Goal: Task Accomplishment & Management: Complete application form

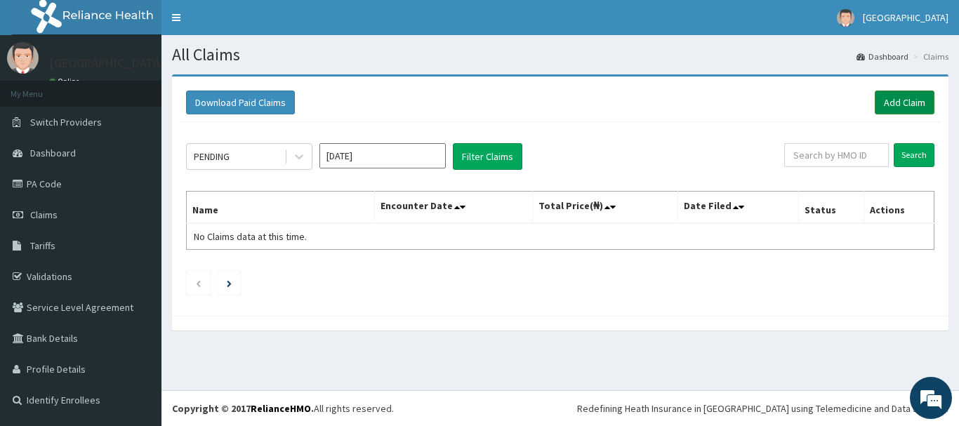
click at [914, 99] on link "Add Claim" at bounding box center [905, 103] width 60 height 24
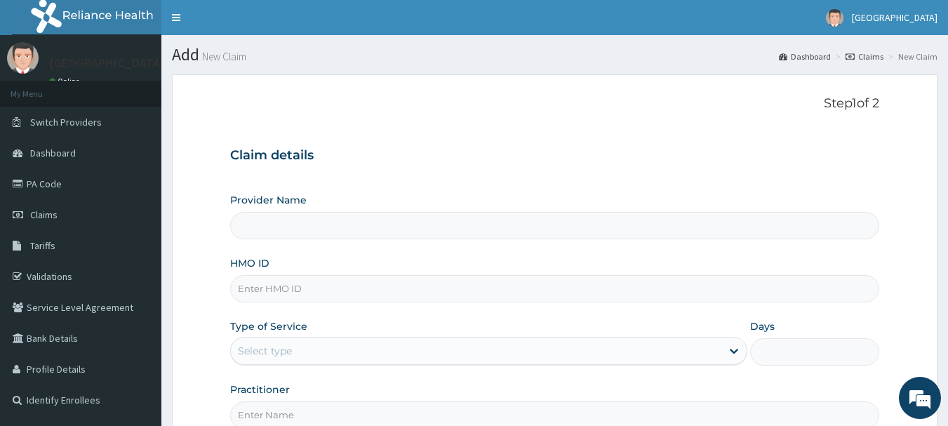
type input "Osuntuyi Medical Centre, Obanikoro"
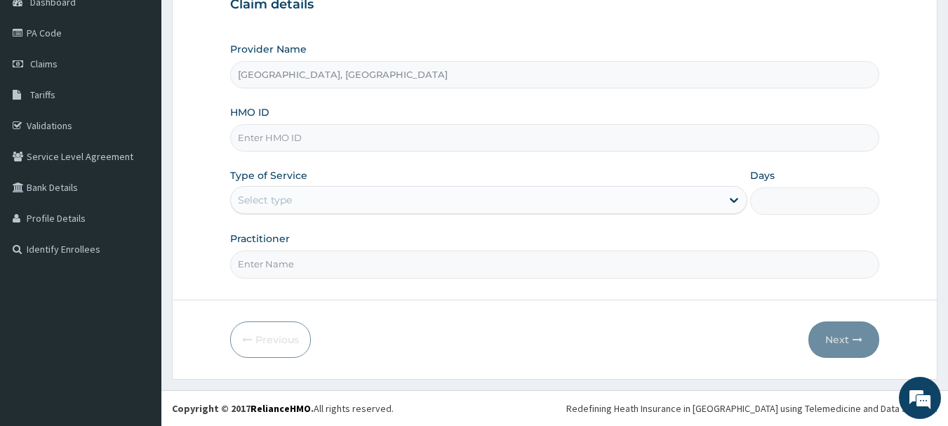
click at [316, 138] on input "HMO ID" at bounding box center [555, 137] width 650 height 27
type input "GCS/10024/B"
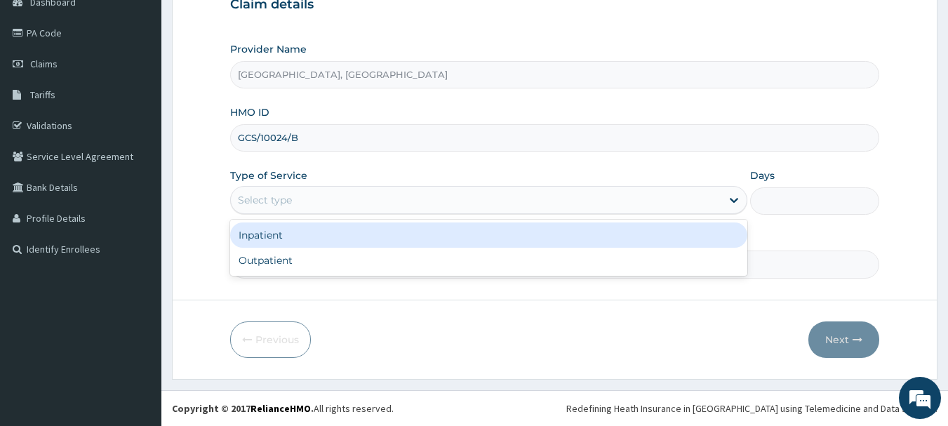
click at [257, 201] on div "Select type" at bounding box center [265, 200] width 54 height 14
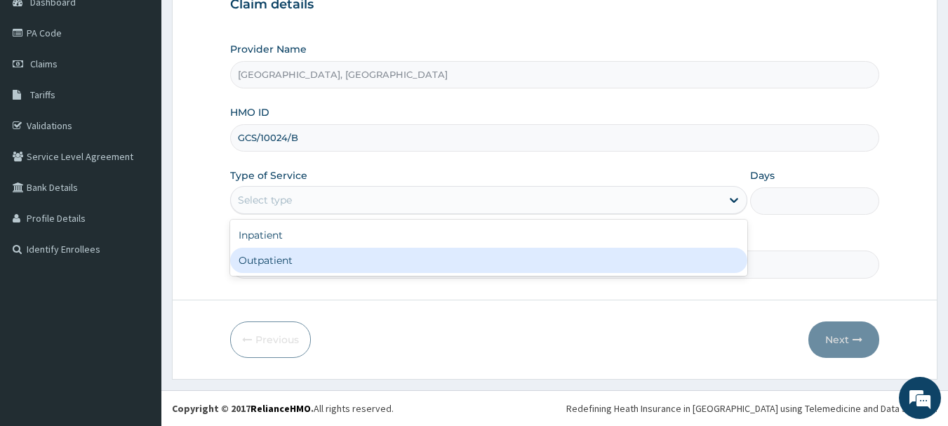
click at [258, 265] on div "Outpatient" at bounding box center [488, 260] width 517 height 25
type input "1"
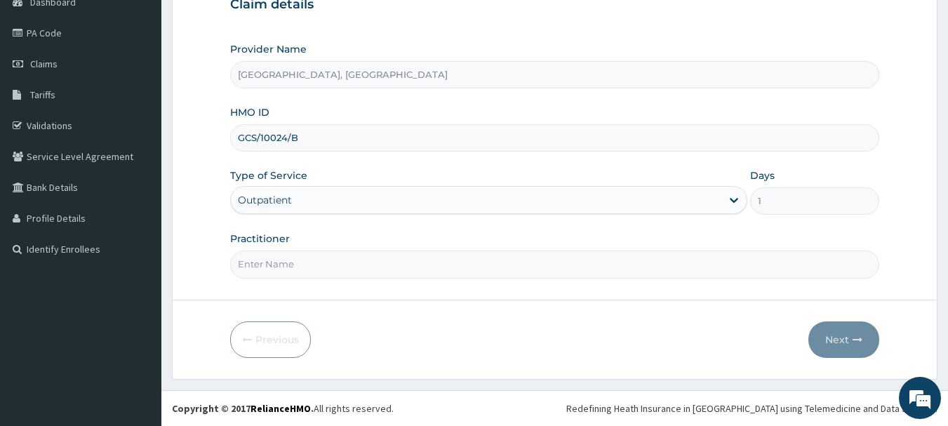
click at [279, 260] on input "Practitioner" at bounding box center [555, 264] width 650 height 27
type input "dr owolu"
click at [850, 333] on button "Next" at bounding box center [844, 339] width 71 height 37
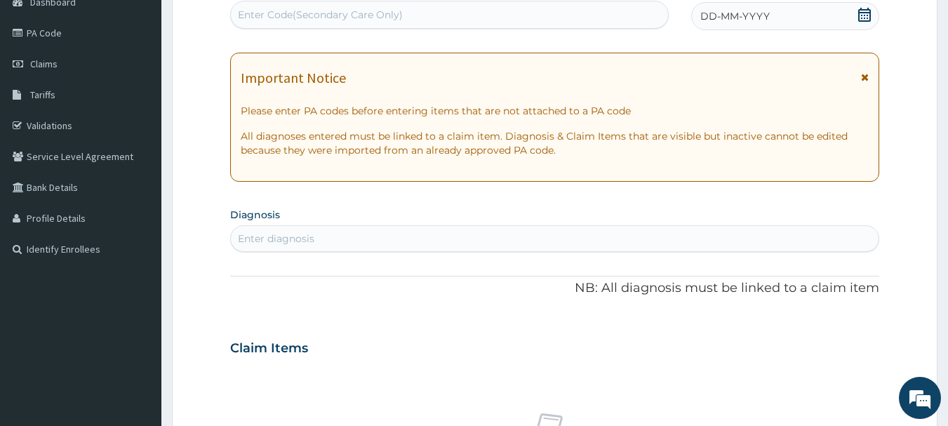
click at [778, 15] on div "DD-MM-YYYY" at bounding box center [785, 16] width 188 height 28
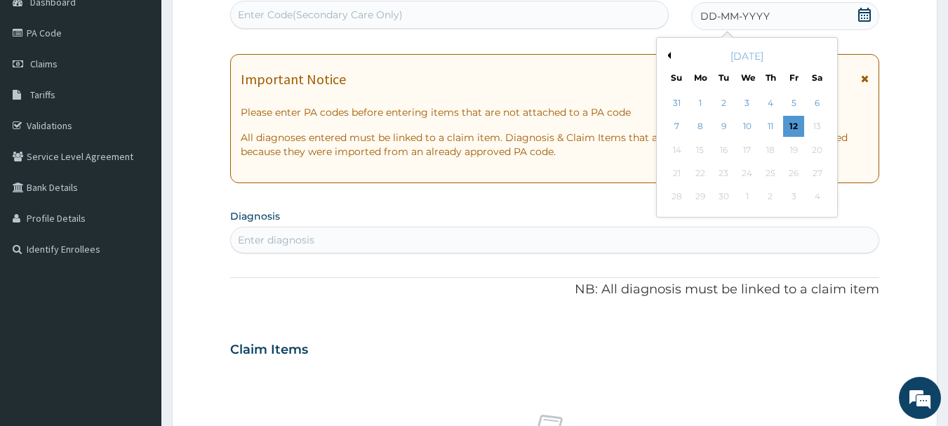
click at [723, 105] on div "2" at bounding box center [724, 103] width 21 height 21
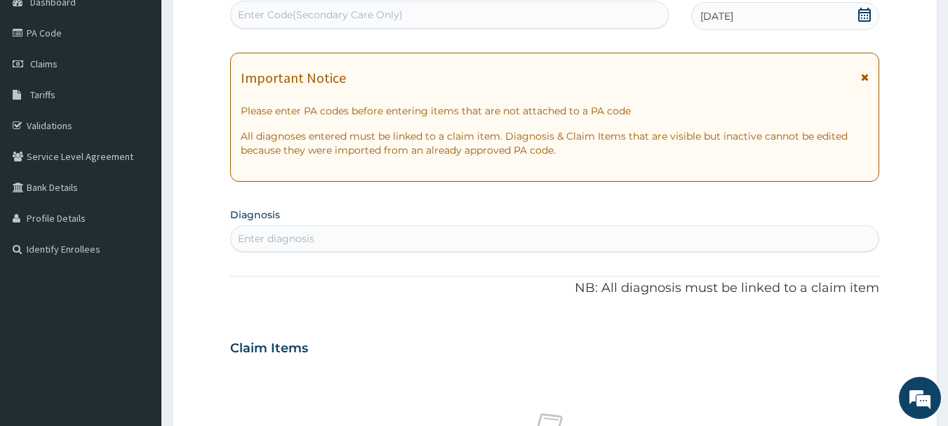
scroll to position [291, 0]
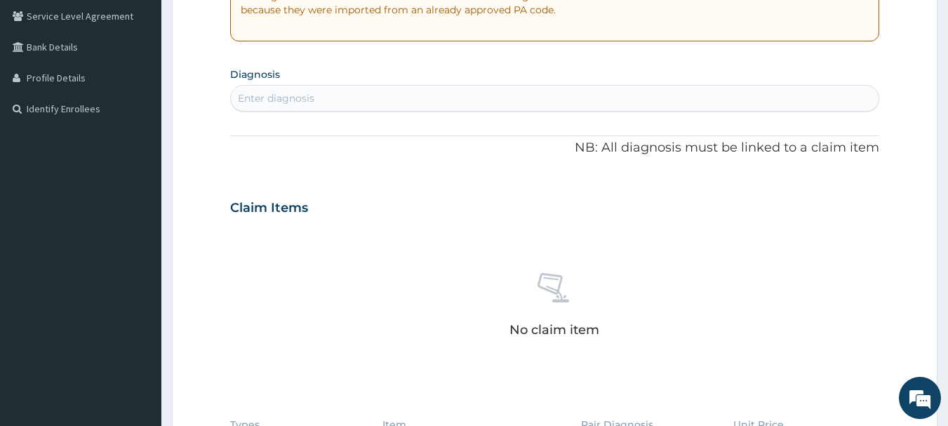
click at [271, 98] on div "Enter diagnosis" at bounding box center [276, 98] width 77 height 14
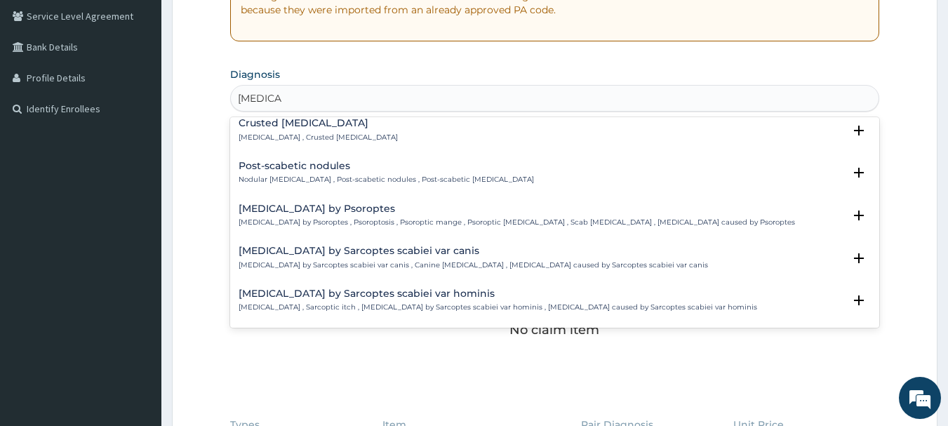
scroll to position [0, 0]
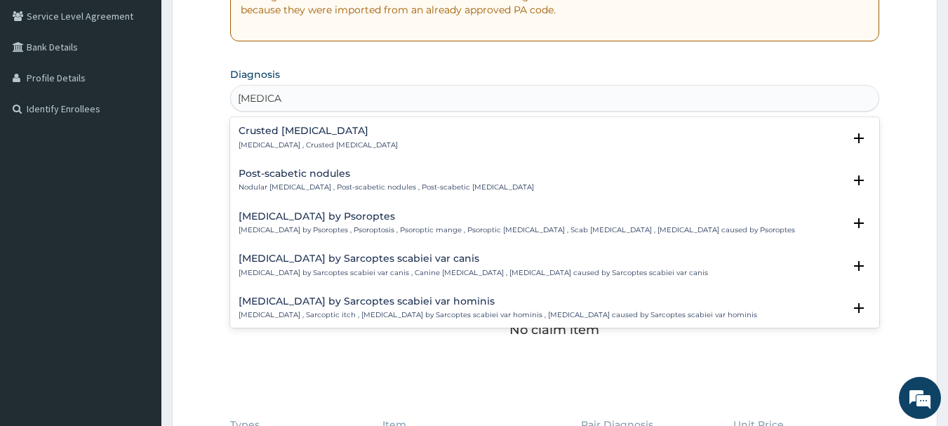
click at [241, 97] on input "SCABIES" at bounding box center [260, 98] width 44 height 14
click at [239, 97] on input "SCABIES" at bounding box center [260, 98] width 44 height 14
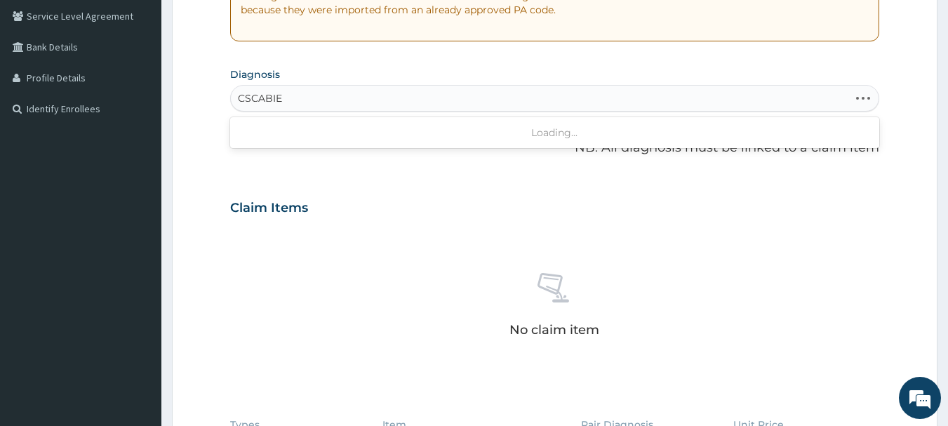
type input "SCABIES"
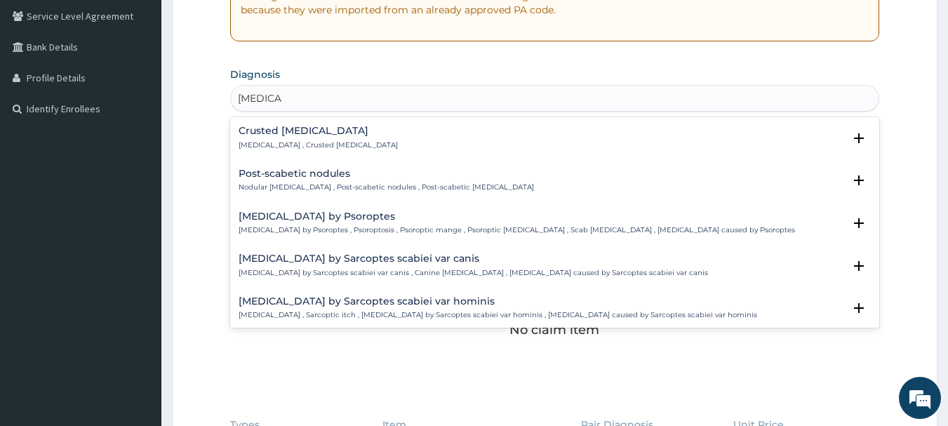
click at [289, 141] on p "Norwegian scabies , Crusted scabies" at bounding box center [318, 145] width 159 height 10
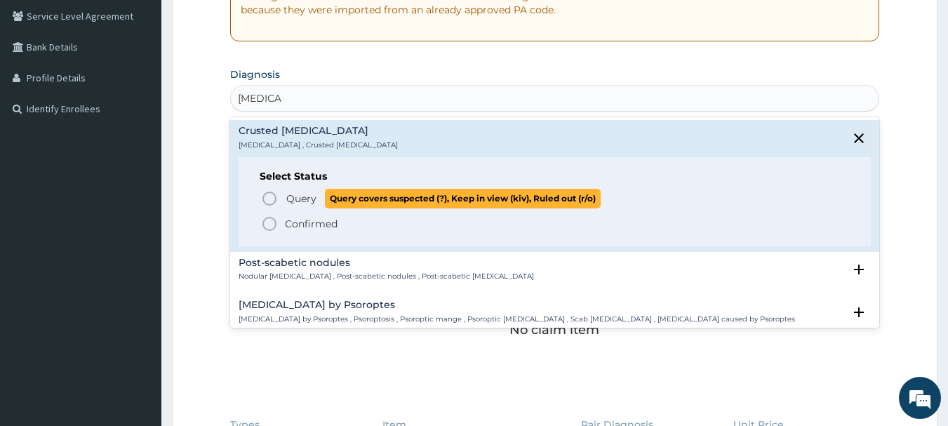
click at [289, 203] on span "Query" at bounding box center [301, 199] width 30 height 14
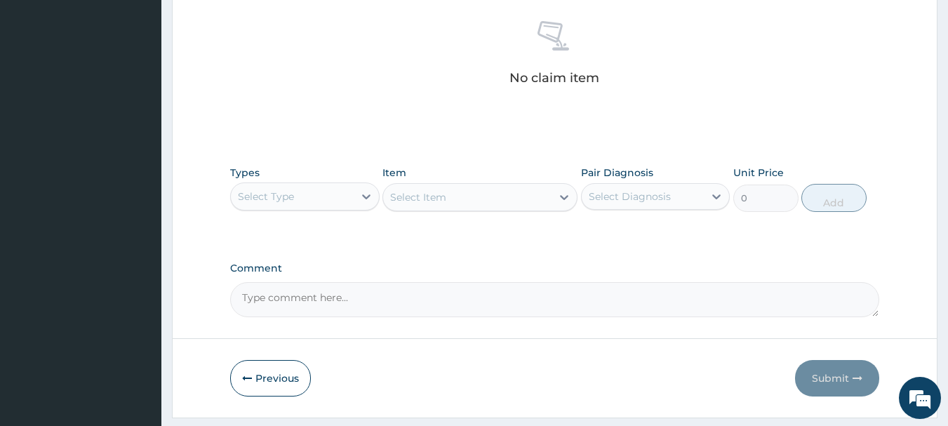
scroll to position [586, 0]
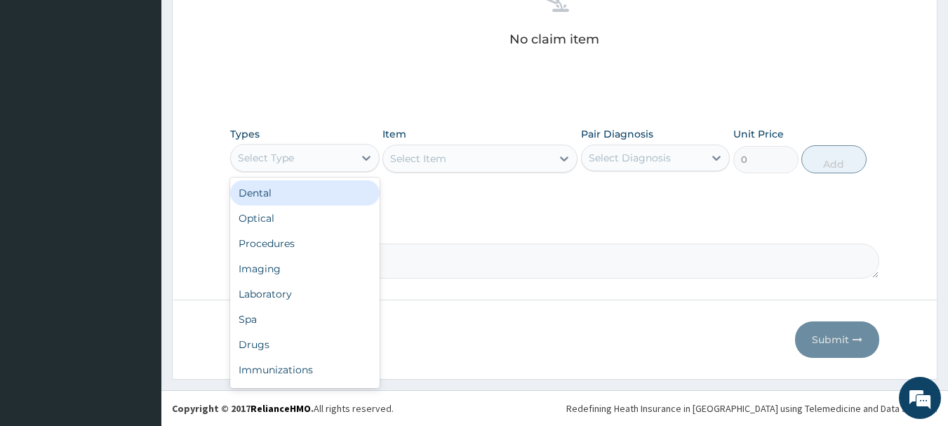
click at [289, 155] on div "Select Type" at bounding box center [266, 158] width 56 height 14
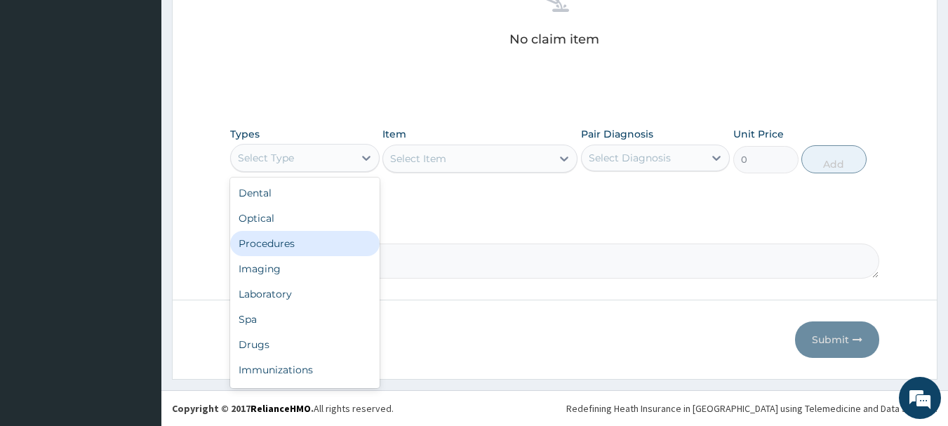
click at [263, 244] on div "Procedures" at bounding box center [305, 243] width 150 height 25
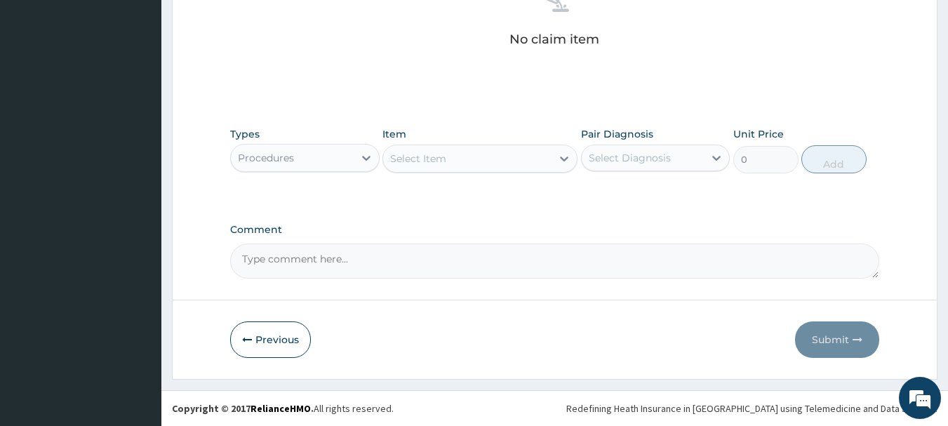
click at [528, 156] on div "Select Item" at bounding box center [467, 158] width 168 height 22
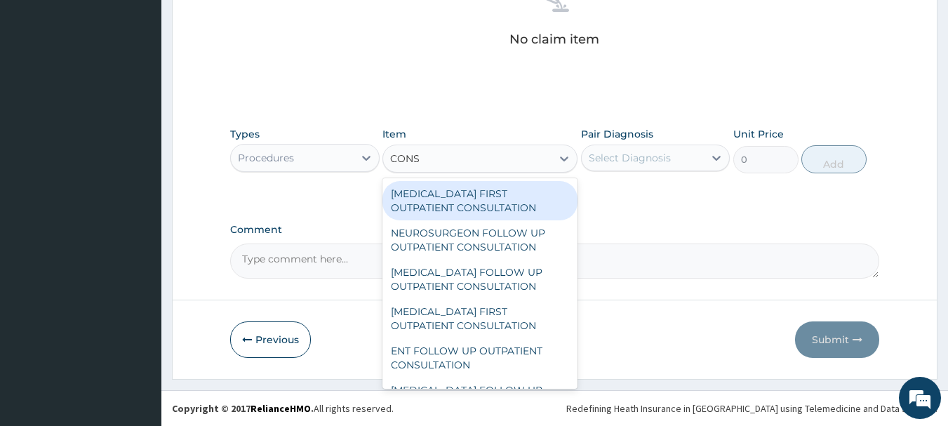
type input "CONSU"
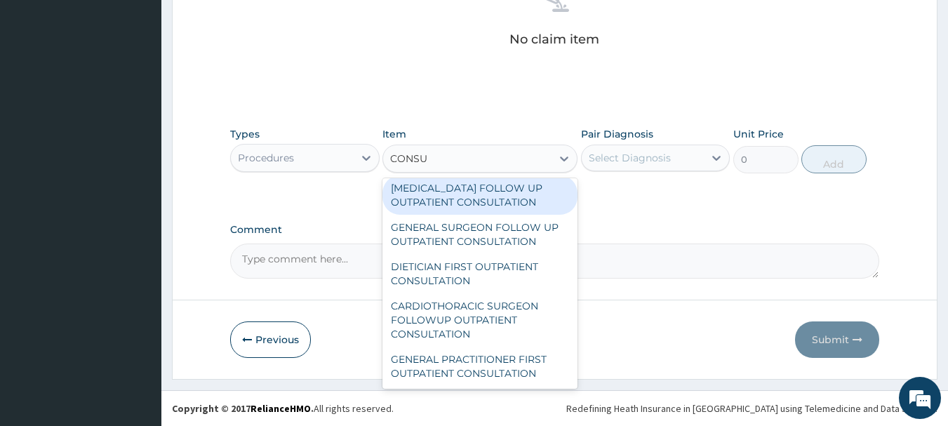
scroll to position [2241, 0]
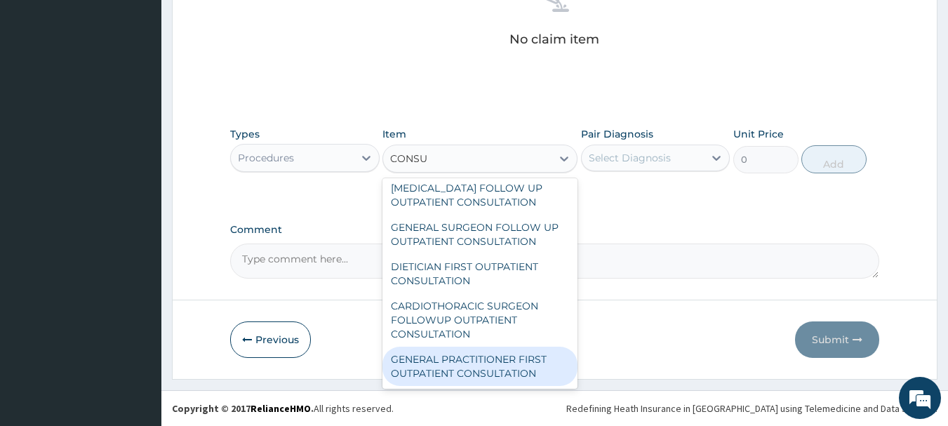
click at [456, 376] on div "GENERAL PRACTITIONER FIRST OUTPATIENT CONSULTATION" at bounding box center [480, 366] width 195 height 39
type input "3750"
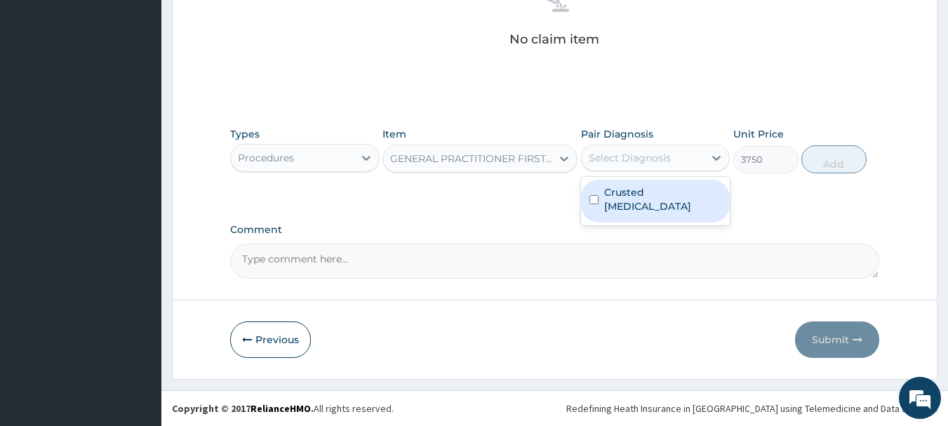
click at [644, 163] on div "Select Diagnosis" at bounding box center [630, 158] width 82 height 14
click at [616, 199] on label "Crusted scabies" at bounding box center [663, 199] width 118 height 28
checkbox input "true"
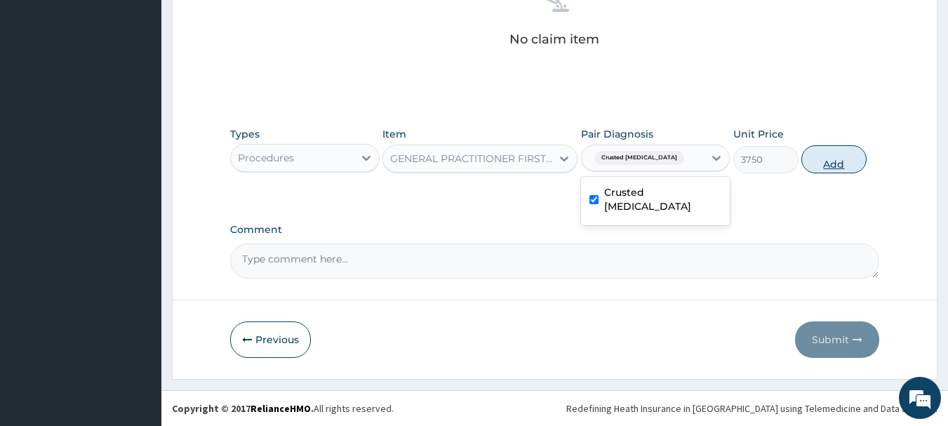
click at [825, 166] on button "Add" at bounding box center [834, 159] width 65 height 28
type input "0"
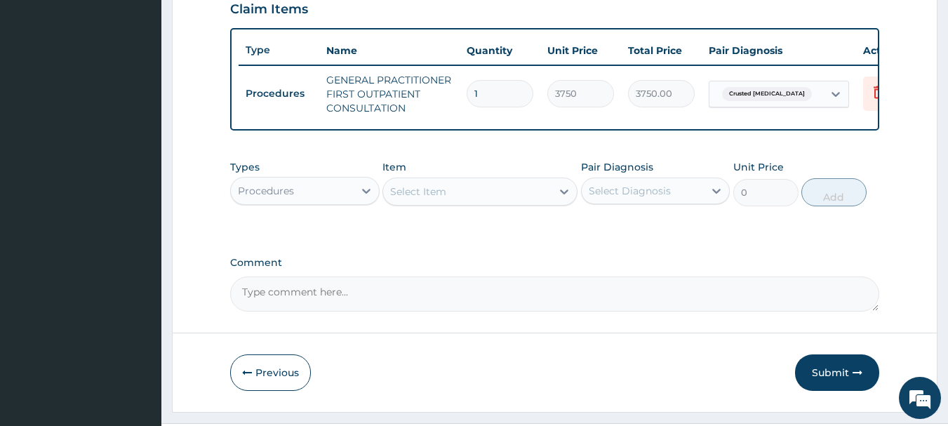
scroll to position [538, 0]
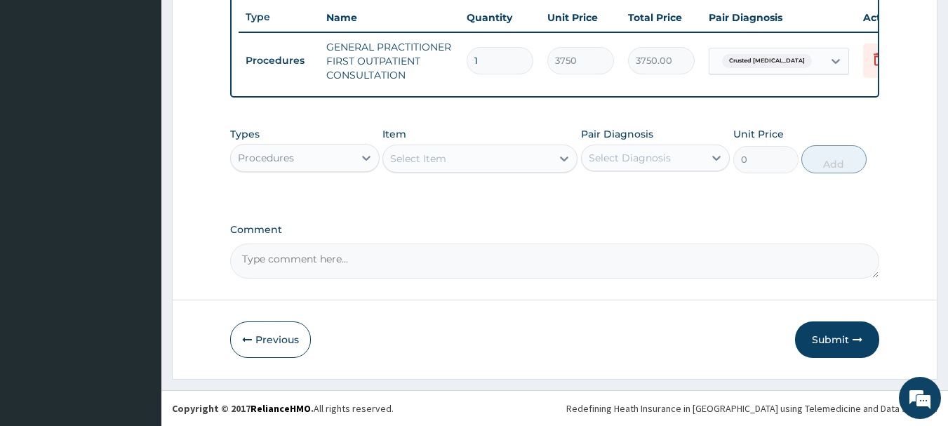
click at [840, 340] on button "Submit" at bounding box center [837, 339] width 84 height 37
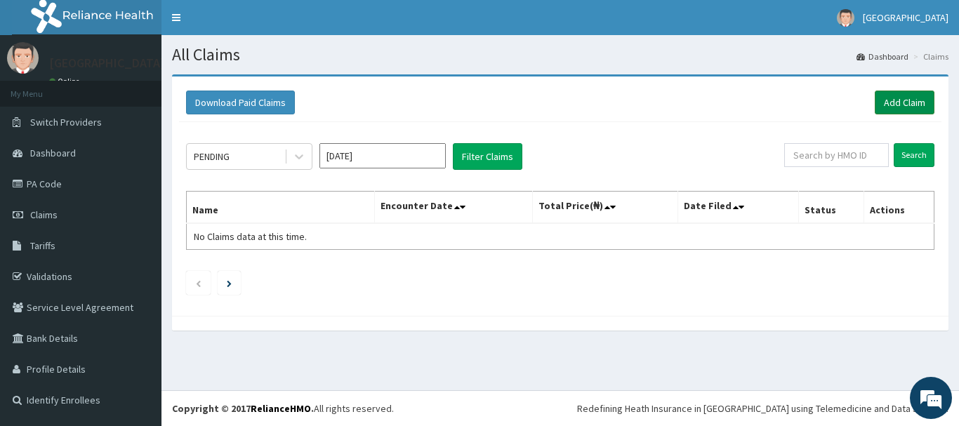
click at [917, 99] on link "Add Claim" at bounding box center [905, 103] width 60 height 24
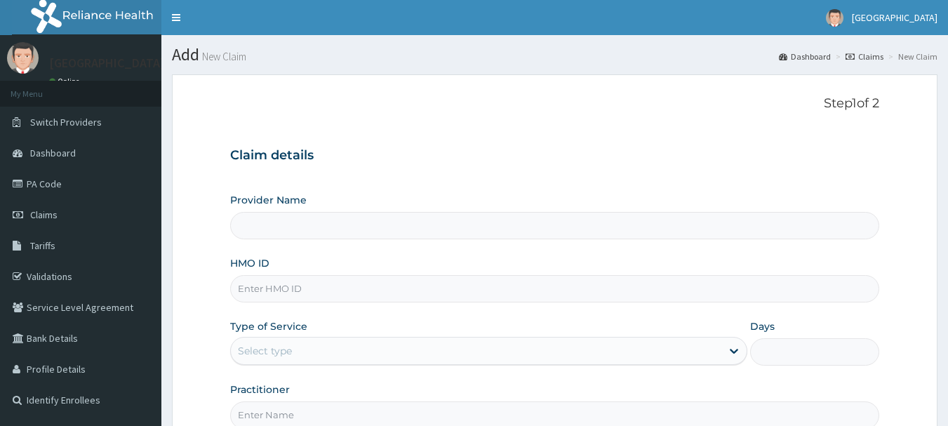
type input "Osuntuyi Medical Centre, Obanikoro"
click at [286, 289] on input "HMO ID" at bounding box center [555, 288] width 650 height 27
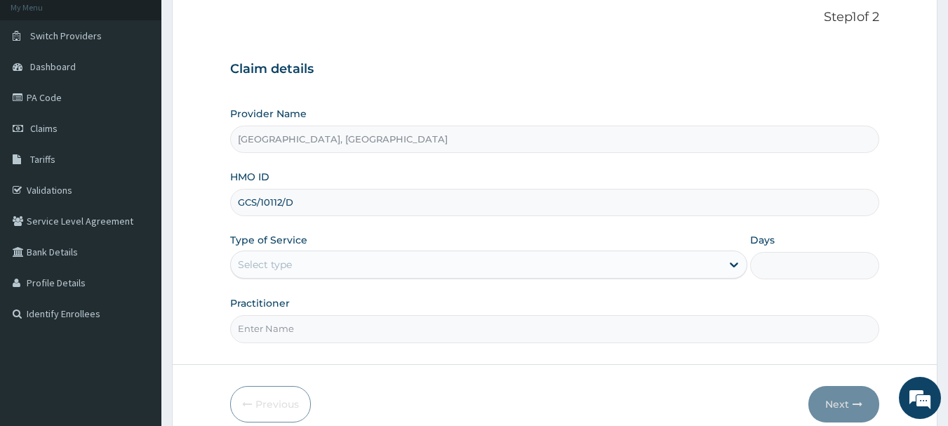
scroll to position [151, 0]
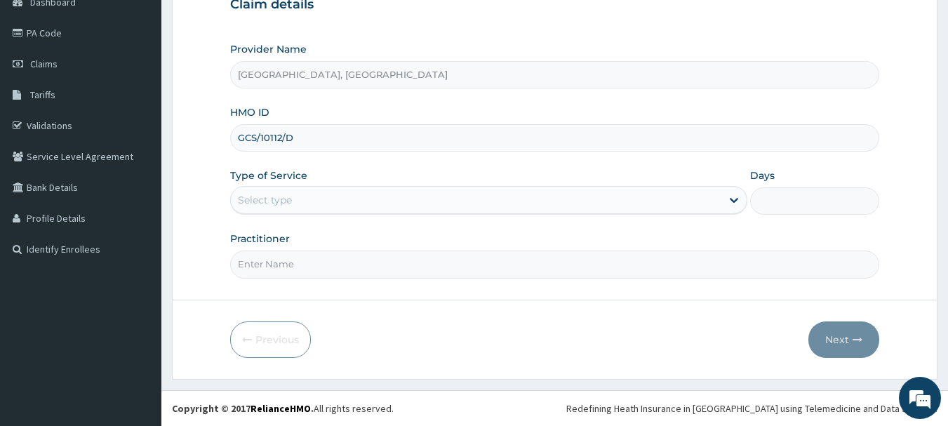
type input "GCS/10112/D"
click at [375, 200] on div "Select type" at bounding box center [476, 200] width 491 height 22
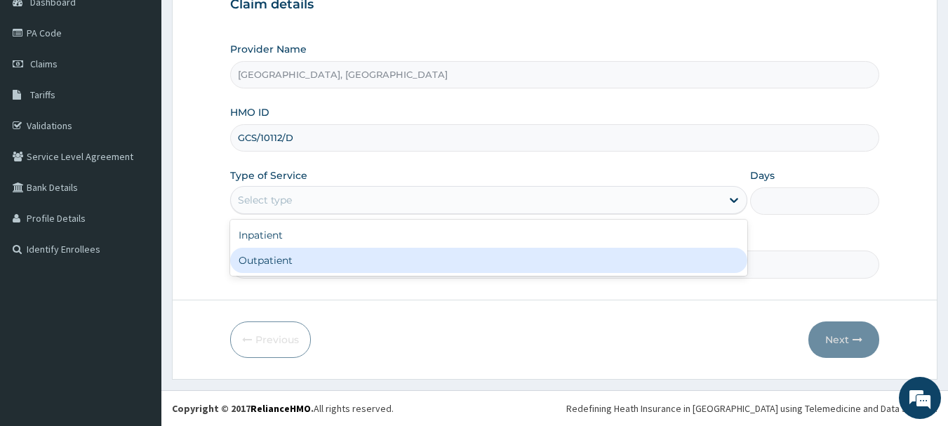
click at [277, 258] on div "Outpatient" at bounding box center [488, 260] width 517 height 25
type input "1"
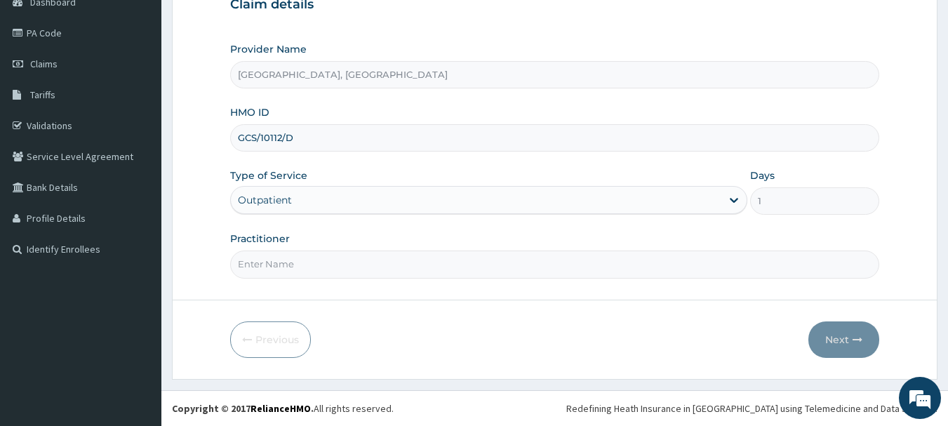
drag, startPoint x: 286, startPoint y: 265, endPoint x: 287, endPoint y: 272, distance: 7.2
click at [286, 265] on input "Practitioner" at bounding box center [555, 264] width 650 height 27
type input "dr [PERSON_NAME]"
click at [851, 338] on button "Next" at bounding box center [844, 339] width 71 height 37
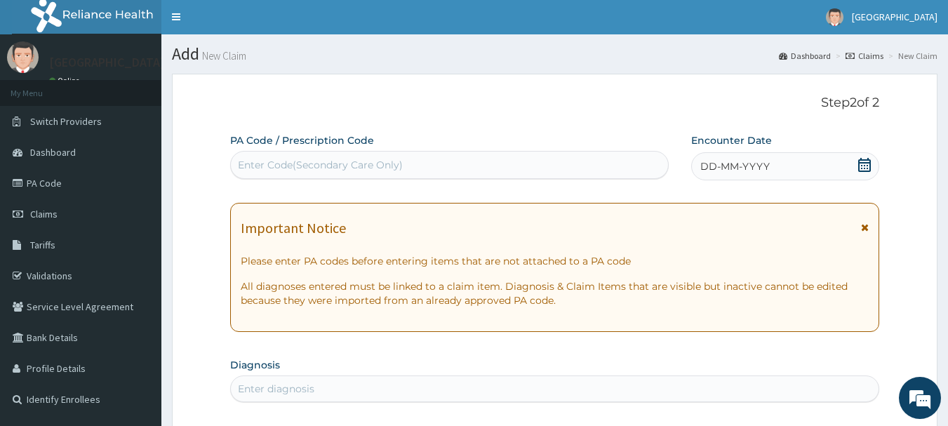
scroll to position [0, 0]
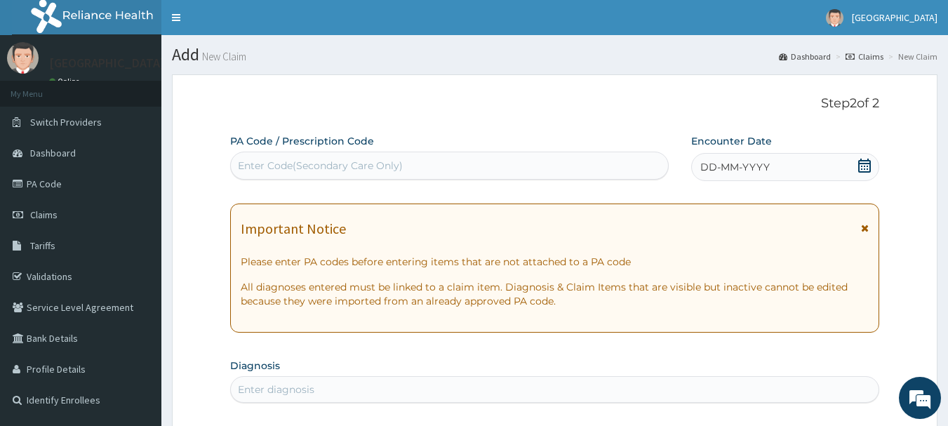
drag, startPoint x: 336, startPoint y: 161, endPoint x: 352, endPoint y: 154, distance: 17.9
click at [336, 161] on div "Enter Code(Secondary Care Only)" at bounding box center [320, 166] width 165 height 14
type input "PA/95FA10"
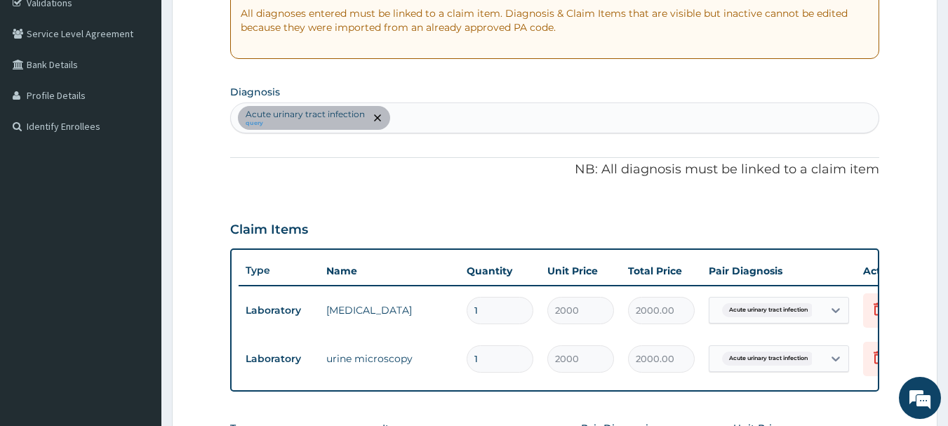
scroll to position [209, 0]
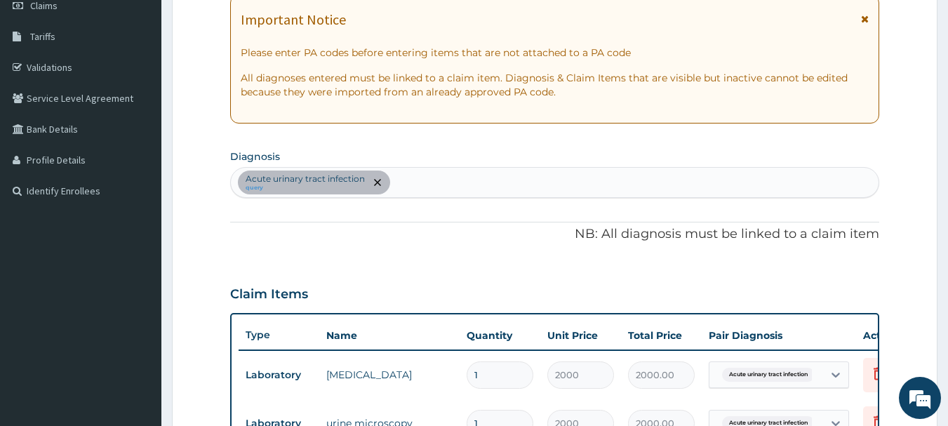
click at [446, 184] on div "Acute urinary tract infection query" at bounding box center [555, 182] width 649 height 29
type input "UPPER RES"
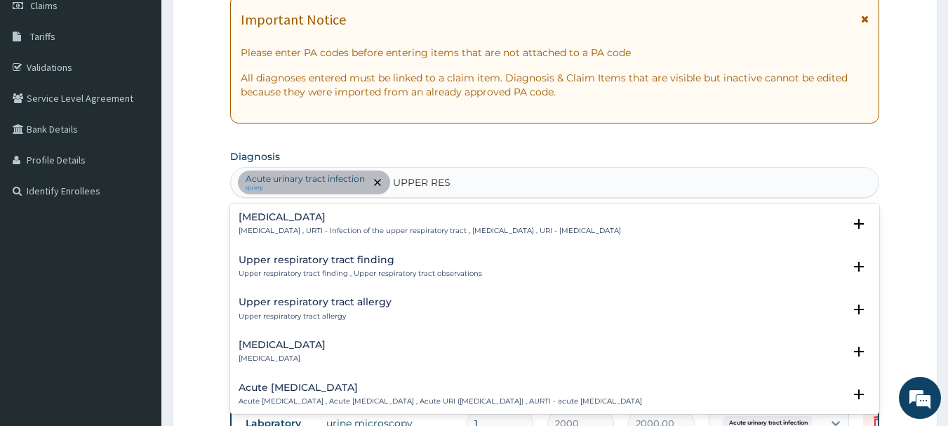
click at [330, 221] on h4 "[MEDICAL_DATA]" at bounding box center [430, 217] width 383 height 11
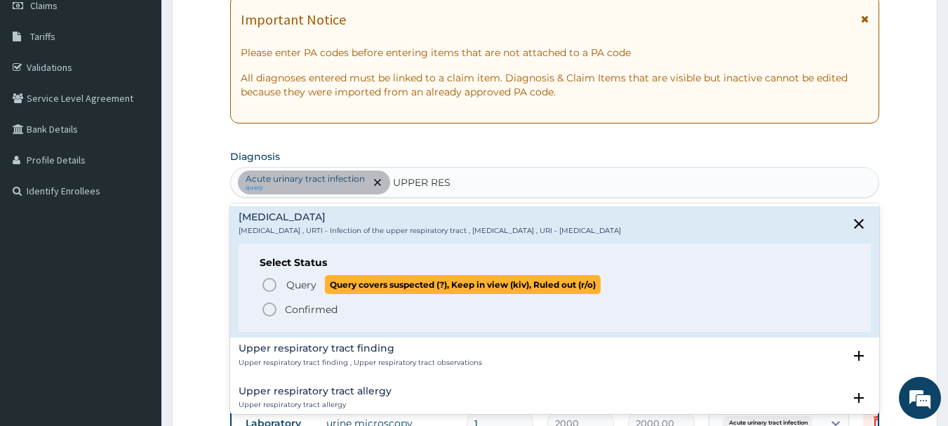
click at [304, 284] on span "Query" at bounding box center [301, 285] width 30 height 14
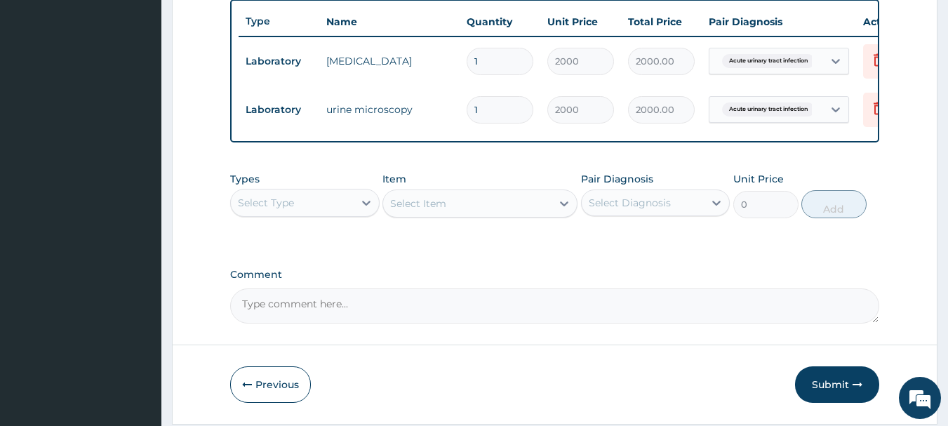
scroll to position [578, 0]
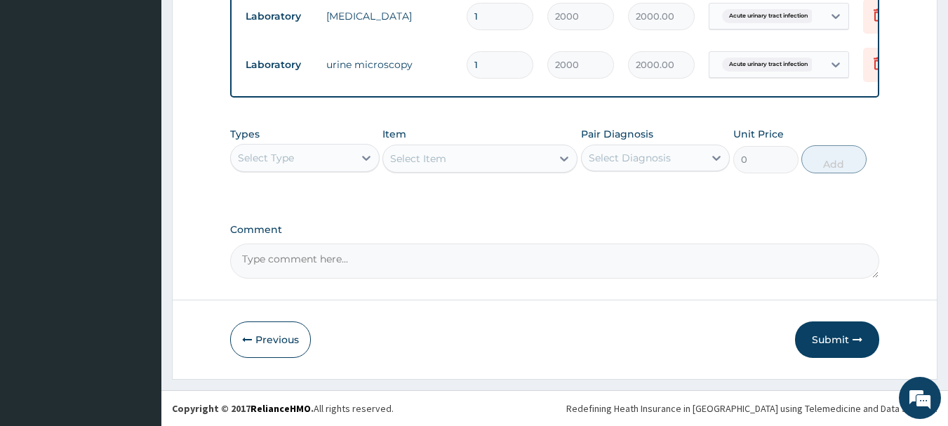
click at [334, 155] on div "Select Type" at bounding box center [292, 158] width 123 height 22
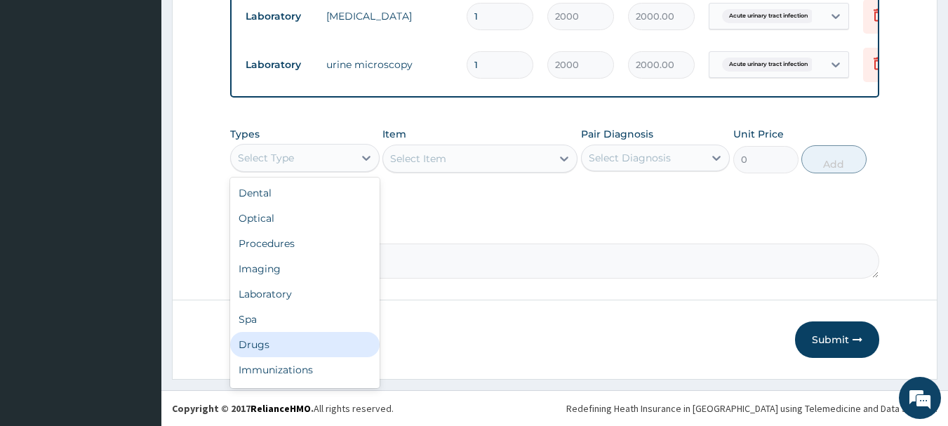
click at [272, 346] on div "Drugs" at bounding box center [305, 344] width 150 height 25
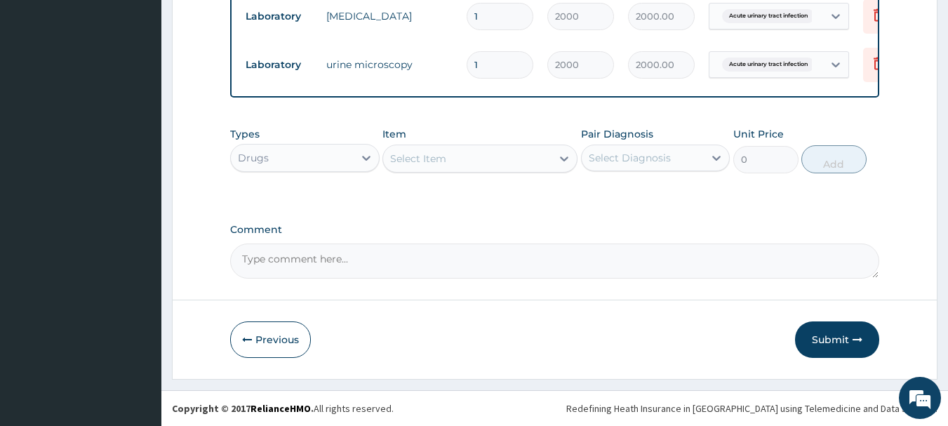
click at [487, 160] on div "Select Item" at bounding box center [467, 158] width 168 height 22
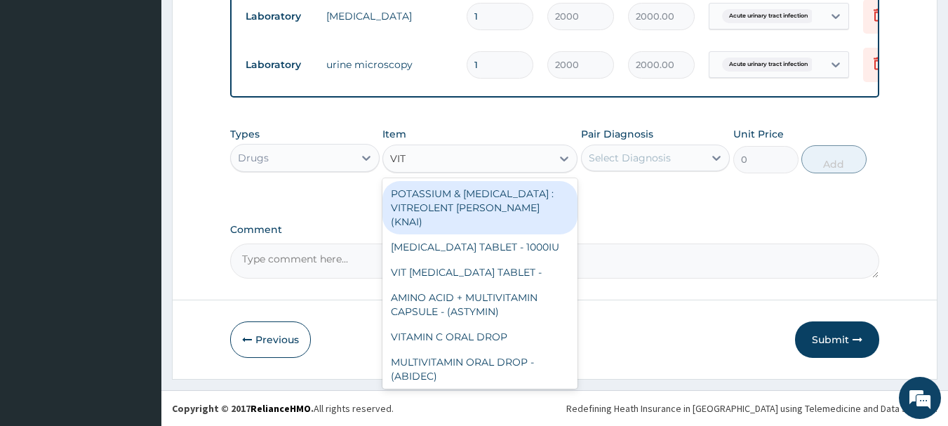
type input "VITA"
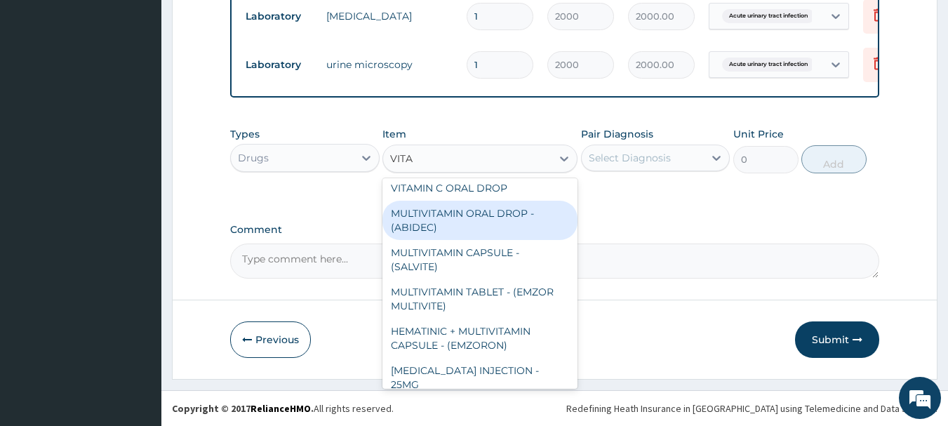
scroll to position [211, 0]
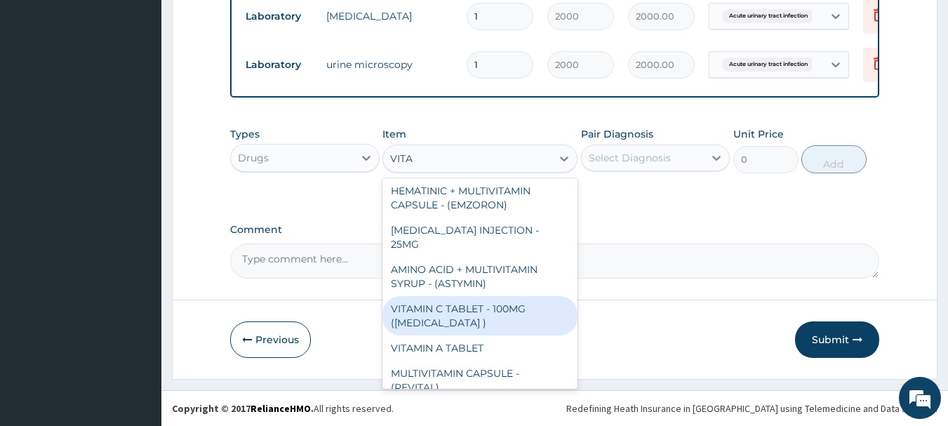
drag, startPoint x: 491, startPoint y: 309, endPoint x: 505, endPoint y: 293, distance: 21.3
click at [490, 310] on div "VITAMIN C TABLET - 100MG ([MEDICAL_DATA] )" at bounding box center [480, 315] width 195 height 39
type input "16.799999999999997"
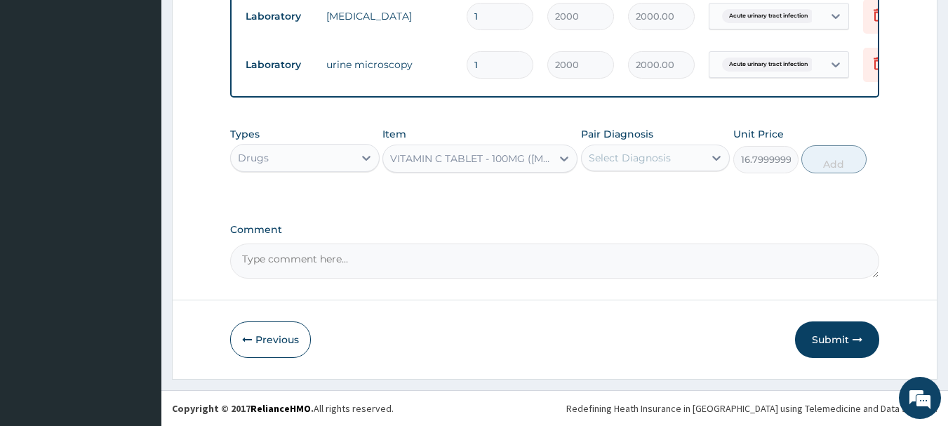
click at [643, 156] on div "Select Diagnosis" at bounding box center [630, 158] width 82 height 14
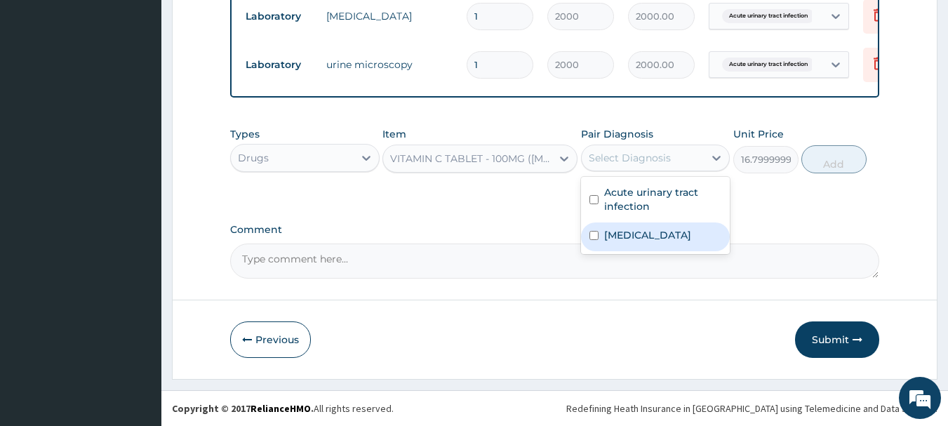
click at [628, 242] on label "[MEDICAL_DATA]" at bounding box center [647, 235] width 87 height 14
checkbox input "true"
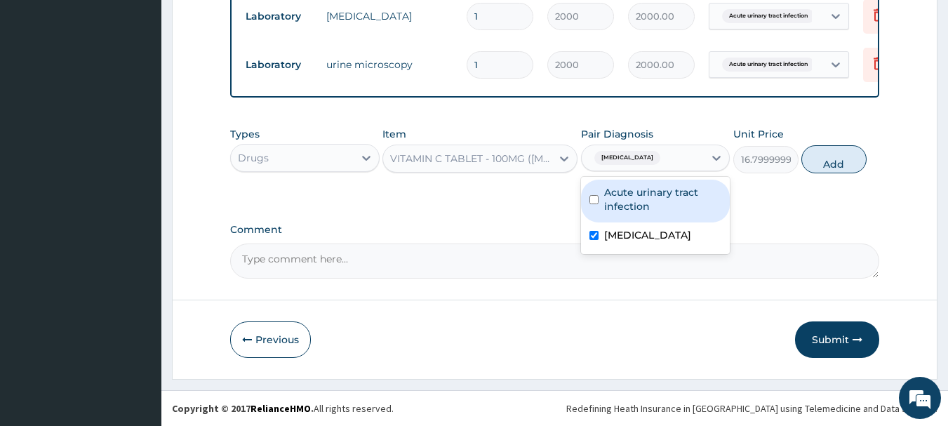
click at [638, 196] on label "Acute urinary tract infection" at bounding box center [663, 199] width 118 height 28
checkbox input "true"
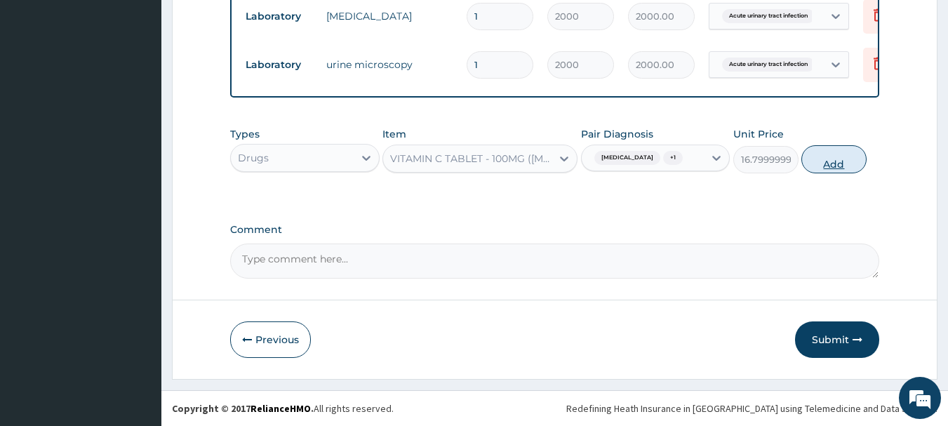
click at [838, 171] on button "Add" at bounding box center [834, 159] width 65 height 28
type input "0"
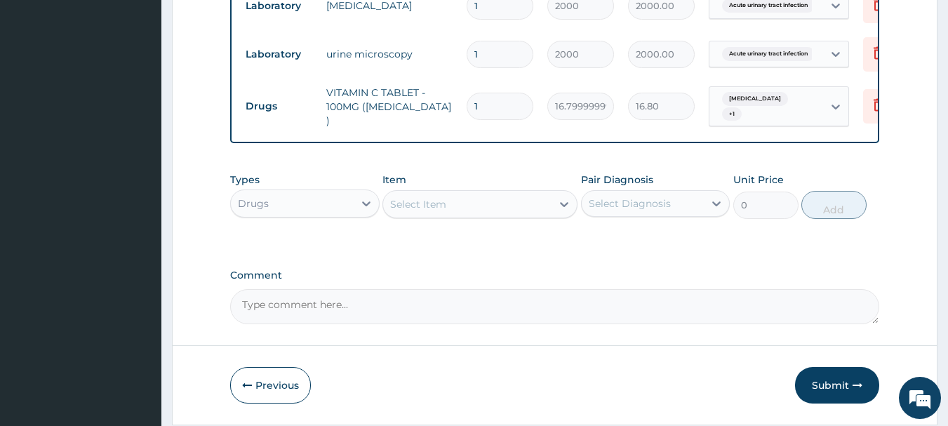
type input "14"
type input "235.20"
type input "14"
click at [472, 215] on div "Select Item" at bounding box center [467, 204] width 168 height 22
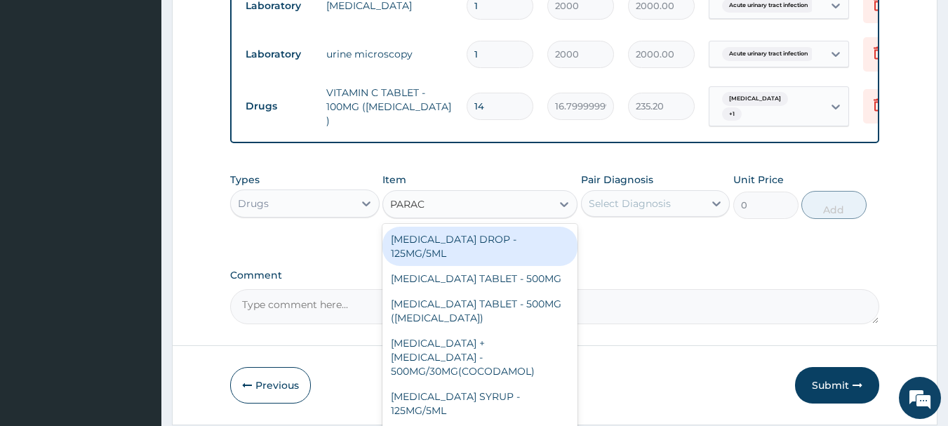
type input "PARACE"
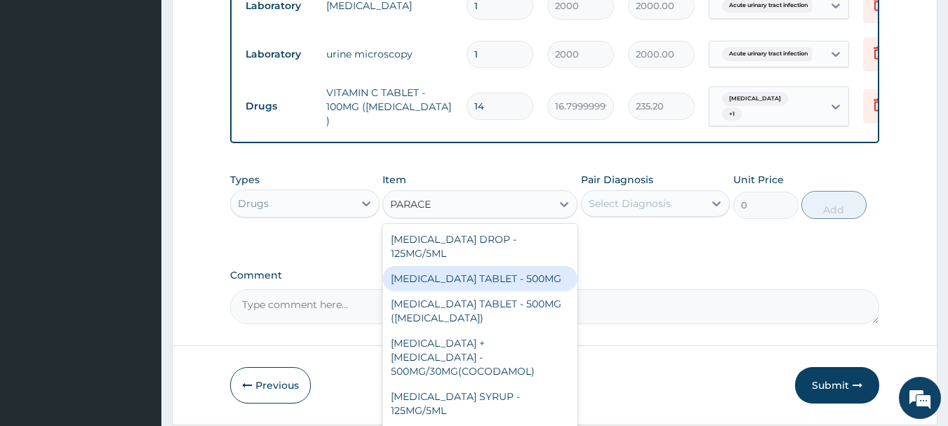
click at [482, 291] on div "[MEDICAL_DATA] TABLET - 500MG" at bounding box center [480, 278] width 195 height 25
type input "33.599999999999994"
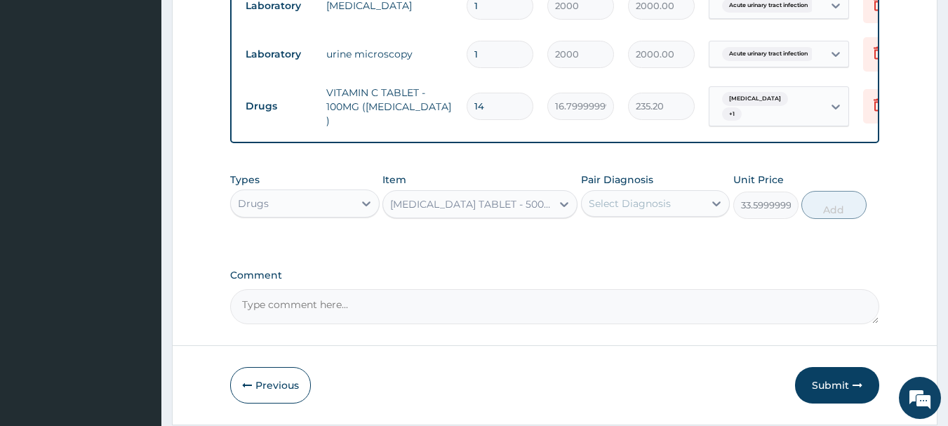
click at [516, 210] on div "[MEDICAL_DATA] TABLET - 500MG" at bounding box center [471, 204] width 163 height 14
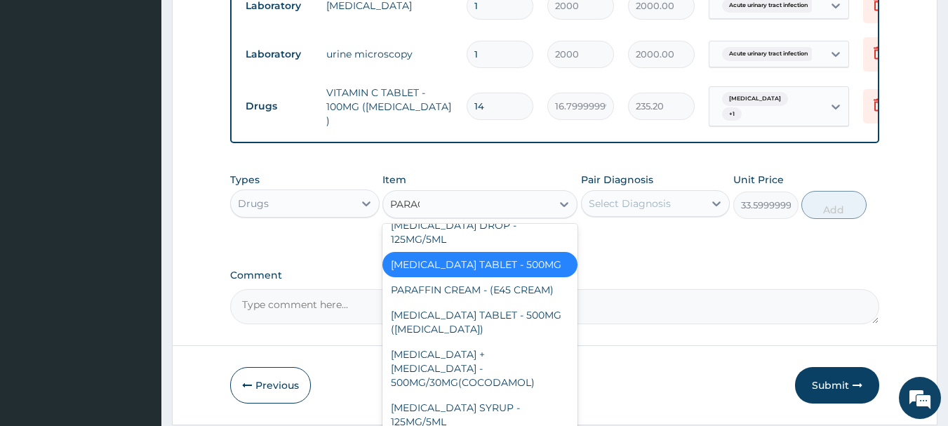
scroll to position [14, 0]
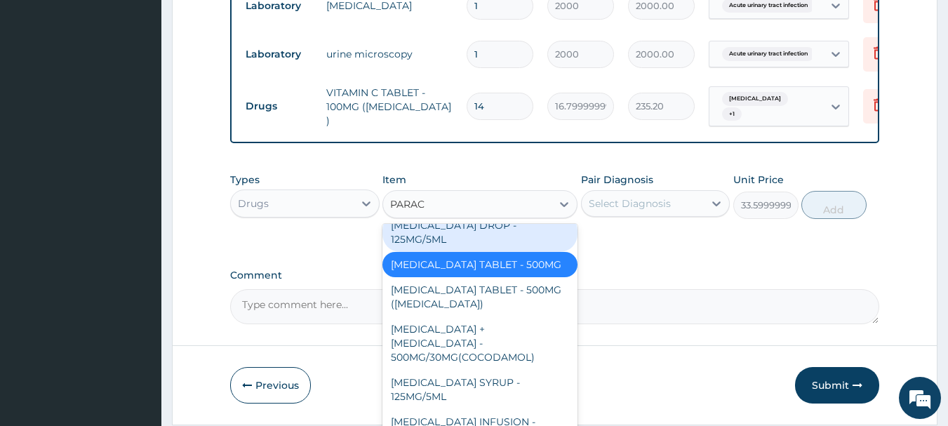
type input "PARACE"
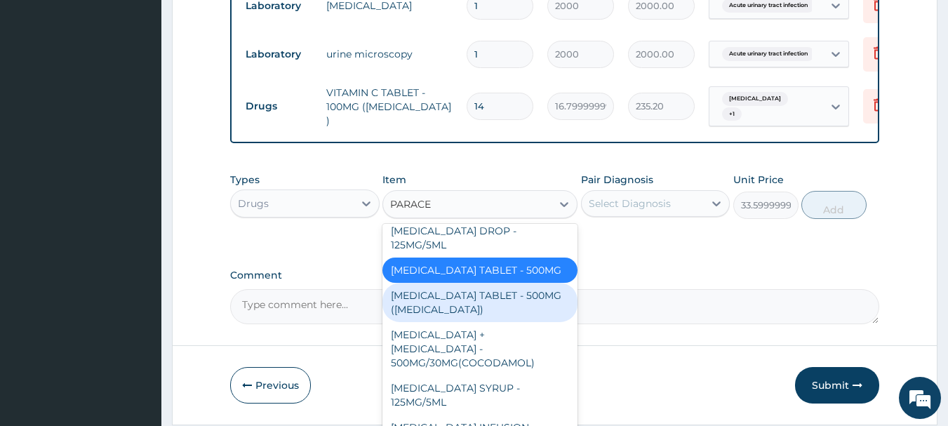
scroll to position [0, 0]
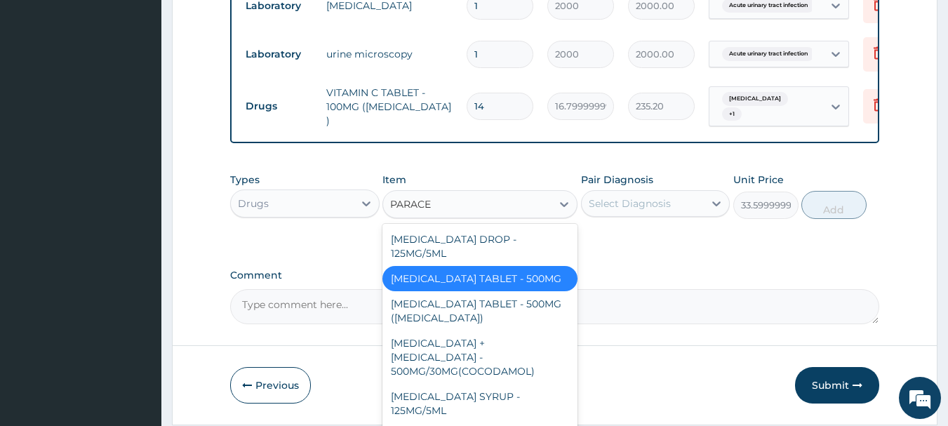
click at [535, 283] on div "[MEDICAL_DATA] TABLET - 500MG" at bounding box center [480, 278] width 195 height 25
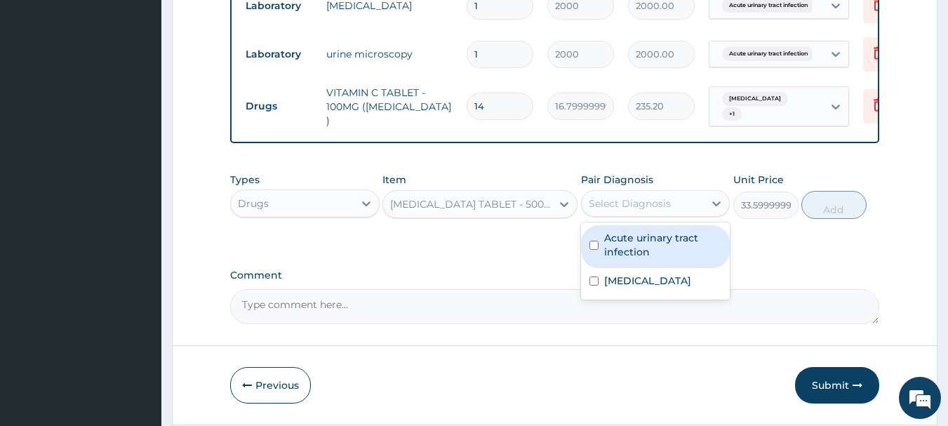
click at [621, 211] on div "Select Diagnosis" at bounding box center [630, 204] width 82 height 14
drag, startPoint x: 650, startPoint y: 253, endPoint x: 655, endPoint y: 270, distance: 17.5
click at [652, 252] on label "Acute urinary tract infection" at bounding box center [663, 245] width 118 height 28
checkbox input "true"
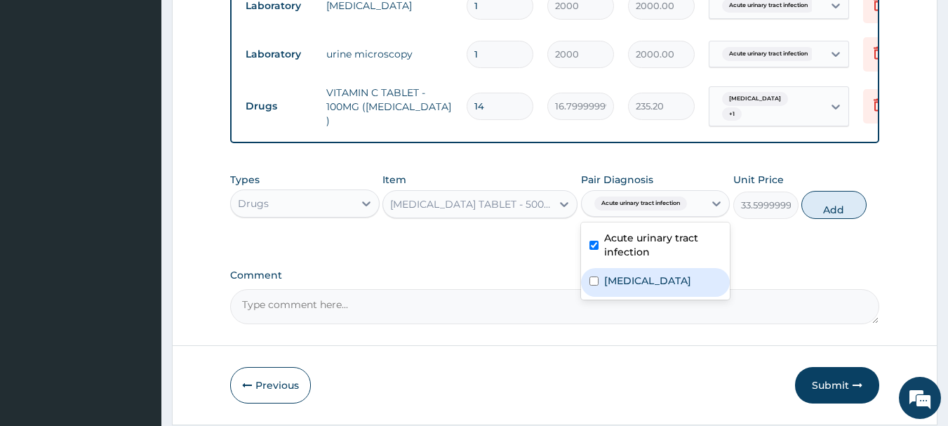
drag, startPoint x: 651, startPoint y: 295, endPoint x: 949, endPoint y: 187, distance: 316.6
click at [655, 288] on label "[MEDICAL_DATA]" at bounding box center [647, 281] width 87 height 14
checkbox input "true"
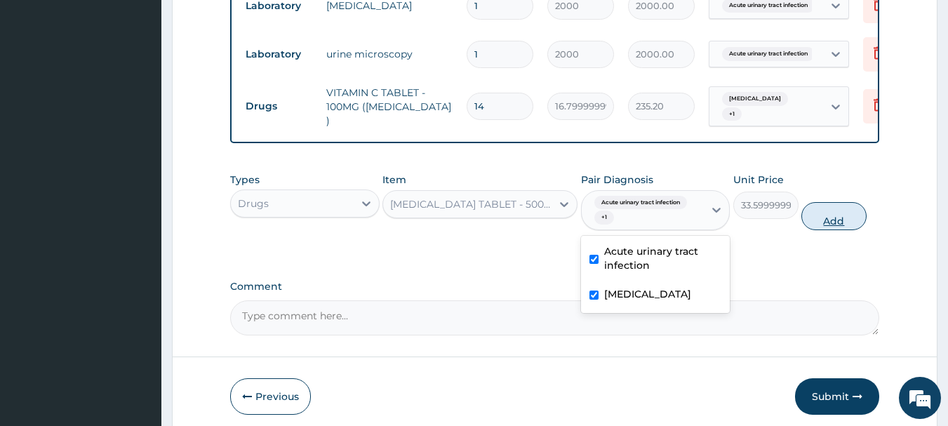
click at [828, 226] on button "Add" at bounding box center [834, 216] width 65 height 28
type input "0"
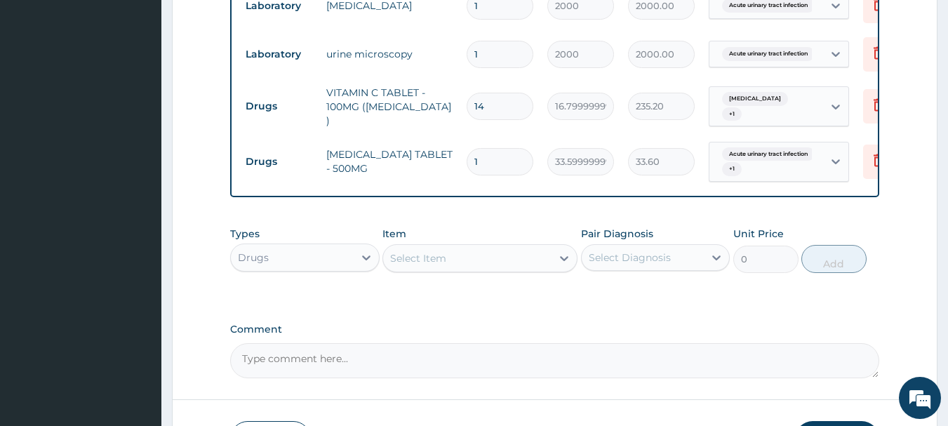
type input "0.00"
type input "5"
type input "168.00"
type input "5"
click at [526, 270] on div "Select Item" at bounding box center [467, 258] width 168 height 22
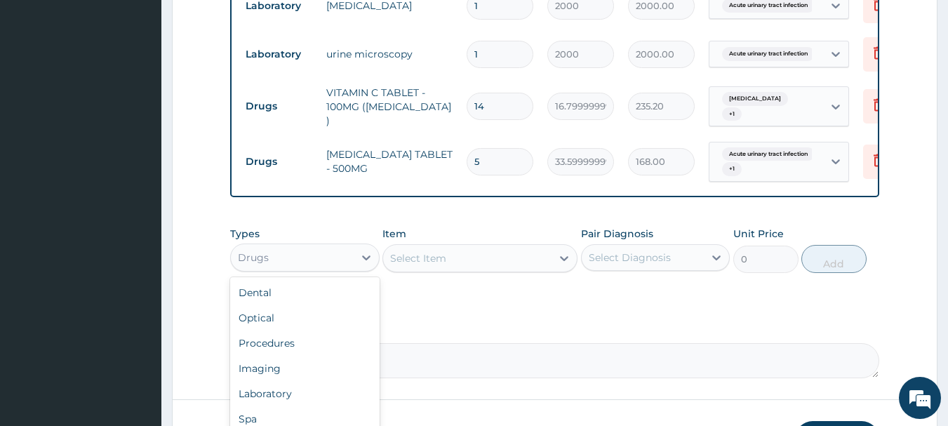
click at [300, 267] on div "Drugs" at bounding box center [292, 257] width 123 height 22
click at [242, 406] on div "Laboratory" at bounding box center [305, 393] width 150 height 25
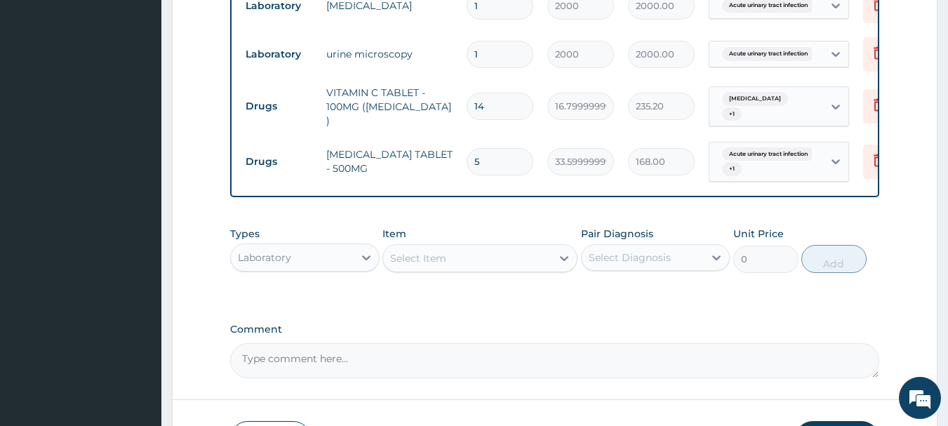
click at [516, 264] on div "Select Item" at bounding box center [480, 258] width 195 height 28
drag, startPoint x: 516, startPoint y: 265, endPoint x: 512, endPoint y: 237, distance: 27.7
click at [517, 265] on div "Select Item" at bounding box center [467, 258] width 168 height 22
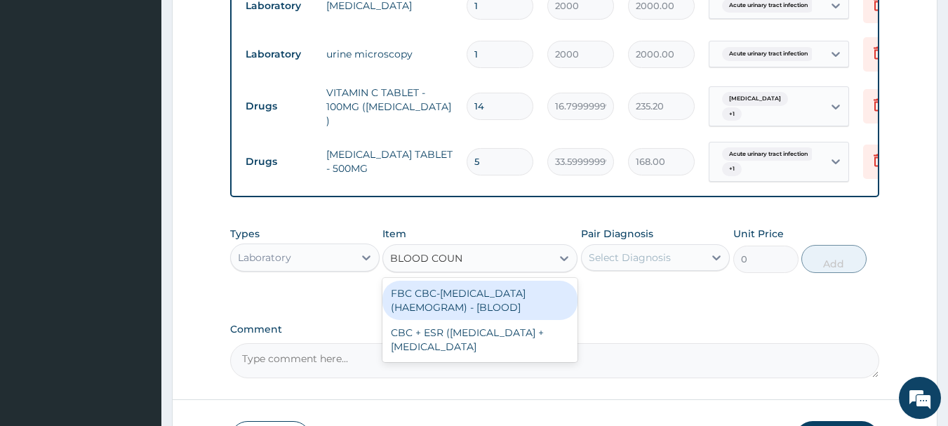
type input "BLOOD COUNT"
click at [500, 306] on div "FBC CBC-[MEDICAL_DATA] (HAEMOGRAM) - [BLOOD]" at bounding box center [480, 300] width 195 height 39
type input "5000"
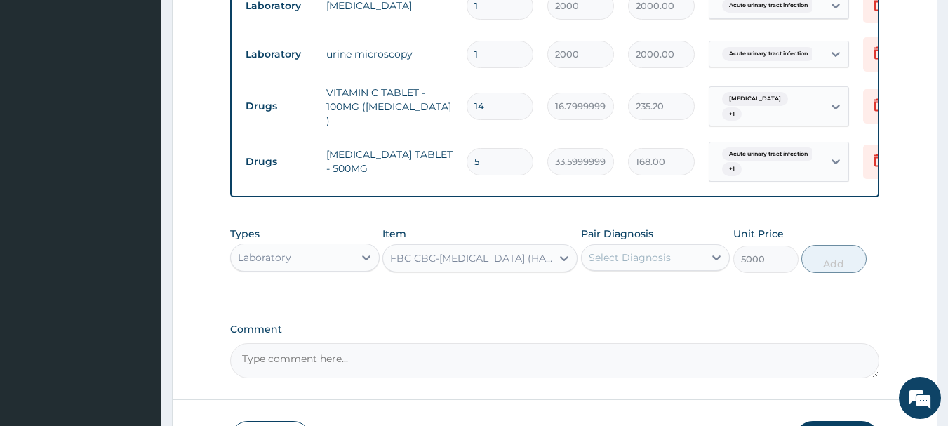
click at [643, 265] on div "Select Diagnosis" at bounding box center [630, 258] width 82 height 14
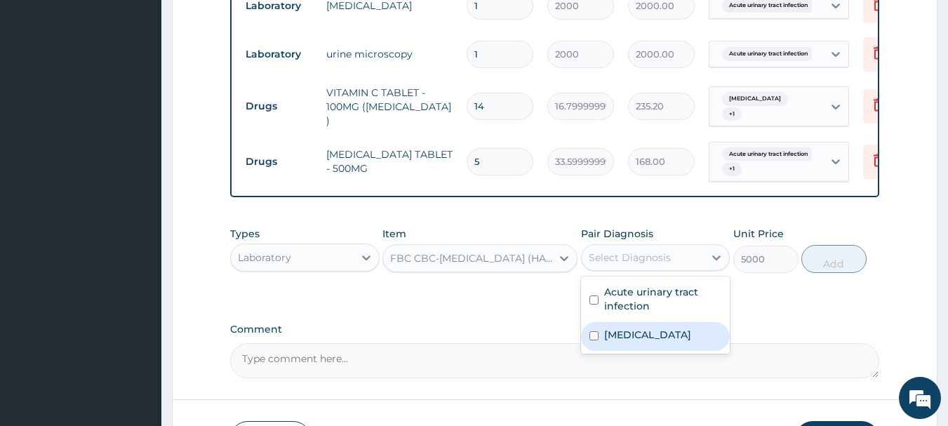
click at [632, 342] on label "[MEDICAL_DATA]" at bounding box center [647, 335] width 87 height 14
checkbox input "true"
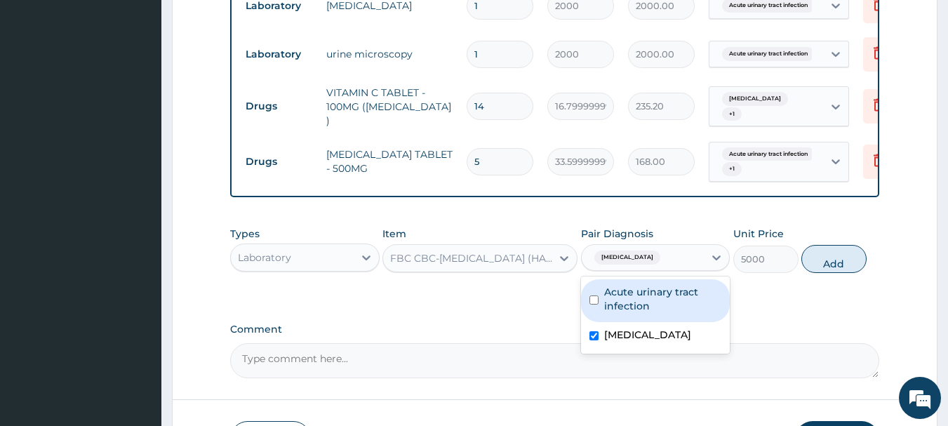
click at [840, 273] on button "Add" at bounding box center [834, 259] width 65 height 28
type input "0"
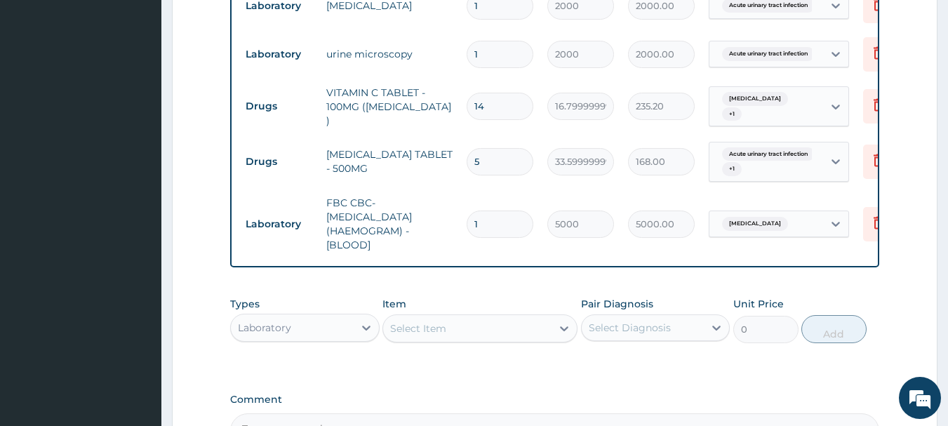
click at [303, 333] on div "Laboratory" at bounding box center [292, 328] width 123 height 22
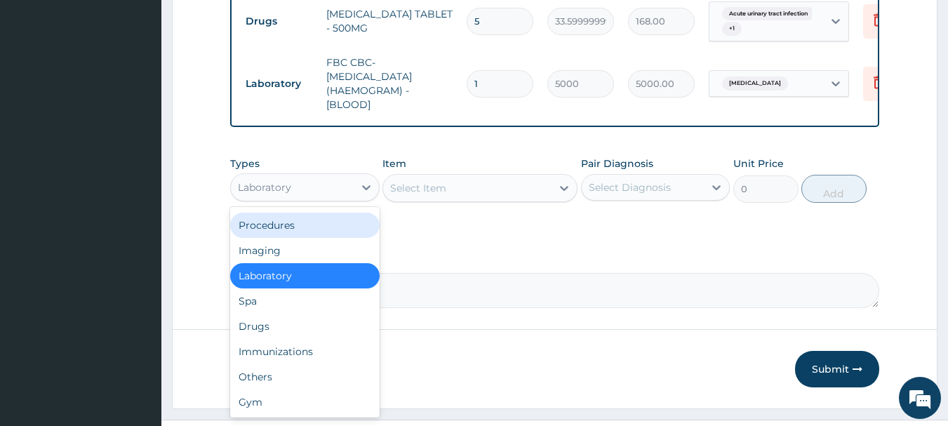
drag, startPoint x: 279, startPoint y: 237, endPoint x: 362, endPoint y: 226, distance: 83.5
click at [280, 238] on div "Procedures" at bounding box center [305, 225] width 150 height 25
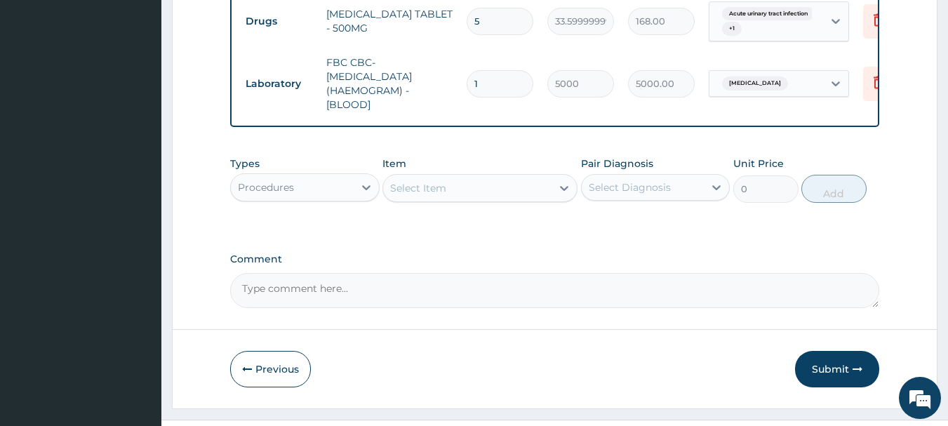
click at [513, 192] on div "Select Item" at bounding box center [467, 188] width 168 height 22
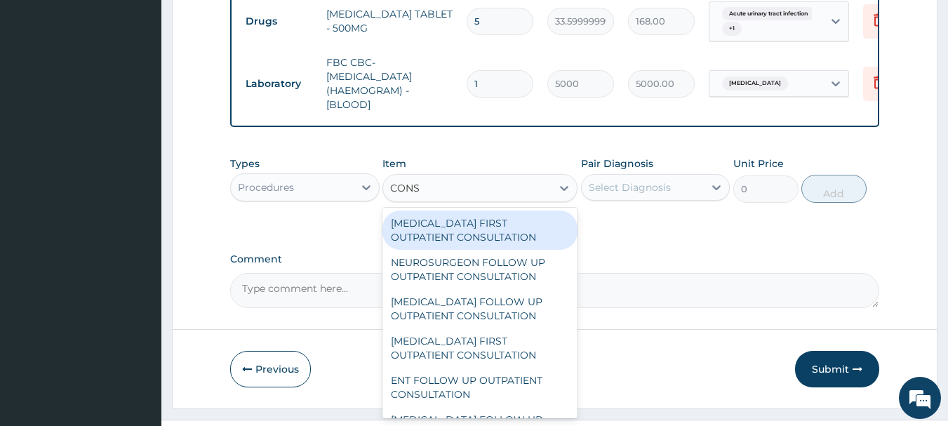
type input "CONSU"
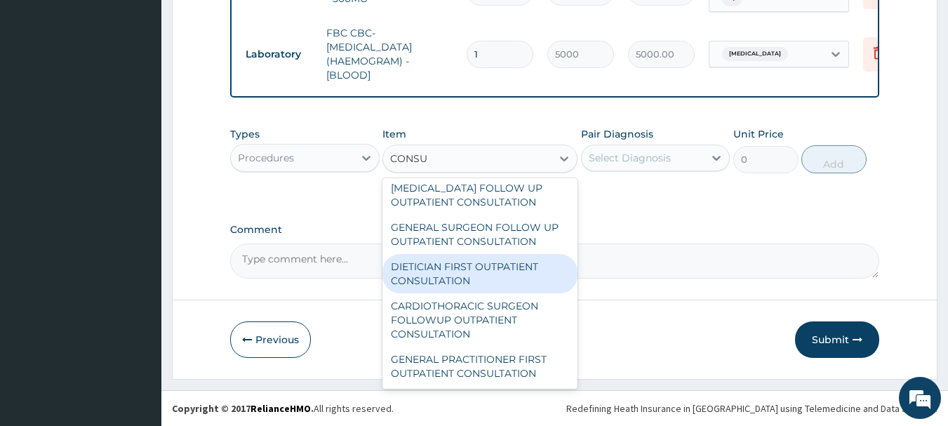
scroll to position [2241, 0]
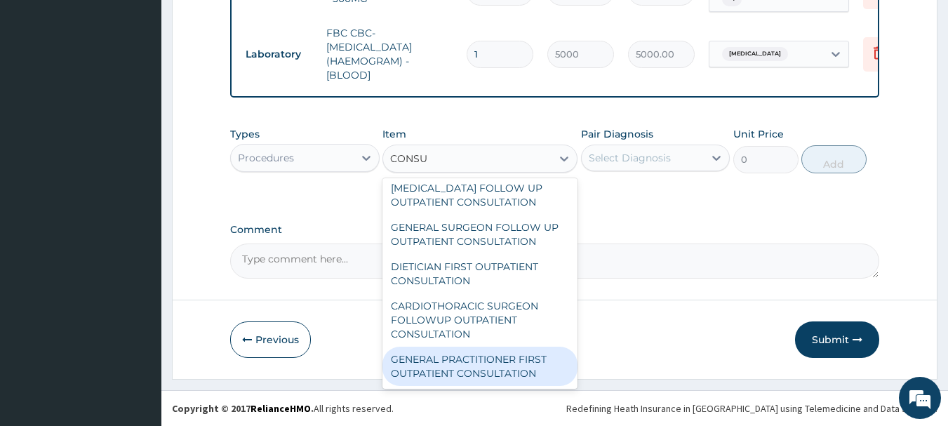
click at [498, 358] on div "GENERAL PRACTITIONER FIRST OUTPATIENT CONSULTATION" at bounding box center [480, 366] width 195 height 39
type input "3750"
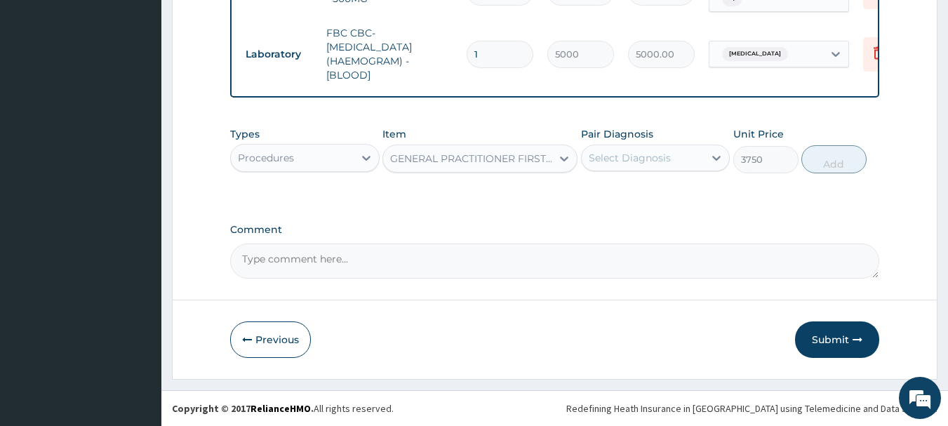
click at [643, 150] on div "Select Diagnosis" at bounding box center [643, 158] width 123 height 22
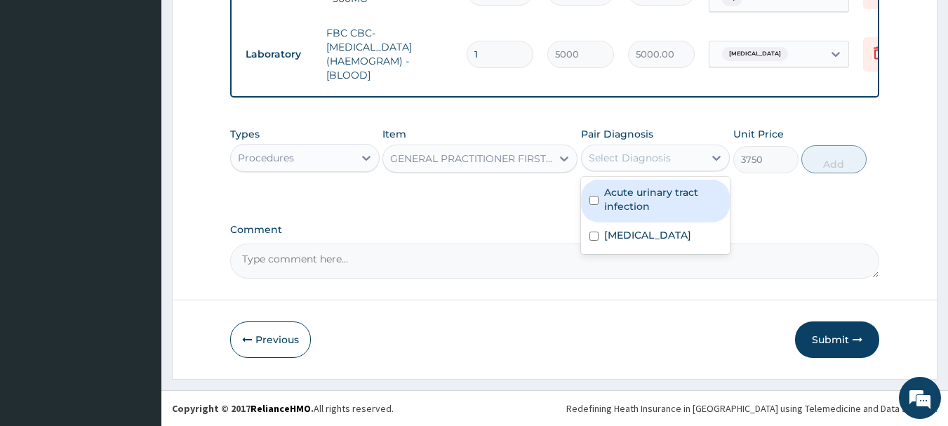
click at [631, 199] on label "Acute urinary tract infection" at bounding box center [663, 199] width 118 height 28
checkbox input "true"
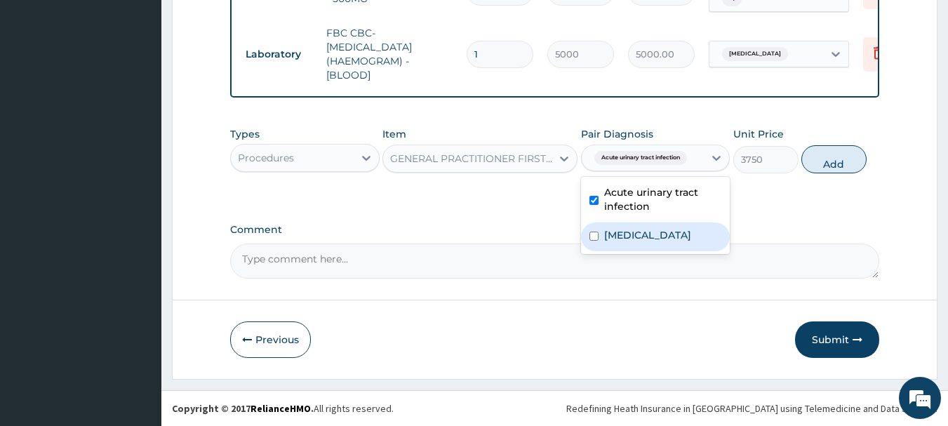
click at [635, 238] on label "[MEDICAL_DATA]" at bounding box center [647, 235] width 87 height 14
checkbox input "true"
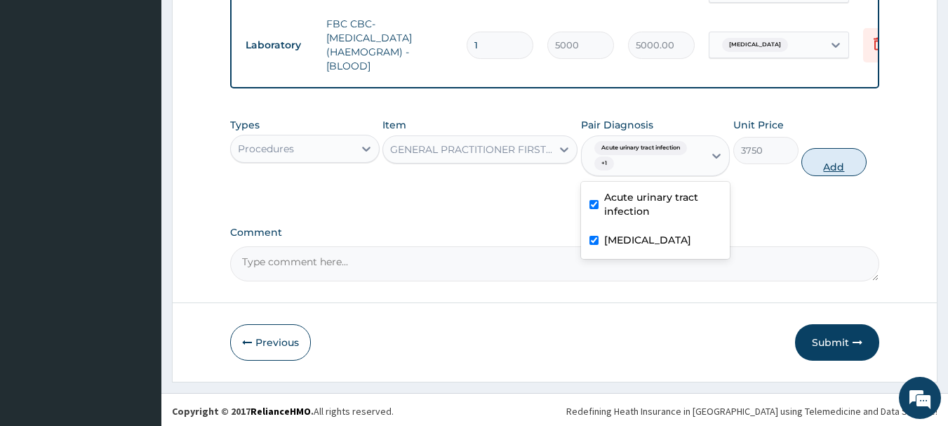
click at [825, 169] on button "Add" at bounding box center [834, 162] width 65 height 28
type input "0"
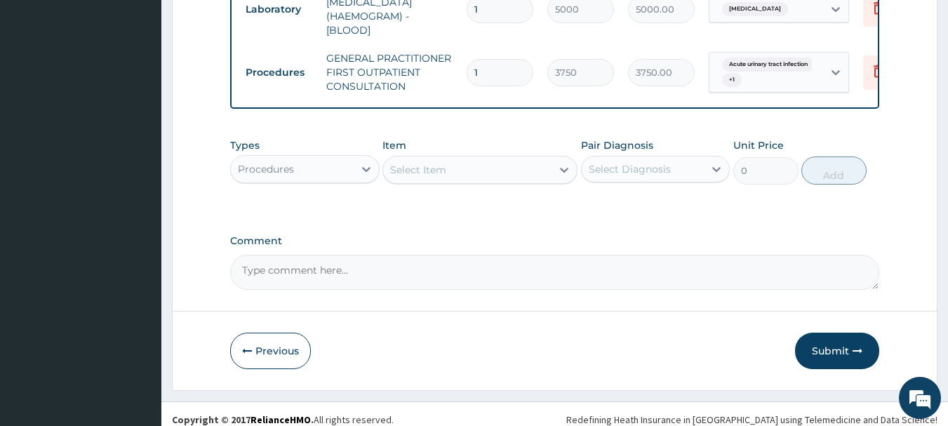
scroll to position [814, 0]
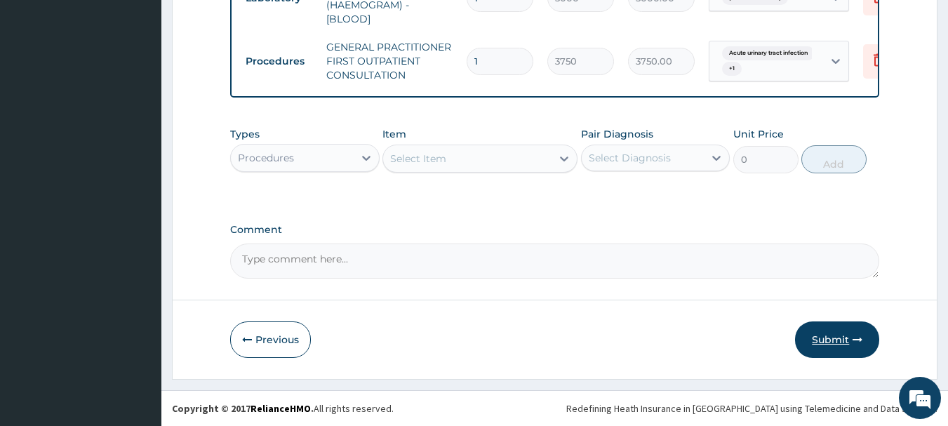
click at [836, 340] on button "Submit" at bounding box center [837, 339] width 84 height 37
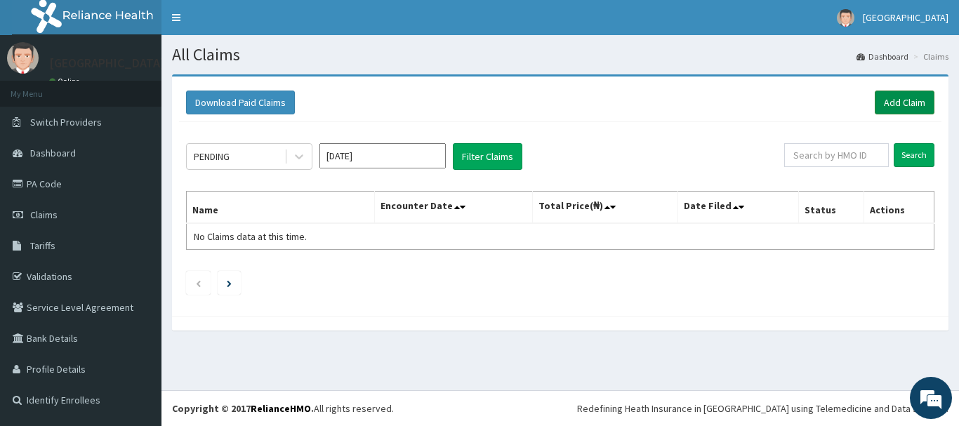
click at [900, 105] on link "Add Claim" at bounding box center [905, 103] width 60 height 24
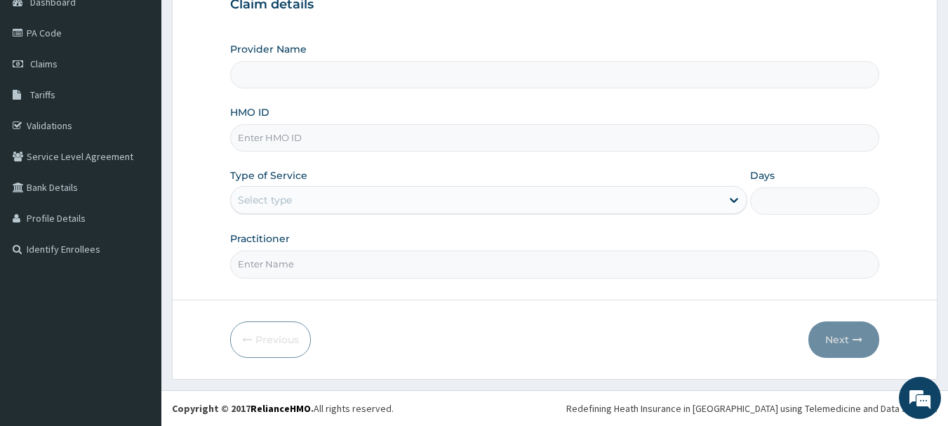
type input "[GEOGRAPHIC_DATA], [GEOGRAPHIC_DATA]"
type input "GCS/10112/B"
click at [330, 199] on div "Select type" at bounding box center [476, 200] width 491 height 22
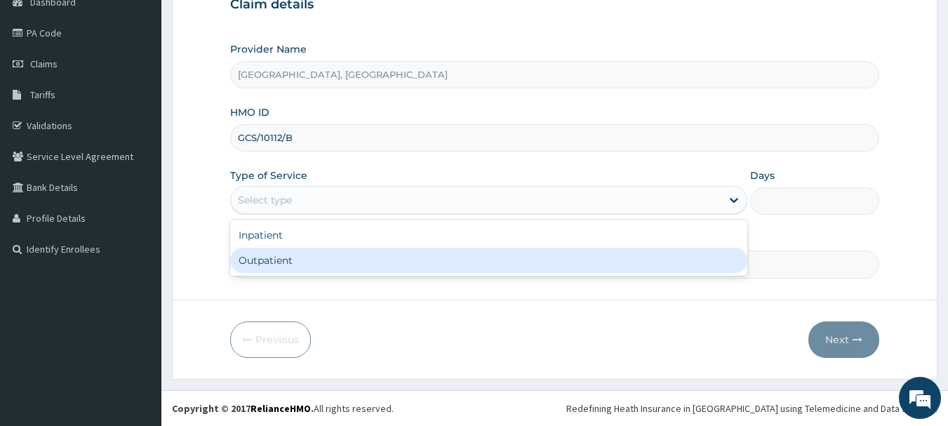
click at [279, 263] on div "Outpatient" at bounding box center [488, 260] width 517 height 25
type input "1"
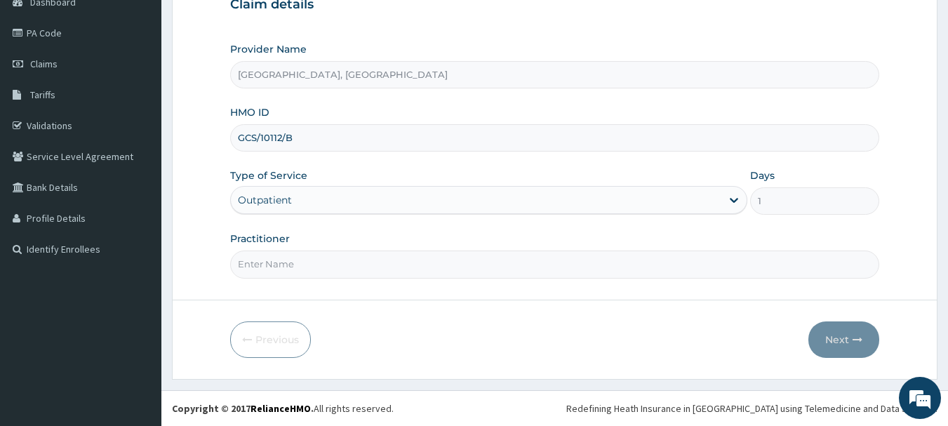
click at [303, 265] on input "Practitioner" at bounding box center [555, 264] width 650 height 27
type input "DR OMOLE"
click at [837, 340] on button "Next" at bounding box center [844, 339] width 71 height 37
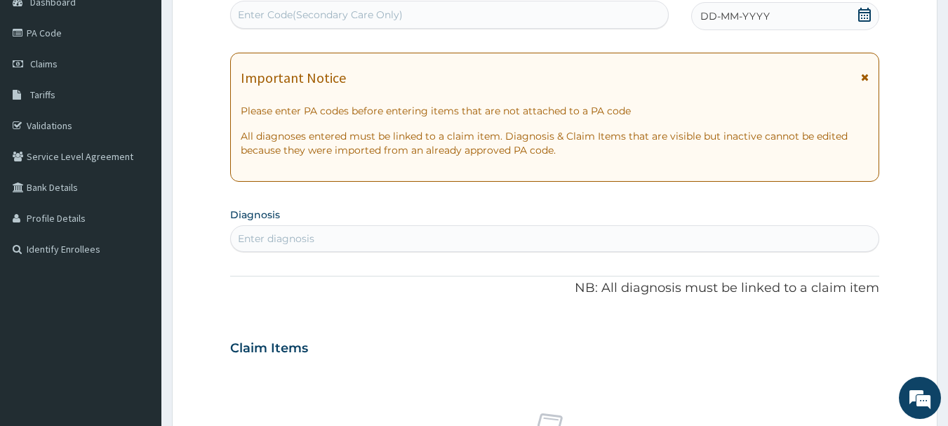
click at [802, 8] on div "DD-MM-YYYY" at bounding box center [785, 16] width 188 height 28
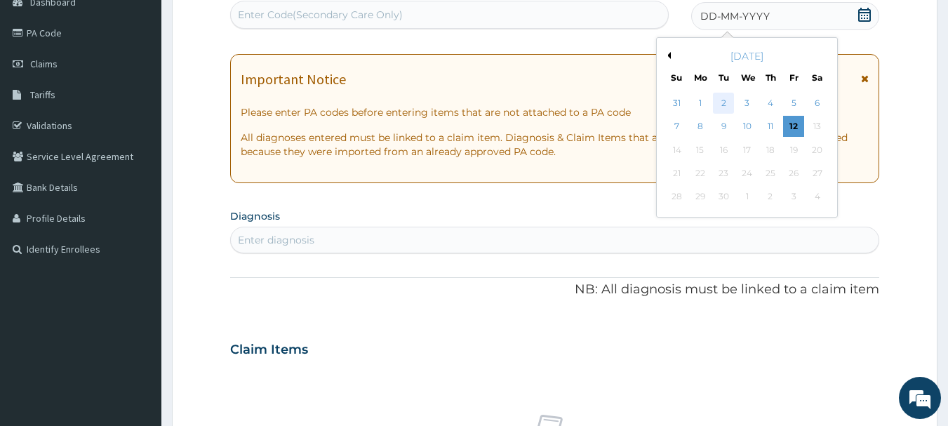
click at [724, 107] on div "2" at bounding box center [724, 103] width 21 height 21
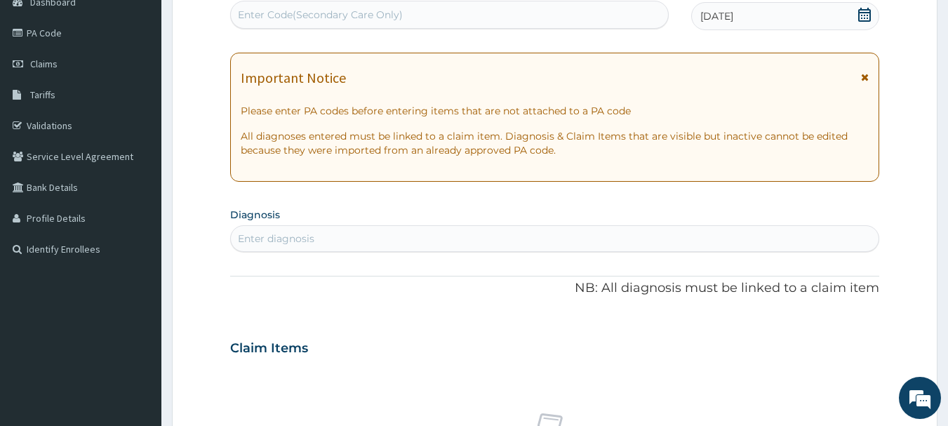
click at [304, 239] on div "Enter diagnosis" at bounding box center [276, 239] width 77 height 14
type input "UPPER RES"
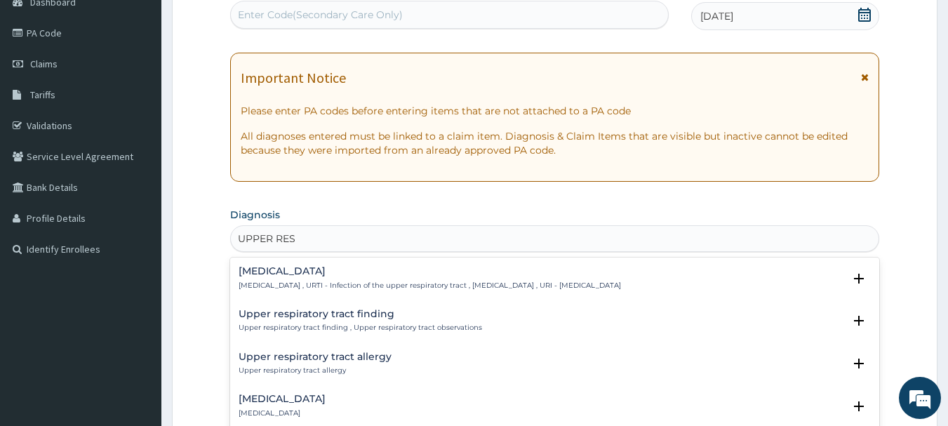
click at [303, 272] on h4 "[MEDICAL_DATA]" at bounding box center [430, 271] width 383 height 11
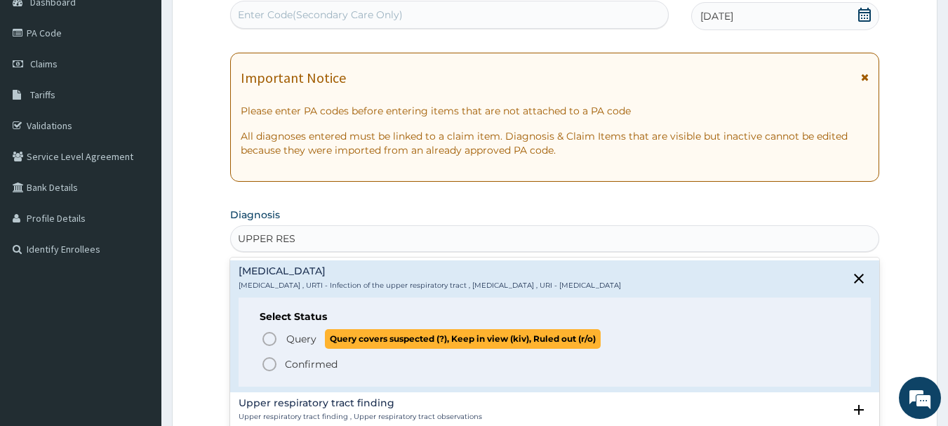
click at [296, 338] on span "Query" at bounding box center [301, 339] width 30 height 14
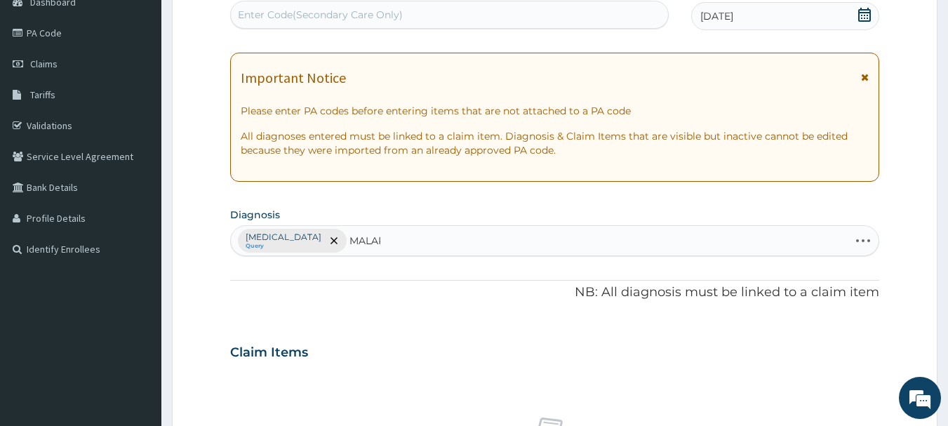
type input "MALARI"
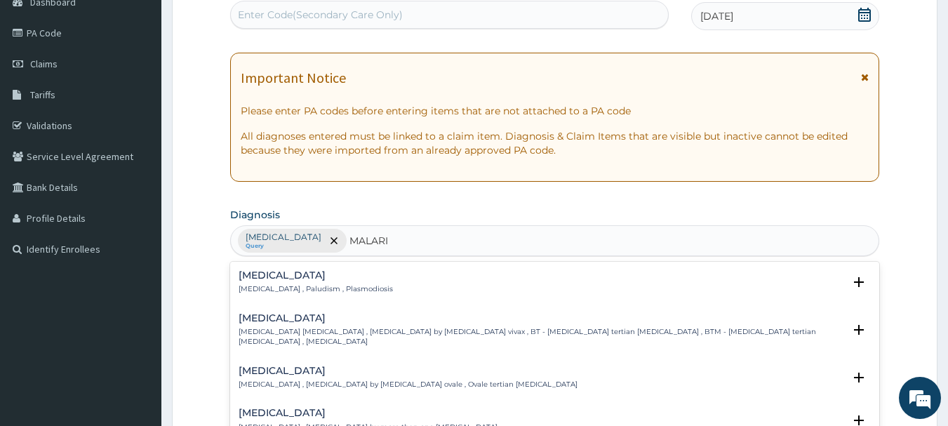
click at [260, 279] on h4 "[MEDICAL_DATA]" at bounding box center [316, 275] width 154 height 11
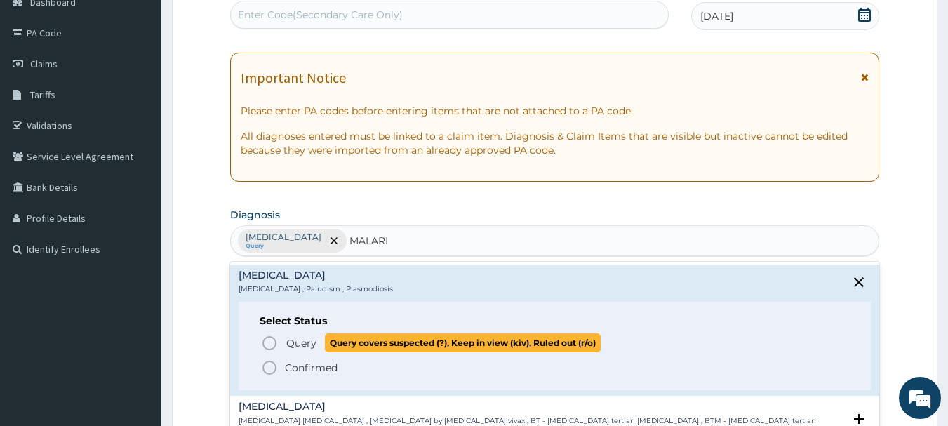
click at [300, 347] on span "Query" at bounding box center [301, 343] width 30 height 14
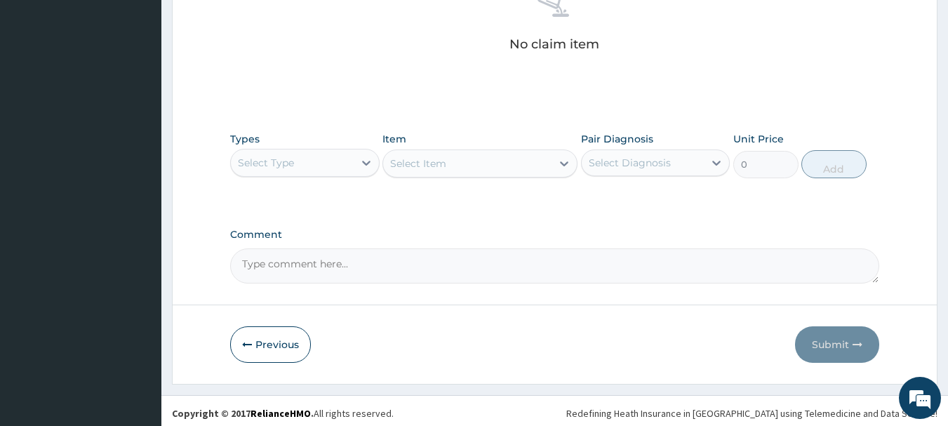
scroll to position [586, 0]
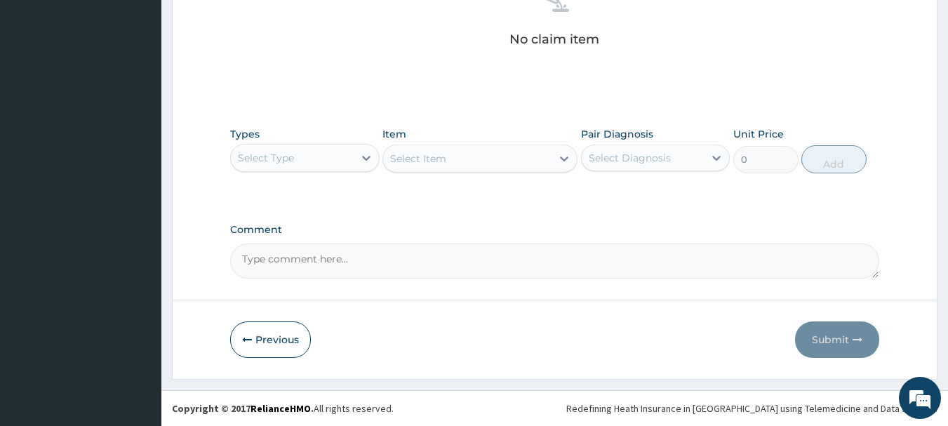
click at [350, 164] on div "Select Type" at bounding box center [292, 158] width 123 height 22
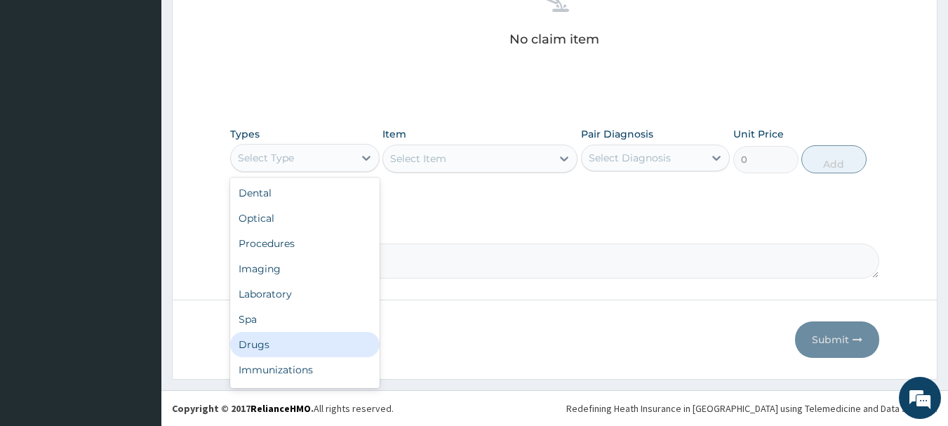
click at [273, 345] on div "Drugs" at bounding box center [305, 344] width 150 height 25
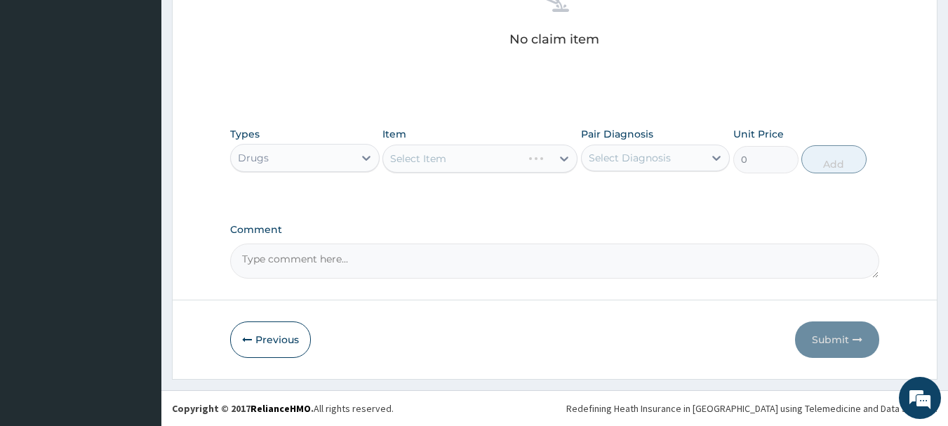
click at [439, 157] on div "Select Item" at bounding box center [480, 159] width 195 height 28
click at [475, 157] on div "Select Item" at bounding box center [467, 158] width 168 height 22
type input "LORAT"
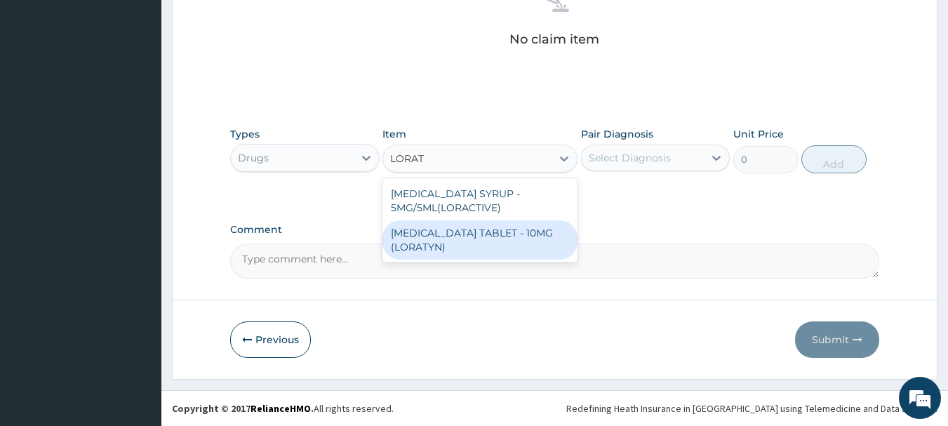
click at [449, 241] on div "[MEDICAL_DATA] TABLET - 10MG (LORATYN)" at bounding box center [480, 239] width 195 height 39
type input "98"
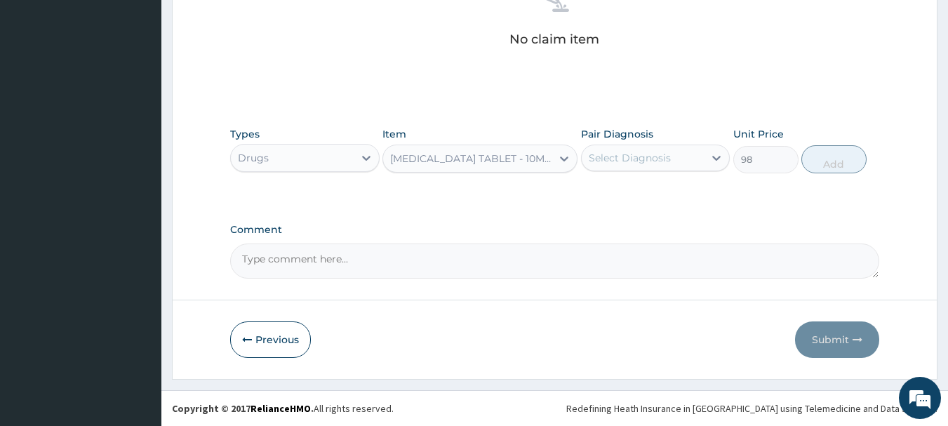
click at [625, 158] on div "Select Diagnosis" at bounding box center [630, 158] width 82 height 14
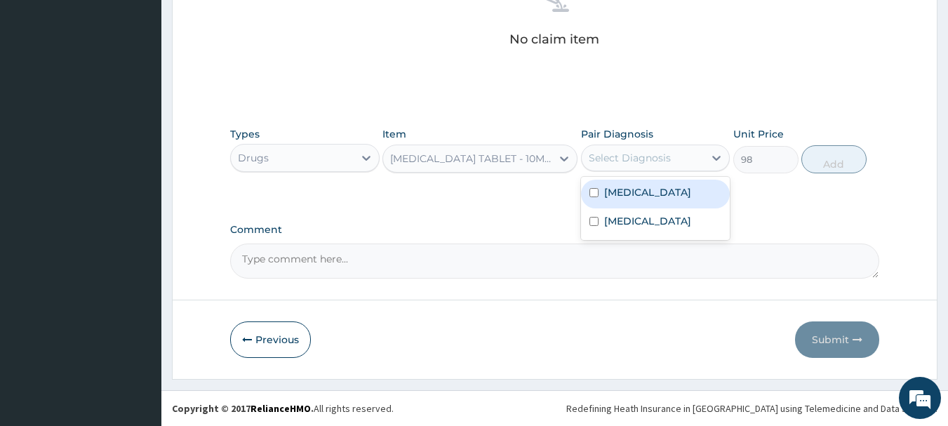
click at [634, 198] on label "[MEDICAL_DATA]" at bounding box center [647, 192] width 87 height 14
checkbox input "true"
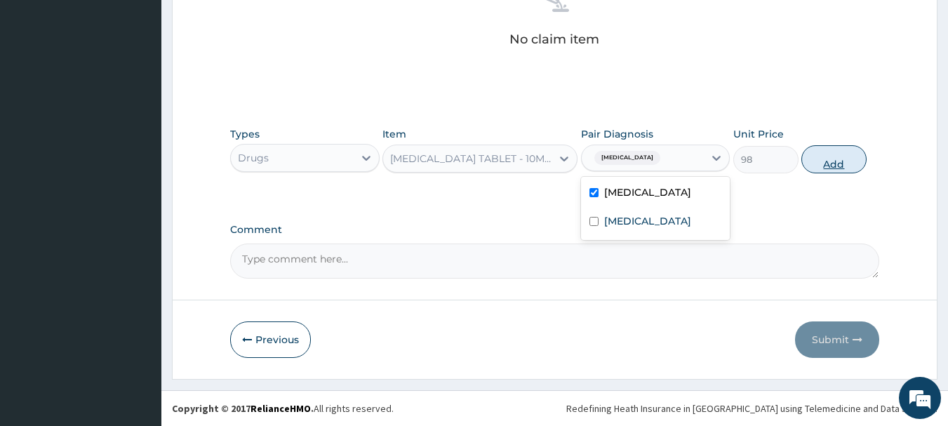
drag, startPoint x: 824, startPoint y: 163, endPoint x: 807, endPoint y: 161, distance: 17.6
click at [824, 162] on button "Add" at bounding box center [834, 159] width 65 height 28
type input "0"
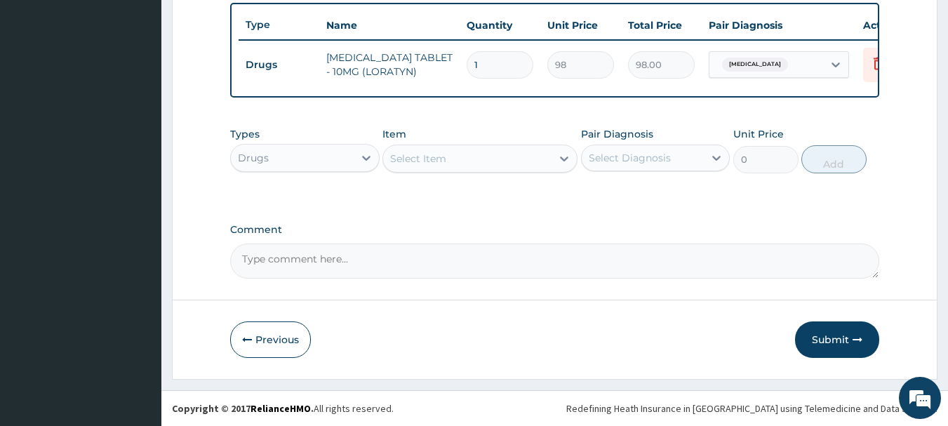
scroll to position [530, 0]
type input "0.00"
type input "5"
type input "490.00"
type input "5"
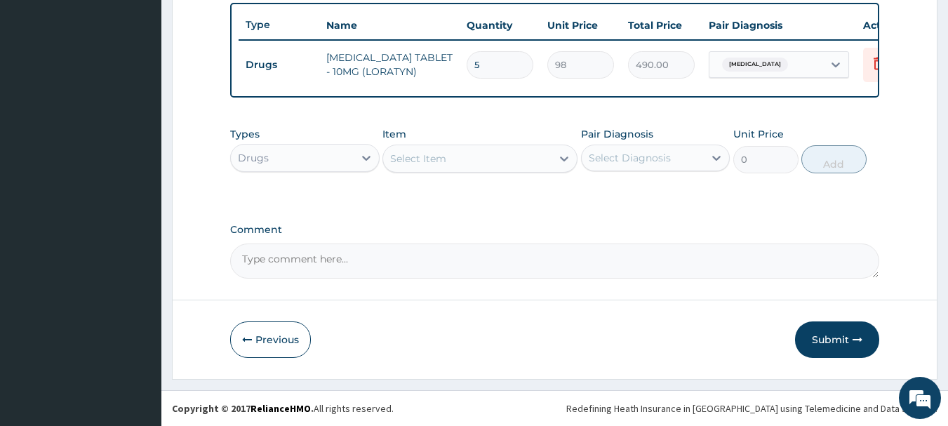
click at [451, 157] on div "Select Item" at bounding box center [467, 158] width 168 height 22
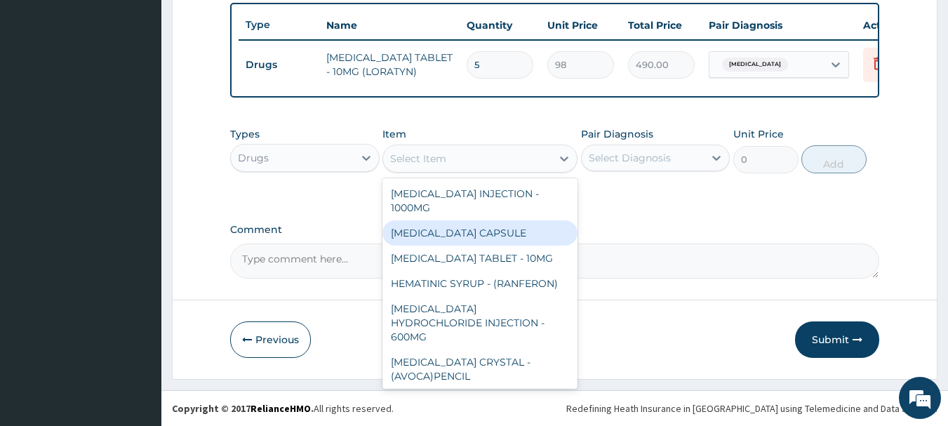
click at [291, 154] on div "Drugs" at bounding box center [292, 158] width 123 height 22
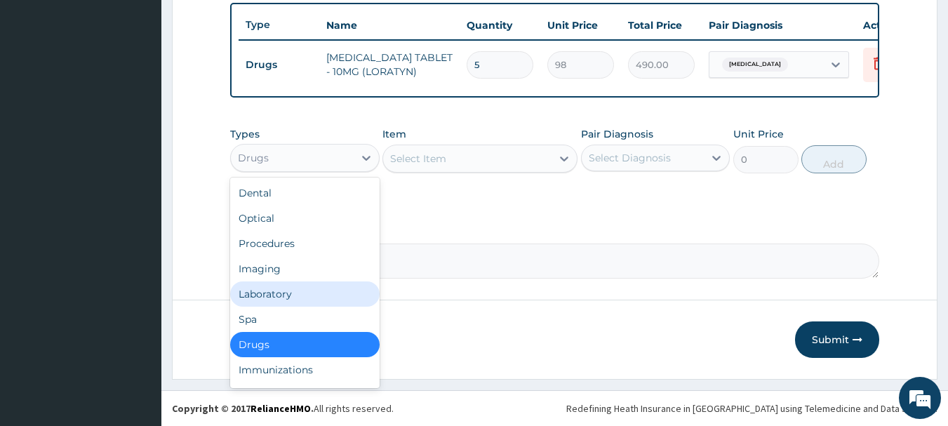
click at [286, 301] on div "Laboratory" at bounding box center [305, 293] width 150 height 25
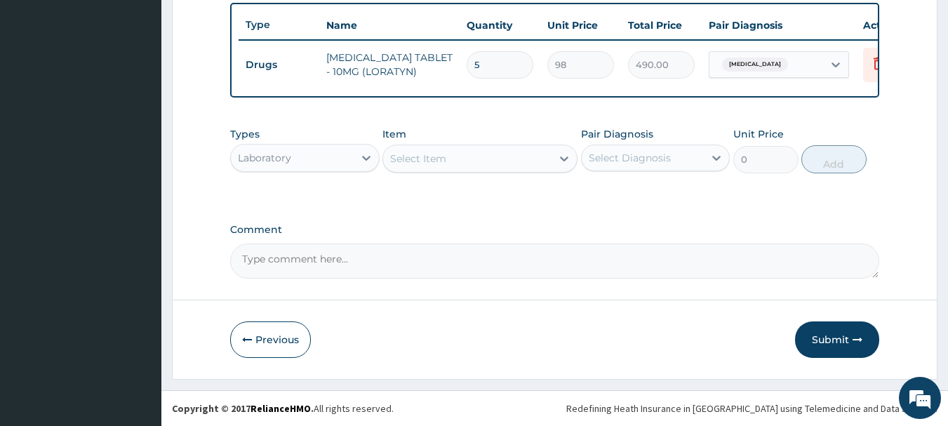
click at [446, 161] on div "Select Item" at bounding box center [467, 158] width 168 height 22
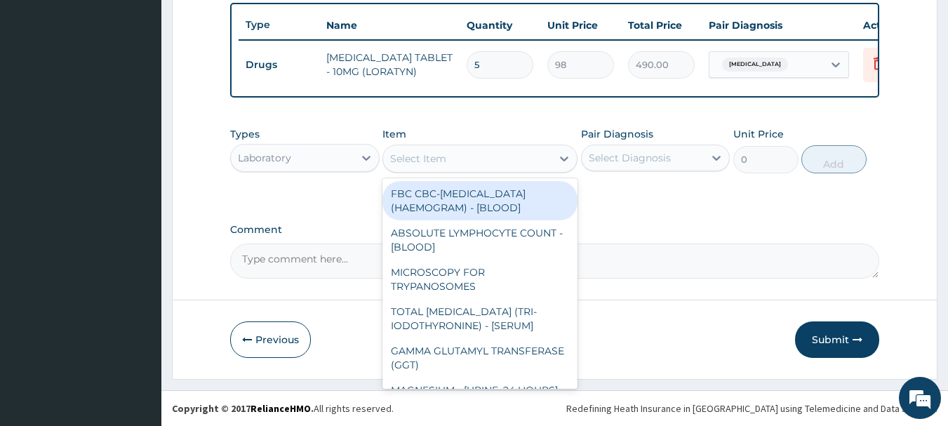
click at [452, 211] on div "FBC CBC-[MEDICAL_DATA] (HAEMOGRAM) - [BLOOD]" at bounding box center [480, 200] width 195 height 39
type input "5000"
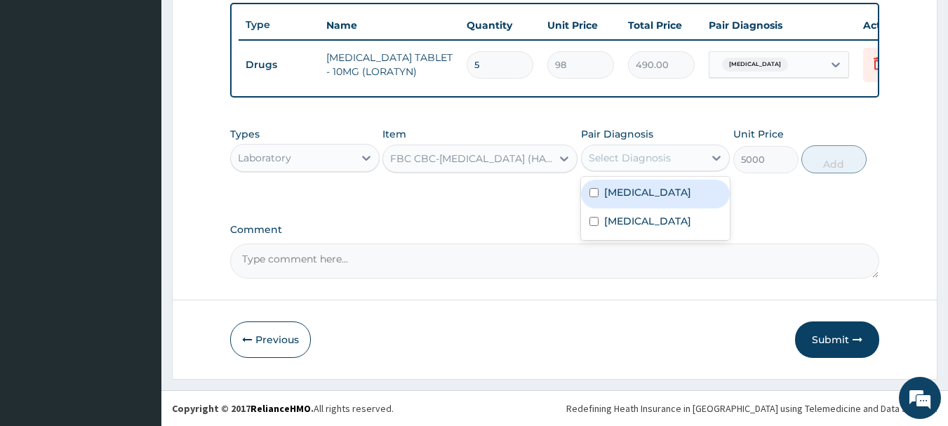
click at [624, 155] on div "Select Diagnosis" at bounding box center [630, 158] width 82 height 14
click at [623, 198] on label "[MEDICAL_DATA]" at bounding box center [647, 192] width 87 height 14
checkbox input "true"
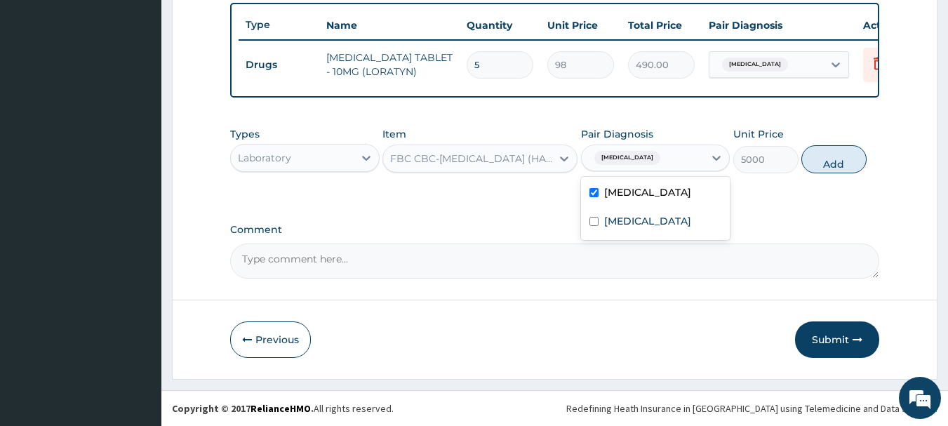
drag, startPoint x: 818, startPoint y: 166, endPoint x: 442, endPoint y: 211, distance: 378.2
click at [816, 166] on button "Add" at bounding box center [834, 159] width 65 height 28
type input "0"
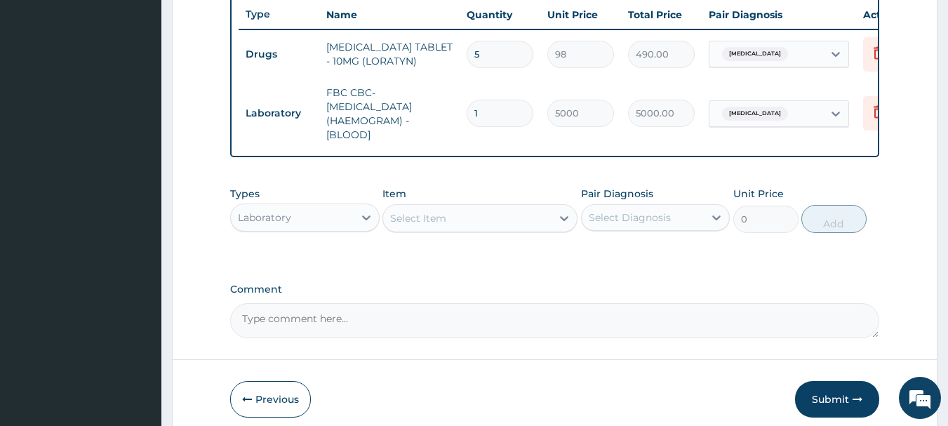
click at [437, 225] on div "Select Item" at bounding box center [418, 218] width 56 height 14
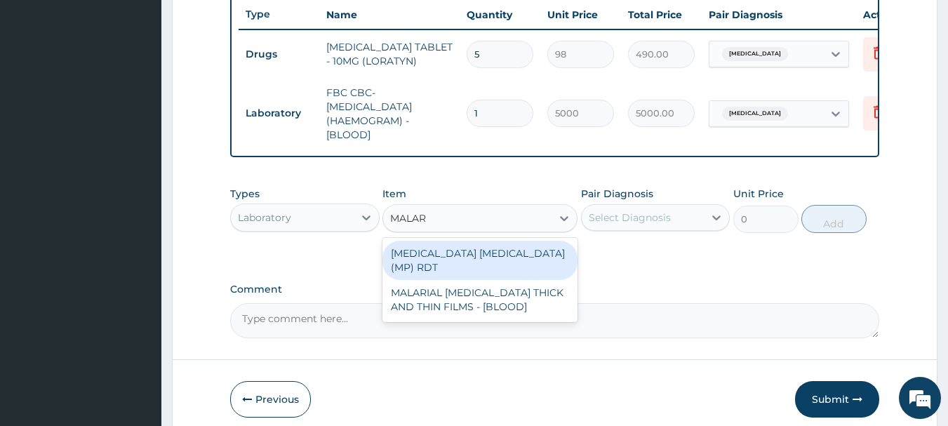
type input "MALARI"
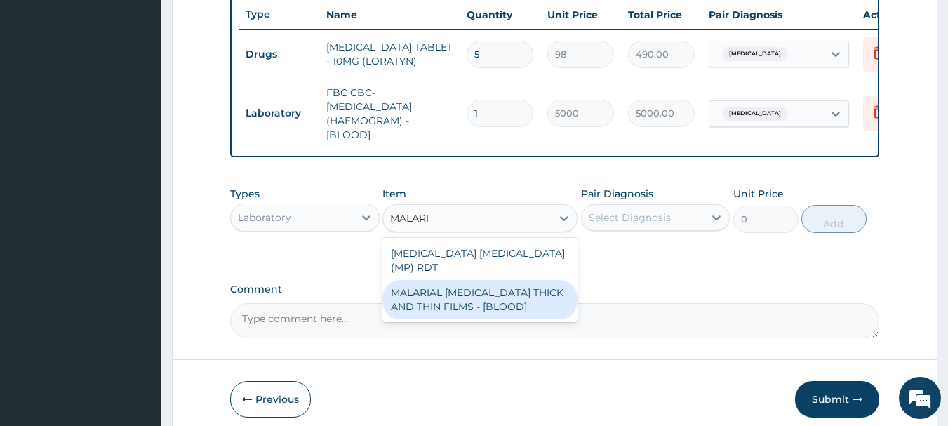
drag, startPoint x: 463, startPoint y: 305, endPoint x: 512, endPoint y: 285, distance: 53.6
click at [463, 305] on div "MALARIAL [MEDICAL_DATA] THICK AND THIN FILMS - [BLOOD]" at bounding box center [480, 299] width 195 height 39
type input "2187.5"
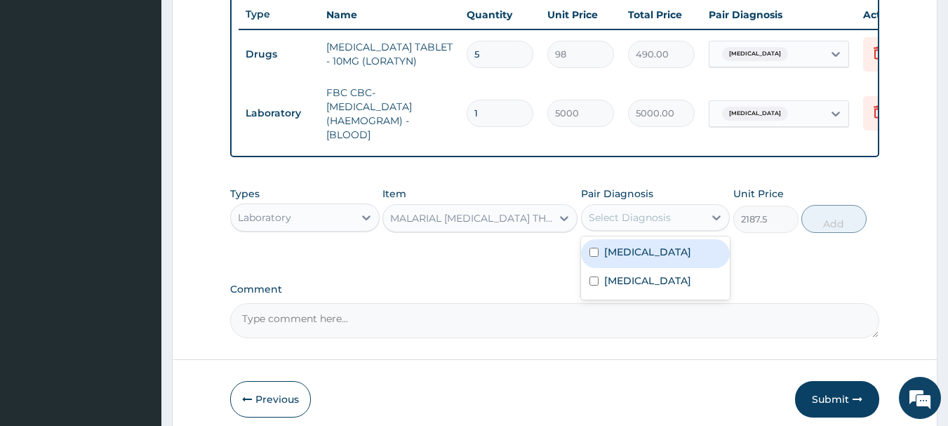
click at [632, 225] on div "Select Diagnosis" at bounding box center [630, 218] width 82 height 14
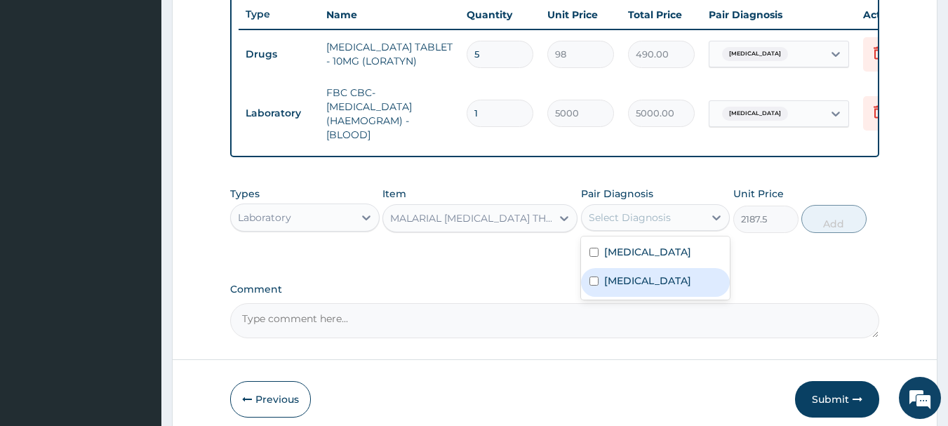
click at [626, 288] on label "[MEDICAL_DATA]" at bounding box center [647, 281] width 87 height 14
checkbox input "true"
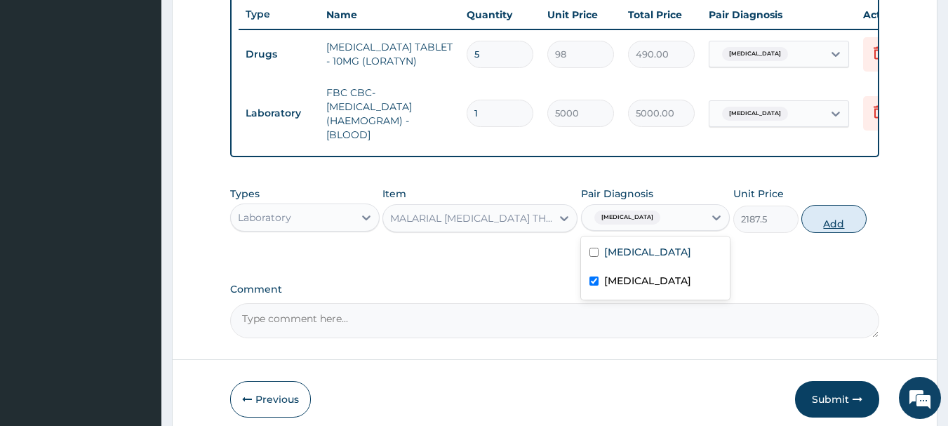
click at [847, 233] on button "Add" at bounding box center [834, 219] width 65 height 28
type input "0"
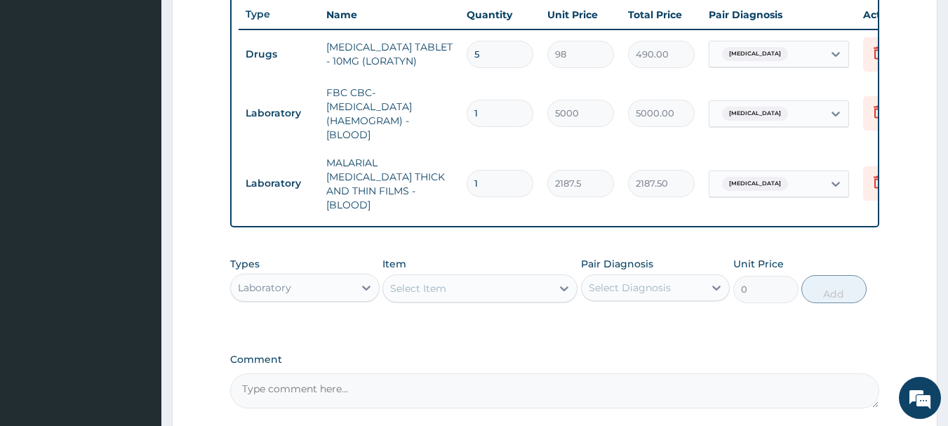
click at [479, 282] on div "Select Item" at bounding box center [467, 288] width 168 height 22
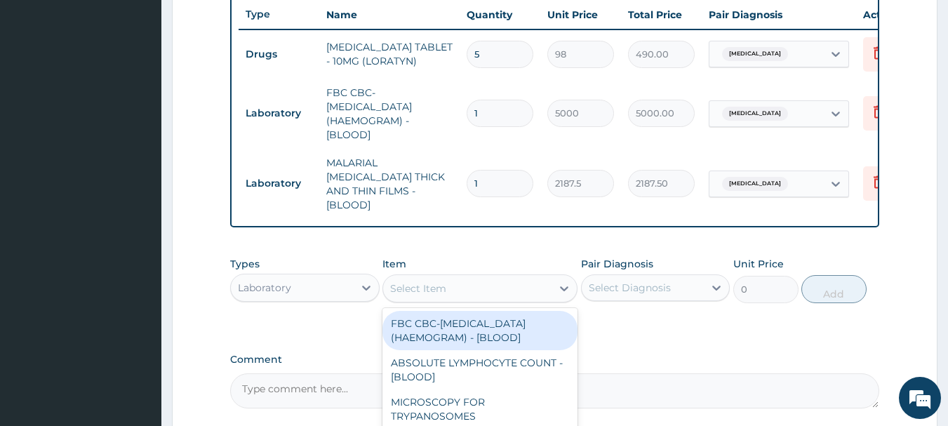
click at [283, 285] on div "Laboratory" at bounding box center [264, 288] width 53 height 14
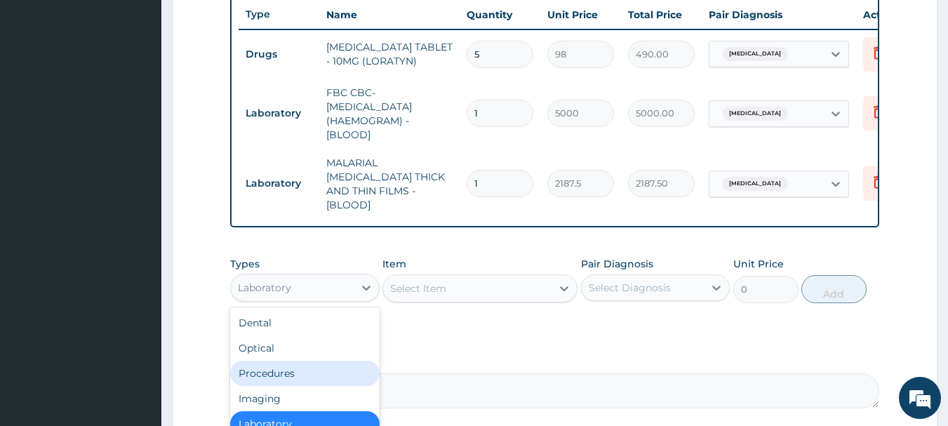
click at [277, 373] on div "Procedures" at bounding box center [305, 373] width 150 height 25
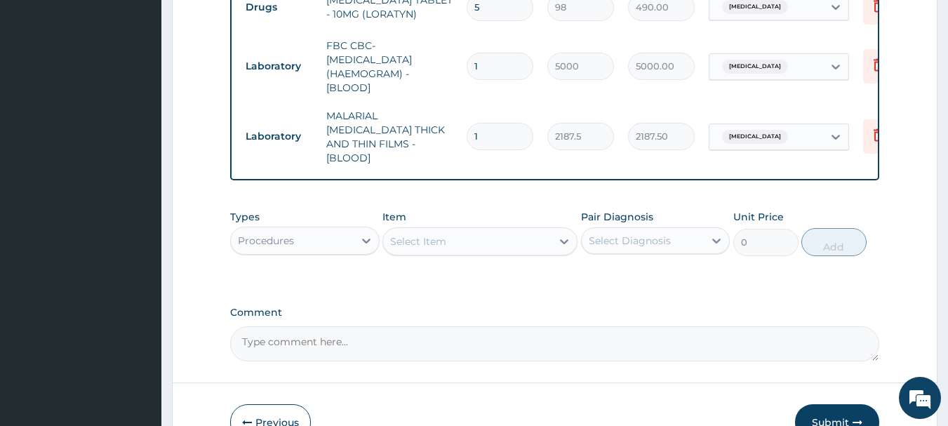
scroll to position [600, 0]
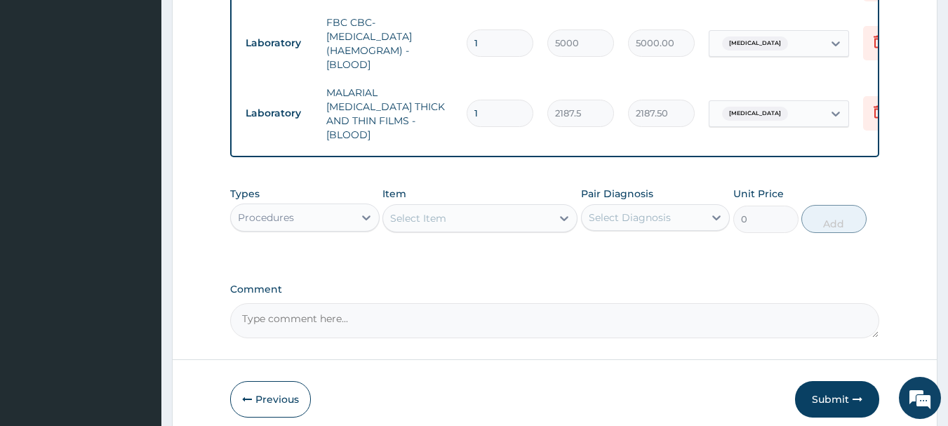
click at [480, 213] on div "Select Item" at bounding box center [467, 218] width 168 height 22
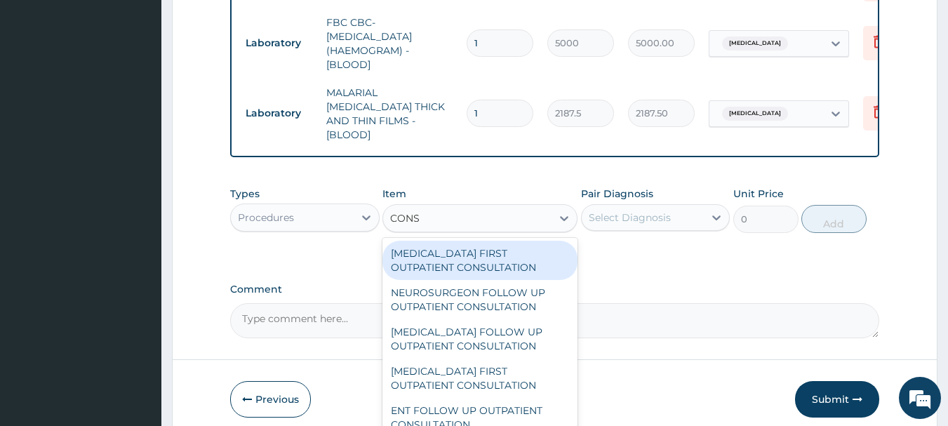
type input "CONSU"
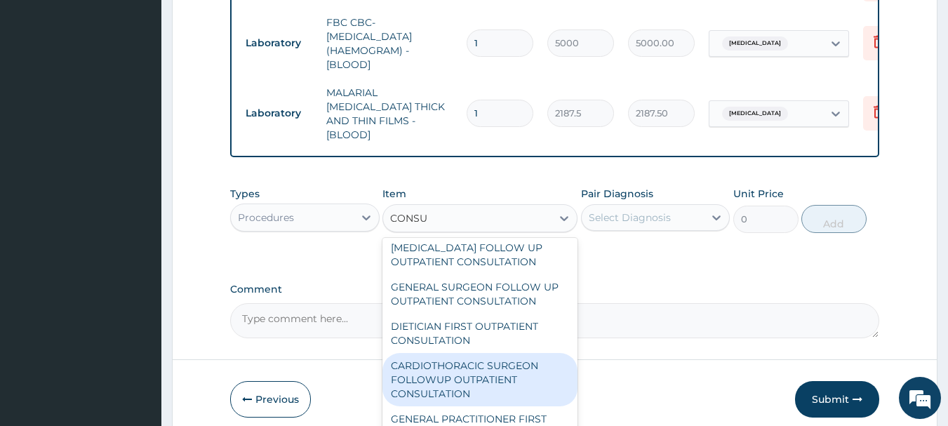
scroll to position [656, 0]
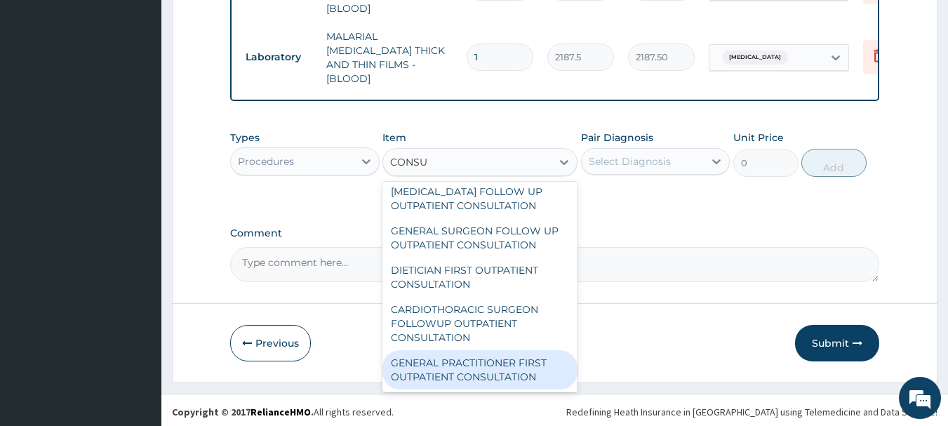
click at [443, 373] on div "GENERAL PRACTITIONER FIRST OUTPATIENT CONSULTATION" at bounding box center [480, 369] width 195 height 39
type input "3750"
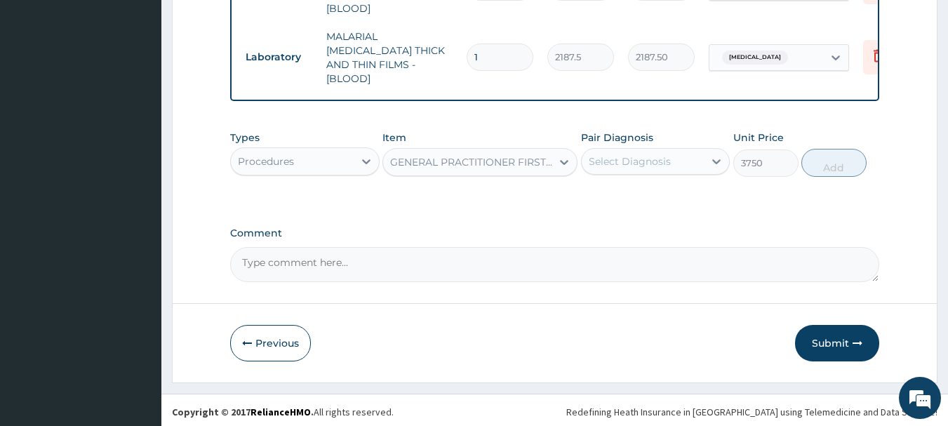
click at [641, 154] on div "Select Diagnosis" at bounding box center [630, 161] width 82 height 14
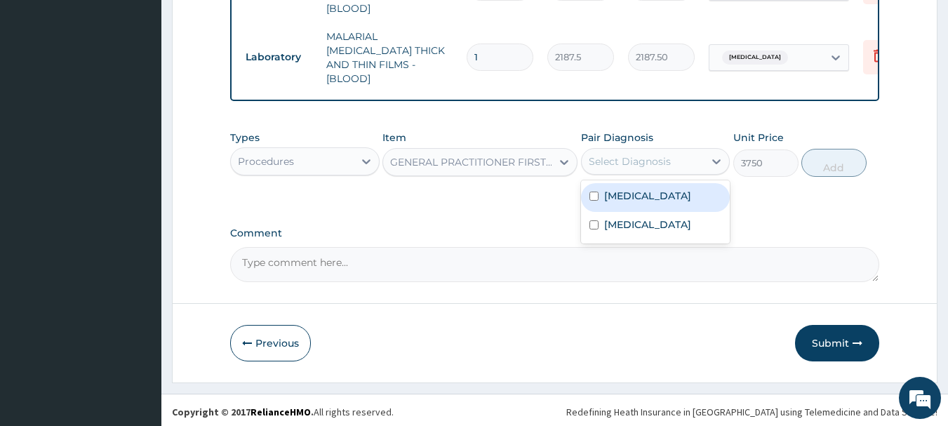
drag, startPoint x: 634, startPoint y: 194, endPoint x: 632, endPoint y: 206, distance: 12.1
click at [634, 194] on label "[MEDICAL_DATA]" at bounding box center [647, 196] width 87 height 14
checkbox input "true"
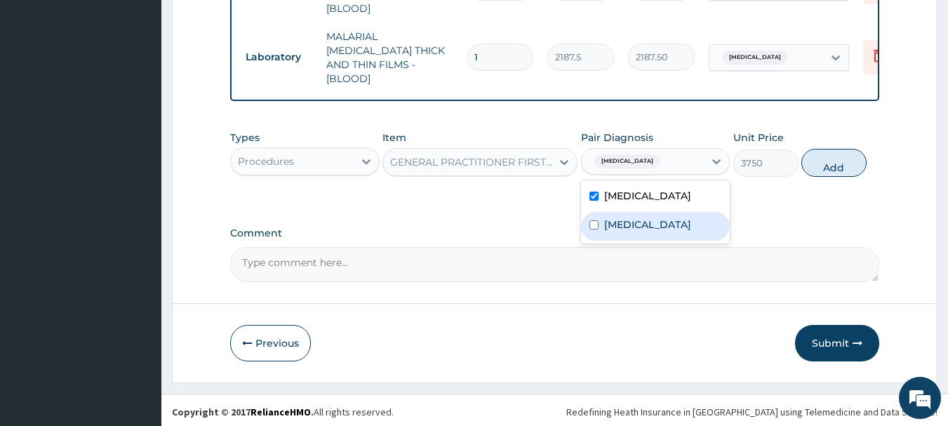
click at [634, 232] on label "[MEDICAL_DATA]" at bounding box center [647, 225] width 87 height 14
checkbox input "true"
click at [825, 165] on button "Add" at bounding box center [834, 163] width 65 height 28
type input "0"
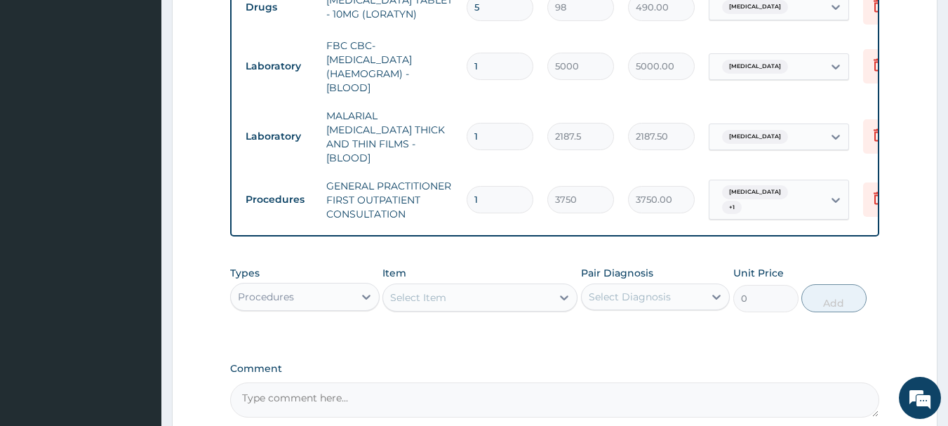
scroll to position [516, 0]
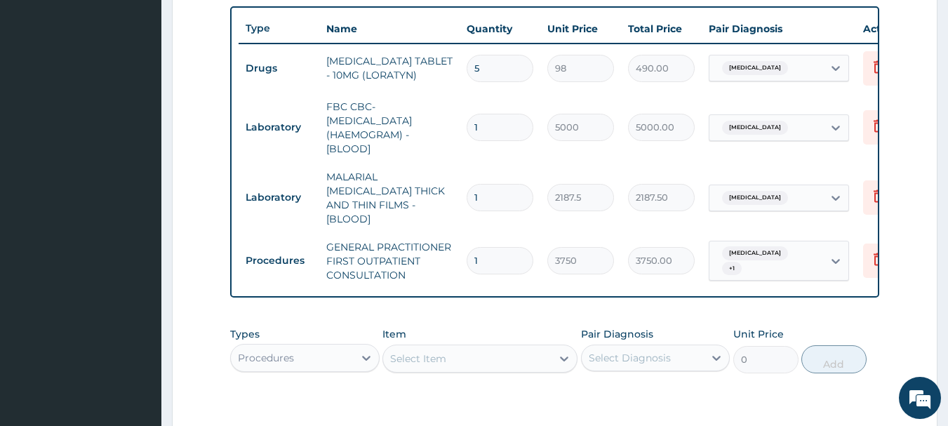
click at [550, 383] on div "Types Procedures Item Select Item Pair Diagnosis Select Diagnosis Unit Price 0 …" at bounding box center [555, 360] width 650 height 81
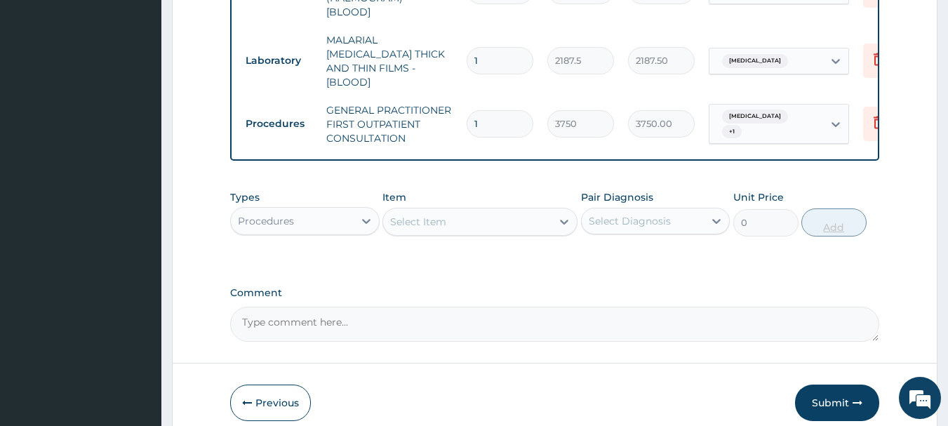
scroll to position [712, 0]
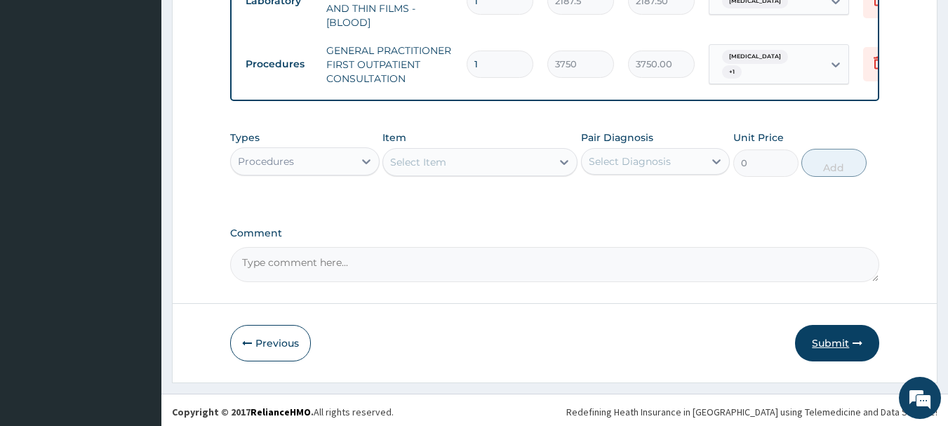
click at [845, 336] on button "Submit" at bounding box center [837, 343] width 84 height 37
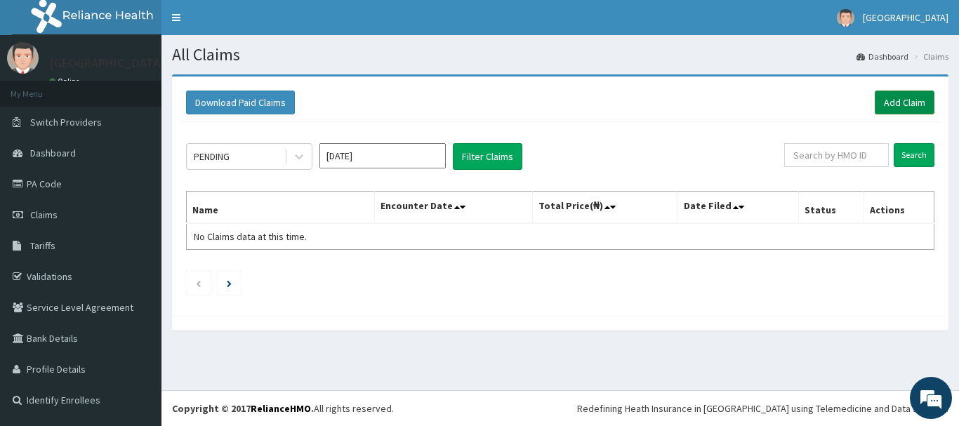
click at [900, 102] on link "Add Claim" at bounding box center [905, 103] width 60 height 24
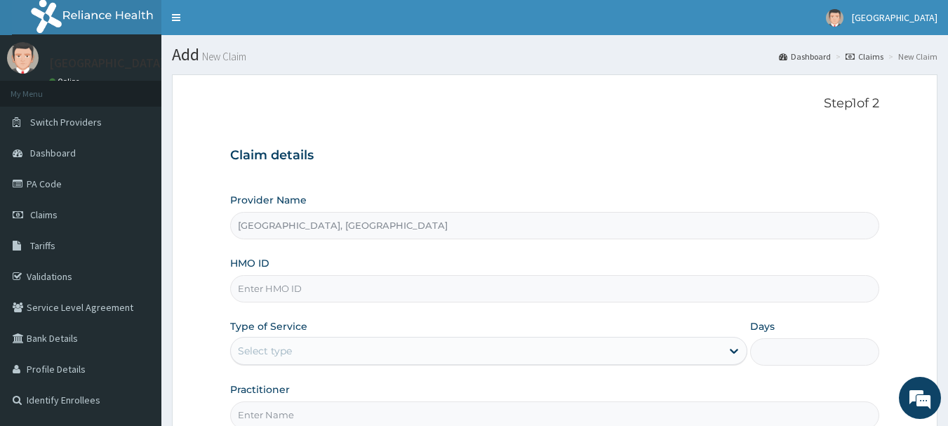
scroll to position [70, 0]
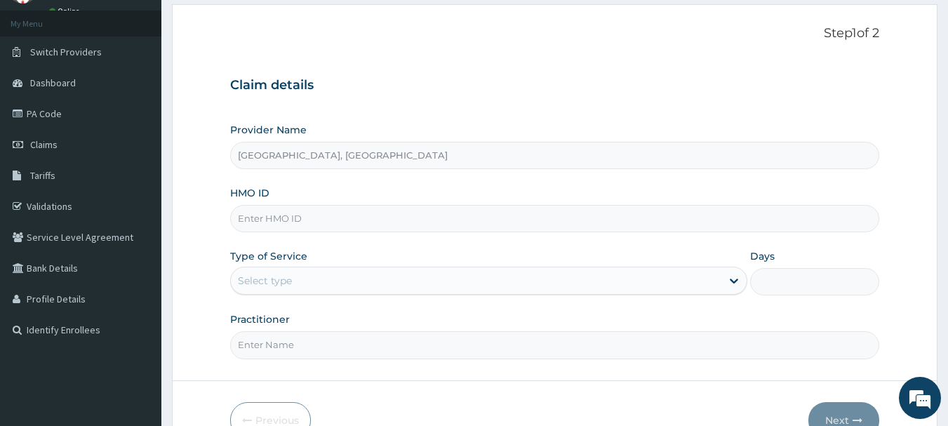
click at [310, 216] on input "HMO ID" at bounding box center [555, 218] width 650 height 27
type input "P"
type input "RMB/10022/A"
click at [299, 279] on div "Select type" at bounding box center [476, 281] width 491 height 22
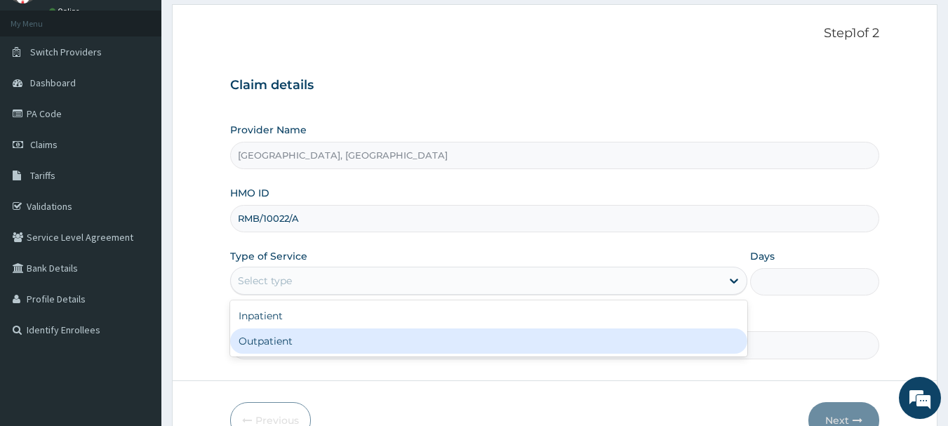
click at [270, 331] on div "Outpatient" at bounding box center [488, 341] width 517 height 25
type input "1"
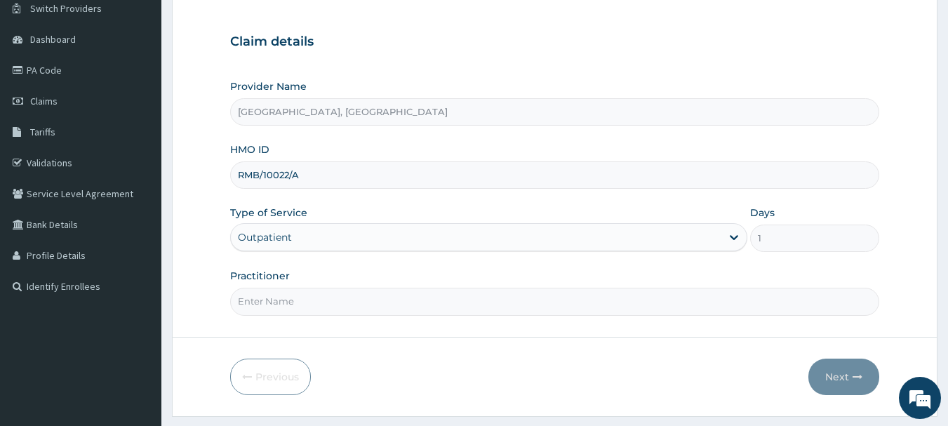
scroll to position [151, 0]
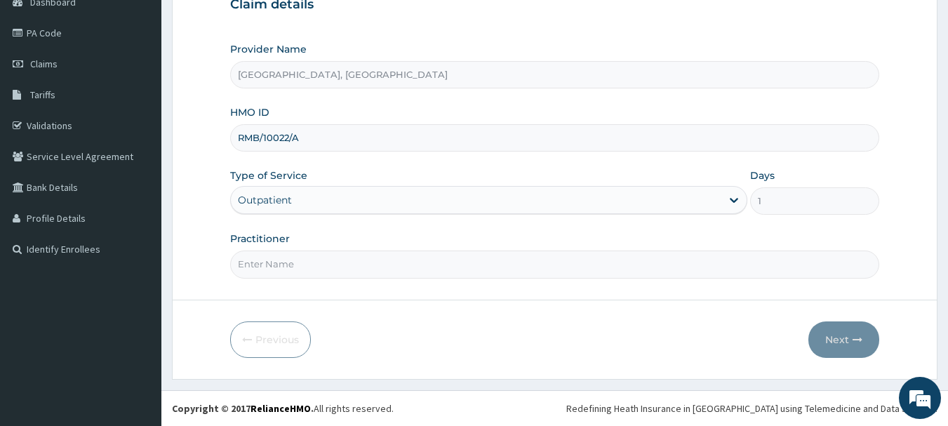
click at [275, 267] on input "Practitioner" at bounding box center [555, 264] width 650 height 27
type input "[PERSON_NAME]"
click at [837, 340] on button "Next" at bounding box center [844, 339] width 71 height 37
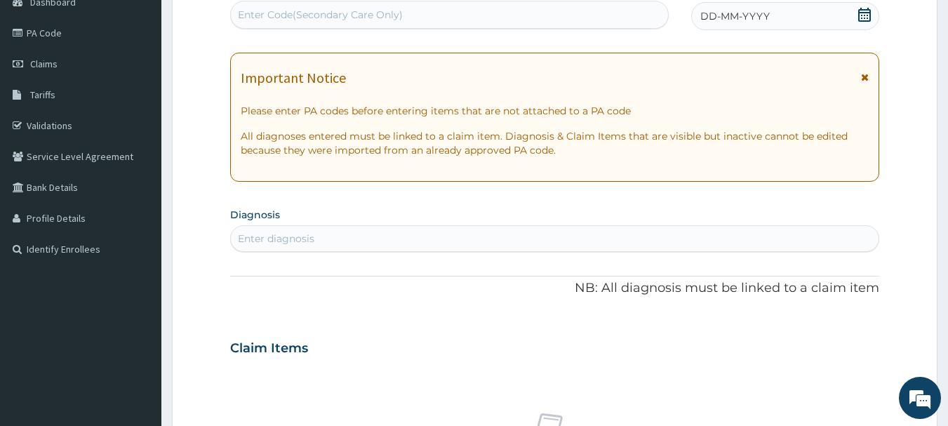
click at [760, 24] on div "DD-MM-YYYY" at bounding box center [785, 16] width 188 height 28
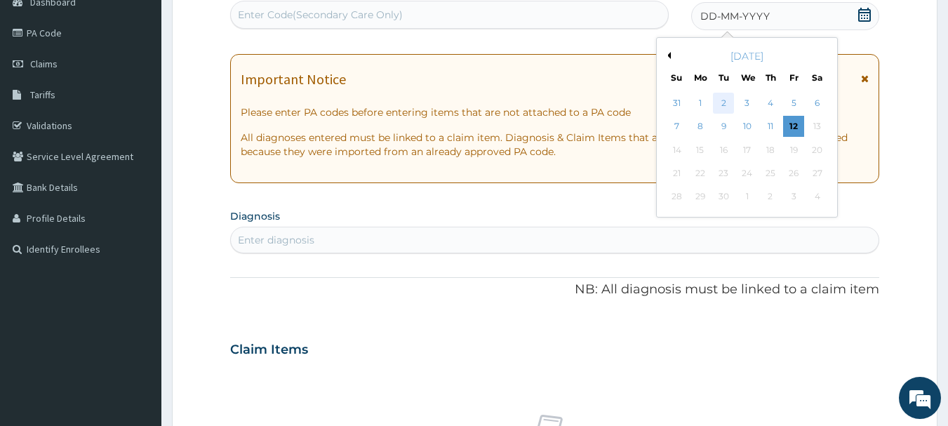
click at [724, 102] on div "2" at bounding box center [724, 103] width 21 height 21
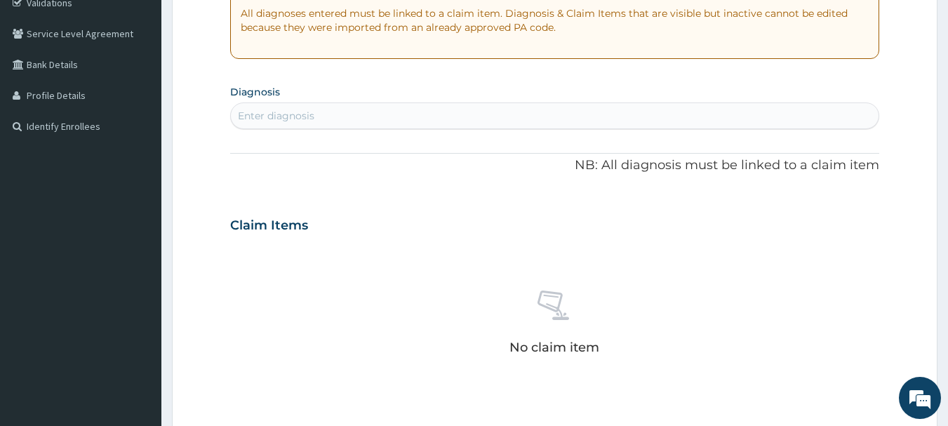
scroll to position [291, 0]
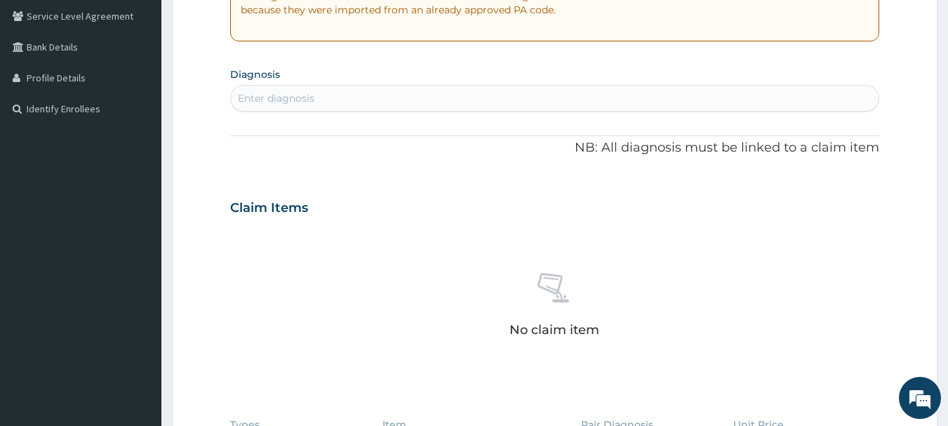
click at [309, 91] on div "Enter diagnosis" at bounding box center [555, 98] width 649 height 22
type input "MALARI"
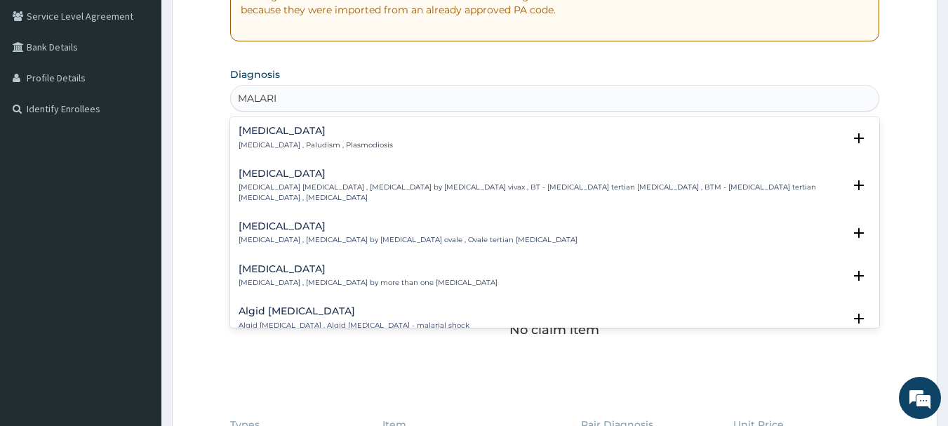
click at [260, 128] on h4 "[MEDICAL_DATA]" at bounding box center [316, 131] width 154 height 11
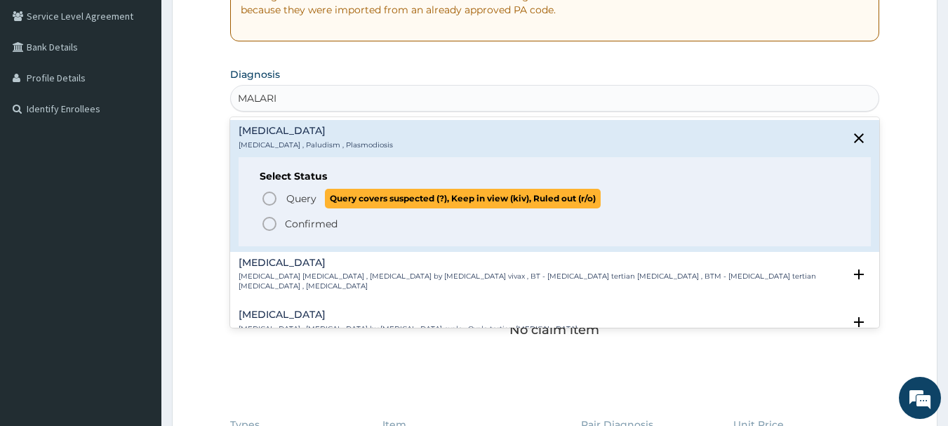
click at [292, 195] on span "Query" at bounding box center [301, 199] width 30 height 14
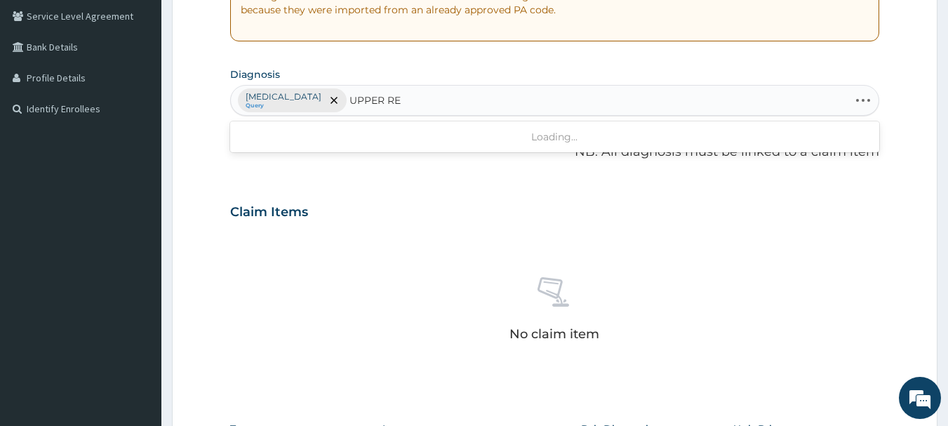
type input "UPPER RES"
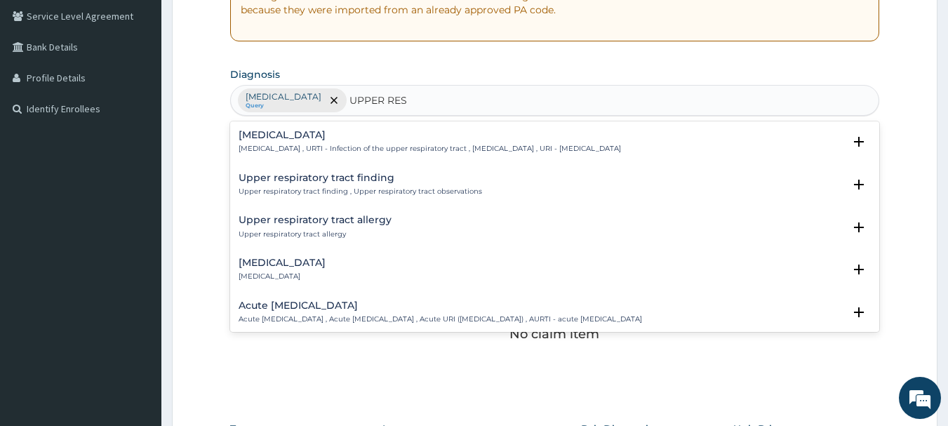
click at [315, 138] on h4 "[MEDICAL_DATA]" at bounding box center [430, 135] width 383 height 11
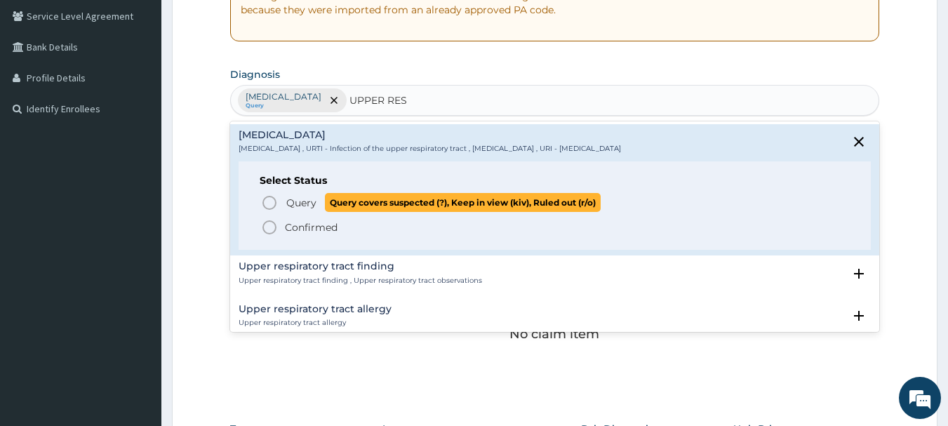
click at [308, 201] on span "Query" at bounding box center [301, 203] width 30 height 14
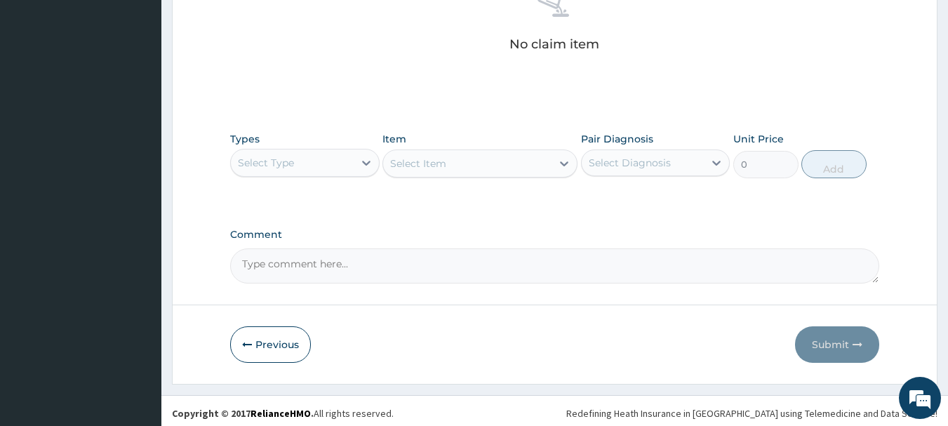
scroll to position [586, 0]
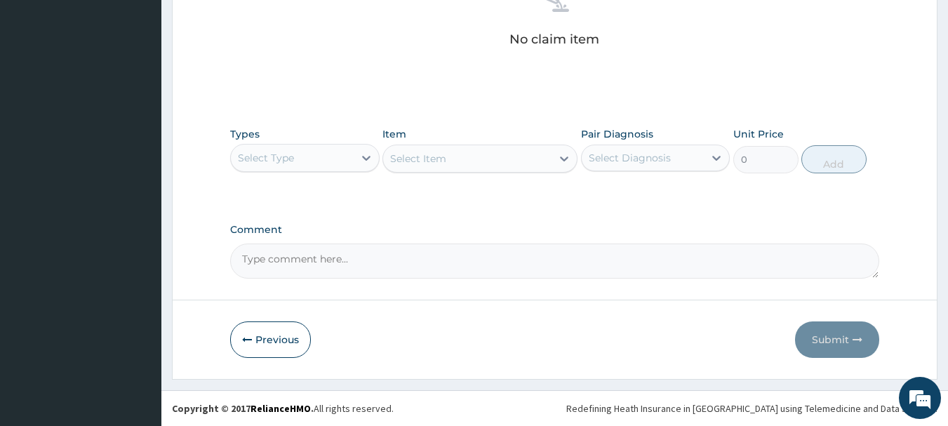
click at [351, 156] on div "Select Type" at bounding box center [292, 158] width 123 height 22
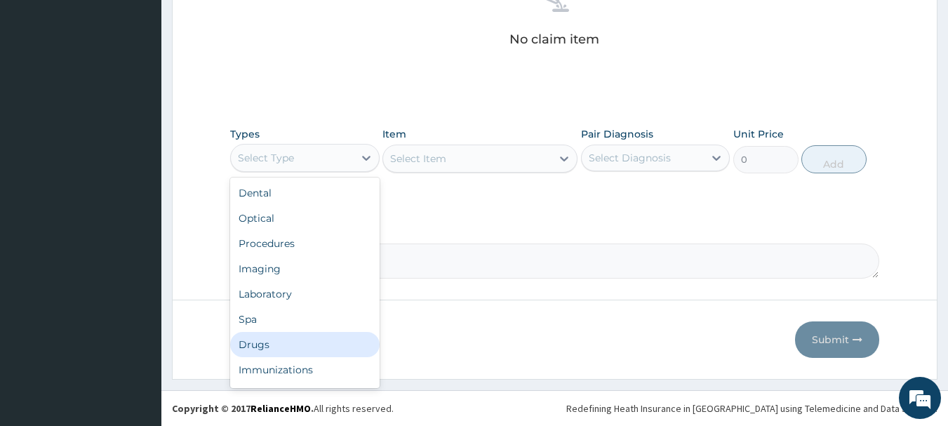
click at [265, 343] on div "Drugs" at bounding box center [305, 344] width 150 height 25
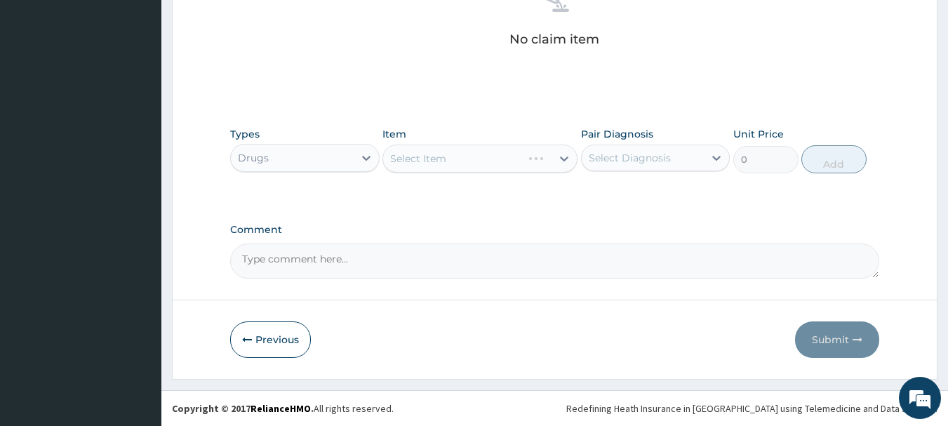
click at [506, 152] on div "Select Item" at bounding box center [480, 159] width 195 height 28
drag, startPoint x: 469, startPoint y: 154, endPoint x: 482, endPoint y: 159, distance: 14.0
click at [477, 157] on div "Select Item" at bounding box center [480, 159] width 195 height 28
click at [490, 161] on div "Select Item" at bounding box center [480, 159] width 195 height 28
click at [516, 159] on div "Select Item" at bounding box center [467, 158] width 168 height 22
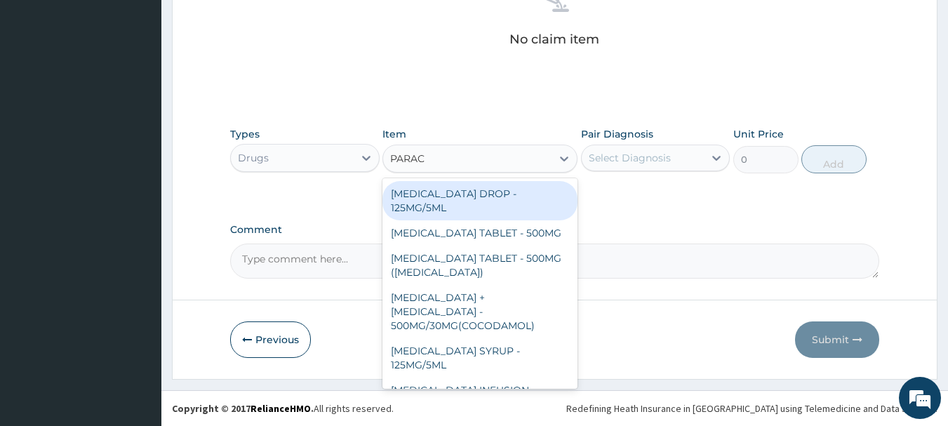
type input "PARACE"
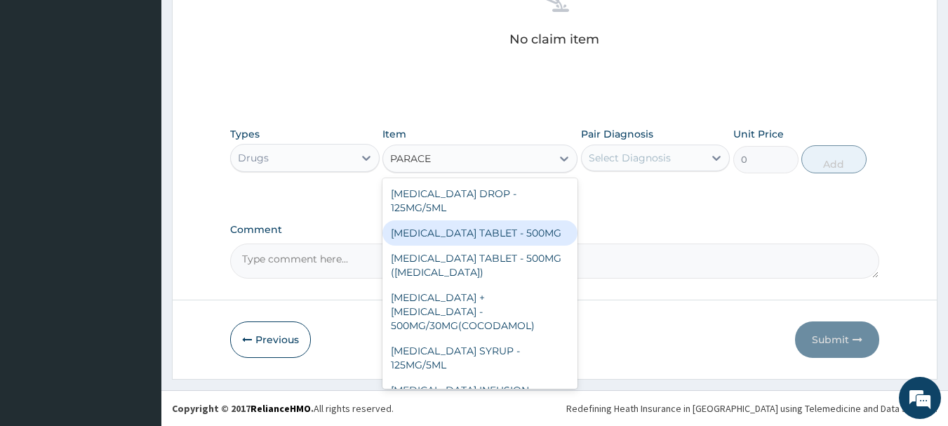
click at [457, 236] on div "[MEDICAL_DATA] TABLET - 500MG" at bounding box center [480, 232] width 195 height 25
type input "33.599999999999994"
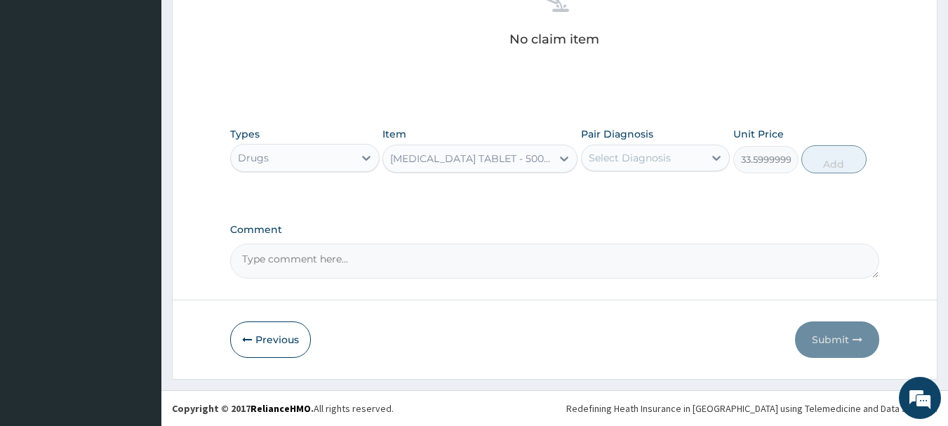
click at [630, 163] on div "Select Diagnosis" at bounding box center [630, 158] width 82 height 14
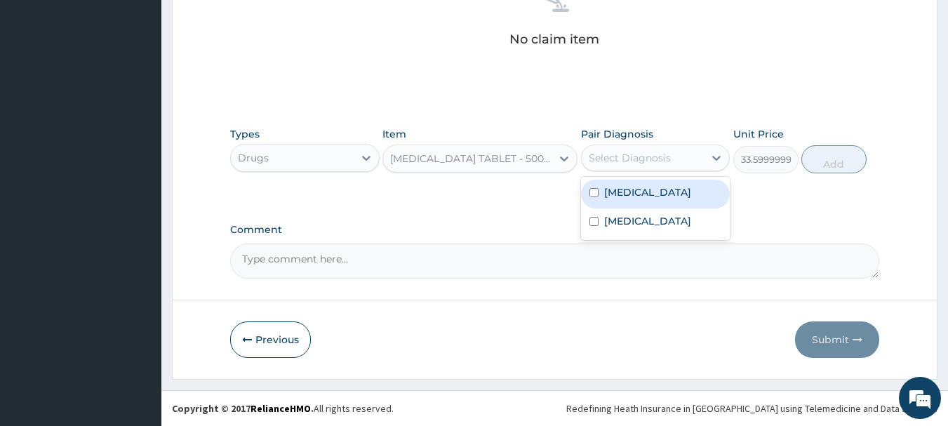
click at [635, 189] on label "[MEDICAL_DATA]" at bounding box center [647, 192] width 87 height 14
checkbox input "true"
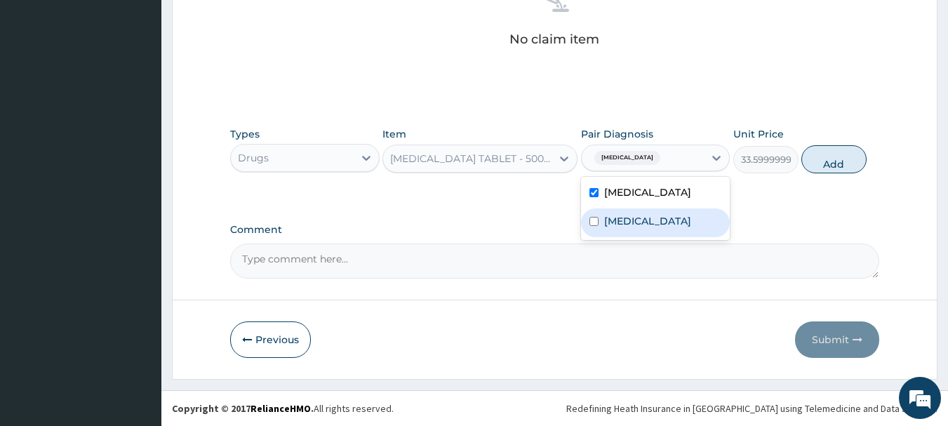
click at [629, 219] on label "[MEDICAL_DATA]" at bounding box center [647, 221] width 87 height 14
checkbox input "true"
click at [834, 163] on button "Add" at bounding box center [834, 159] width 65 height 28
type input "0"
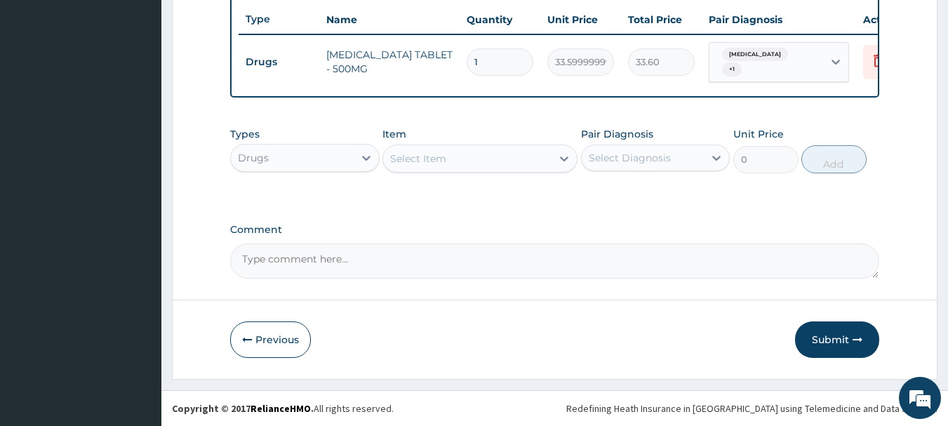
scroll to position [530, 0]
type input "18"
type input "604.80"
type input "18"
click at [420, 161] on div "Select Item" at bounding box center [418, 159] width 56 height 14
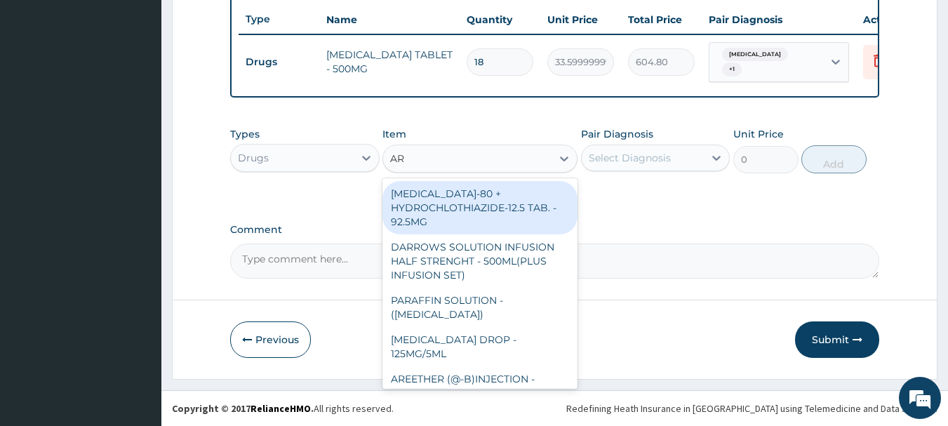
type input "ART"
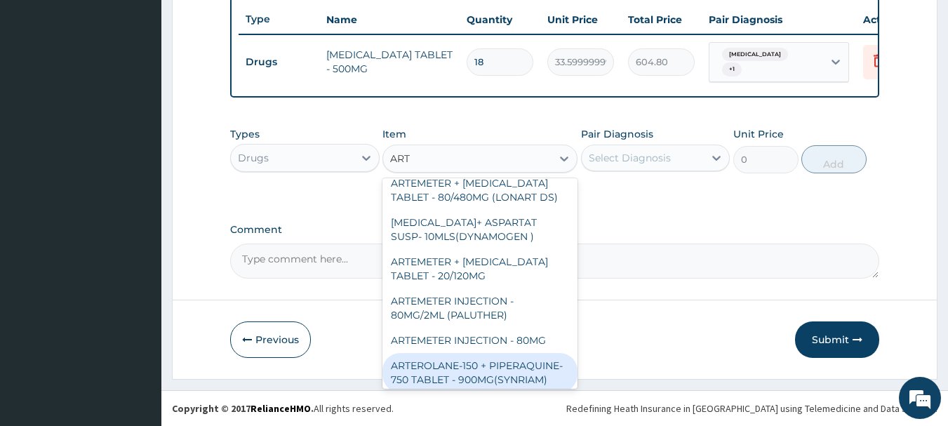
scroll to position [702, 0]
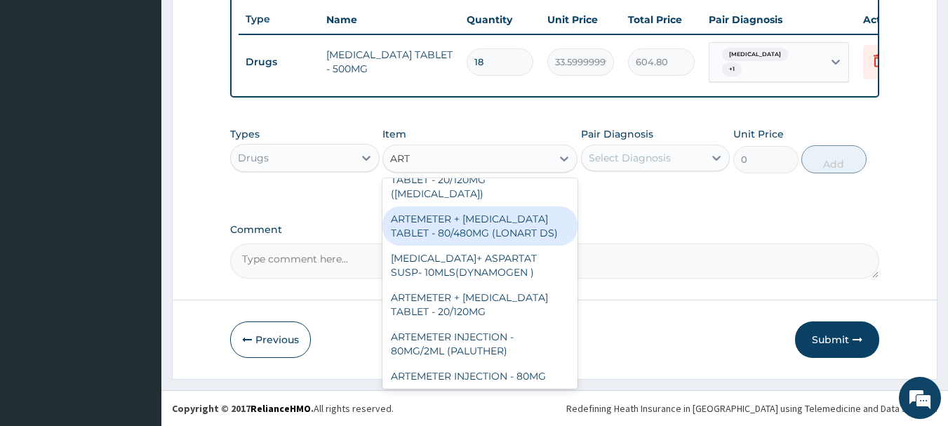
click at [485, 206] on div "ARTEMETER + [MEDICAL_DATA] TABLET - 80/480MG (LONART DS)" at bounding box center [480, 225] width 195 height 39
type input "588"
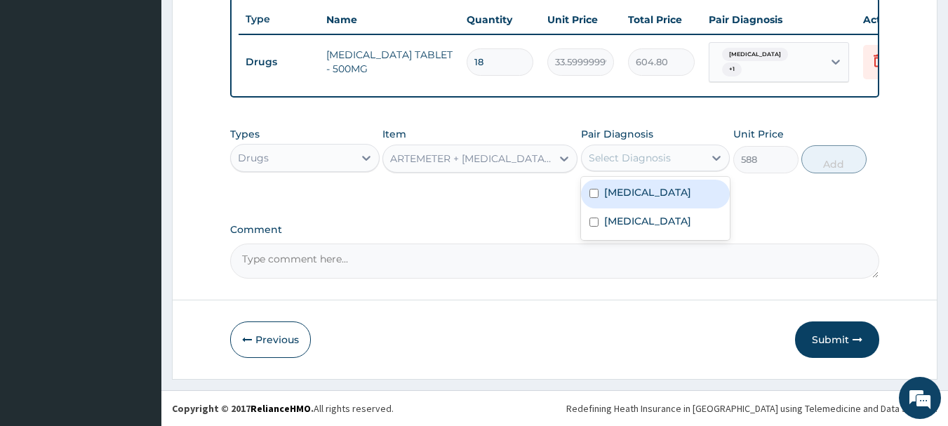
click at [609, 161] on div "Select Diagnosis" at bounding box center [630, 158] width 82 height 14
click at [626, 193] on label "[MEDICAL_DATA]" at bounding box center [647, 192] width 87 height 14
checkbox input "true"
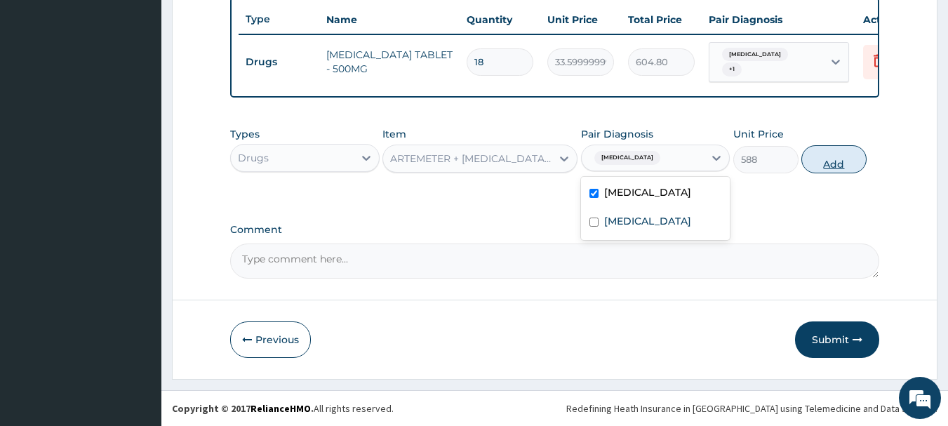
click at [828, 159] on button "Add" at bounding box center [834, 159] width 65 height 28
type input "0"
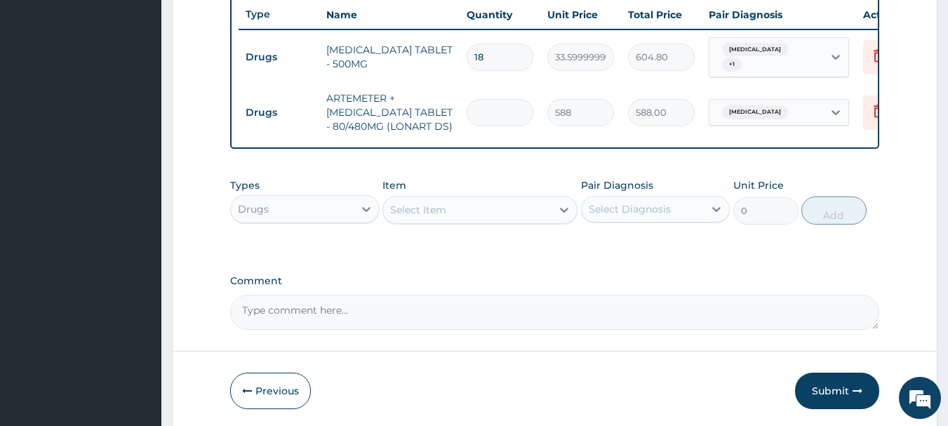
type input "0.00"
type input "6"
type input "3528.00"
type input "6"
click at [436, 217] on div "Select Item" at bounding box center [418, 210] width 56 height 14
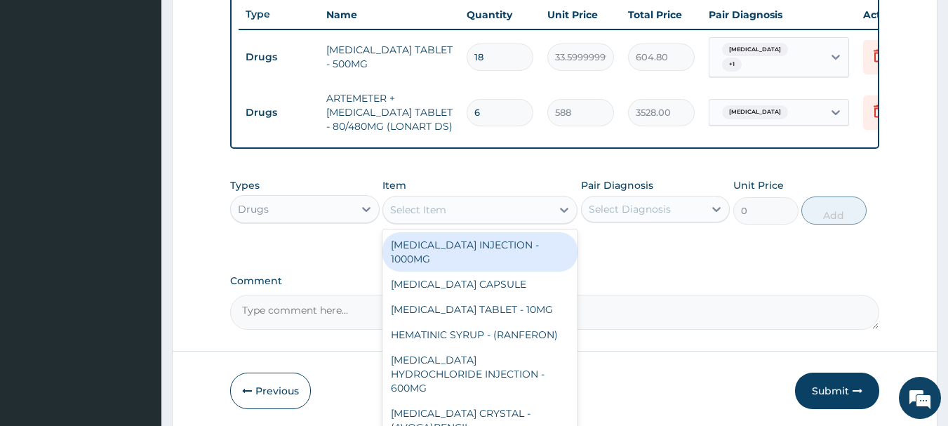
click at [665, 244] on div "Types Drugs Item option ARTEMETER + [MEDICAL_DATA] TABLET - 80/480MG (LONART DS…" at bounding box center [555, 211] width 650 height 81
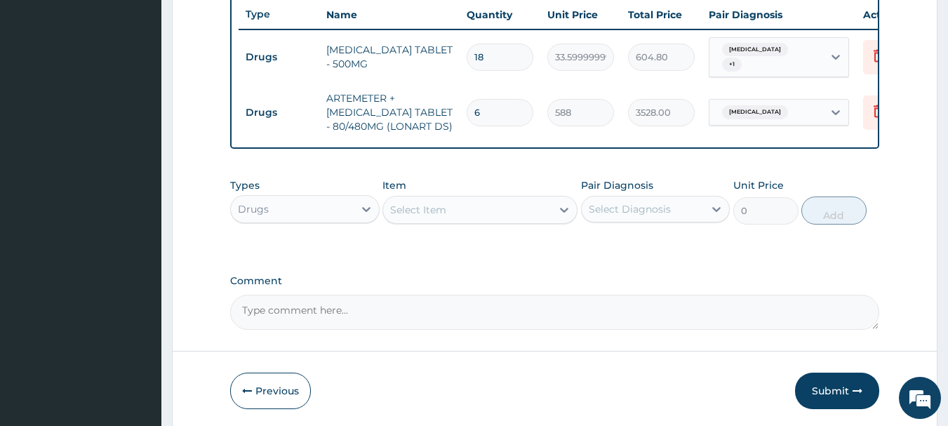
click at [316, 214] on div "Drugs" at bounding box center [292, 209] width 123 height 22
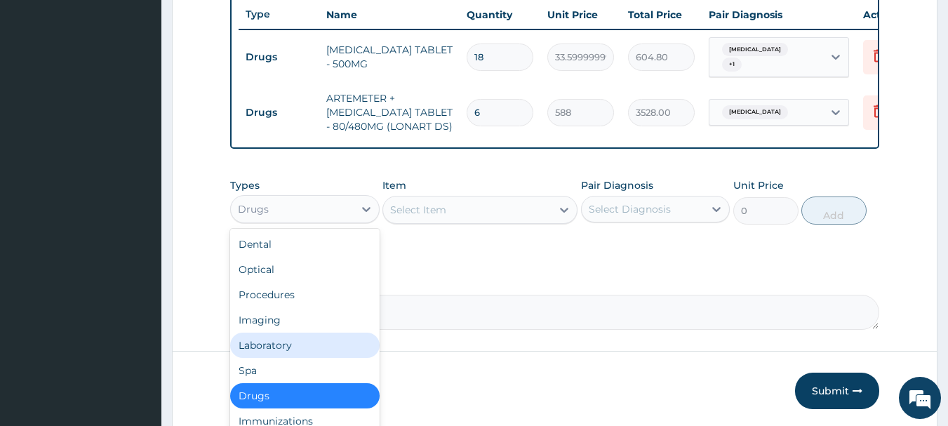
click at [286, 349] on div "Laboratory" at bounding box center [305, 345] width 150 height 25
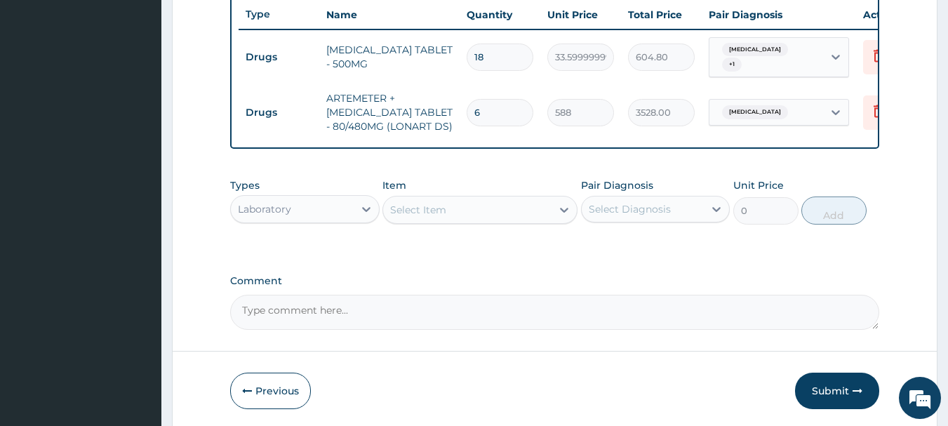
click at [463, 215] on div "Select Item" at bounding box center [467, 210] width 168 height 22
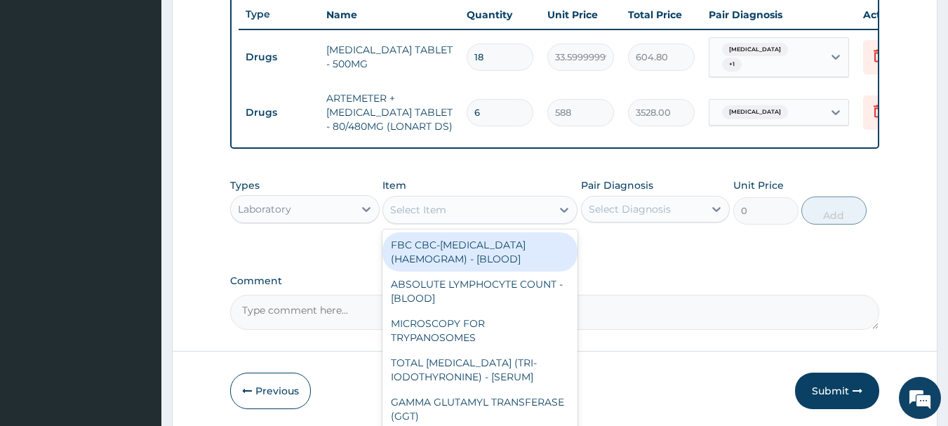
click at [463, 263] on div "FBC CBC-[MEDICAL_DATA] (HAEMOGRAM) - [BLOOD]" at bounding box center [480, 251] width 195 height 39
type input "5000"
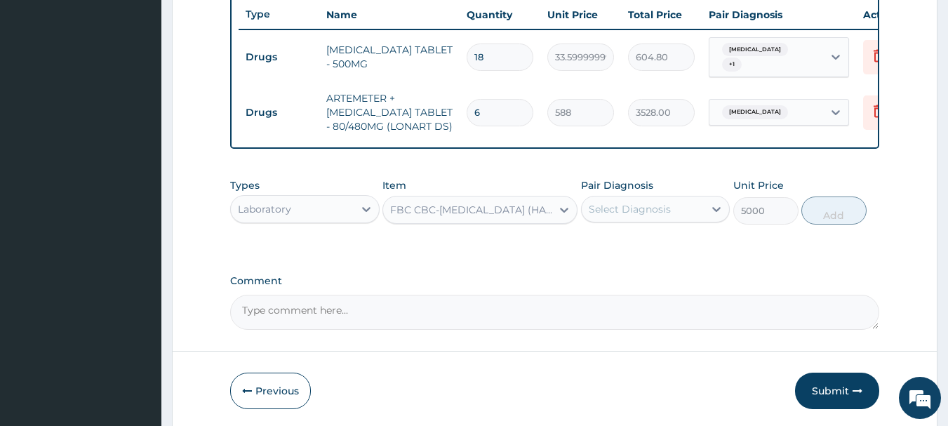
click at [638, 216] on div "Select Diagnosis" at bounding box center [630, 209] width 82 height 14
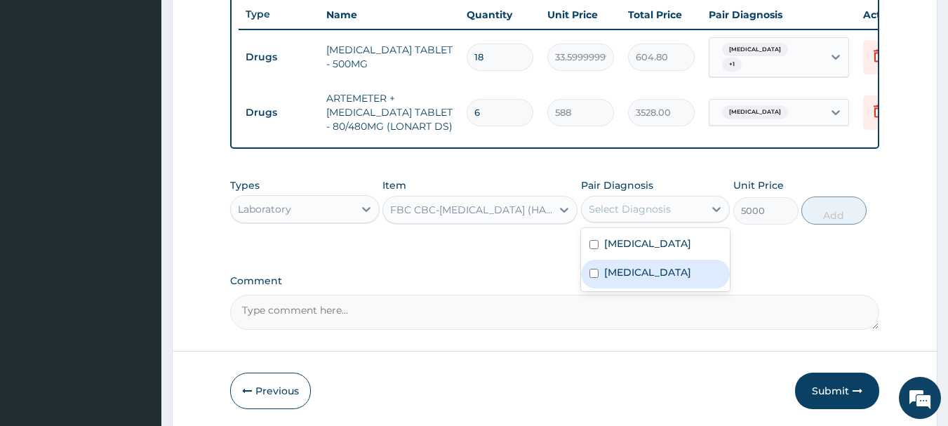
click at [614, 279] on label "[MEDICAL_DATA]" at bounding box center [647, 272] width 87 height 14
checkbox input "true"
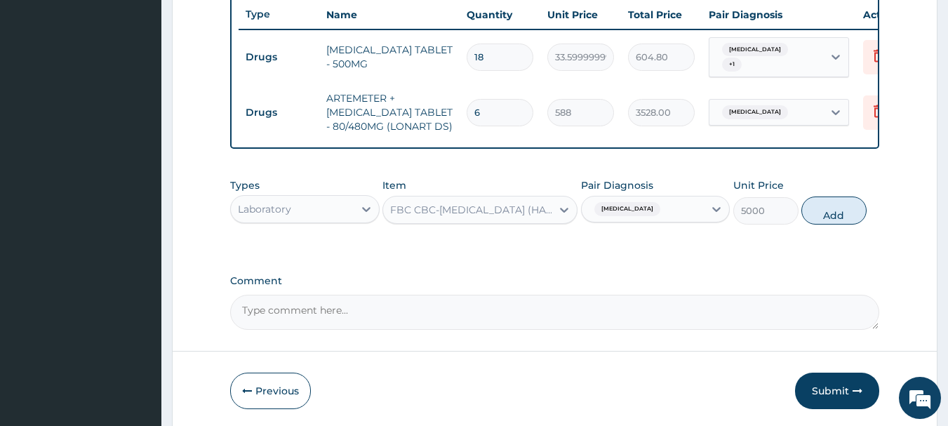
drag, startPoint x: 834, startPoint y: 213, endPoint x: 508, endPoint y: 232, distance: 326.2
click at [833, 213] on button "Add" at bounding box center [834, 211] width 65 height 28
type input "0"
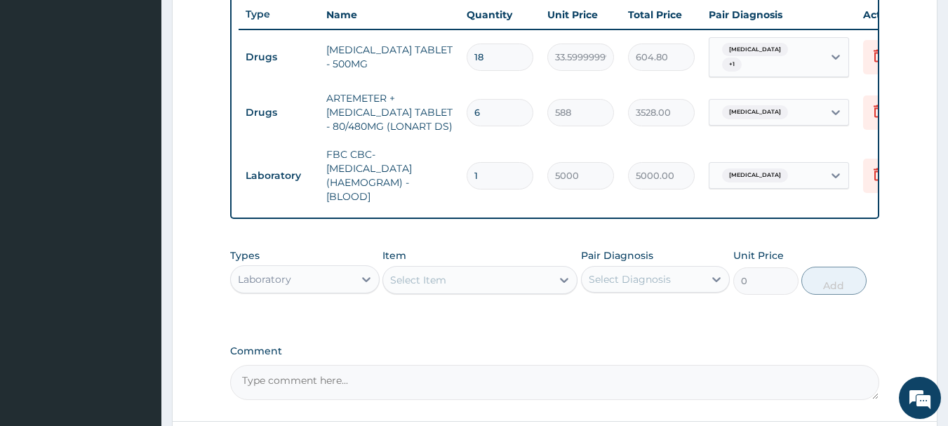
click at [456, 286] on div "Select Item" at bounding box center [467, 280] width 168 height 22
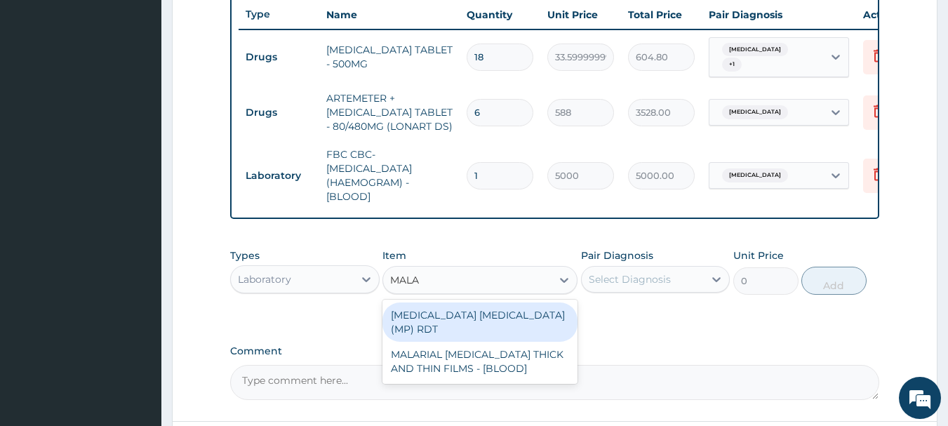
type input "MALAR"
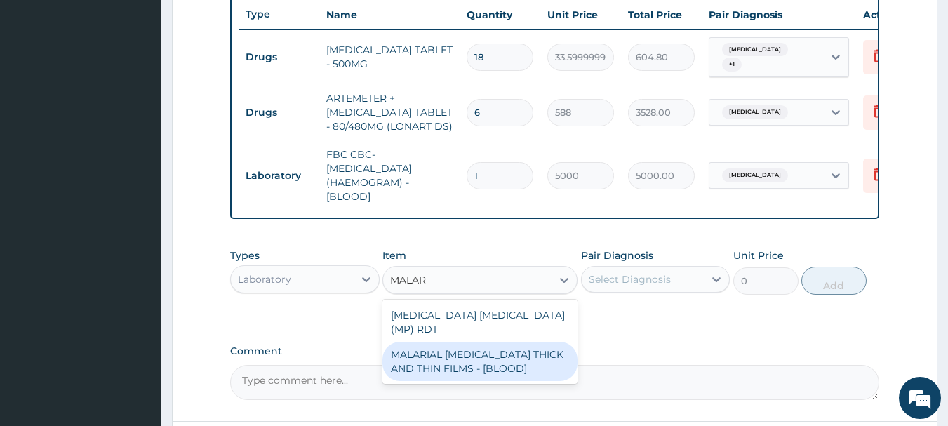
click at [509, 367] on div "MALARIAL [MEDICAL_DATA] THICK AND THIN FILMS - [BLOOD]" at bounding box center [480, 361] width 195 height 39
type input "2187.5"
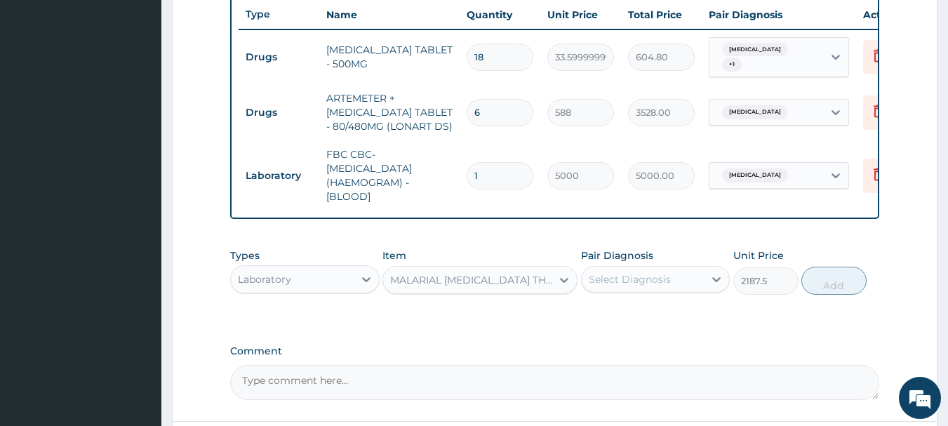
click at [674, 281] on div "Select Diagnosis" at bounding box center [643, 279] width 123 height 22
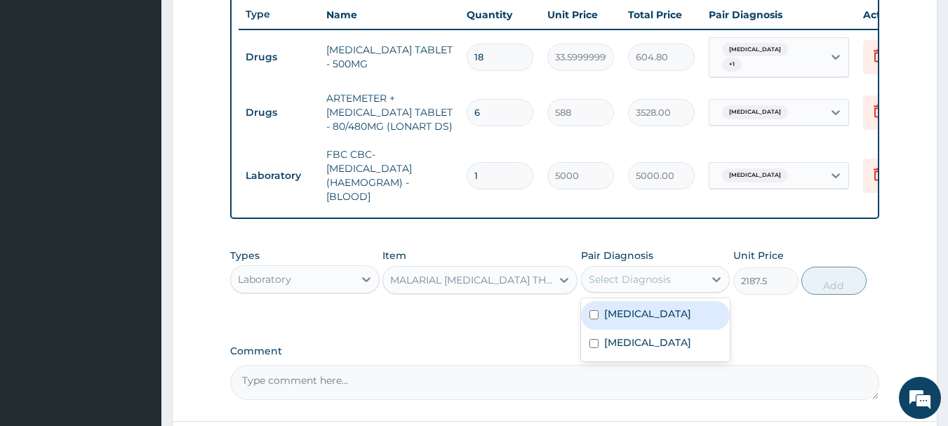
click at [637, 321] on label "[MEDICAL_DATA]" at bounding box center [647, 314] width 87 height 14
checkbox input "true"
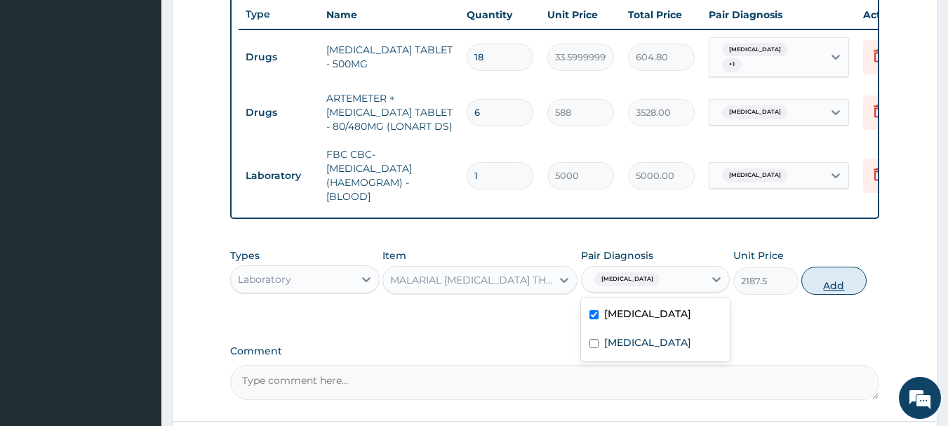
click at [832, 292] on button "Add" at bounding box center [834, 281] width 65 height 28
type input "0"
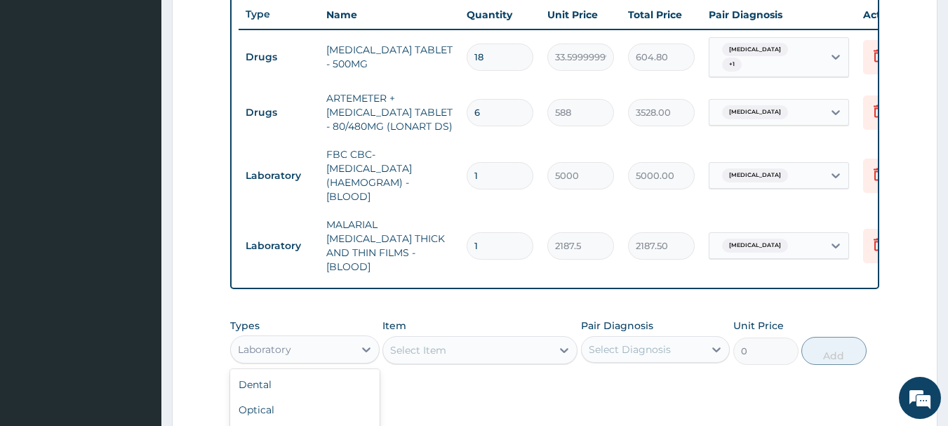
click at [305, 348] on div "Laboratory" at bounding box center [292, 349] width 123 height 22
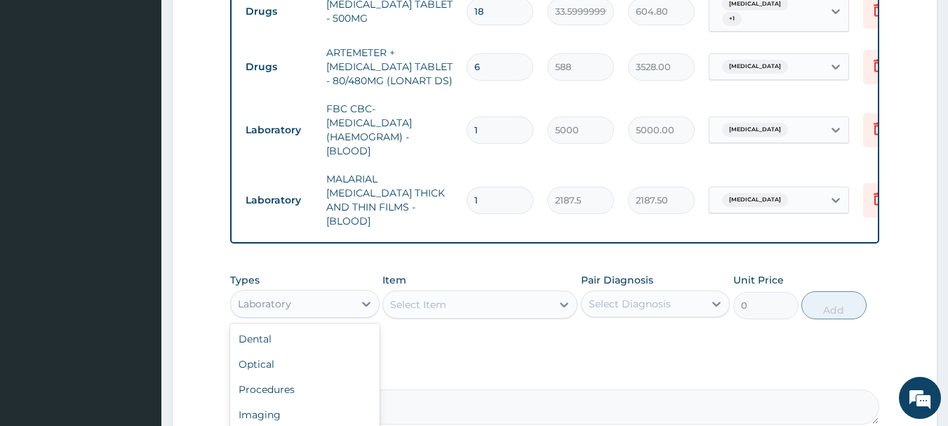
scroll to position [670, 0]
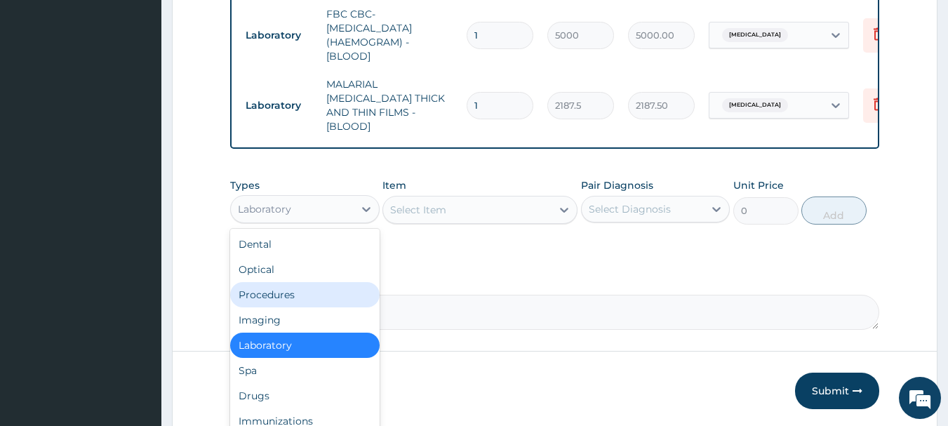
click at [285, 288] on div "Procedures" at bounding box center [305, 294] width 150 height 25
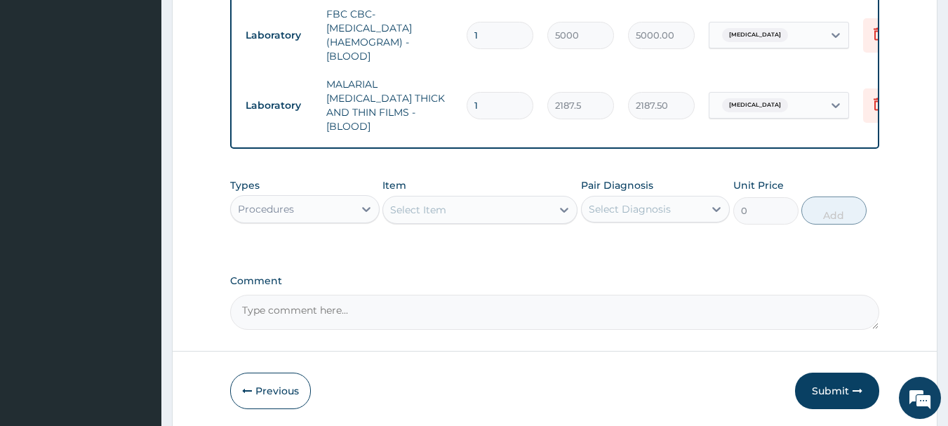
click at [449, 199] on div "Select Item" at bounding box center [467, 210] width 168 height 22
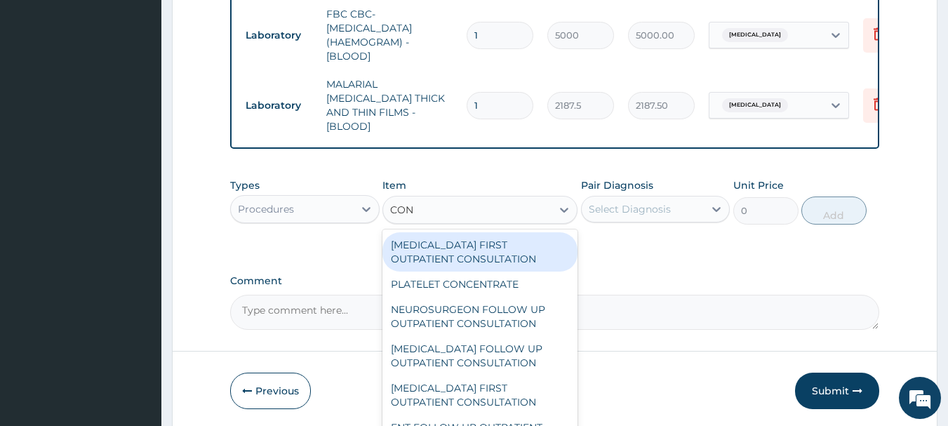
type input "CONS"
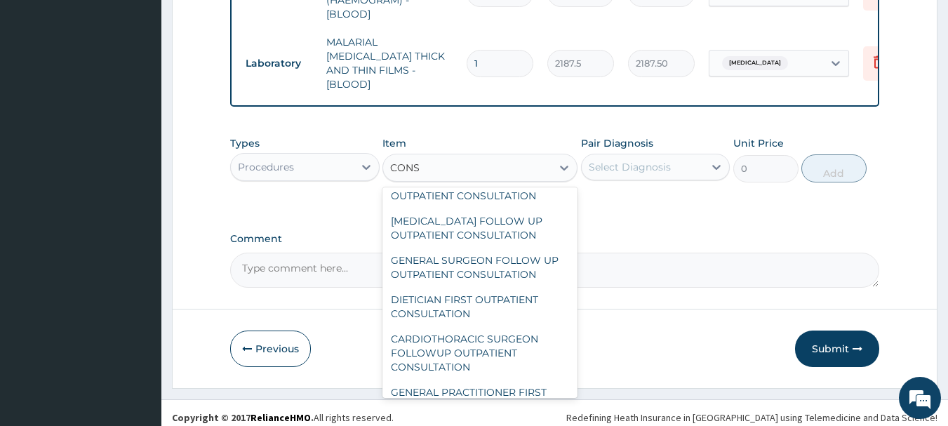
scroll to position [2266, 0]
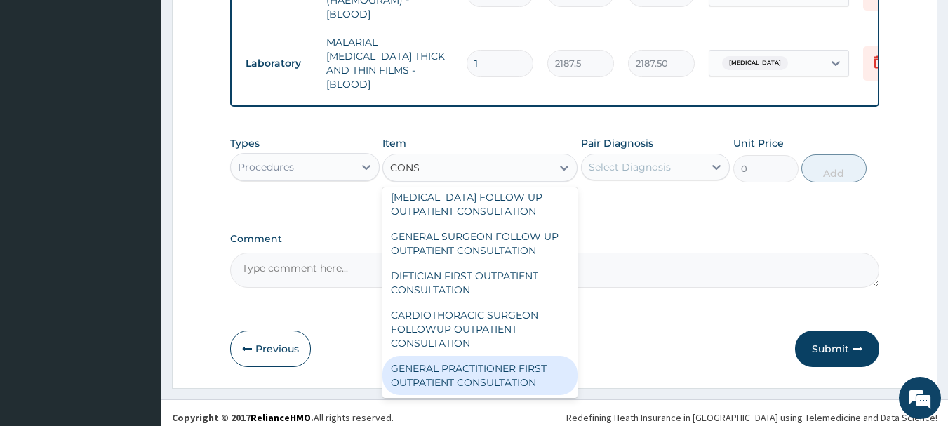
click at [435, 371] on div "GENERAL PRACTITIONER FIRST OUTPATIENT CONSULTATION" at bounding box center [480, 375] width 195 height 39
type input "3750"
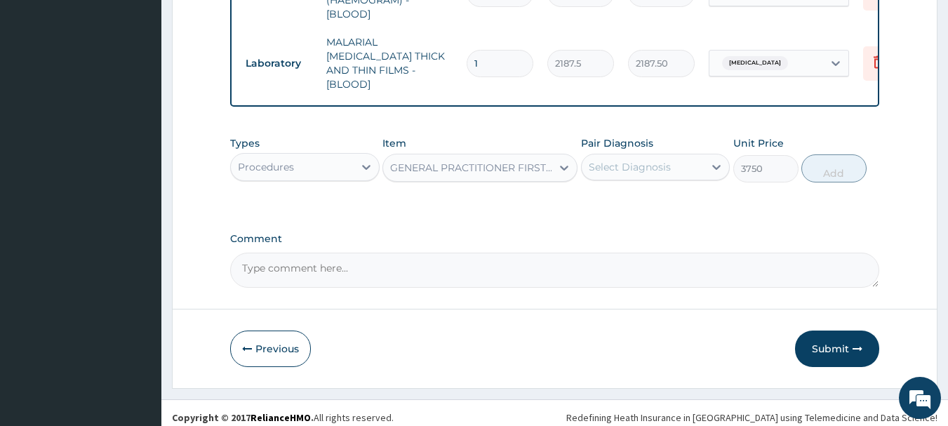
click at [618, 166] on div "Select Diagnosis" at bounding box center [643, 167] width 123 height 22
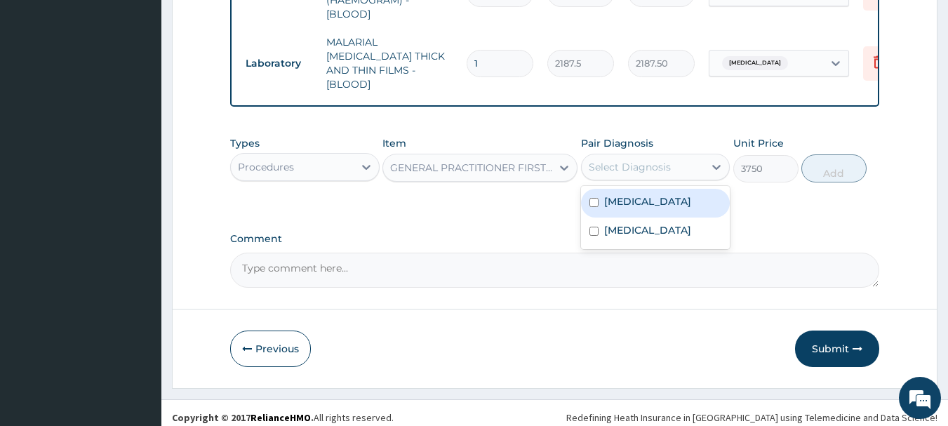
drag, startPoint x: 621, startPoint y: 189, endPoint x: 623, endPoint y: 213, distance: 24.0
click at [621, 195] on label "[MEDICAL_DATA]" at bounding box center [647, 201] width 87 height 14
checkbox input "true"
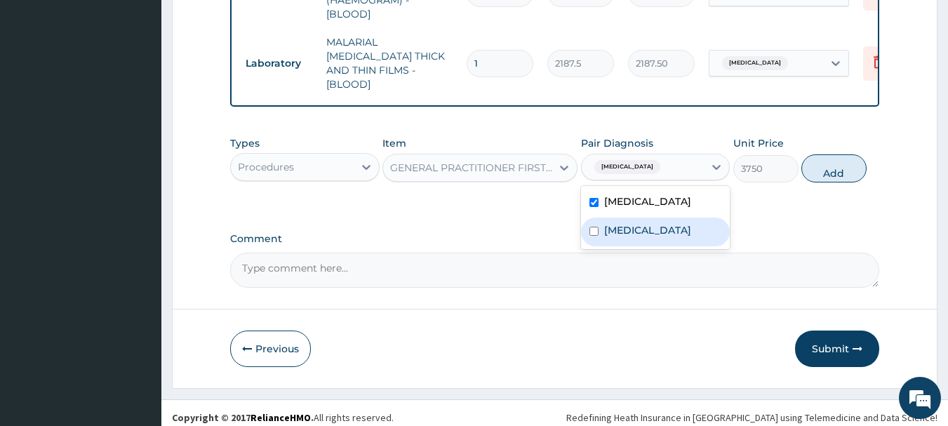
drag, startPoint x: 625, startPoint y: 232, endPoint x: 781, endPoint y: 174, distance: 166.8
click at [626, 232] on label "[MEDICAL_DATA]" at bounding box center [647, 230] width 87 height 14
checkbox input "true"
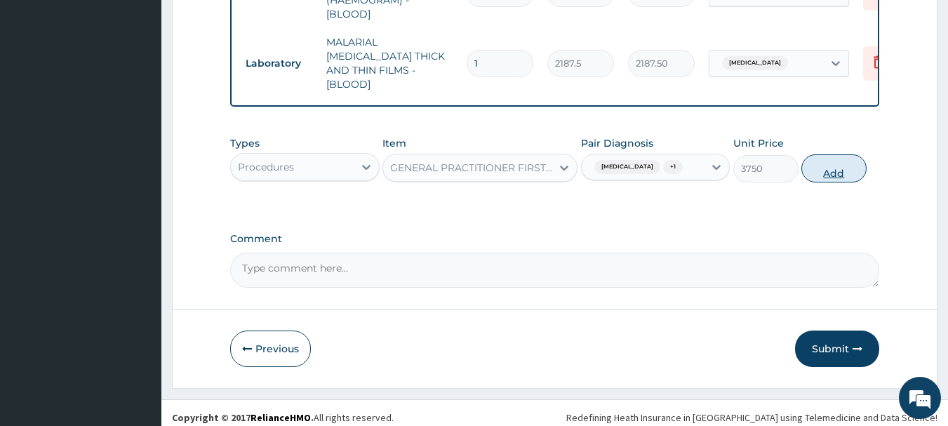
click at [840, 165] on button "Add" at bounding box center [834, 168] width 65 height 28
type input "0"
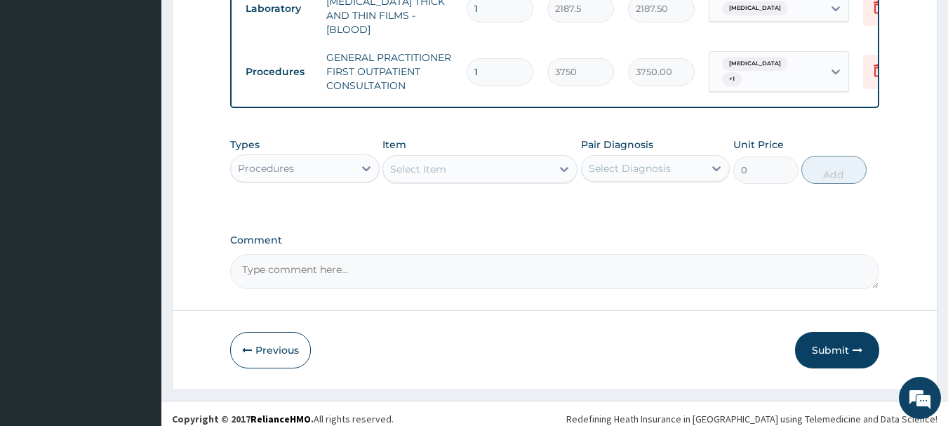
scroll to position [769, 0]
click at [840, 333] on button "Submit" at bounding box center [837, 349] width 84 height 37
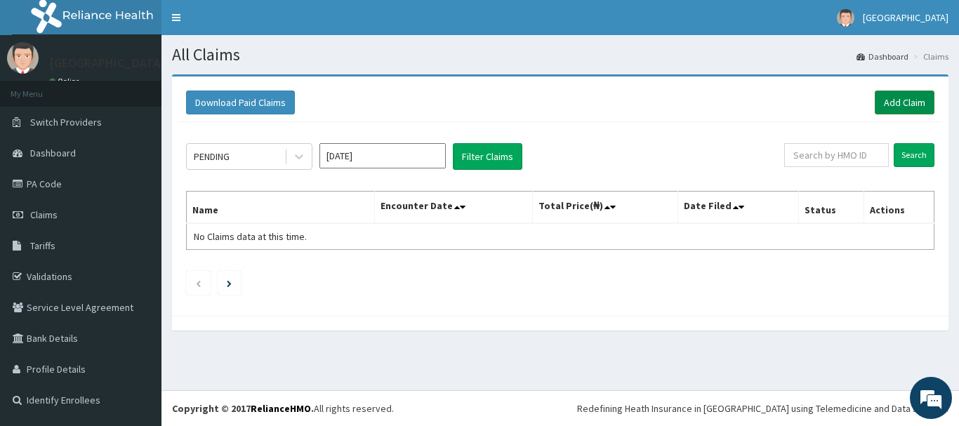
click at [901, 102] on link "Add Claim" at bounding box center [905, 103] width 60 height 24
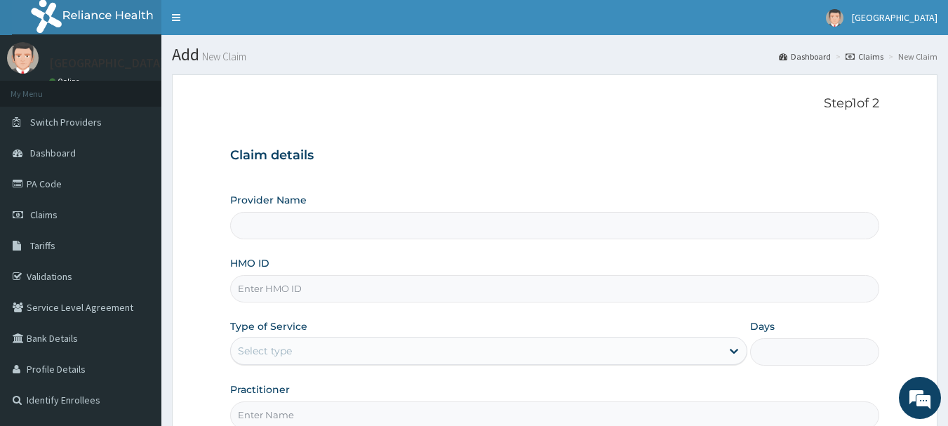
type input "[GEOGRAPHIC_DATA], [GEOGRAPHIC_DATA]"
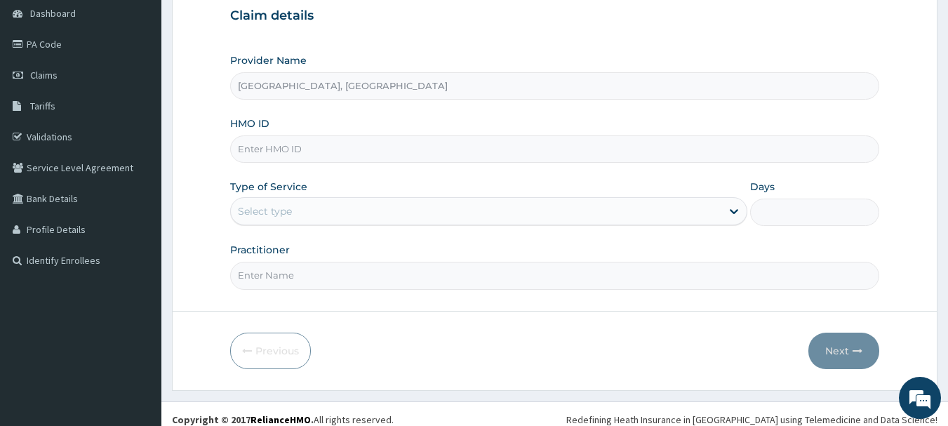
scroll to position [140, 0]
click at [329, 146] on input "HMO ID" at bounding box center [555, 148] width 650 height 27
type input "GCS/10024/B"
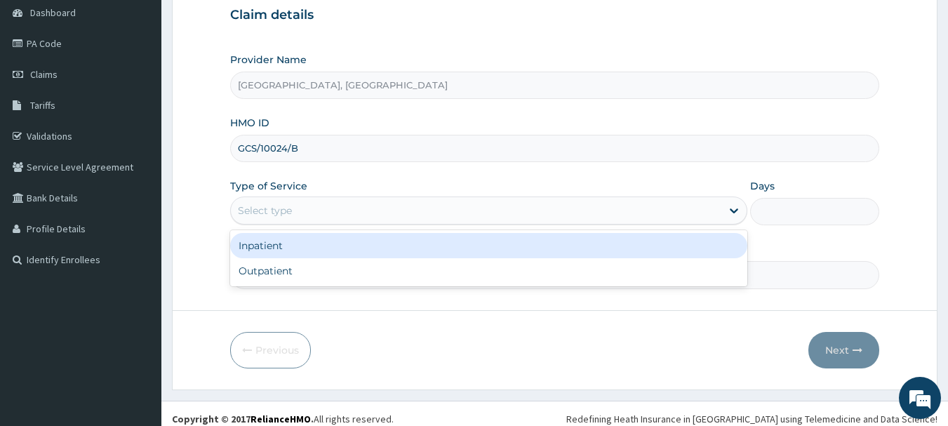
click at [267, 216] on div "Select type" at bounding box center [265, 211] width 54 height 14
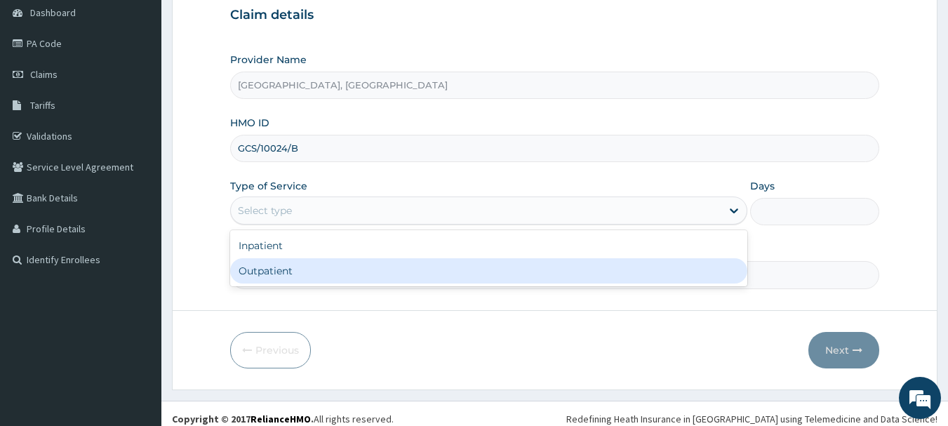
click at [267, 272] on div "Outpatient" at bounding box center [488, 270] width 517 height 25
type input "1"
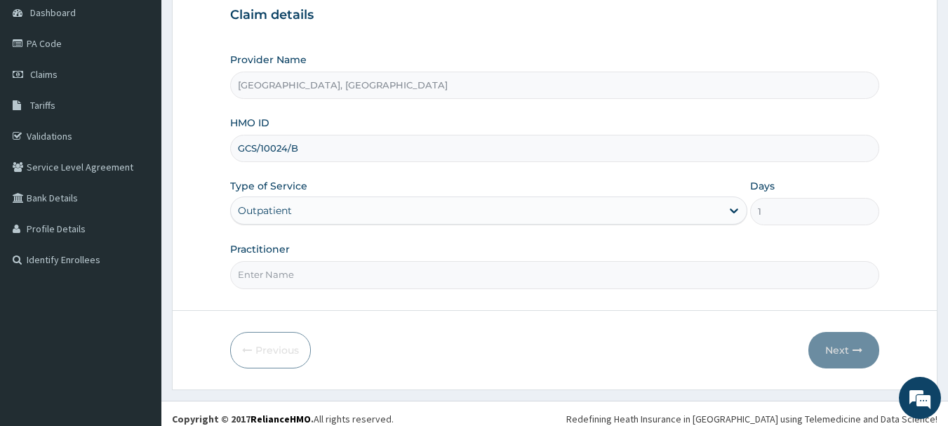
click at [272, 278] on input "Practitioner" at bounding box center [555, 274] width 650 height 27
type input "[PERSON_NAME]"
click at [839, 357] on button "Next" at bounding box center [844, 350] width 71 height 37
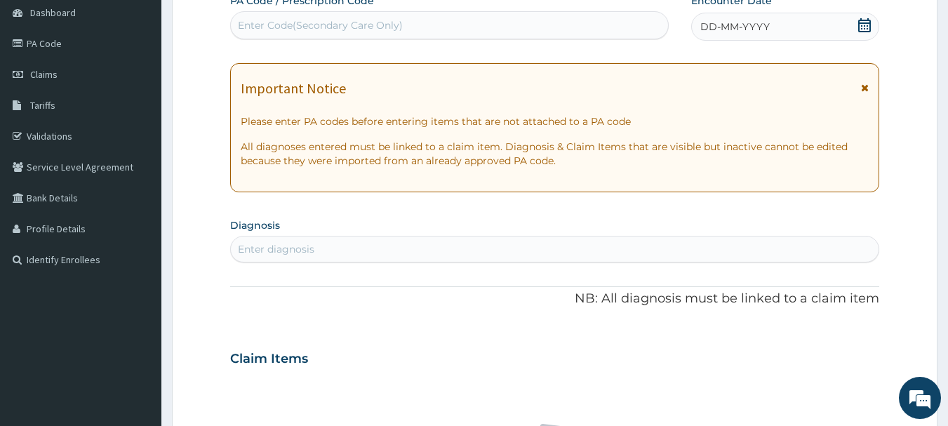
click at [802, 22] on div "DD-MM-YYYY" at bounding box center [785, 27] width 188 height 28
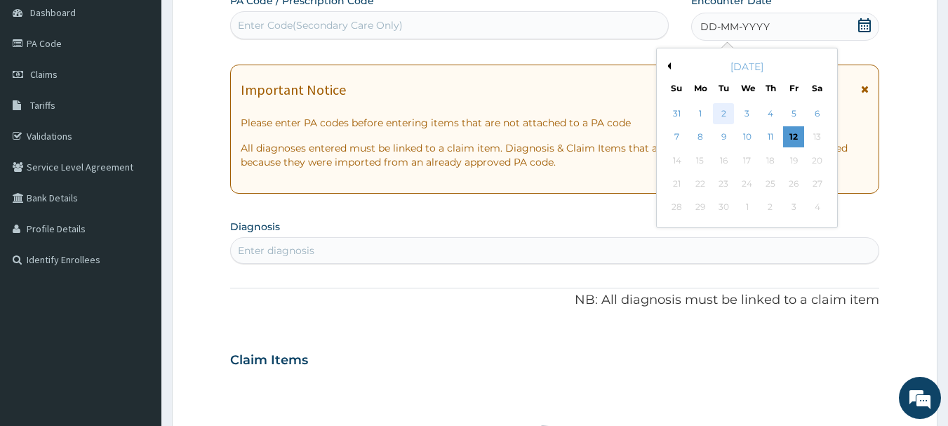
click at [724, 117] on div "2" at bounding box center [724, 113] width 21 height 21
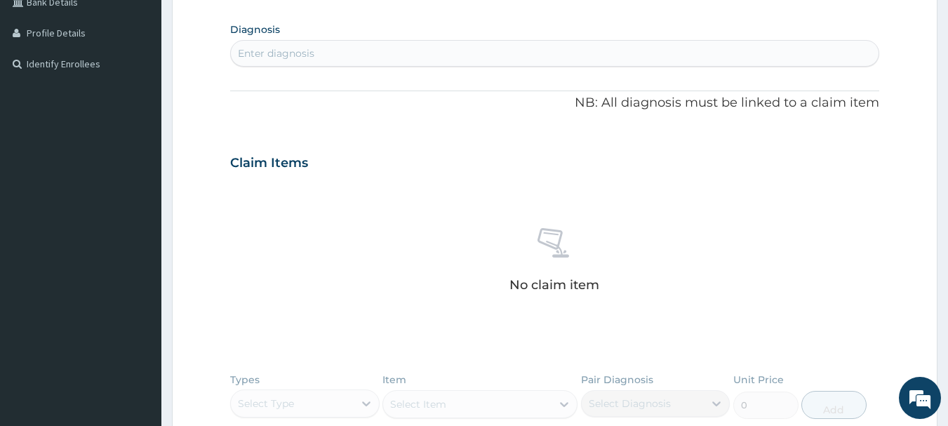
scroll to position [351, 0]
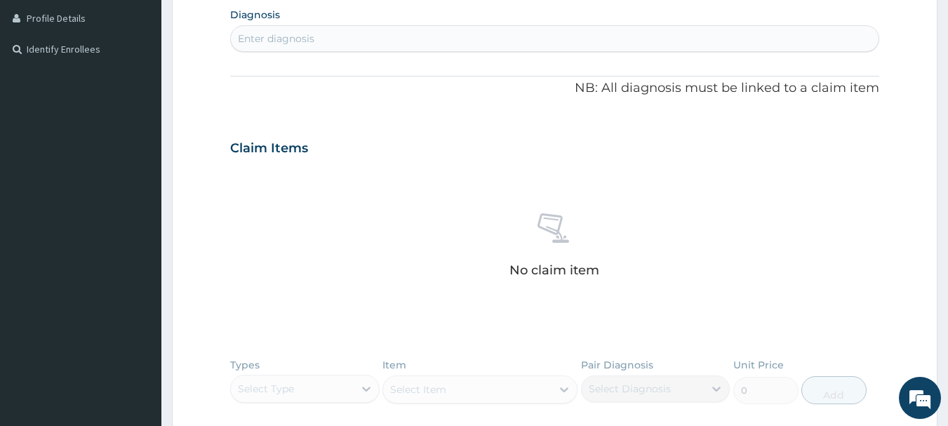
click at [317, 36] on div "Enter diagnosis" at bounding box center [555, 38] width 649 height 22
type input "MALAR"
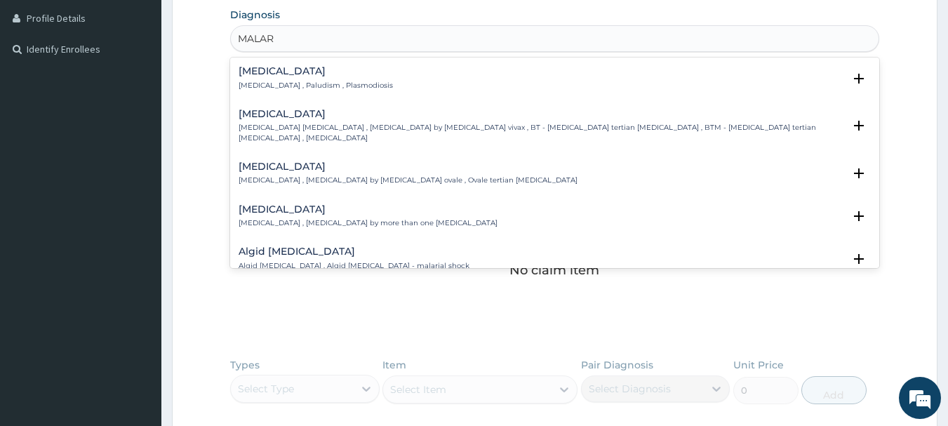
click at [247, 67] on h4 "Malaria" at bounding box center [316, 71] width 154 height 11
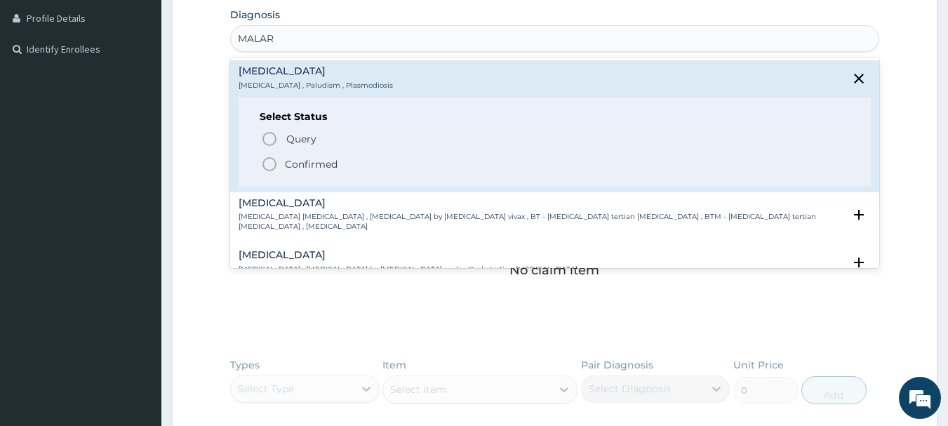
click at [274, 137] on icon "status option query" at bounding box center [269, 139] width 17 height 17
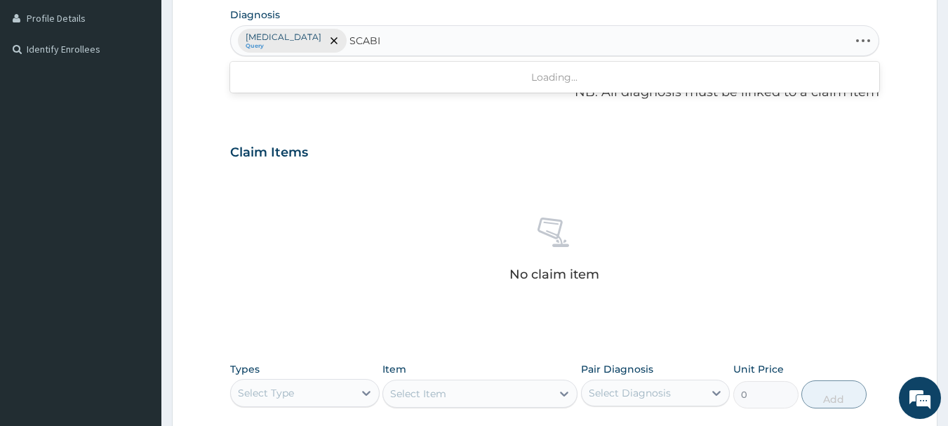
type input "SCABIE"
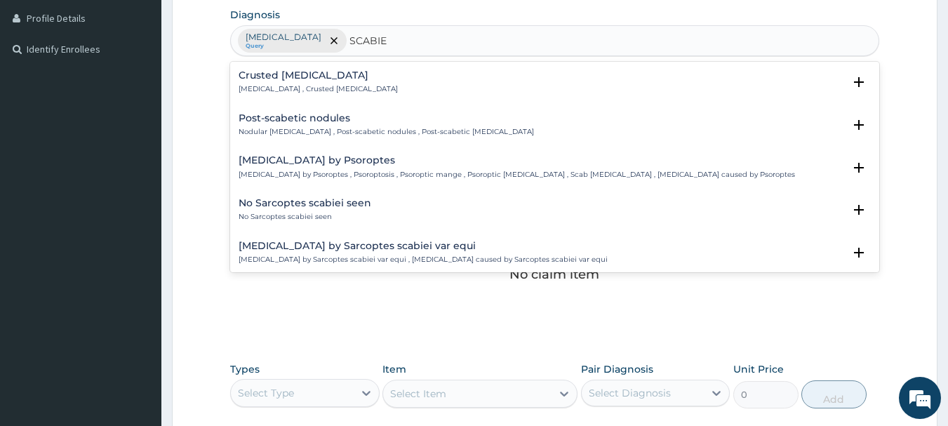
click at [298, 79] on h4 "Crusted scabies" at bounding box center [318, 75] width 159 height 11
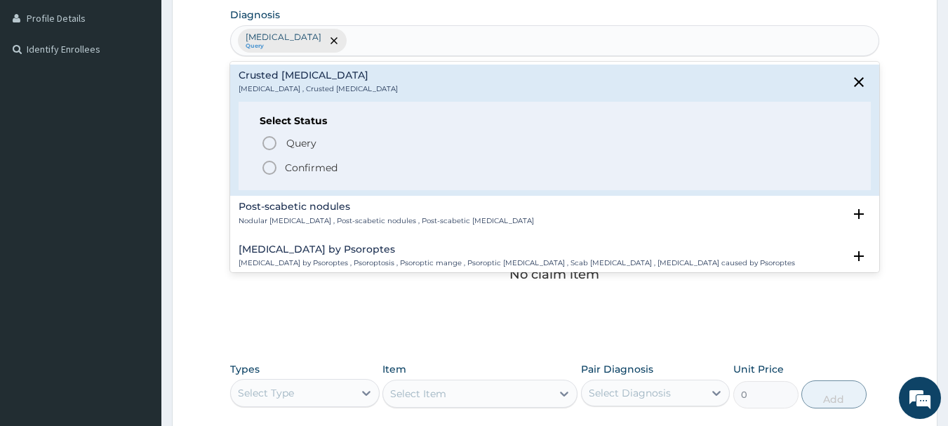
click at [444, 43] on div "Malaria Query SCABIE" at bounding box center [555, 40] width 649 height 29
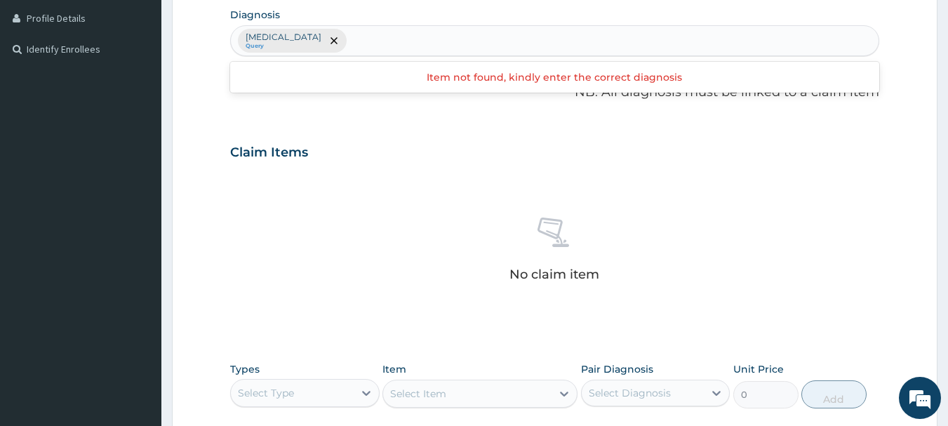
click at [356, 38] on div "Malaria Query" at bounding box center [555, 40] width 649 height 29
type input "SCABIE"
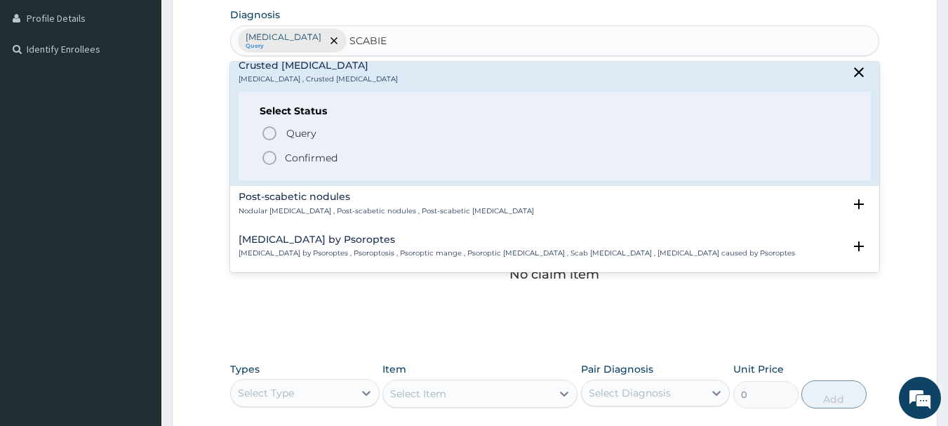
scroll to position [0, 0]
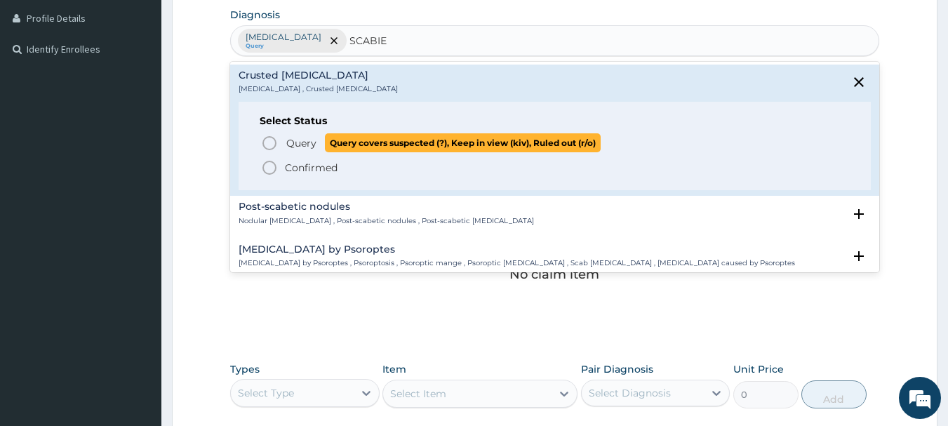
click at [277, 145] on icon "status option query" at bounding box center [269, 143] width 17 height 17
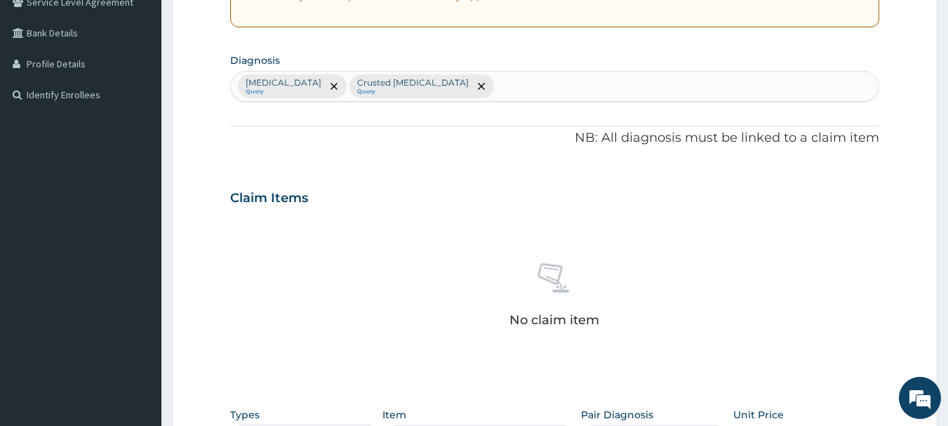
scroll to position [586, 0]
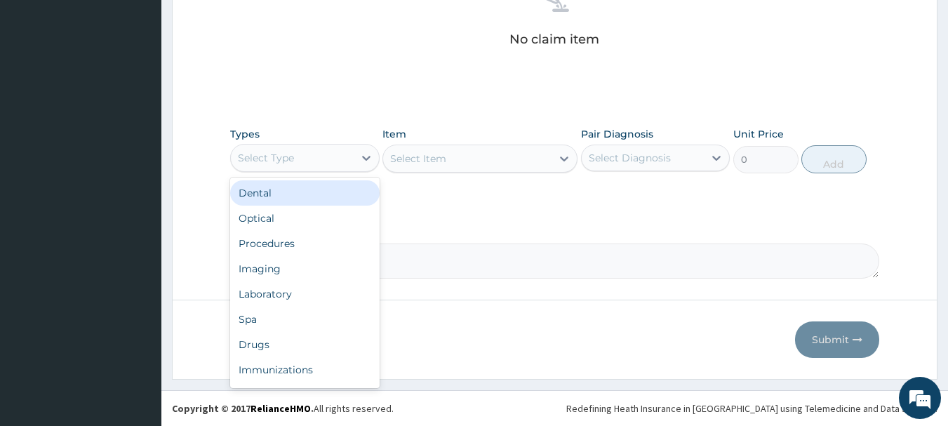
click at [280, 161] on div "Select Type" at bounding box center [266, 158] width 56 height 14
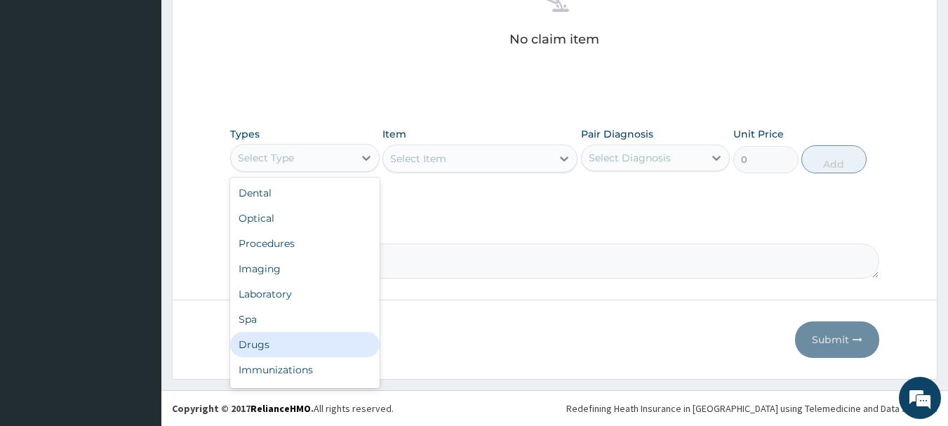
click at [263, 337] on div "Drugs" at bounding box center [305, 344] width 150 height 25
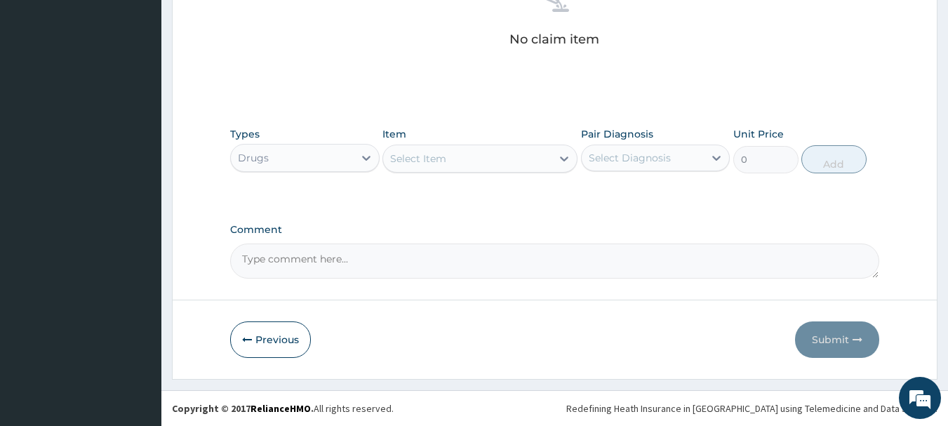
click at [462, 153] on div "Select Item" at bounding box center [467, 158] width 168 height 22
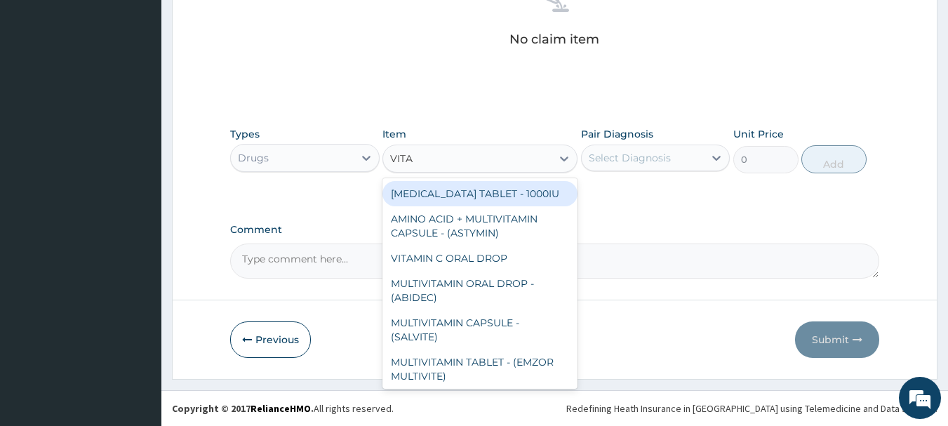
type input "VITAM"
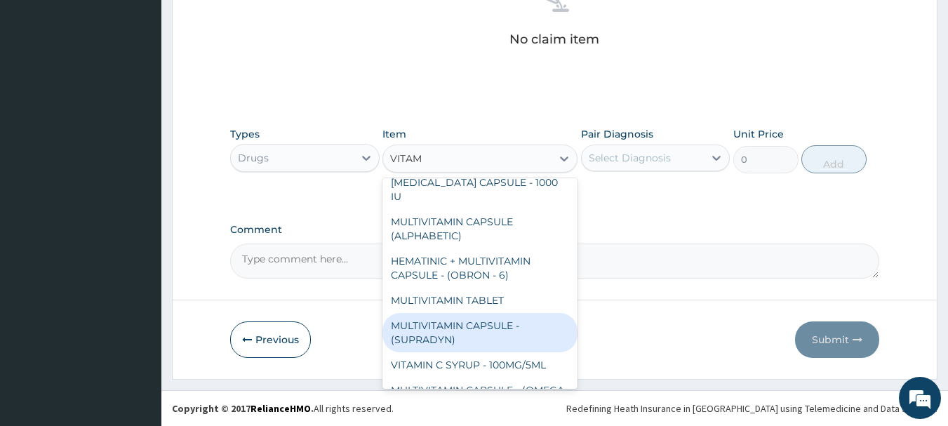
scroll to position [559, 0]
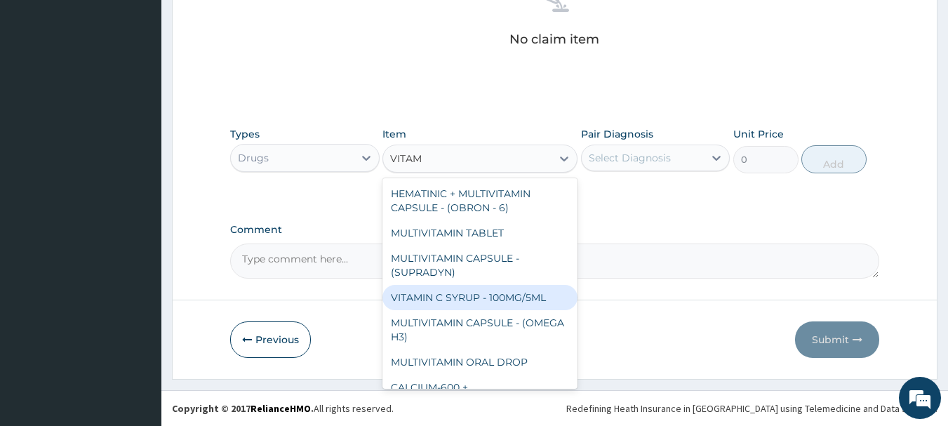
click at [496, 285] on div "VITAMIN C SYRUP - 100MG/5ML" at bounding box center [480, 297] width 195 height 25
type input "672"
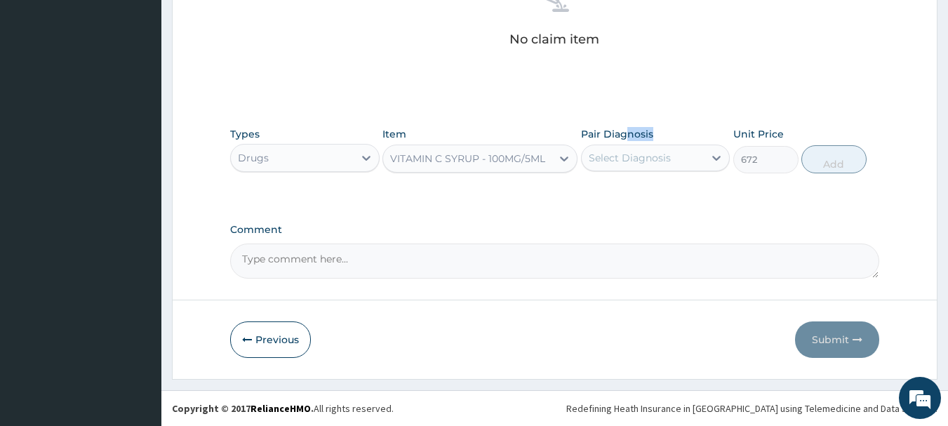
drag, startPoint x: 628, startPoint y: 140, endPoint x: 628, endPoint y: 155, distance: 15.4
click at [628, 143] on div "Pair Diagnosis Select Diagnosis" at bounding box center [656, 150] width 150 height 46
click at [630, 165] on div "Select Diagnosis" at bounding box center [643, 158] width 123 height 22
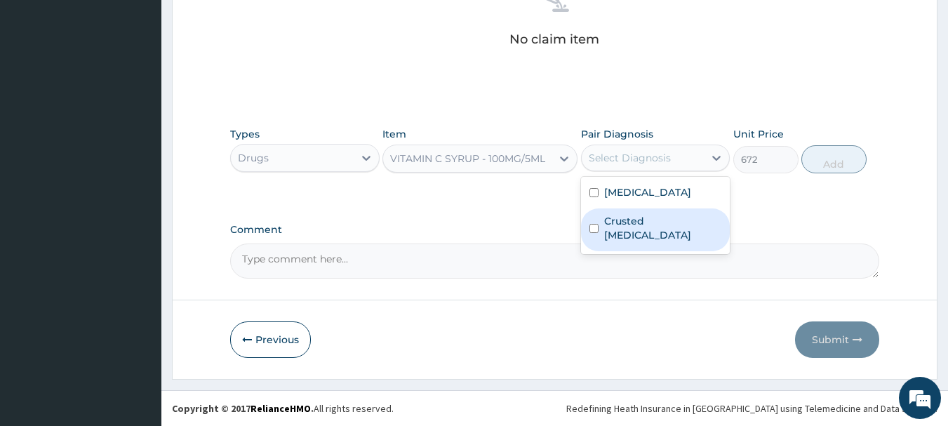
click at [632, 225] on label "Crusted scabies" at bounding box center [663, 228] width 118 height 28
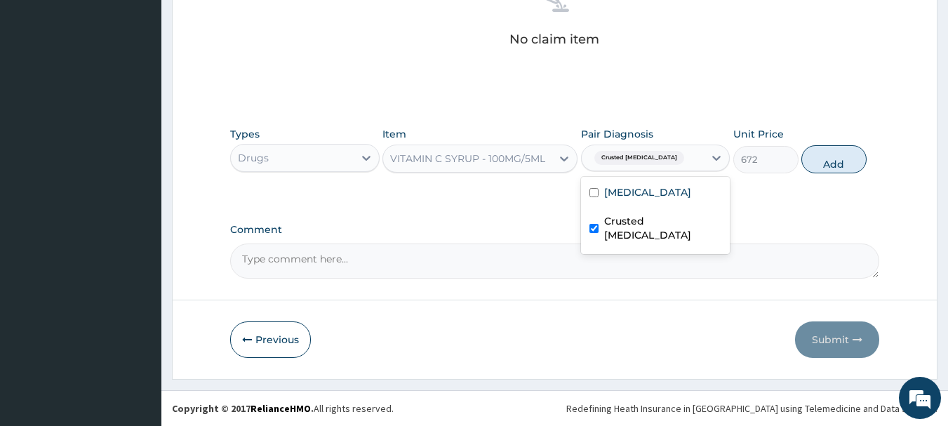
click at [623, 222] on label "Crusted scabies" at bounding box center [663, 228] width 118 height 28
checkbox input "false"
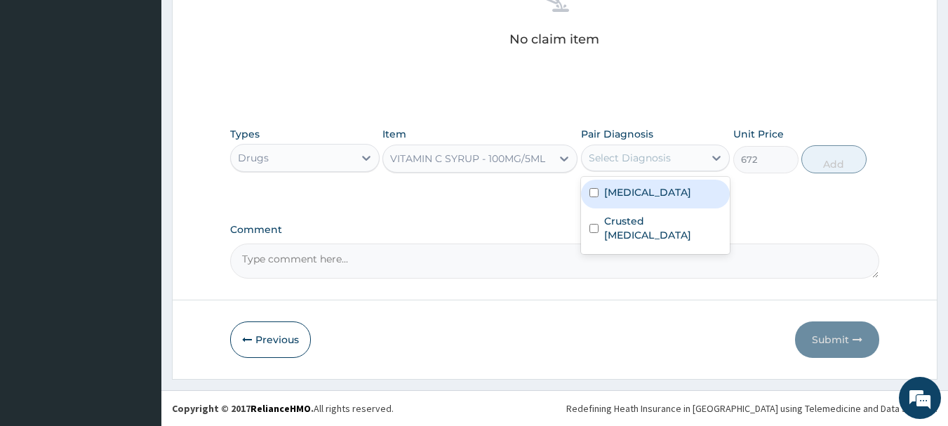
drag, startPoint x: 623, startPoint y: 189, endPoint x: 623, endPoint y: 213, distance: 23.9
click at [623, 190] on label "[MEDICAL_DATA]" at bounding box center [647, 192] width 87 height 14
checkbox input "true"
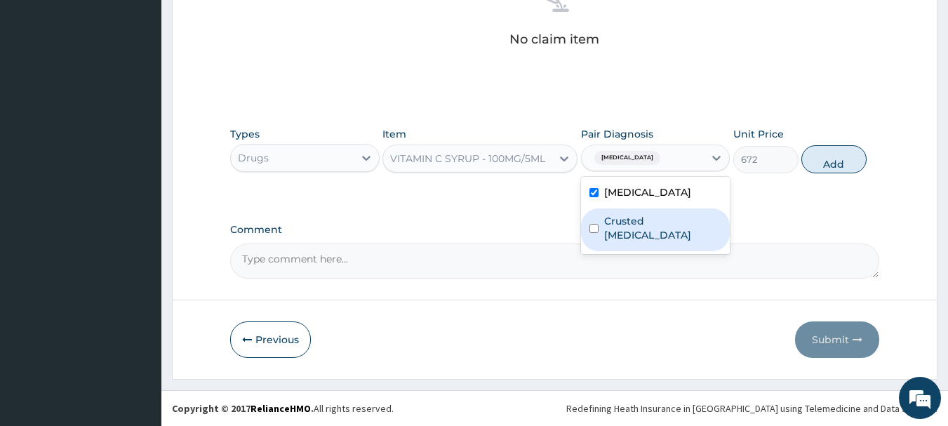
click at [621, 223] on label "Crusted scabies" at bounding box center [663, 228] width 118 height 28
checkbox input "true"
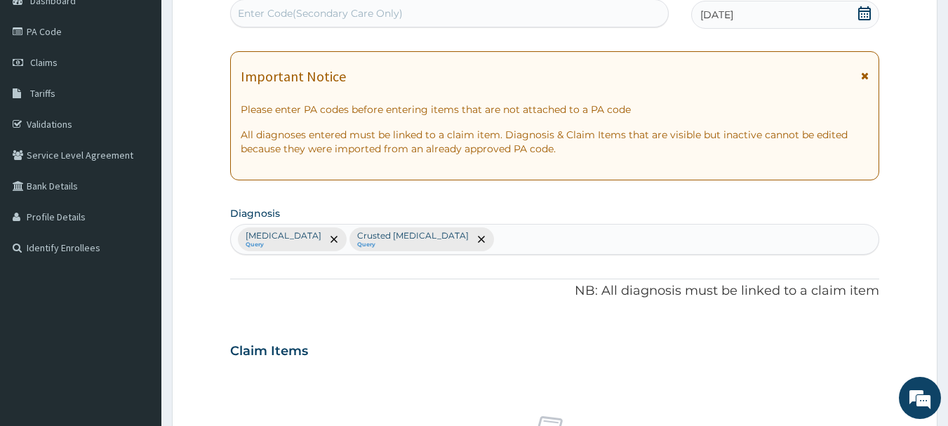
scroll to position [95, 0]
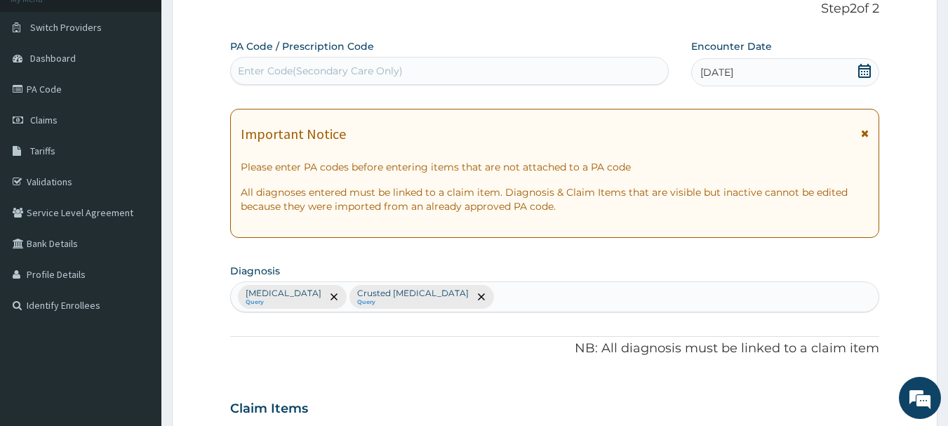
click at [426, 294] on div "Malaria Query Crusted scabies Query" at bounding box center [555, 296] width 649 height 29
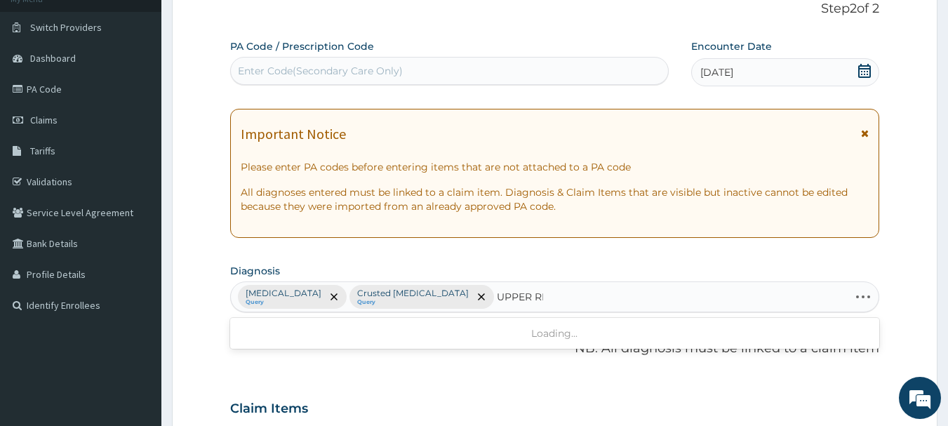
type input "UPPER RES"
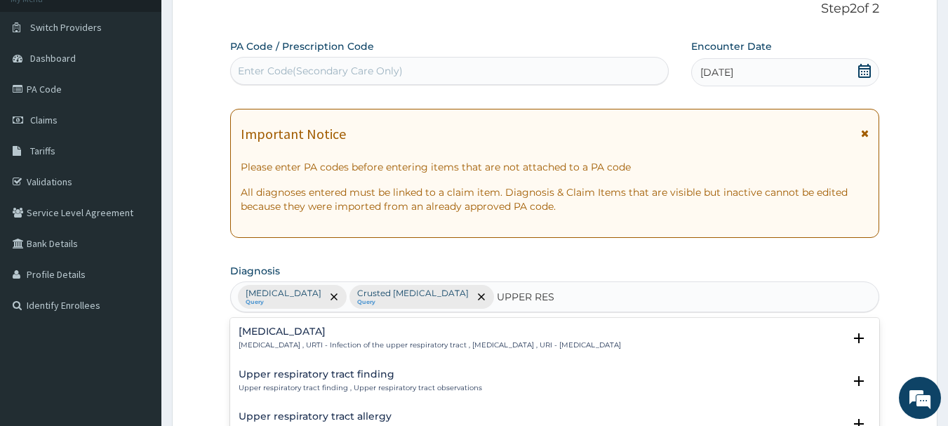
click at [347, 334] on h4 "[MEDICAL_DATA]" at bounding box center [430, 331] width 383 height 11
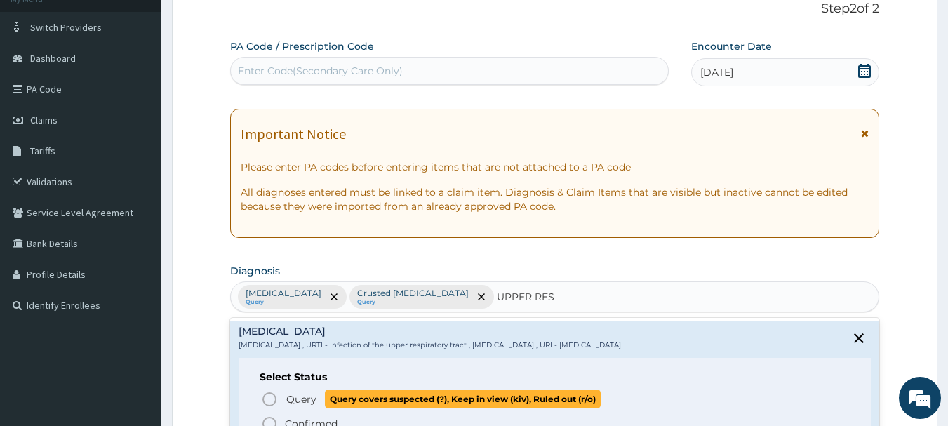
click at [300, 398] on span "Query" at bounding box center [301, 399] width 30 height 14
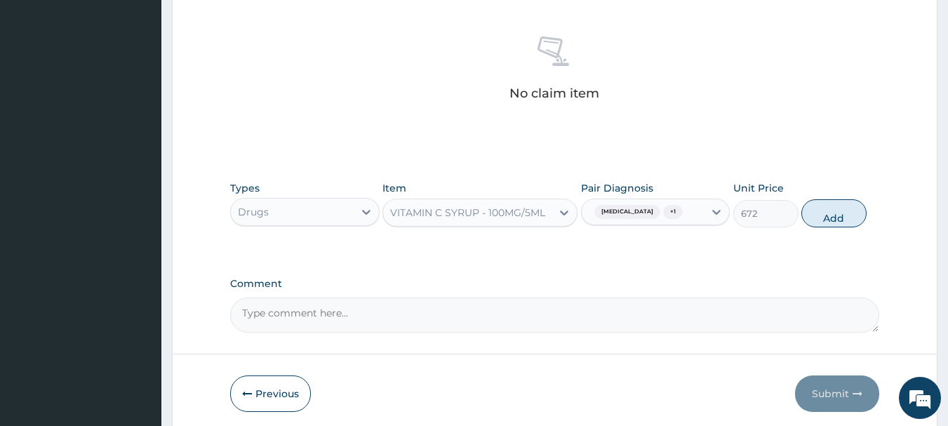
scroll to position [586, 0]
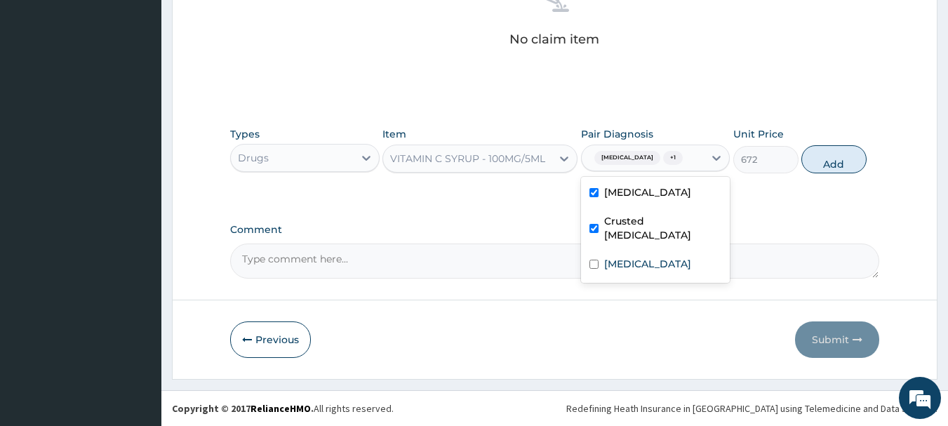
click at [667, 155] on div "Malaria + 1" at bounding box center [643, 158] width 123 height 24
click at [625, 261] on label "[MEDICAL_DATA]" at bounding box center [647, 264] width 87 height 14
checkbox input "true"
click at [632, 217] on label "Crusted scabies" at bounding box center [663, 228] width 118 height 28
checkbox input "false"
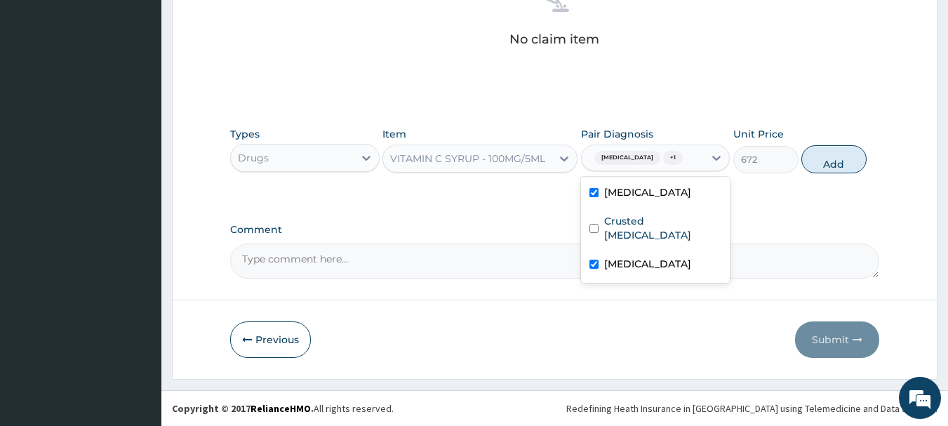
click at [635, 187] on label "[MEDICAL_DATA]" at bounding box center [647, 192] width 87 height 14
checkbox input "false"
click at [849, 160] on button "Add" at bounding box center [834, 159] width 65 height 28
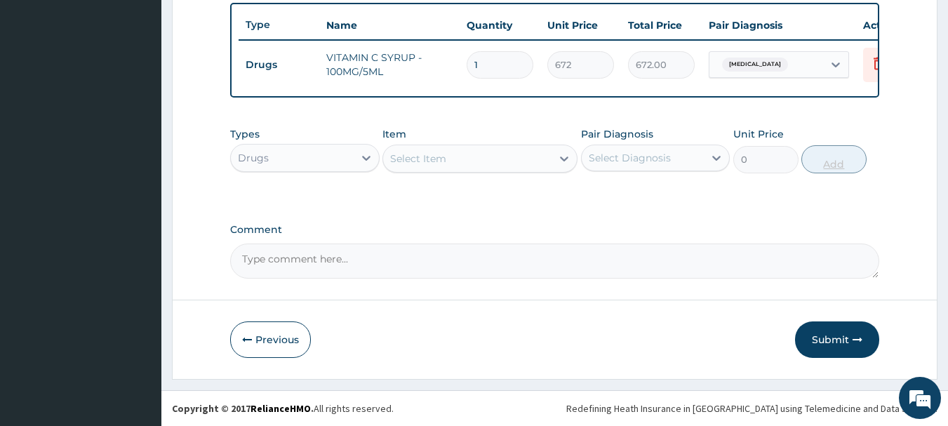
scroll to position [530, 0]
click at [436, 160] on div "Select Item" at bounding box center [418, 159] width 56 height 14
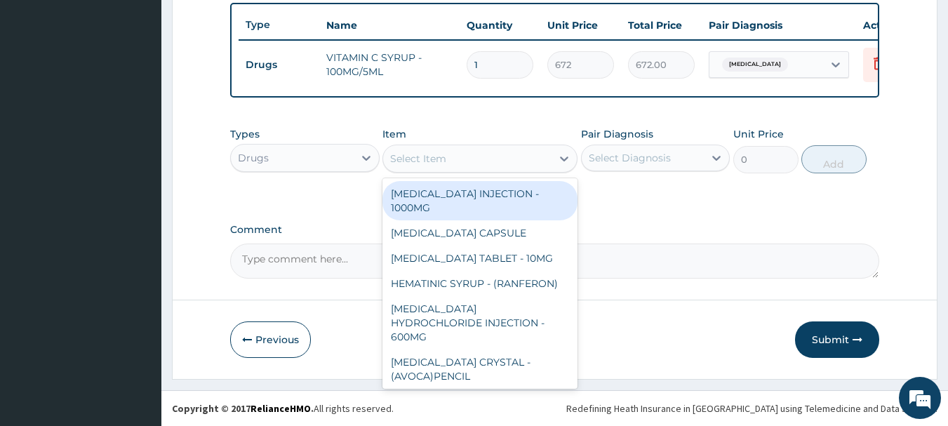
click at [284, 162] on div "Drugs" at bounding box center [292, 158] width 123 height 22
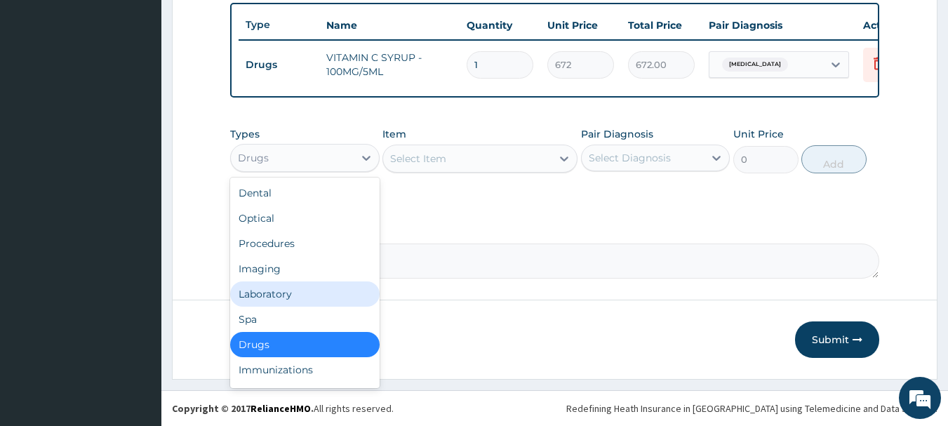
click at [270, 298] on div "Laboratory" at bounding box center [305, 293] width 150 height 25
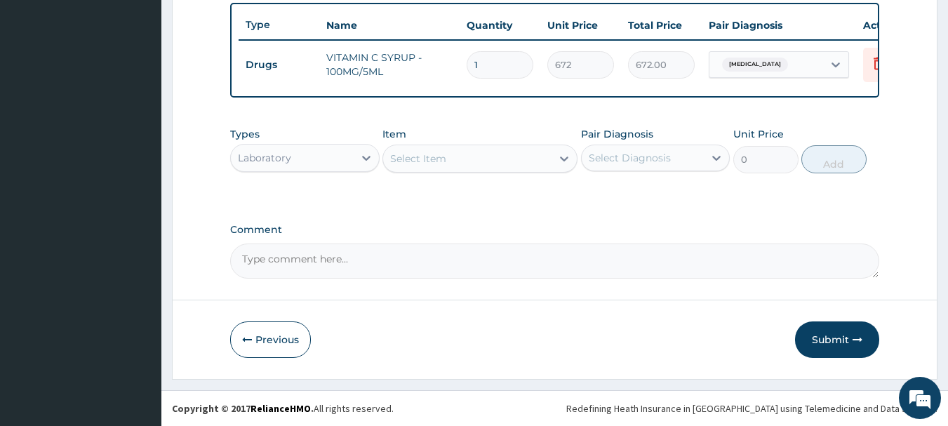
click at [496, 159] on div "Select Item" at bounding box center [467, 158] width 168 height 22
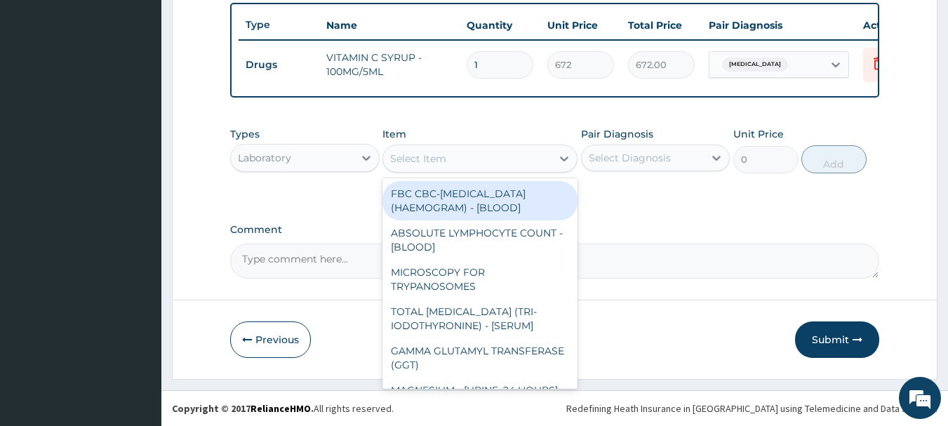
click at [491, 198] on div "FBC CBC-[MEDICAL_DATA] (HAEMOGRAM) - [BLOOD]" at bounding box center [480, 200] width 195 height 39
type input "5000"
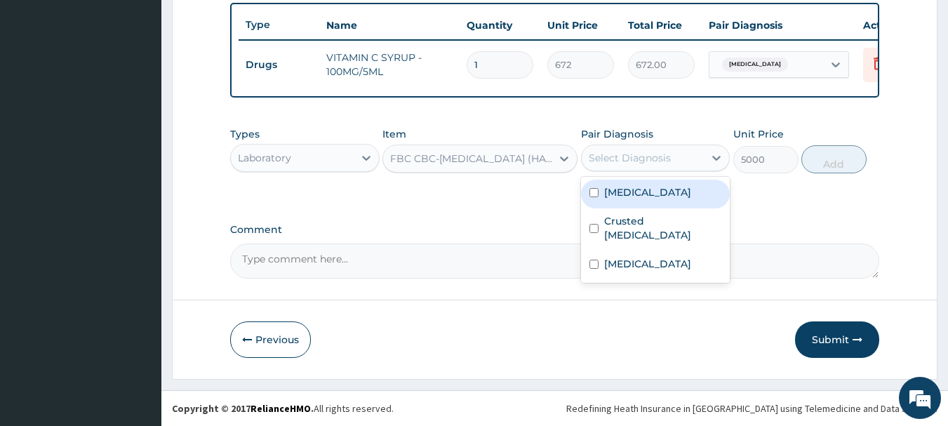
click at [644, 161] on div "Select Diagnosis" at bounding box center [630, 158] width 82 height 14
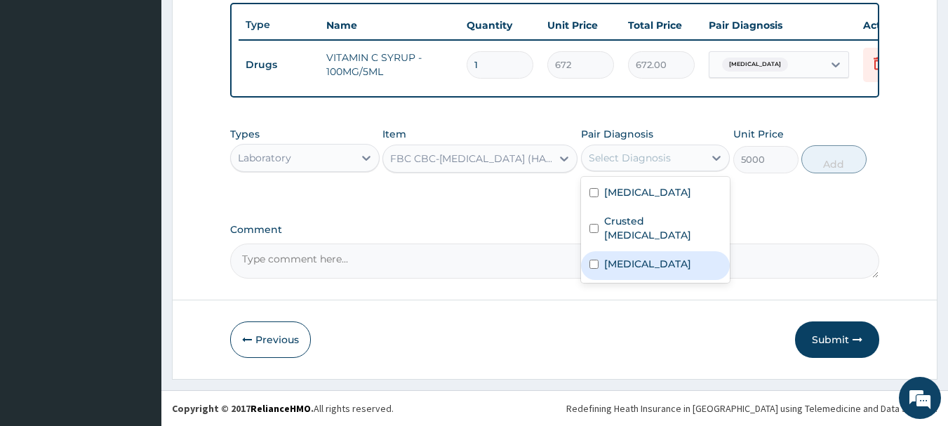
drag, startPoint x: 632, startPoint y: 257, endPoint x: 668, endPoint y: 229, distance: 44.9
click at [632, 257] on label "[MEDICAL_DATA]" at bounding box center [647, 264] width 87 height 14
checkbox input "true"
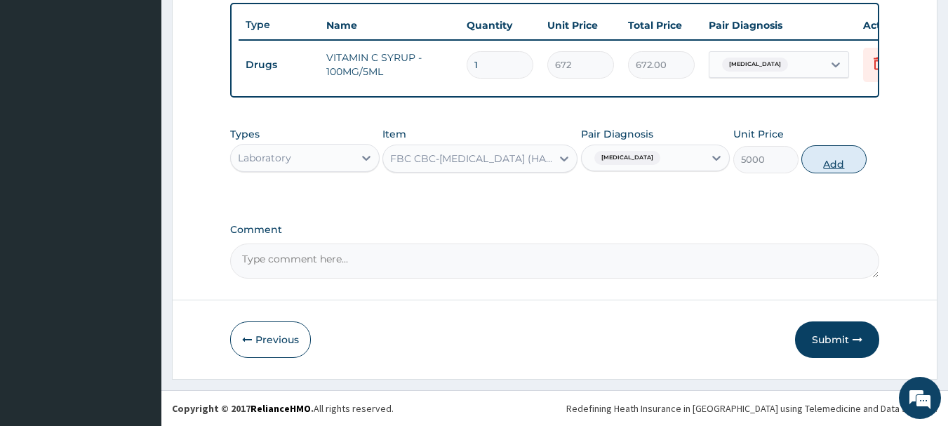
click at [831, 159] on button "Add" at bounding box center [834, 159] width 65 height 28
type input "0"
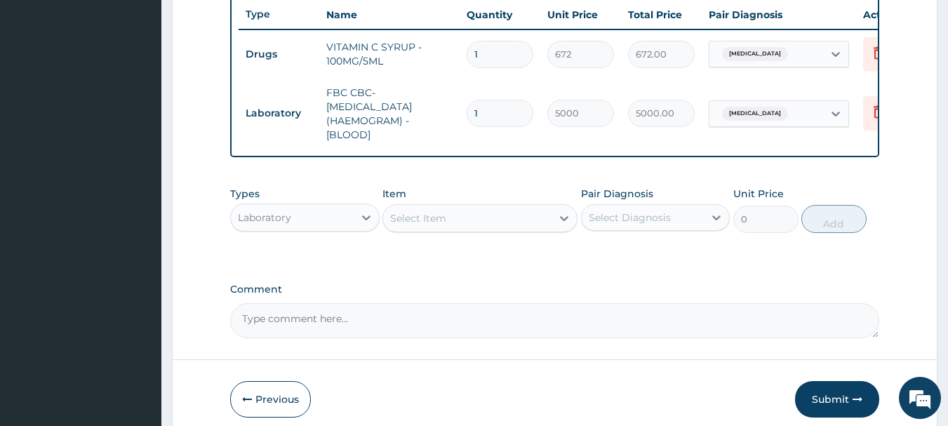
click at [451, 230] on div "Select Item" at bounding box center [467, 218] width 168 height 22
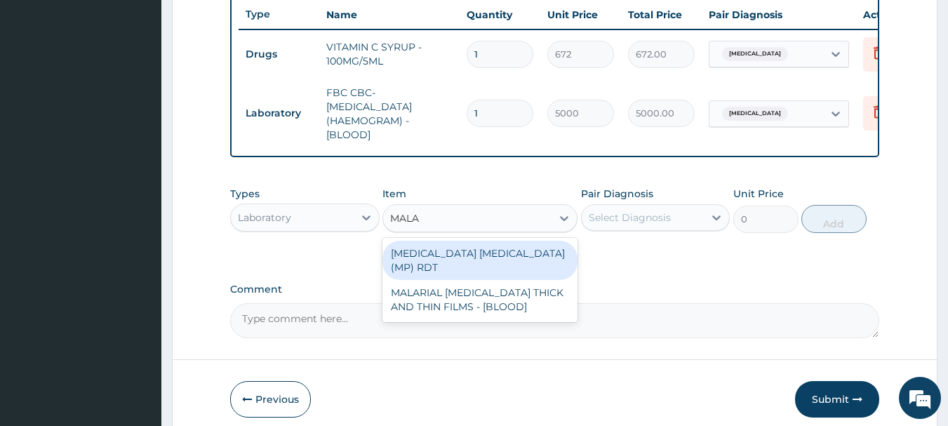
type input "MALAR"
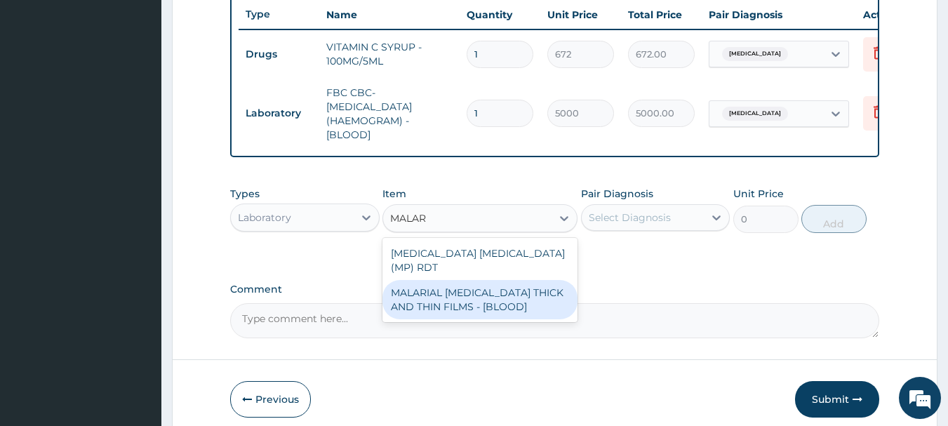
click at [493, 305] on div "MALARIAL [MEDICAL_DATA] THICK AND THIN FILMS - [BLOOD]" at bounding box center [480, 299] width 195 height 39
type input "2187.5"
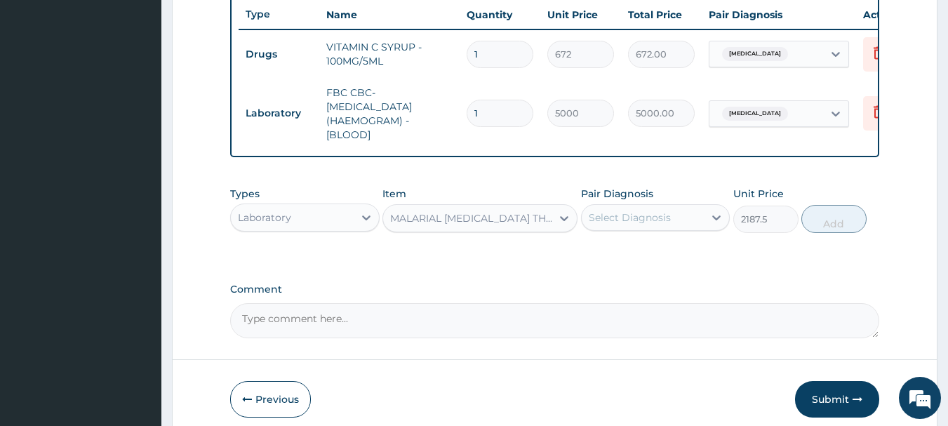
drag, startPoint x: 672, startPoint y: 225, endPoint x: 620, endPoint y: 246, distance: 56.4
click at [672, 227] on div "Select Diagnosis" at bounding box center [643, 217] width 123 height 22
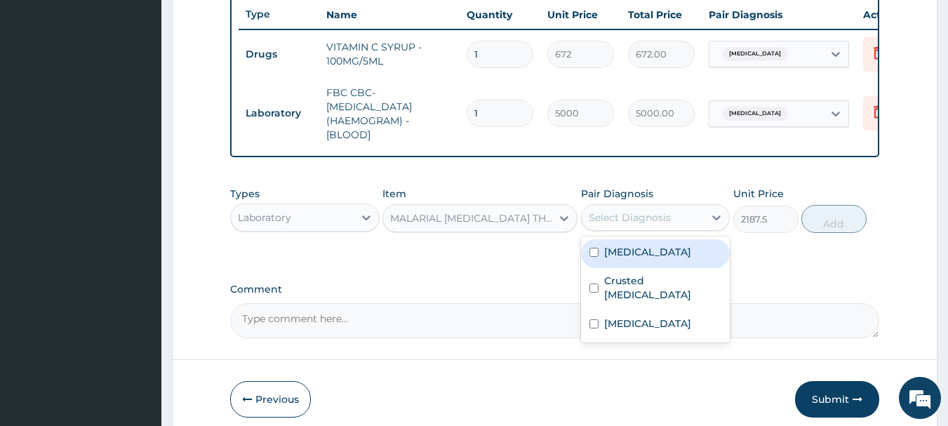
click at [637, 259] on label "Malaria" at bounding box center [647, 252] width 87 height 14
checkbox input "true"
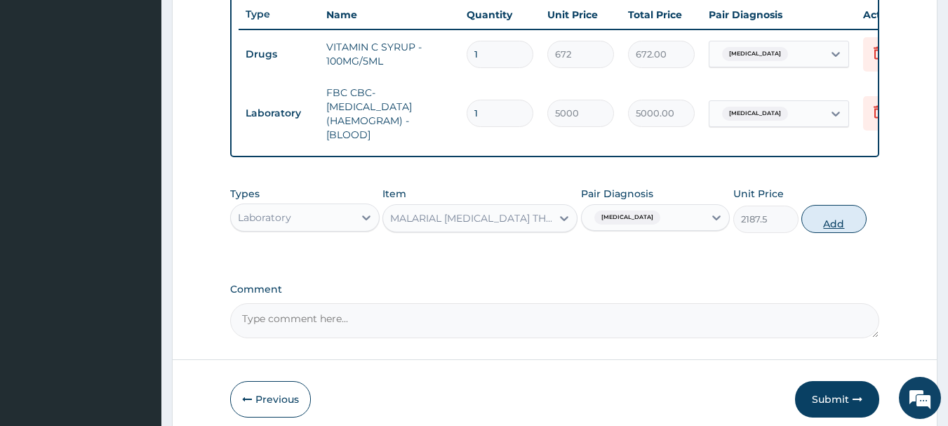
click at [833, 230] on button "Add" at bounding box center [834, 219] width 65 height 28
type input "0"
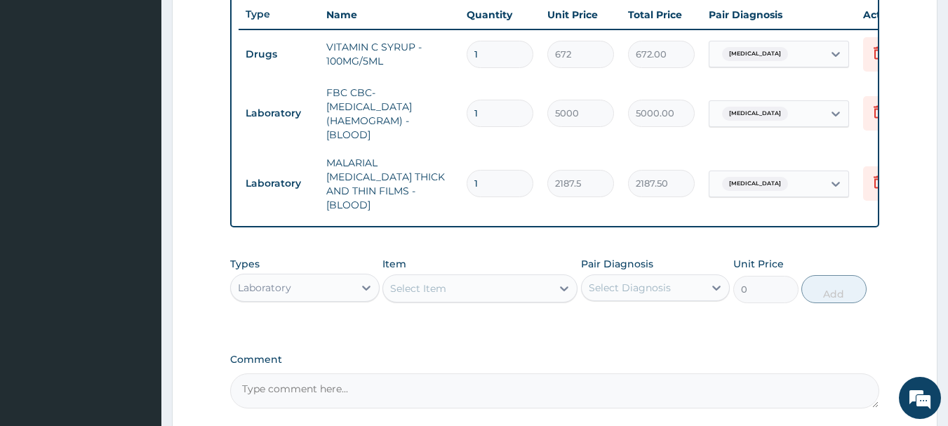
click at [262, 284] on div "Laboratory" at bounding box center [264, 288] width 53 height 14
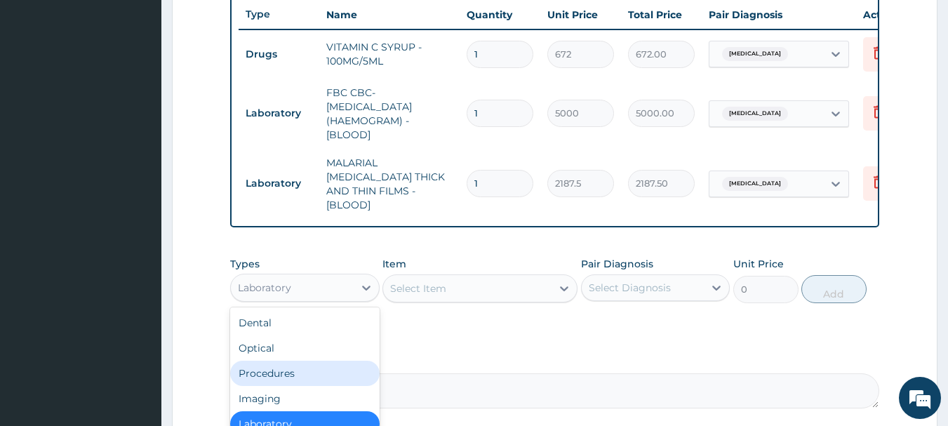
click at [276, 376] on div "Procedures" at bounding box center [305, 373] width 150 height 25
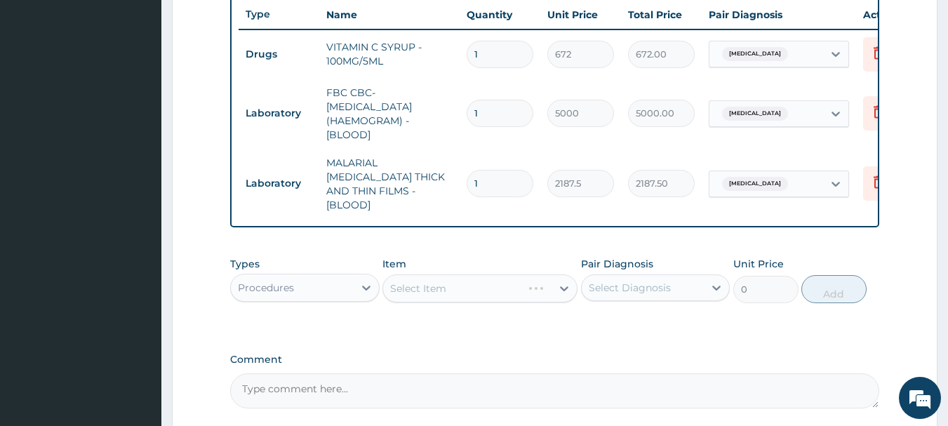
scroll to position [600, 0]
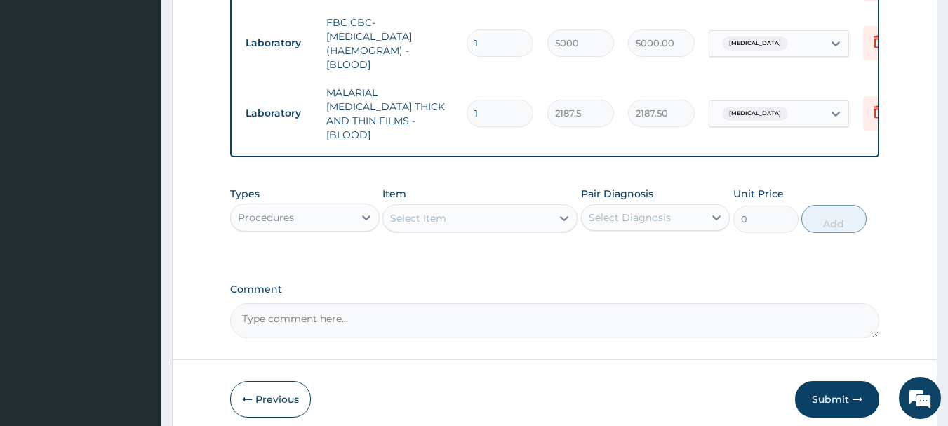
drag, startPoint x: 496, startPoint y: 215, endPoint x: 487, endPoint y: 213, distance: 8.7
click at [494, 215] on div "Select Item" at bounding box center [467, 218] width 168 height 22
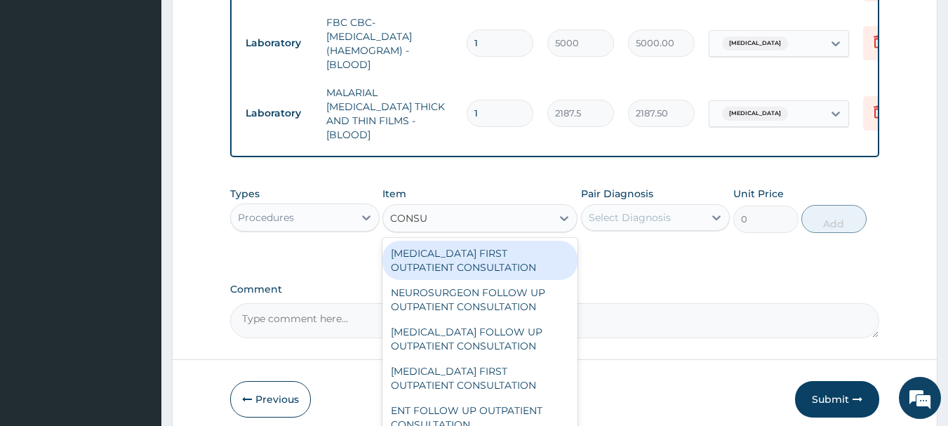
type input "CONSUL"
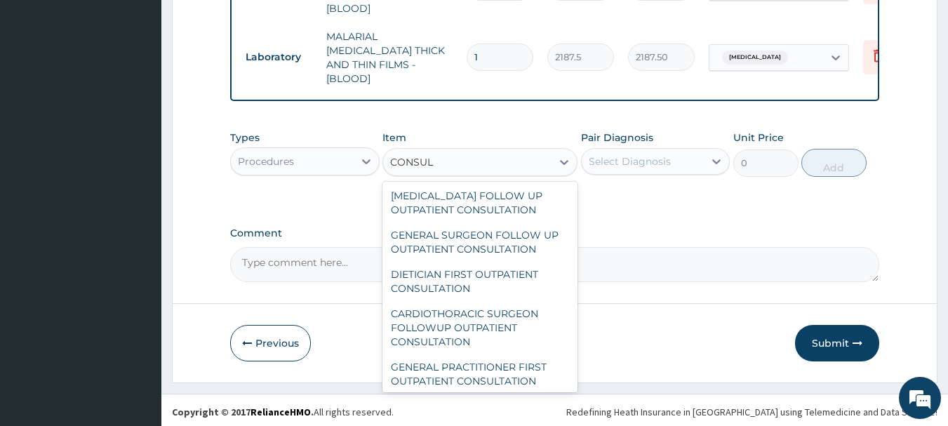
scroll to position [2241, 0]
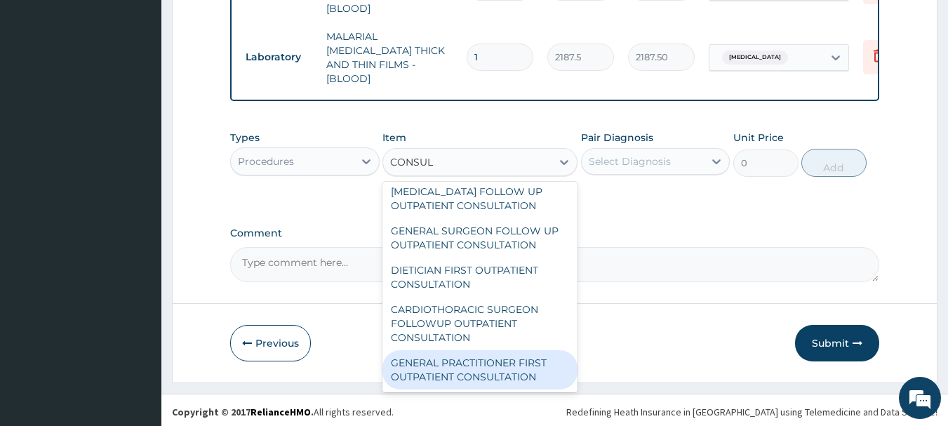
drag, startPoint x: 460, startPoint y: 364, endPoint x: 477, endPoint y: 350, distance: 22.4
click at [459, 364] on div "GENERAL PRACTITIONER FIRST OUTPATIENT CONSULTATION" at bounding box center [480, 369] width 195 height 39
type input "3750"
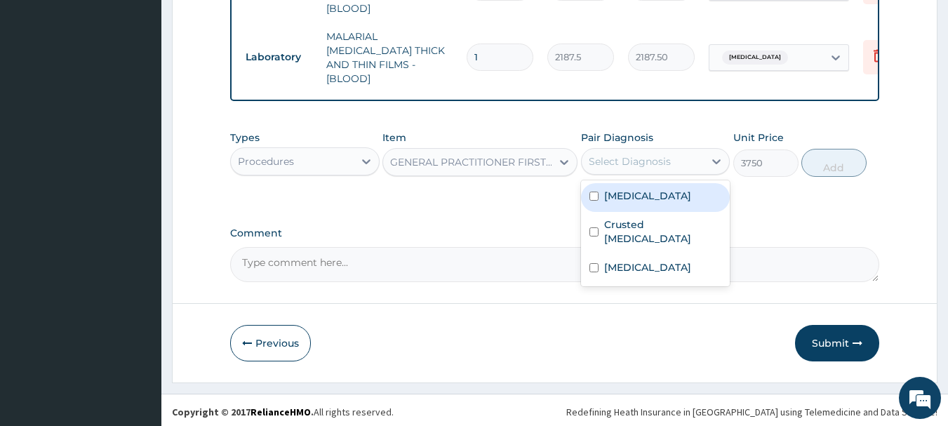
click at [656, 154] on div "Select Diagnosis" at bounding box center [630, 161] width 82 height 14
click at [624, 199] on label "Malaria" at bounding box center [647, 196] width 87 height 14
checkbox input "true"
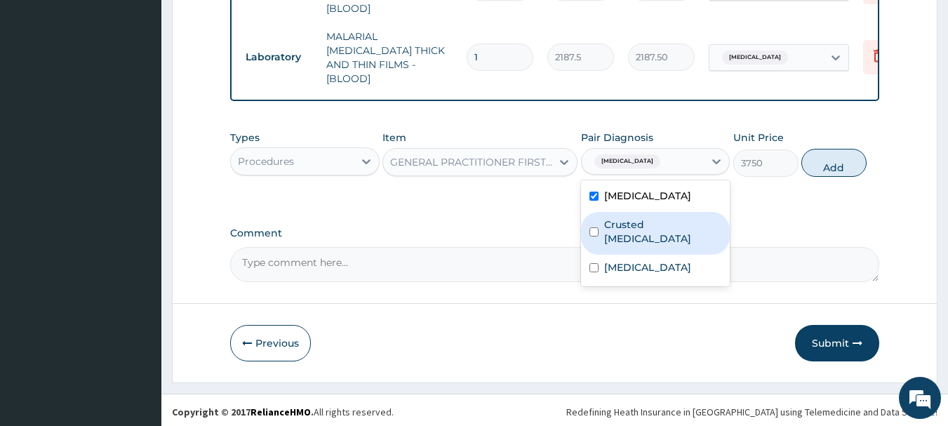
drag, startPoint x: 635, startPoint y: 223, endPoint x: 635, endPoint y: 253, distance: 30.9
click at [635, 223] on label "Crusted scabies" at bounding box center [663, 232] width 118 height 28
checkbox input "true"
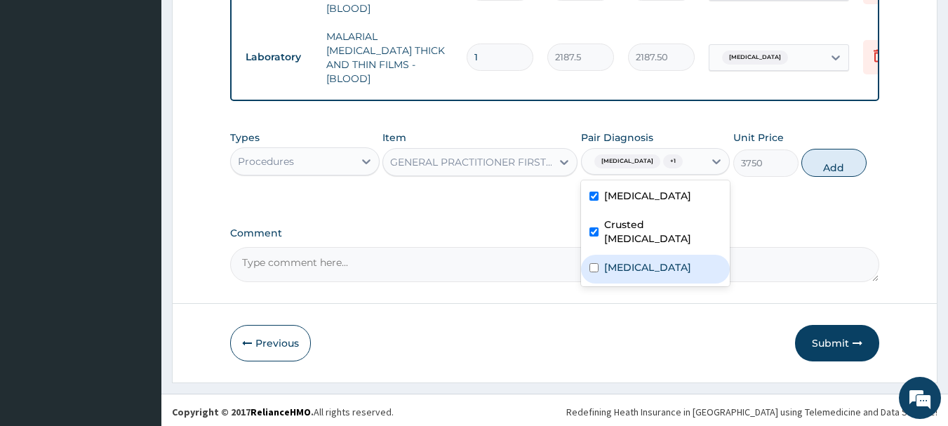
drag, startPoint x: 635, startPoint y: 260, endPoint x: 649, endPoint y: 253, distance: 16.0
click at [639, 260] on label "Upper respiratory infection" at bounding box center [647, 267] width 87 height 14
checkbox input "true"
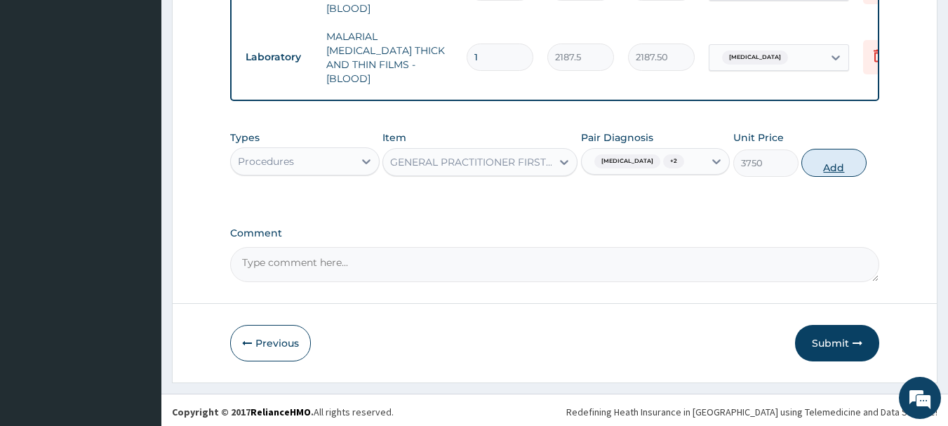
click at [826, 163] on button "Add" at bounding box center [834, 163] width 65 height 28
type input "0"
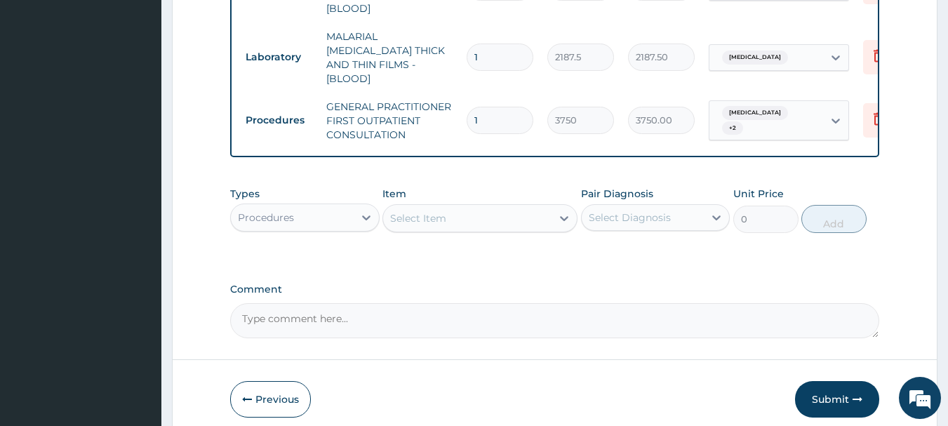
type input "2"
type input "7500.00"
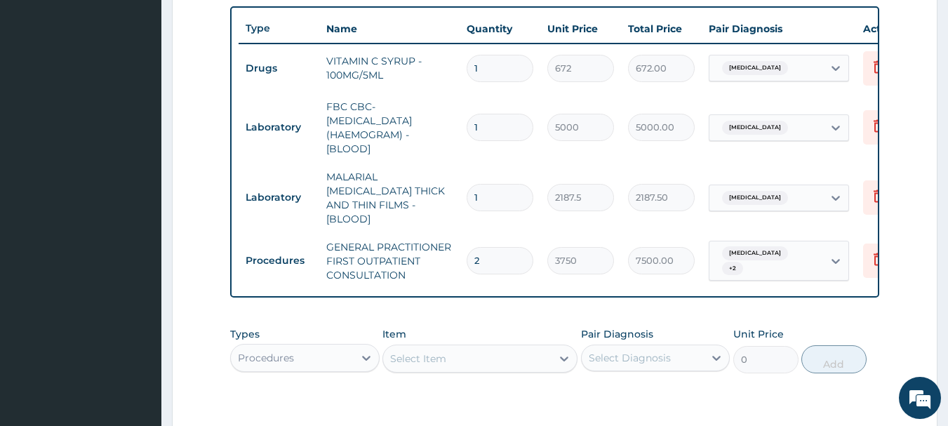
type input "0.00"
type input "1"
type input "3750.00"
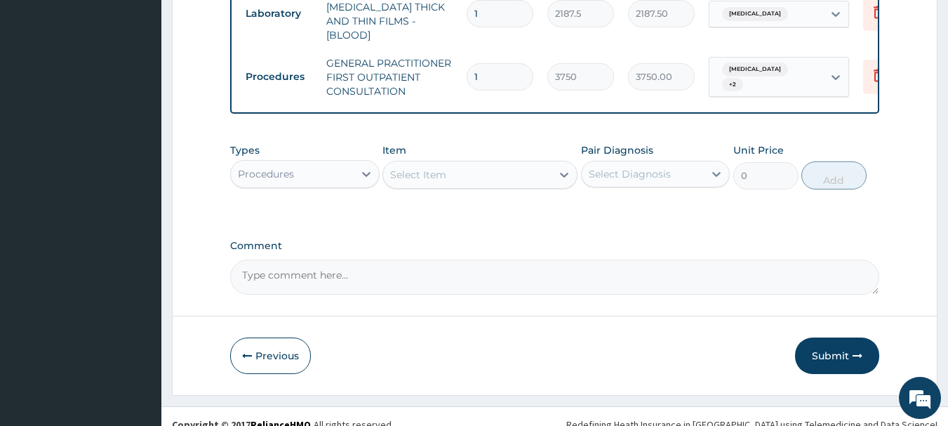
scroll to position [712, 0]
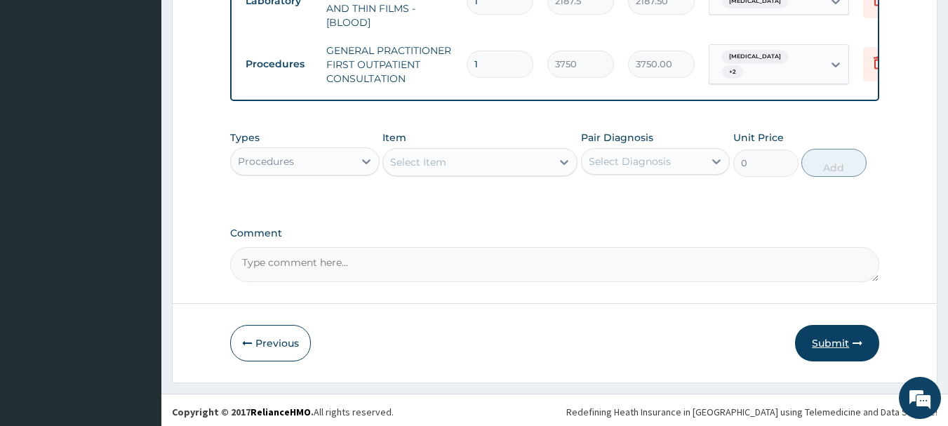
click at [836, 334] on button "Submit" at bounding box center [837, 343] width 84 height 37
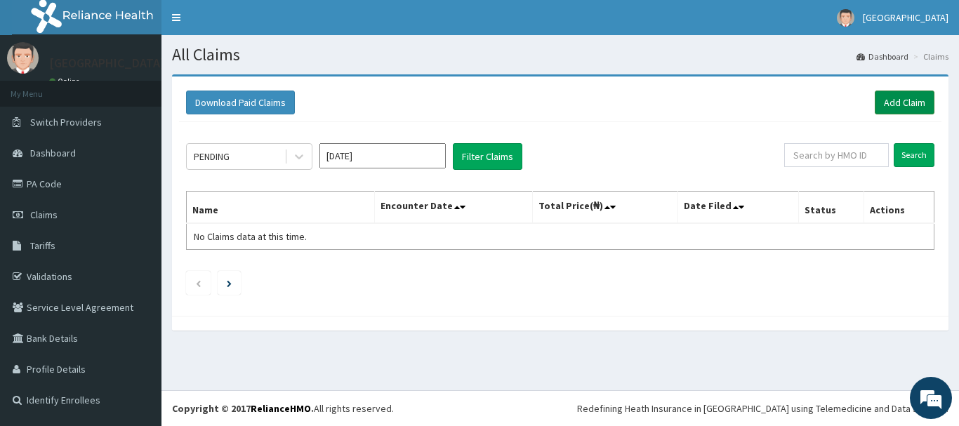
click at [901, 100] on link "Add Claim" at bounding box center [905, 103] width 60 height 24
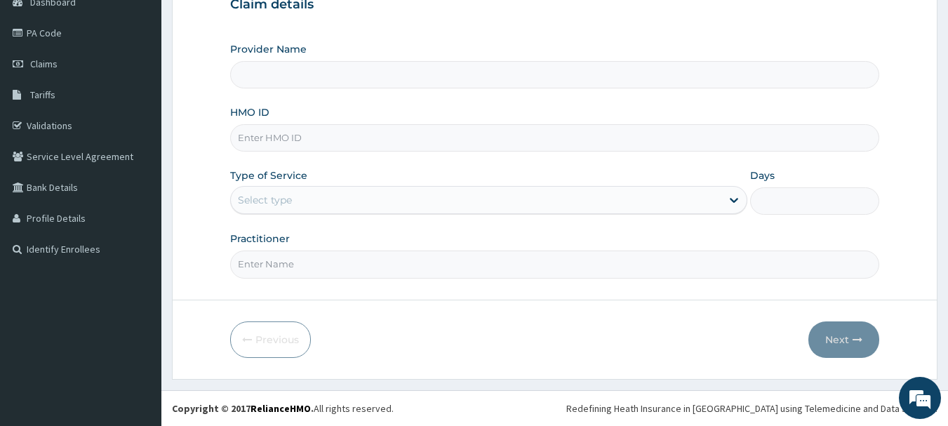
click at [295, 136] on input "HMO ID" at bounding box center [555, 137] width 650 height 27
type input "[GEOGRAPHIC_DATA], [GEOGRAPHIC_DATA]"
type input "QIP/10016/B"
click at [277, 199] on div "Select type" at bounding box center [265, 200] width 54 height 14
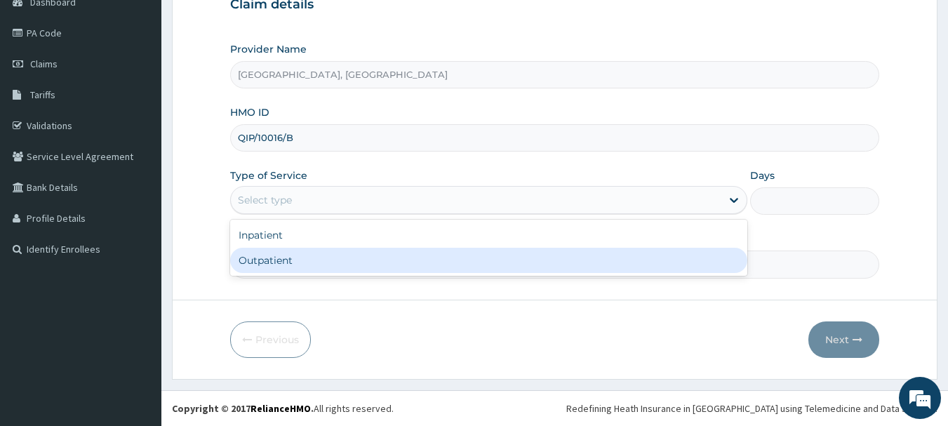
click at [277, 265] on div "Outpatient" at bounding box center [488, 260] width 517 height 25
type input "1"
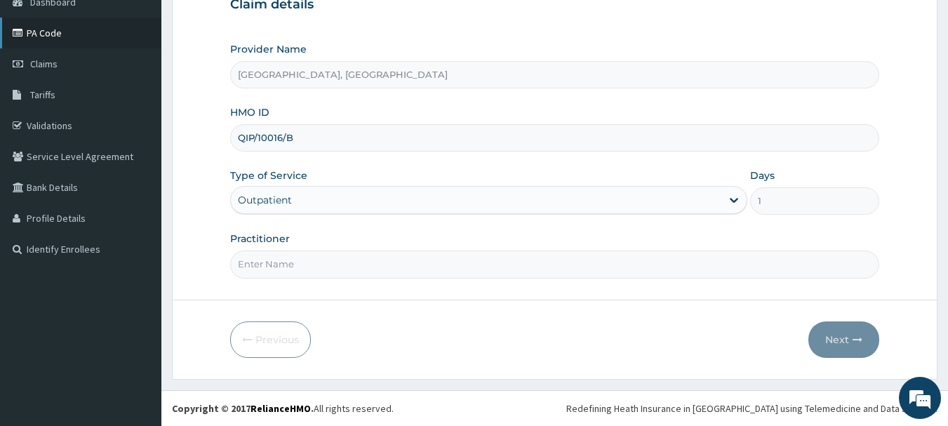
click at [58, 32] on link "PA Code" at bounding box center [80, 33] width 161 height 31
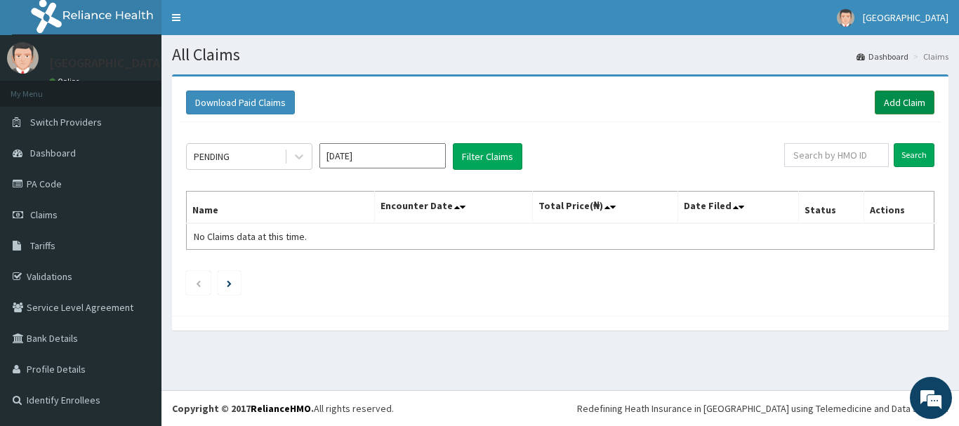
click at [906, 96] on link "Add Claim" at bounding box center [905, 103] width 60 height 24
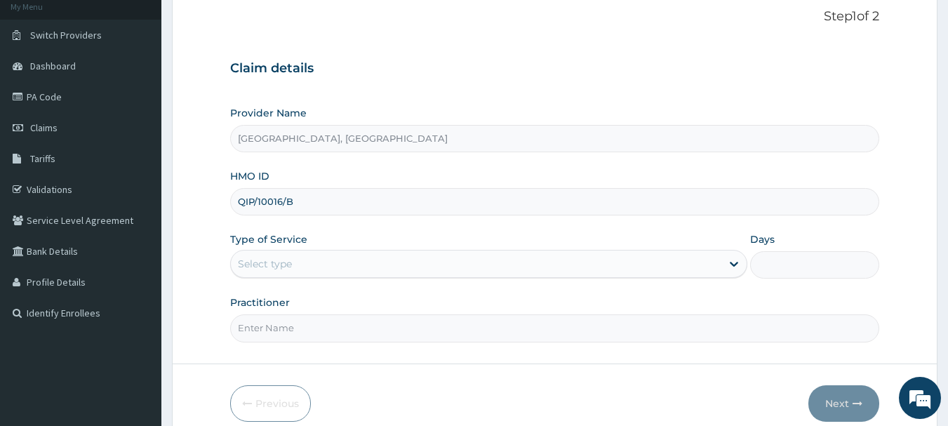
scroll to position [151, 0]
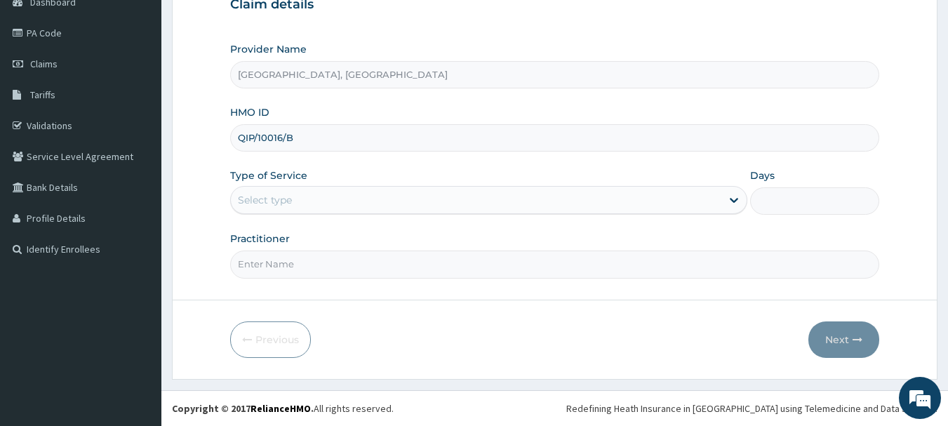
type input "QIP/10016/B"
click at [426, 194] on div "Select type" at bounding box center [476, 200] width 491 height 22
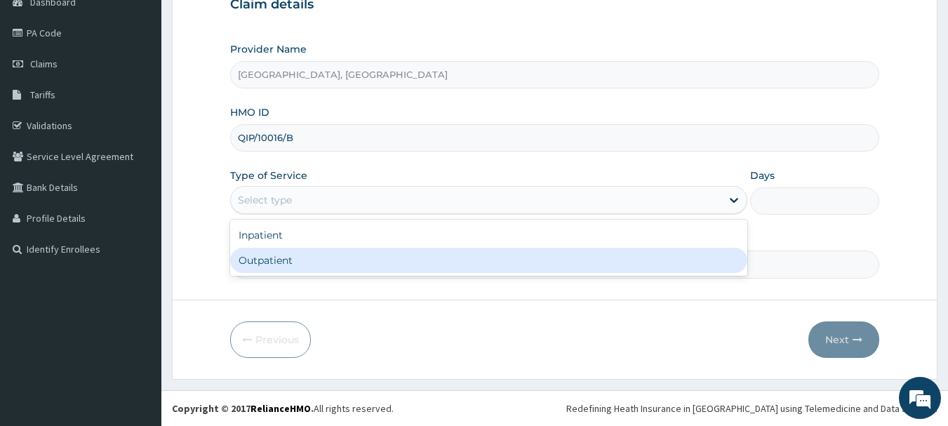
click at [266, 262] on div "Outpatient" at bounding box center [488, 260] width 517 height 25
type input "1"
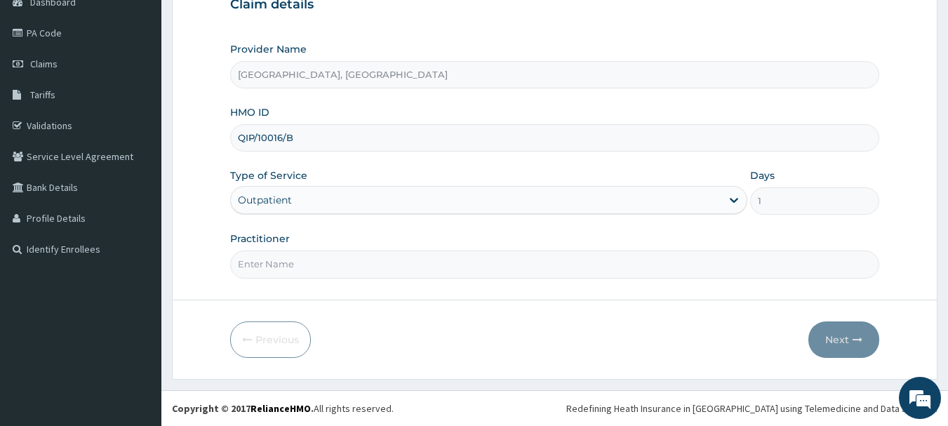
click at [336, 263] on input "Practitioner" at bounding box center [555, 264] width 650 height 27
type input "DR OGO"
click at [856, 337] on icon "button" at bounding box center [858, 340] width 10 height 10
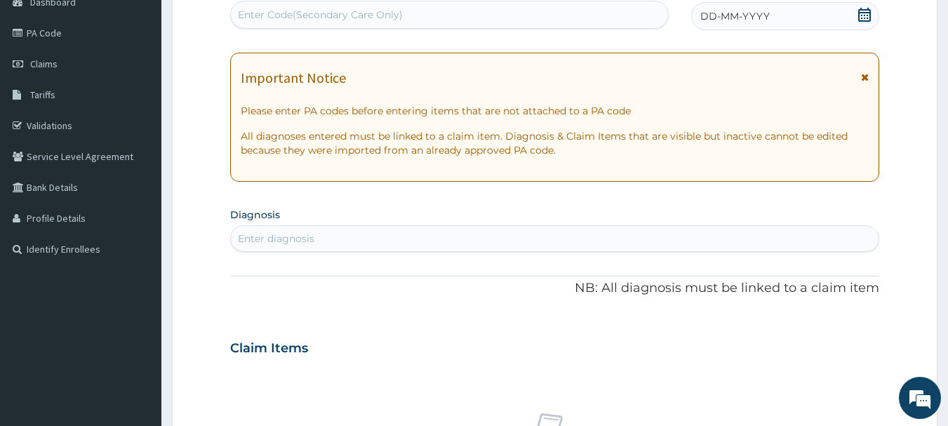
click at [534, 12] on div "Enter Code(Secondary Care Only)" at bounding box center [450, 15] width 438 height 22
type input "PA/B5FC88"
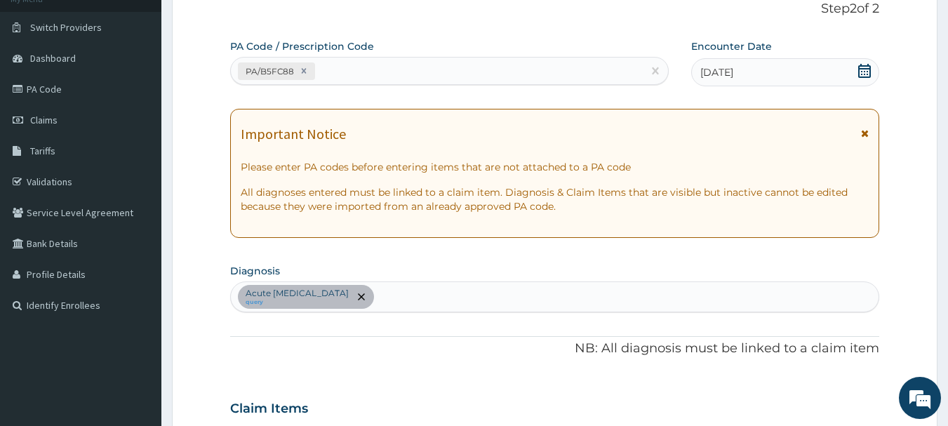
scroll to position [102, 0]
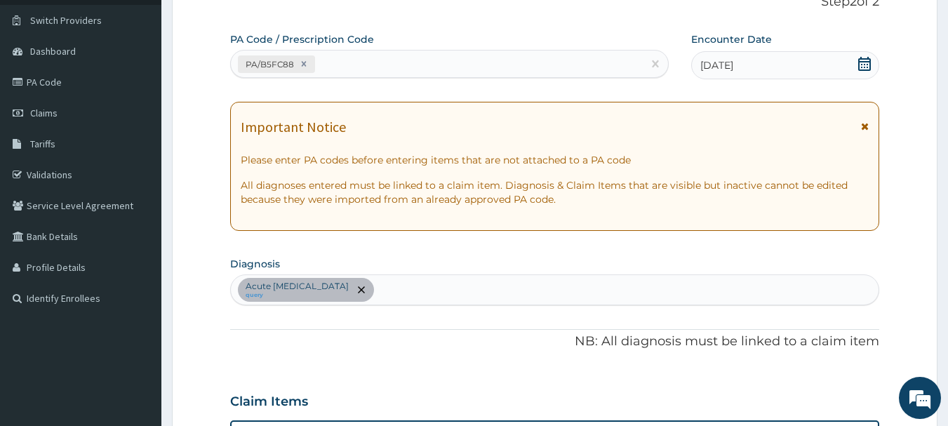
click at [403, 283] on div "Acute peptic ulcer query" at bounding box center [555, 289] width 649 height 29
type input "MALARI"
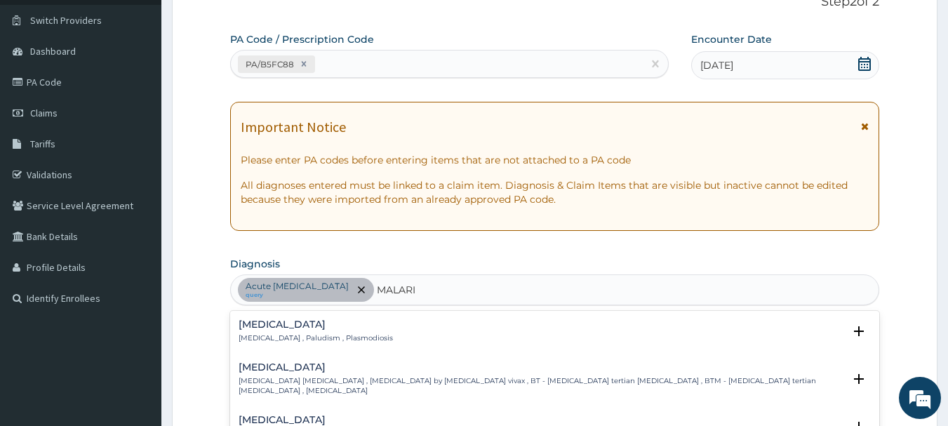
scroll to position [172, 0]
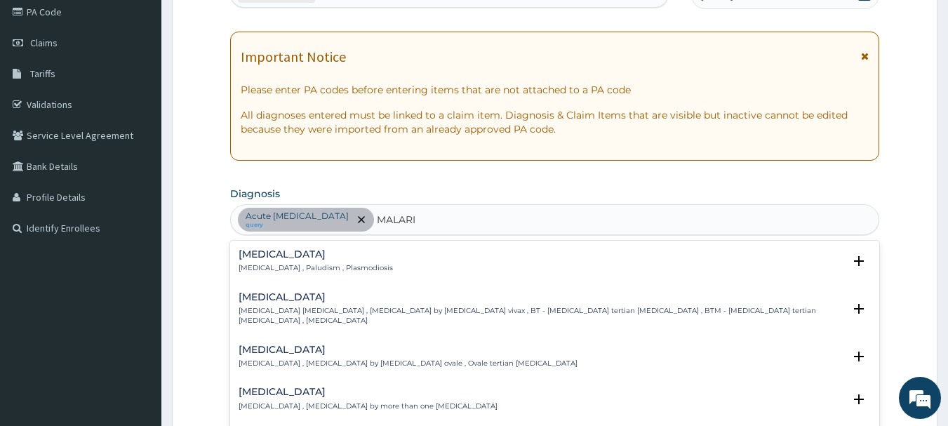
click at [286, 265] on p "Malaria , Paludism , Plasmodiosis" at bounding box center [316, 268] width 154 height 10
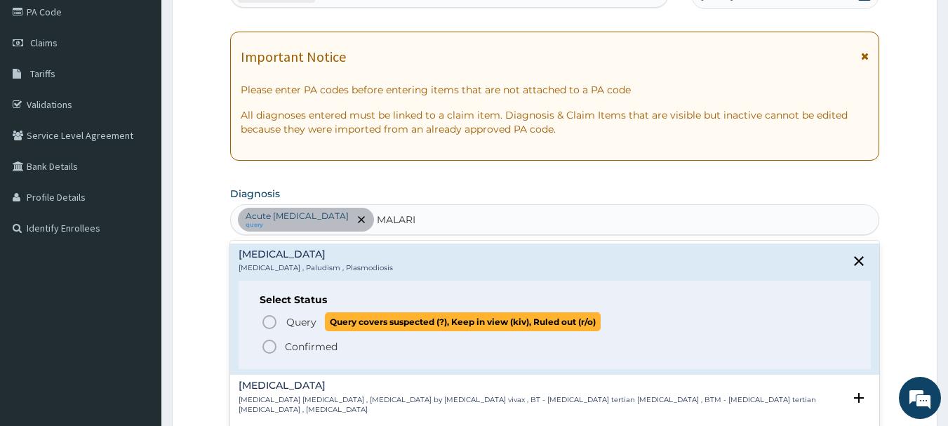
click at [301, 321] on span "Query" at bounding box center [301, 322] width 30 height 14
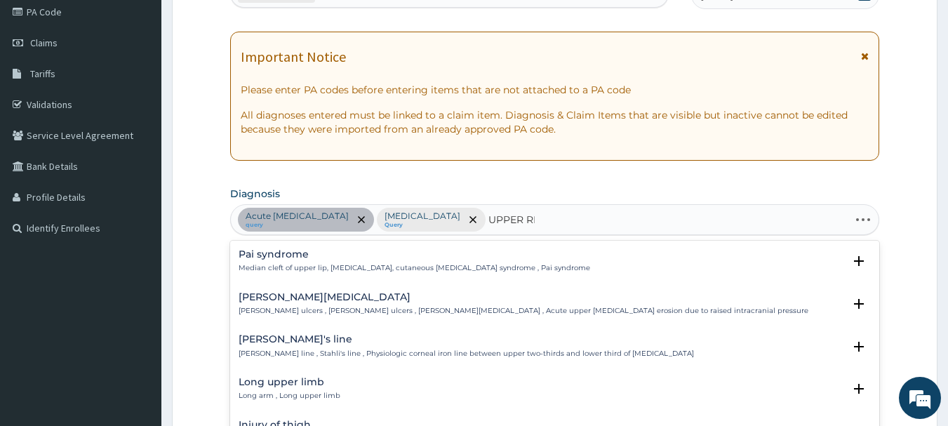
type input "UPPER RES"
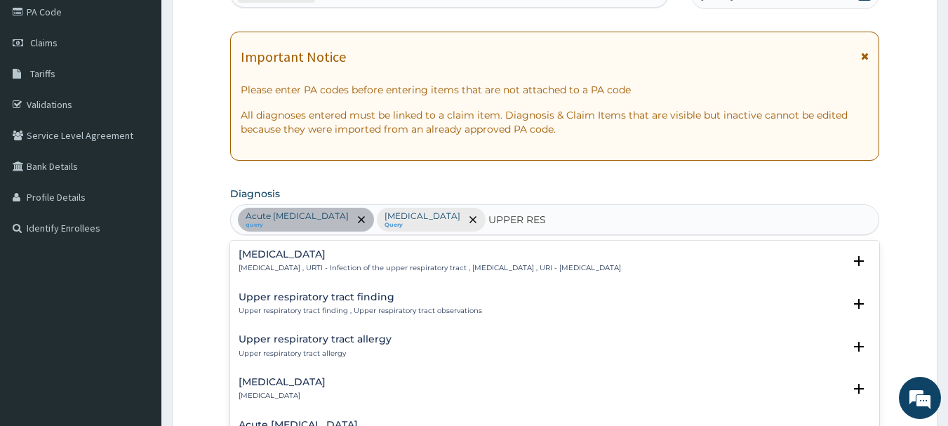
click at [344, 258] on h4 "Upper respiratory infection" at bounding box center [430, 254] width 383 height 11
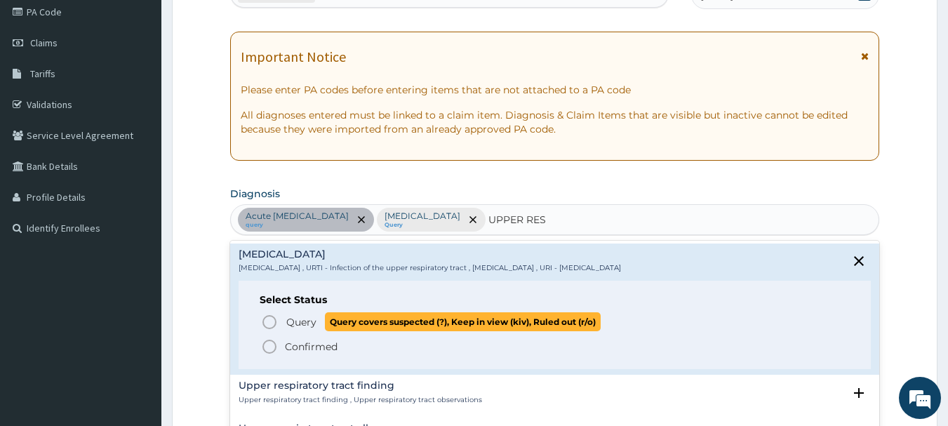
click at [295, 326] on span "Query" at bounding box center [301, 322] width 30 height 14
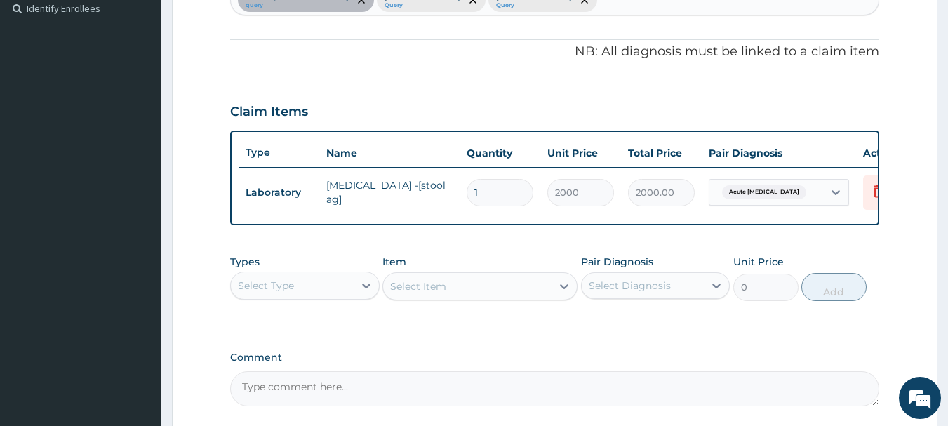
scroll to position [453, 0]
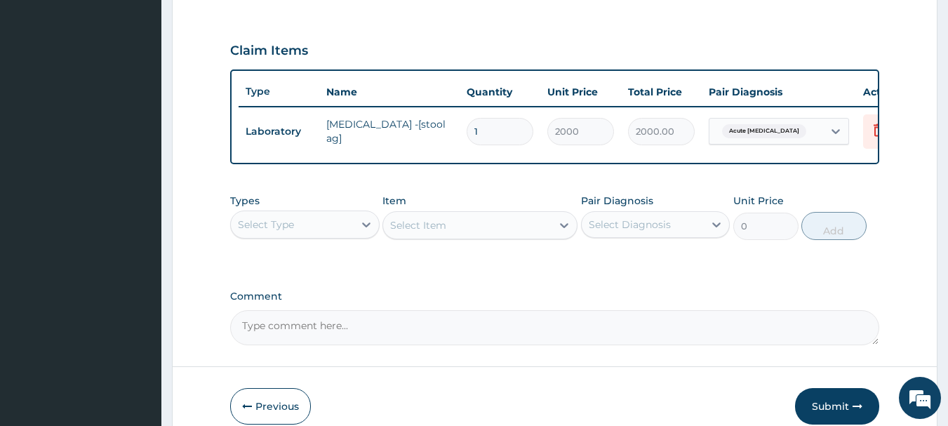
click at [321, 231] on div "Select Type" at bounding box center [292, 224] width 123 height 22
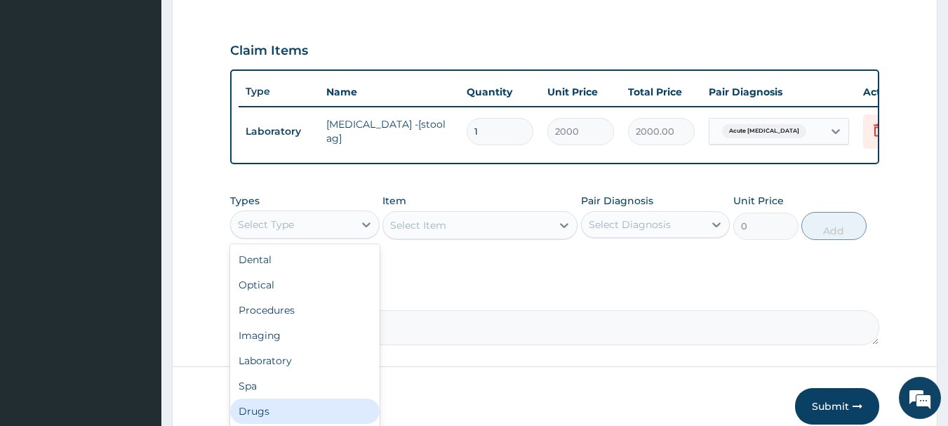
click at [264, 416] on div "Drugs" at bounding box center [305, 411] width 150 height 25
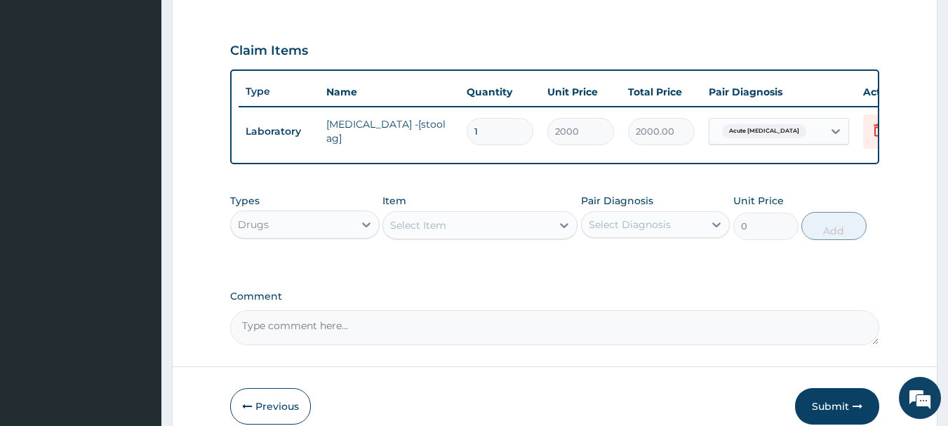
click at [489, 236] on div "Select Item" at bounding box center [467, 225] width 168 height 22
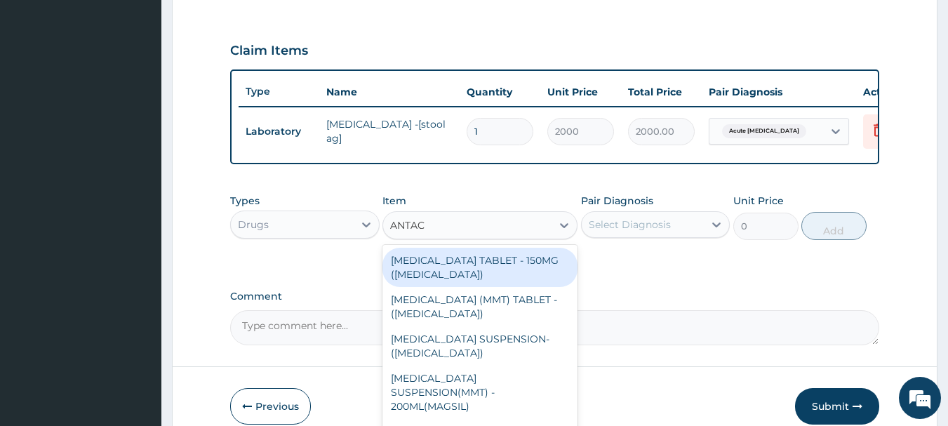
type input "ANTACI"
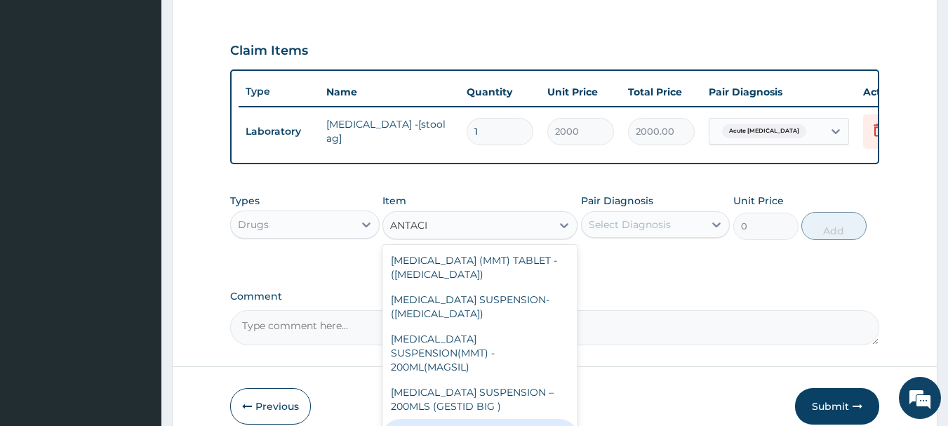
type input "1120"
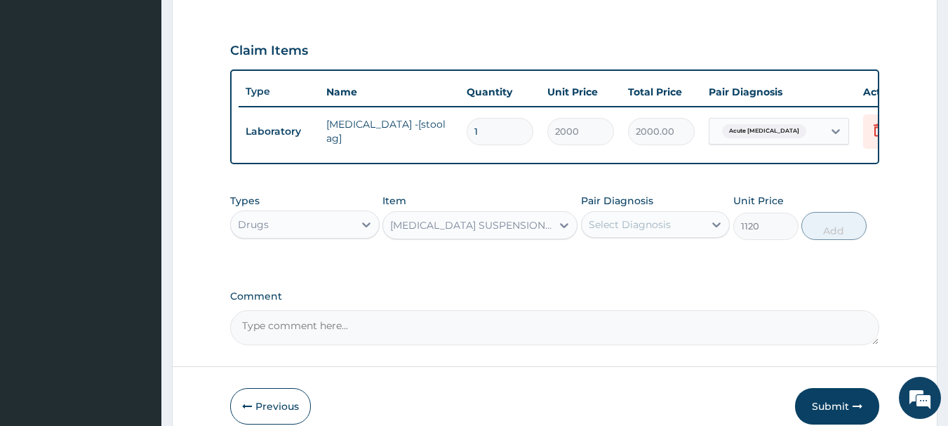
click at [642, 232] on div "Select Diagnosis" at bounding box center [630, 225] width 82 height 14
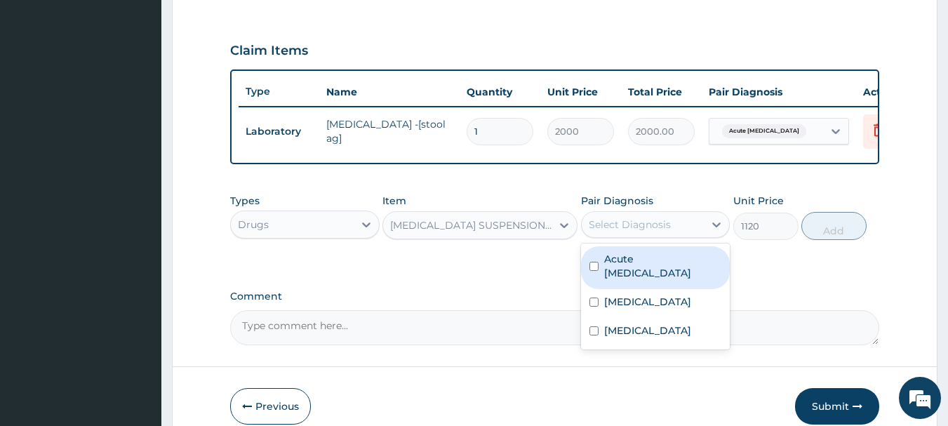
click at [642, 273] on label "Acute peptic ulcer" at bounding box center [663, 266] width 118 height 28
checkbox input "true"
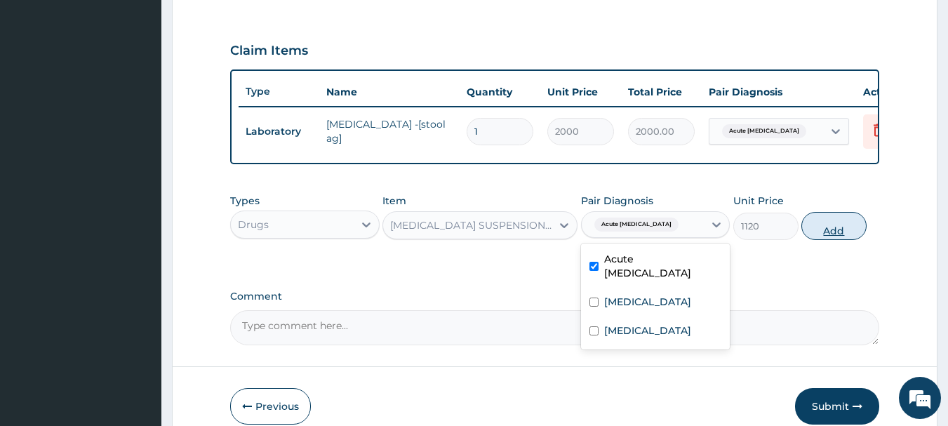
click at [816, 240] on button "Add" at bounding box center [834, 226] width 65 height 28
type input "0"
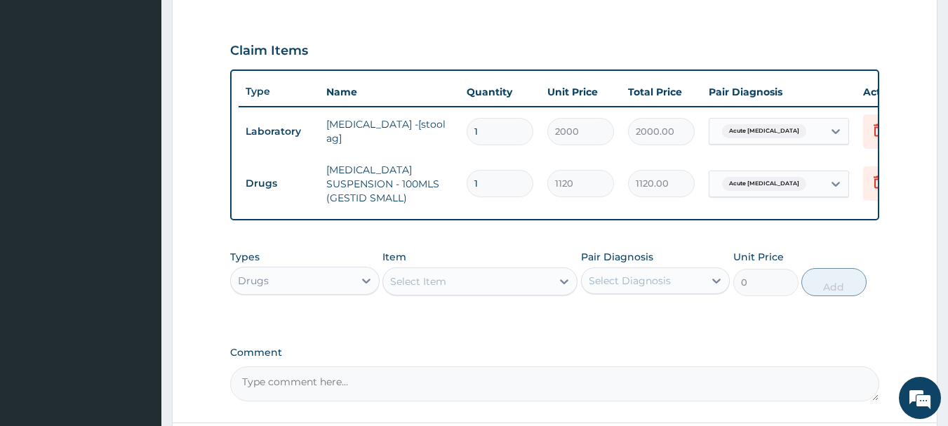
click at [439, 278] on div "Select Item" at bounding box center [467, 281] width 168 height 22
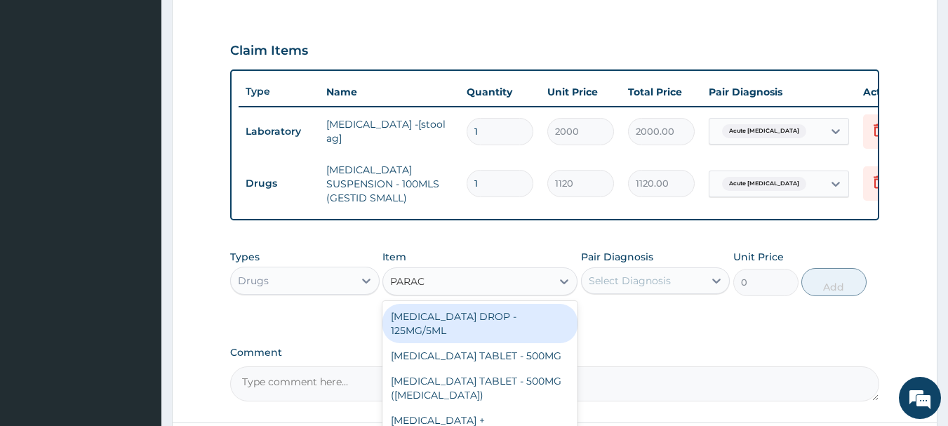
type input "PARACE"
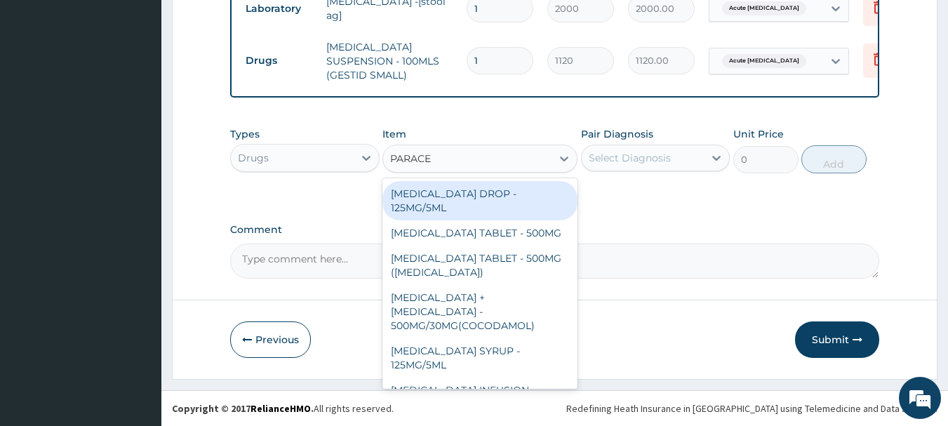
scroll to position [578, 0]
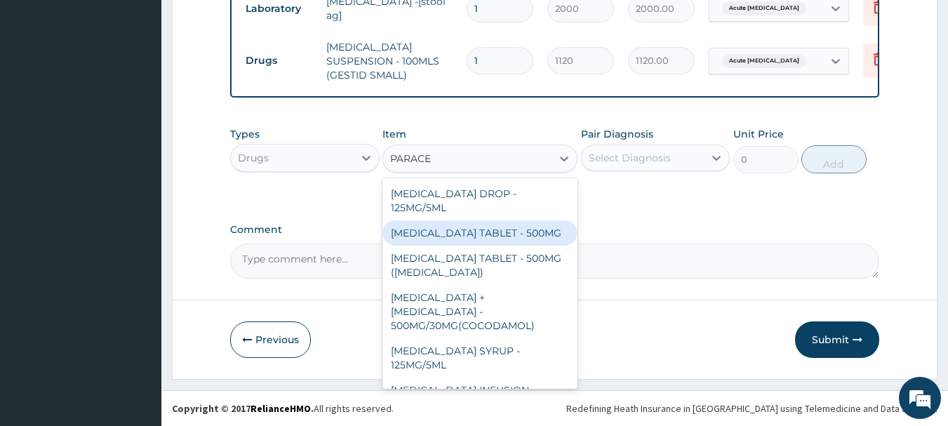
click at [491, 234] on div "[MEDICAL_DATA] TABLET - 500MG" at bounding box center [480, 232] width 195 height 25
type input "33.599999999999994"
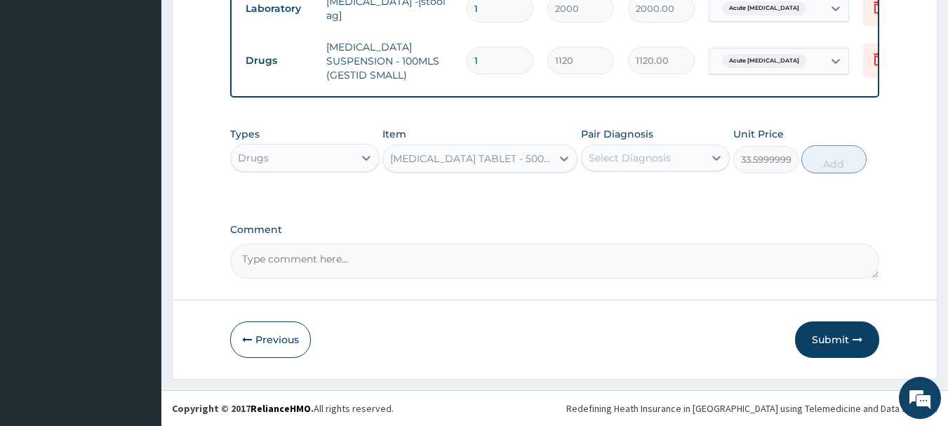
click at [623, 157] on div "Select Diagnosis" at bounding box center [630, 158] width 82 height 14
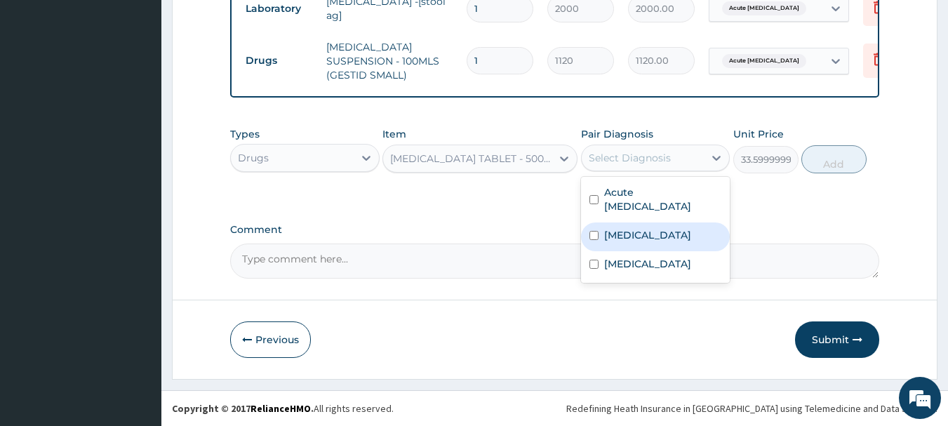
drag, startPoint x: 620, startPoint y: 217, endPoint x: 619, endPoint y: 238, distance: 21.1
click at [618, 228] on label "Malaria" at bounding box center [647, 235] width 87 height 14
checkbox input "true"
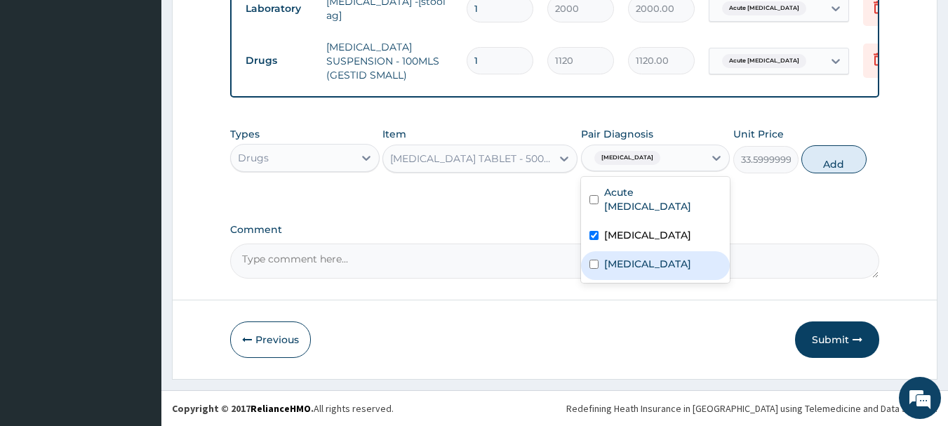
click at [621, 257] on label "Upper respiratory infection" at bounding box center [647, 264] width 87 height 14
checkbox input "true"
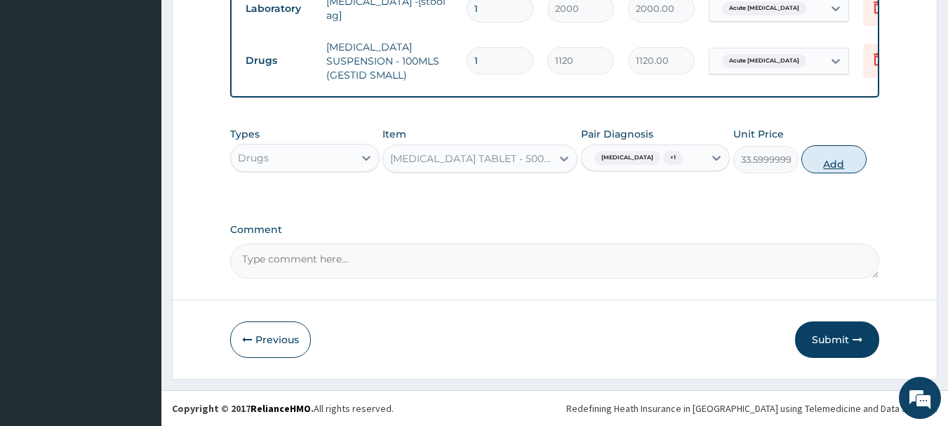
click at [837, 164] on button "Add" at bounding box center [834, 159] width 65 height 28
type input "0"
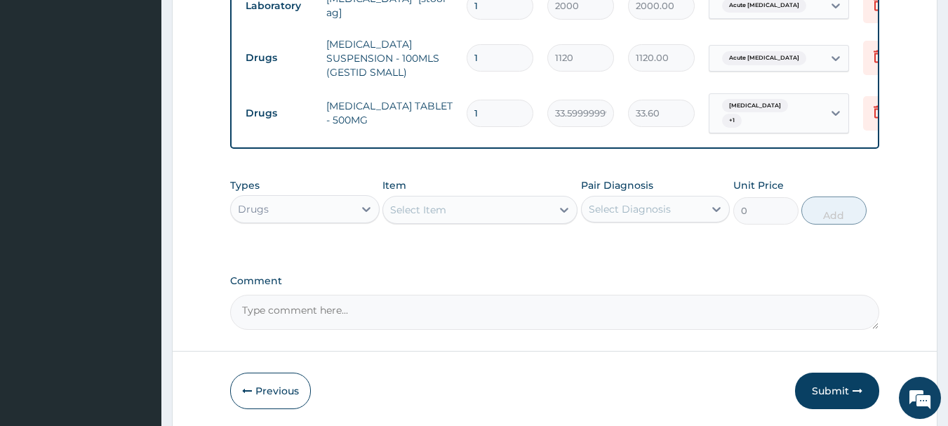
type input "18"
type input "604.80"
type input "18"
click at [515, 215] on div "Select Item" at bounding box center [467, 210] width 168 height 22
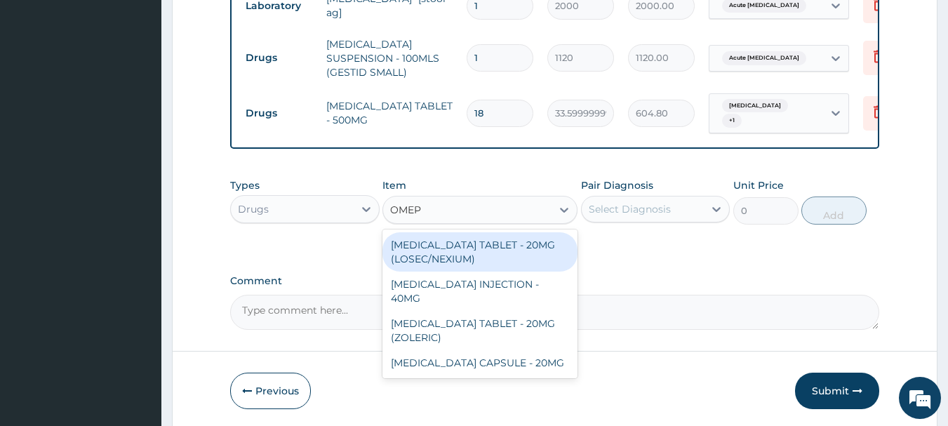
type input "OMEPR"
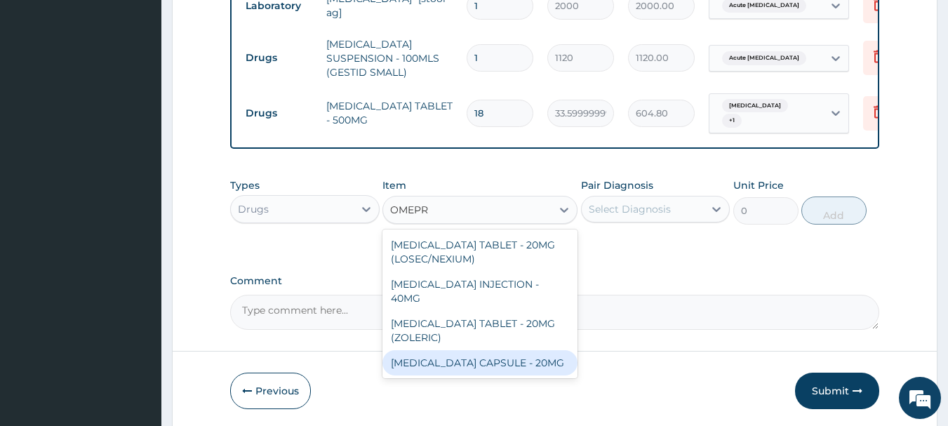
click at [470, 350] on div "[MEDICAL_DATA] CAPSULE - 20MG" at bounding box center [480, 362] width 195 height 25
type input "140"
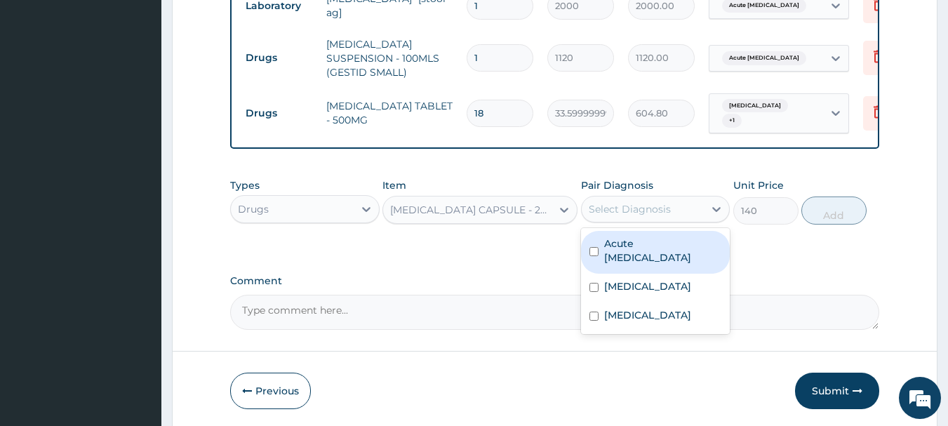
click at [657, 198] on div "Select Diagnosis" at bounding box center [643, 209] width 123 height 22
click at [635, 241] on label "Acute peptic ulcer" at bounding box center [663, 251] width 118 height 28
checkbox input "true"
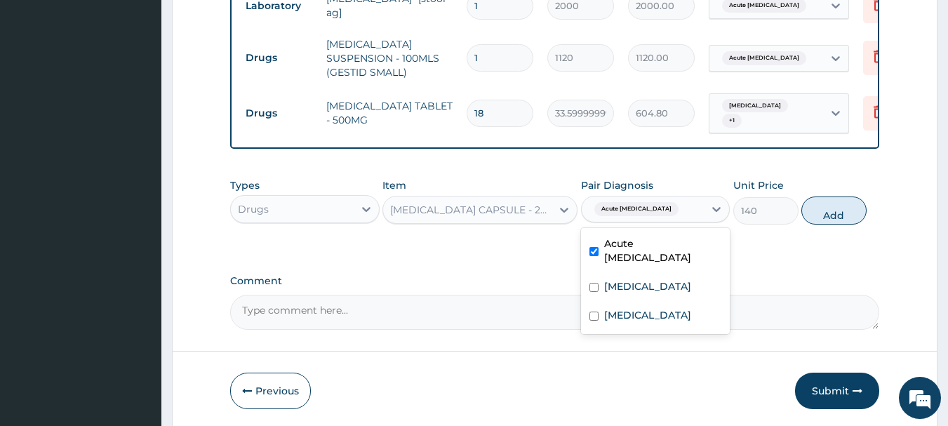
click at [823, 209] on button "Add" at bounding box center [834, 211] width 65 height 28
type input "0"
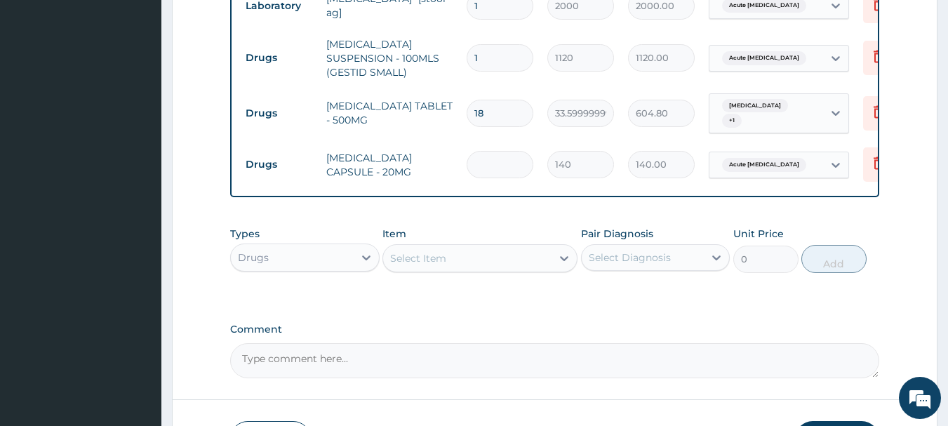
type input "0.00"
type input "2"
type input "280.00"
type input "28"
type input "3920.00"
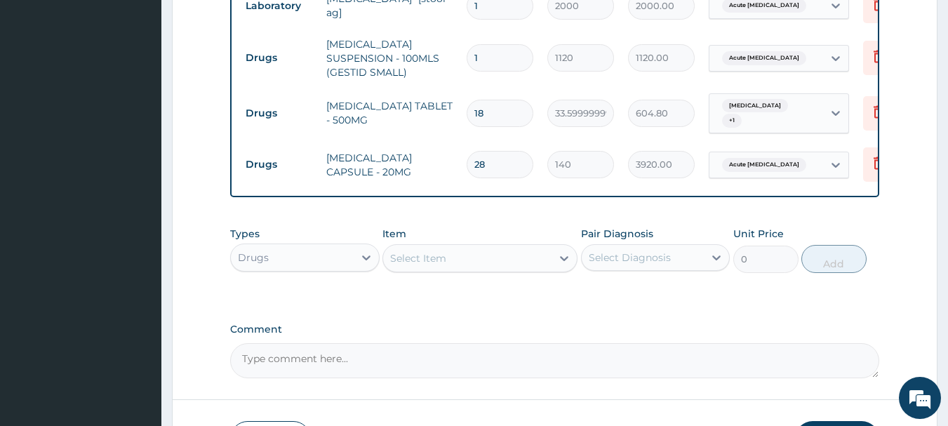
type input "28"
click at [441, 258] on div "Select Item" at bounding box center [418, 258] width 56 height 14
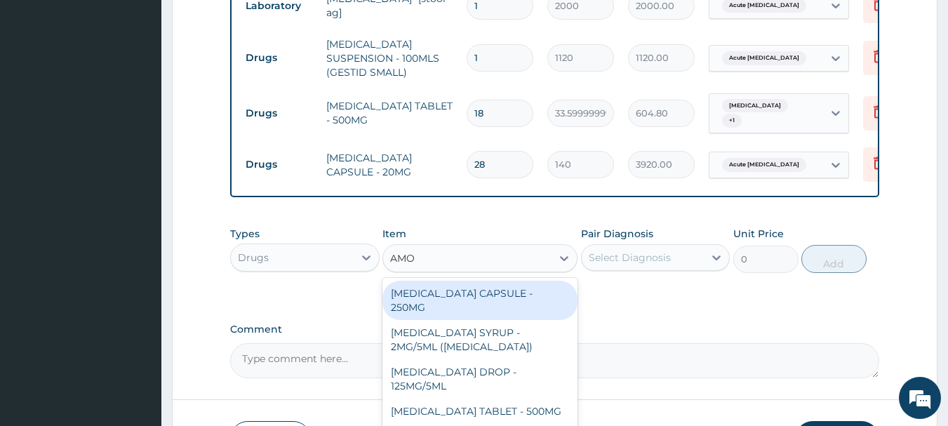
type input "AMOX"
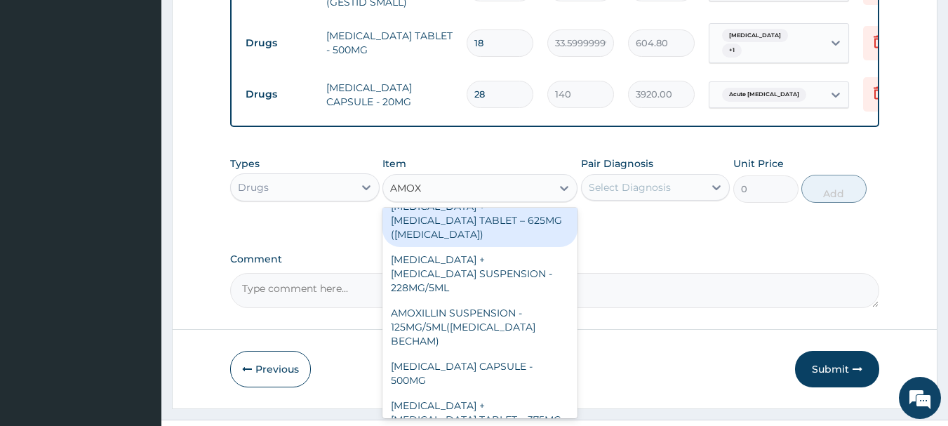
scroll to position [70, 0]
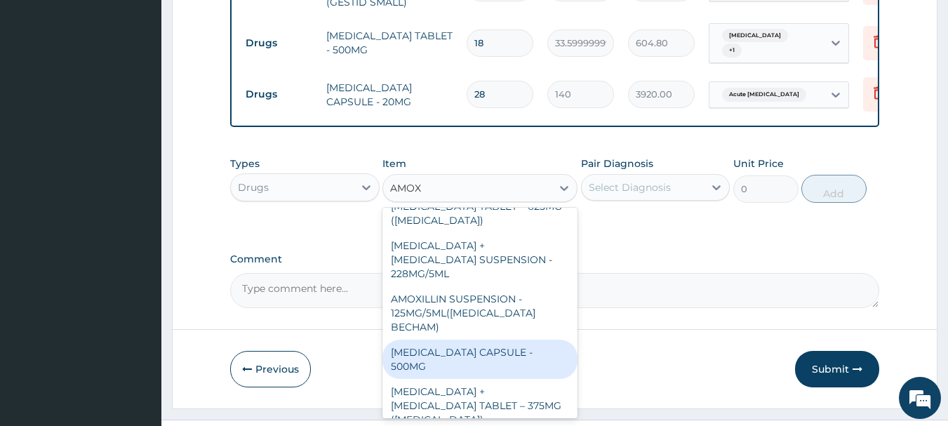
click at [482, 340] on div "AMOXICILLIN CAPSULE - 500MG" at bounding box center [480, 359] width 195 height 39
type input "112"
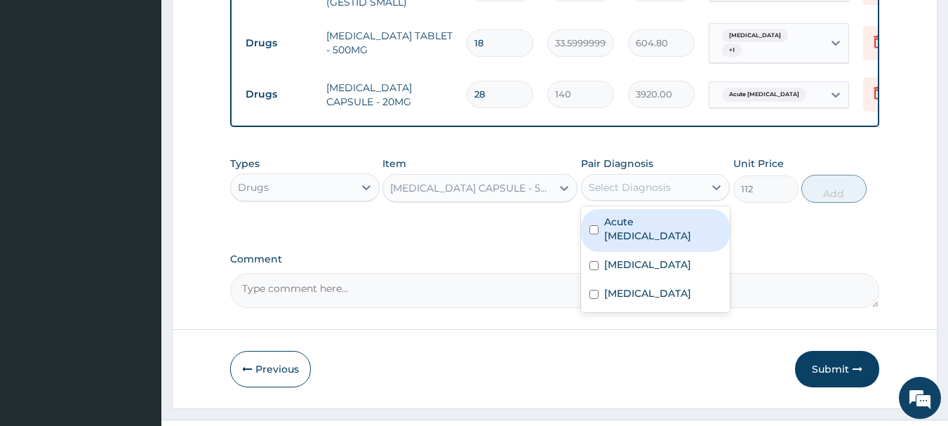
click at [635, 180] on div "Select Diagnosis" at bounding box center [630, 187] width 82 height 14
click at [657, 218] on label "Acute peptic ulcer" at bounding box center [663, 229] width 118 height 28
checkbox input "true"
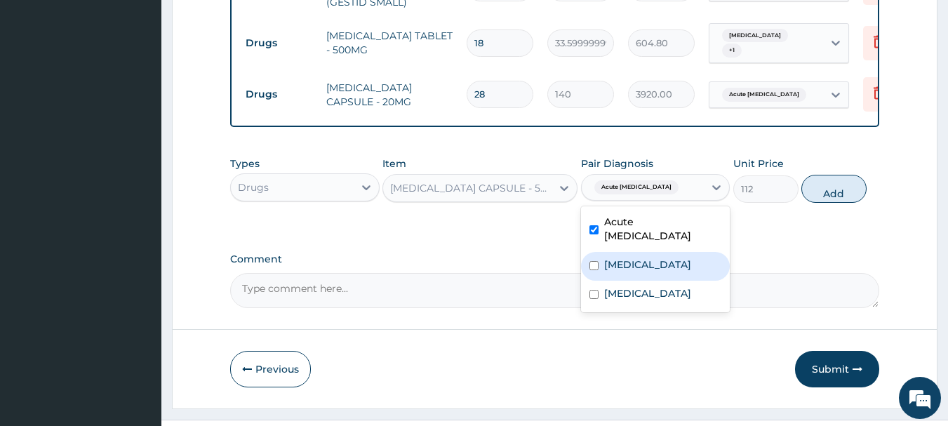
click at [653, 252] on div "Malaria" at bounding box center [656, 266] width 150 height 29
checkbox input "true"
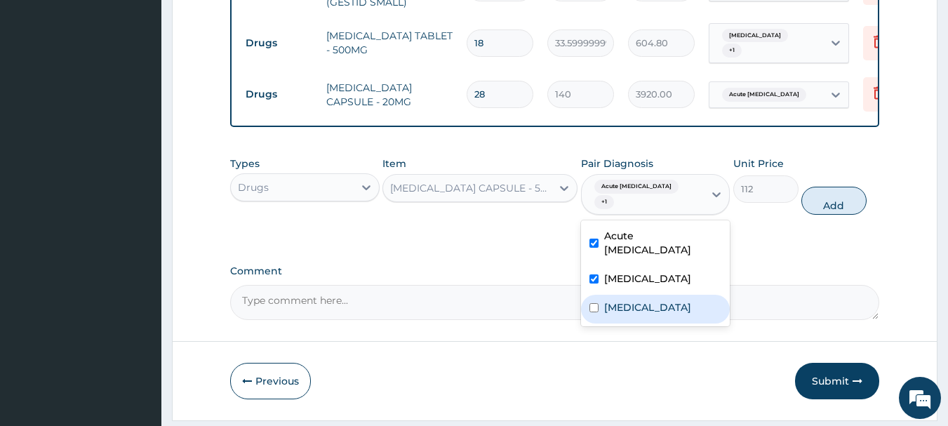
drag, startPoint x: 672, startPoint y: 288, endPoint x: 774, endPoint y: 248, distance: 109.1
click at [684, 300] on label "Upper respiratory infection" at bounding box center [647, 307] width 87 height 14
checkbox input "true"
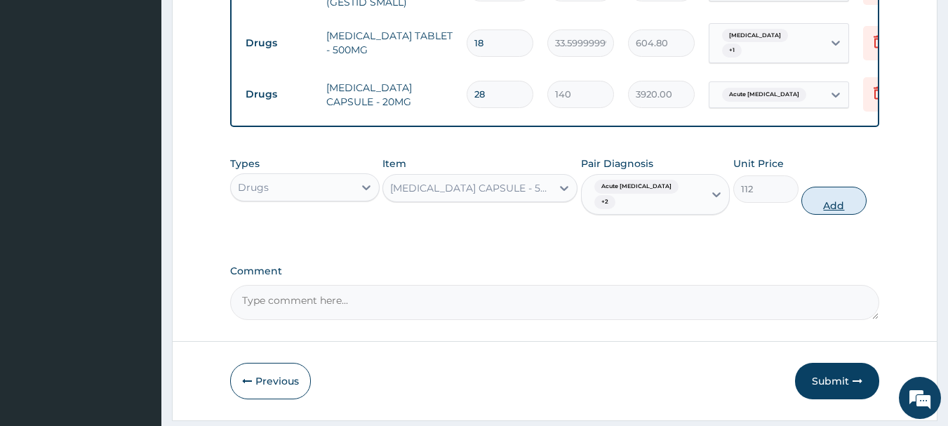
click at [825, 187] on button "Add" at bounding box center [834, 201] width 65 height 28
type input "0"
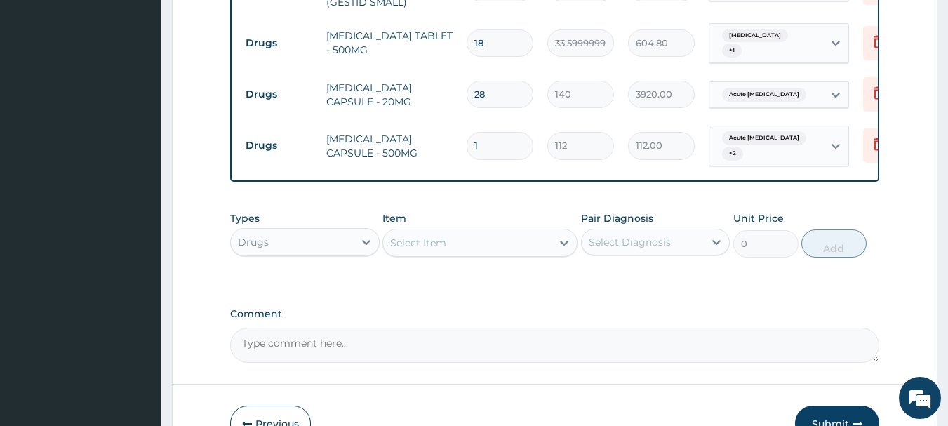
type input "0.00"
type input "2"
type input "224.00"
type input "28"
type input "3136.00"
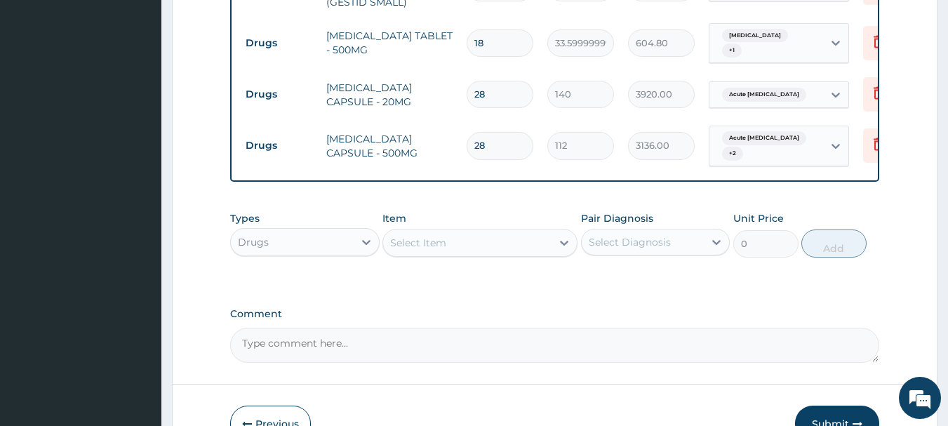
type input "28"
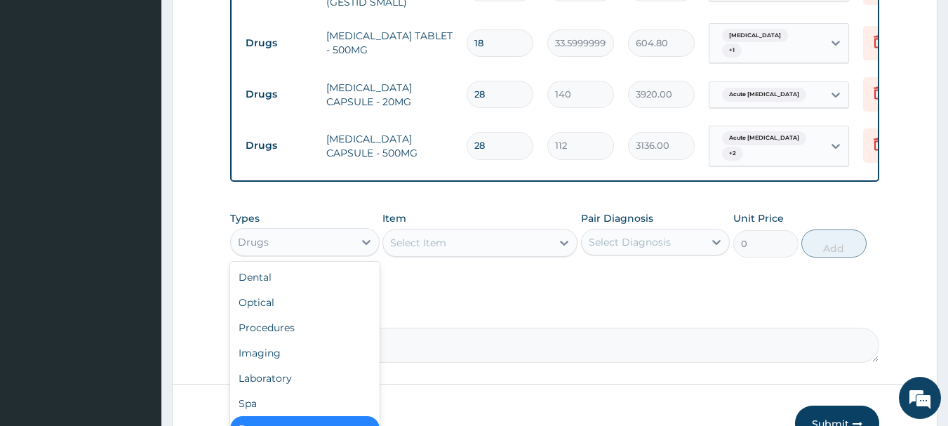
click at [257, 237] on div "Drugs" at bounding box center [253, 242] width 31 height 14
click at [251, 378] on div "Laboratory" at bounding box center [305, 378] width 150 height 25
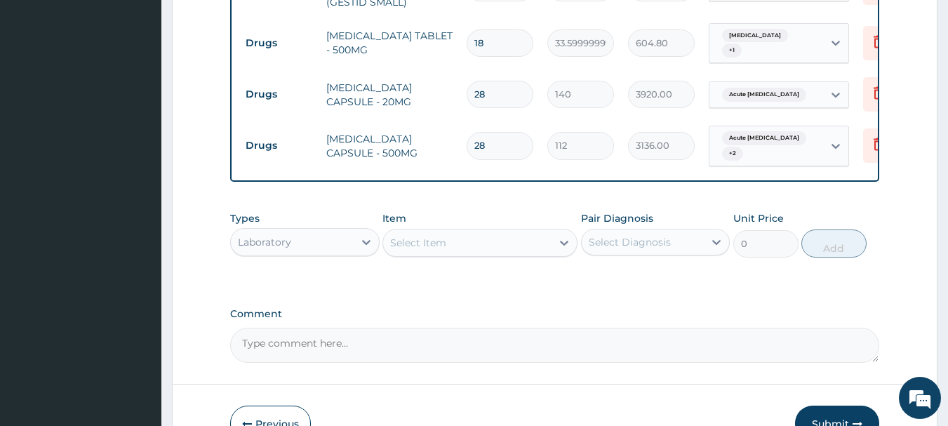
click at [516, 238] on div "Select Item" at bounding box center [467, 243] width 168 height 22
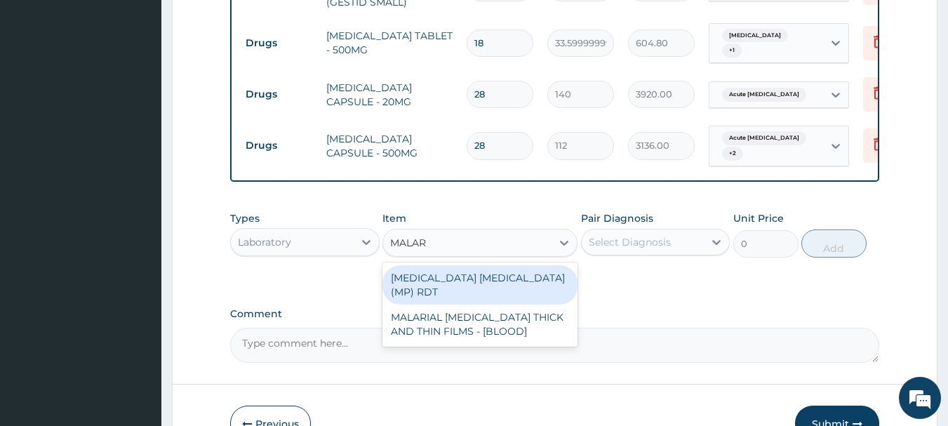
type input "MALARI"
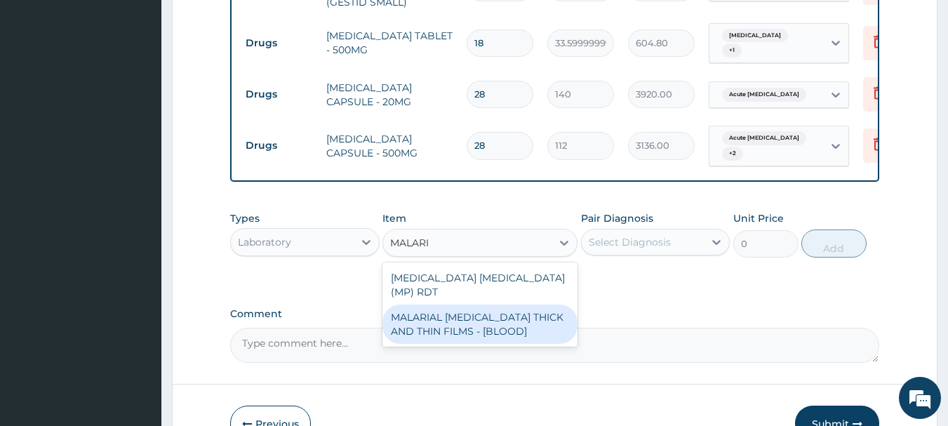
click at [498, 307] on div "MALARIAL [MEDICAL_DATA] THICK AND THIN FILMS - [BLOOD]" at bounding box center [480, 324] width 195 height 39
type input "2187.5"
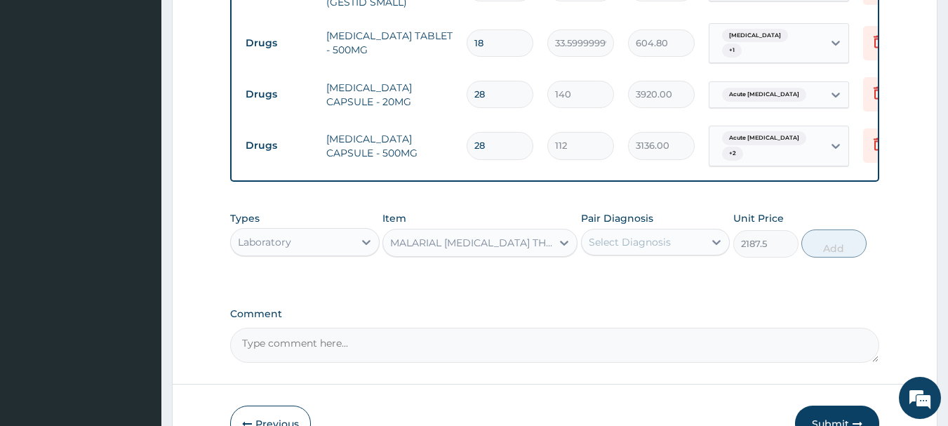
click at [642, 242] on div "Select Diagnosis" at bounding box center [630, 242] width 82 height 14
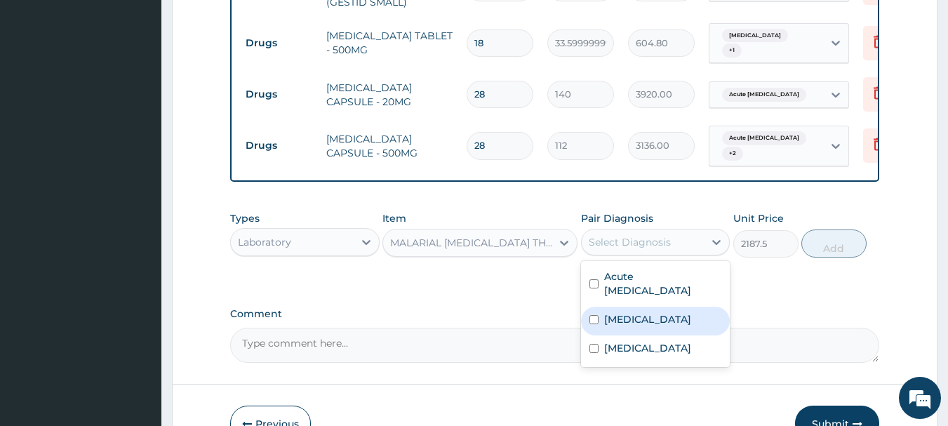
click at [632, 312] on label "[MEDICAL_DATA]" at bounding box center [647, 319] width 87 height 14
checkbox input "true"
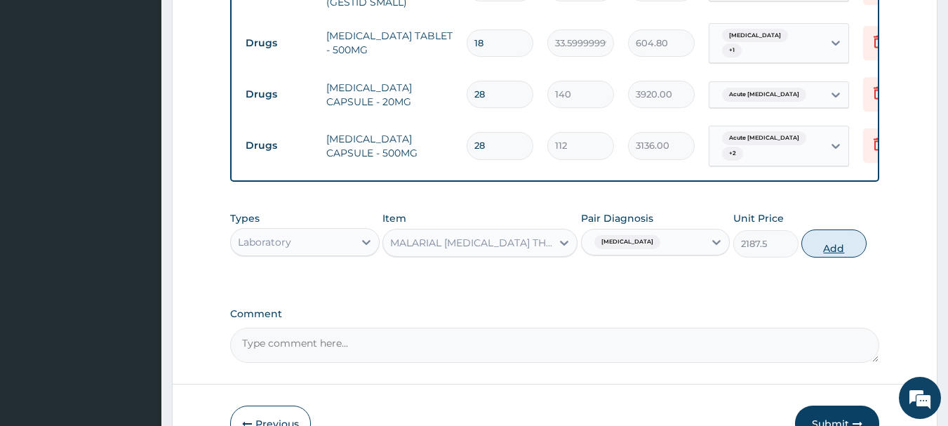
click at [836, 240] on button "Add" at bounding box center [834, 244] width 65 height 28
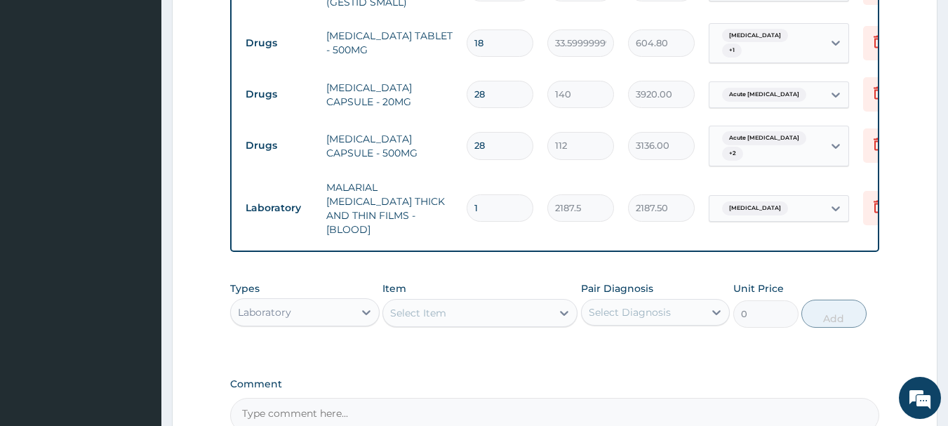
click at [440, 306] on div "Select Item" at bounding box center [418, 313] width 56 height 14
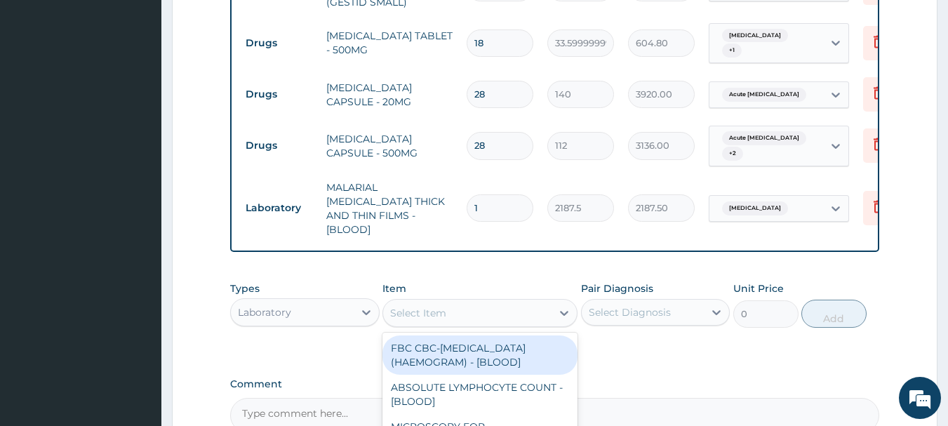
click at [438, 336] on div "FBC CBC-[MEDICAL_DATA] (HAEMOGRAM) - [BLOOD]" at bounding box center [480, 355] width 195 height 39
type input "5000"
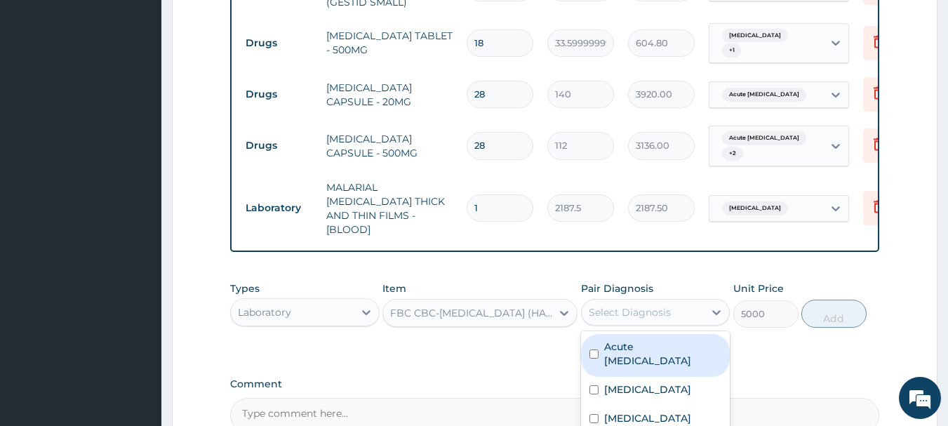
drag, startPoint x: 605, startPoint y: 291, endPoint x: 610, endPoint y: 307, distance: 17.5
click at [606, 305] on div "Select Diagnosis" at bounding box center [630, 312] width 82 height 14
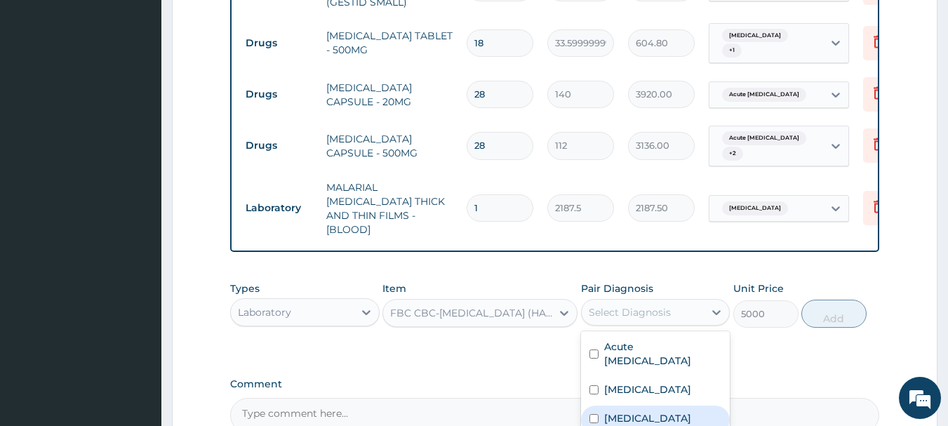
click at [624, 411] on label "Upper respiratory infection" at bounding box center [647, 418] width 87 height 14
checkbox input "true"
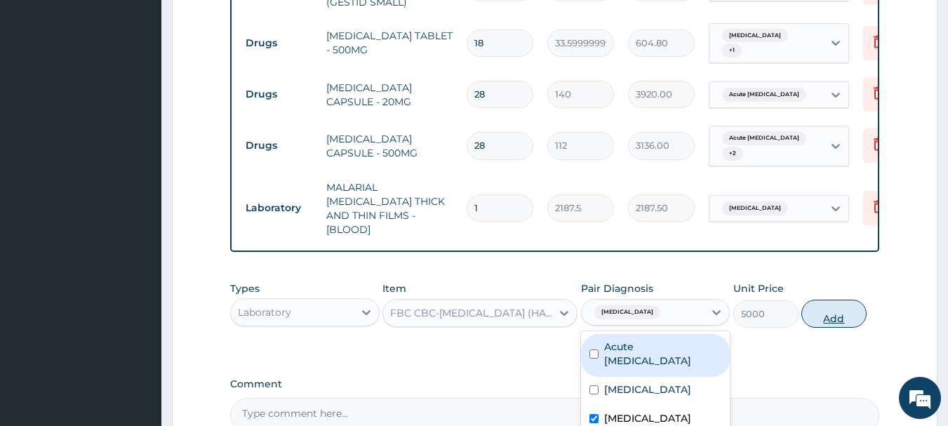
click at [830, 300] on button "Add" at bounding box center [834, 314] width 65 height 28
type input "0"
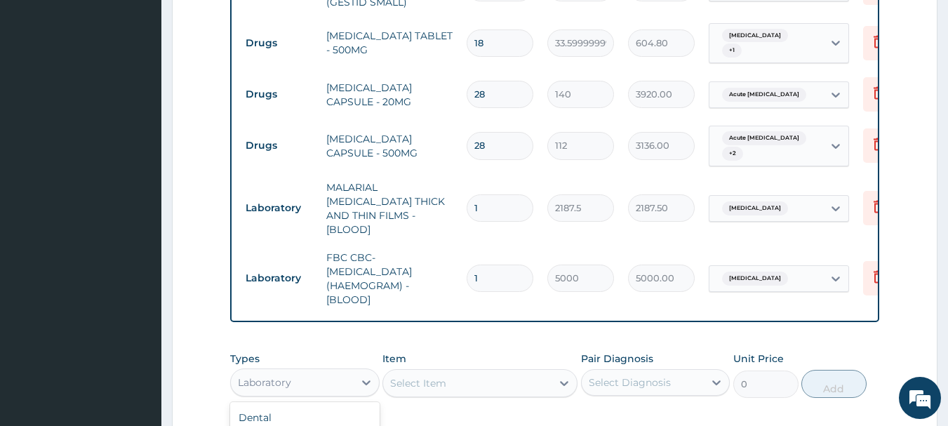
click at [326, 371] on div "Laboratory" at bounding box center [292, 382] width 123 height 22
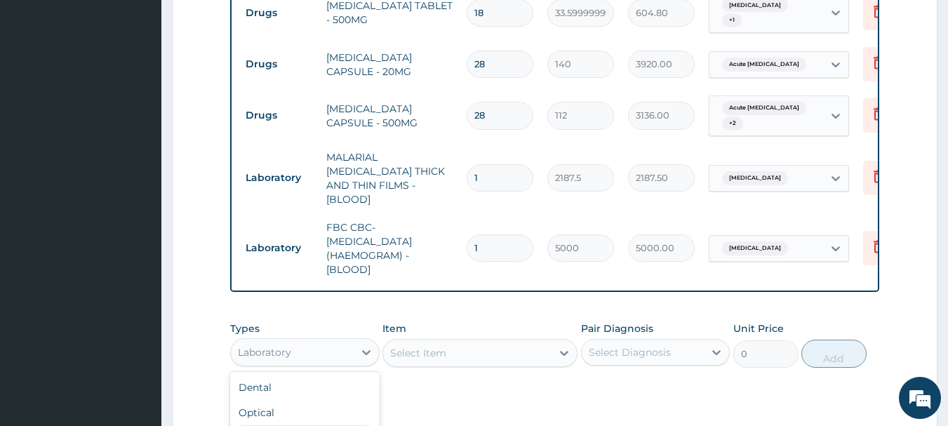
scroll to position [789, 0]
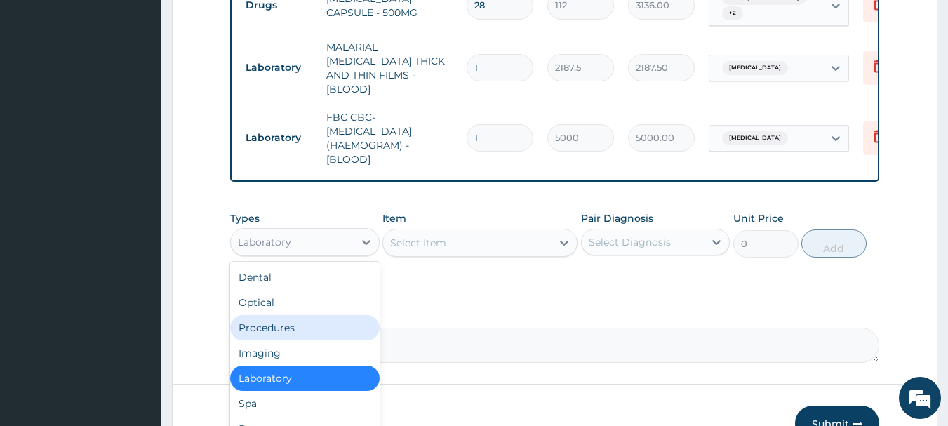
click at [284, 315] on div "Procedures" at bounding box center [305, 327] width 150 height 25
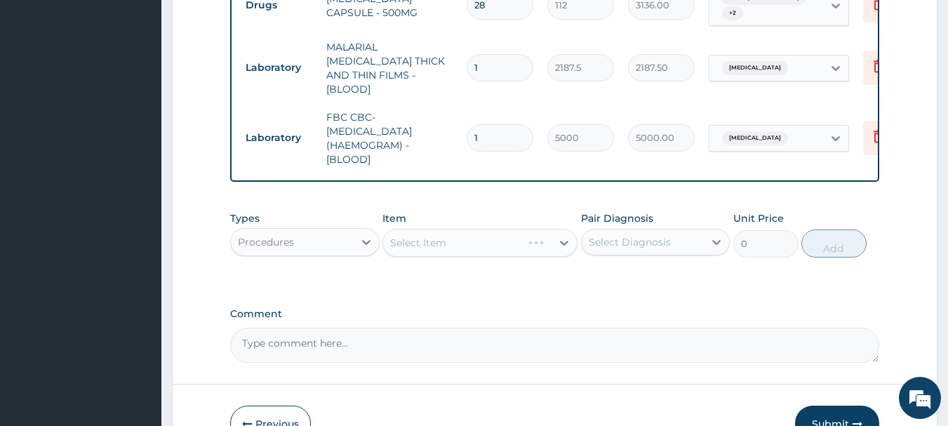
click at [480, 229] on div "Select Item" at bounding box center [480, 243] width 195 height 28
click at [517, 232] on div "Select Item" at bounding box center [467, 243] width 168 height 22
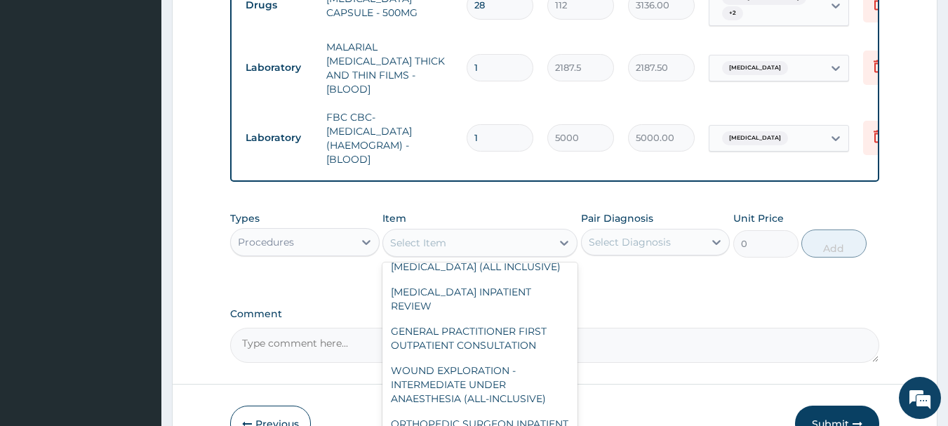
scroll to position [18778, 0]
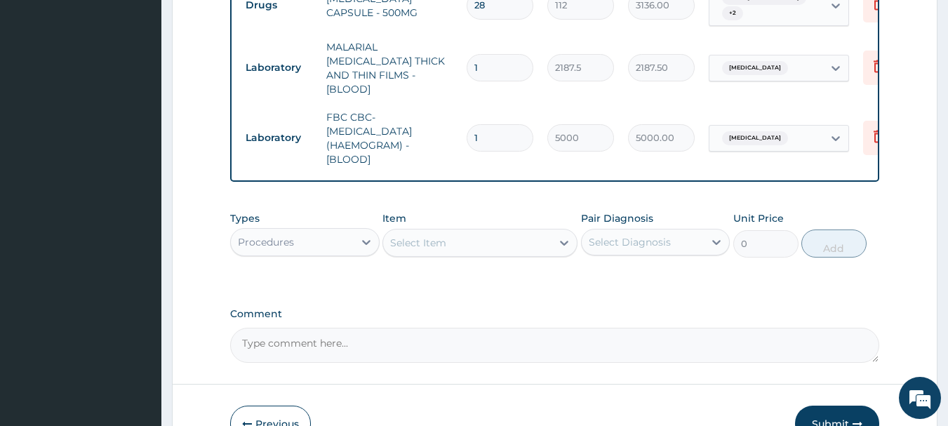
click at [459, 232] on div "Select Item" at bounding box center [467, 243] width 168 height 22
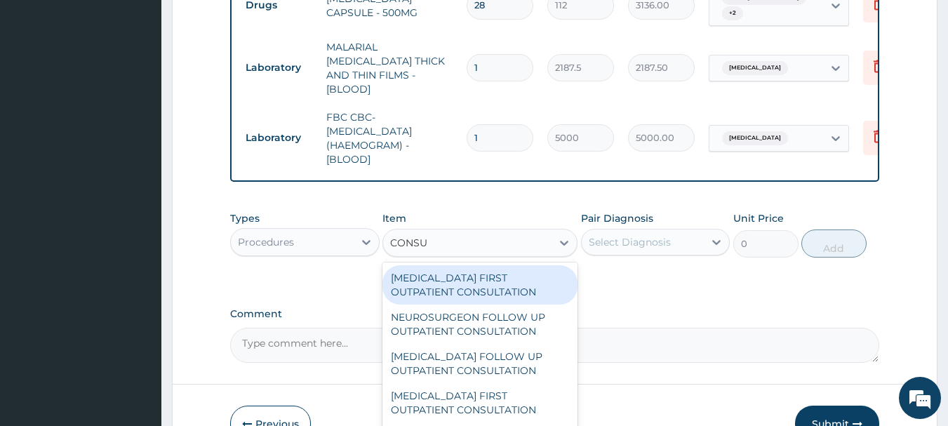
type input "CONSUL"
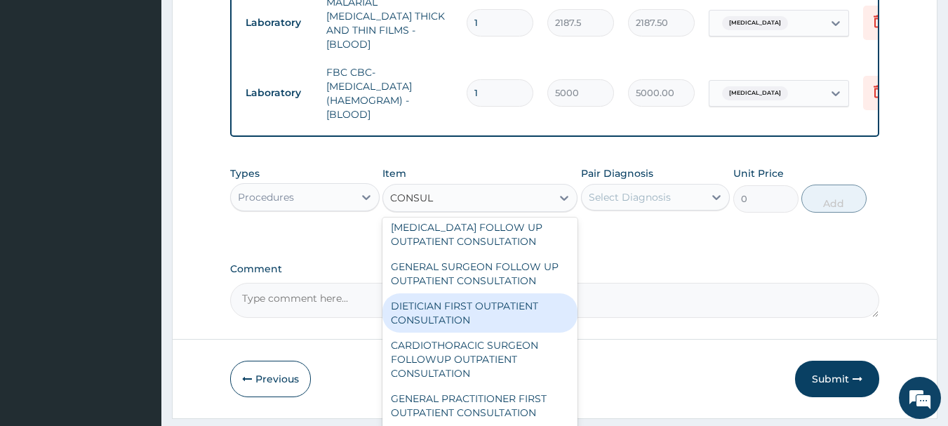
scroll to position [856, 0]
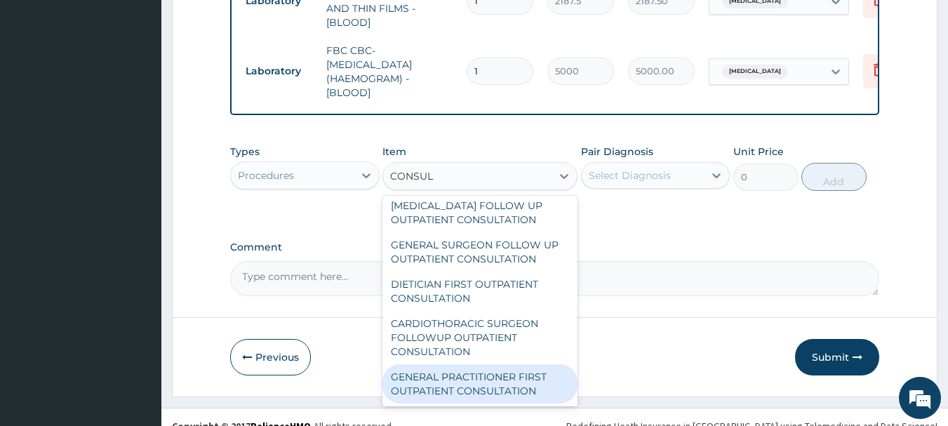
click at [481, 369] on div "GENERAL PRACTITIONER FIRST OUTPATIENT CONSULTATION" at bounding box center [480, 383] width 195 height 39
type input "3750"
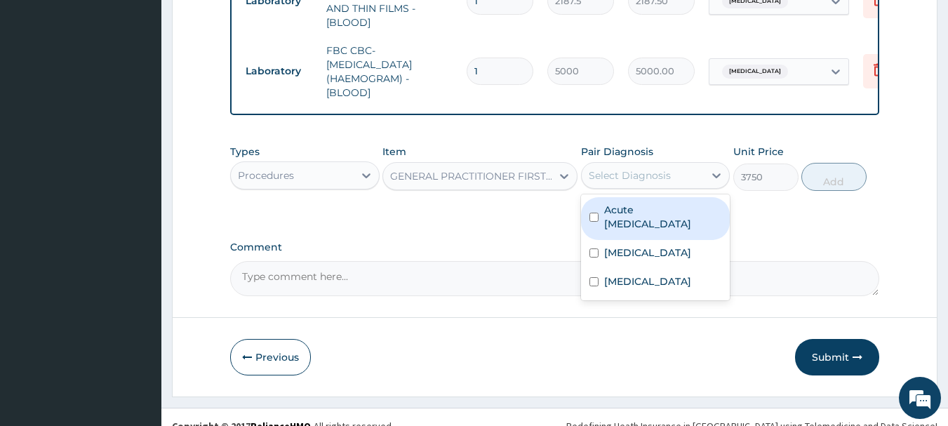
click at [671, 164] on div "Select Diagnosis" at bounding box center [643, 175] width 123 height 22
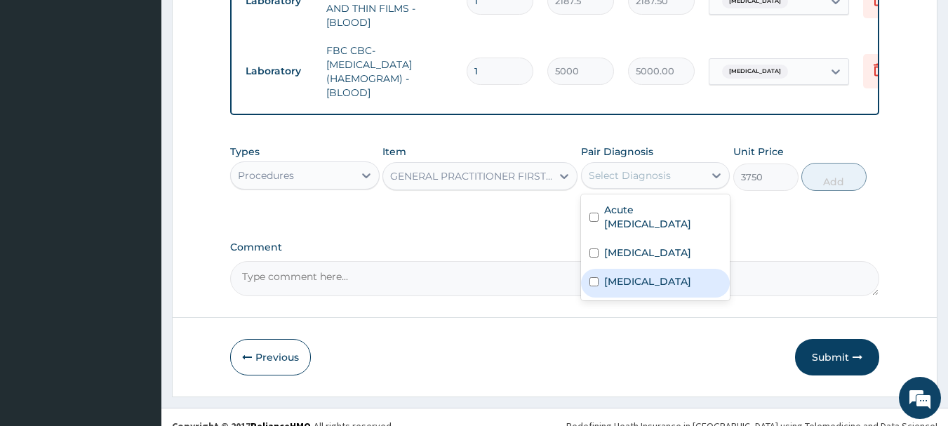
click at [625, 274] on label "Upper respiratory infection" at bounding box center [647, 281] width 87 height 14
checkbox input "true"
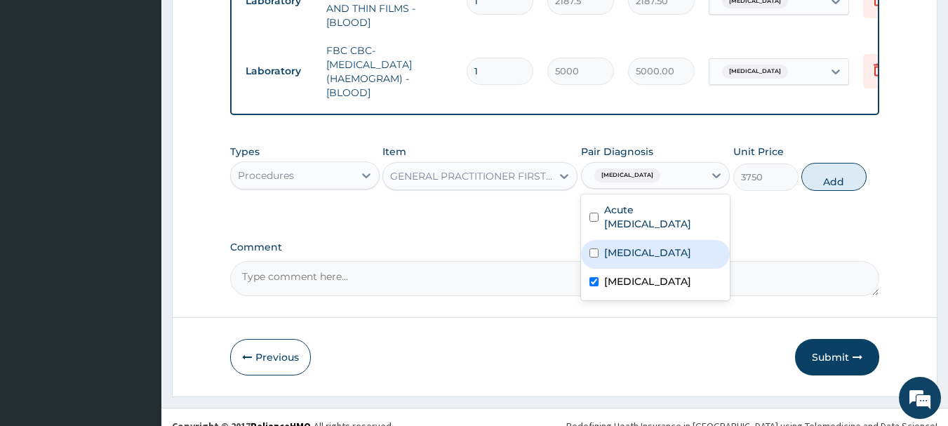
click at [625, 240] on div "Malaria" at bounding box center [656, 254] width 150 height 29
checkbox input "true"
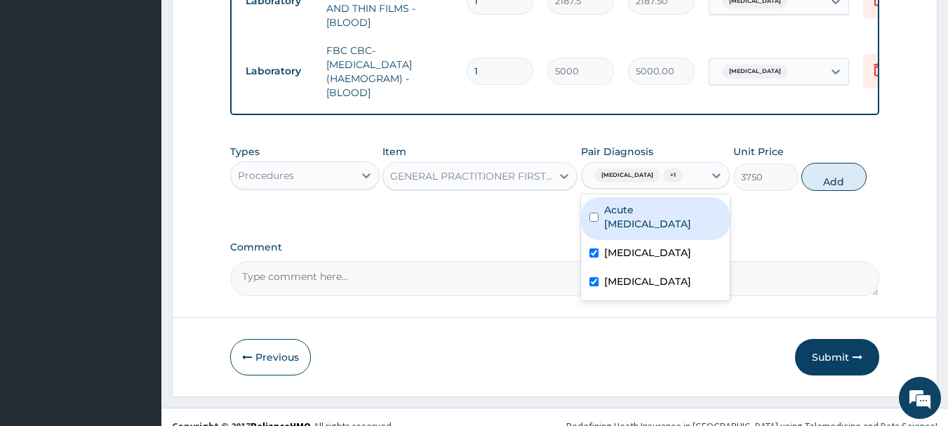
click at [635, 197] on div "Acute peptic ulcer" at bounding box center [656, 218] width 150 height 43
checkbox input "true"
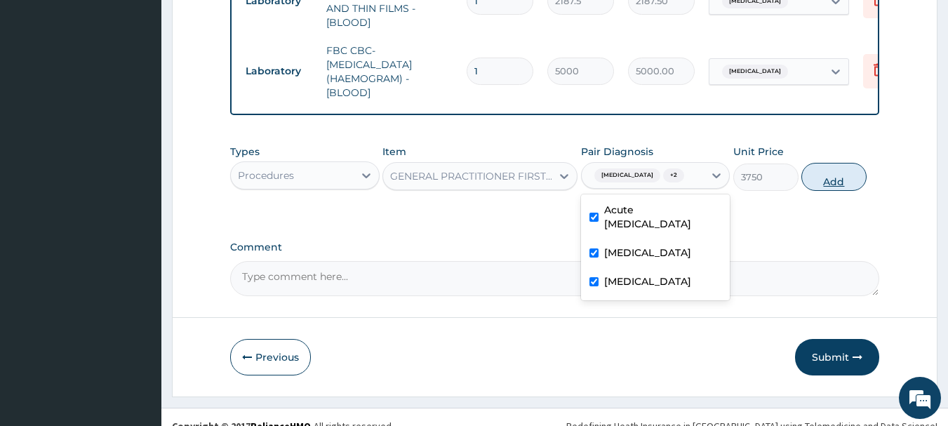
click at [821, 167] on button "Add" at bounding box center [834, 177] width 65 height 28
type input "0"
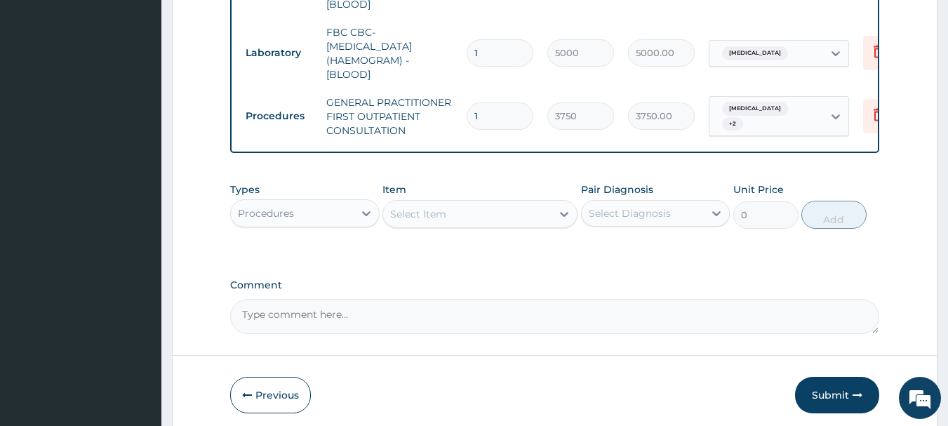
scroll to position [912, 0]
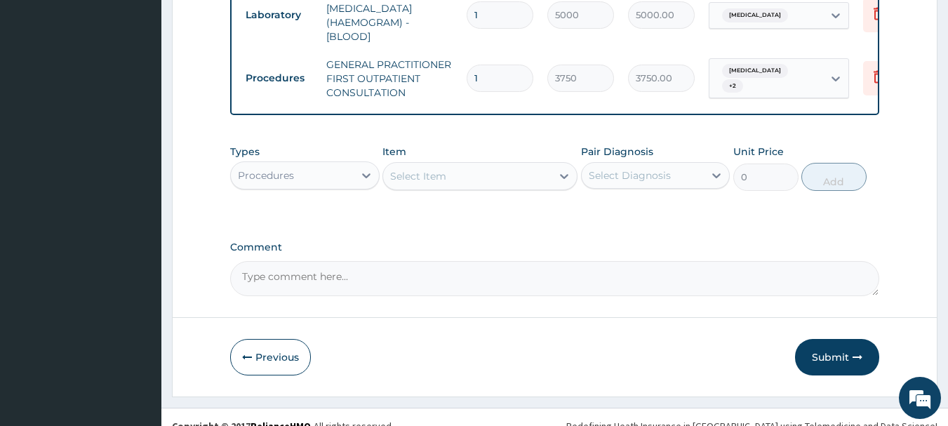
drag, startPoint x: 849, startPoint y: 332, endPoint x: 841, endPoint y: 331, distance: 8.5
click at [849, 339] on button "Submit" at bounding box center [837, 357] width 84 height 37
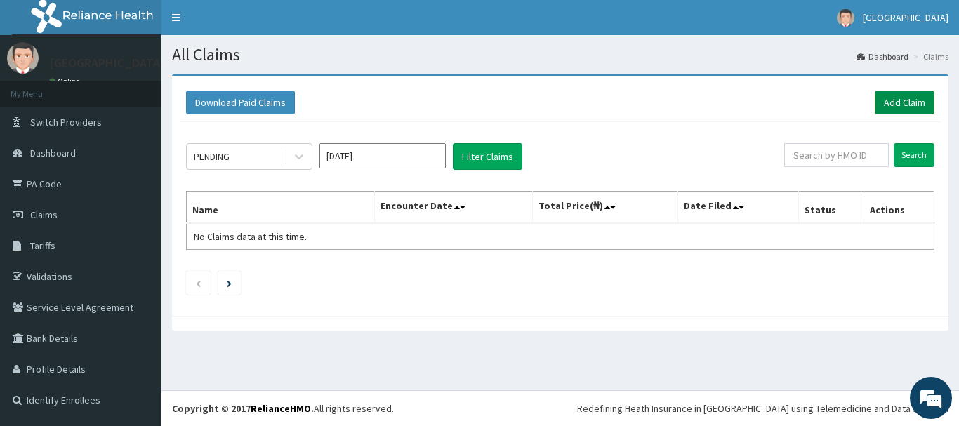
click at [892, 102] on link "Add Claim" at bounding box center [905, 103] width 60 height 24
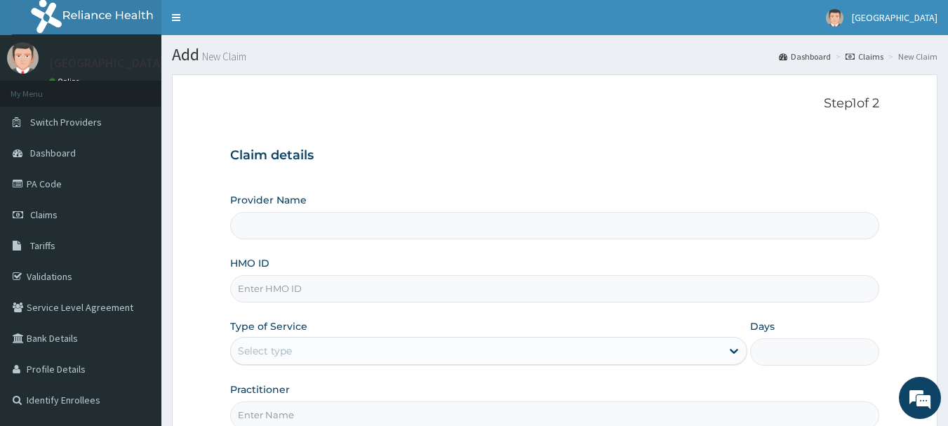
type input "[GEOGRAPHIC_DATA], [GEOGRAPHIC_DATA]"
click at [340, 293] on input "HMO ID" at bounding box center [555, 288] width 650 height 27
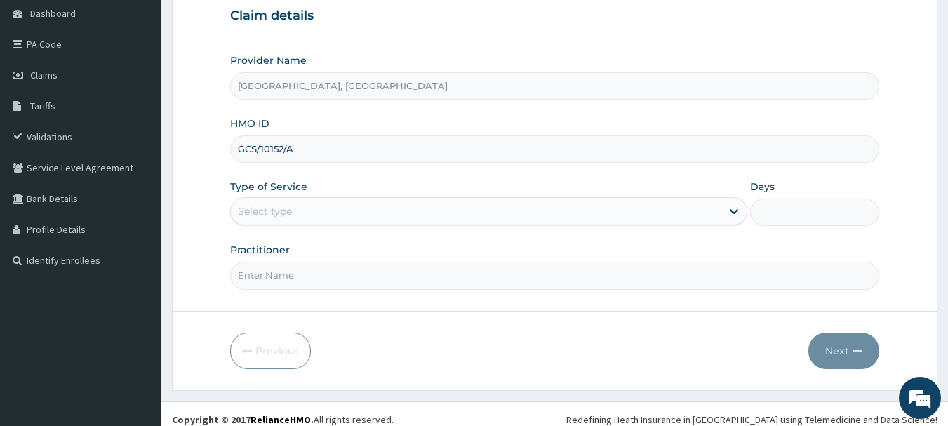
scroll to position [140, 0]
type input "GCS/10152/A"
click at [301, 206] on div "Select type" at bounding box center [476, 210] width 491 height 22
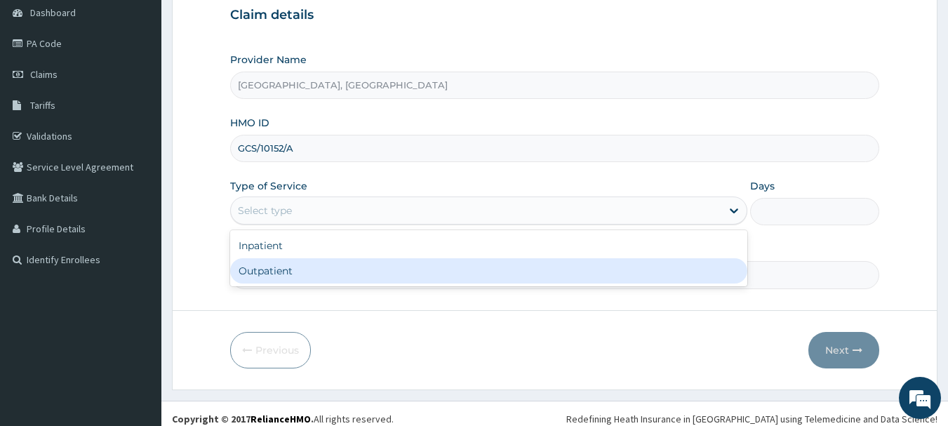
click at [279, 262] on div "Outpatient" at bounding box center [488, 270] width 517 height 25
type input "1"
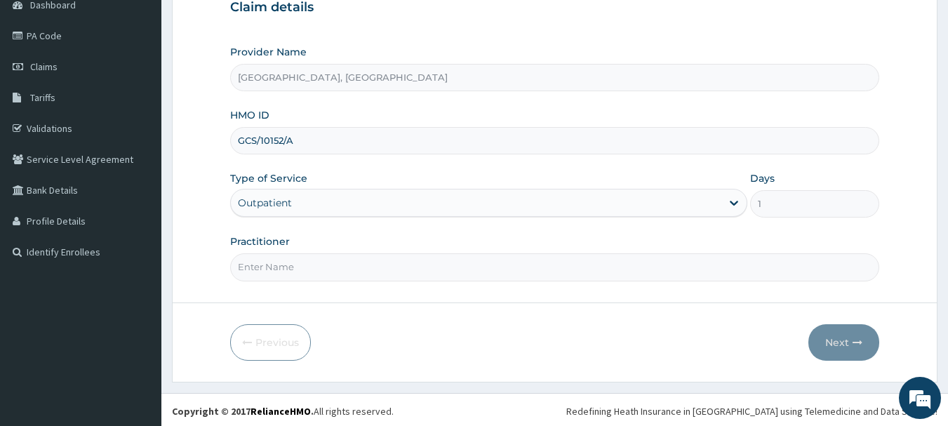
scroll to position [151, 0]
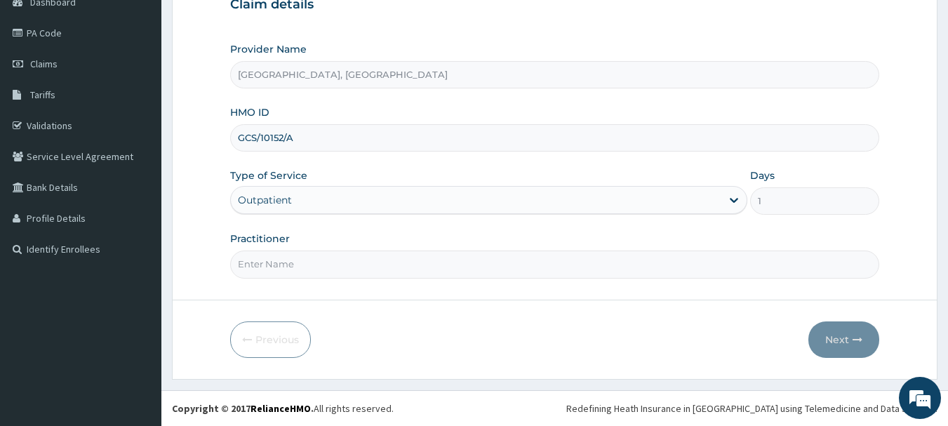
click at [294, 268] on input "Practitioner" at bounding box center [555, 264] width 650 height 27
type input "DR ALI"
click at [849, 341] on button "Next" at bounding box center [844, 339] width 71 height 37
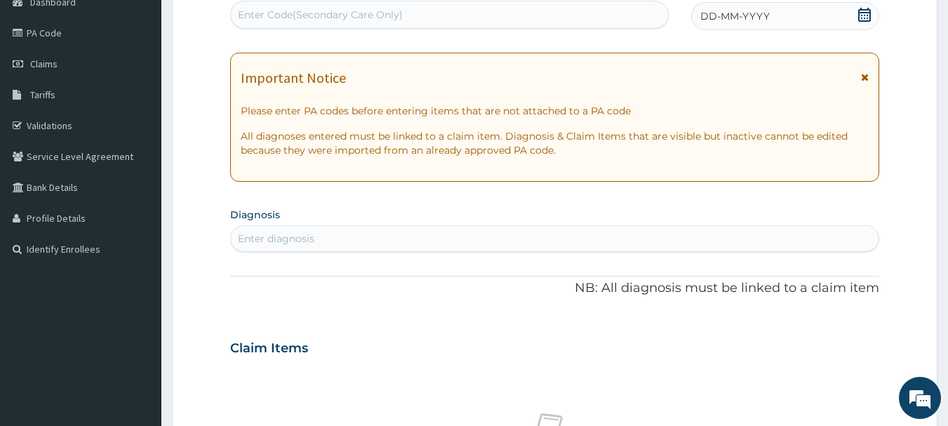
click at [746, 15] on span "DD-MM-YYYY" at bounding box center [735, 16] width 69 height 14
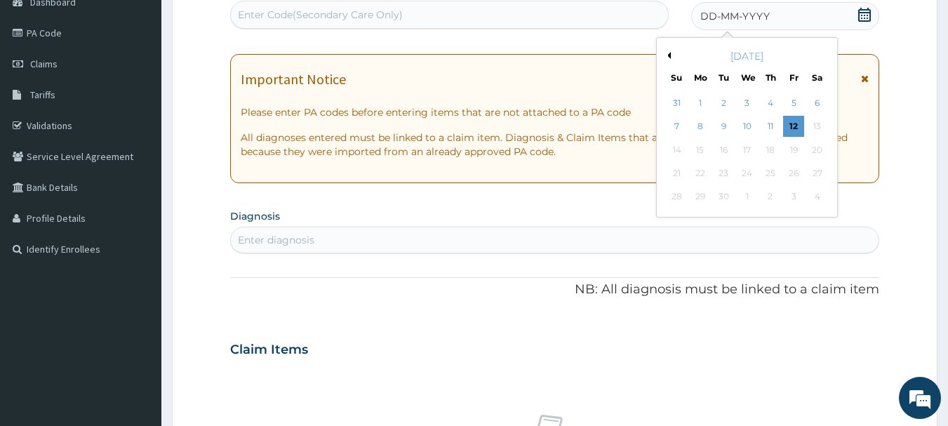
drag, startPoint x: 719, startPoint y: 100, endPoint x: 726, endPoint y: 98, distance: 7.2
click at [719, 99] on div "2" at bounding box center [724, 103] width 21 height 21
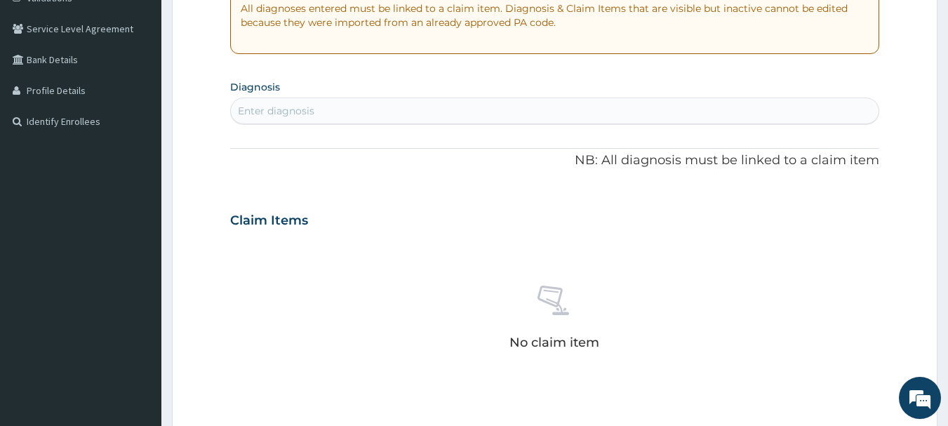
scroll to position [291, 0]
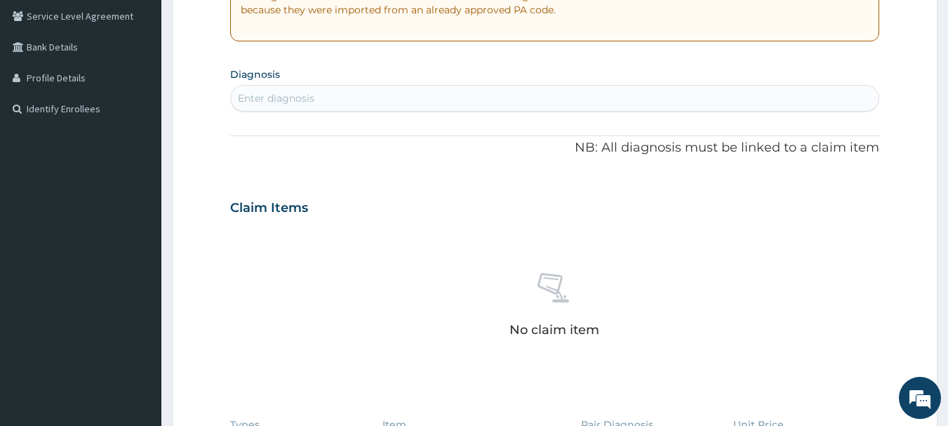
click at [392, 87] on div "Enter diagnosis" at bounding box center [555, 98] width 649 height 22
type input "PARON"
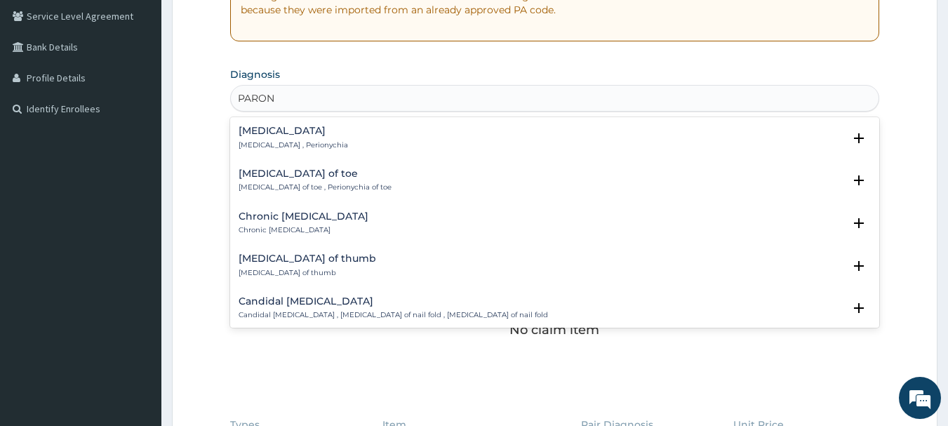
click at [280, 139] on div "Paronychia Paronychia , Perionychia" at bounding box center [294, 138] width 110 height 25
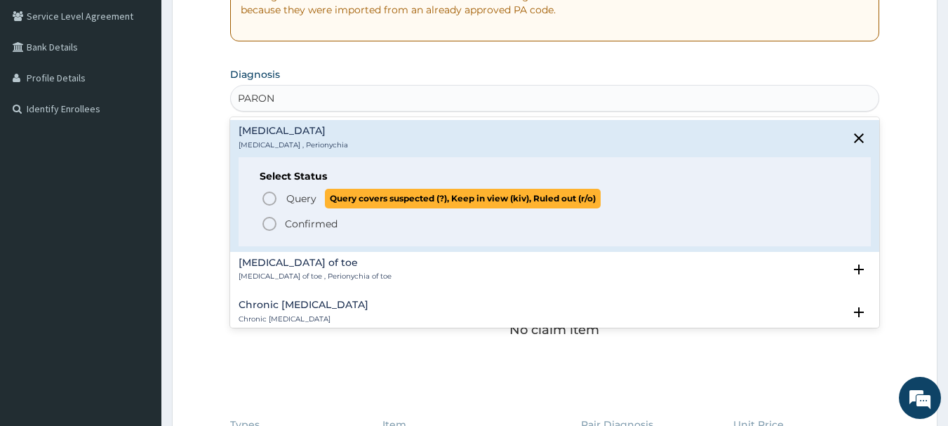
click at [293, 199] on span "Query" at bounding box center [301, 199] width 30 height 14
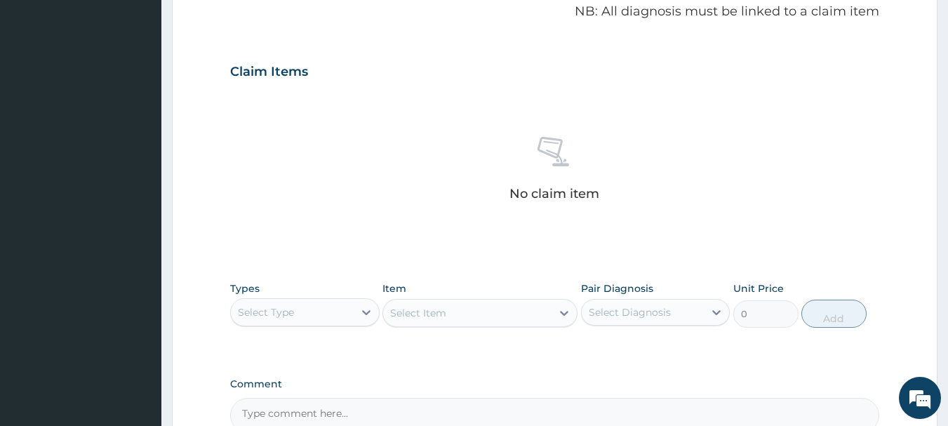
scroll to position [572, 0]
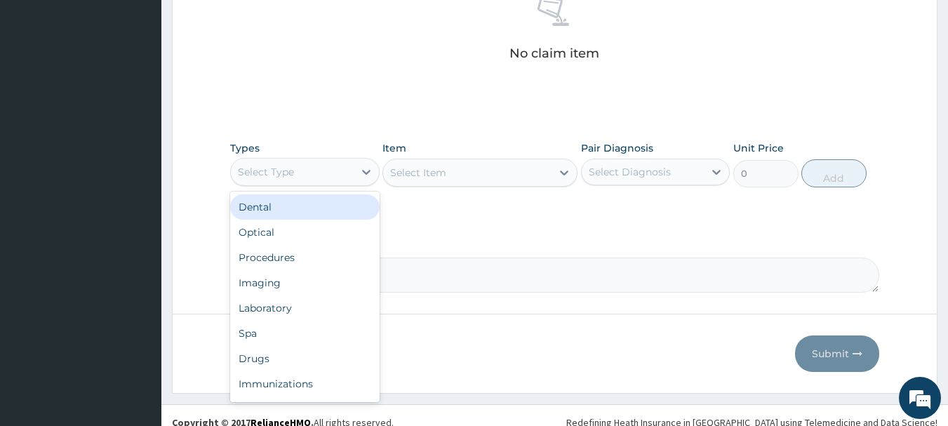
click at [315, 168] on div "Select Type" at bounding box center [292, 172] width 123 height 22
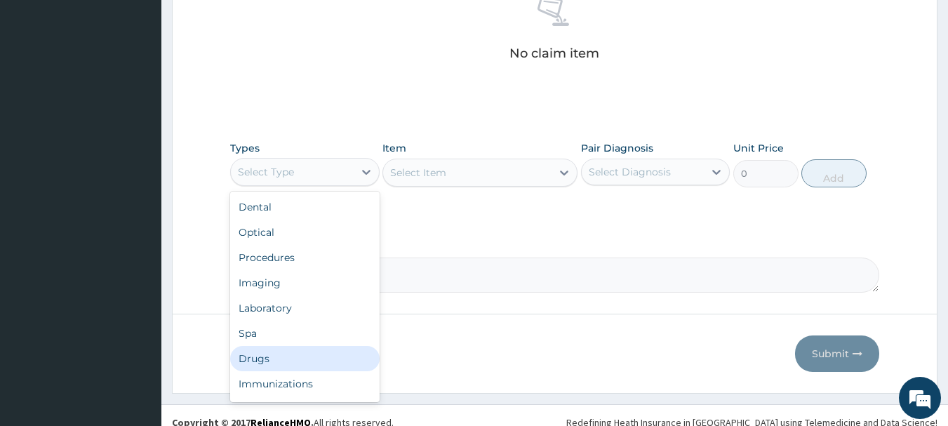
click at [269, 358] on div "Drugs" at bounding box center [305, 358] width 150 height 25
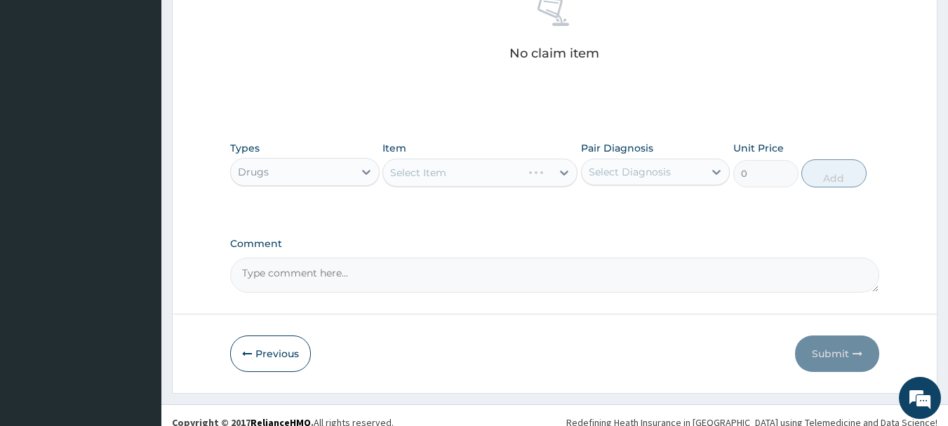
scroll to position [586, 0]
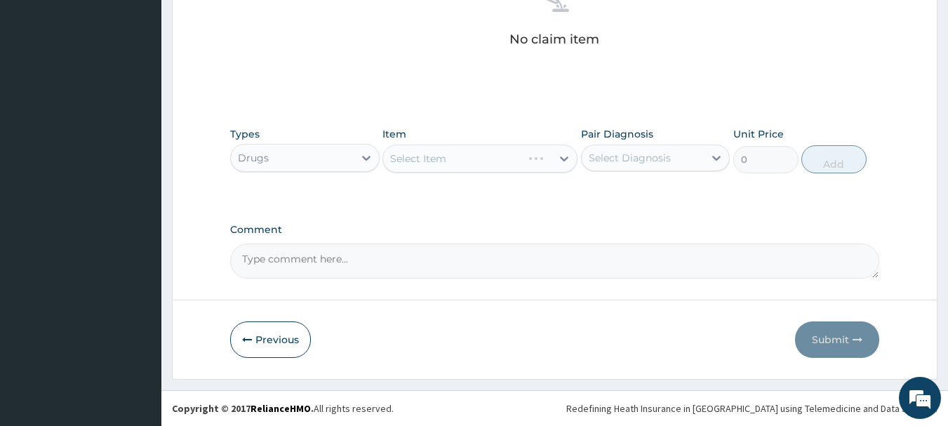
click at [510, 155] on div "Select Item" at bounding box center [480, 159] width 195 height 28
click at [510, 158] on div "Select Item" at bounding box center [467, 158] width 168 height 22
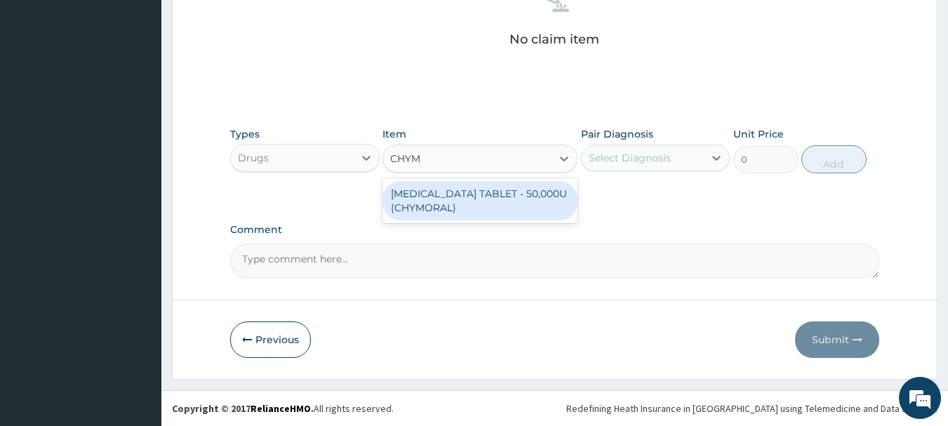
type input "CHYMO"
click at [452, 198] on div "CHYMOTRYPSIN TABLET - 50,000U (CHYMORAL)" at bounding box center [480, 200] width 195 height 39
type input "112"
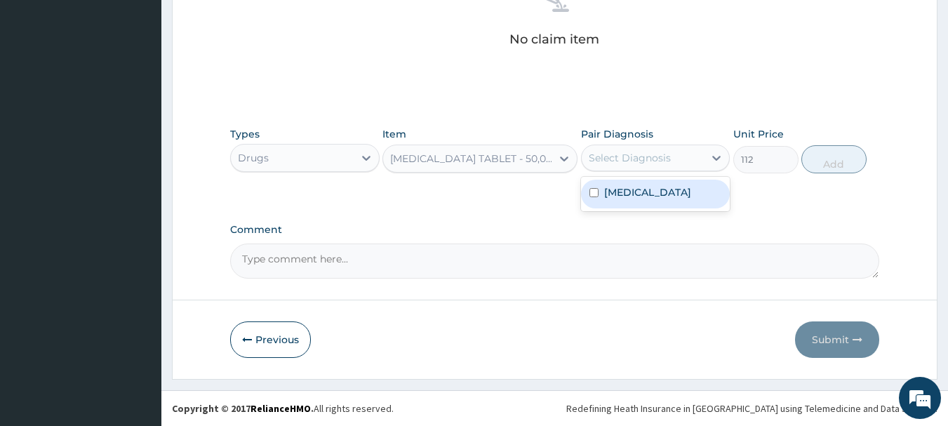
click at [602, 155] on div "Select Diagnosis" at bounding box center [630, 158] width 82 height 14
click at [613, 195] on label "Paronychia" at bounding box center [647, 192] width 87 height 14
checkbox input "true"
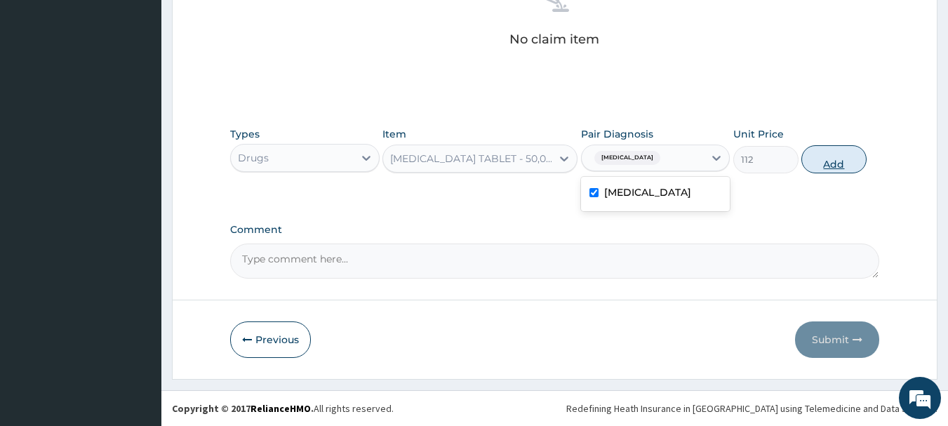
click at [844, 163] on button "Add" at bounding box center [834, 159] width 65 height 28
type input "0"
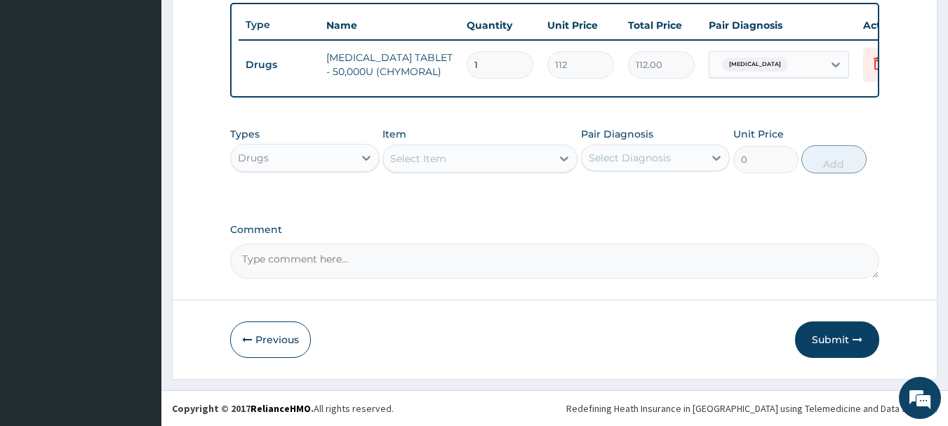
scroll to position [530, 0]
type input "10"
type input "1120.00"
type input "10"
click at [449, 157] on div "Select Item" at bounding box center [467, 158] width 168 height 22
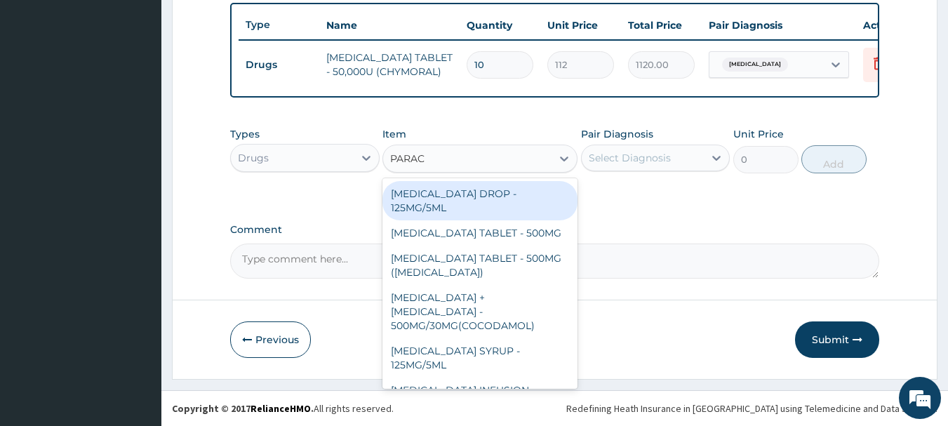
type input "PARACE"
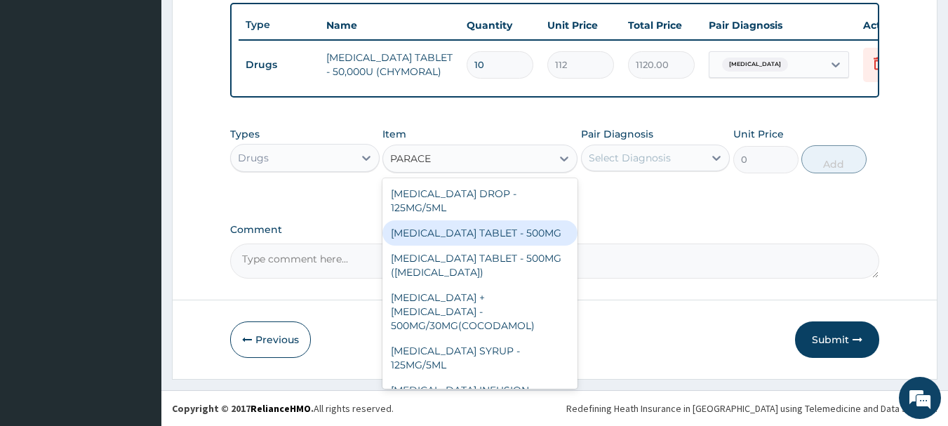
click at [484, 234] on div "PARACETAMOL TABLET - 500MG" at bounding box center [480, 232] width 195 height 25
type input "33.599999999999994"
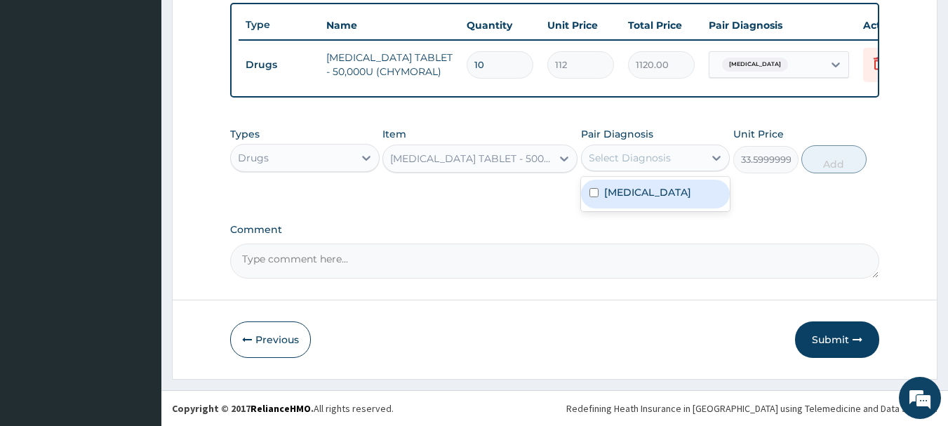
click at [649, 158] on div "Select Diagnosis" at bounding box center [630, 158] width 82 height 14
type input "30"
click at [628, 157] on div "Select Diagnosis" at bounding box center [643, 158] width 123 height 22
click at [626, 159] on div "Select Diagnosis" at bounding box center [630, 158] width 82 height 14
click at [617, 199] on div "Paronychia" at bounding box center [656, 194] width 150 height 29
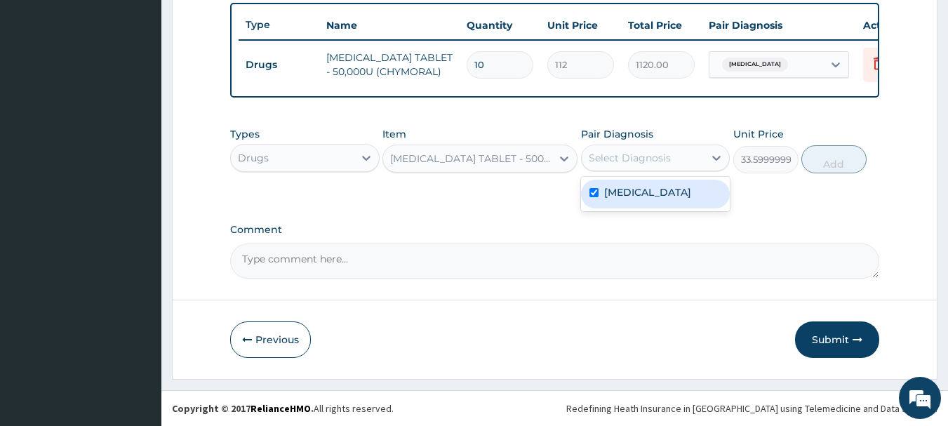
checkbox input "true"
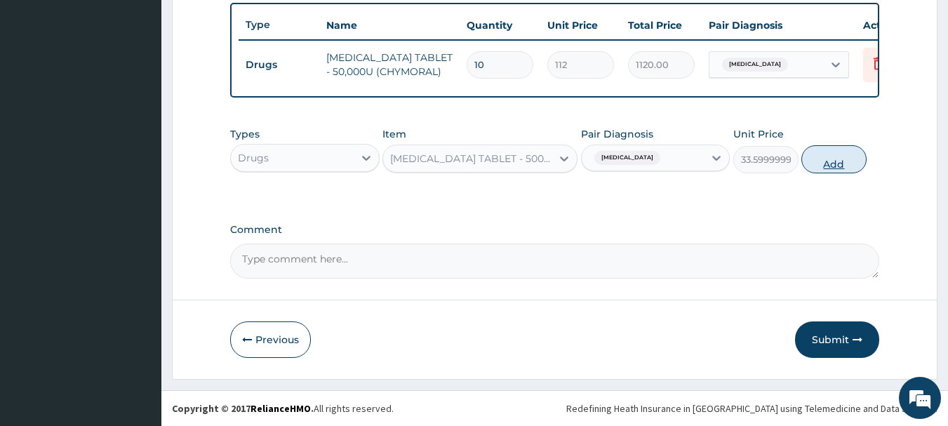
click at [848, 162] on button "Add" at bounding box center [834, 159] width 65 height 28
type input "0"
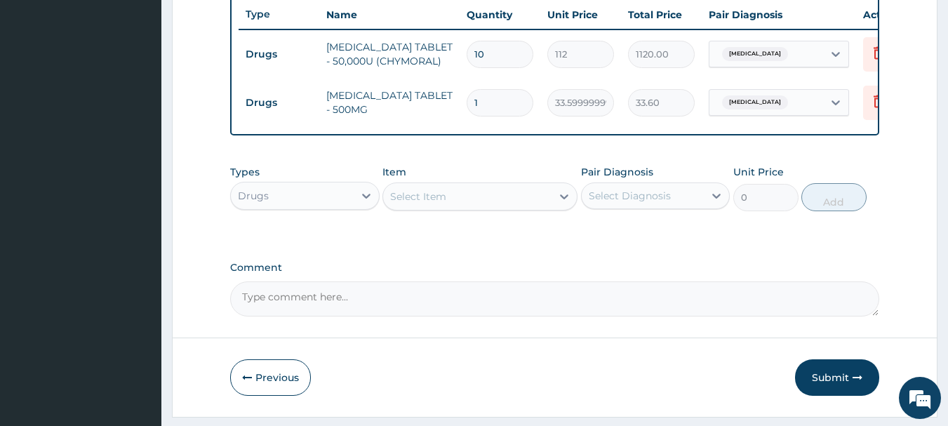
type input "0.00"
type input "3"
type input "100.80"
type input "30"
type input "1008.00"
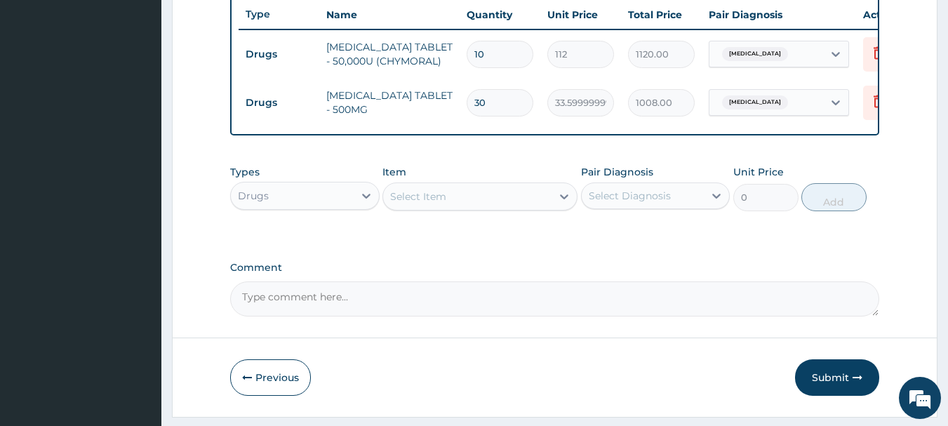
type input "30"
click at [324, 207] on div "Drugs" at bounding box center [292, 196] width 123 height 22
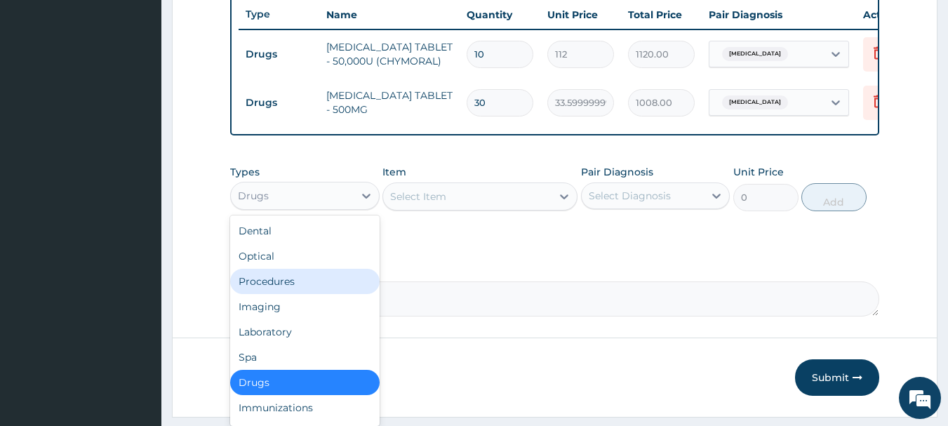
click at [288, 294] on div "Procedures" at bounding box center [305, 281] width 150 height 25
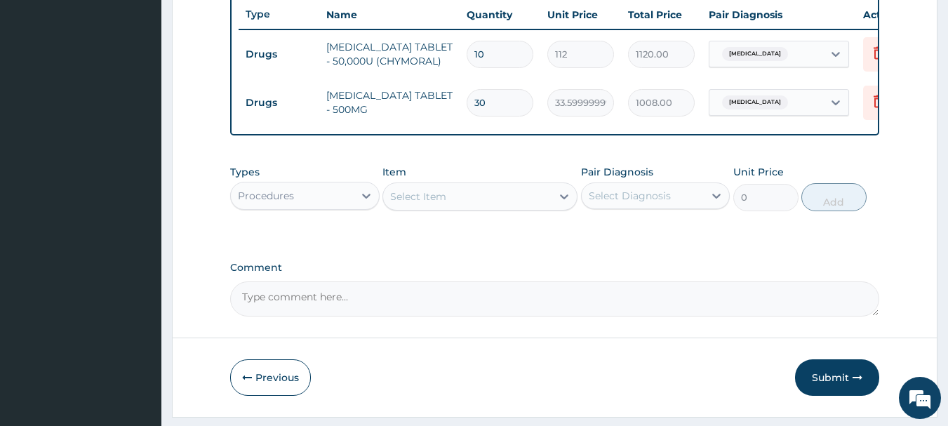
click at [455, 208] on div "Select Item" at bounding box center [467, 196] width 168 height 22
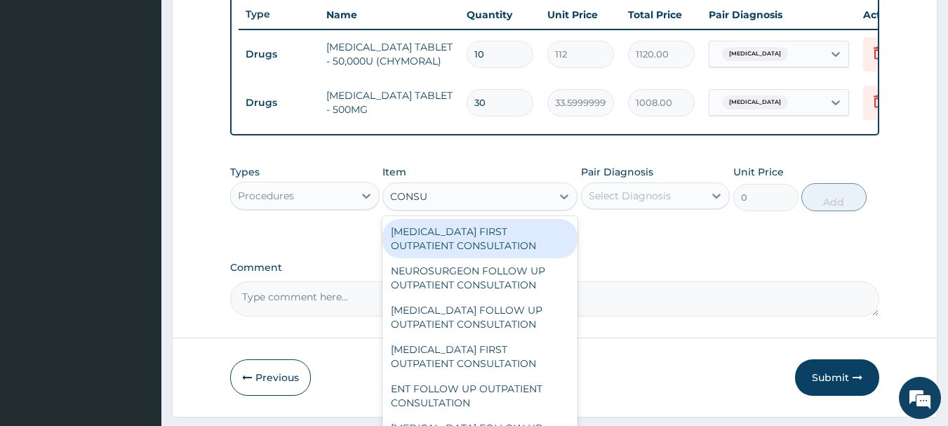
type input "CONSUL"
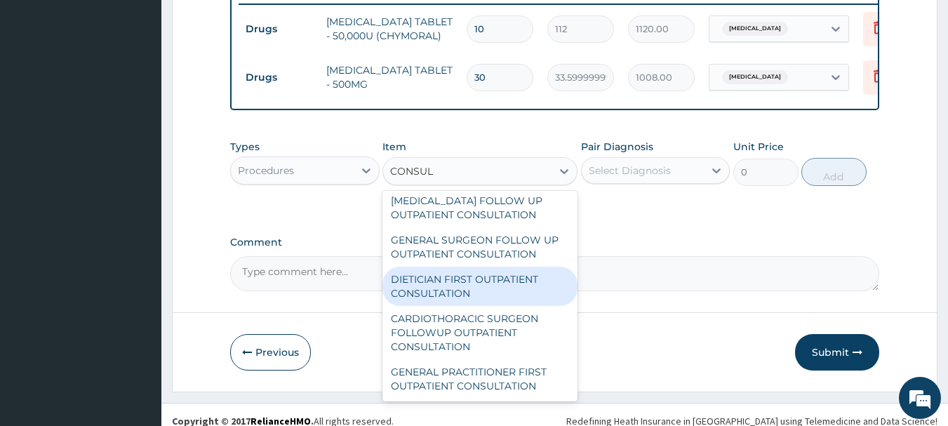
scroll to position [578, 0]
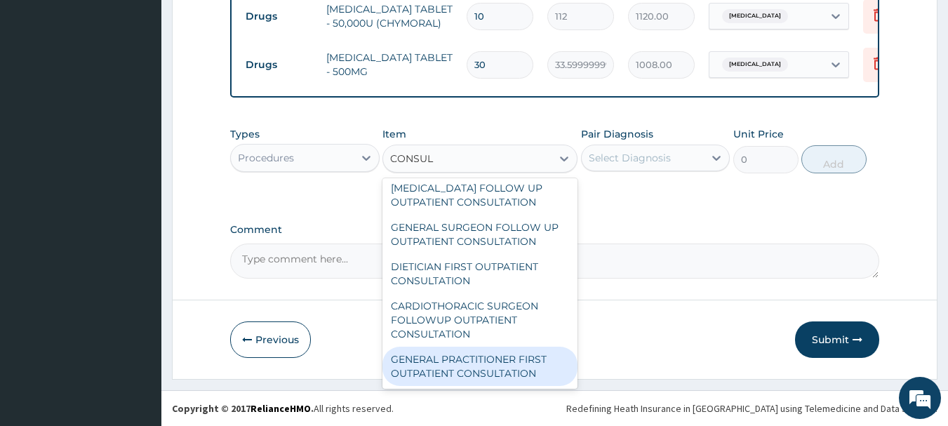
click at [492, 370] on div "GENERAL PRACTITIONER FIRST OUTPATIENT CONSULTATION" at bounding box center [480, 366] width 195 height 39
type input "3750"
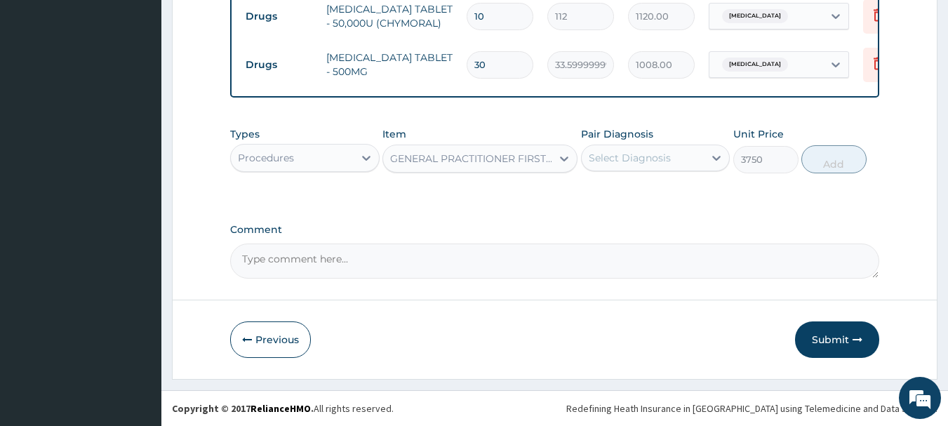
click at [656, 158] on div "Select Diagnosis" at bounding box center [630, 158] width 82 height 14
click at [644, 194] on label "Paronychia" at bounding box center [647, 192] width 87 height 14
checkbox input "true"
click at [833, 157] on button "Add" at bounding box center [834, 159] width 65 height 28
type input "0"
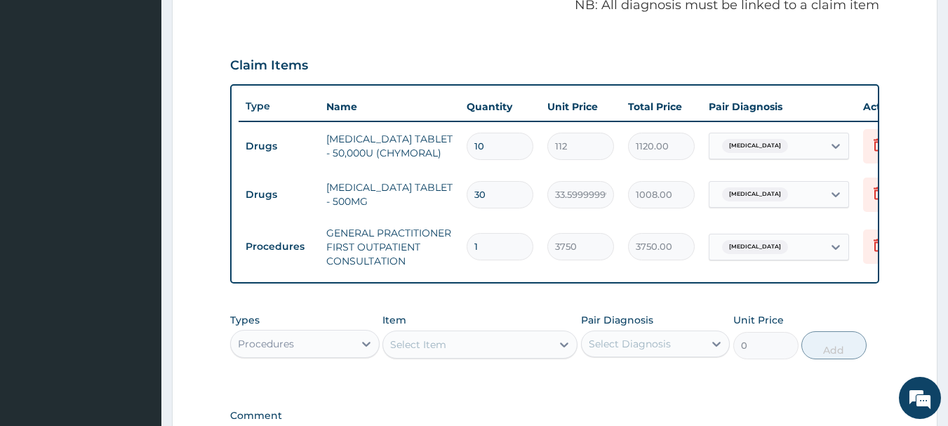
scroll to position [635, 0]
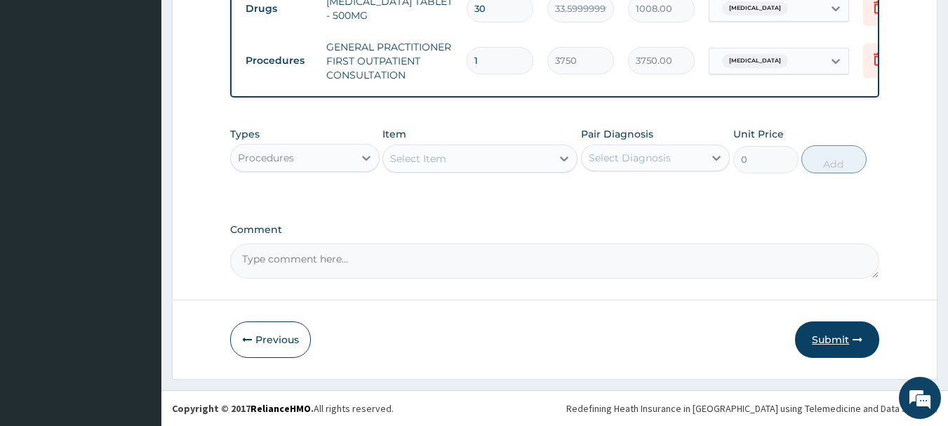
click at [824, 340] on button "Submit" at bounding box center [837, 339] width 84 height 37
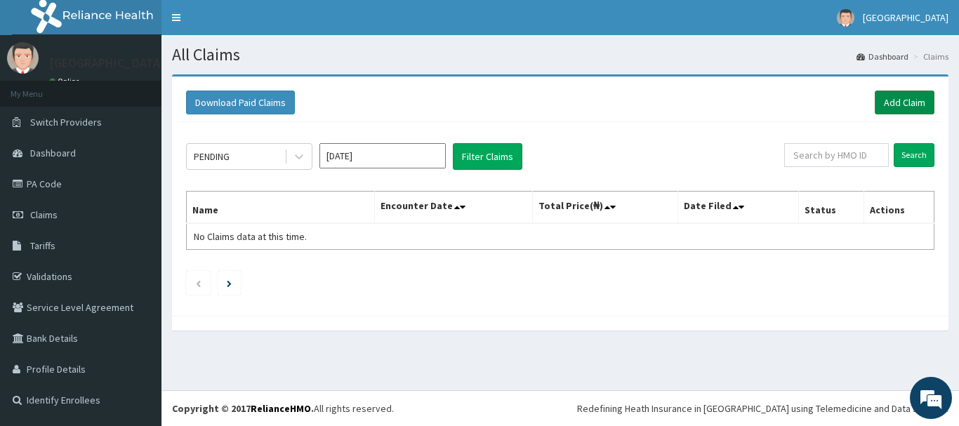
click at [900, 103] on link "Add Claim" at bounding box center [905, 103] width 60 height 24
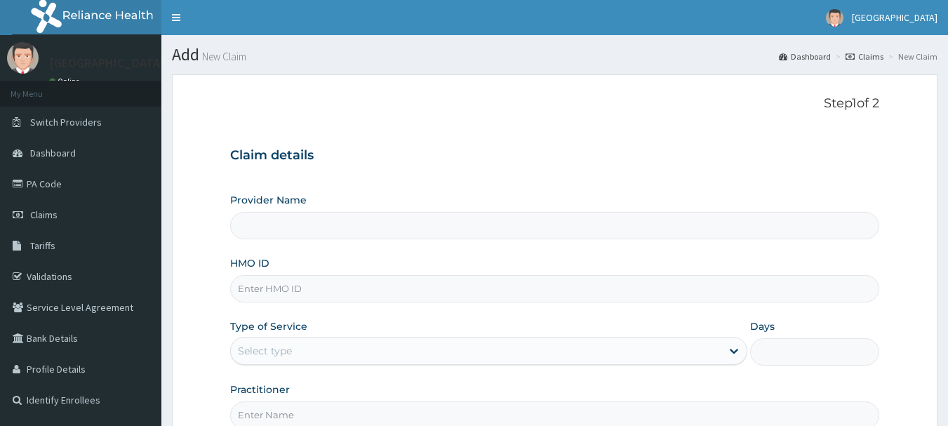
click at [314, 282] on input "HMO ID" at bounding box center [555, 288] width 650 height 27
type input "[GEOGRAPHIC_DATA], [GEOGRAPHIC_DATA]"
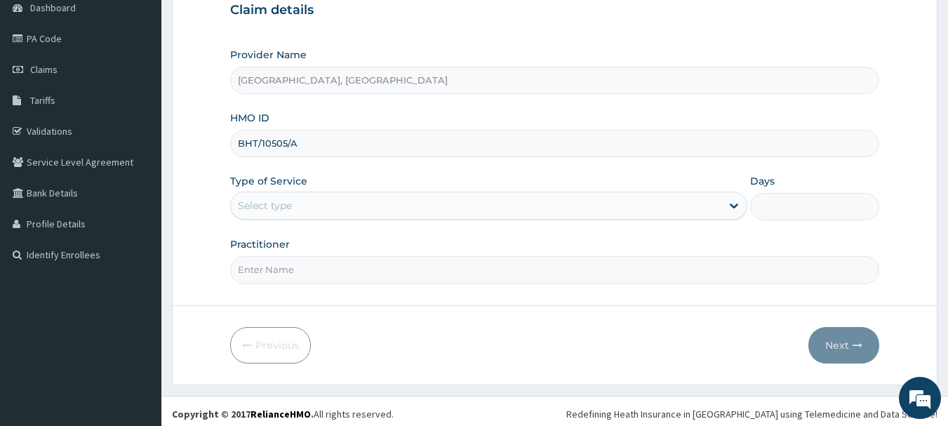
scroll to position [151, 0]
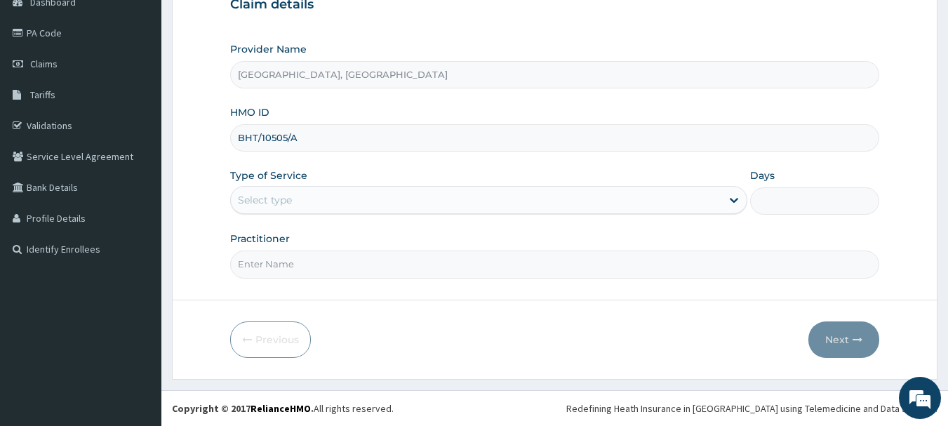
type input "BHT/10505/A"
click at [333, 194] on div "Select type" at bounding box center [476, 200] width 491 height 22
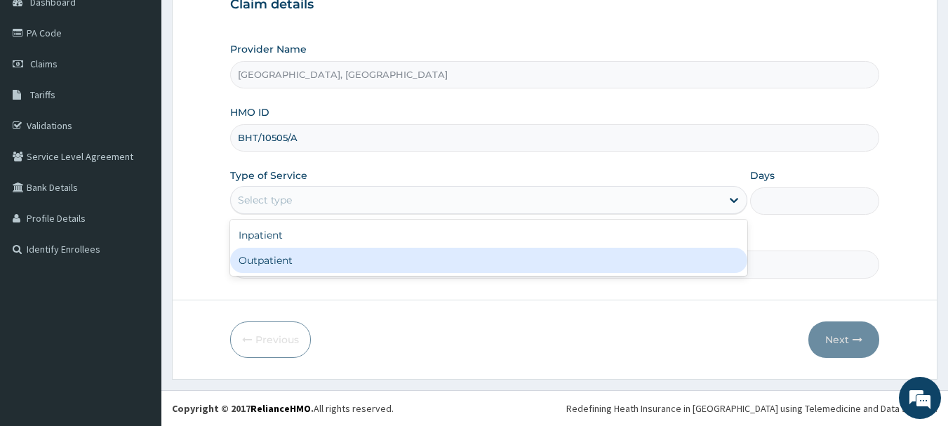
click at [305, 265] on div "Outpatient" at bounding box center [488, 260] width 517 height 25
type input "1"
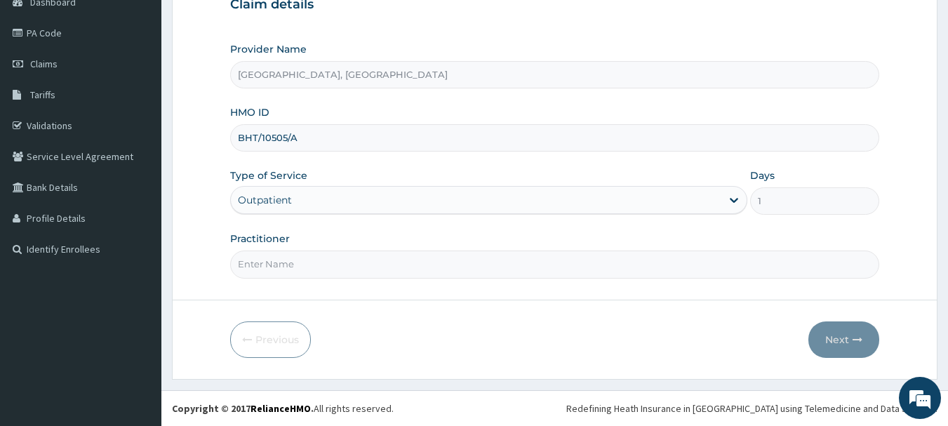
click at [341, 260] on input "Practitioner" at bounding box center [555, 264] width 650 height 27
type input "DR OGO"
click at [850, 343] on button "Next" at bounding box center [844, 339] width 71 height 37
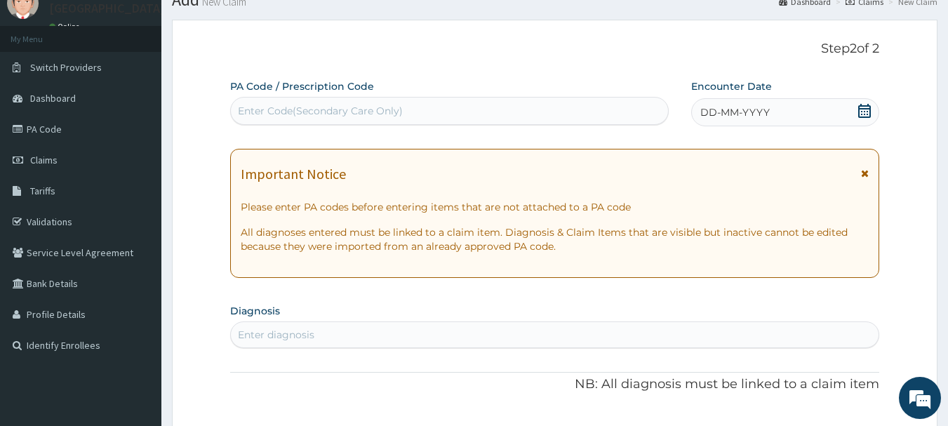
scroll to position [11, 0]
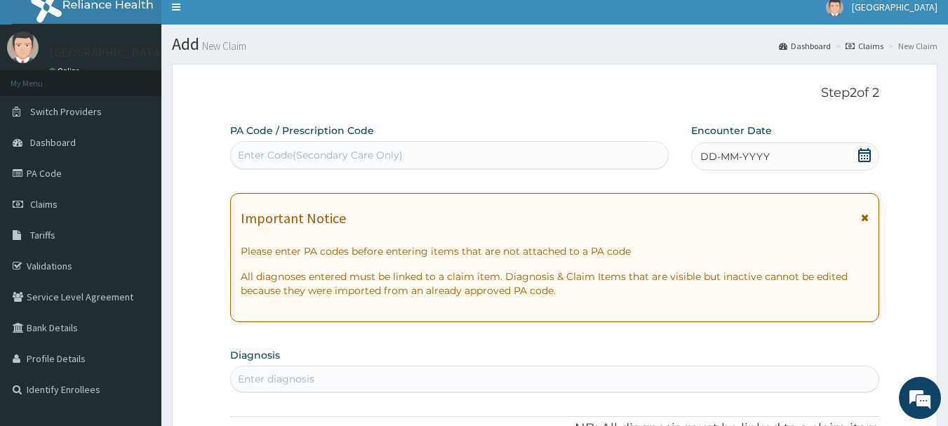
click at [392, 155] on div "Enter Code(Secondary Care Only)" at bounding box center [320, 155] width 165 height 14
type input "PA/FPFF3A"
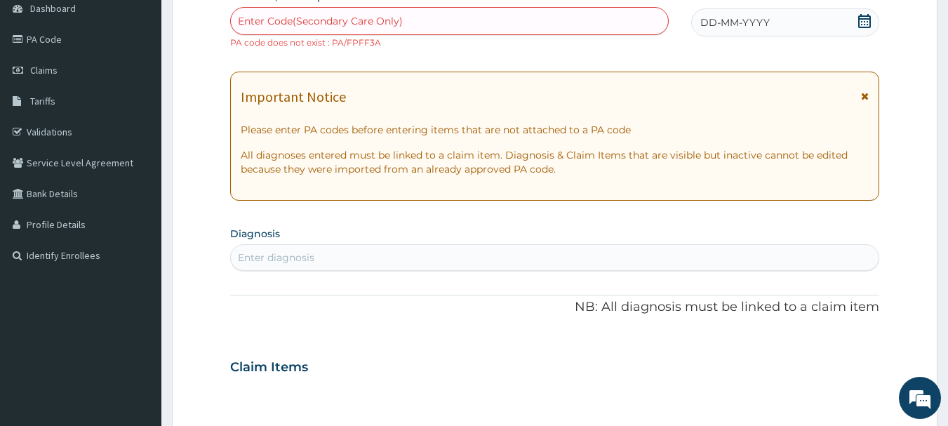
scroll to position [81, 0]
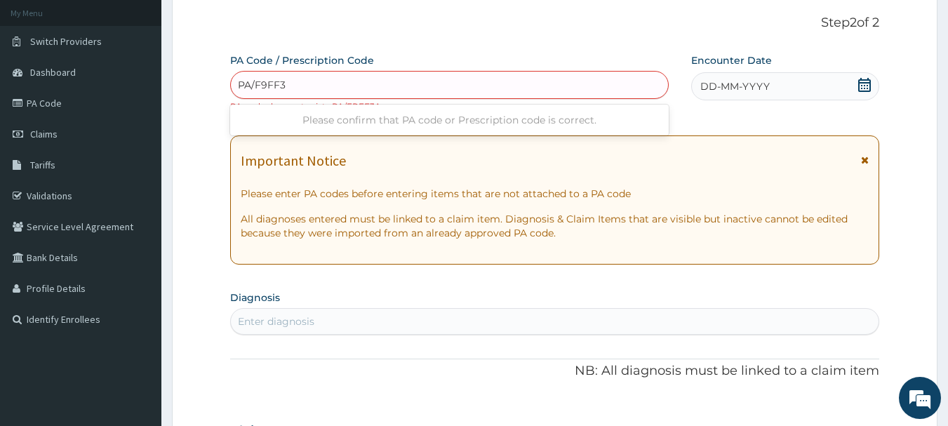
type input "PA/F9FF3A"
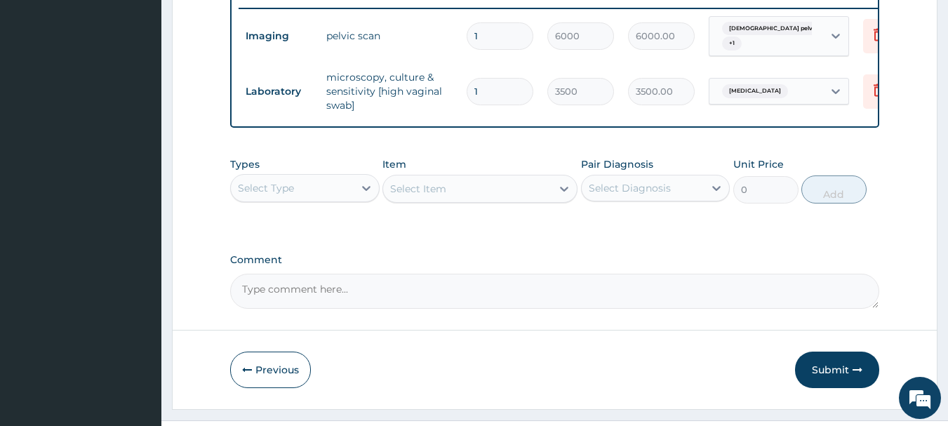
scroll to position [570, 0]
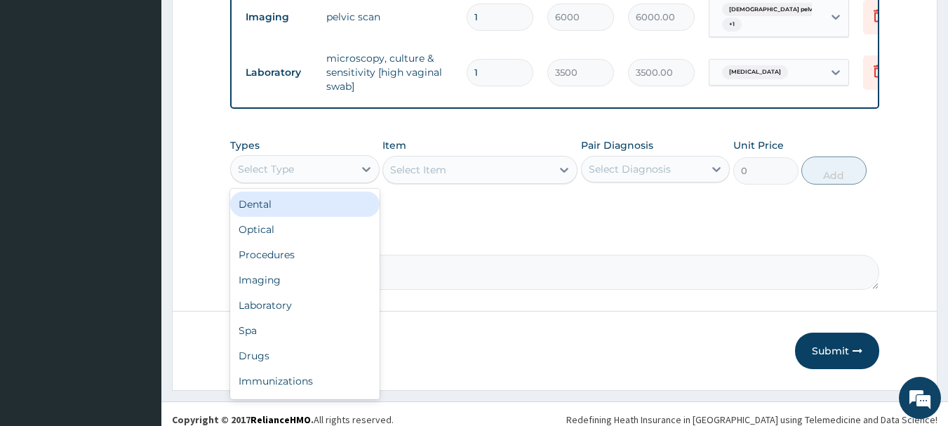
click at [303, 176] on div "Select Type" at bounding box center [292, 169] width 123 height 22
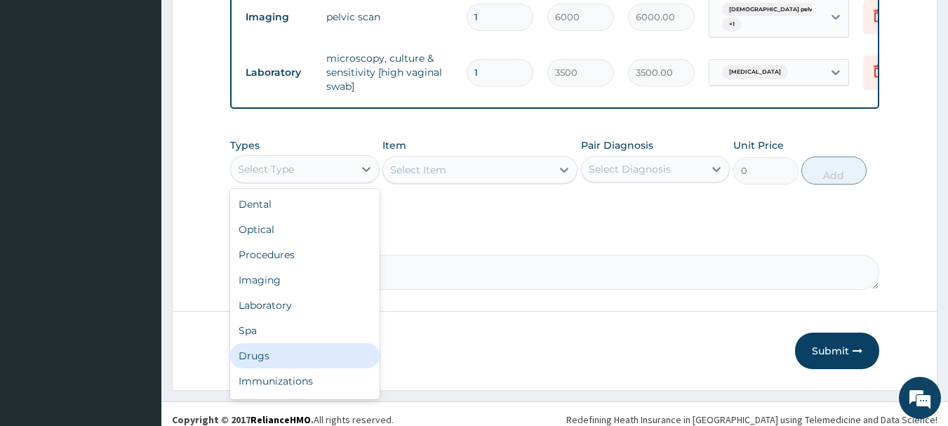
scroll to position [48, 0]
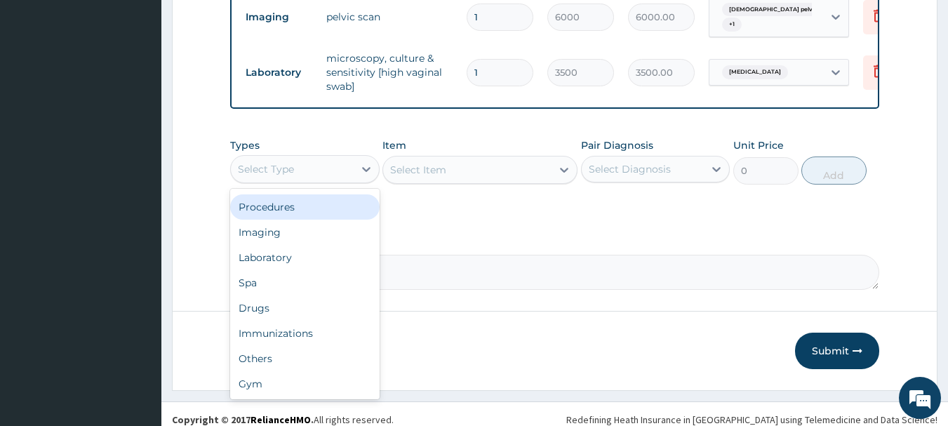
click at [267, 220] on div "Procedures" at bounding box center [305, 206] width 150 height 25
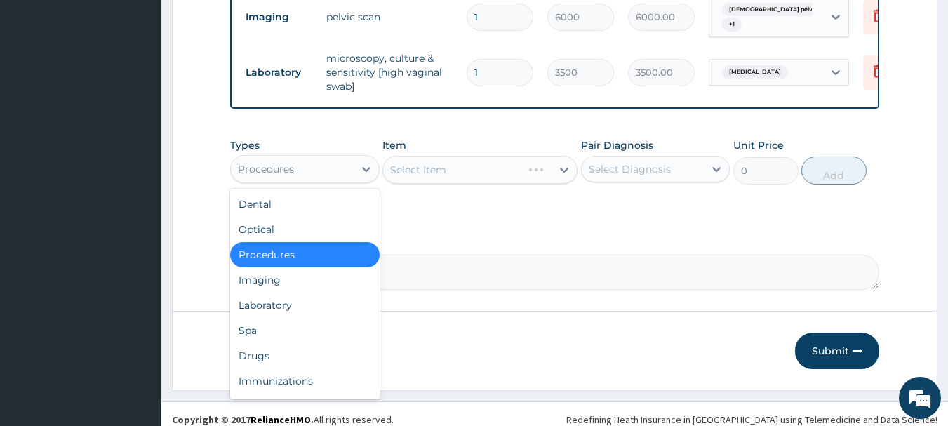
click at [303, 176] on div "Procedures" at bounding box center [292, 169] width 123 height 22
click at [286, 265] on div "Procedures" at bounding box center [305, 254] width 150 height 25
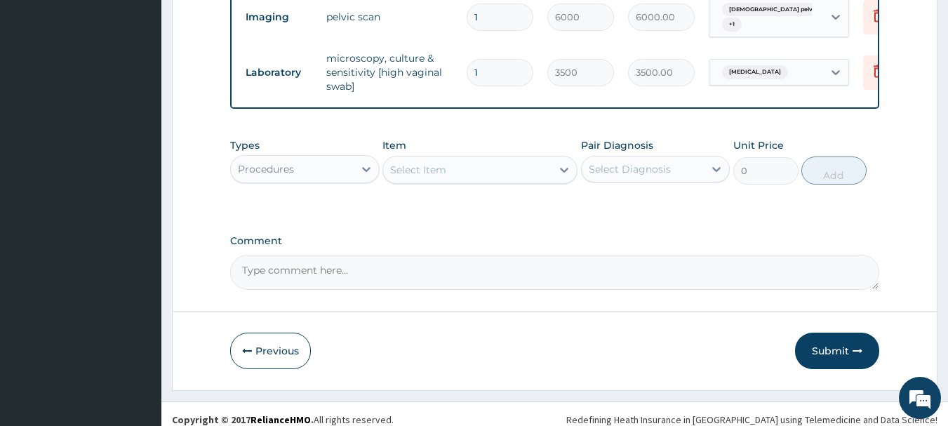
click at [527, 173] on div "Select Item" at bounding box center [467, 170] width 168 height 22
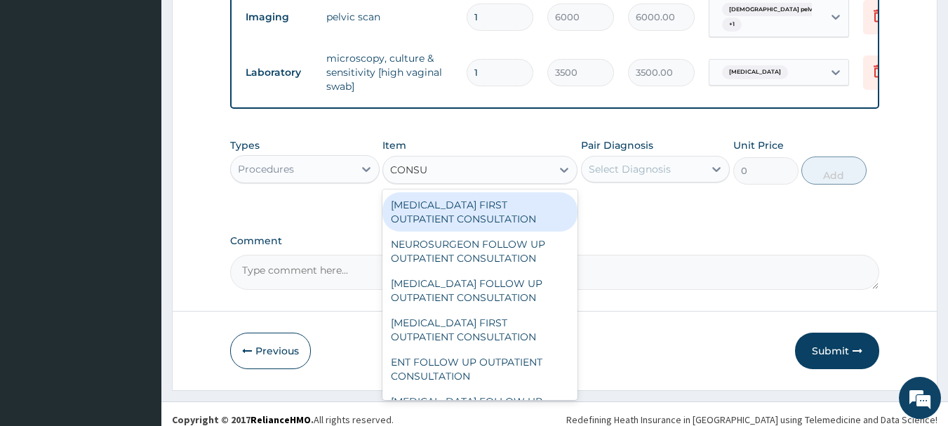
type input "CONSUL"
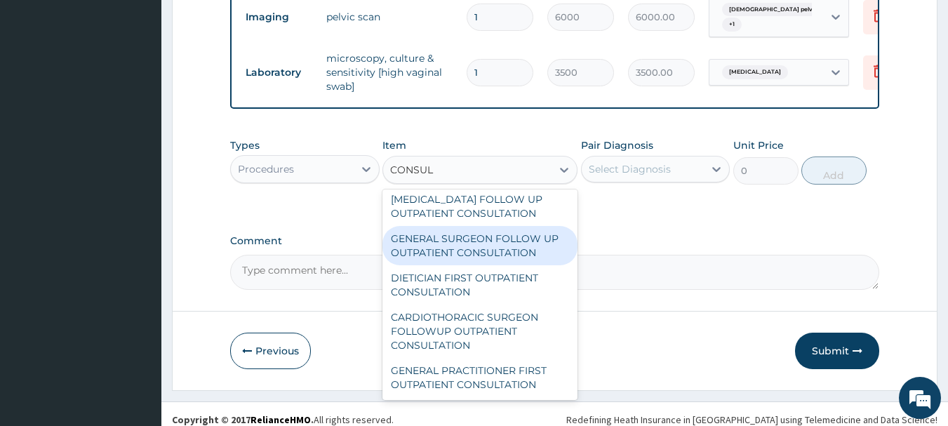
scroll to position [2241, 0]
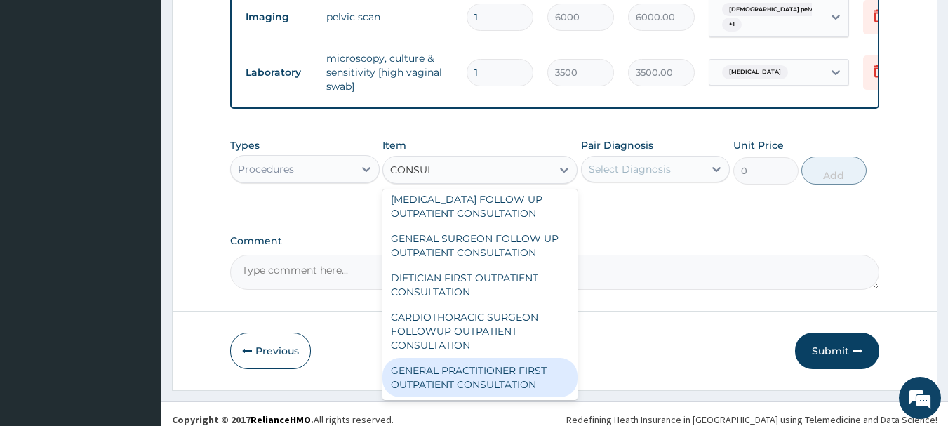
drag, startPoint x: 482, startPoint y: 399, endPoint x: 481, endPoint y: 390, distance: 9.9
click at [480, 397] on div "GENERAL PRACTITIONER FIRST OUTPATIENT CONSULTATION" at bounding box center [480, 377] width 195 height 39
type input "3750"
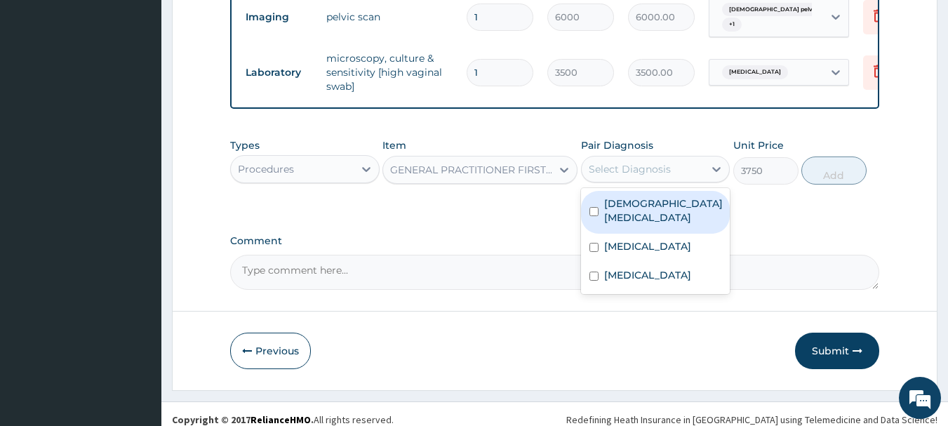
click at [668, 180] on div "Select Diagnosis" at bounding box center [643, 169] width 123 height 22
drag, startPoint x: 655, startPoint y: 212, endPoint x: 651, endPoint y: 231, distance: 19.4
click at [655, 211] on label "Female pelvic inflammatory disease" at bounding box center [663, 211] width 119 height 28
checkbox input "true"
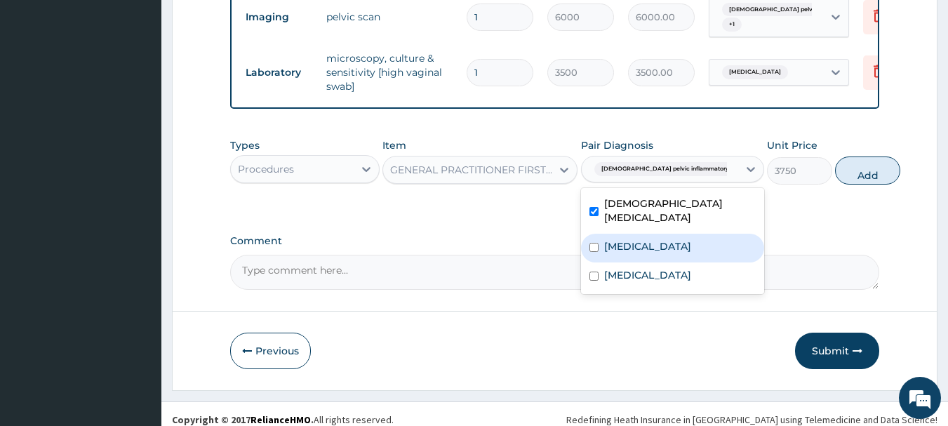
click at [641, 253] on label "Uterine leiomyoma" at bounding box center [647, 246] width 87 height 14
checkbox input "true"
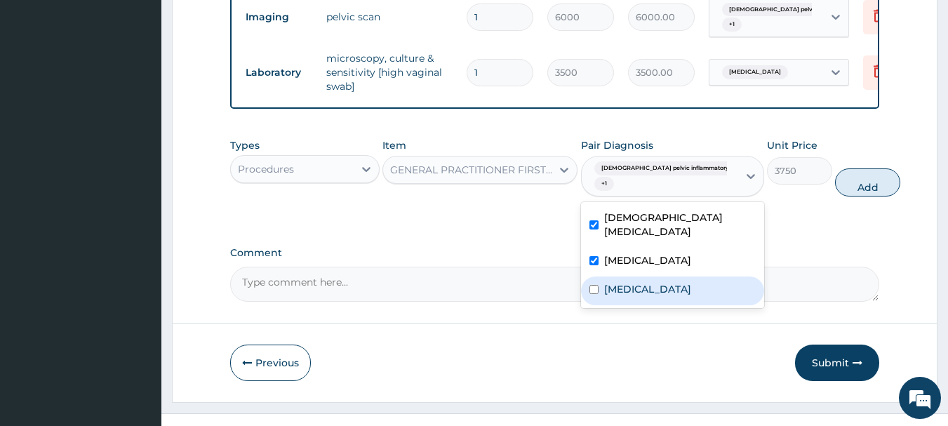
click at [621, 284] on div "Female pelvic inflammatory disease Uterine leiomyoma Vulvovaginitis" at bounding box center [672, 255] width 183 height 106
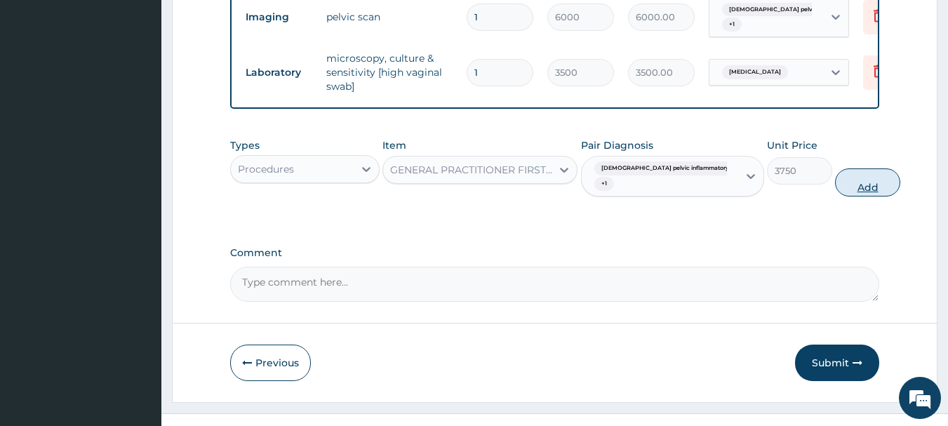
click at [839, 197] on button "Add" at bounding box center [867, 182] width 65 height 28
type input "0"
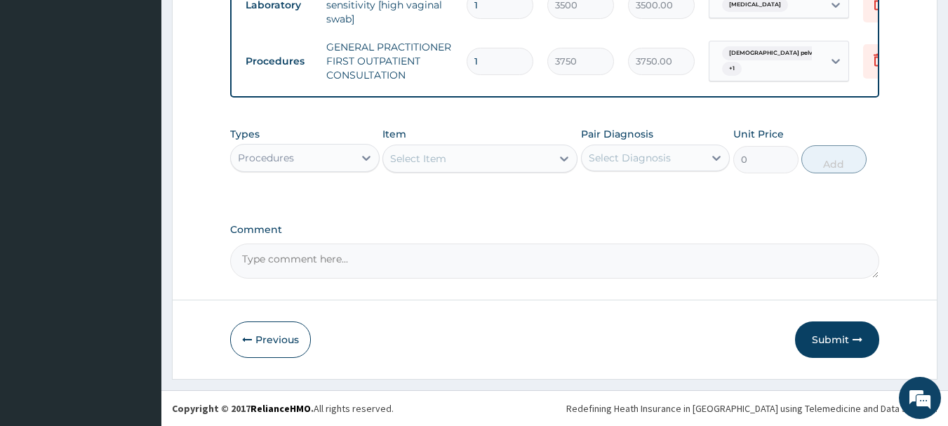
scroll to position [648, 0]
click at [828, 338] on button "Submit" at bounding box center [837, 339] width 84 height 37
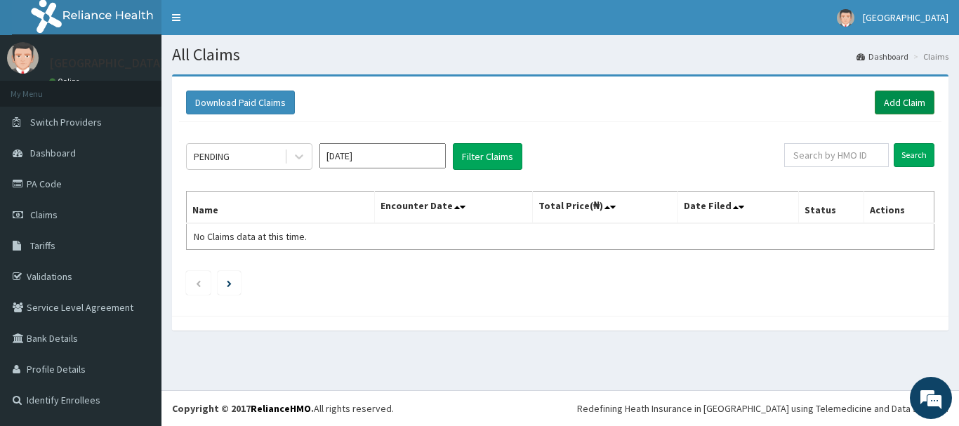
click at [901, 102] on link "Add Claim" at bounding box center [905, 103] width 60 height 24
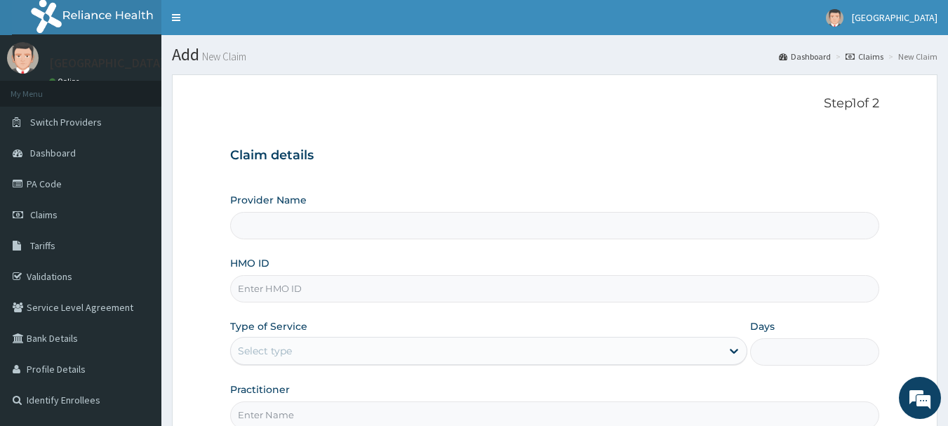
click at [294, 275] on input "HMO ID" at bounding box center [555, 288] width 650 height 27
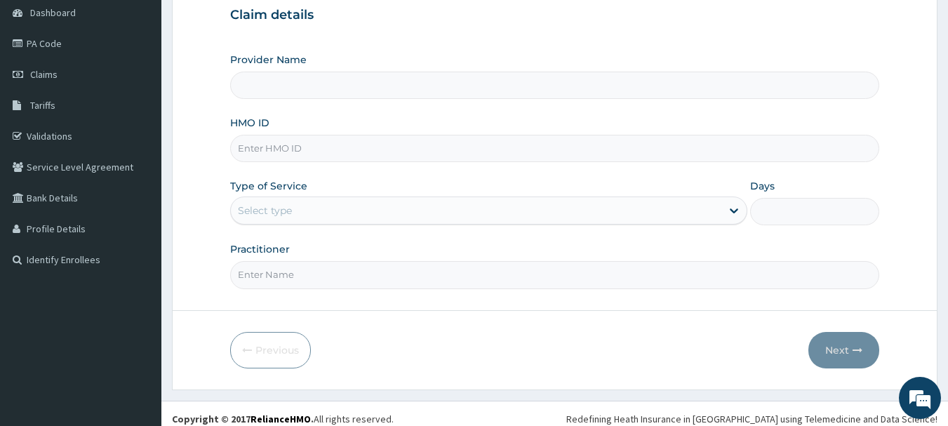
type input "[GEOGRAPHIC_DATA], [GEOGRAPHIC_DATA]"
type input "FAB/10126/A"
click at [264, 207] on div "Select type" at bounding box center [265, 211] width 54 height 14
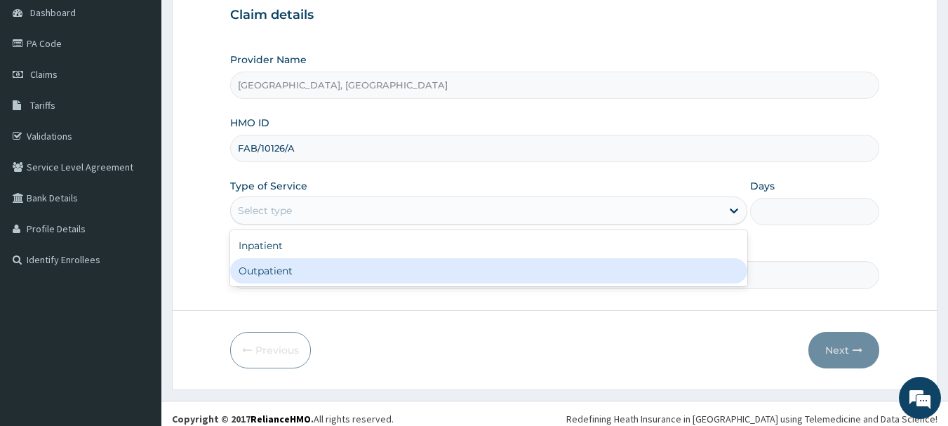
click at [268, 270] on div "Outpatient" at bounding box center [488, 270] width 517 height 25
type input "1"
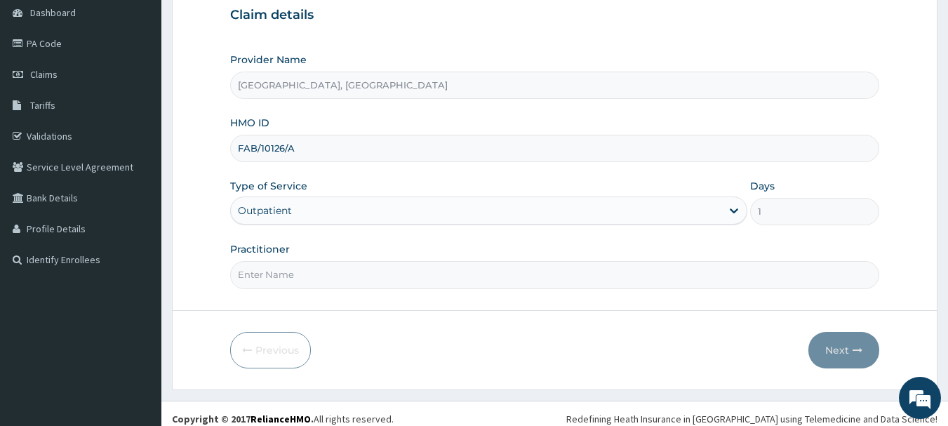
click at [272, 272] on input "Practitioner" at bounding box center [555, 274] width 650 height 27
type input "DR OMOLE"
click at [833, 355] on button "Next" at bounding box center [844, 350] width 71 height 37
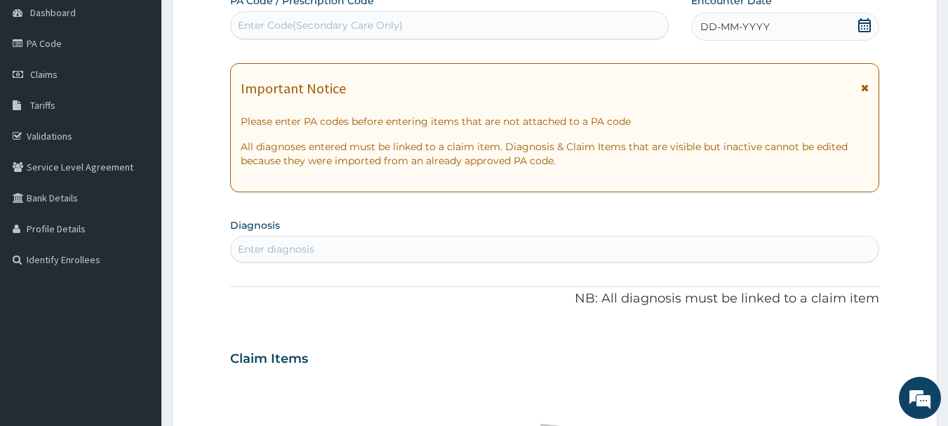
click at [761, 26] on span "DD-MM-YYYY" at bounding box center [735, 27] width 69 height 14
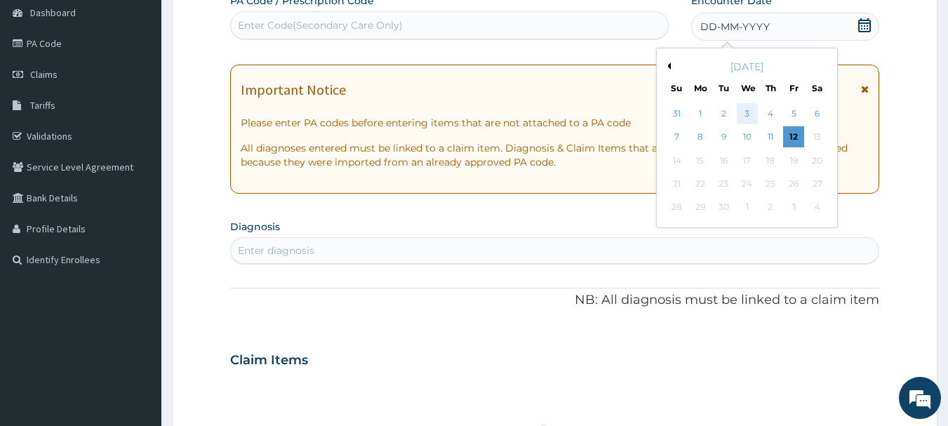
click at [743, 114] on div "3" at bounding box center [747, 113] width 21 height 21
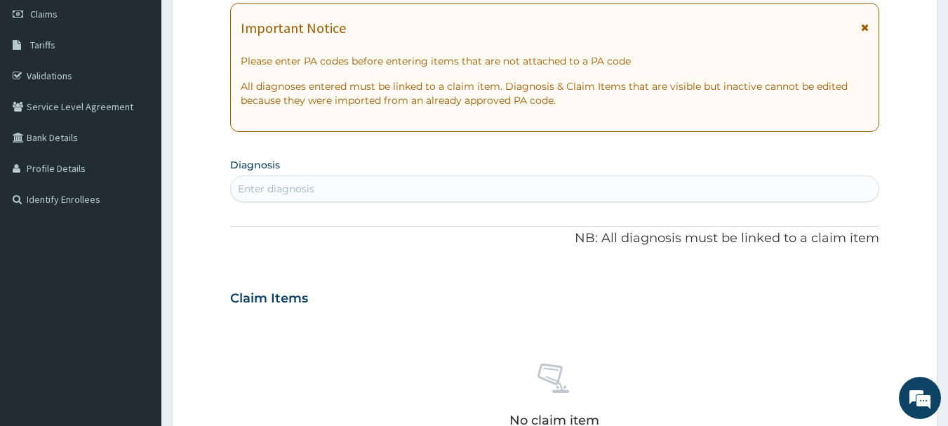
scroll to position [281, 0]
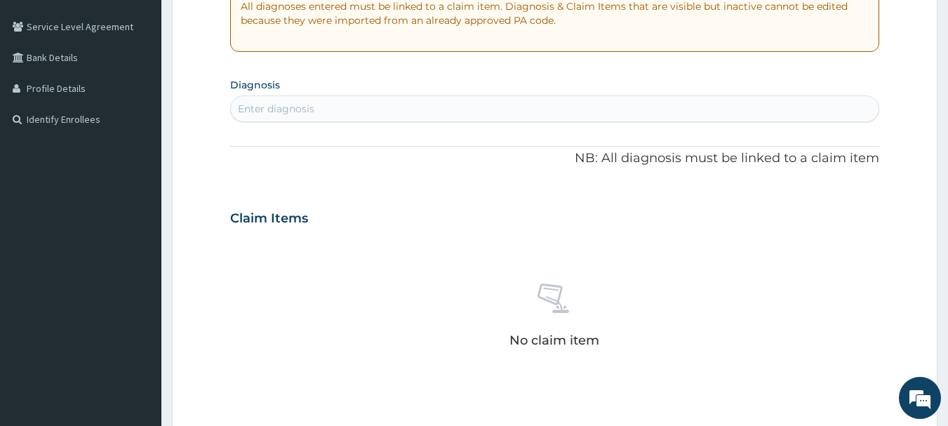
click at [327, 102] on div "Enter diagnosis" at bounding box center [555, 109] width 649 height 22
type input "L"
type input "BACK PAIN"
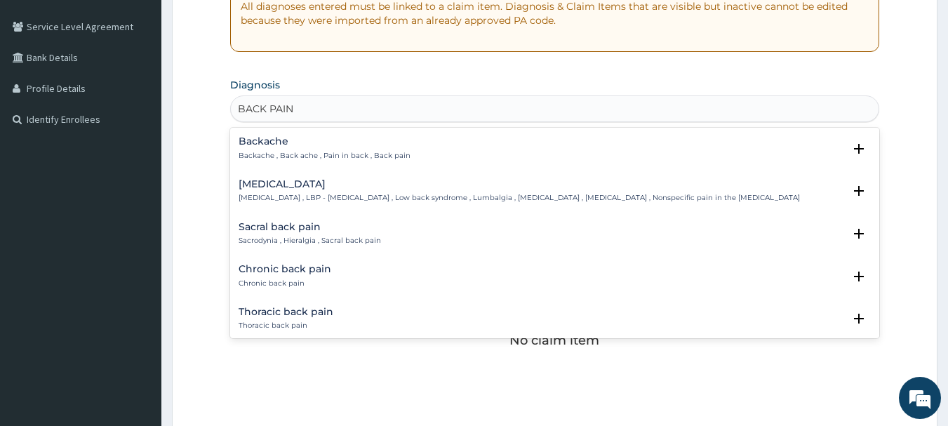
click at [299, 191] on div "Low back pain Low back pain , LBP - Low back pain , Low back syndrome , Lumbalg…" at bounding box center [520, 191] width 562 height 25
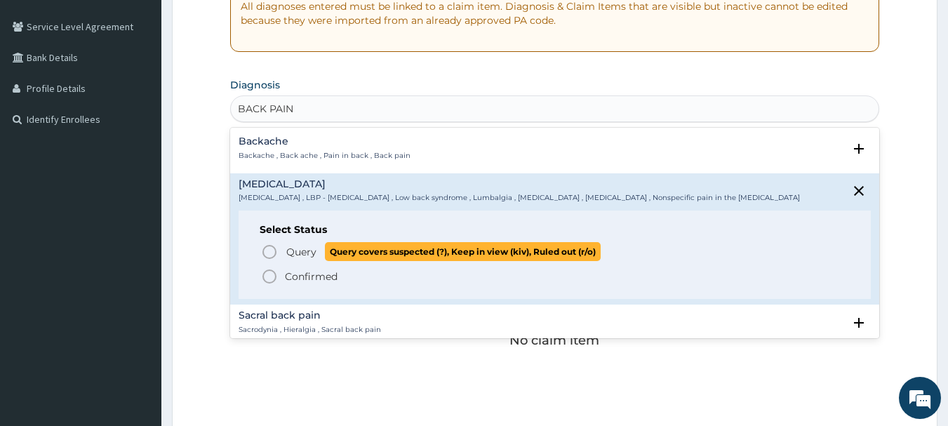
click at [293, 250] on span "Query" at bounding box center [301, 252] width 30 height 14
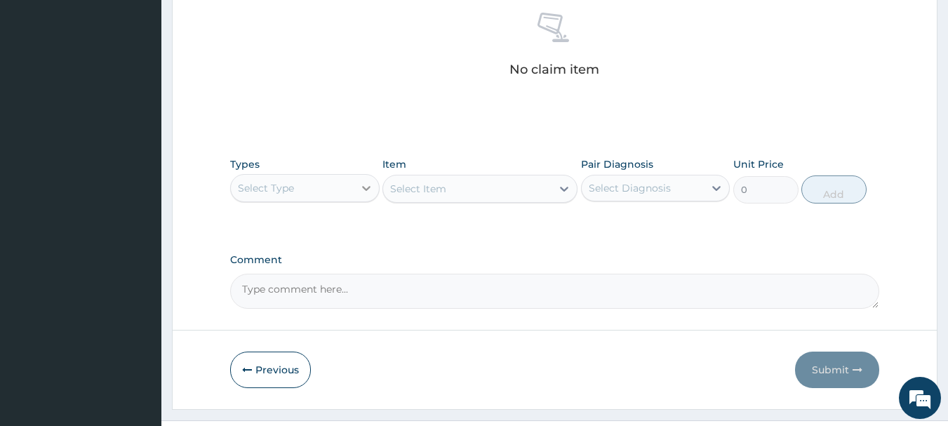
scroll to position [562, 0]
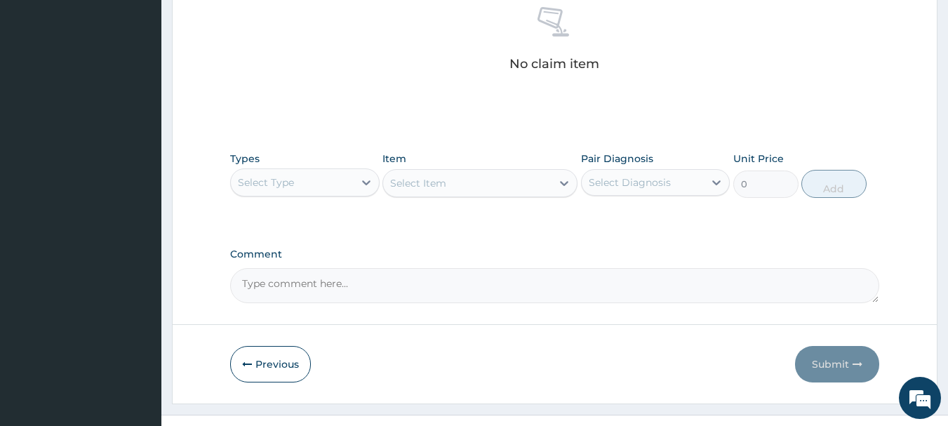
click at [331, 183] on div "Select Type" at bounding box center [292, 182] width 123 height 22
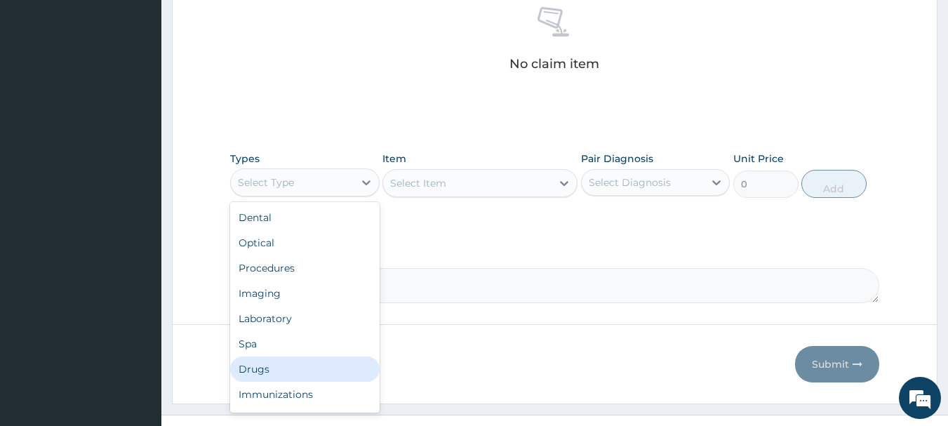
click at [274, 371] on div "Drugs" at bounding box center [305, 369] width 150 height 25
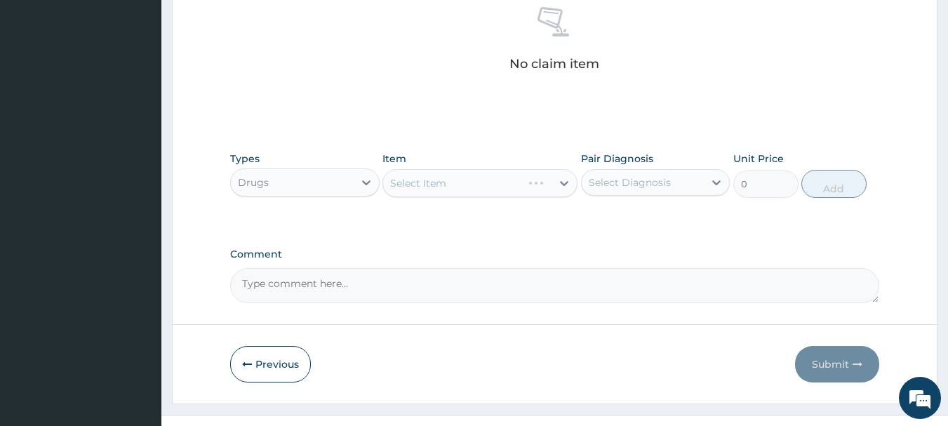
scroll to position [586, 0]
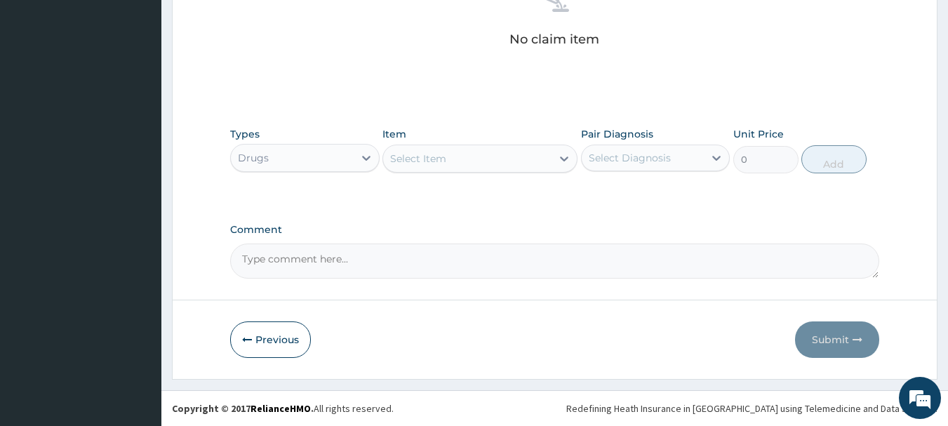
click at [510, 159] on div "Select Item" at bounding box center [467, 158] width 168 height 22
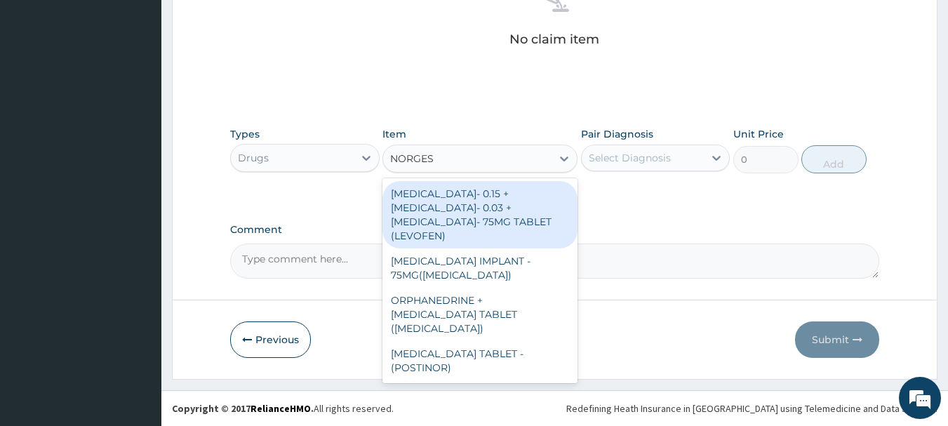
type input "NORGESI"
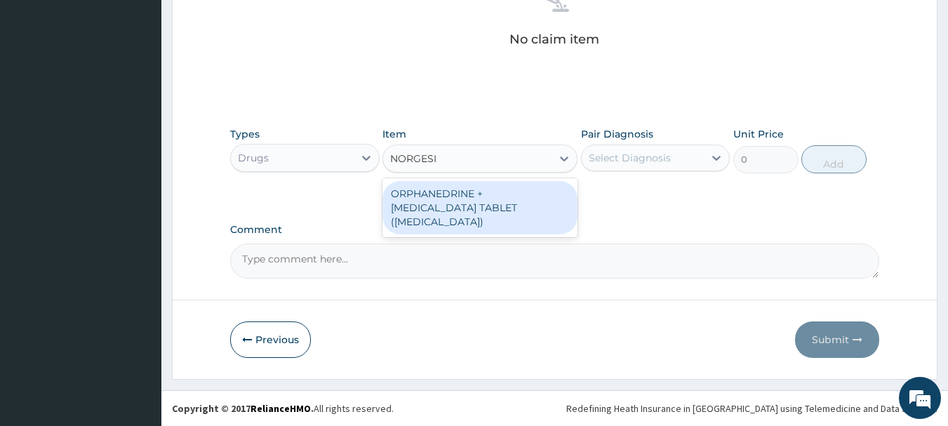
click at [475, 199] on div "ORPHANEDRINE + [MEDICAL_DATA] TABLET ([MEDICAL_DATA])" at bounding box center [480, 207] width 195 height 53
type input "168"
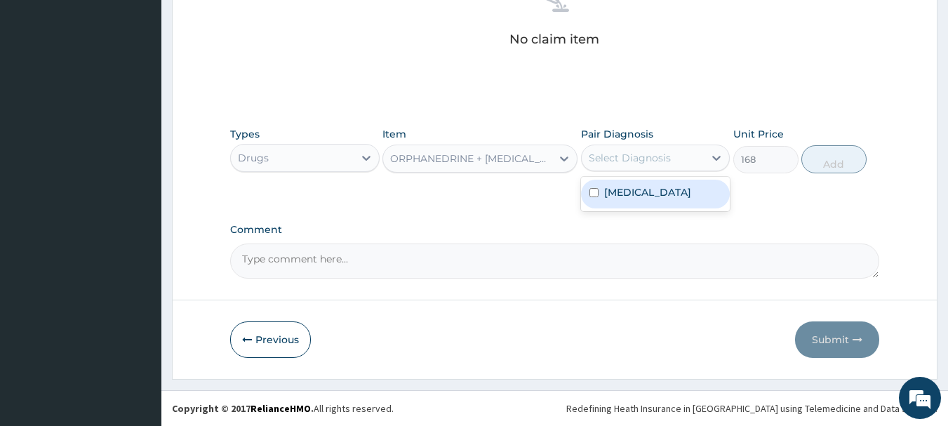
click at [685, 161] on div "Select Diagnosis" at bounding box center [643, 158] width 123 height 22
click at [646, 194] on label "Low back pain" at bounding box center [647, 192] width 87 height 14
checkbox input "true"
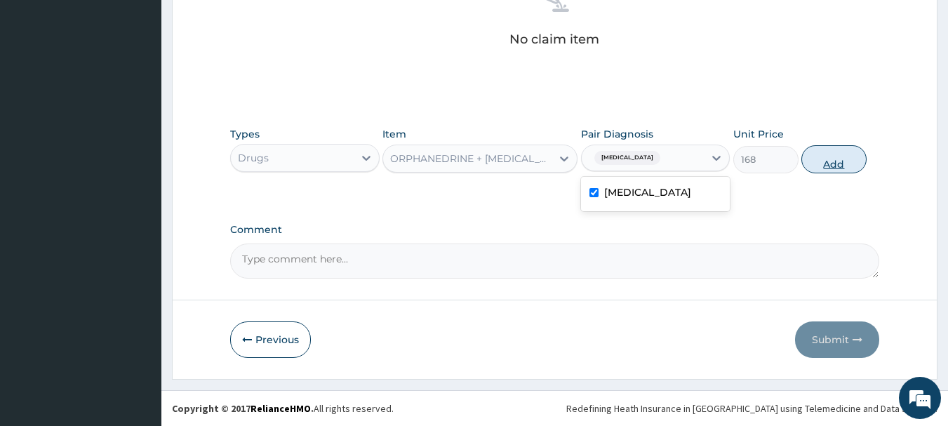
click at [833, 163] on button "Add" at bounding box center [834, 159] width 65 height 28
type input "0"
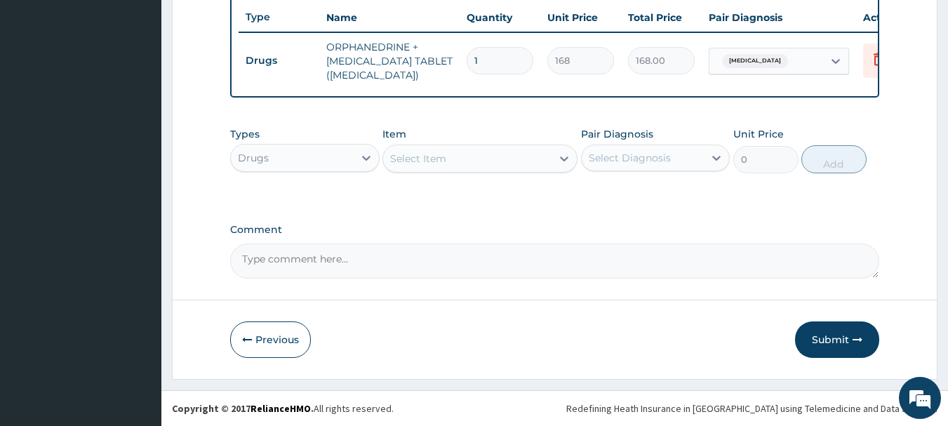
scroll to position [538, 0]
type input "0.00"
type input "2"
type input "336.00"
type input "21"
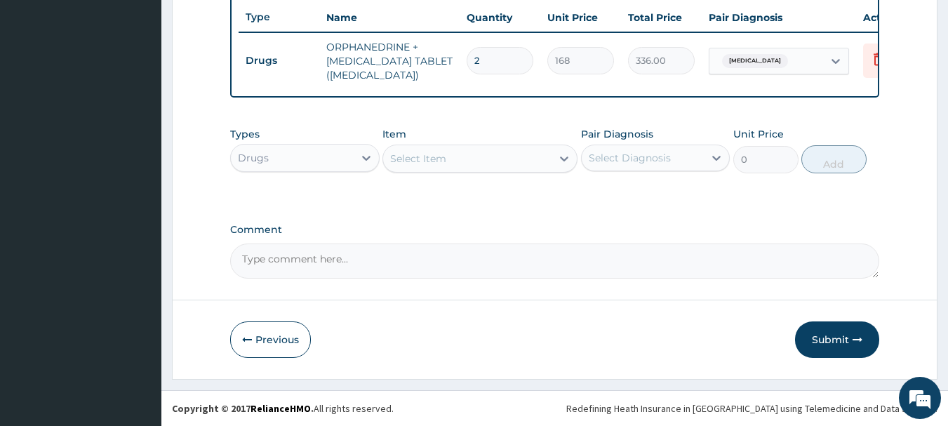
type input "3528.00"
type input "21"
click at [427, 155] on div "Select Item" at bounding box center [418, 159] width 56 height 14
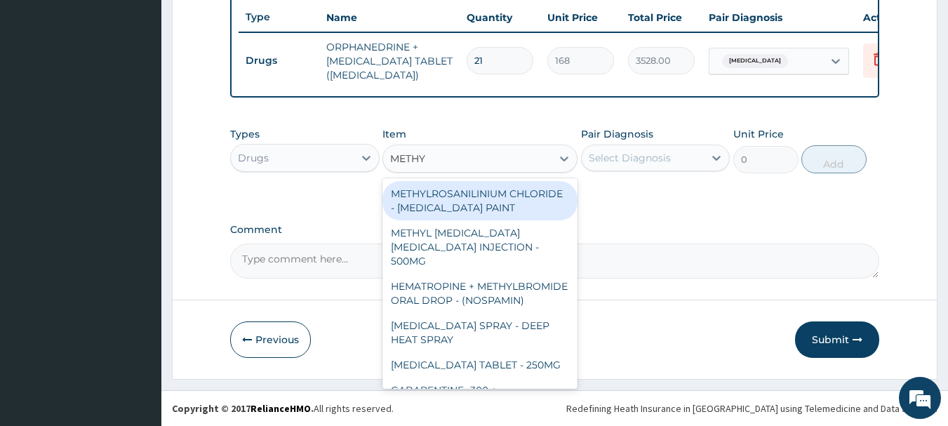
type input "METHYL"
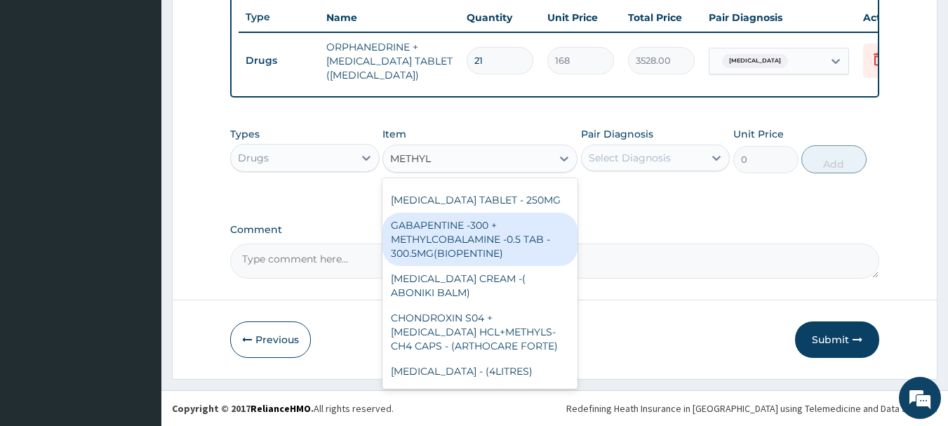
scroll to position [211, 0]
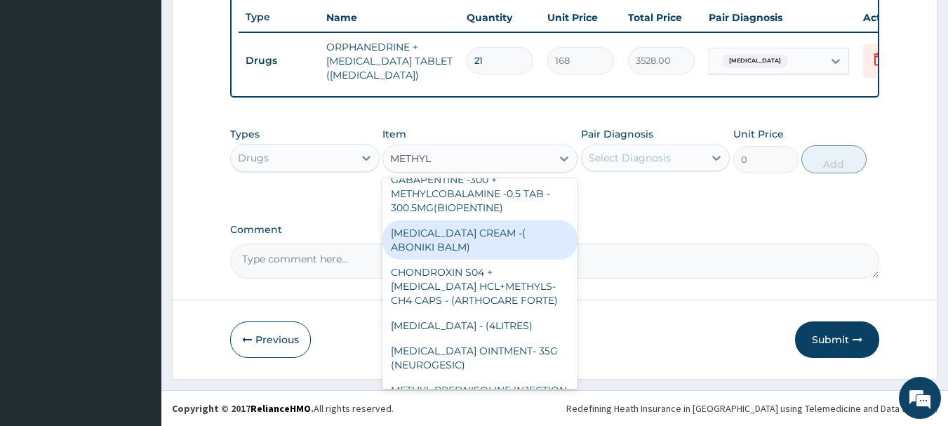
click at [474, 260] on div "[MEDICAL_DATA] CREAM -( ABONIKI BALM)" at bounding box center [480, 239] width 195 height 39
type input "840"
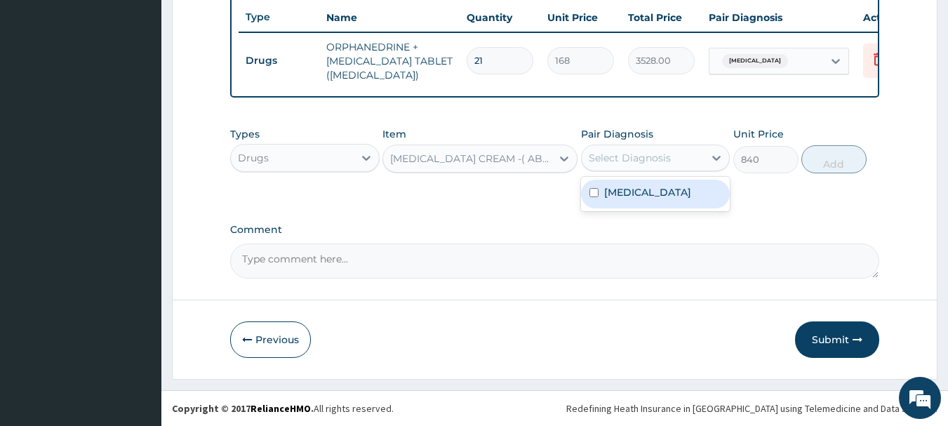
click at [655, 156] on div "Select Diagnosis" at bounding box center [630, 158] width 82 height 14
click at [660, 195] on label "Low back pain" at bounding box center [647, 192] width 87 height 14
checkbox input "true"
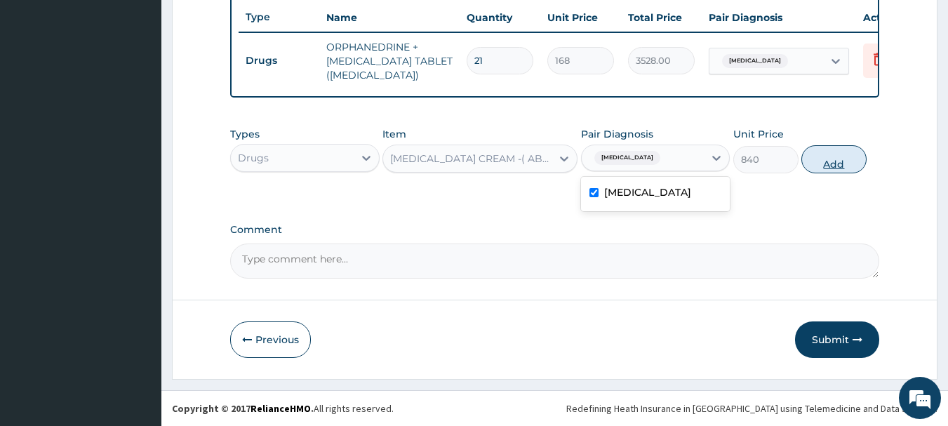
click at [838, 161] on button "Add" at bounding box center [834, 159] width 65 height 28
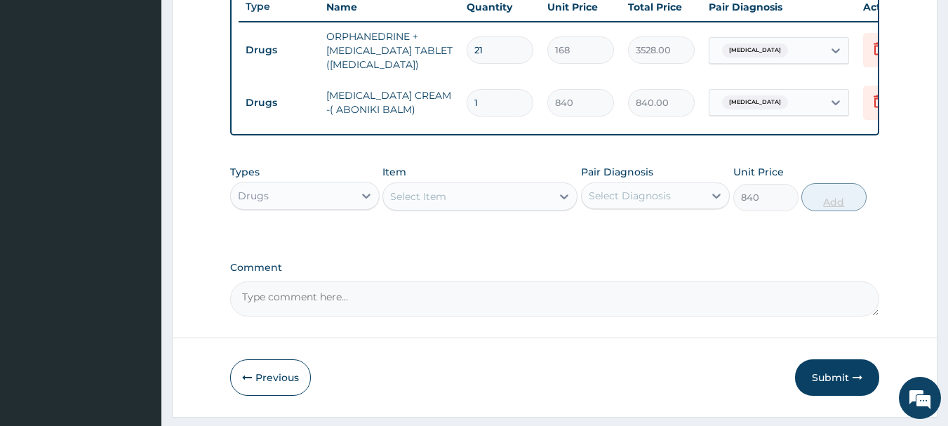
type input "0"
click at [310, 207] on div "Drugs" at bounding box center [292, 196] width 123 height 22
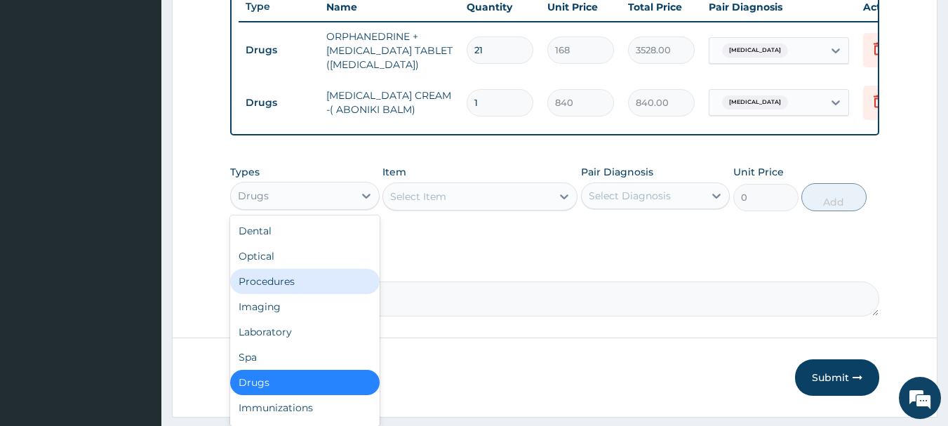
click at [265, 294] on div "Procedures" at bounding box center [305, 281] width 150 height 25
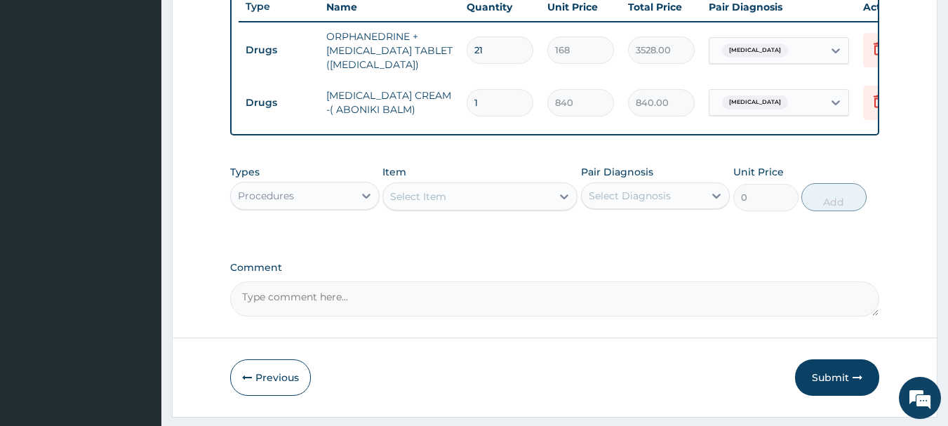
click at [500, 208] on div "Select Item" at bounding box center [467, 196] width 168 height 22
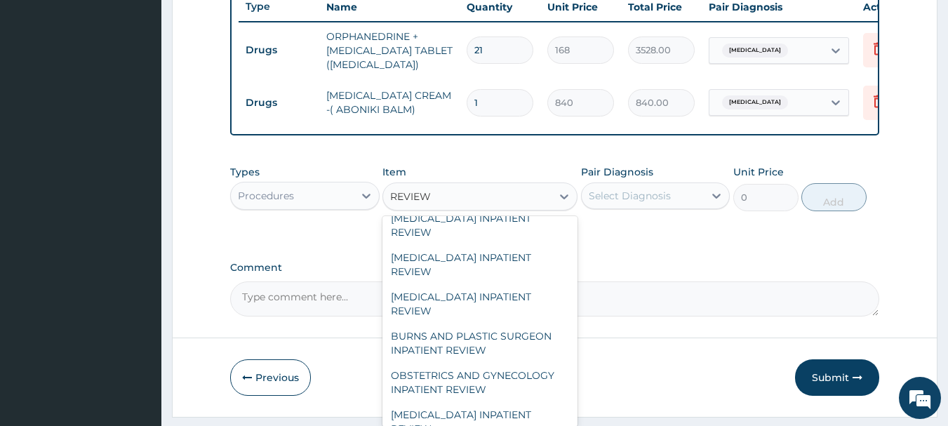
scroll to position [0, 0]
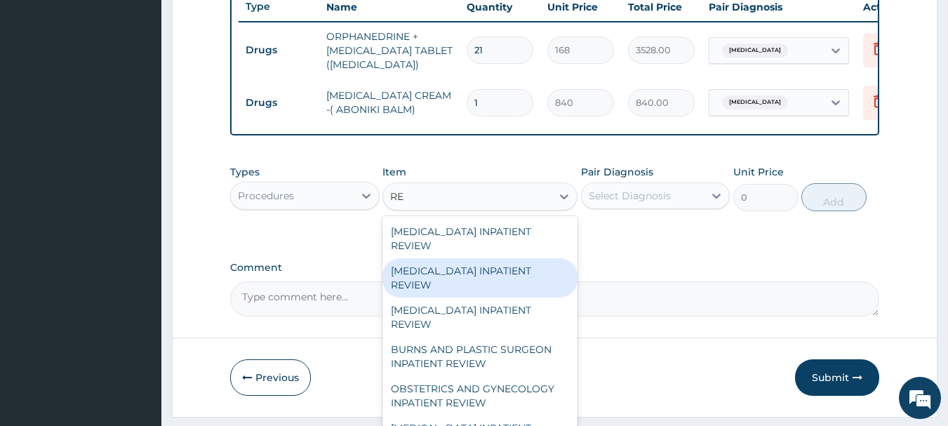
type input "R"
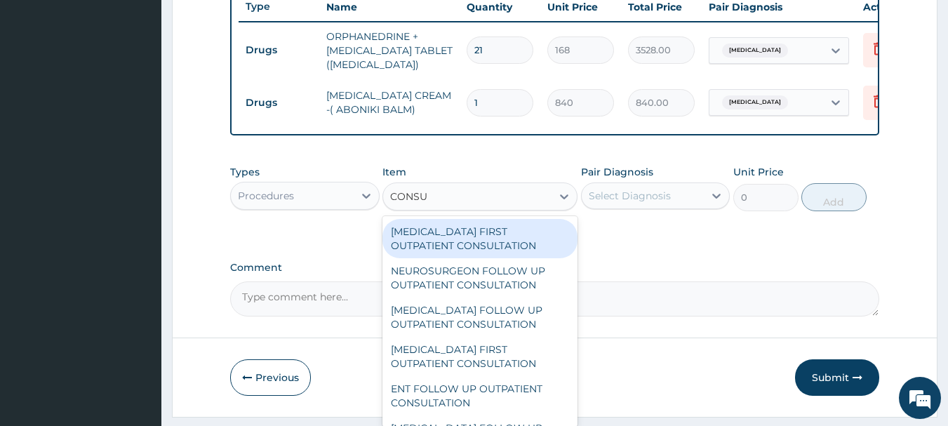
type input "CONSUL"
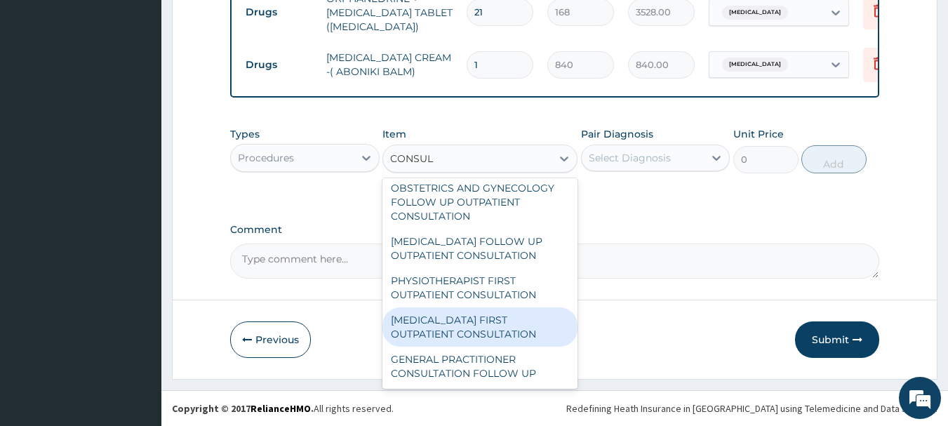
scroll to position [351, 0]
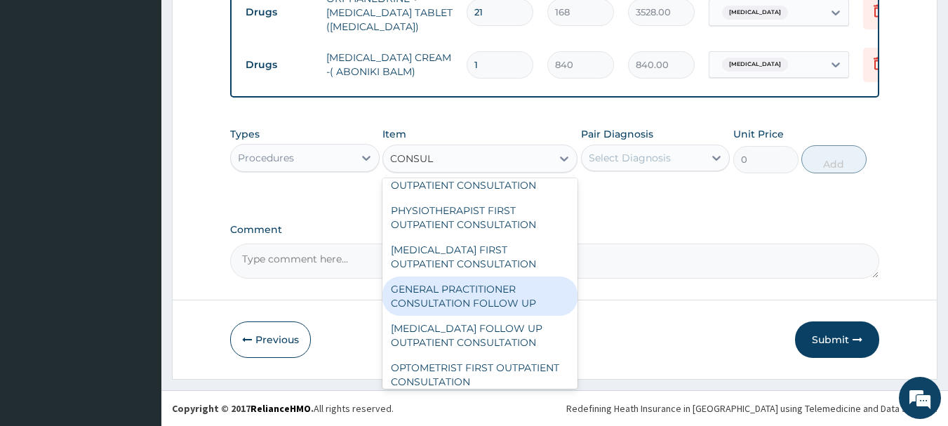
click at [500, 297] on div "GENERAL PRACTITIONER CONSULTATION FOLLOW UP" at bounding box center [480, 296] width 195 height 39
type input "1875"
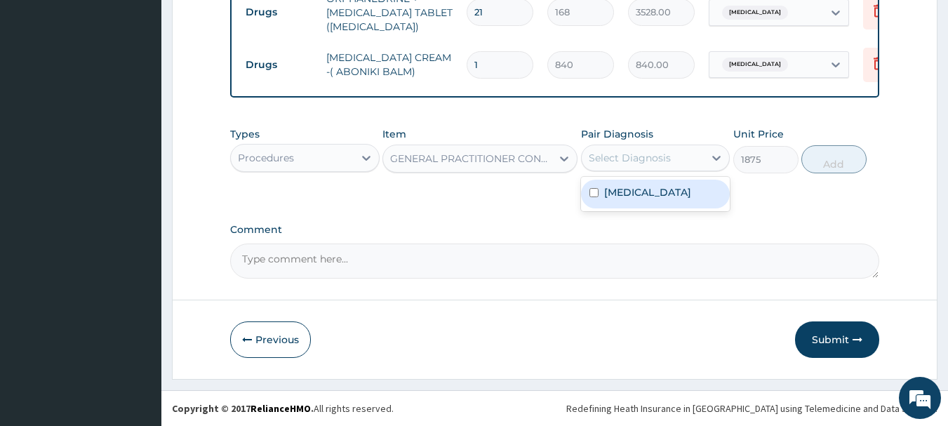
click at [621, 154] on div "Select Diagnosis" at bounding box center [630, 158] width 82 height 14
click at [616, 196] on label "Low back pain" at bounding box center [647, 192] width 87 height 14
checkbox input "true"
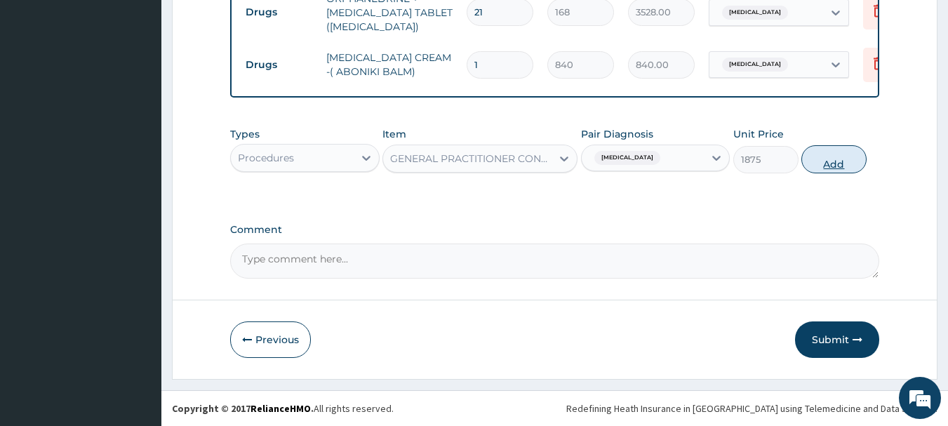
click at [829, 164] on button "Add" at bounding box center [834, 159] width 65 height 28
type input "0"
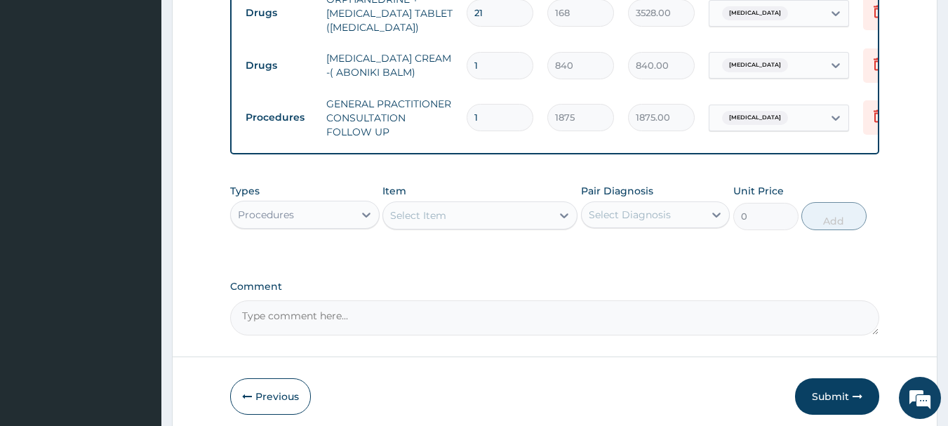
scroll to position [650, 0]
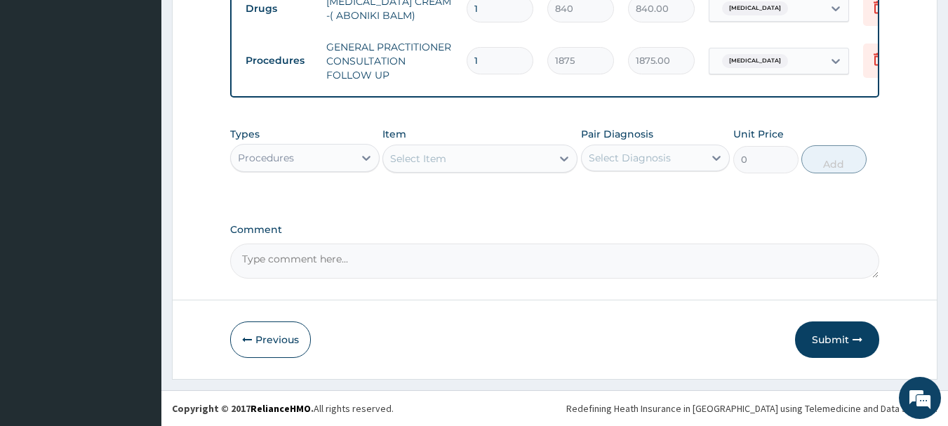
click at [837, 343] on button "Submit" at bounding box center [837, 339] width 84 height 37
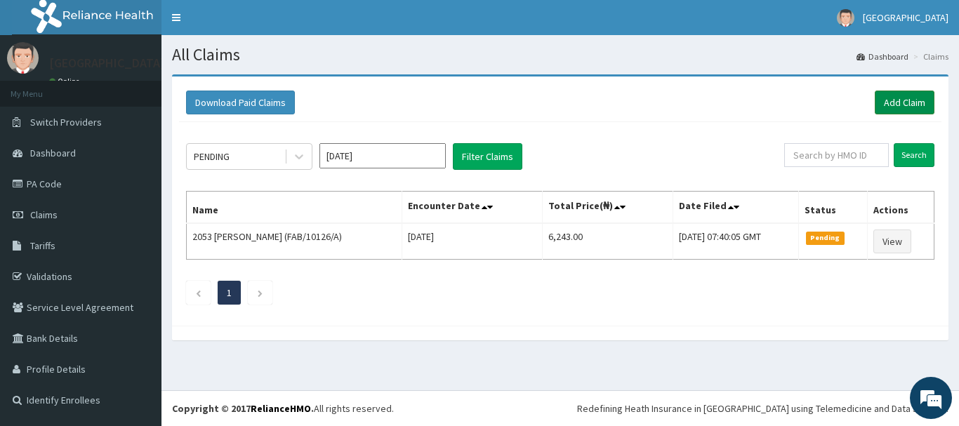
click at [896, 102] on link "Add Claim" at bounding box center [905, 103] width 60 height 24
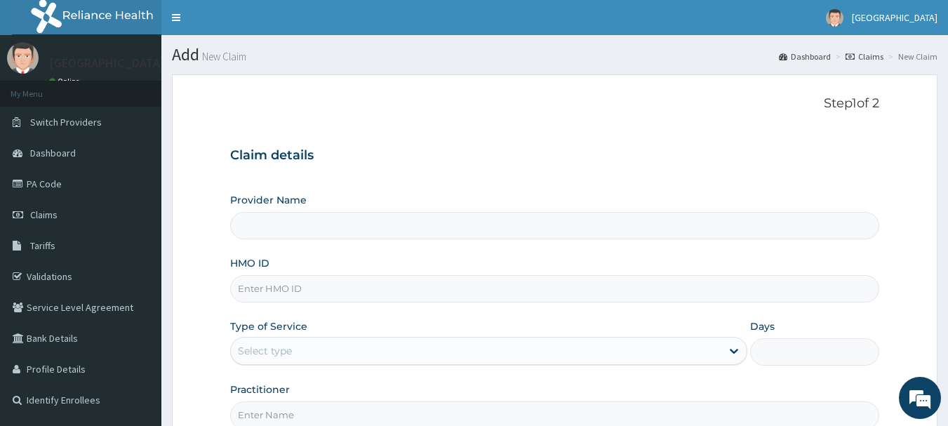
type input "[GEOGRAPHIC_DATA], [GEOGRAPHIC_DATA]"
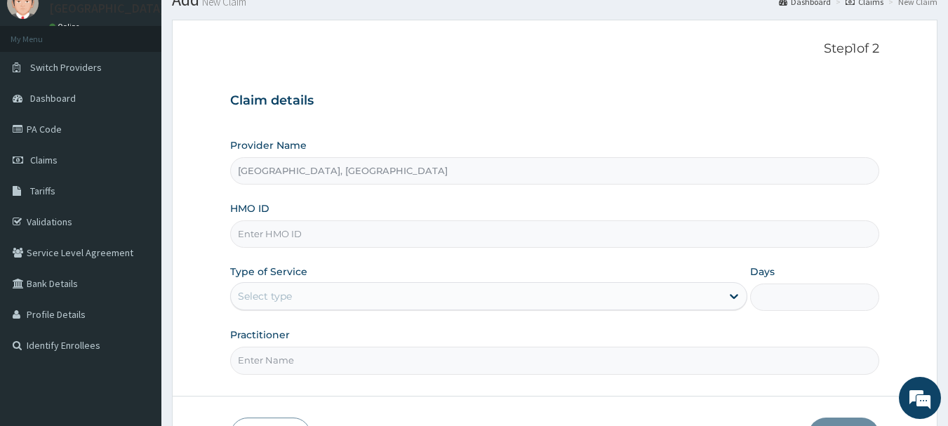
scroll to position [70, 0]
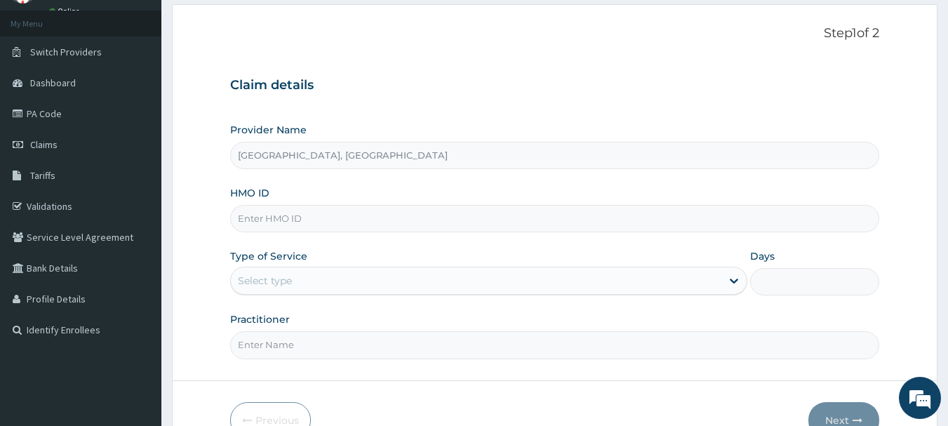
click at [328, 221] on input "HMO ID" at bounding box center [555, 218] width 650 height 27
type input "JYS/10006/A"
click at [329, 275] on div "Select type" at bounding box center [476, 281] width 491 height 22
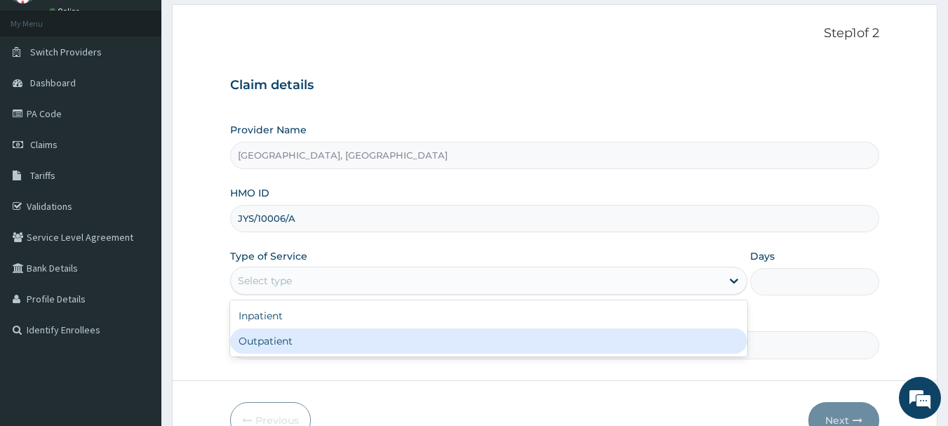
click at [293, 347] on div "Outpatient" at bounding box center [488, 341] width 517 height 25
type input "1"
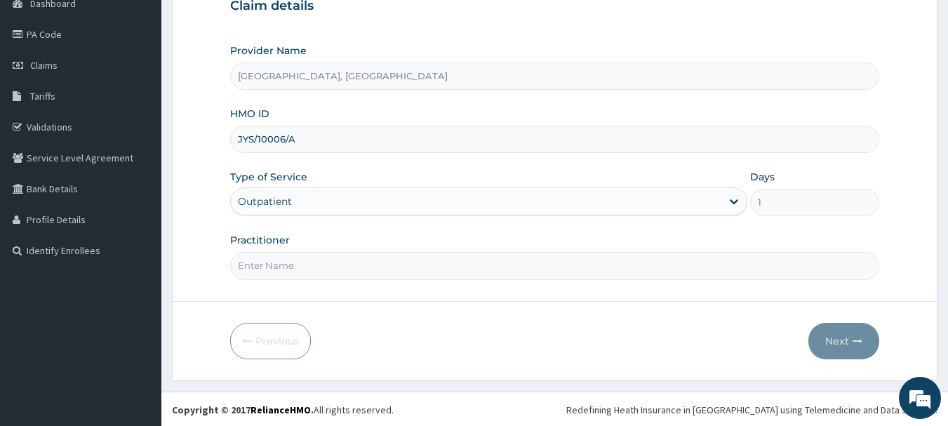
scroll to position [151, 0]
click at [339, 270] on input "Practitioner" at bounding box center [555, 264] width 650 height 27
type input "dr [PERSON_NAME]"
click at [827, 347] on button "Next" at bounding box center [844, 339] width 71 height 37
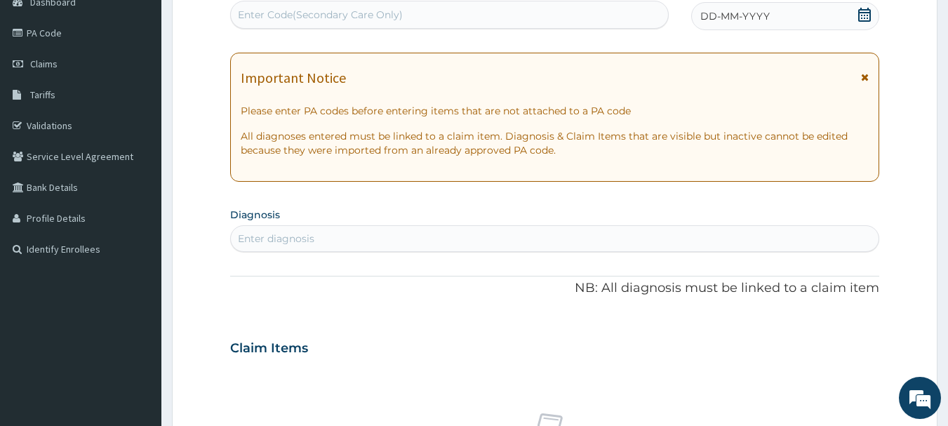
click at [785, 19] on div "DD-MM-YYYY" at bounding box center [785, 16] width 188 height 28
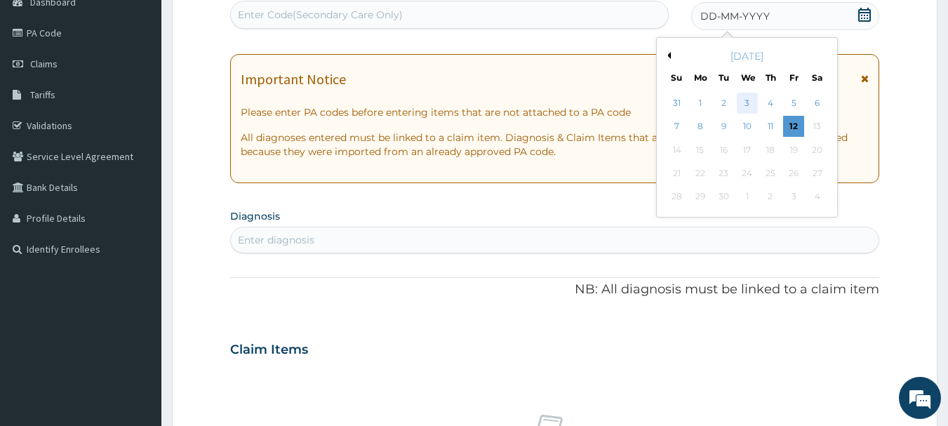
click at [748, 101] on div "3" at bounding box center [747, 103] width 21 height 21
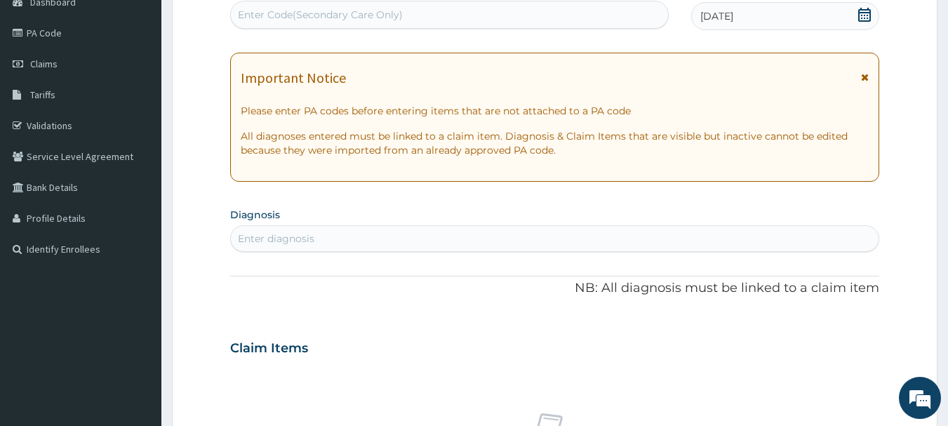
scroll to position [221, 0]
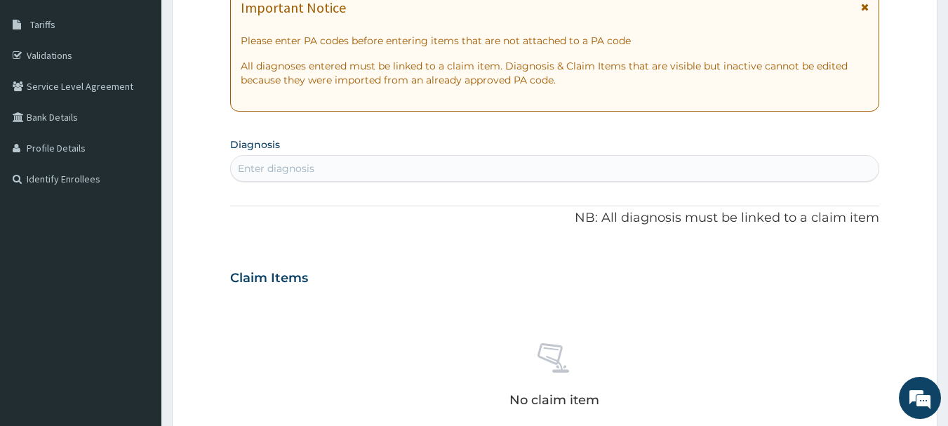
click at [342, 168] on div "Enter diagnosis" at bounding box center [555, 168] width 649 height 22
type input "UPPER RES"
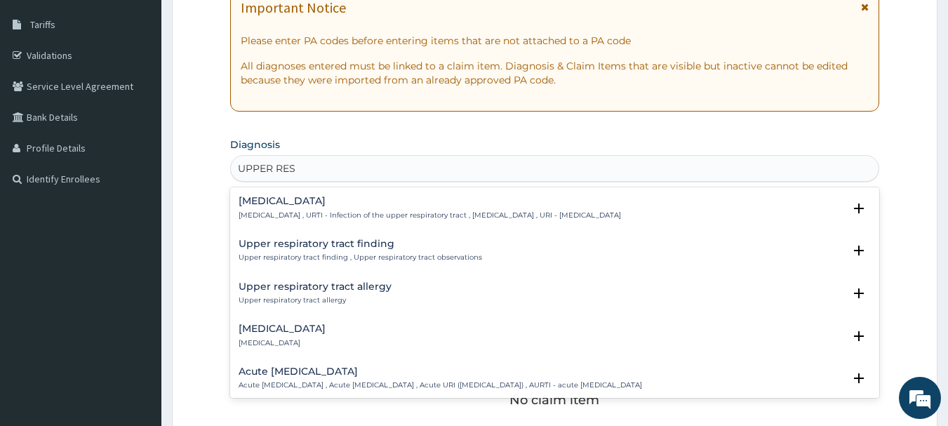
click at [335, 211] on p "[MEDICAL_DATA] , URTI - Infection of the upper respiratory tract , [MEDICAL_DAT…" at bounding box center [430, 216] width 383 height 10
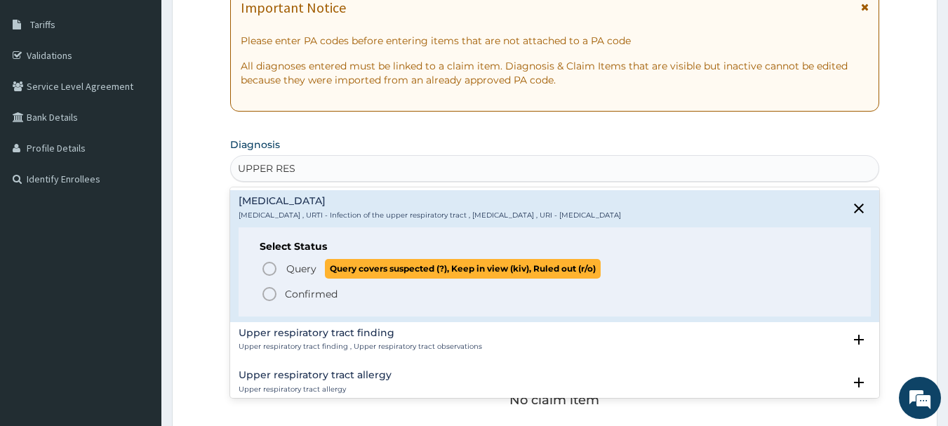
click at [294, 271] on span "Query" at bounding box center [301, 269] width 30 height 14
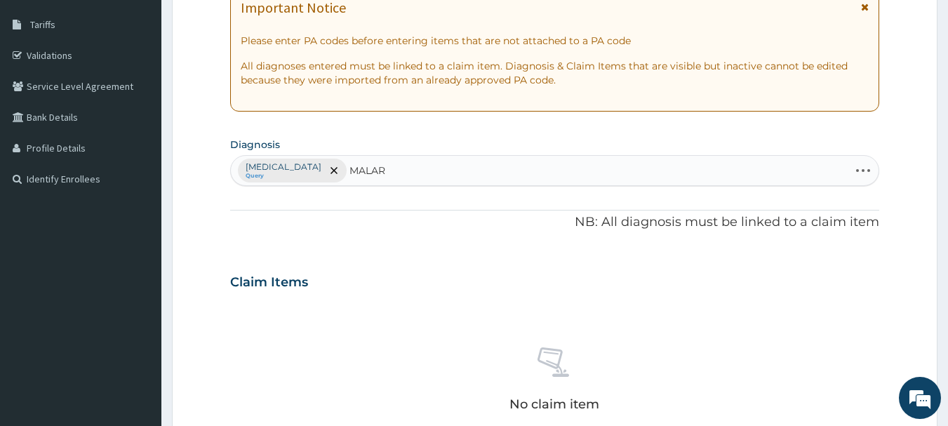
type input "MALARI"
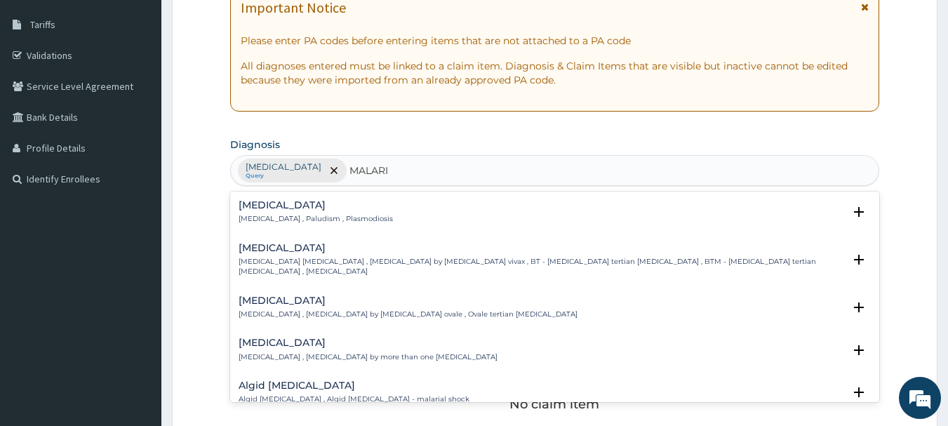
click at [280, 220] on p "[MEDICAL_DATA] , Paludism , Plasmodiosis" at bounding box center [316, 219] width 154 height 10
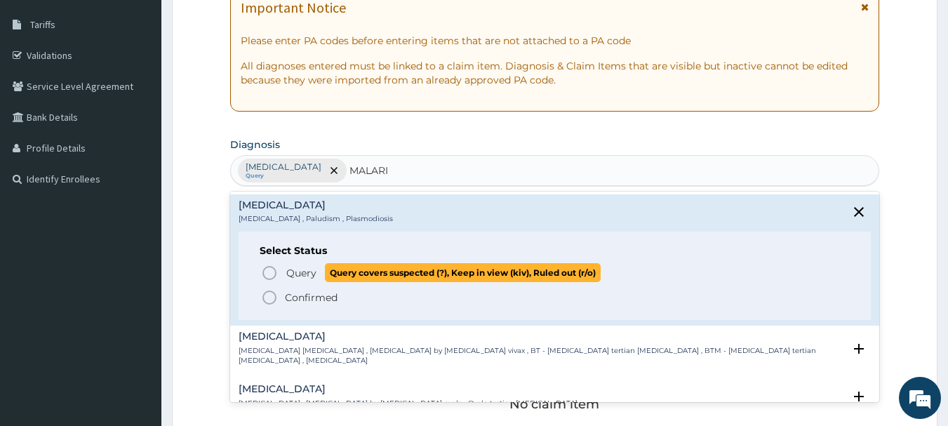
click at [300, 279] on span "Query" at bounding box center [301, 273] width 30 height 14
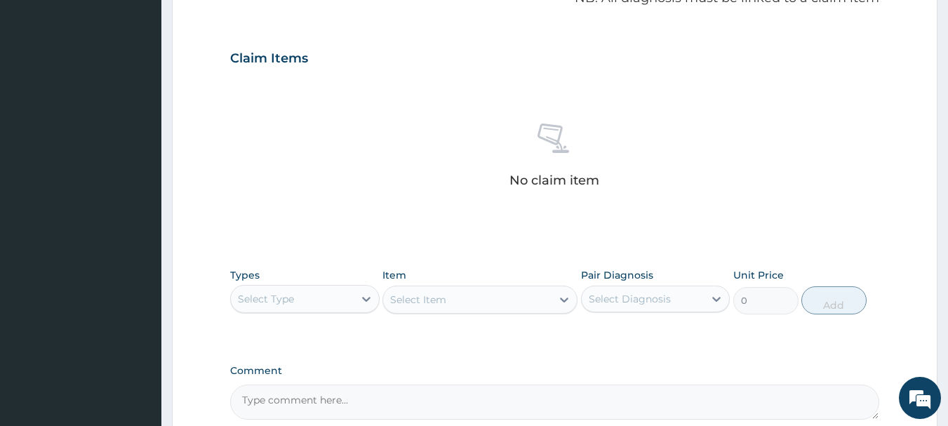
scroll to position [572, 0]
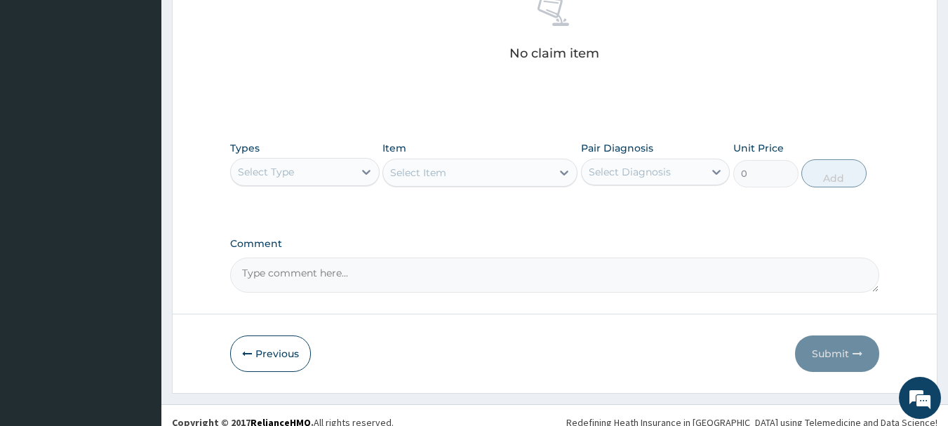
click at [306, 172] on div "Select Type" at bounding box center [292, 172] width 123 height 22
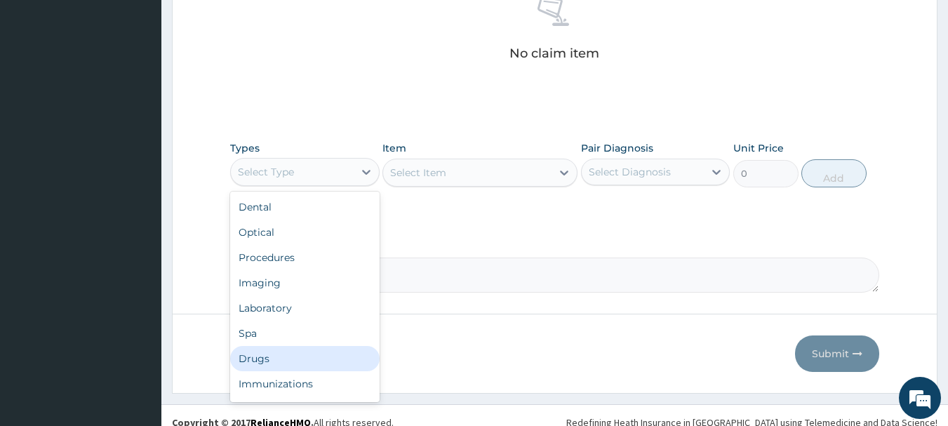
click at [259, 358] on div "Drugs" at bounding box center [305, 358] width 150 height 25
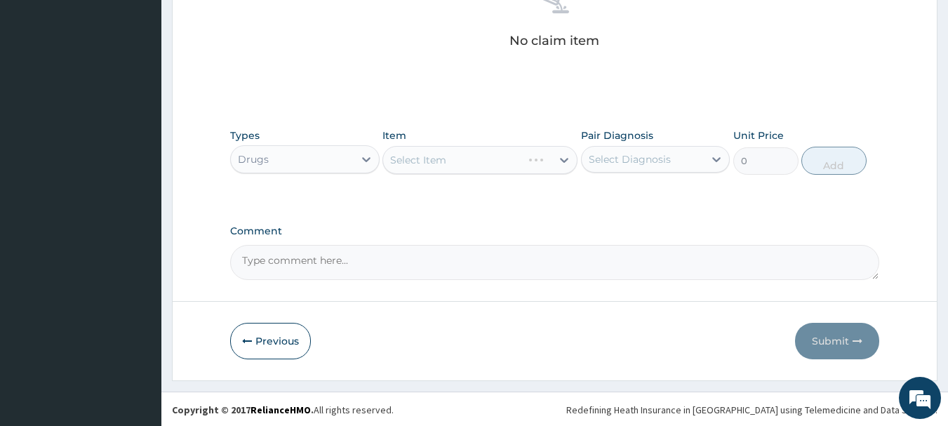
scroll to position [586, 0]
click at [515, 157] on div "Select Item" at bounding box center [480, 159] width 195 height 28
click at [477, 153] on div "Select Item" at bounding box center [480, 159] width 195 height 28
click at [491, 157] on div "Select Item" at bounding box center [467, 158] width 168 height 22
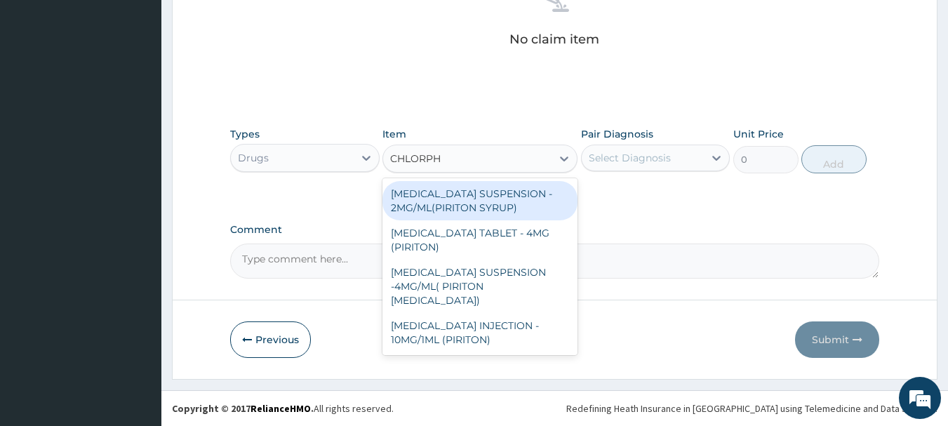
type input "CHLORPHE"
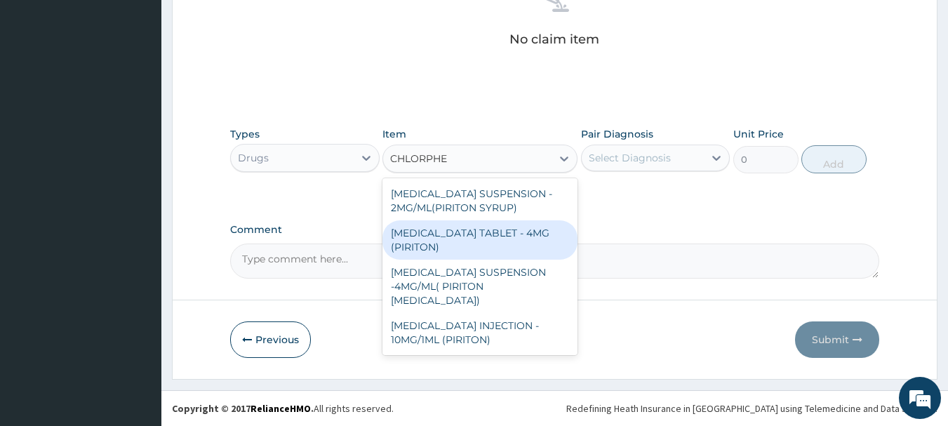
click at [476, 250] on div "[MEDICAL_DATA] TABLET - 4MG (PIRITON)" at bounding box center [480, 239] width 195 height 39
type input "22.4"
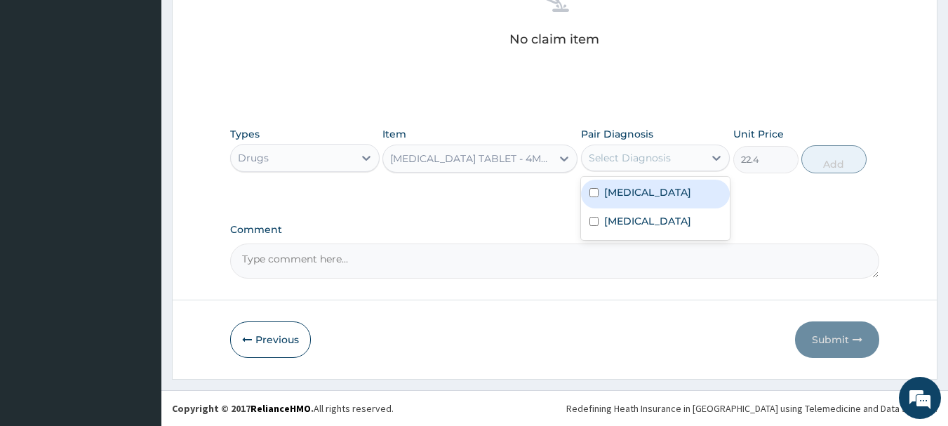
click at [651, 156] on div "Select Diagnosis" at bounding box center [630, 158] width 82 height 14
click at [649, 198] on label "[MEDICAL_DATA]" at bounding box center [647, 192] width 87 height 14
checkbox input "true"
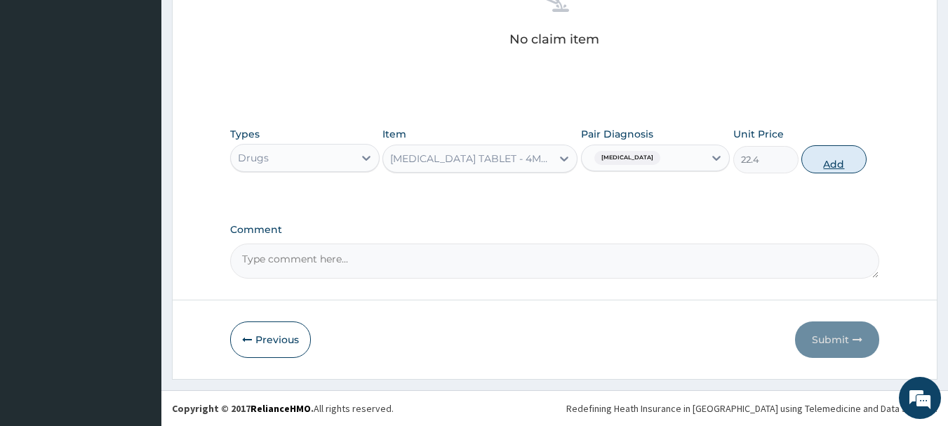
click at [833, 158] on button "Add" at bounding box center [834, 159] width 65 height 28
type input "0"
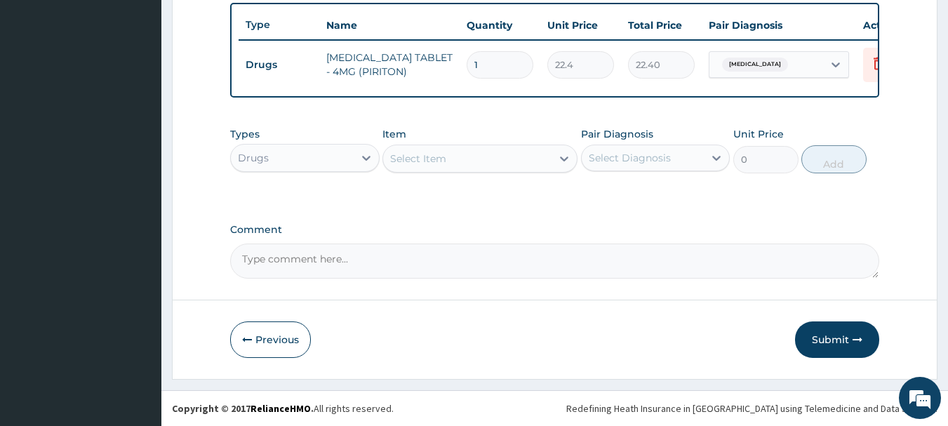
scroll to position [530, 0]
type input "0.00"
type input "5"
type input "112.00"
type input "5"
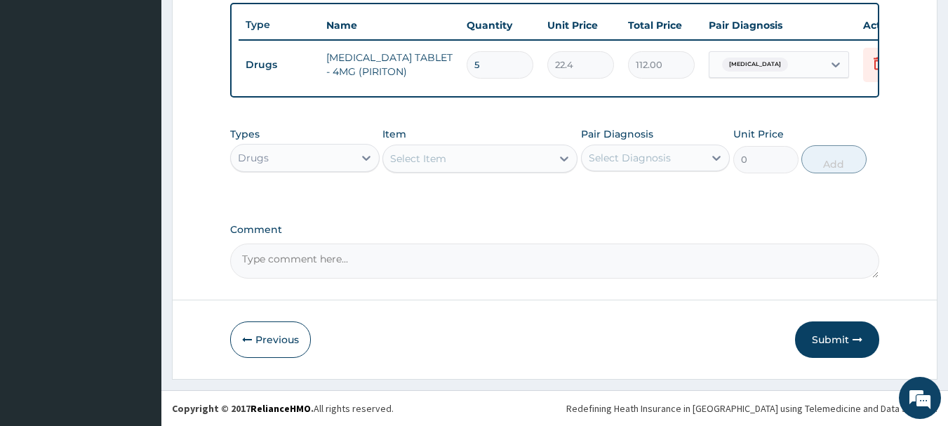
click at [472, 157] on div "Select Item" at bounding box center [467, 158] width 168 height 22
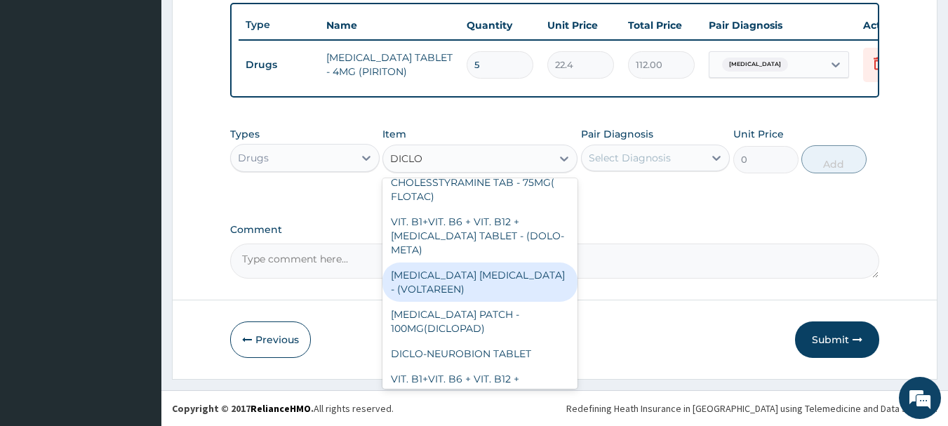
scroll to position [0, 0]
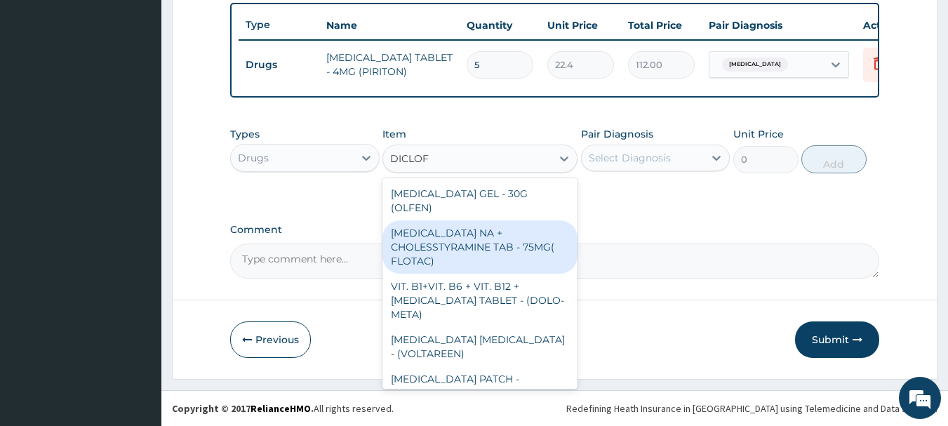
type input "DICLOFE"
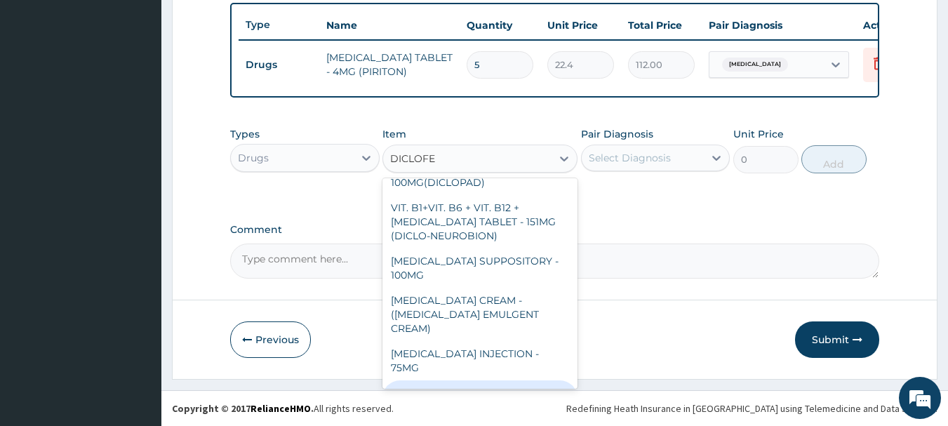
scroll to position [320, 0]
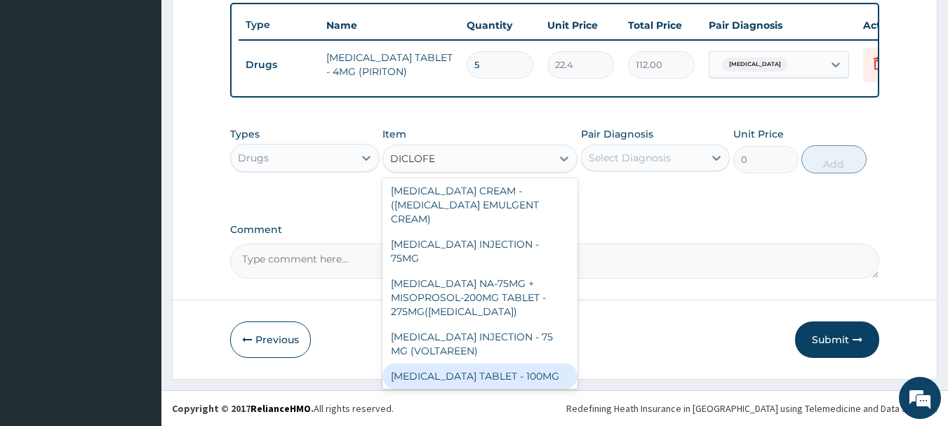
click at [513, 364] on div "[MEDICAL_DATA] TABLET - 100MG" at bounding box center [480, 376] width 195 height 25
type input "112"
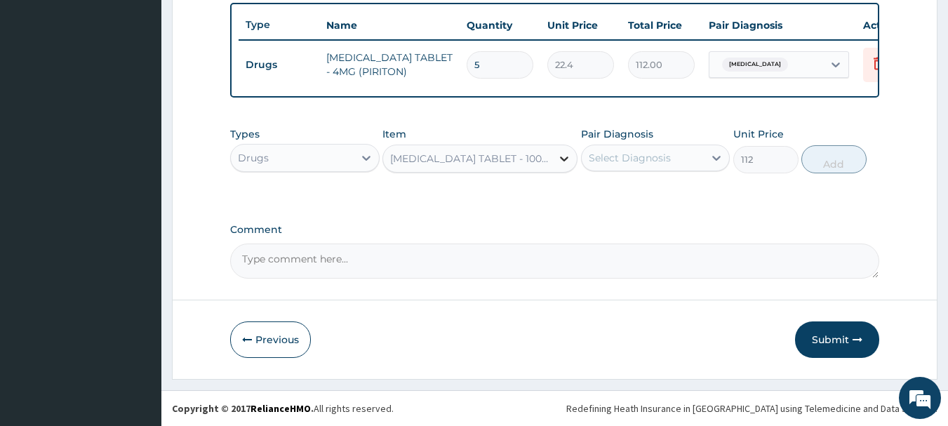
click at [551, 161] on div "[MEDICAL_DATA] TABLET - 100MG" at bounding box center [467, 158] width 168 height 22
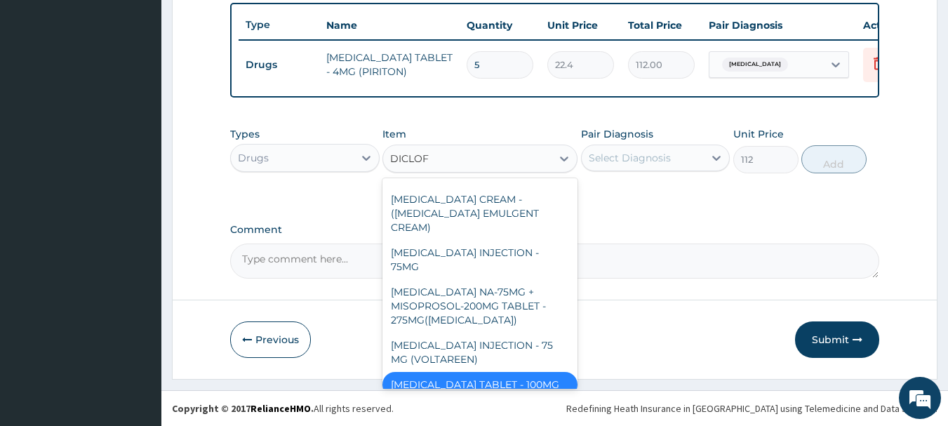
scroll to position [286, 0]
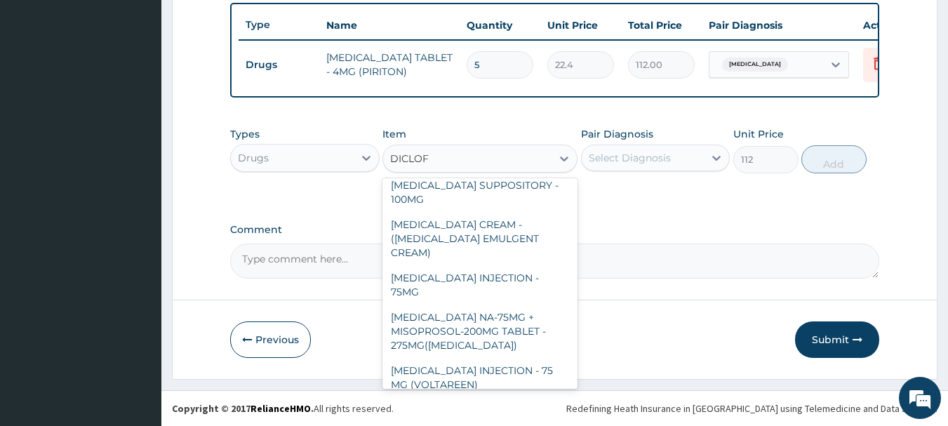
type input "DICLOFE"
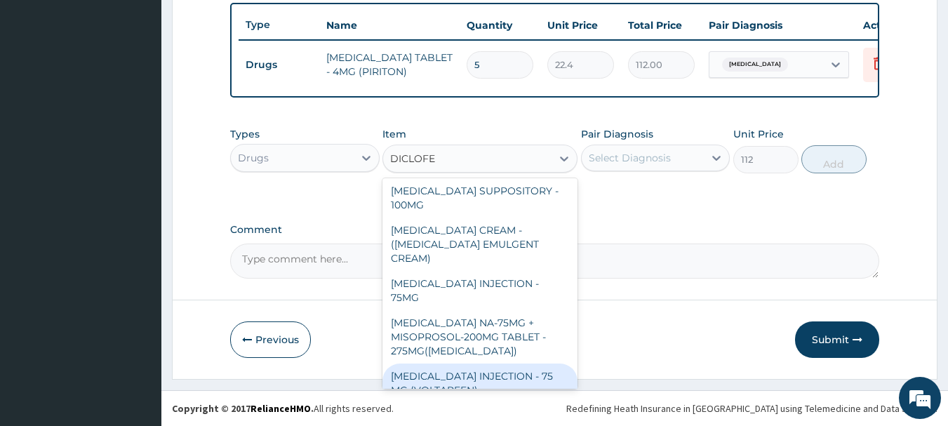
scroll to position [320, 0]
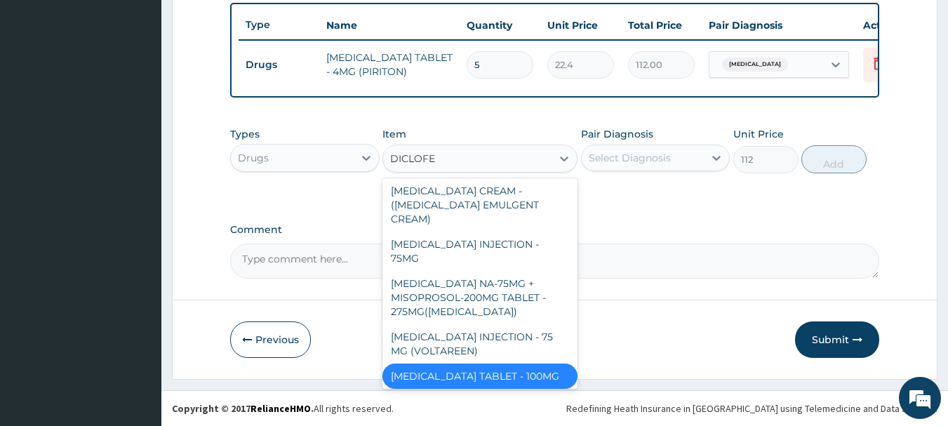
click at [500, 364] on div "[MEDICAL_DATA] TABLET - 100MG" at bounding box center [480, 376] width 195 height 25
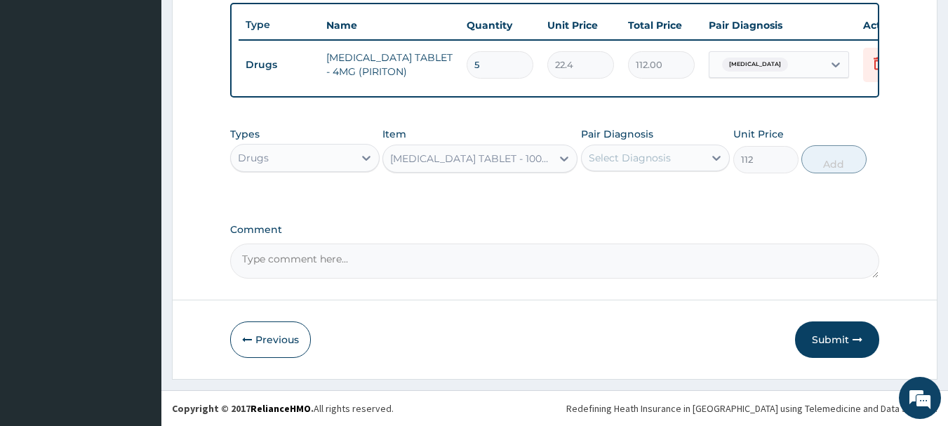
click at [668, 154] on div "Select Diagnosis" at bounding box center [630, 158] width 82 height 14
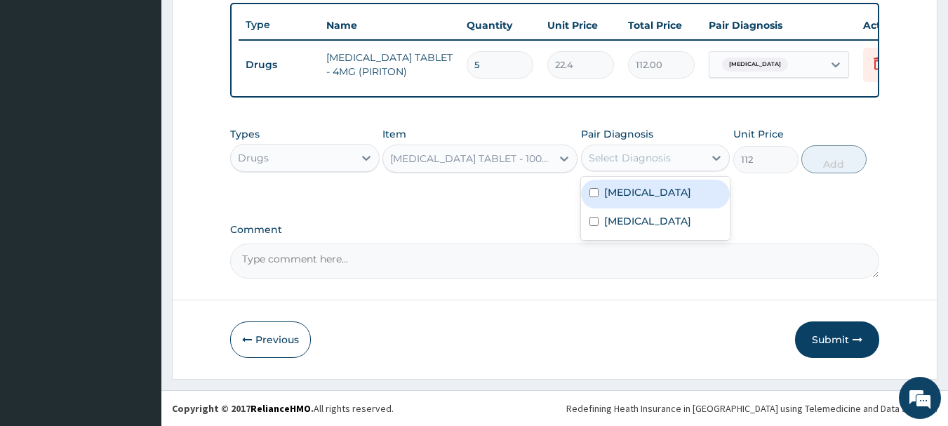
click at [630, 199] on label "[MEDICAL_DATA]" at bounding box center [647, 192] width 87 height 14
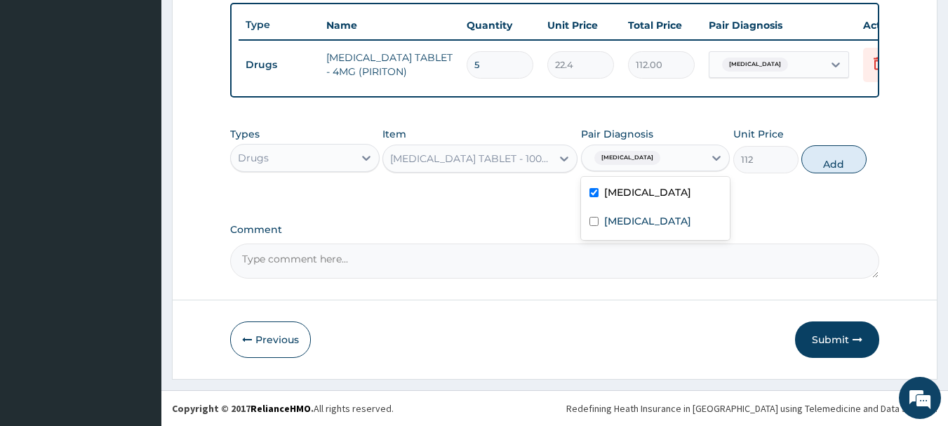
checkbox input "true"
click at [638, 228] on label "[MEDICAL_DATA]" at bounding box center [647, 221] width 87 height 14
checkbox input "true"
click at [821, 173] on button "Add" at bounding box center [834, 159] width 65 height 28
type input "0"
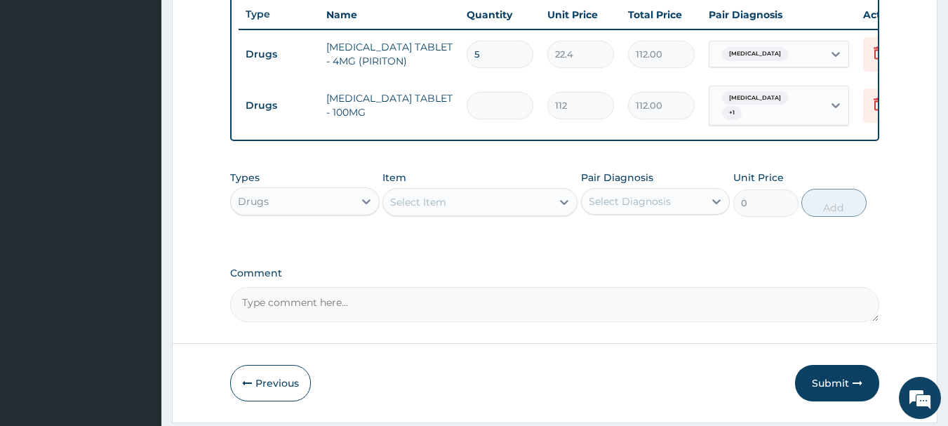
type input "0.00"
type input "3"
type input "336.00"
type input "3"
click at [481, 213] on div "Select Item" at bounding box center [467, 202] width 168 height 22
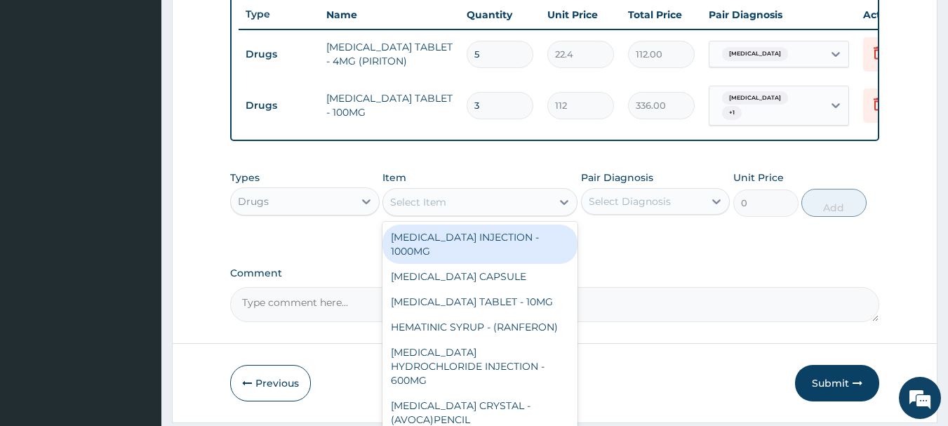
click at [286, 211] on div "Drugs" at bounding box center [292, 201] width 123 height 22
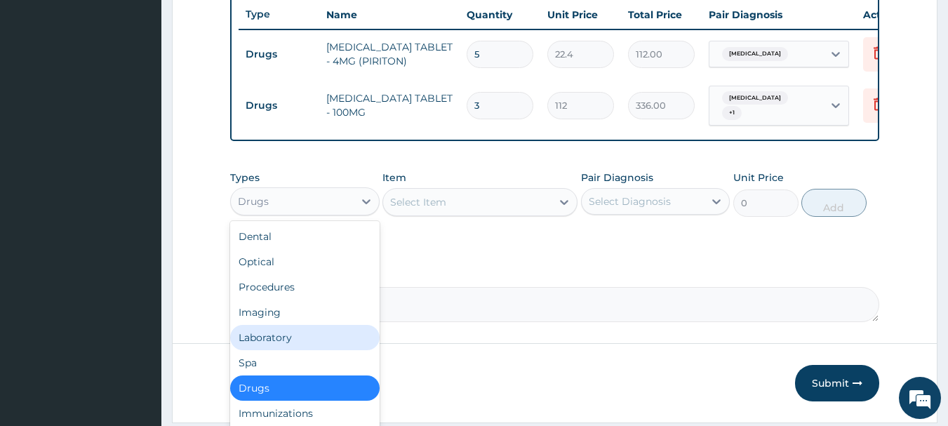
drag, startPoint x: 272, startPoint y: 350, endPoint x: 327, endPoint y: 300, distance: 74.0
click at [273, 350] on div "Laboratory" at bounding box center [305, 337] width 150 height 25
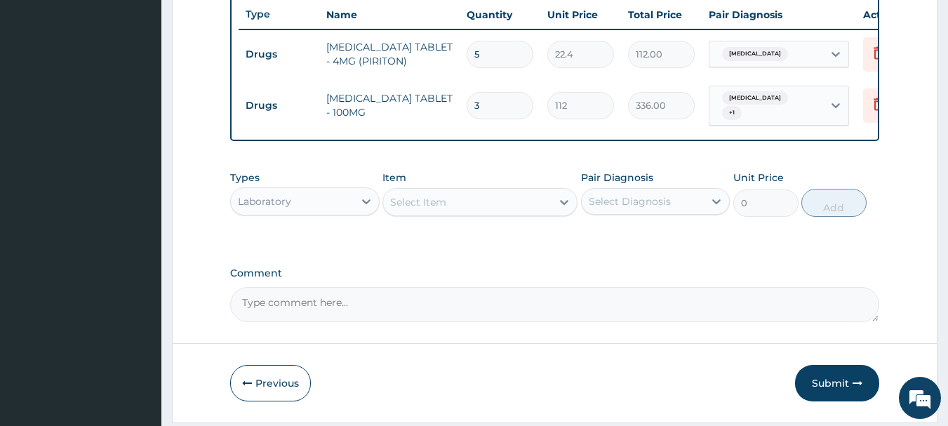
click at [498, 213] on div "Select Item" at bounding box center [467, 202] width 168 height 22
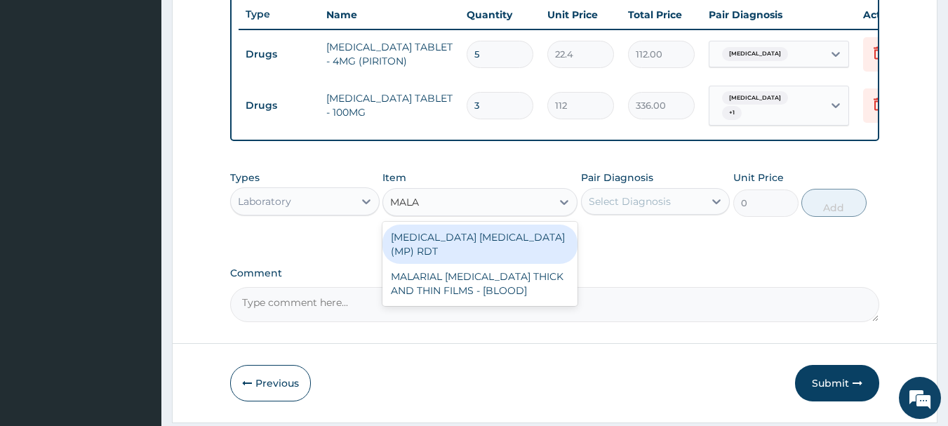
type input "MALAR"
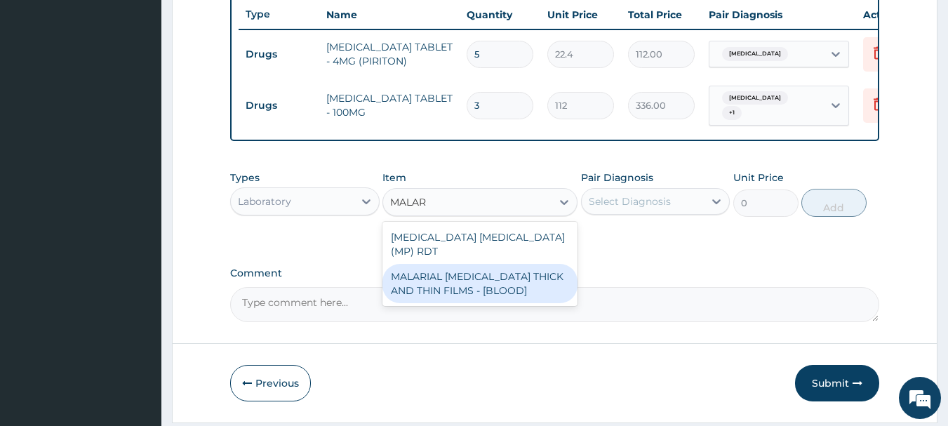
click at [540, 284] on div "MALARIAL PARASITE THICK AND THIN FILMS - [BLOOD]" at bounding box center [480, 283] width 195 height 39
type input "2187.5"
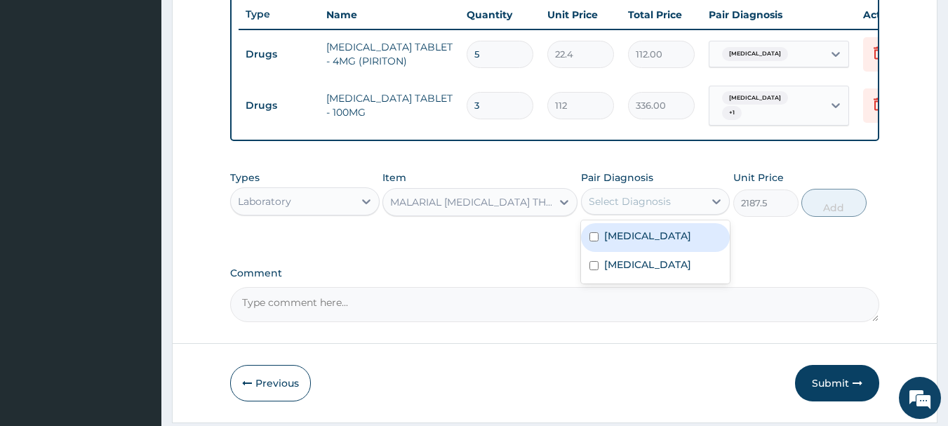
click at [663, 208] on div "Select Diagnosis" at bounding box center [630, 201] width 82 height 14
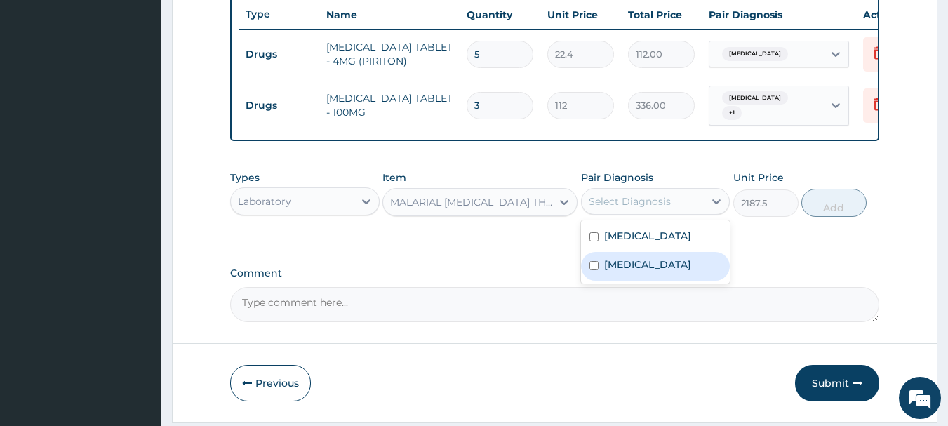
click at [626, 272] on label "Malaria" at bounding box center [647, 265] width 87 height 14
checkbox input "true"
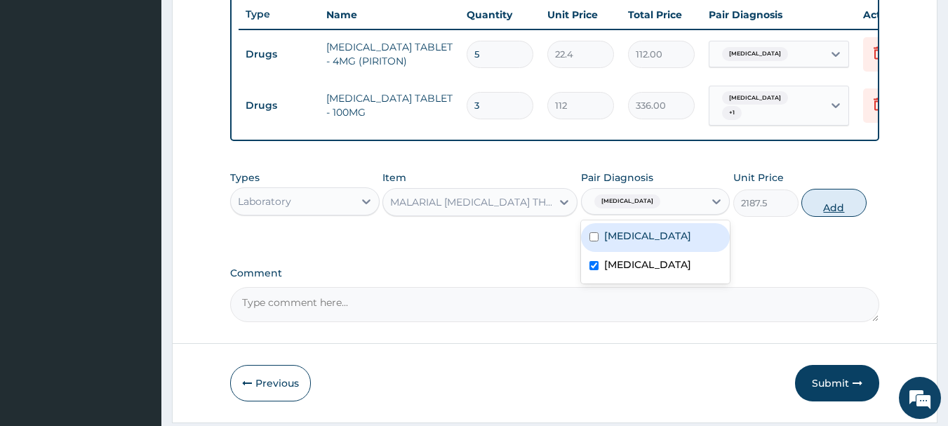
click at [835, 217] on button "Add" at bounding box center [834, 203] width 65 height 28
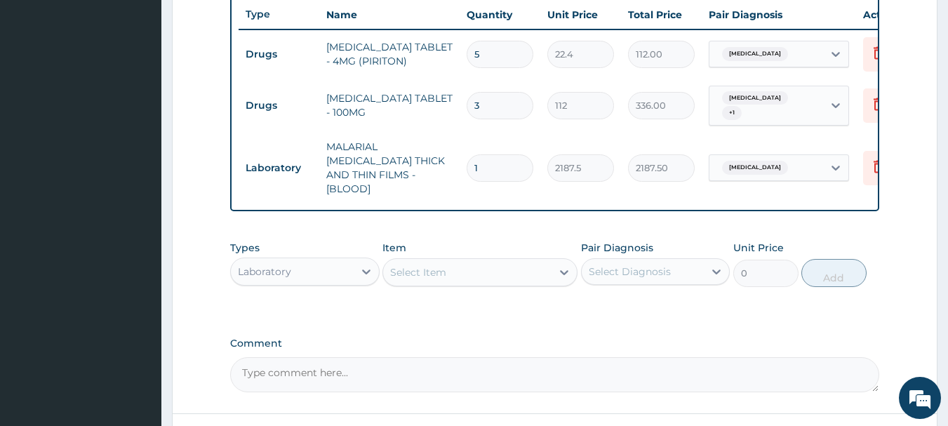
click at [484, 265] on div "Select Item" at bounding box center [467, 272] width 168 height 22
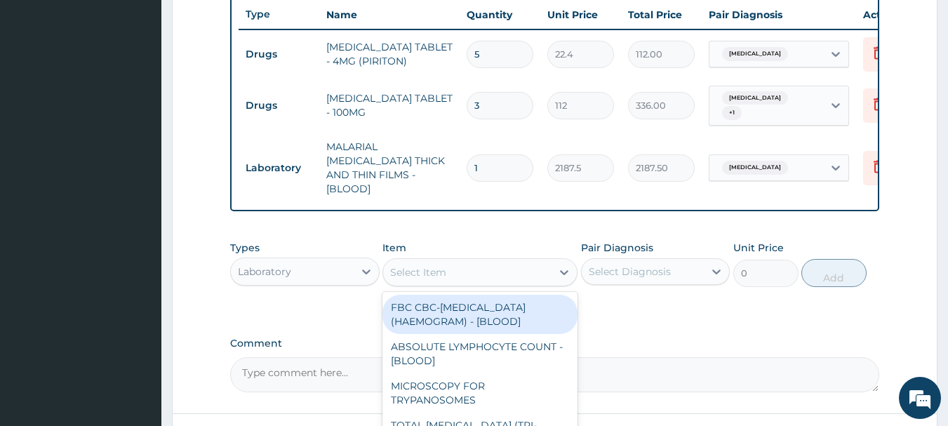
click at [486, 314] on div "FBC CBC-COMPLETE BLOOD COUNT (HAEMOGRAM) - [BLOOD]" at bounding box center [480, 314] width 195 height 39
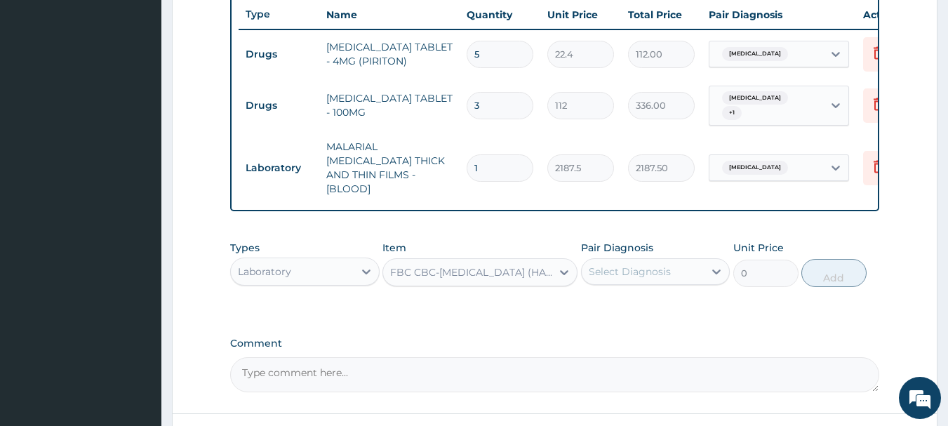
type input "5000"
click at [644, 276] on div "Select Diagnosis" at bounding box center [643, 271] width 123 height 22
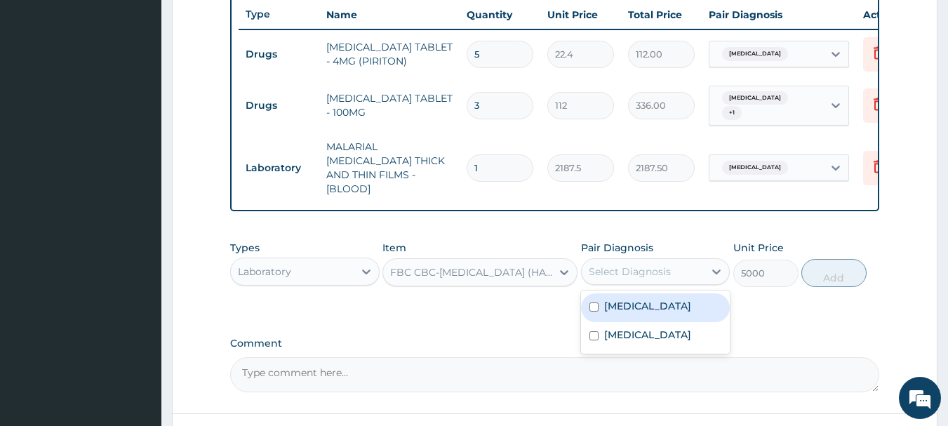
click at [645, 312] on label "Upper respiratory infection" at bounding box center [647, 306] width 87 height 14
checkbox input "true"
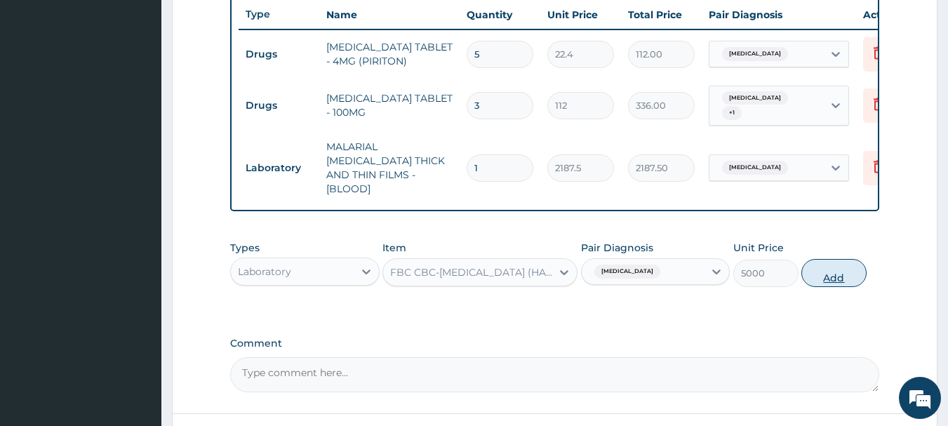
click at [827, 280] on button "Add" at bounding box center [834, 273] width 65 height 28
type input "0"
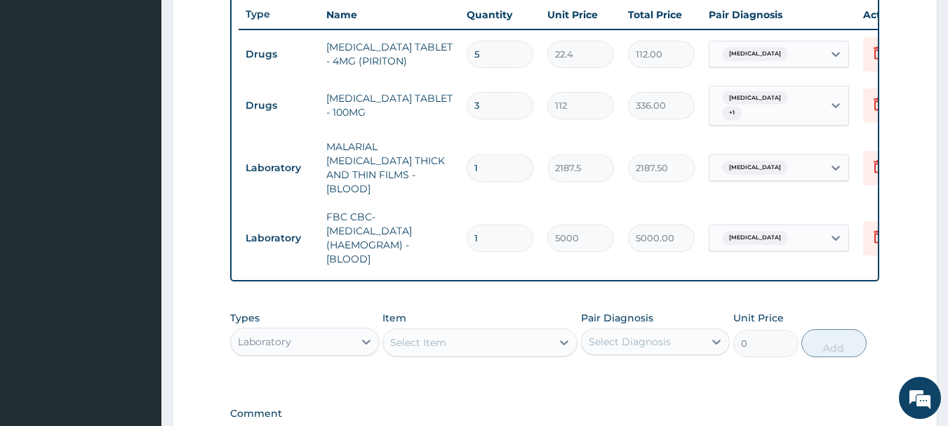
click at [267, 340] on div "Laboratory" at bounding box center [264, 342] width 53 height 14
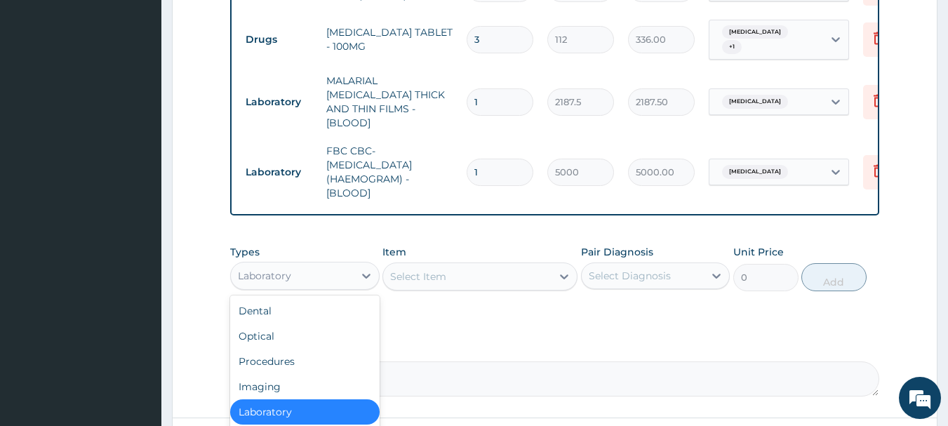
scroll to position [710, 0]
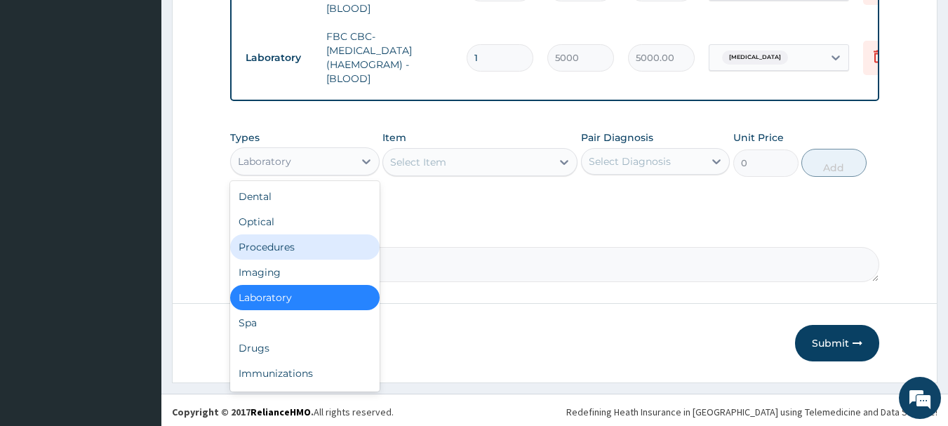
click at [267, 249] on div "Procedures" at bounding box center [305, 246] width 150 height 25
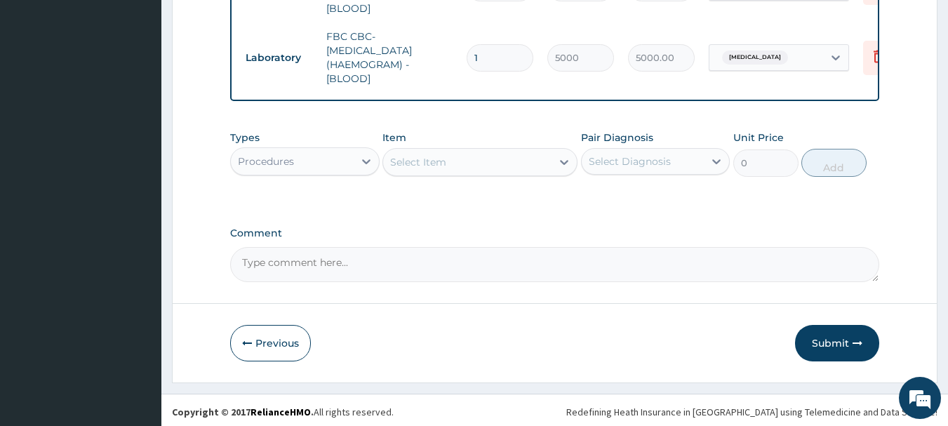
click at [531, 161] on div "Select Item" at bounding box center [467, 162] width 168 height 22
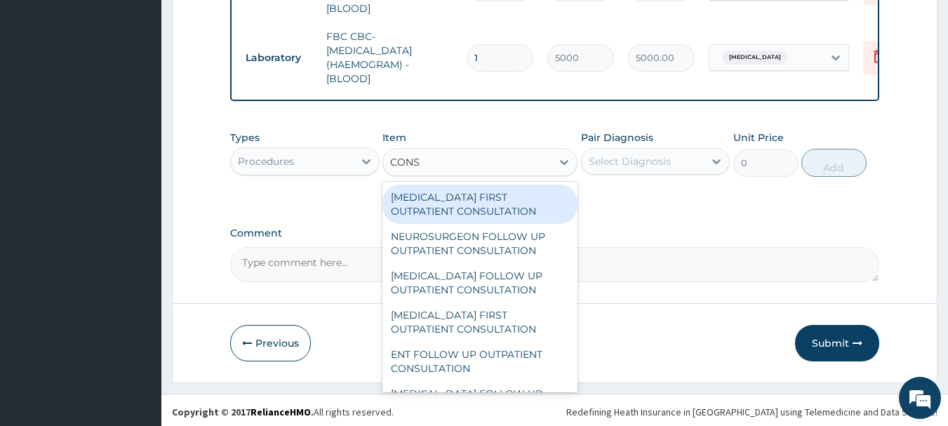
type input "CONSU"
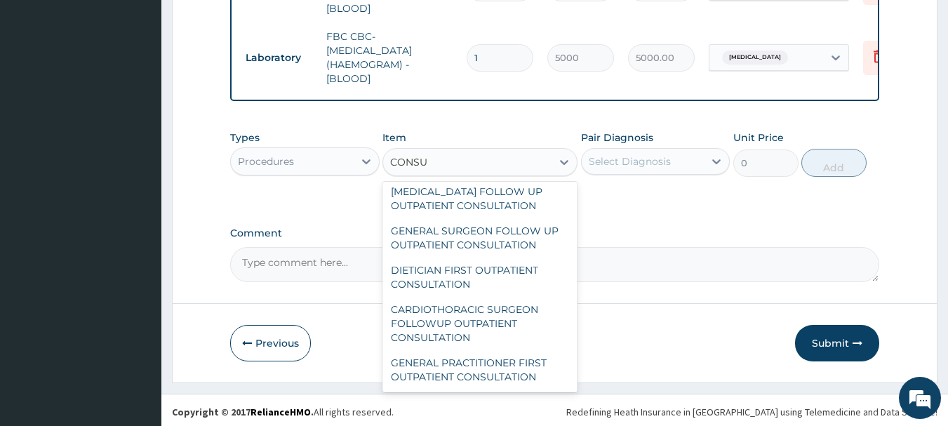
scroll to position [2241, 0]
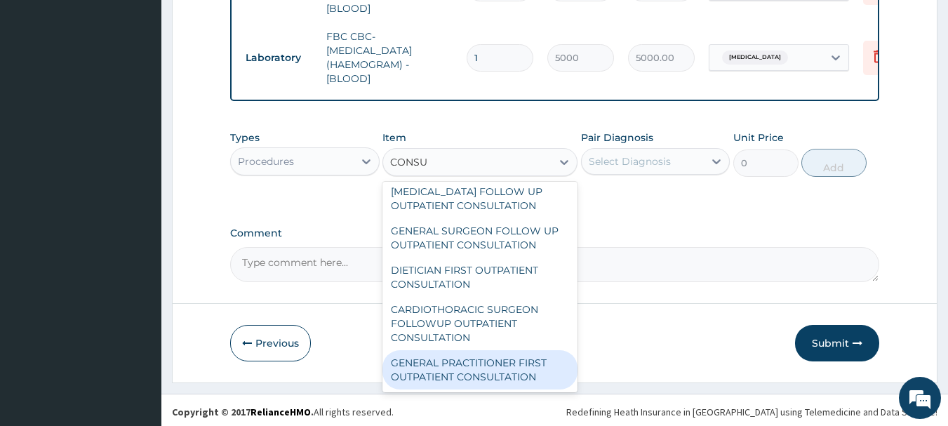
click at [487, 367] on div "GENERAL PRACTITIONER FIRST OUTPATIENT CONSULTATION" at bounding box center [480, 369] width 195 height 39
type input "3750"
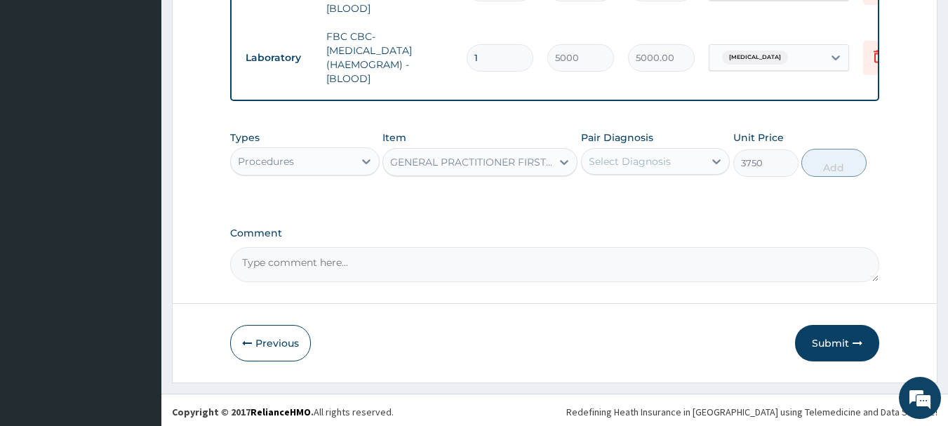
click at [643, 157] on div "Select Diagnosis" at bounding box center [630, 161] width 82 height 14
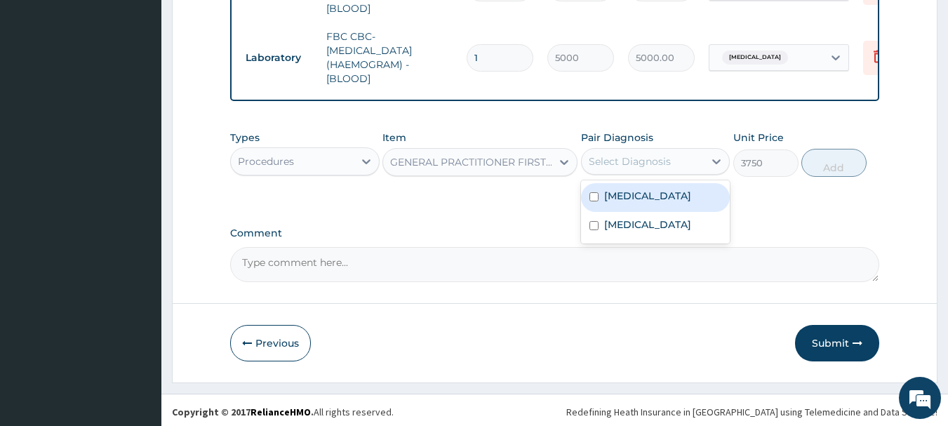
click at [625, 200] on label "Upper respiratory infection" at bounding box center [647, 196] width 87 height 14
checkbox input "true"
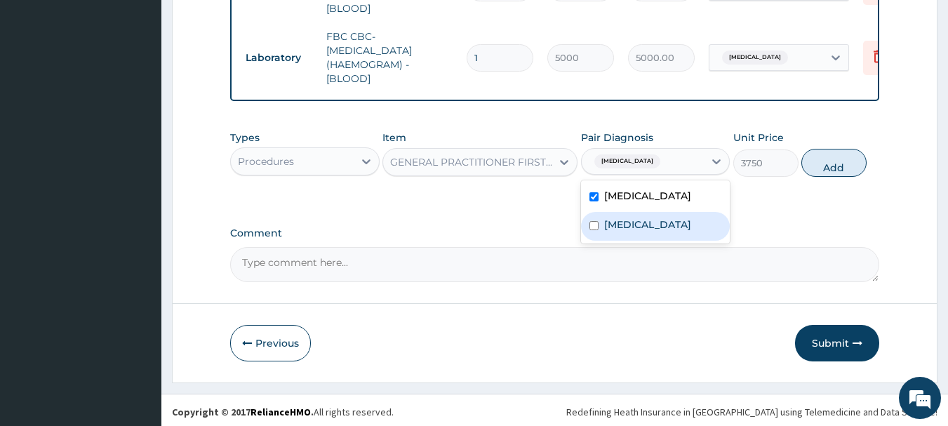
click at [625, 232] on label "Malaria" at bounding box center [647, 225] width 87 height 14
checkbox input "true"
click at [830, 171] on button "Add" at bounding box center [834, 163] width 65 height 28
type input "0"
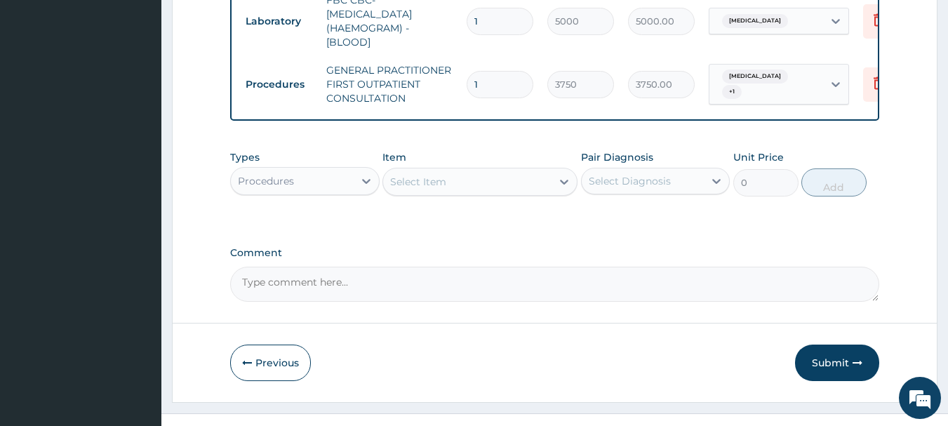
scroll to position [767, 0]
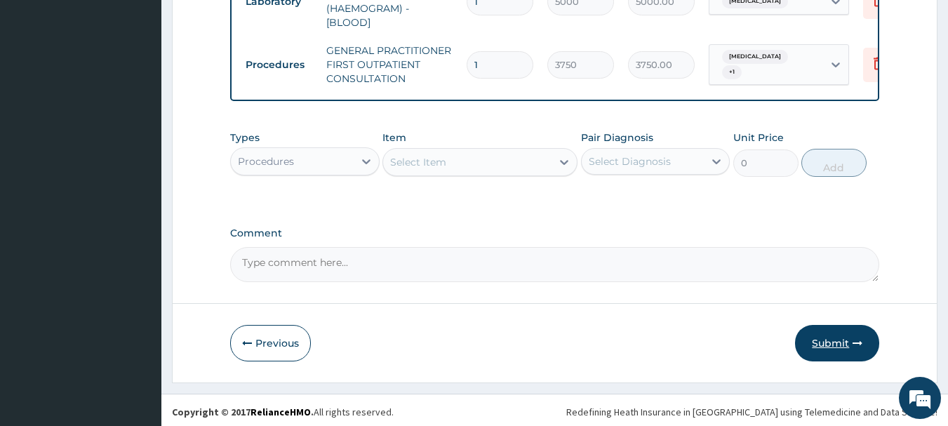
click at [826, 340] on button "Submit" at bounding box center [837, 343] width 84 height 37
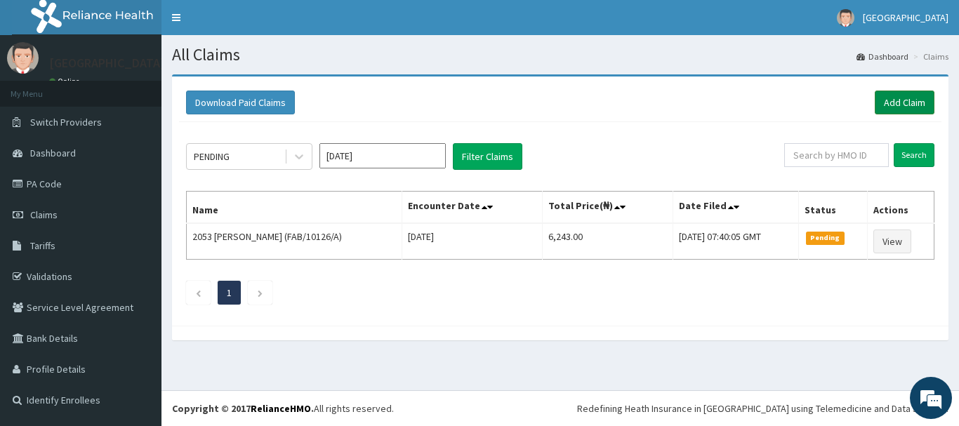
click at [898, 100] on link "Add Claim" at bounding box center [905, 103] width 60 height 24
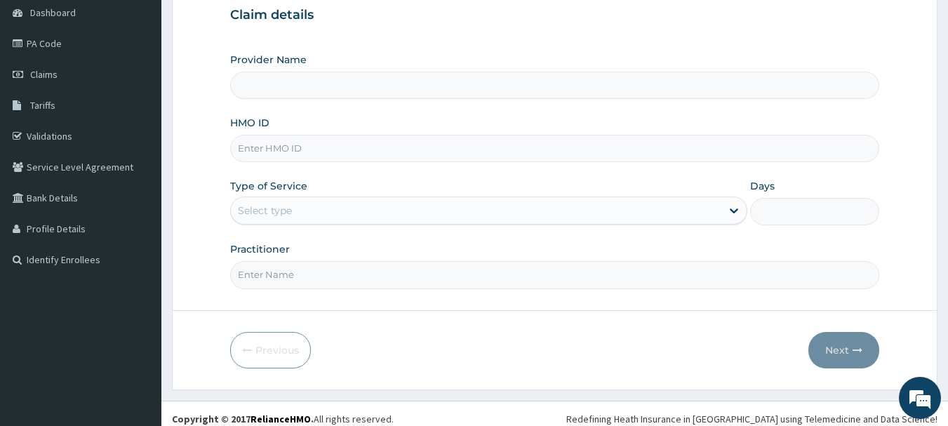
type input "[GEOGRAPHIC_DATA], [GEOGRAPHIC_DATA]"
type input "GCS/10115/A"
click at [333, 205] on div "Select type" at bounding box center [476, 210] width 491 height 22
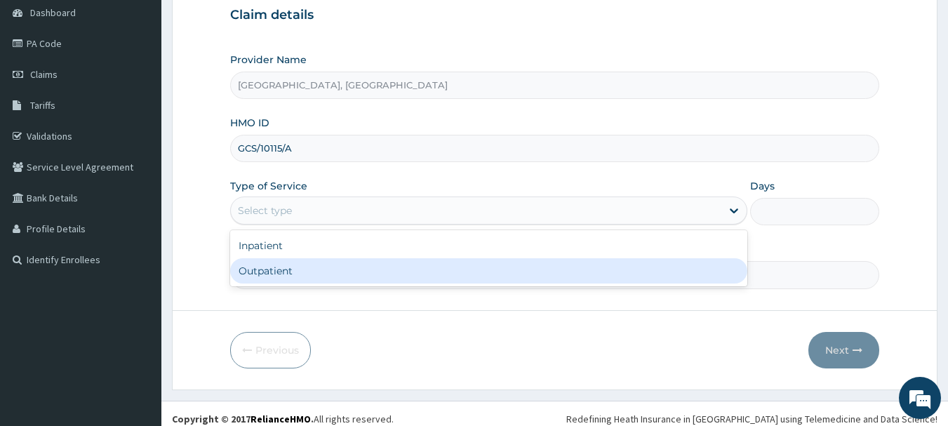
click at [301, 276] on div "Outpatient" at bounding box center [488, 270] width 517 height 25
type input "1"
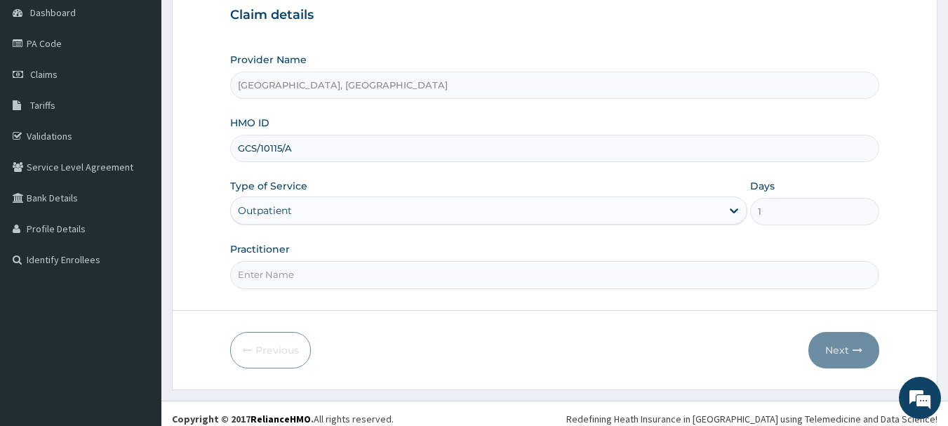
click at [308, 273] on input "Practitioner" at bounding box center [555, 274] width 650 height 27
type input "[PERSON_NAME]"
click at [848, 350] on button "Next" at bounding box center [844, 350] width 71 height 37
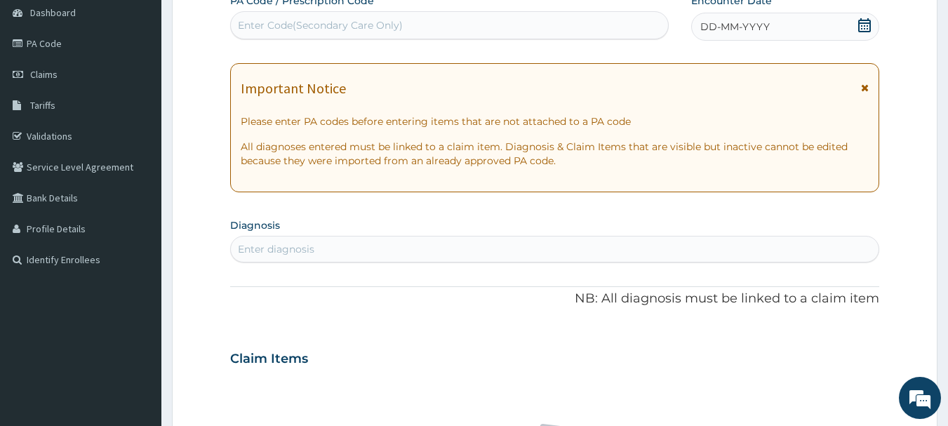
click at [848, 23] on div "DD-MM-YYYY" at bounding box center [785, 27] width 188 height 28
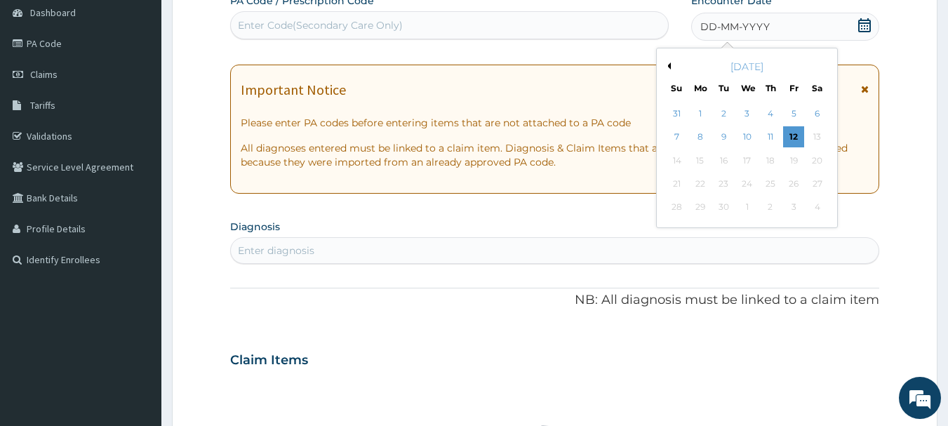
click at [744, 112] on div "3" at bounding box center [747, 113] width 21 height 21
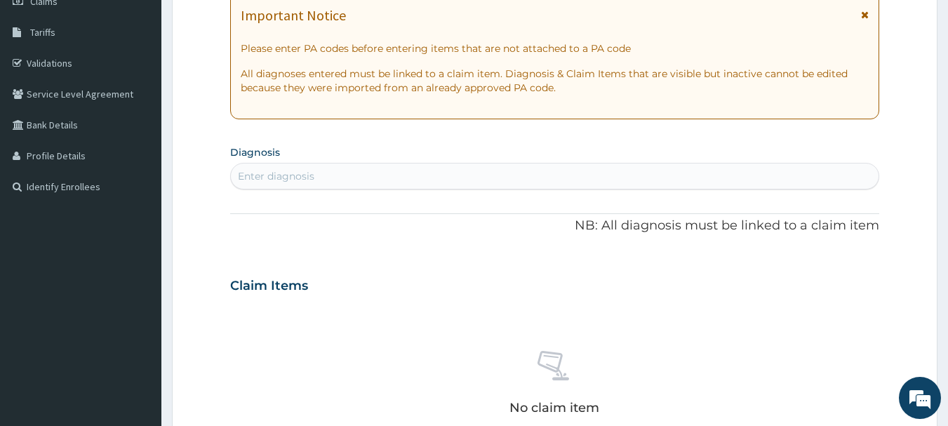
scroll to position [351, 0]
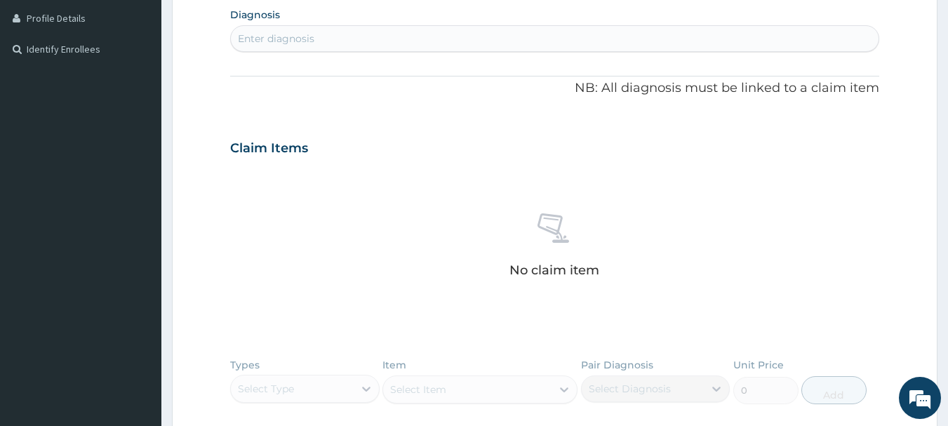
click at [314, 33] on div "Enter diagnosis" at bounding box center [555, 38] width 649 height 22
type input "HYPERTE"
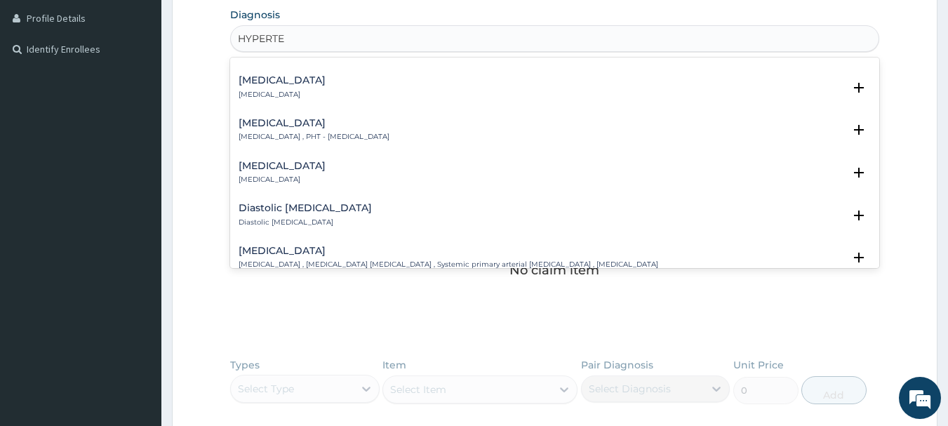
scroll to position [1334, 0]
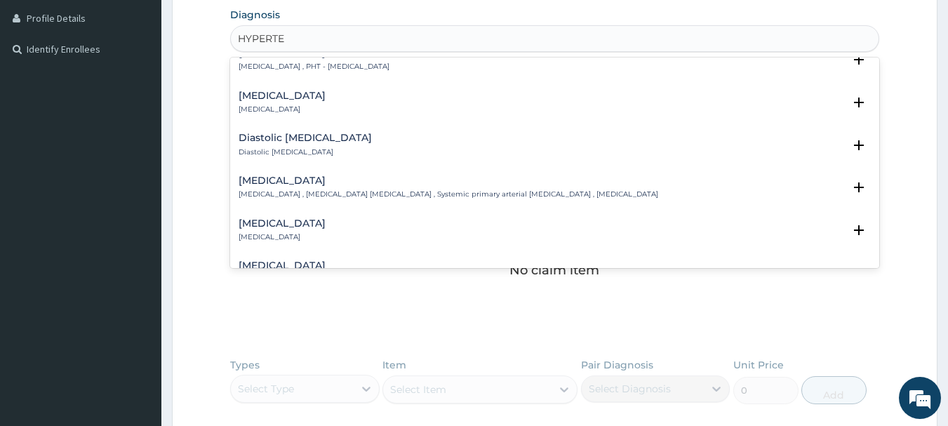
click at [356, 175] on div "Essential hypertension Essential hypertension , Idiopathic hypertension , Syste…" at bounding box center [449, 187] width 420 height 25
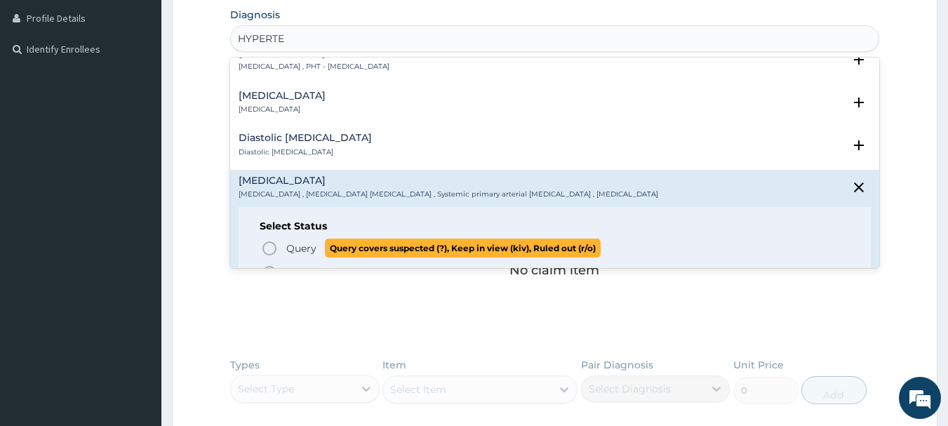
click at [304, 241] on span "Query" at bounding box center [301, 248] width 30 height 14
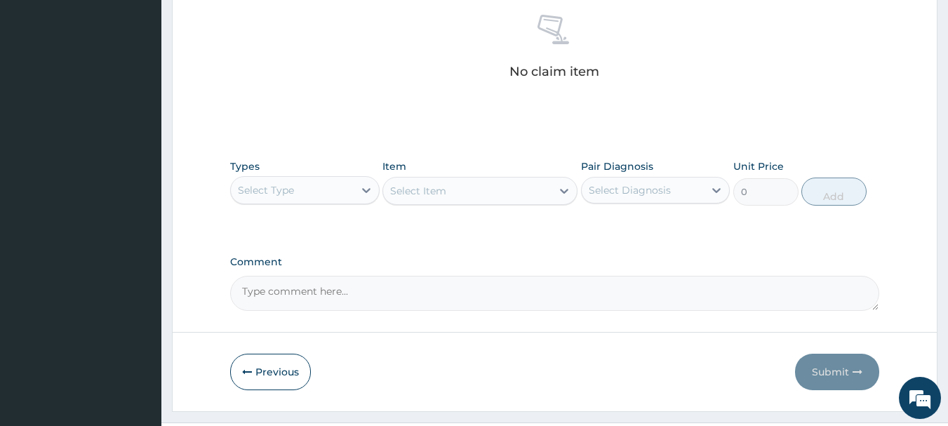
scroll to position [562, 0]
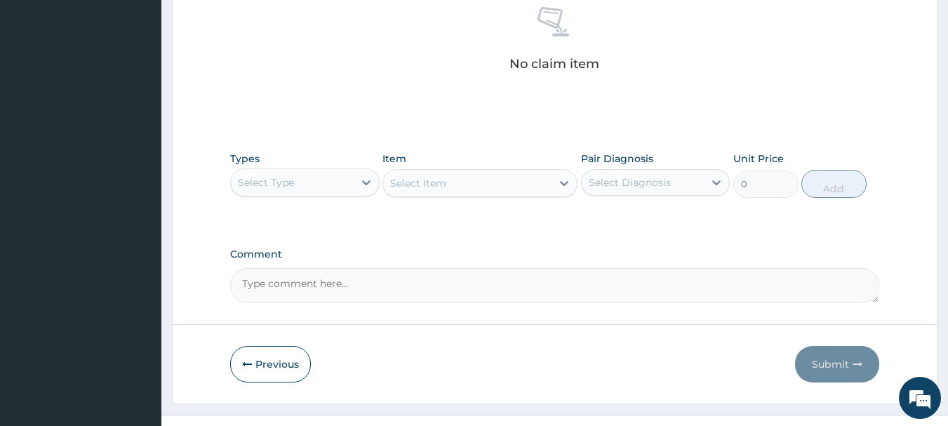
click at [312, 178] on div "Select Type" at bounding box center [292, 182] width 123 height 22
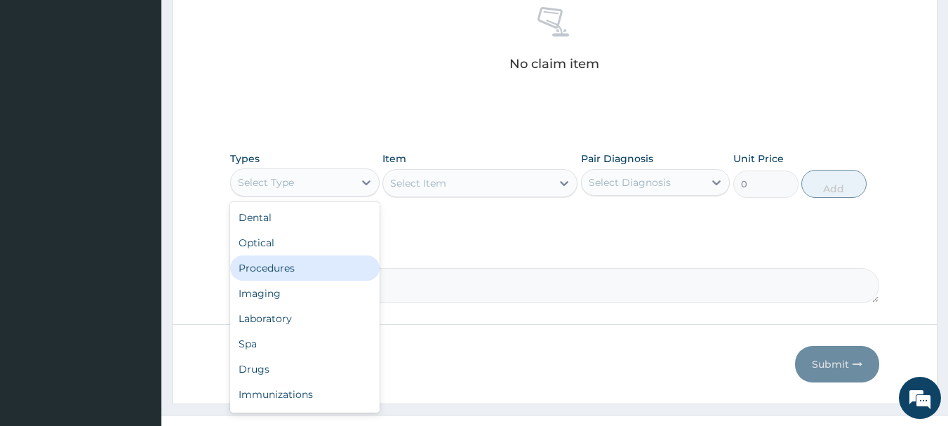
click at [254, 266] on div "Procedures" at bounding box center [305, 268] width 150 height 25
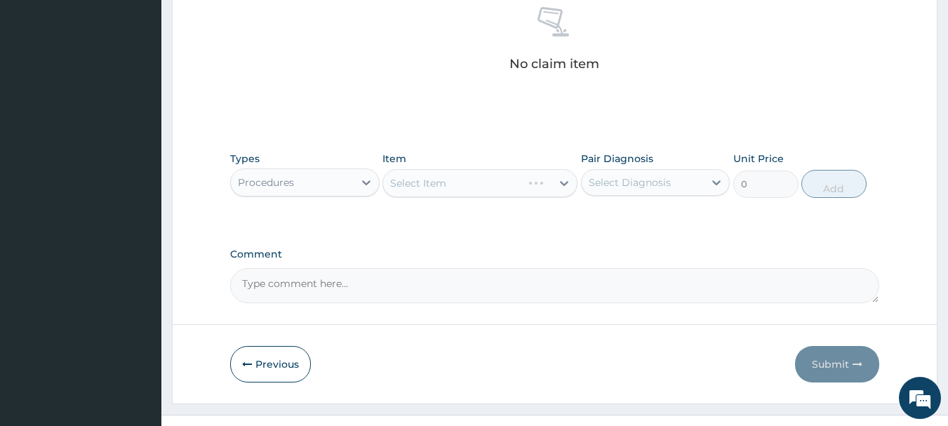
click at [489, 178] on div "Select Item" at bounding box center [480, 183] width 195 height 28
click at [514, 182] on div "Select Item" at bounding box center [467, 183] width 168 height 22
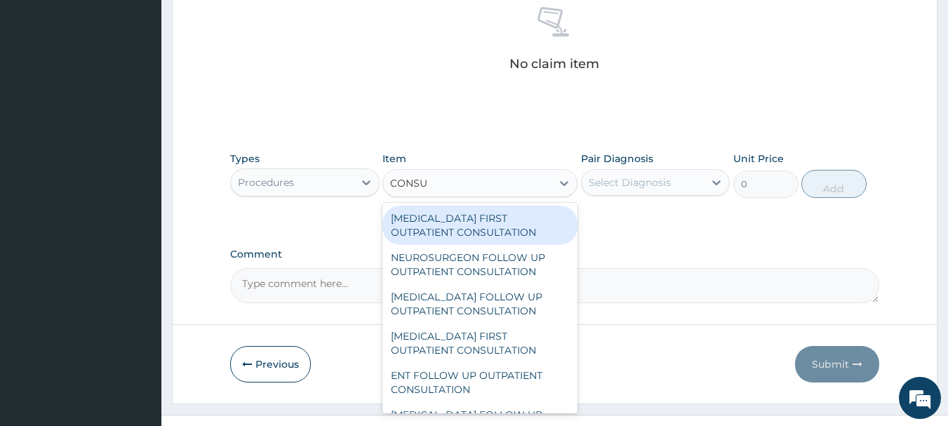
type input "CONSUL"
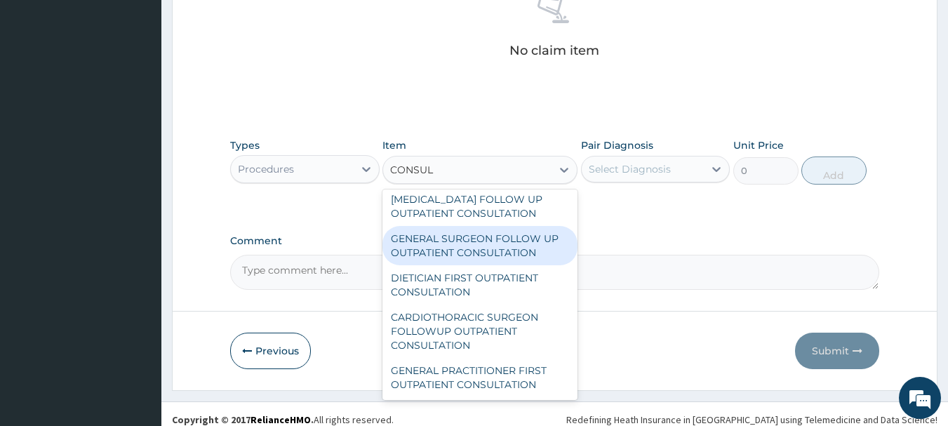
scroll to position [586, 0]
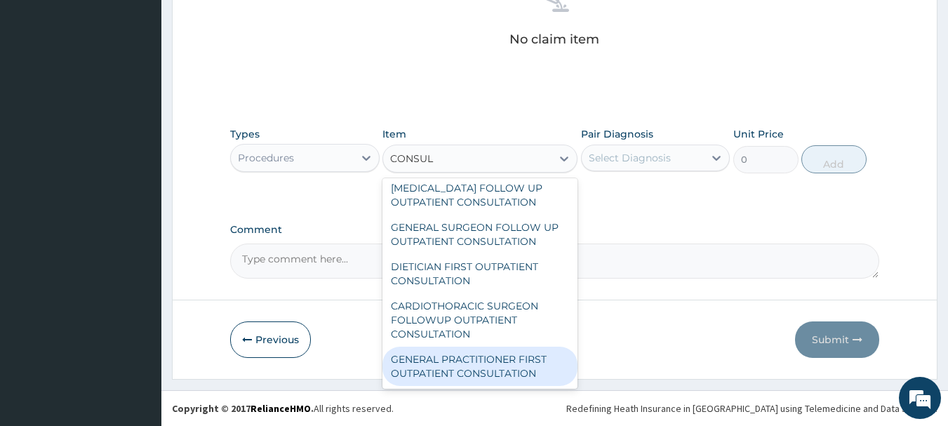
click at [504, 364] on div "GENERAL PRACTITIONER FIRST OUTPATIENT CONSULTATION" at bounding box center [480, 366] width 195 height 39
type input "3750"
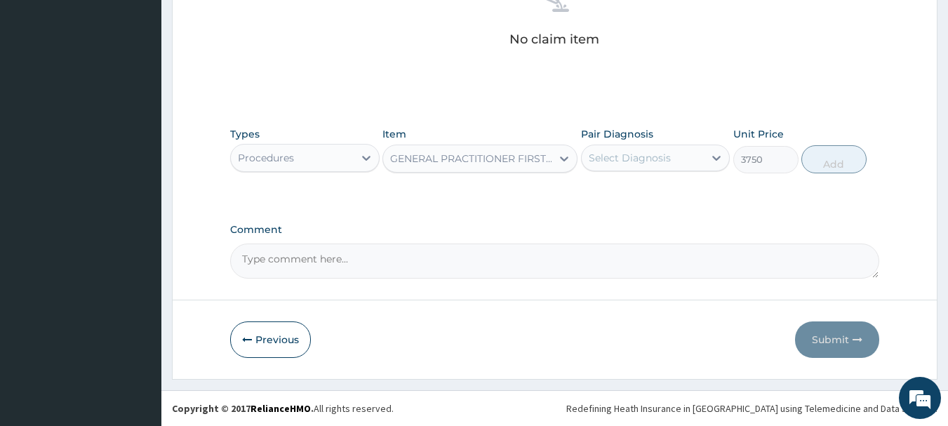
click at [674, 157] on div "Select Diagnosis" at bounding box center [643, 158] width 123 height 22
click at [633, 195] on label "Essential hypertension" at bounding box center [647, 192] width 87 height 14
checkbox input "true"
click at [832, 152] on button "Add" at bounding box center [834, 159] width 65 height 28
type input "0"
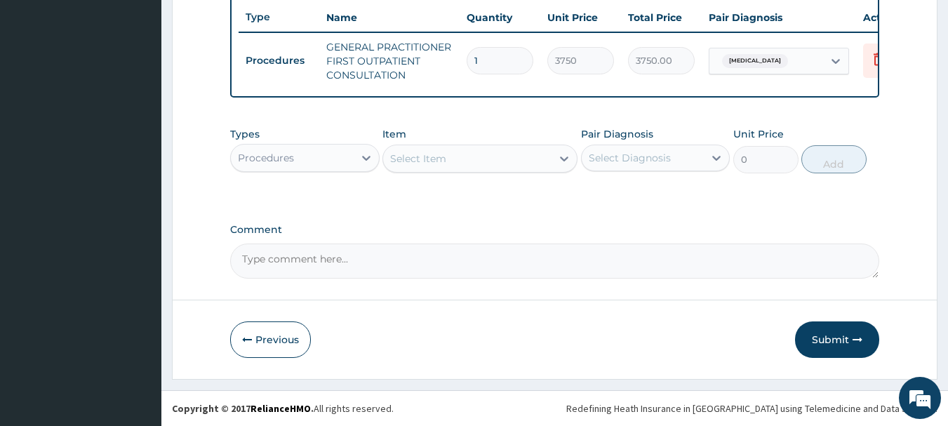
scroll to position [538, 0]
click at [837, 332] on button "Submit" at bounding box center [837, 339] width 84 height 37
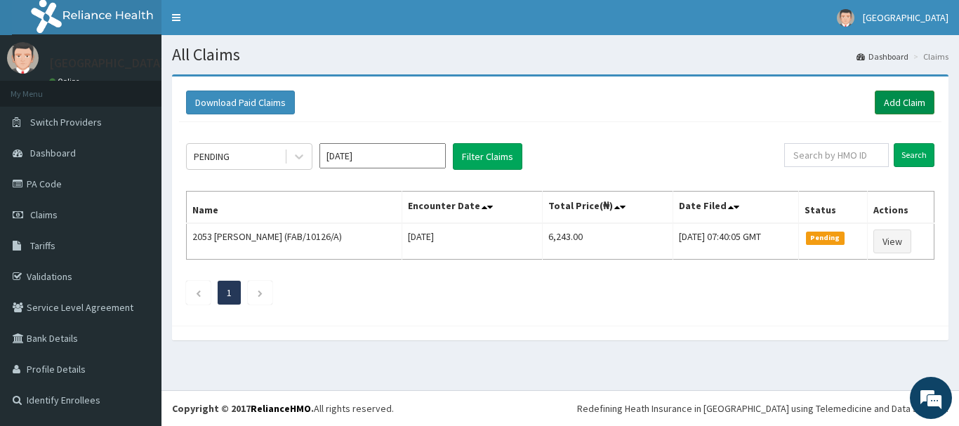
click at [892, 100] on link "Add Claim" at bounding box center [905, 103] width 60 height 24
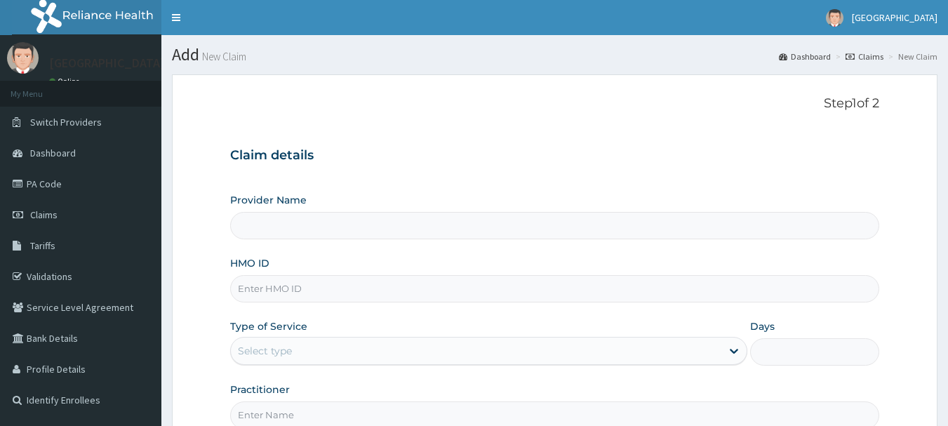
type input "[GEOGRAPHIC_DATA], [GEOGRAPHIC_DATA]"
click at [286, 288] on input "SBL/140" at bounding box center [555, 288] width 650 height 27
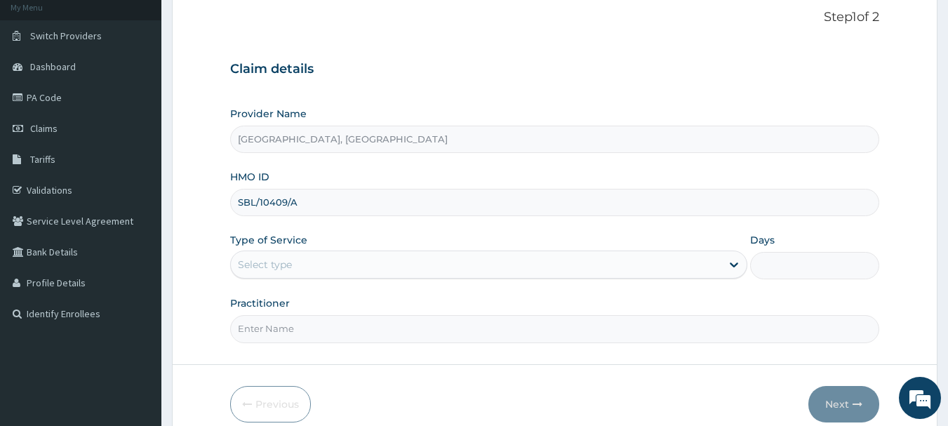
scroll to position [151, 0]
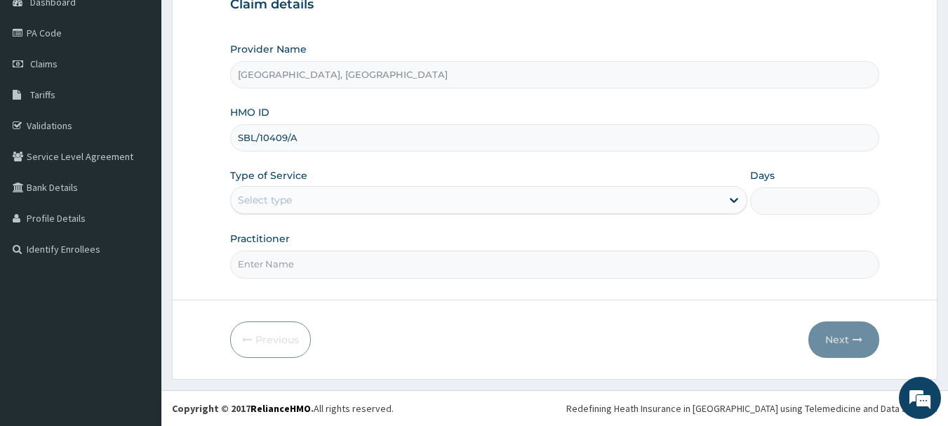
type input "SBL/10409/A"
click at [274, 199] on div "Select type" at bounding box center [265, 200] width 54 height 14
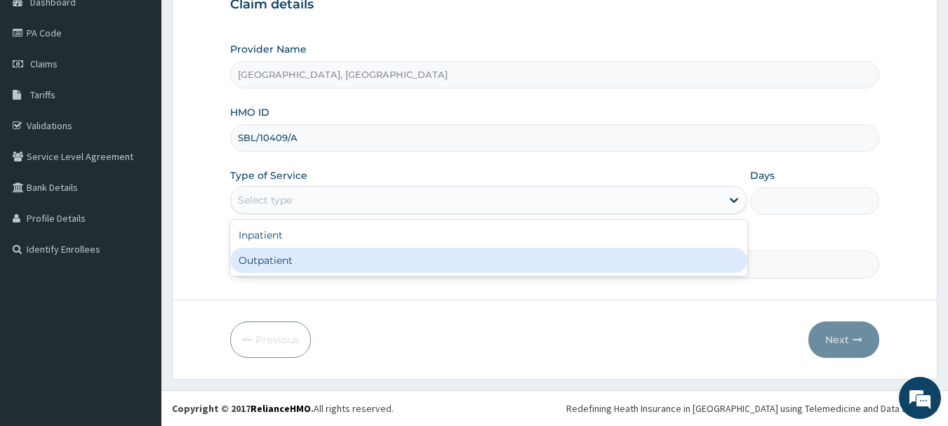
click at [275, 268] on div "Outpatient" at bounding box center [488, 260] width 517 height 25
type input "1"
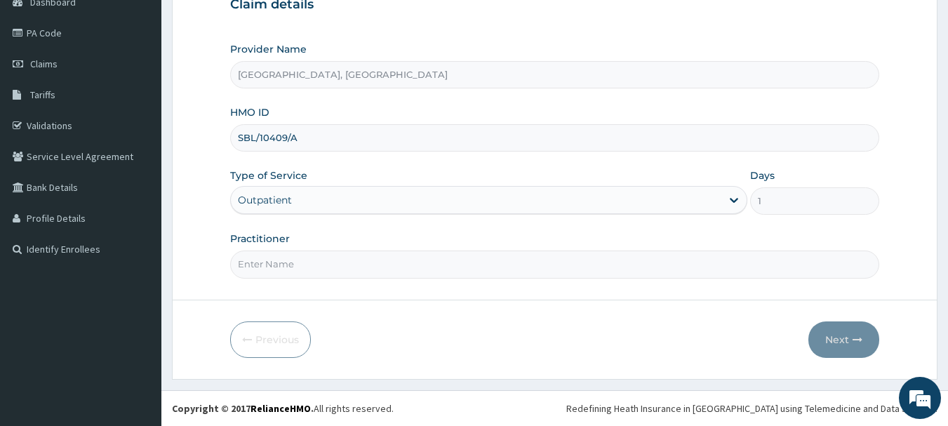
click at [286, 260] on input "Practitioner" at bounding box center [555, 264] width 650 height 27
type input "[PERSON_NAME]"
click at [860, 347] on button "Next" at bounding box center [844, 339] width 71 height 37
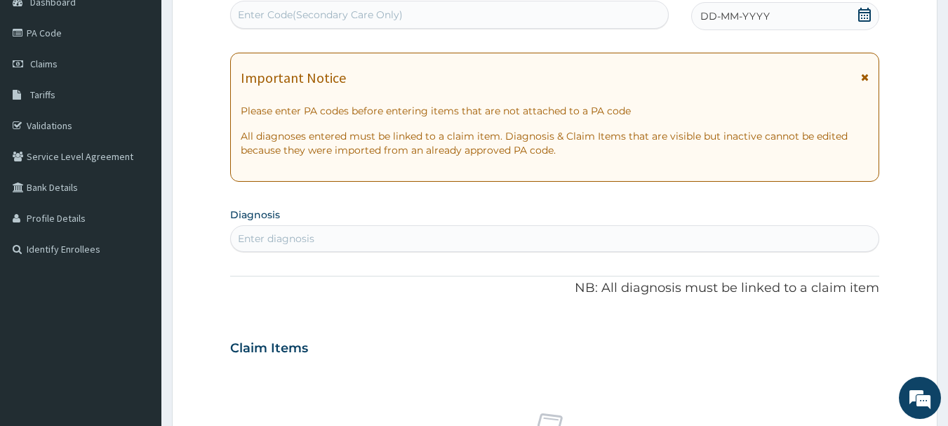
click at [749, 31] on div "PA Code / Prescription Code Enter Code(Secondary Care Only) Encounter Date DD-M…" at bounding box center [555, 346] width 650 height 727
click at [862, 19] on icon at bounding box center [865, 15] width 14 height 14
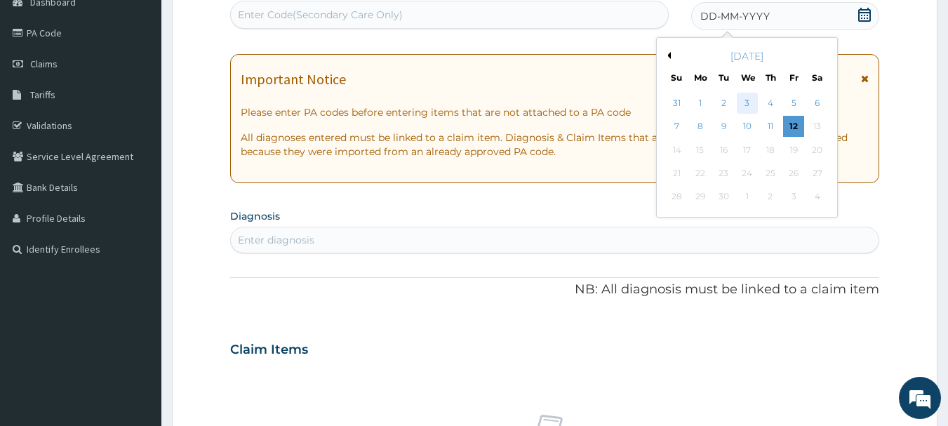
click at [749, 101] on div "3" at bounding box center [747, 103] width 21 height 21
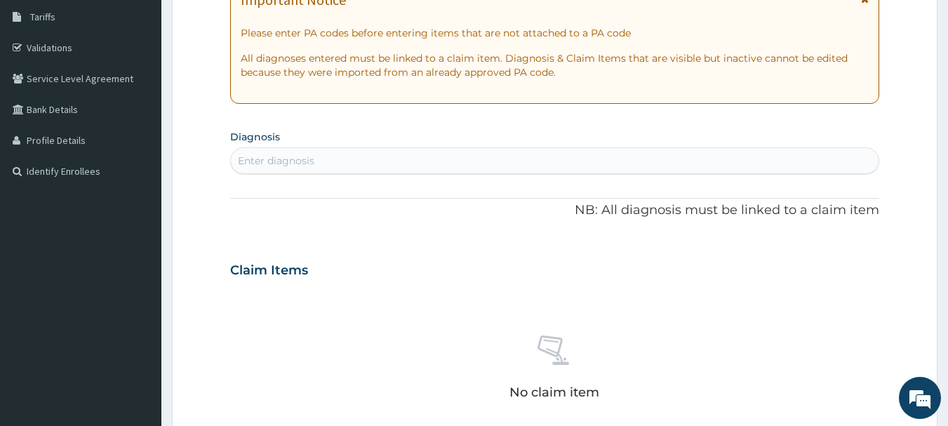
scroll to position [291, 0]
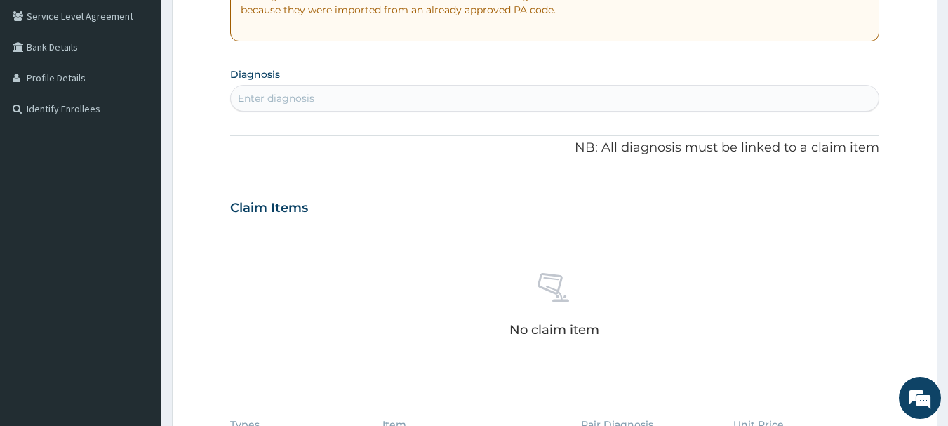
click at [310, 100] on div "Enter diagnosis" at bounding box center [276, 98] width 77 height 14
type input "[MEDICAL_DATA]"
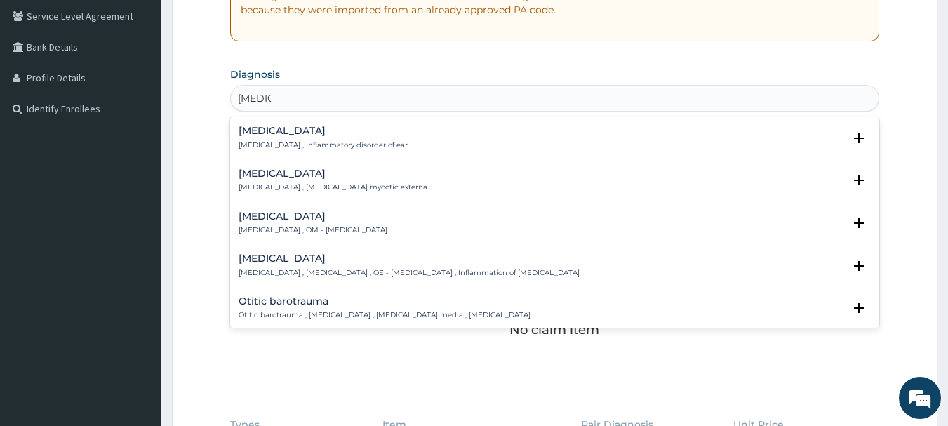
click at [274, 225] on p "[MEDICAL_DATA] , OM - [MEDICAL_DATA]" at bounding box center [313, 230] width 149 height 10
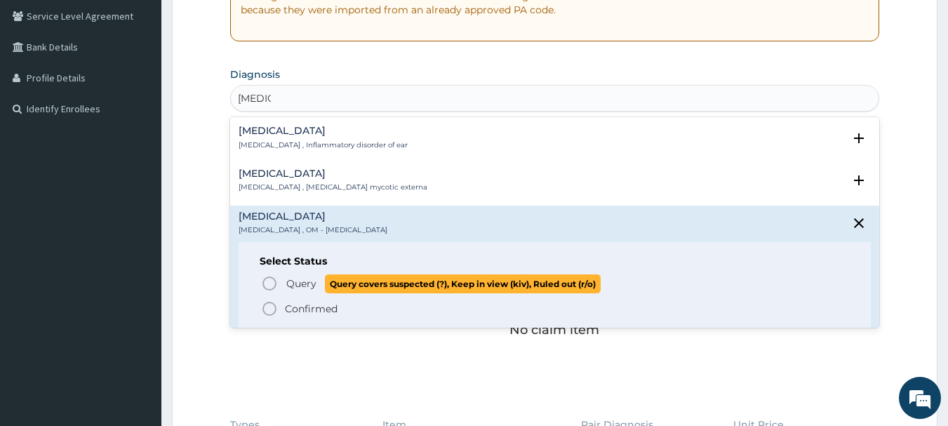
click at [292, 284] on span "Query" at bounding box center [301, 284] width 30 height 14
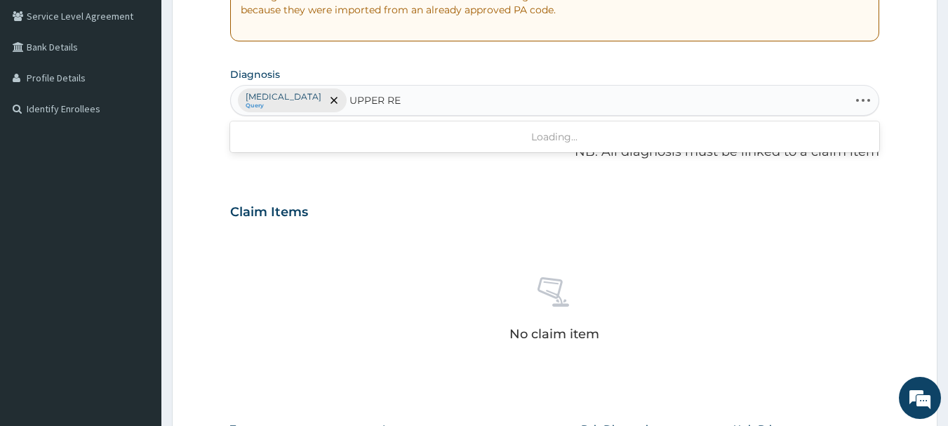
type input "UPPER RES"
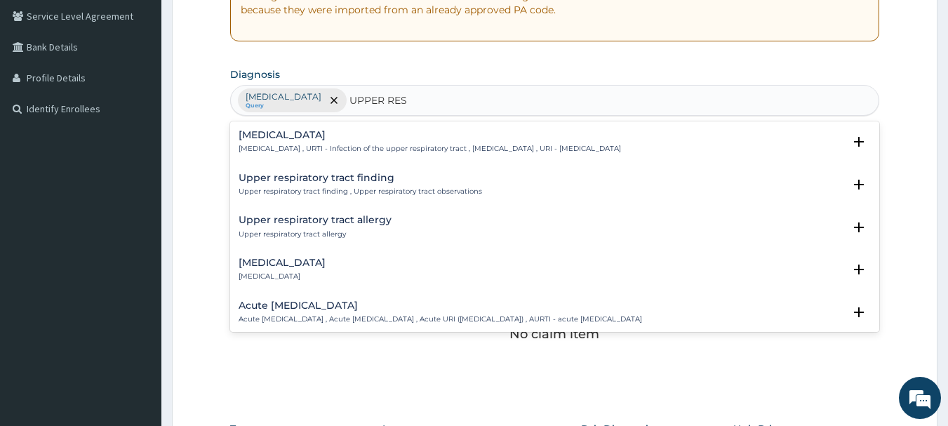
click at [282, 146] on p "[MEDICAL_DATA] , URTI - Infection of the upper respiratory tract , [MEDICAL_DAT…" at bounding box center [430, 149] width 383 height 10
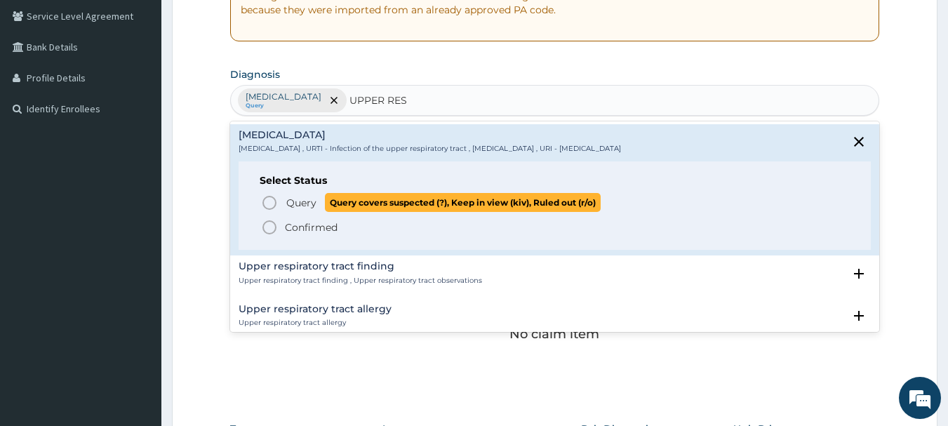
click at [298, 205] on span "Query" at bounding box center [301, 203] width 30 height 14
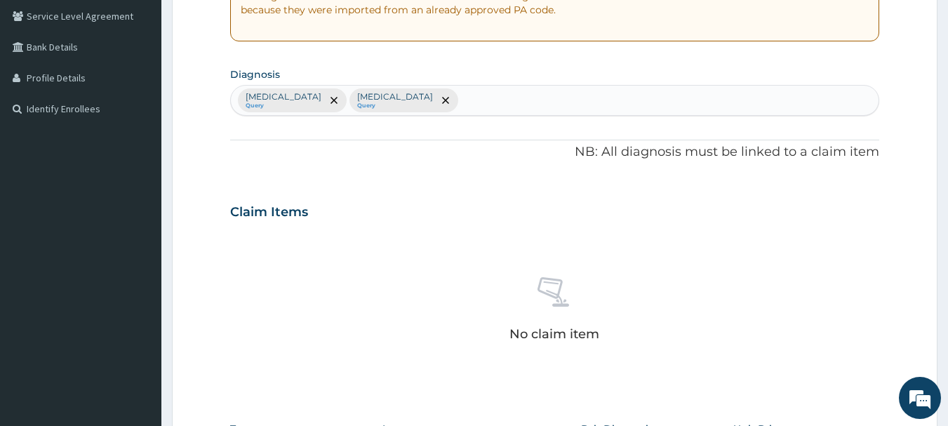
scroll to position [586, 0]
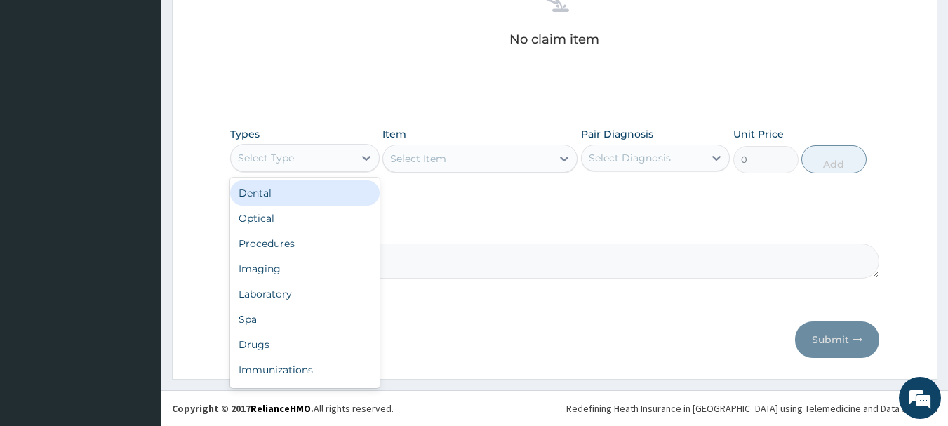
click at [350, 161] on div "Select Type" at bounding box center [292, 158] width 123 height 22
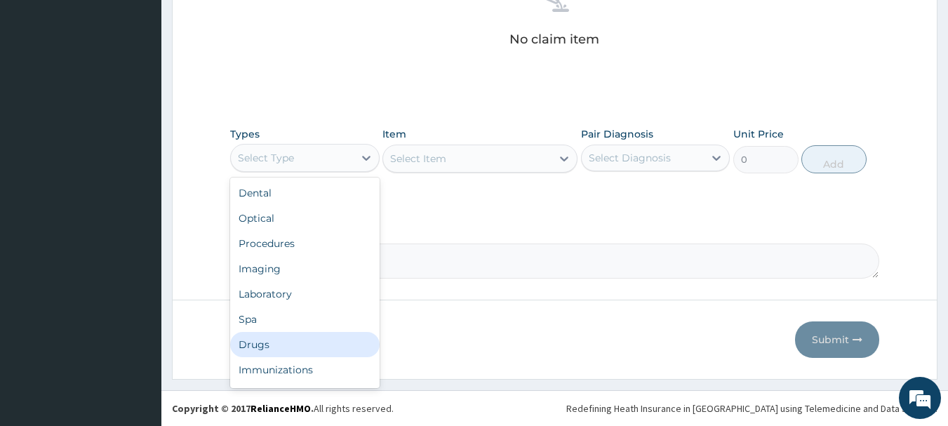
click at [251, 345] on div "Drugs" at bounding box center [305, 344] width 150 height 25
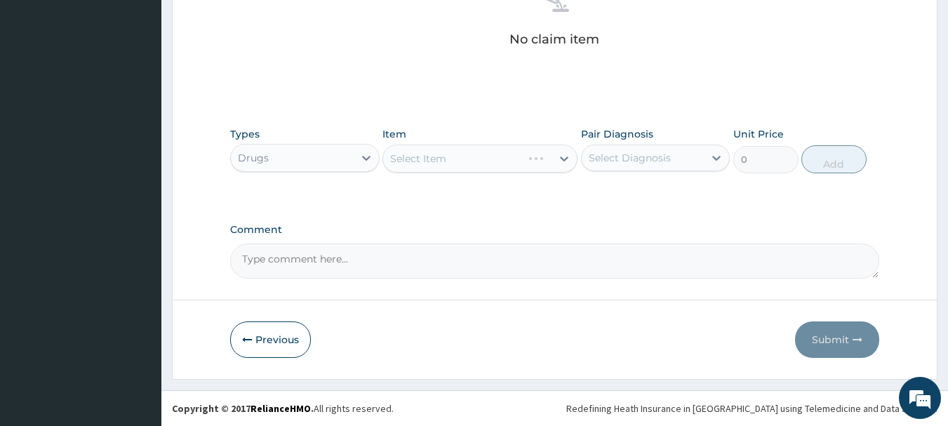
click at [534, 159] on div "Select Item" at bounding box center [480, 159] width 195 height 28
click at [533, 159] on div "Select Item" at bounding box center [480, 159] width 195 height 28
click at [510, 156] on div "Select Item" at bounding box center [467, 158] width 168 height 22
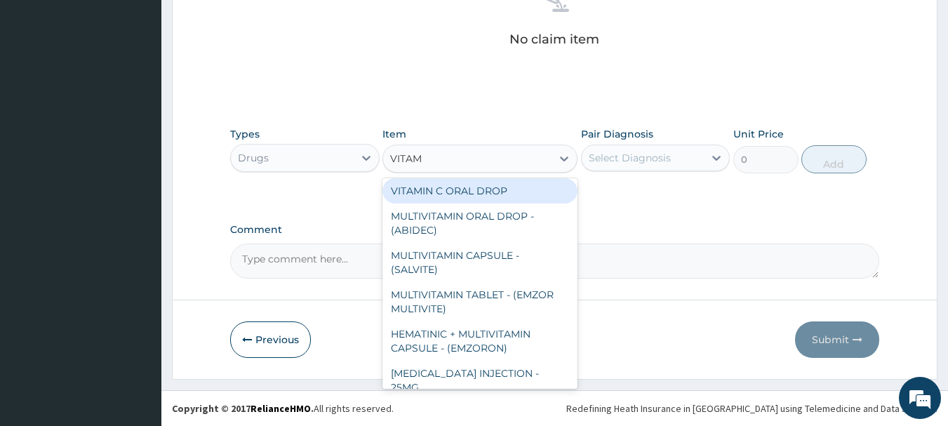
scroll to position [0, 0]
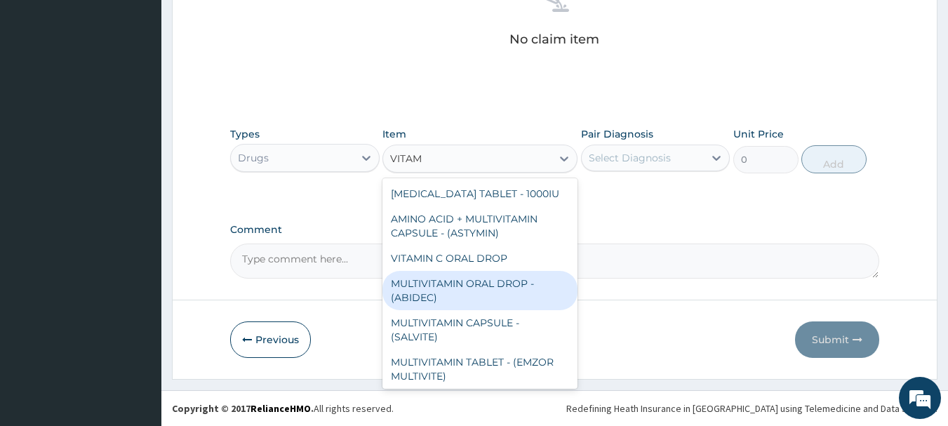
type input "VITAMI"
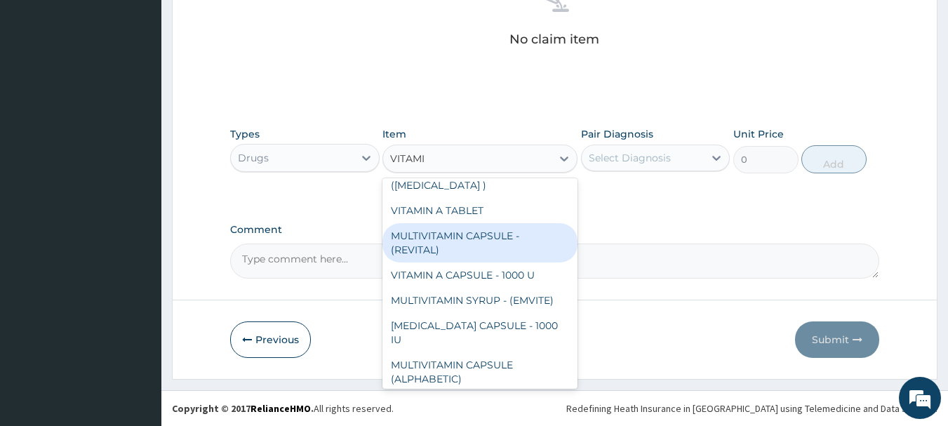
scroll to position [278, 0]
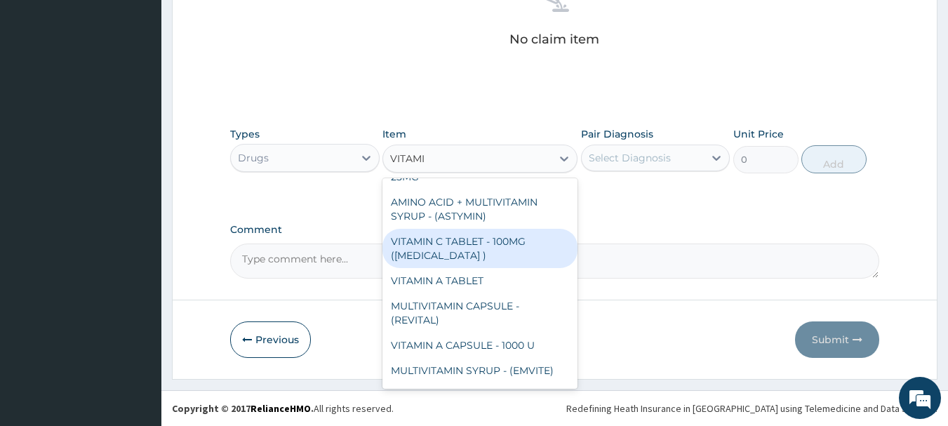
click at [463, 236] on div "VITAMIN C TABLET - 100MG ([MEDICAL_DATA] )" at bounding box center [480, 248] width 195 height 39
type input "16.799999999999997"
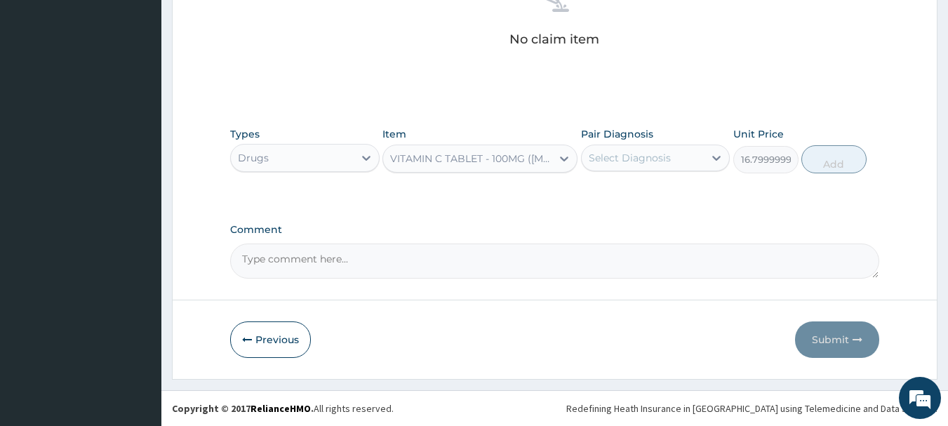
click at [627, 157] on div "Select Diagnosis" at bounding box center [630, 158] width 82 height 14
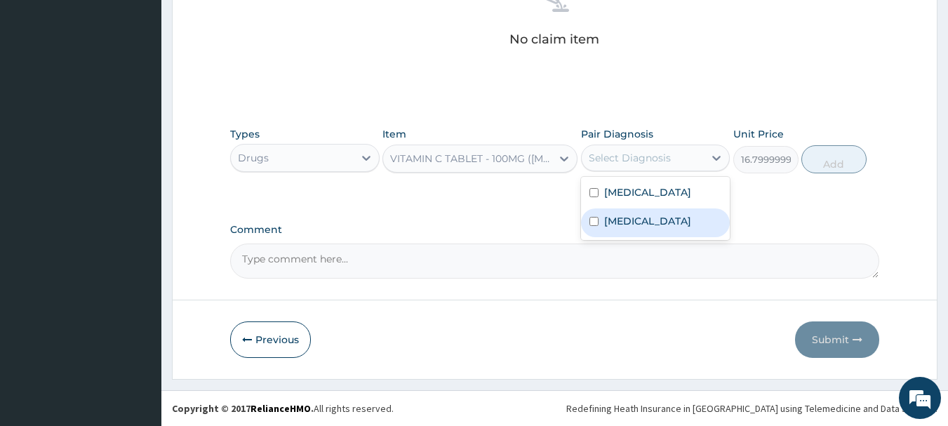
click at [650, 225] on label "[MEDICAL_DATA]" at bounding box center [647, 221] width 87 height 14
checkbox input "true"
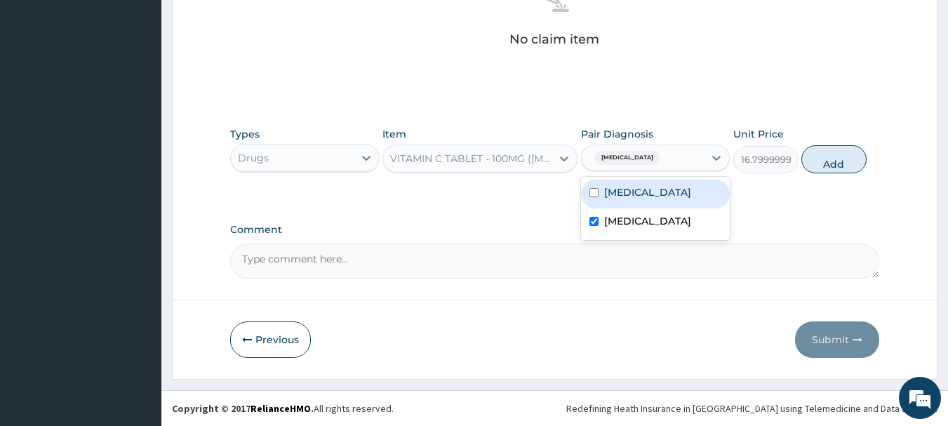
click at [651, 190] on label "[MEDICAL_DATA]" at bounding box center [647, 192] width 87 height 14
checkbox input "true"
click at [812, 171] on button "Add" at bounding box center [834, 159] width 65 height 28
type input "0"
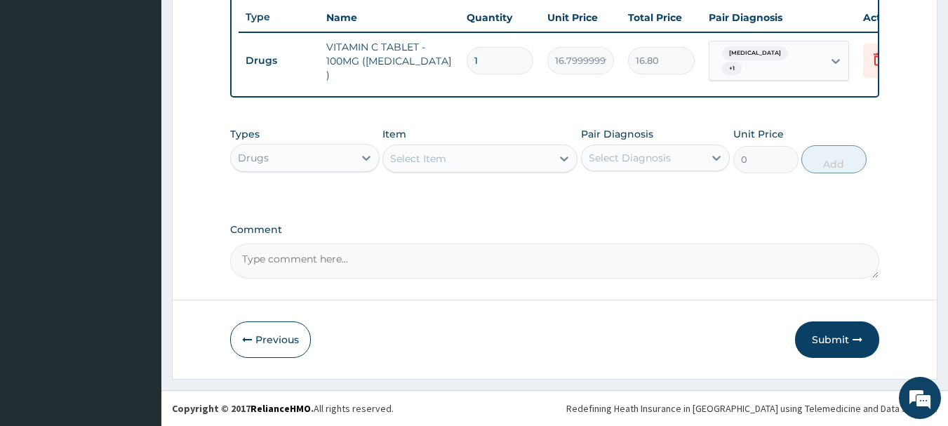
scroll to position [536, 0]
type input "18"
type input "302.40"
type input "18"
click at [423, 162] on div "Select Item" at bounding box center [418, 159] width 56 height 14
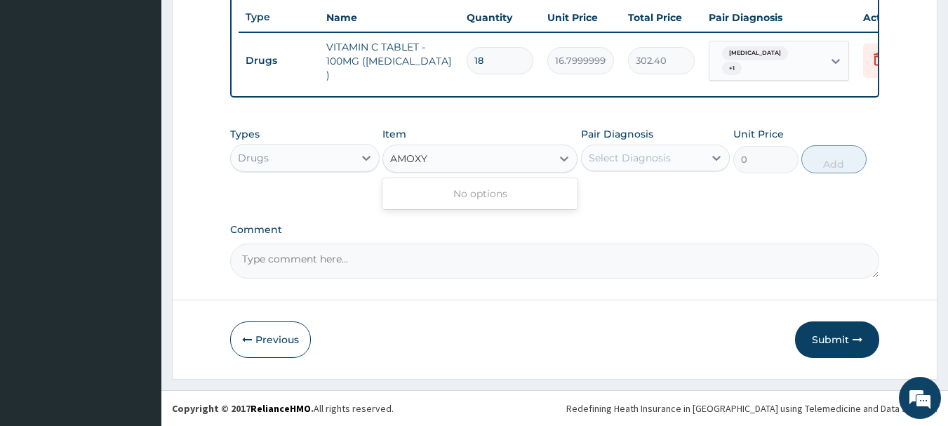
type input "AMOX"
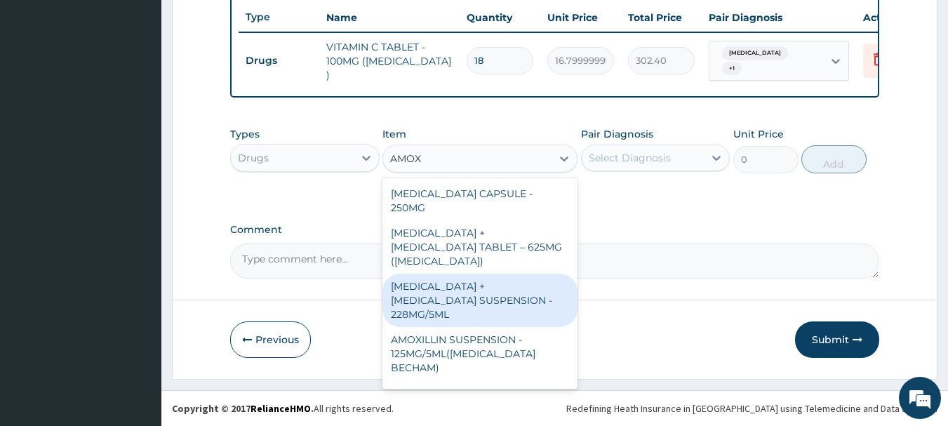
scroll to position [70, 0]
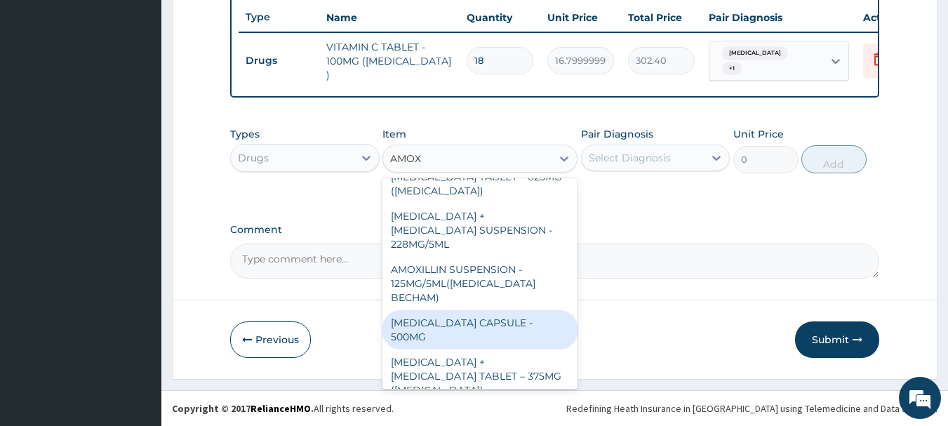
click at [478, 310] on div "[MEDICAL_DATA] CAPSULE - 500MG" at bounding box center [480, 329] width 195 height 39
type input "112"
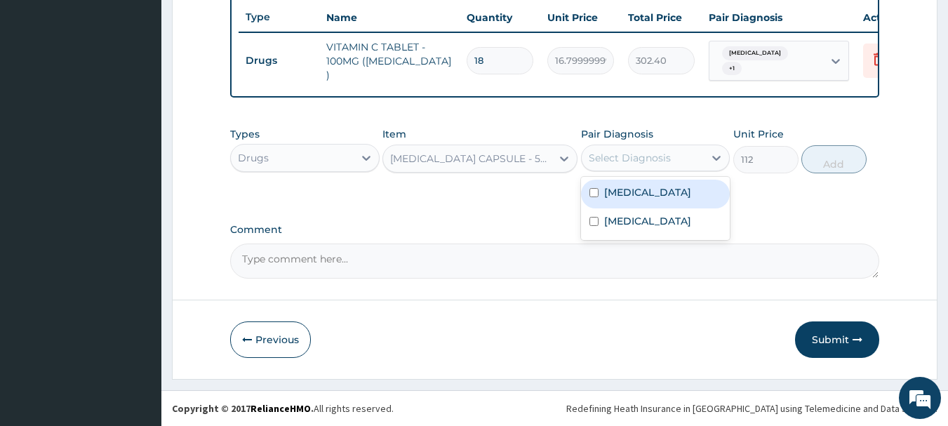
click at [642, 162] on div "Select Diagnosis" at bounding box center [630, 158] width 82 height 14
click at [632, 205] on div "[MEDICAL_DATA]" at bounding box center [656, 194] width 150 height 29
checkbox input "true"
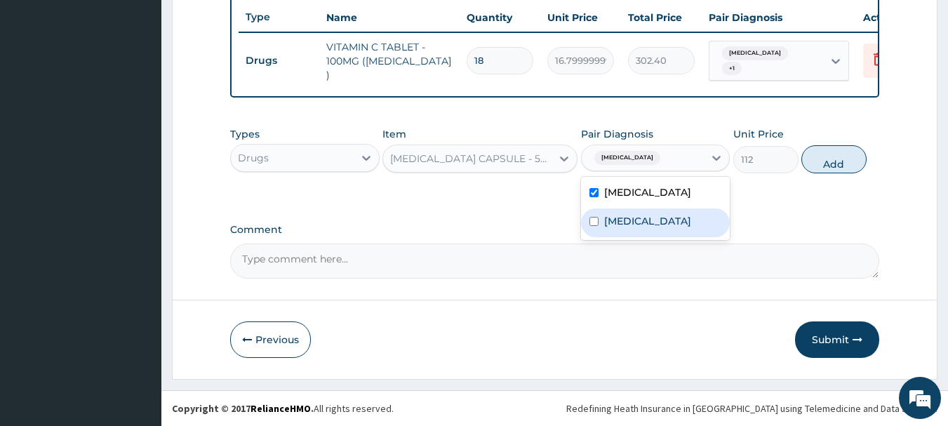
click at [632, 227] on label "[MEDICAL_DATA]" at bounding box center [647, 221] width 87 height 14
checkbox input "true"
click at [825, 165] on button "Add" at bounding box center [834, 159] width 65 height 28
type input "0"
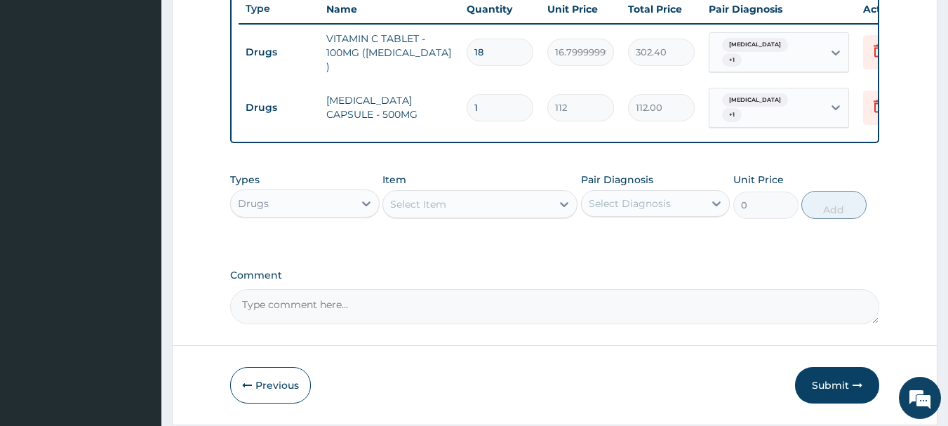
type input "14"
type input "1568.00"
type input "14"
click at [460, 201] on div "Select Item" at bounding box center [467, 204] width 168 height 22
type input "LORAT"
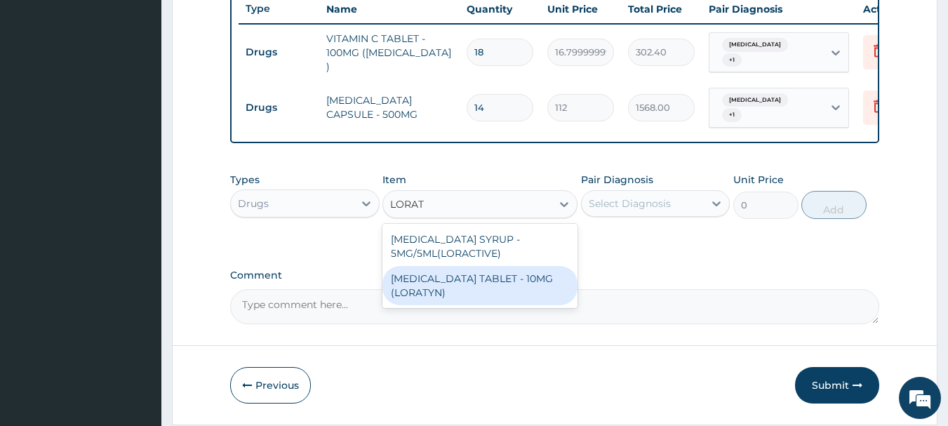
click at [450, 300] on div "[MEDICAL_DATA] TABLET - 10MG (LORATYN)" at bounding box center [480, 285] width 195 height 39
type input "98"
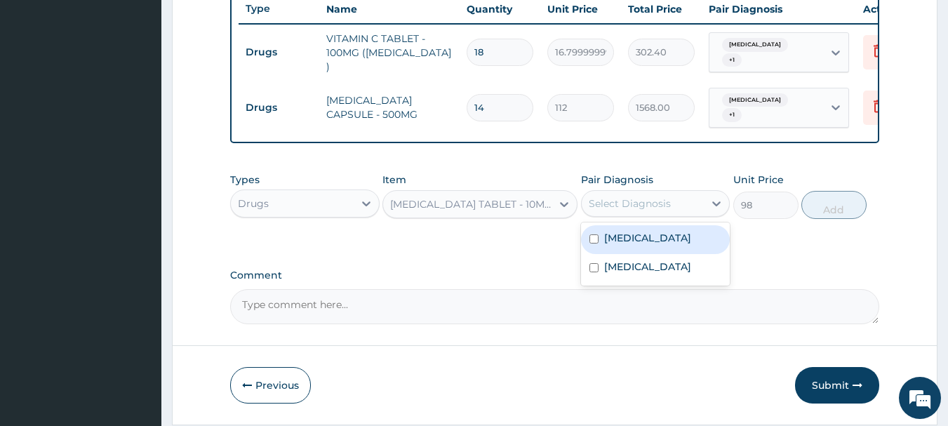
click at [674, 211] on div "Select Diagnosis" at bounding box center [643, 203] width 123 height 22
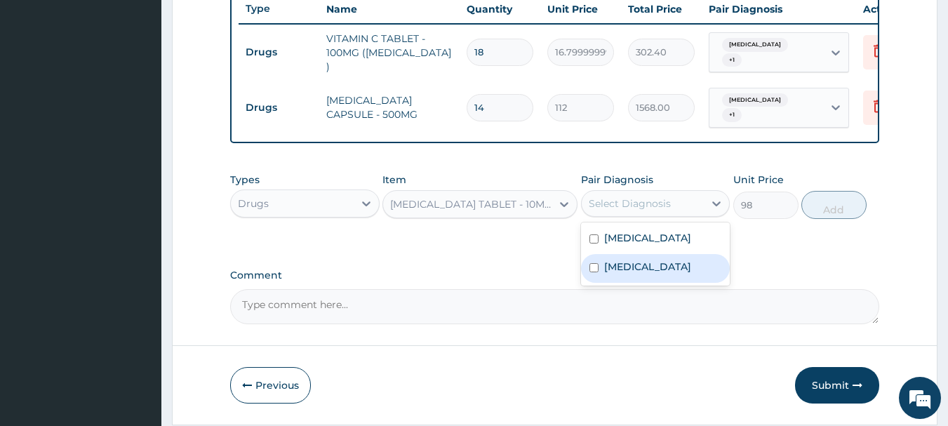
click at [654, 283] on div "[MEDICAL_DATA]" at bounding box center [656, 268] width 150 height 29
checkbox input "true"
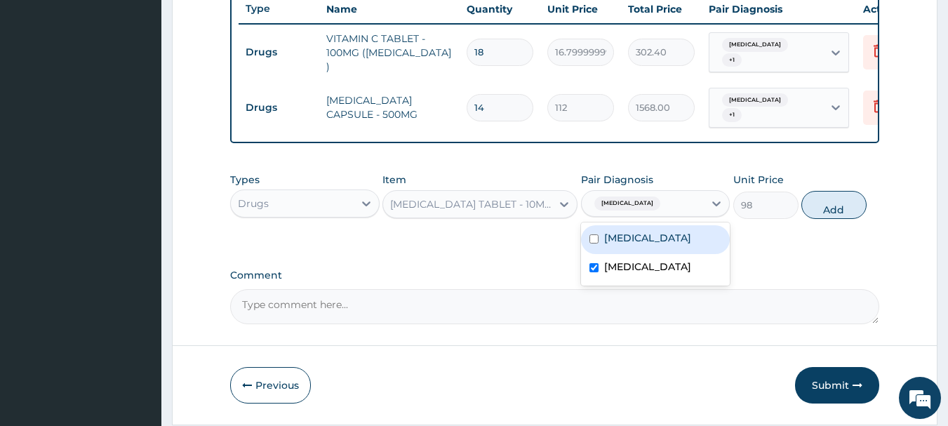
click at [651, 245] on label "[MEDICAL_DATA]" at bounding box center [647, 238] width 87 height 14
click at [649, 245] on label "[MEDICAL_DATA]" at bounding box center [647, 238] width 87 height 14
checkbox input "false"
click at [838, 208] on button "Add" at bounding box center [834, 205] width 65 height 28
type input "0"
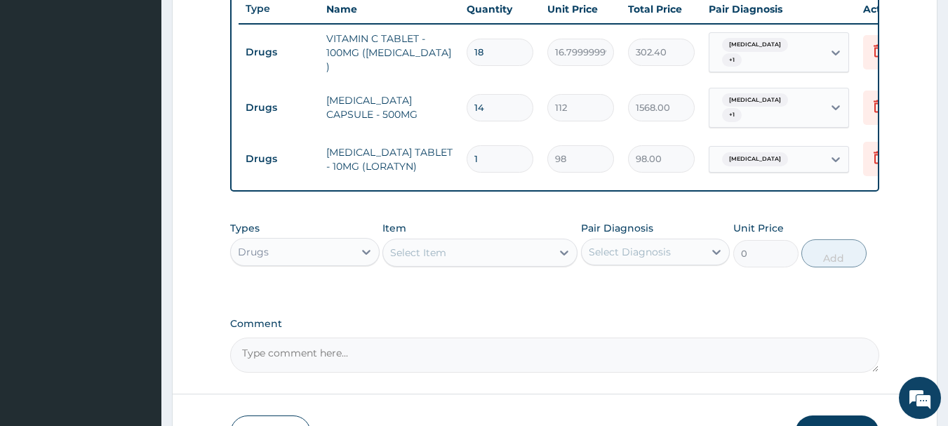
type input "10"
type input "980.00"
type input "10"
click at [444, 260] on div "Select Item" at bounding box center [418, 253] width 56 height 14
type input "O"
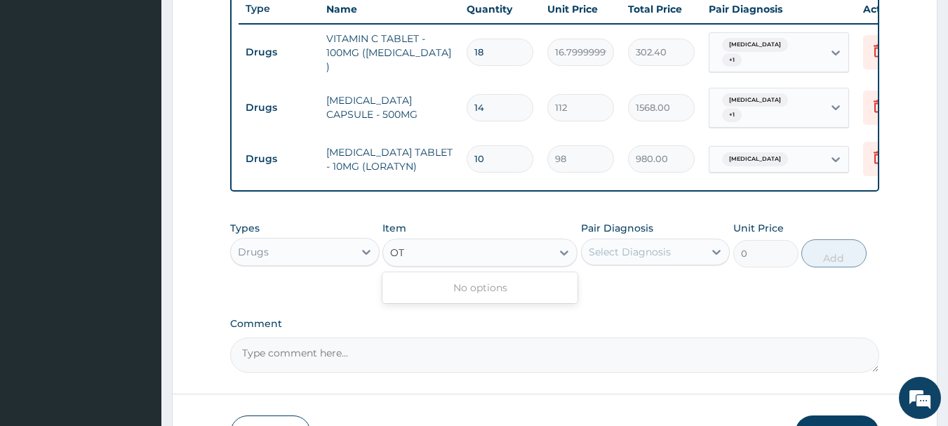
type input "O"
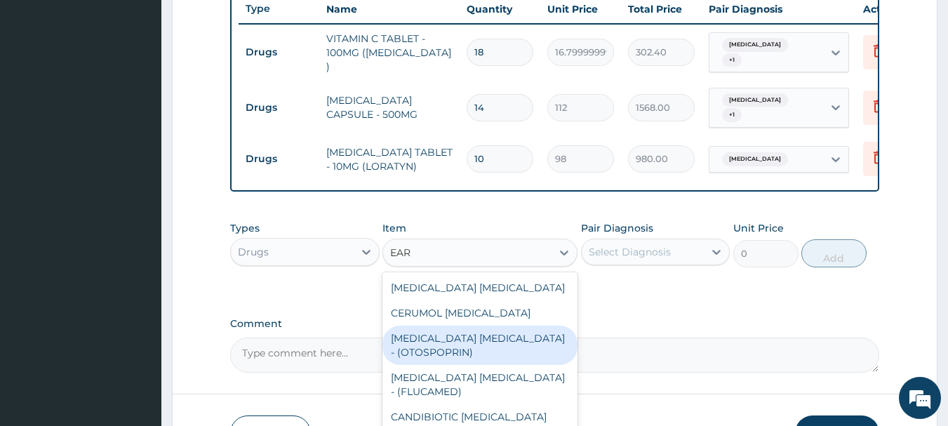
type input "EAR D"
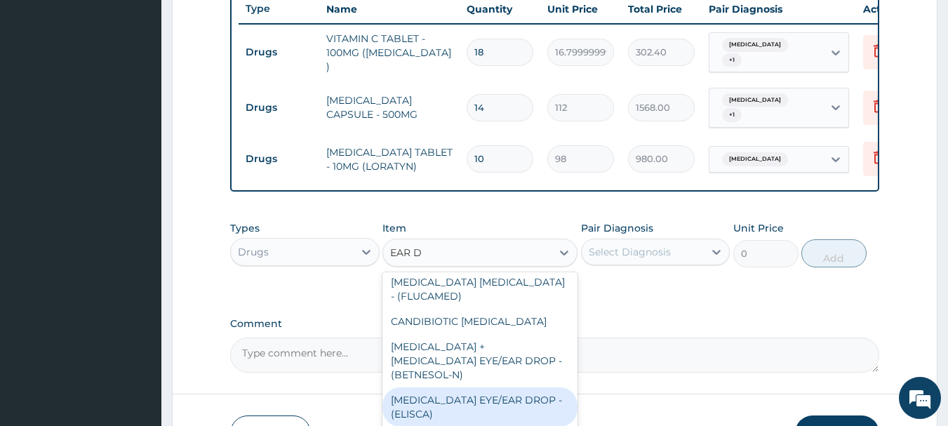
click at [475, 398] on div "[MEDICAL_DATA] EYE/EAR DROP - (ELISCA)" at bounding box center [480, 406] width 195 height 39
type input "560"
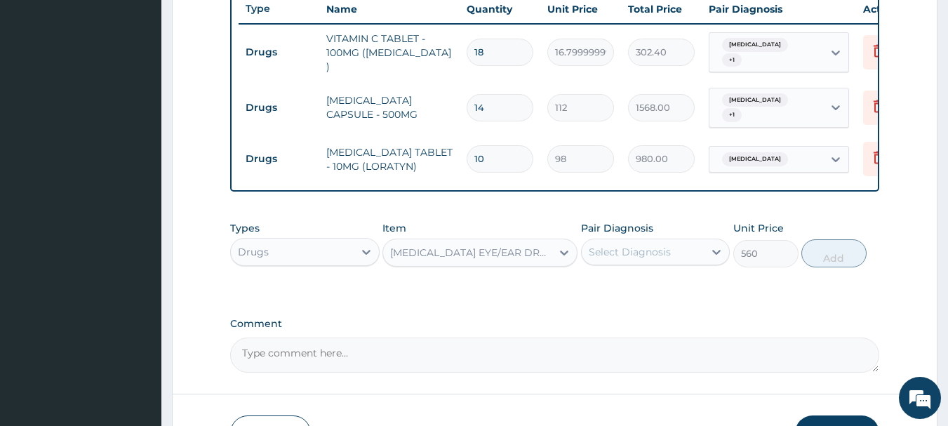
click at [646, 256] on div "Select Diagnosis" at bounding box center [630, 252] width 82 height 14
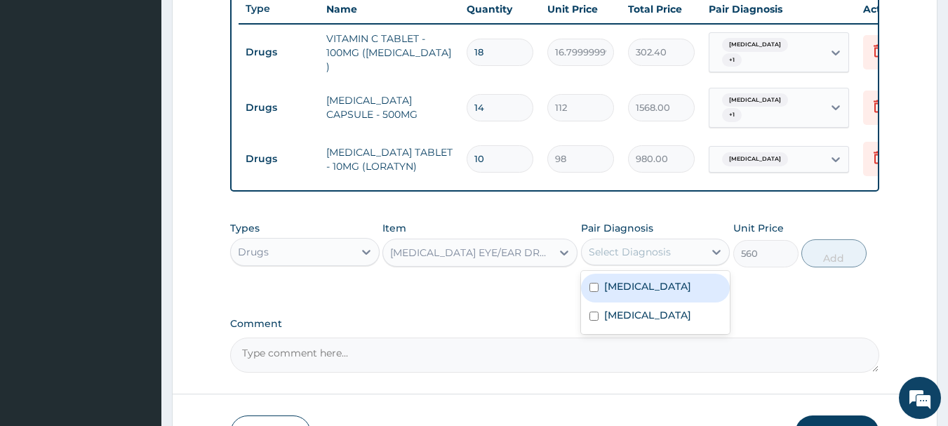
click at [632, 291] on label "[MEDICAL_DATA]" at bounding box center [647, 286] width 87 height 14
checkbox input "true"
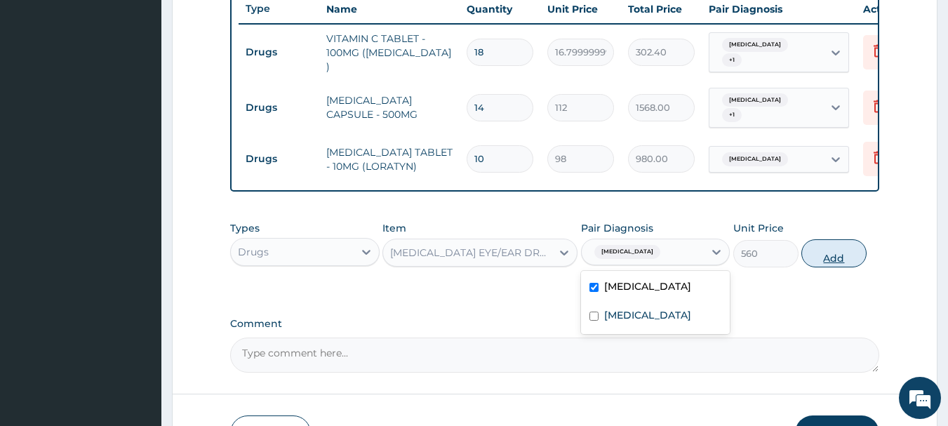
click at [830, 262] on button "Add" at bounding box center [834, 253] width 65 height 28
type input "0"
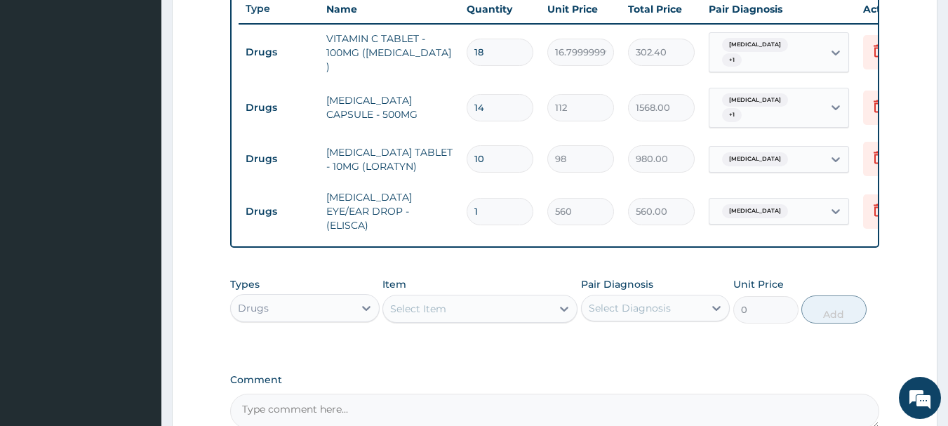
click at [285, 307] on div "Drugs" at bounding box center [292, 308] width 123 height 22
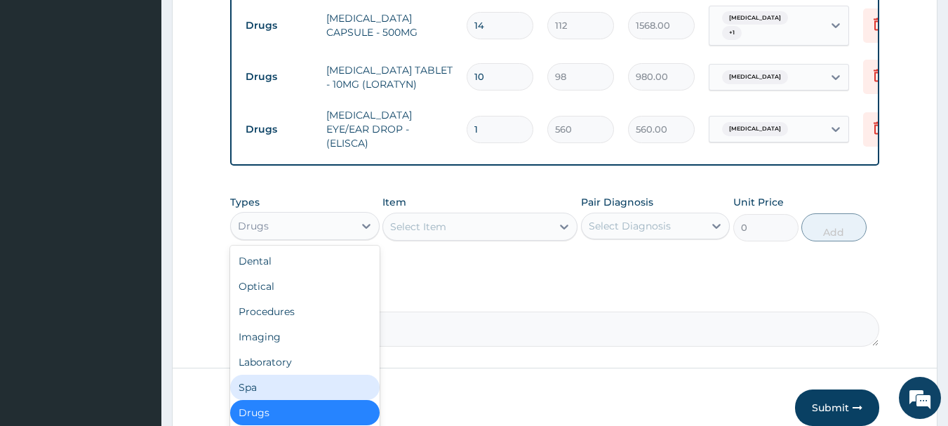
scroll to position [676, 0]
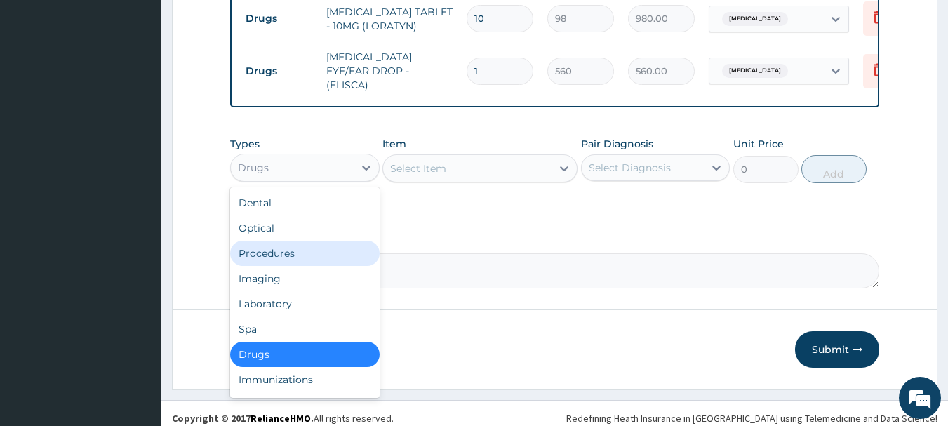
click at [289, 256] on div "Procedures" at bounding box center [305, 253] width 150 height 25
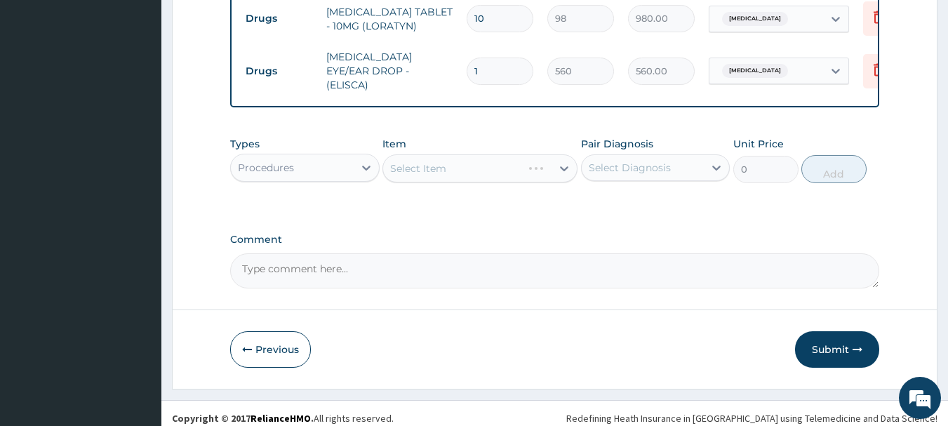
click at [509, 171] on div "Select Item" at bounding box center [480, 168] width 195 height 28
click at [499, 168] on div "Select Item" at bounding box center [480, 168] width 195 height 28
click at [495, 170] on div "Select Item" at bounding box center [467, 168] width 168 height 22
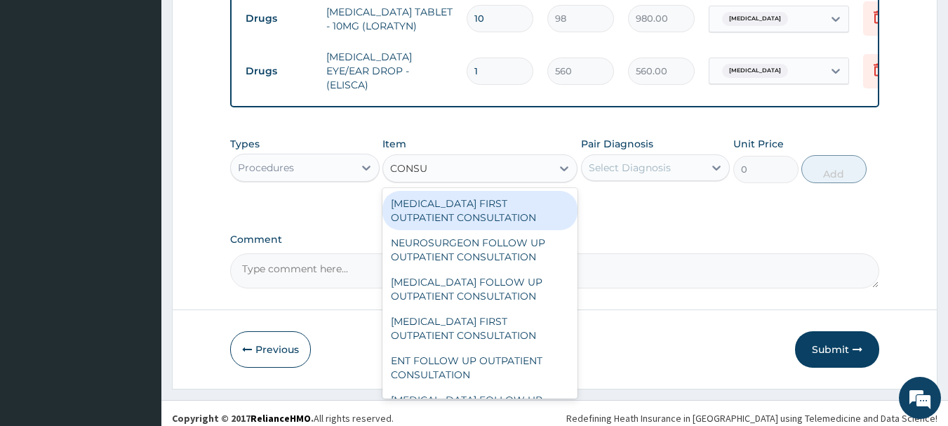
type input "CONSUL"
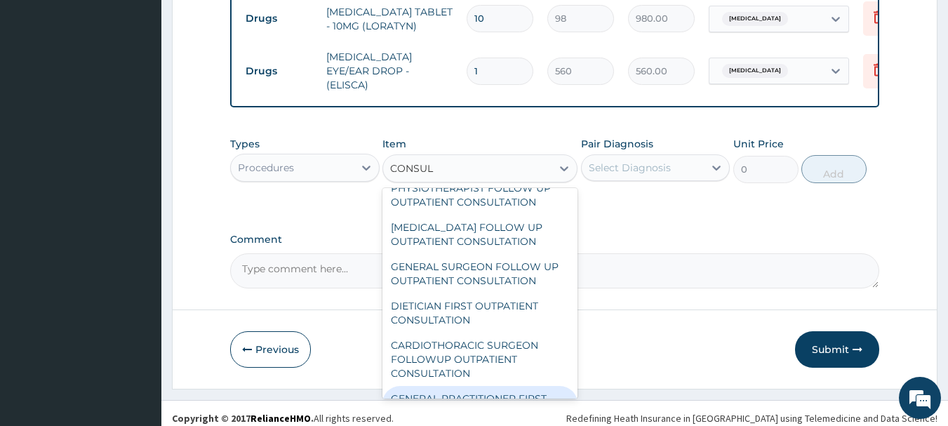
scroll to position [2241, 0]
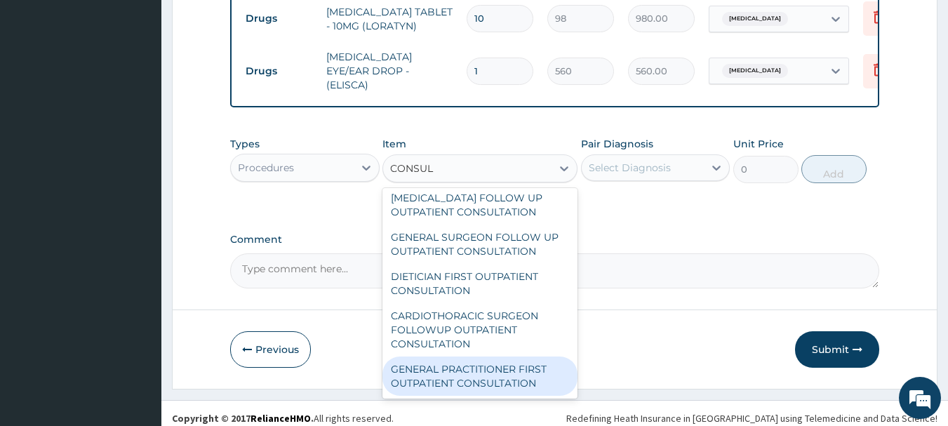
click at [490, 381] on div "GENERAL PRACTITIONER FIRST OUTPATIENT CONSULTATION" at bounding box center [480, 376] width 195 height 39
type input "3750"
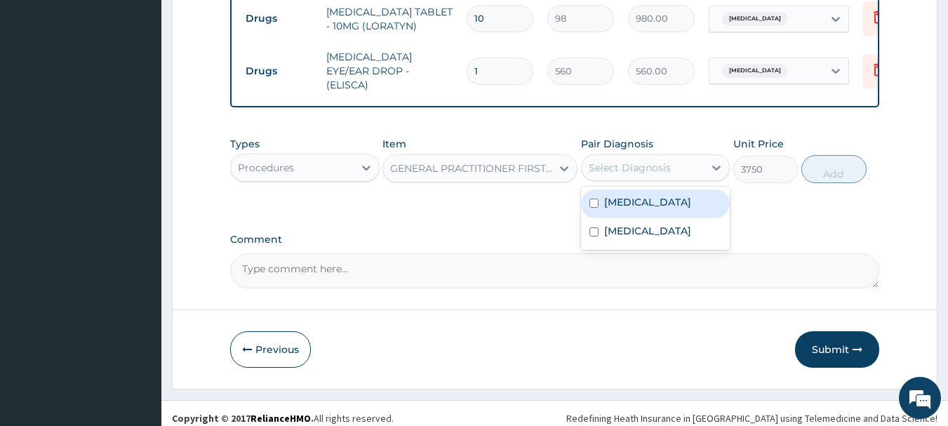
click at [646, 175] on div "Select Diagnosis" at bounding box center [630, 168] width 82 height 14
click at [629, 204] on label "[MEDICAL_DATA]" at bounding box center [647, 202] width 87 height 14
checkbox input "true"
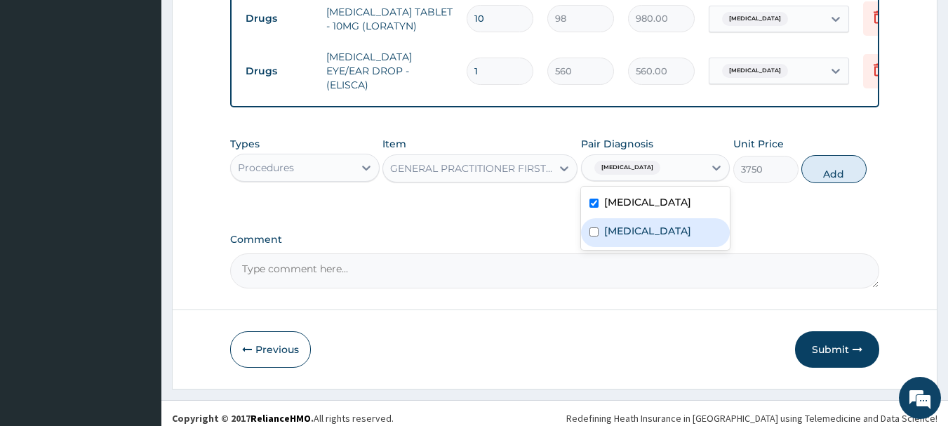
drag, startPoint x: 627, startPoint y: 248, endPoint x: 784, endPoint y: 208, distance: 162.2
click at [647, 238] on label "[MEDICAL_DATA]" at bounding box center [647, 231] width 87 height 14
checkbox input "true"
click at [825, 177] on button "Add" at bounding box center [834, 169] width 65 height 28
type input "0"
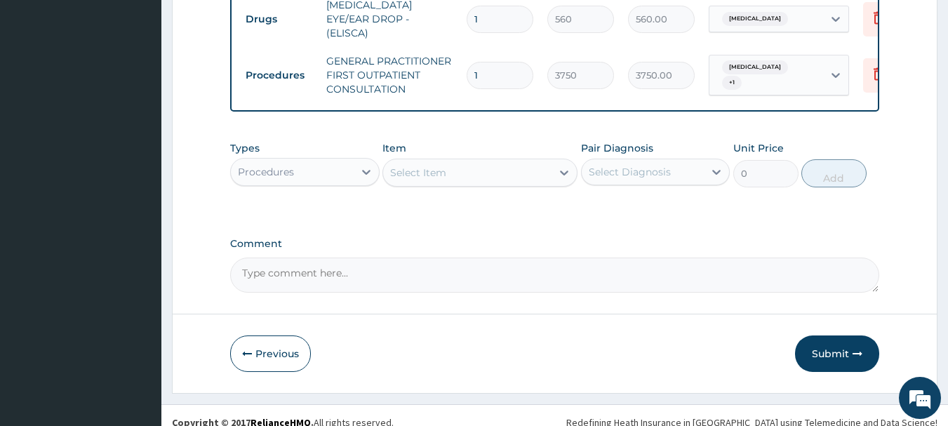
scroll to position [745, 0]
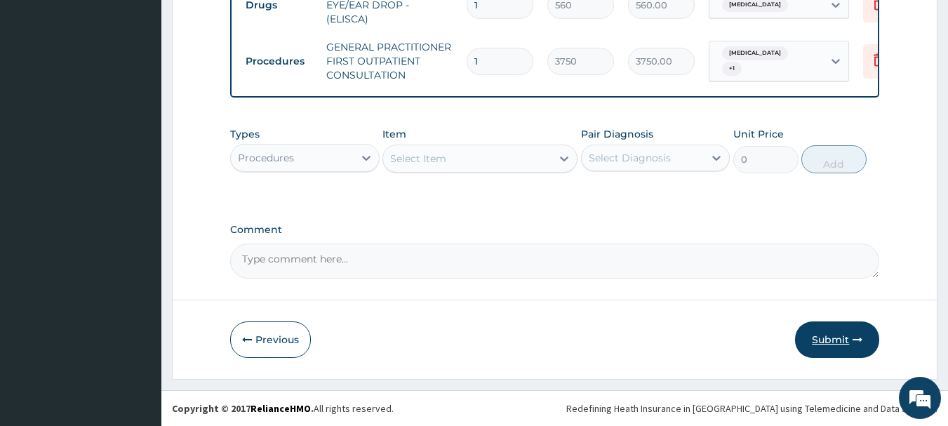
click at [829, 341] on button "Submit" at bounding box center [837, 339] width 84 height 37
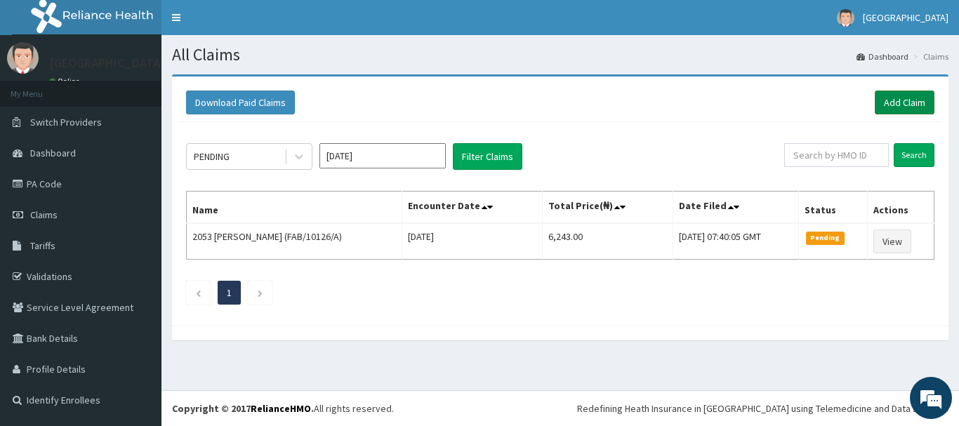
click at [887, 106] on link "Add Claim" at bounding box center [905, 103] width 60 height 24
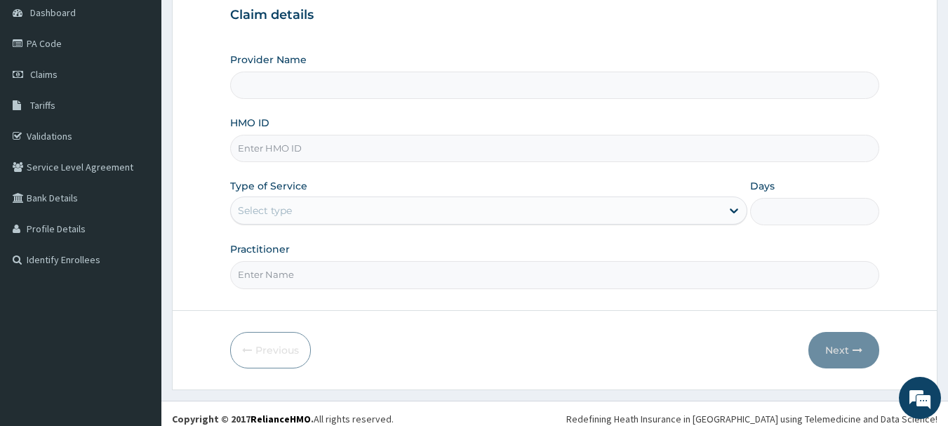
type input "[GEOGRAPHIC_DATA], [GEOGRAPHIC_DATA]"
click at [29, 46] on link "PA Code" at bounding box center [80, 43] width 161 height 31
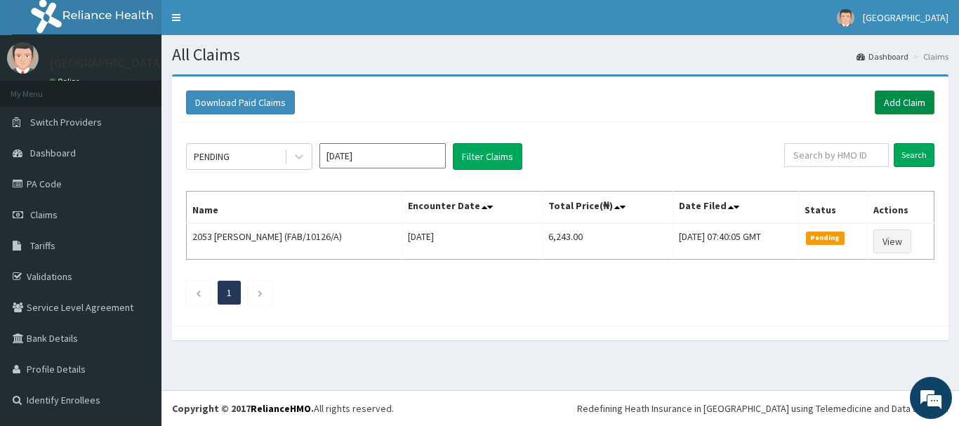
click at [912, 108] on link "Add Claim" at bounding box center [905, 103] width 60 height 24
click at [911, 100] on link "Add Claim" at bounding box center [905, 103] width 60 height 24
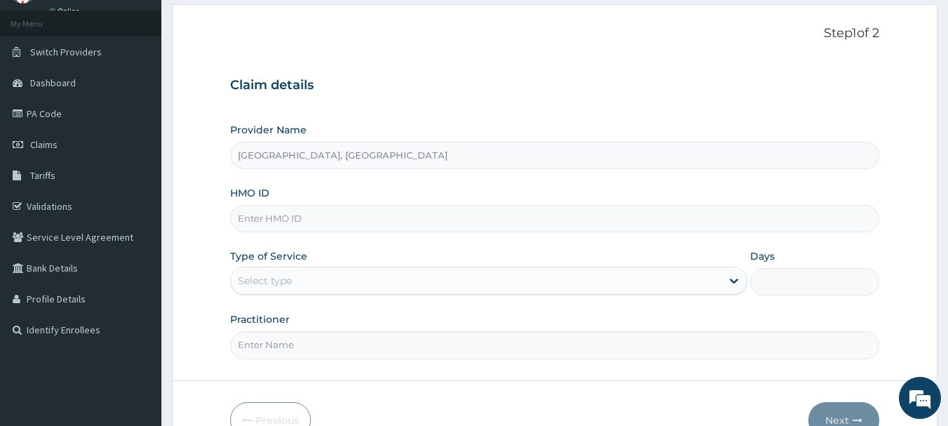
click at [284, 215] on input "HMO ID" at bounding box center [555, 218] width 650 height 27
type input "GCS/10043/A"
click at [254, 280] on div "Select type" at bounding box center [265, 281] width 54 height 14
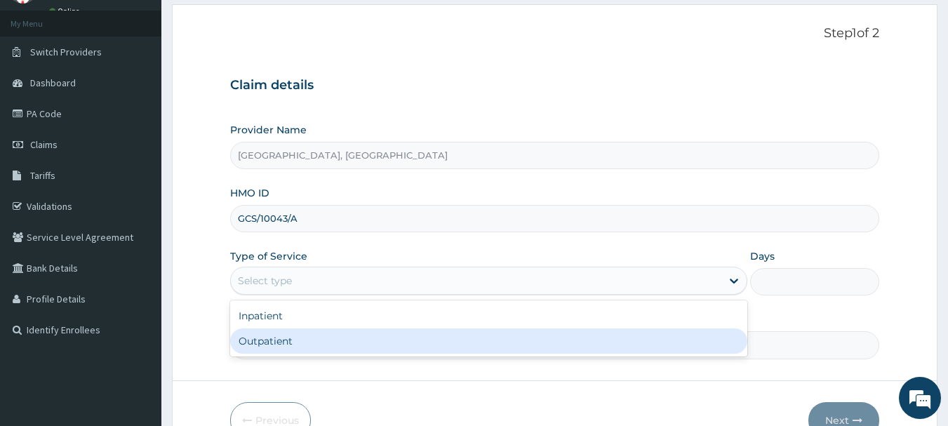
click at [267, 339] on div "Outpatient" at bounding box center [488, 341] width 517 height 25
type input "1"
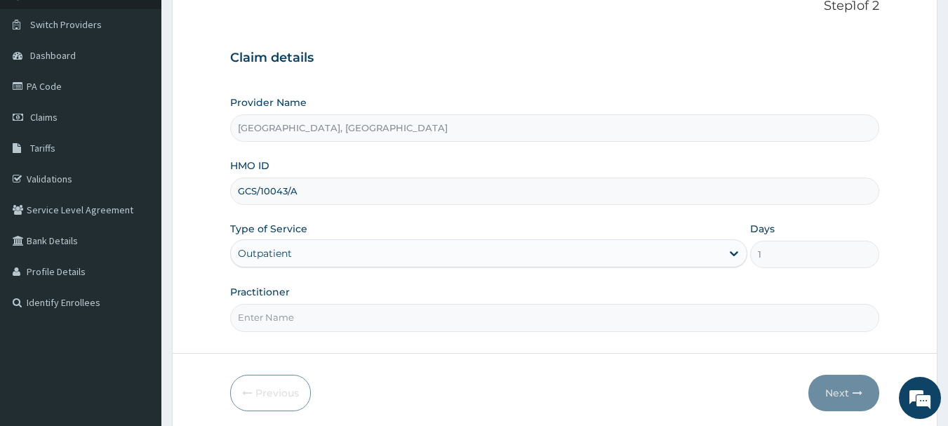
scroll to position [151, 0]
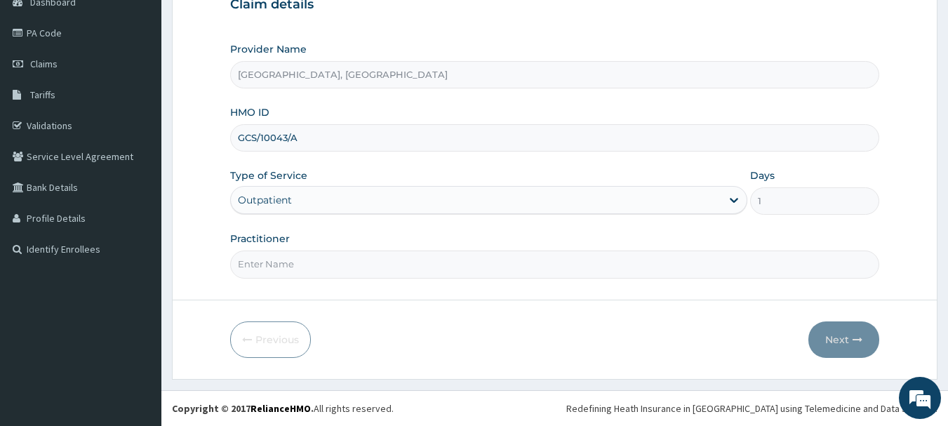
click at [296, 267] on input "Practitioner" at bounding box center [555, 264] width 650 height 27
type input "dr [PERSON_NAME]"
click at [830, 342] on button "Next" at bounding box center [844, 339] width 71 height 37
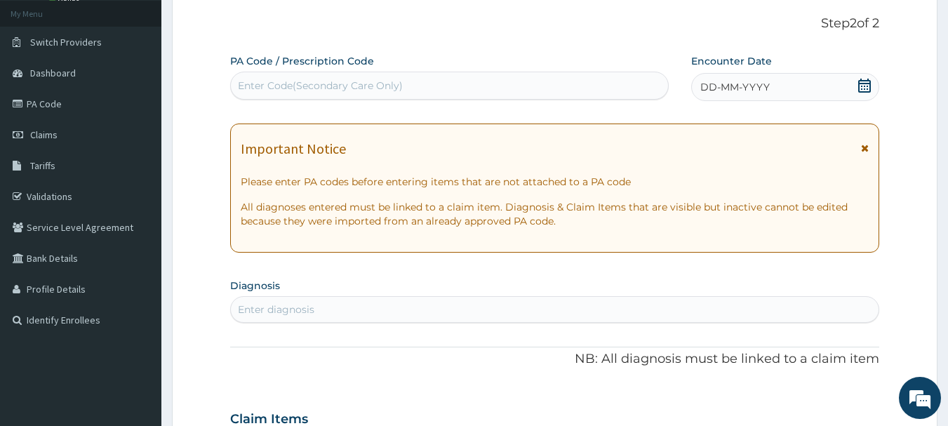
scroll to position [11, 0]
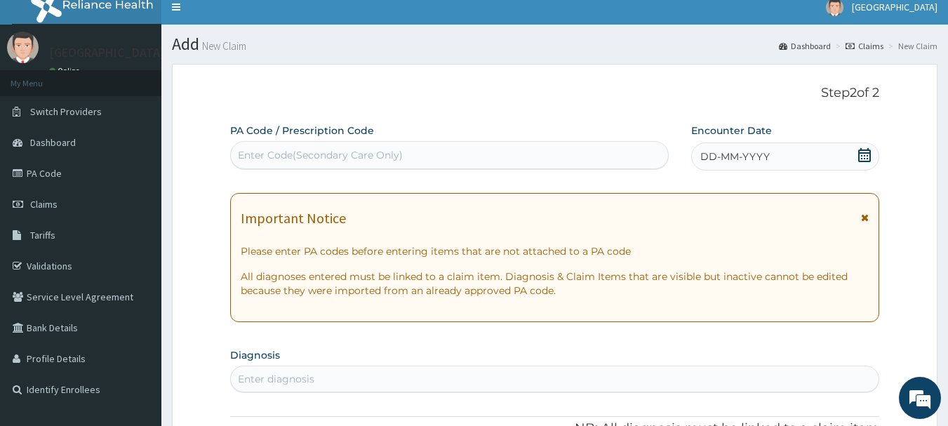
click at [380, 160] on div "Enter Code(Secondary Care Only)" at bounding box center [320, 155] width 165 height 14
type input "PA/6CAA61"
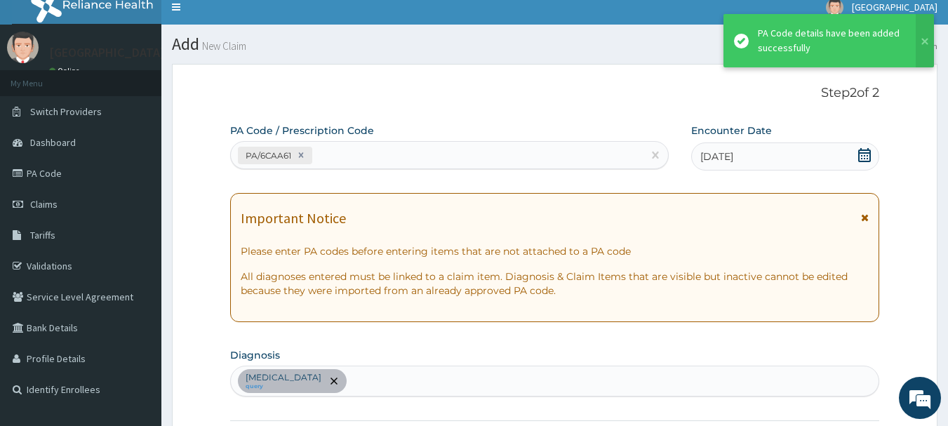
scroll to position [468, 0]
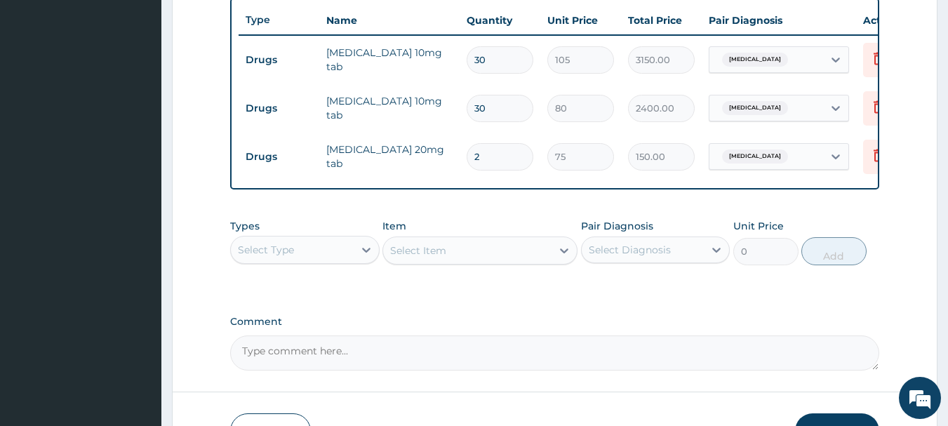
click at [291, 243] on div "Select Type" at bounding box center [266, 250] width 56 height 14
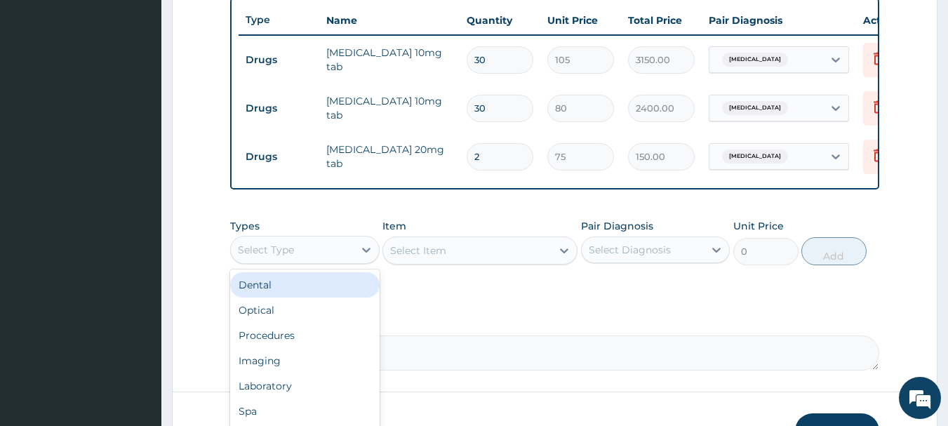
scroll to position [609, 0]
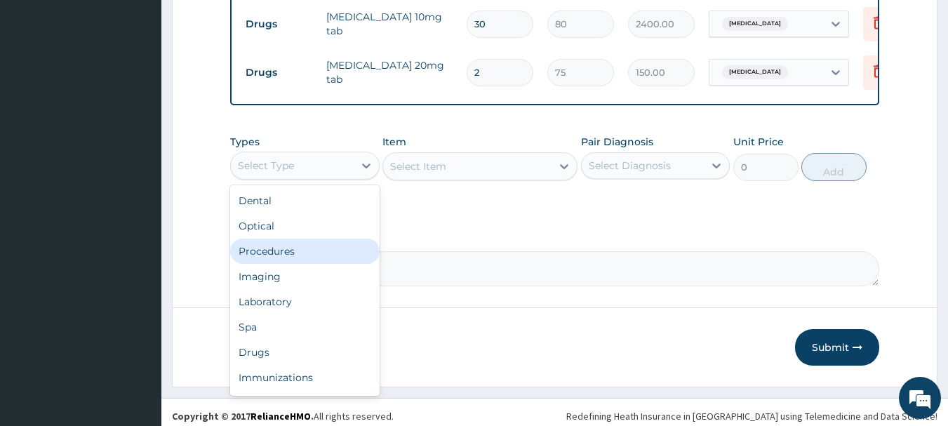
click at [286, 264] on div "Procedures" at bounding box center [305, 251] width 150 height 25
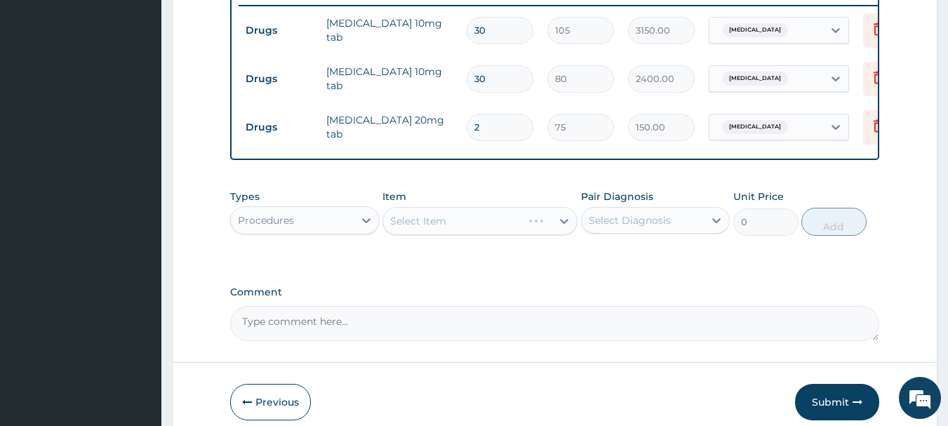
scroll to position [538, 0]
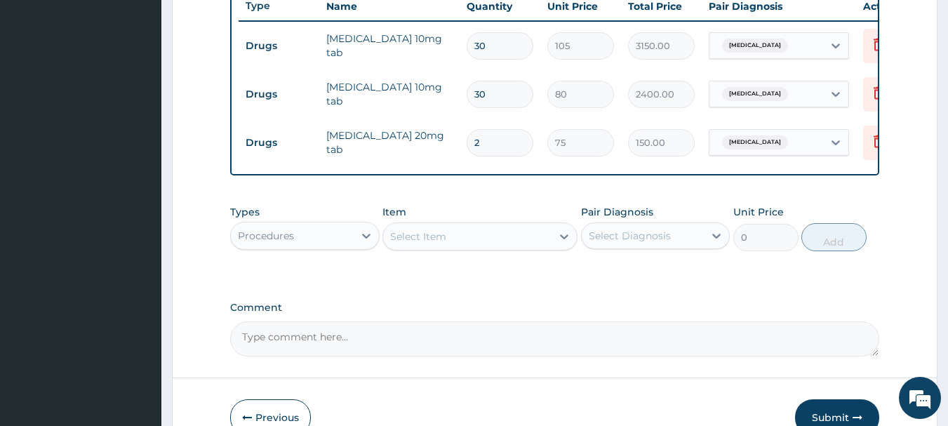
click at [439, 244] on div "Select Item" at bounding box center [418, 237] width 56 height 14
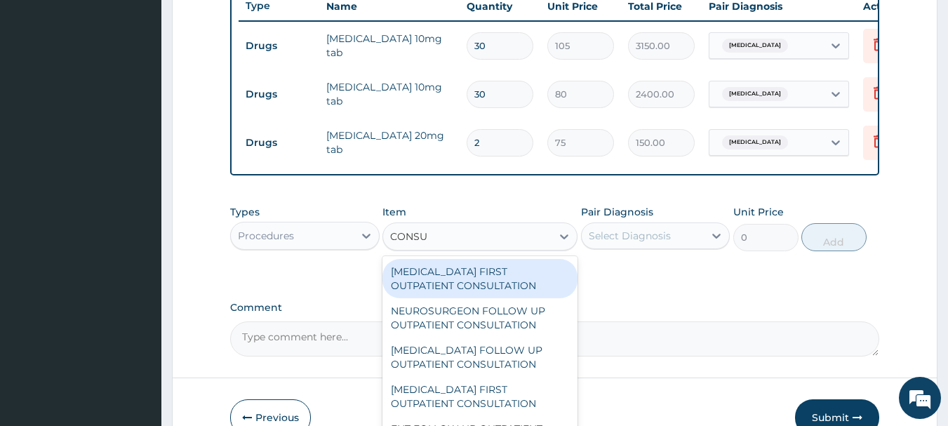
type input "CONSUL"
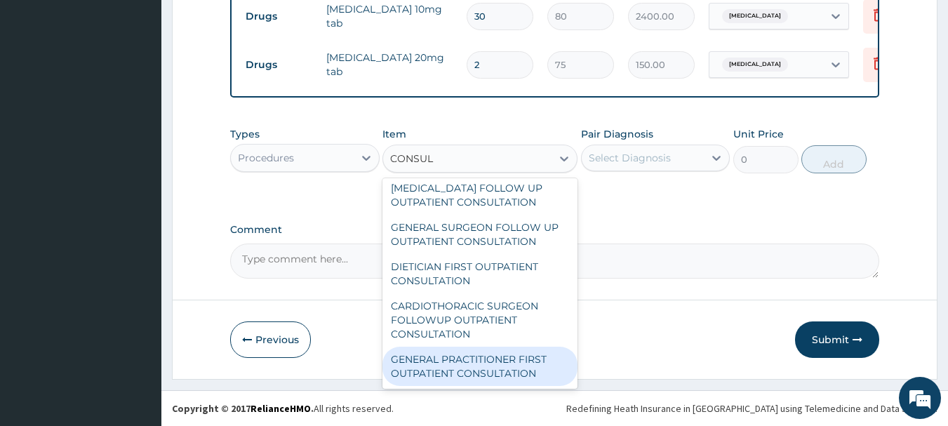
scroll to position [2241, 0]
click at [502, 373] on div "GENERAL PRACTITIONER FIRST OUTPATIENT CONSULTATION" at bounding box center [480, 366] width 195 height 39
type input "3750"
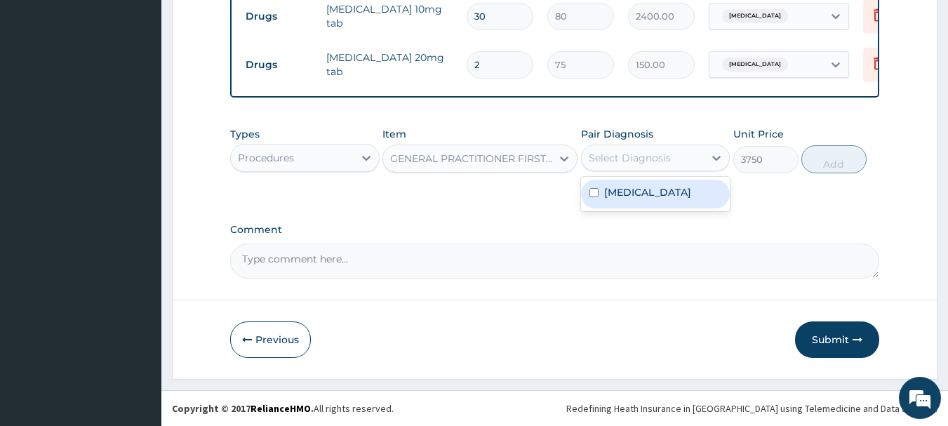
click at [653, 155] on div "Select Diagnosis" at bounding box center [630, 158] width 82 height 14
click at [642, 190] on label "[MEDICAL_DATA]" at bounding box center [647, 192] width 87 height 14
checkbox input "true"
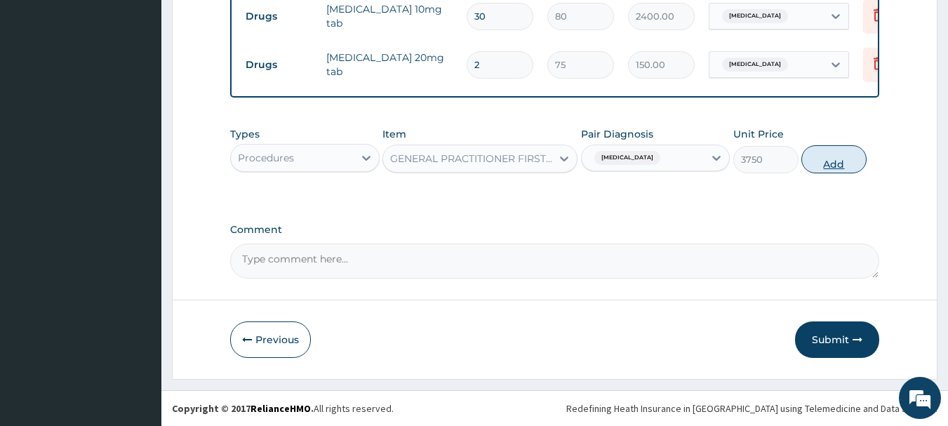
click at [825, 157] on button "Add" at bounding box center [834, 159] width 65 height 28
type input "0"
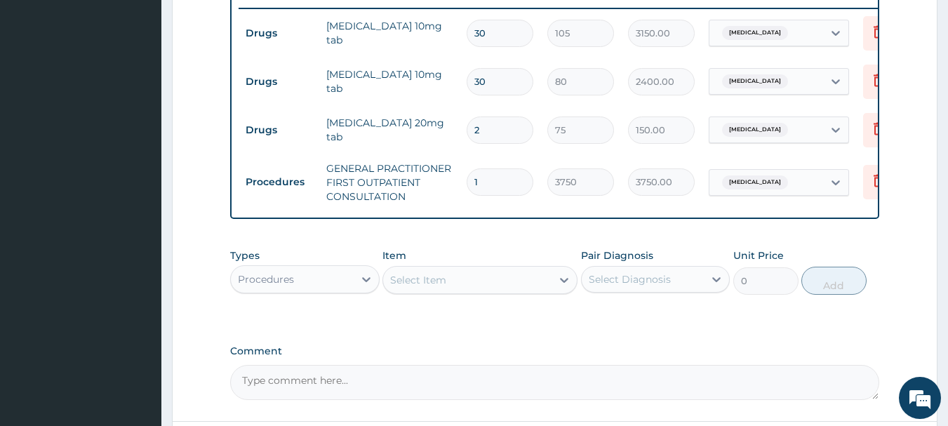
scroll to position [683, 0]
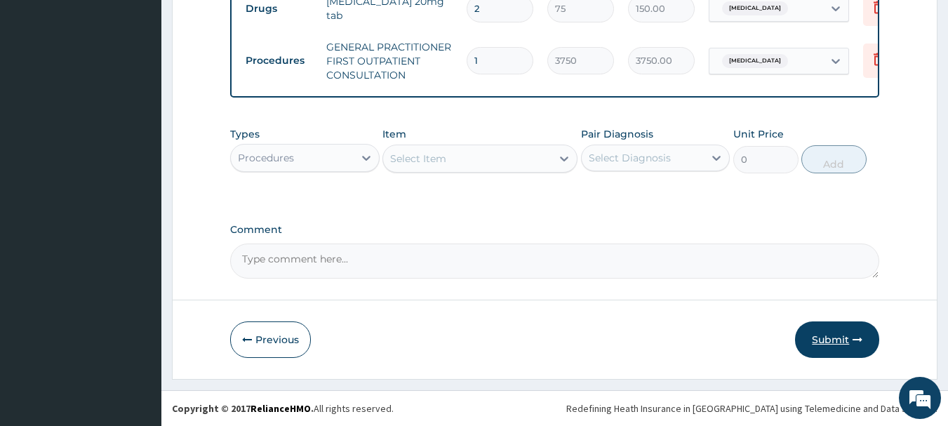
click at [827, 345] on button "Submit" at bounding box center [837, 339] width 84 height 37
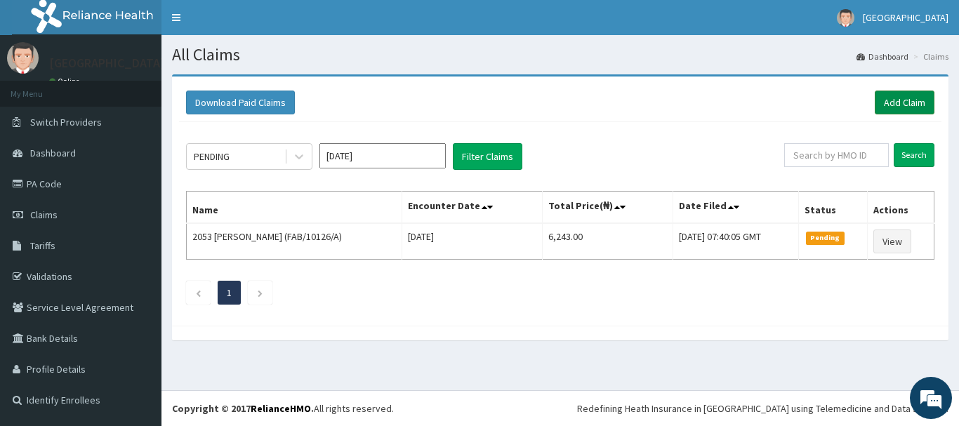
click at [899, 105] on link "Add Claim" at bounding box center [905, 103] width 60 height 24
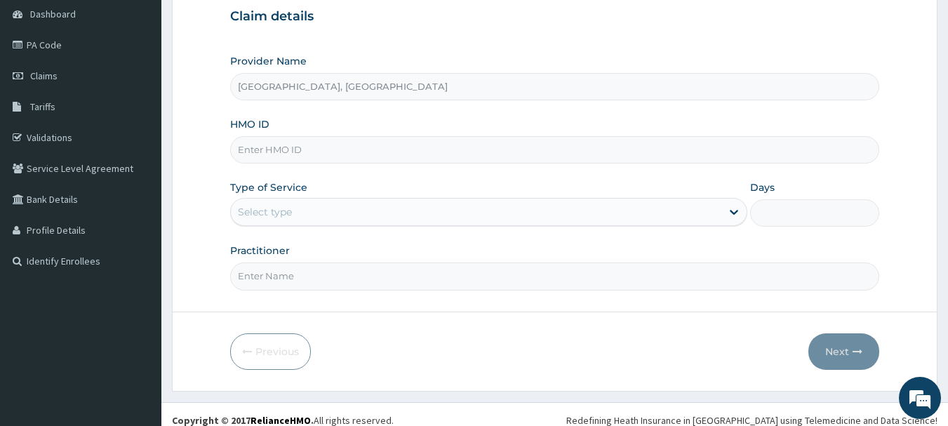
scroll to position [140, 0]
click at [263, 147] on input "HMO ID" at bounding box center [555, 148] width 650 height 27
click at [300, 146] on input "HMO ID" at bounding box center [555, 148] width 650 height 27
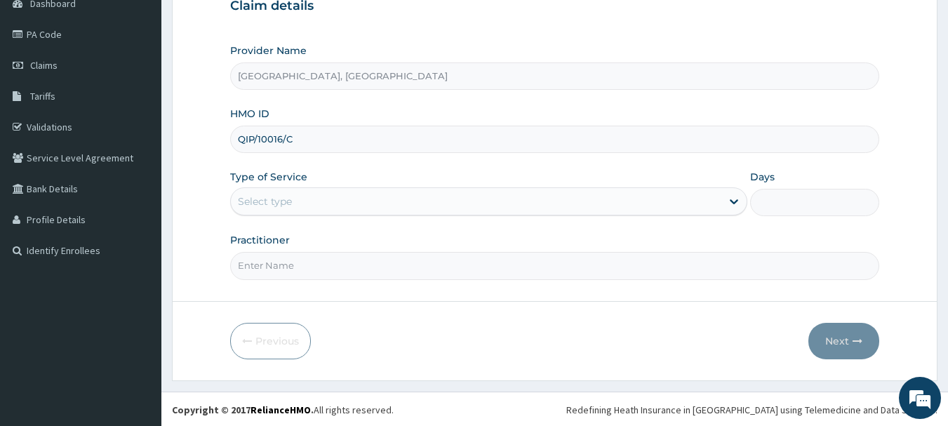
scroll to position [151, 0]
type input "QIP/10016/C"
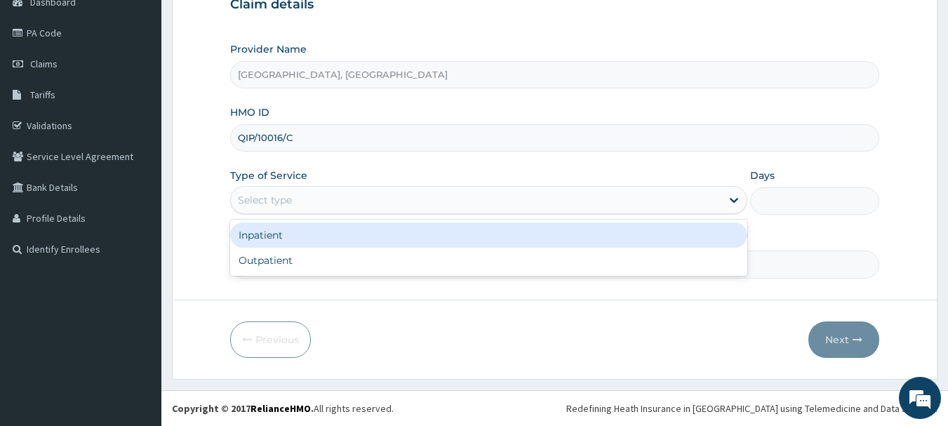
click at [257, 199] on div "Select type" at bounding box center [265, 200] width 54 height 14
click at [287, 234] on div "Inpatient" at bounding box center [488, 235] width 517 height 25
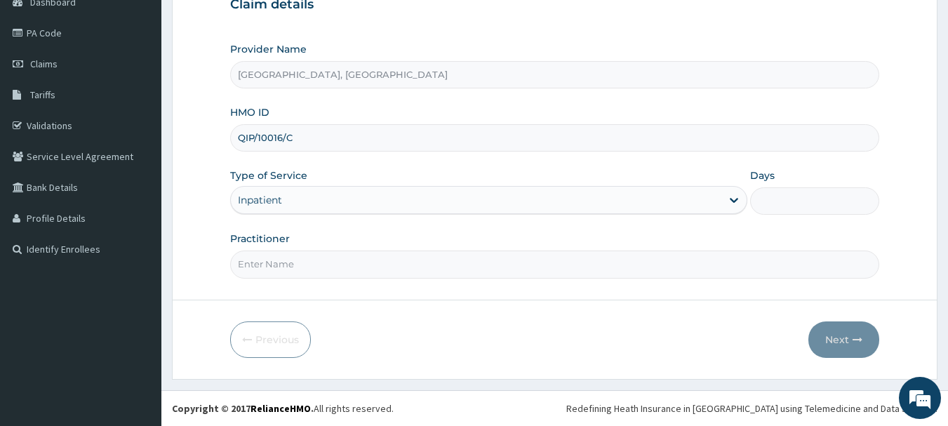
click at [794, 201] on input "Days" at bounding box center [814, 200] width 129 height 27
type input "2"
click at [289, 262] on input "Practitioner" at bounding box center [555, 264] width 650 height 27
type input "dr [PERSON_NAME]"
click at [841, 342] on button "Next" at bounding box center [844, 339] width 71 height 37
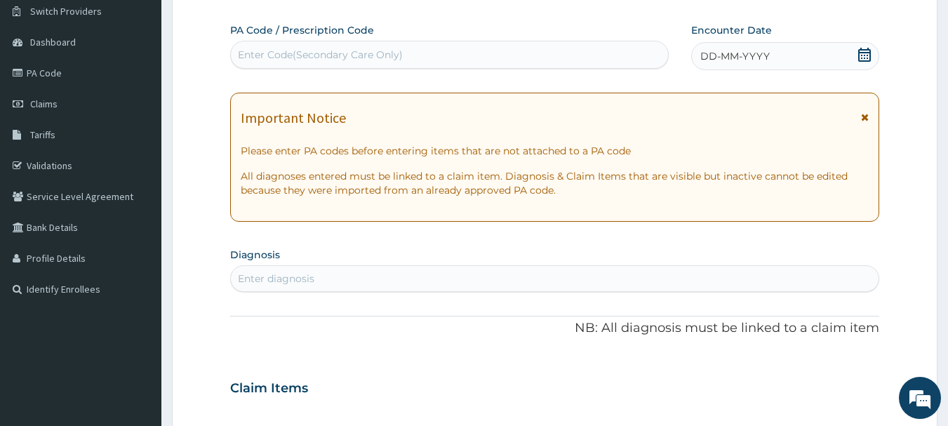
scroll to position [81, 0]
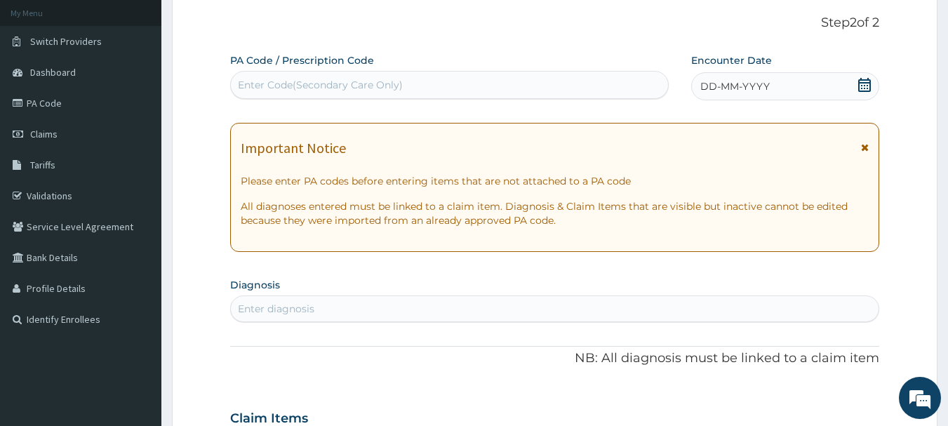
click at [368, 88] on div "Enter Code(Secondary Care Only)" at bounding box center [320, 85] width 165 height 14
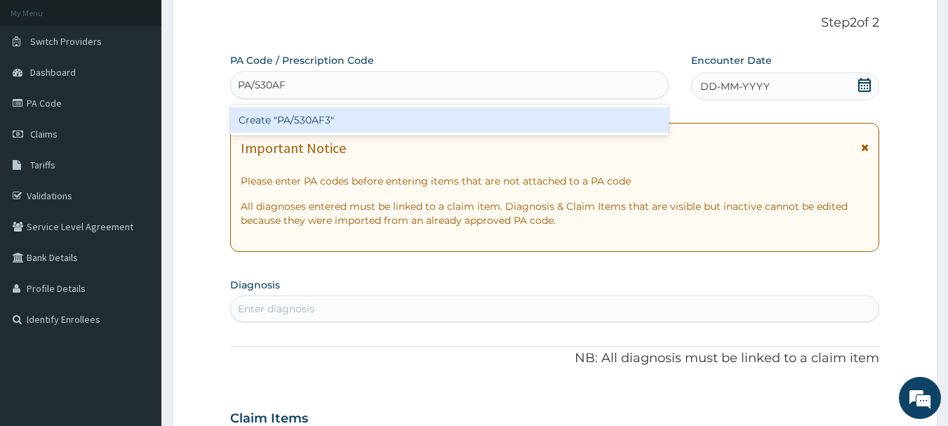
type input "PA/530AF3"
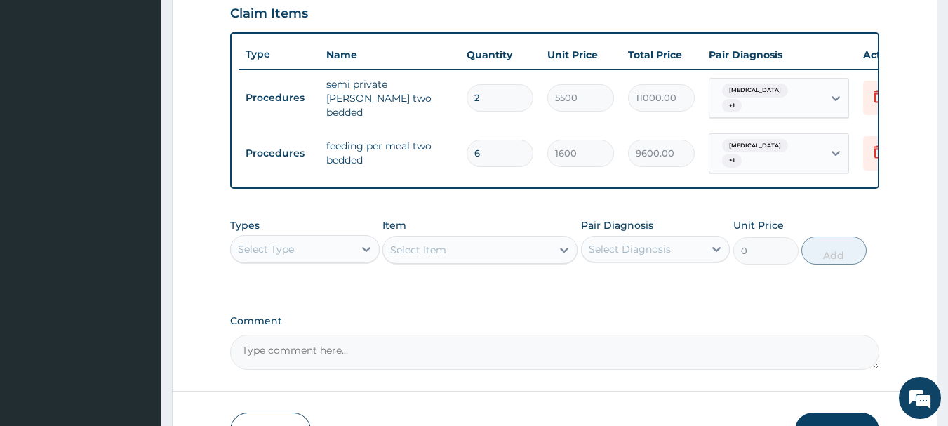
scroll to position [578, 0]
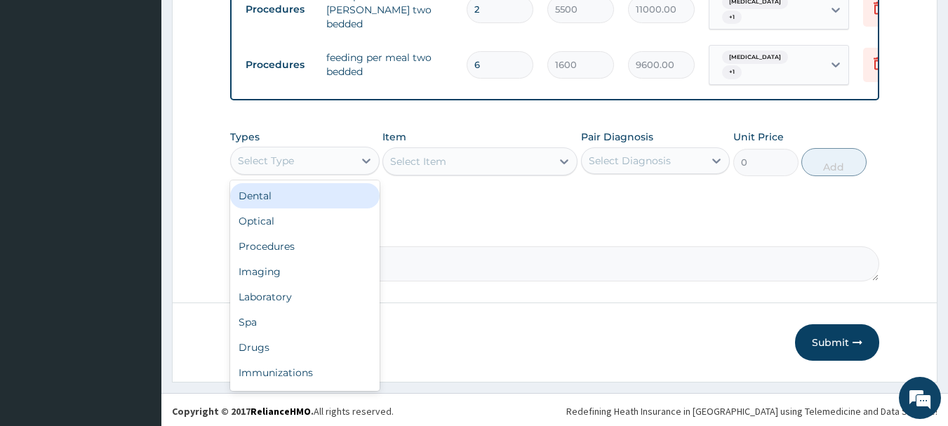
click at [306, 147] on div "Select Type" at bounding box center [305, 161] width 150 height 28
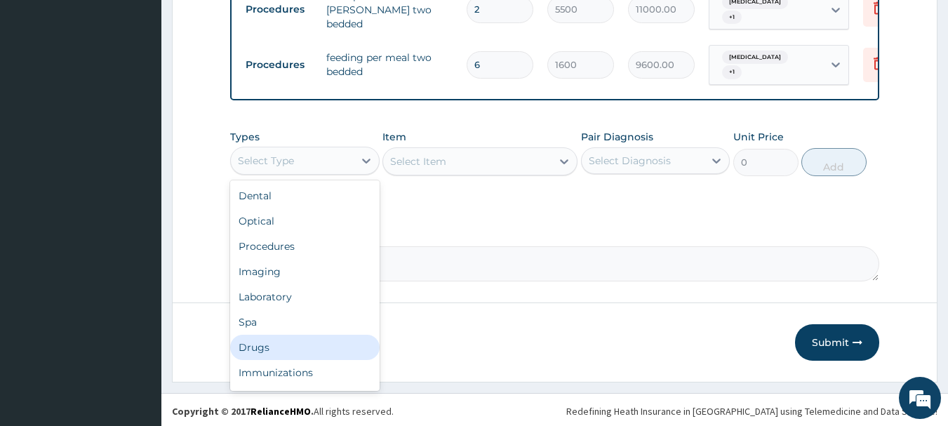
click at [256, 340] on div "Drugs" at bounding box center [305, 347] width 150 height 25
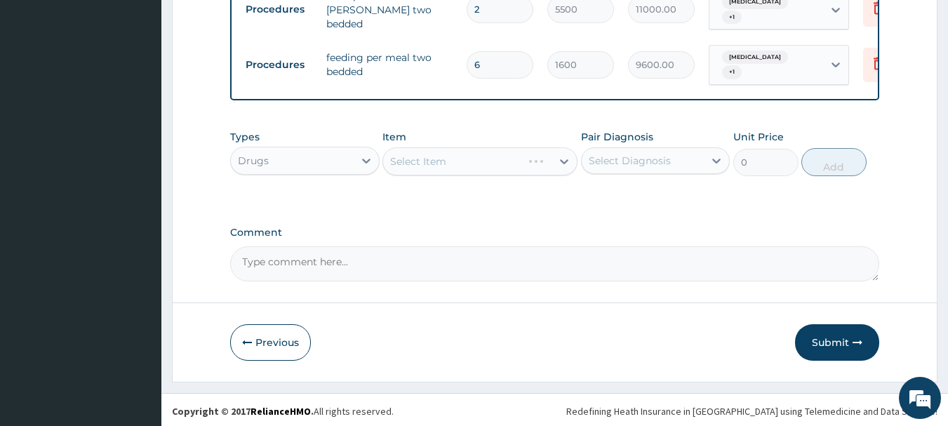
click at [515, 157] on div "Select Item" at bounding box center [480, 161] width 195 height 28
click at [453, 161] on div "Select Item" at bounding box center [467, 161] width 168 height 22
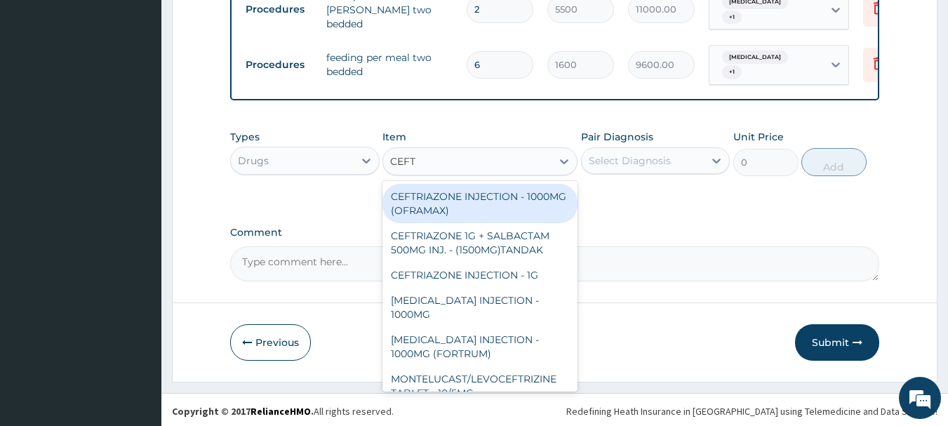
type input "CEFTR"
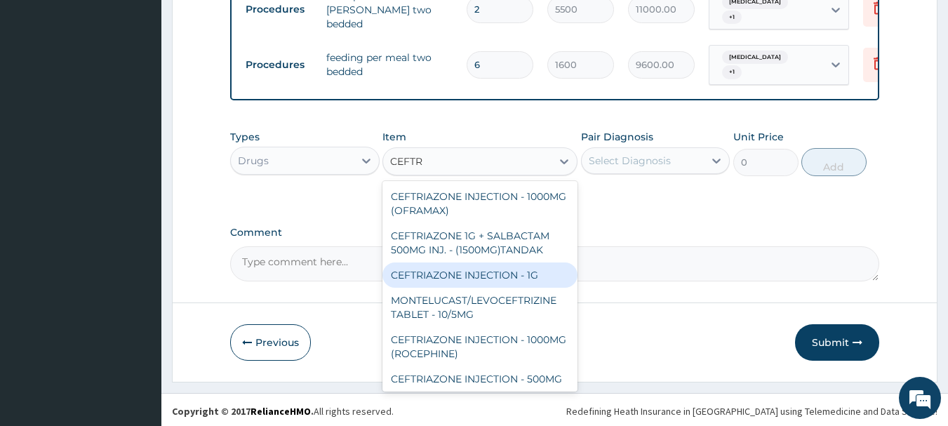
click at [486, 281] on div "CEFTRIAZONE INJECTION - 1G" at bounding box center [480, 275] width 195 height 25
type input "1652"
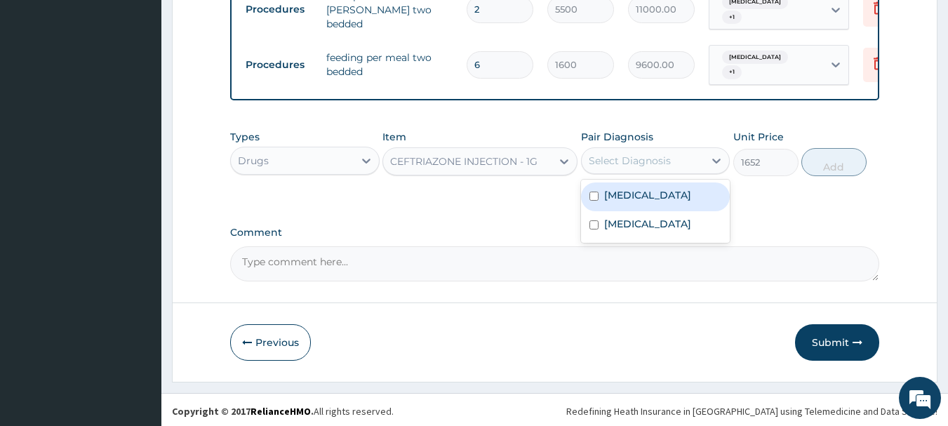
click at [633, 161] on div "Select Diagnosis" at bounding box center [630, 161] width 82 height 14
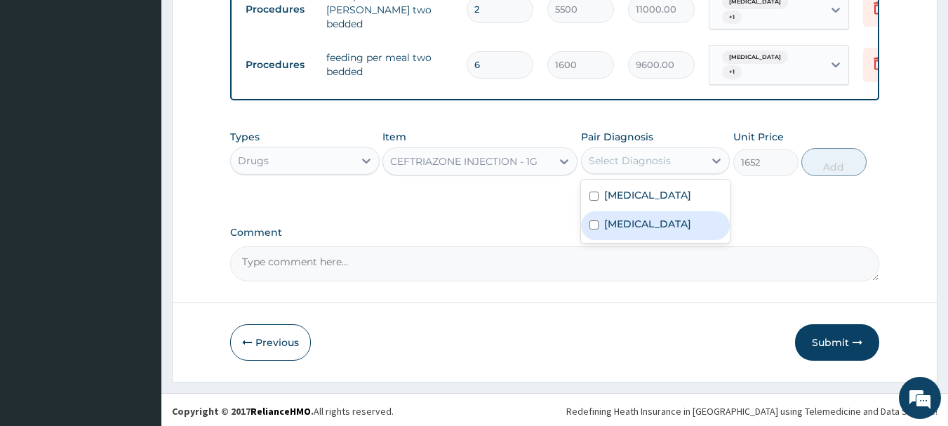
click at [624, 220] on label "[MEDICAL_DATA]" at bounding box center [647, 224] width 87 height 14
checkbox input "true"
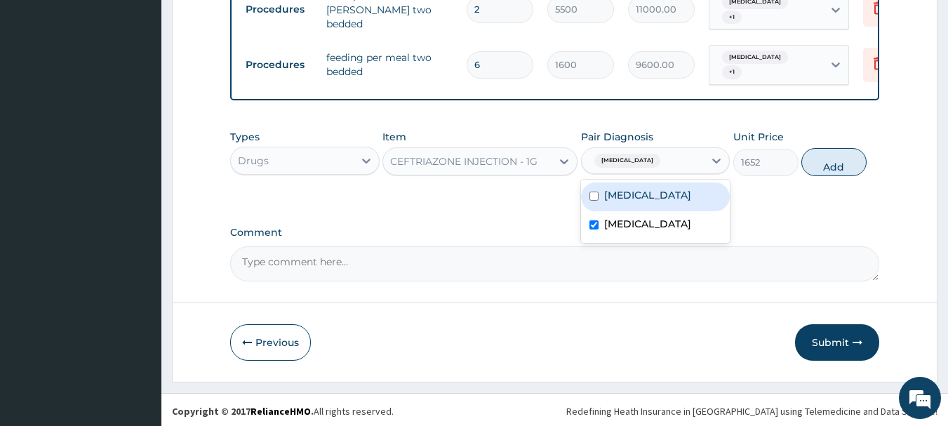
click at [637, 199] on label "[MEDICAL_DATA]" at bounding box center [647, 195] width 87 height 14
checkbox input "true"
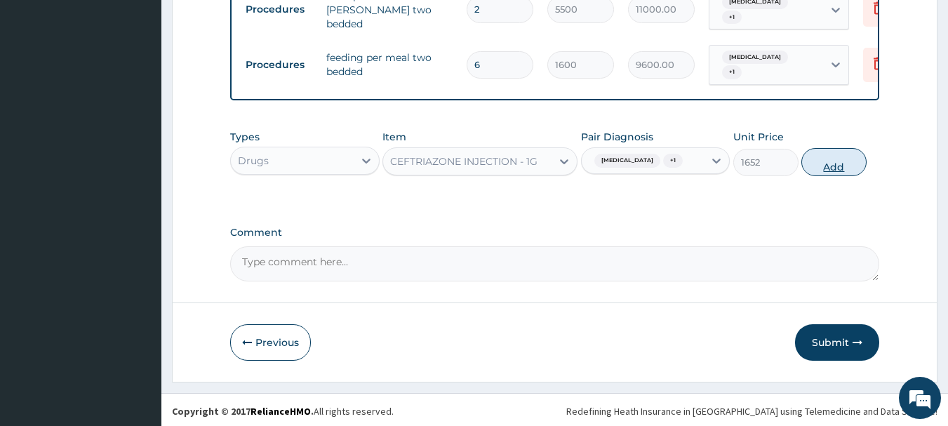
click at [817, 160] on button "Add" at bounding box center [834, 162] width 65 height 28
type input "0"
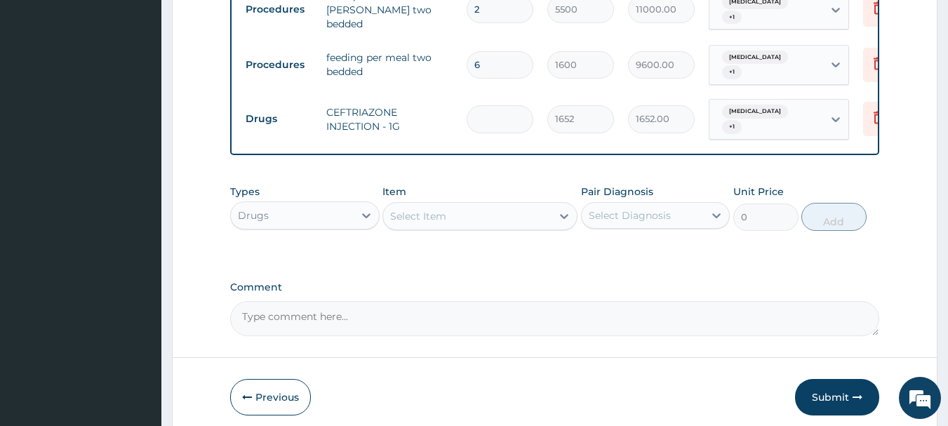
type input "0.00"
type input "4"
type input "6608.00"
type input "4"
click at [489, 208] on div "Select Item" at bounding box center [467, 216] width 168 height 22
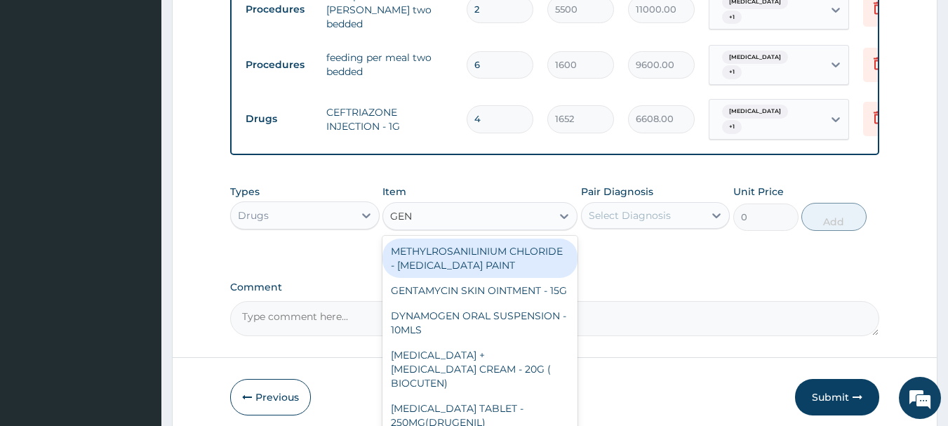
type input "GENT"
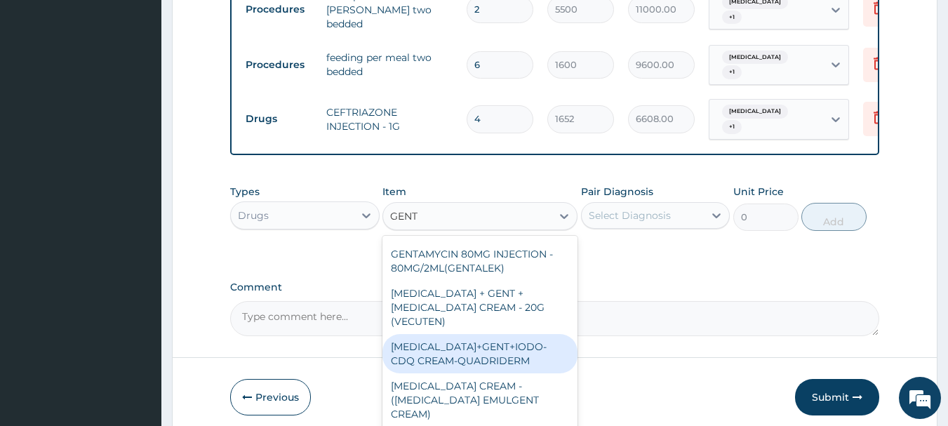
scroll to position [177, 0]
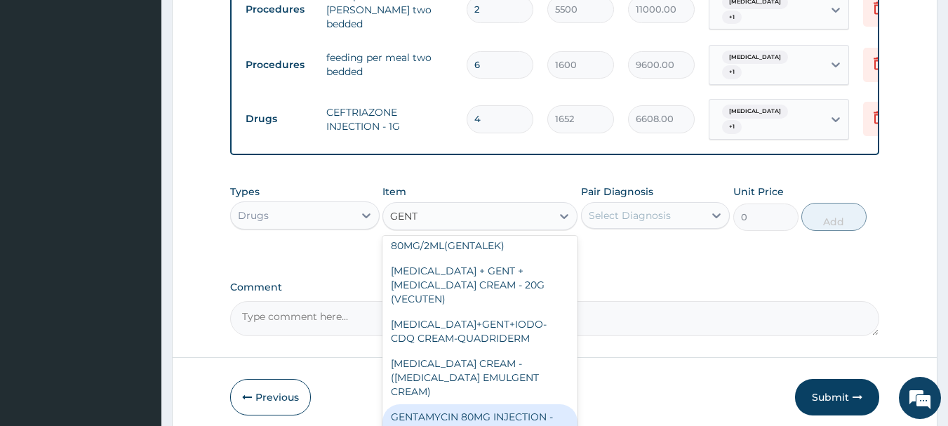
click at [479, 406] on div "GENTAMYCIN 80MG INJECTION - 80MG/2ML" at bounding box center [480, 423] width 195 height 39
type input "280"
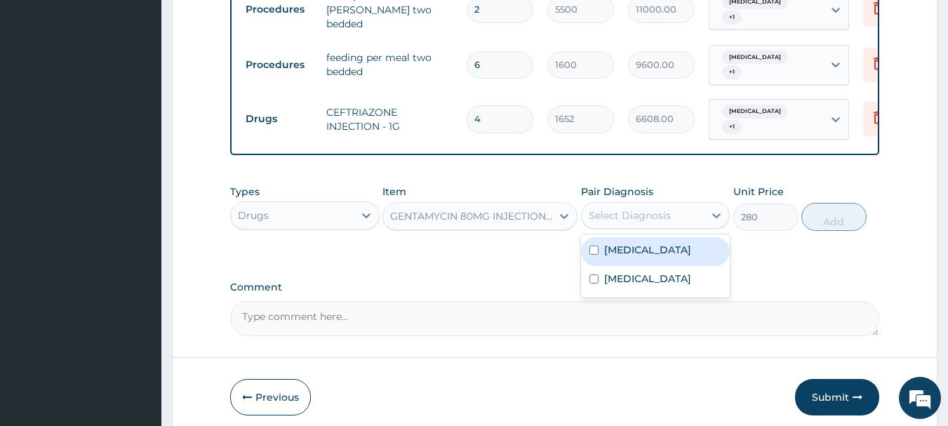
click at [666, 211] on div "Select Diagnosis" at bounding box center [630, 215] width 82 height 14
click at [647, 237] on div "[MEDICAL_DATA]" at bounding box center [656, 251] width 150 height 29
checkbox input "true"
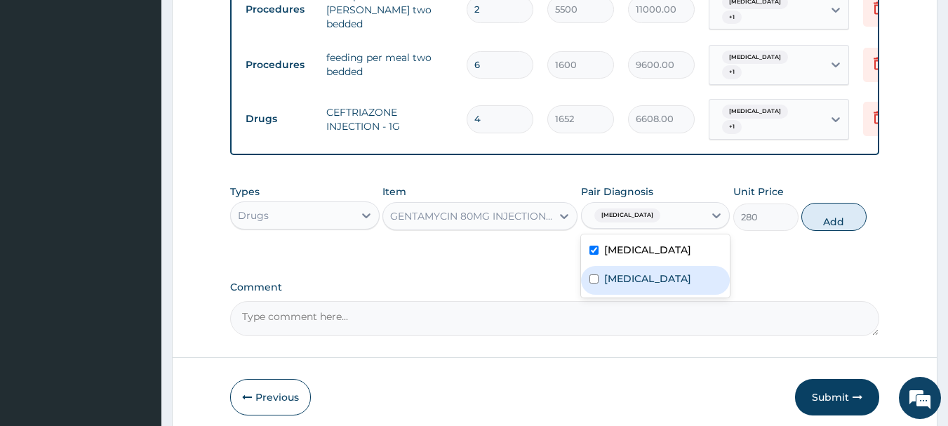
click at [642, 275] on div "[MEDICAL_DATA]" at bounding box center [656, 280] width 150 height 29
checkbox input "true"
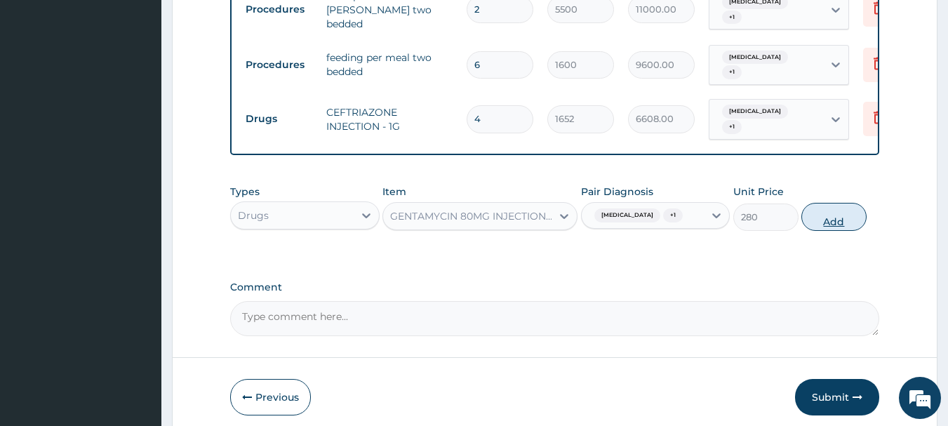
click at [842, 211] on button "Add" at bounding box center [834, 217] width 65 height 28
type input "0"
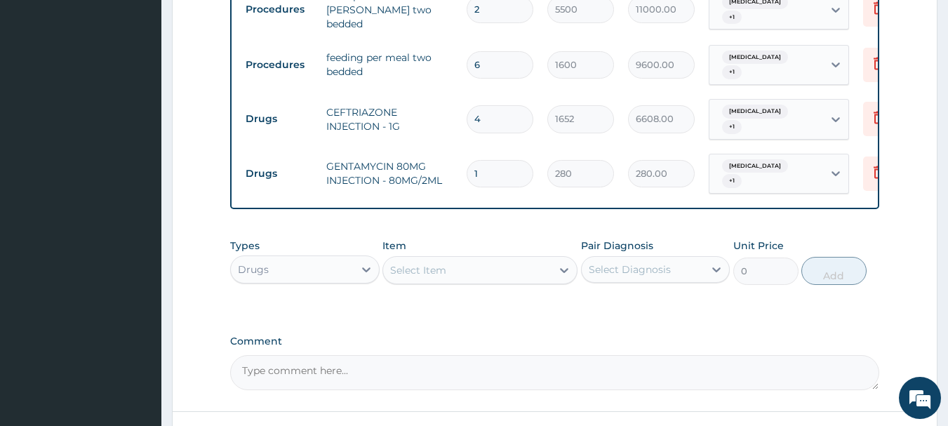
type input "0.00"
type input "4"
type input "1120.00"
type input "4"
click at [496, 259] on div "Select Item" at bounding box center [467, 270] width 168 height 22
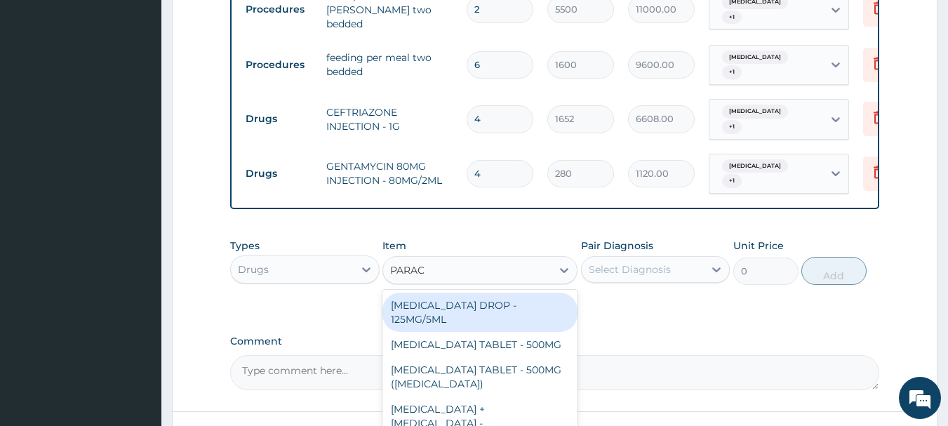
type input "PARACE"
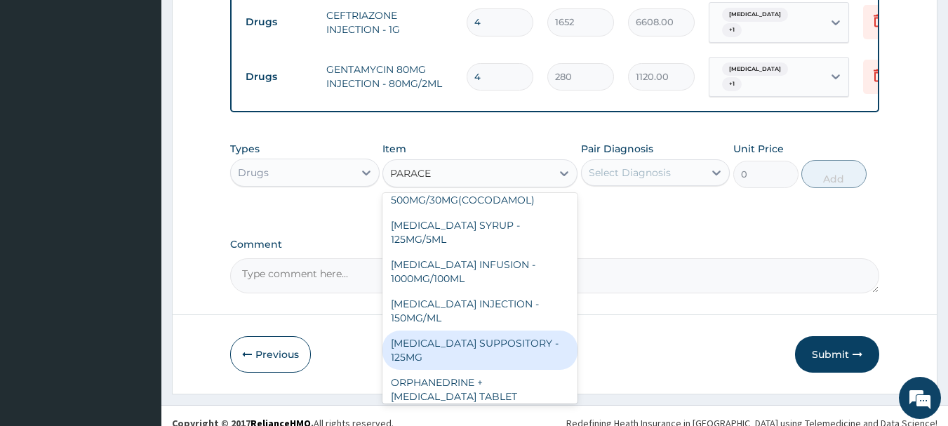
scroll to position [149, 0]
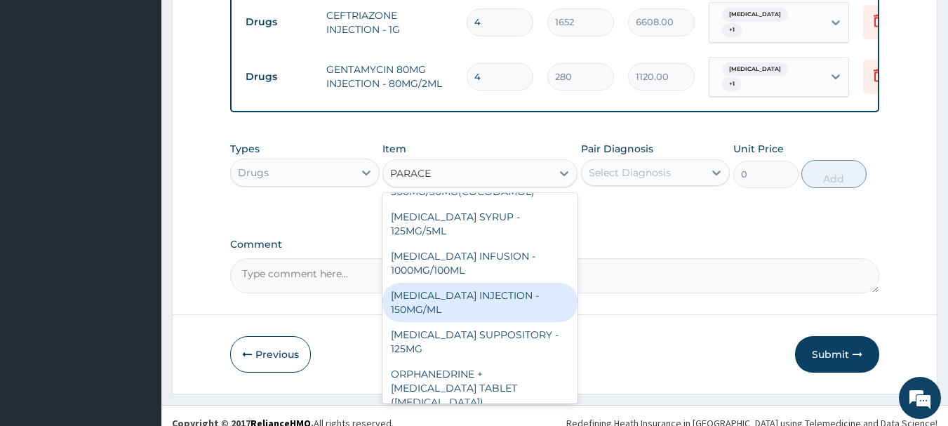
click at [453, 283] on div "[MEDICAL_DATA] INJECTION - 150MG/ML" at bounding box center [480, 302] width 195 height 39
type input "560"
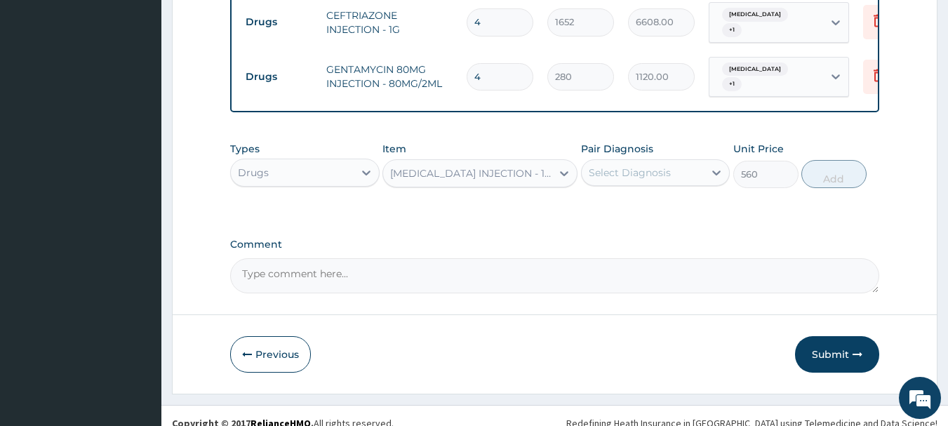
click at [665, 166] on div "Select Diagnosis" at bounding box center [630, 173] width 82 height 14
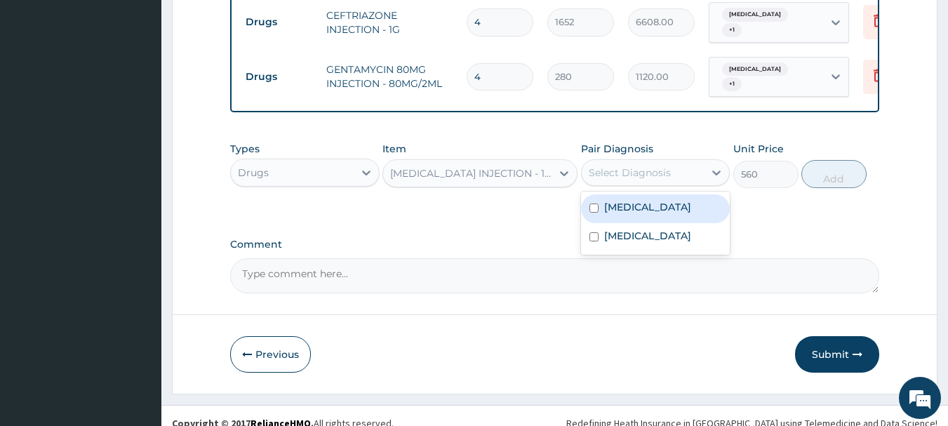
click at [654, 197] on div "[MEDICAL_DATA]" at bounding box center [656, 208] width 150 height 29
checkbox input "true"
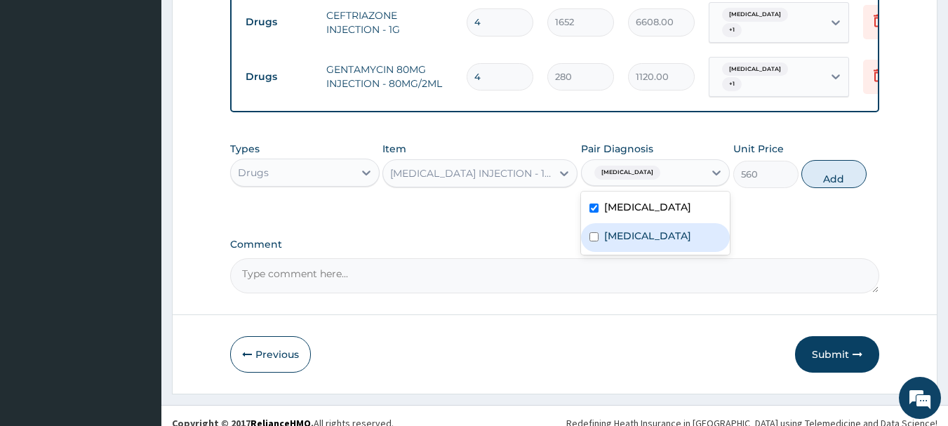
click at [651, 227] on div "[MEDICAL_DATA]" at bounding box center [656, 237] width 150 height 29
checkbox input "true"
click at [838, 161] on button "Add" at bounding box center [834, 174] width 65 height 28
type input "0"
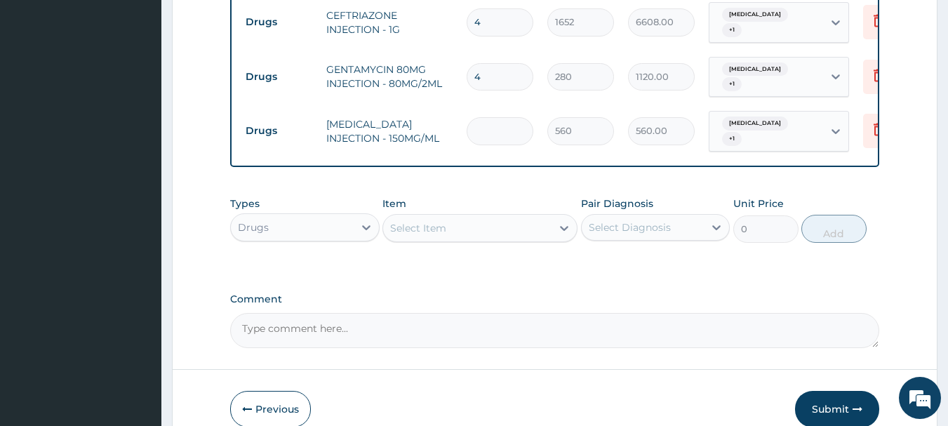
type input "0.00"
type input "2"
type input "1120.00"
type input "20"
type input "11200.00"
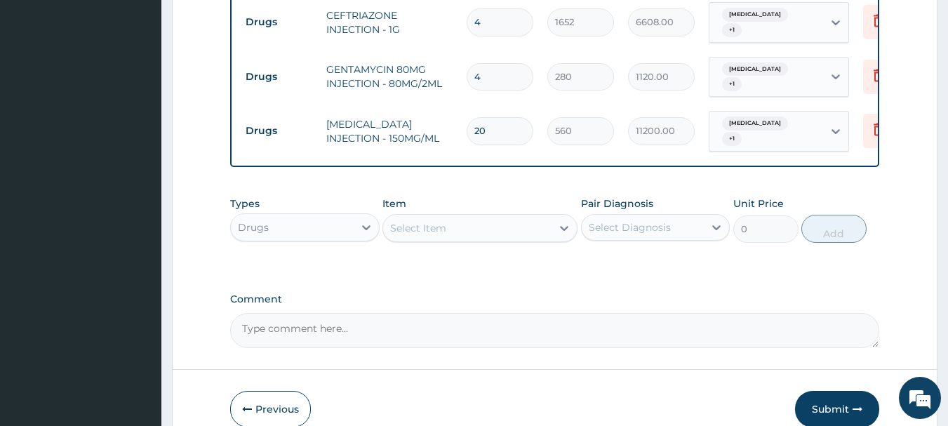
type input "20"
click at [465, 217] on div "Select Item" at bounding box center [467, 228] width 168 height 22
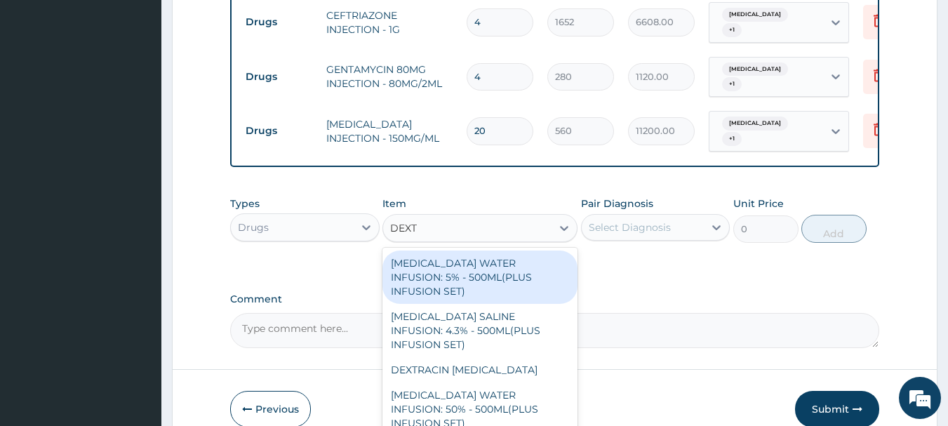
type input "DEXTR"
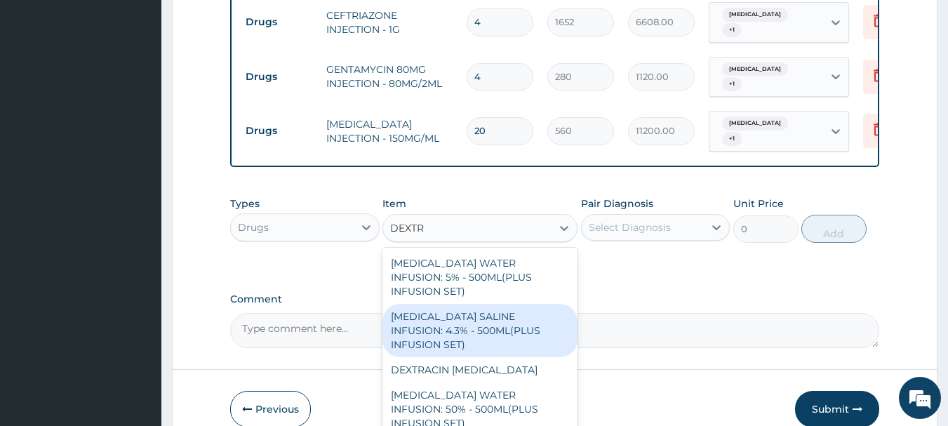
click at [485, 304] on div "[MEDICAL_DATA] SALINE INFUSION: 4.3% - 500ML(PLUS INFUSION SET)" at bounding box center [480, 330] width 195 height 53
type input "1092"
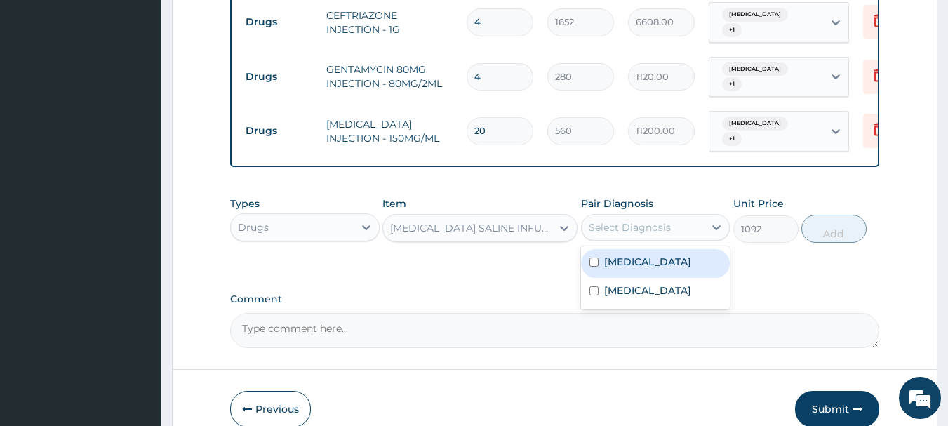
click at [696, 216] on div "Select Diagnosis" at bounding box center [643, 227] width 123 height 22
click at [615, 255] on label "[MEDICAL_DATA]" at bounding box center [647, 262] width 87 height 14
checkbox input "true"
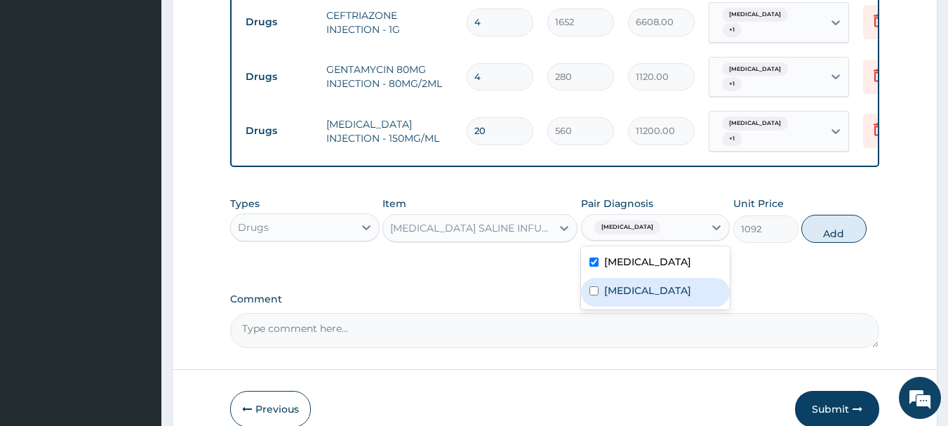
click at [616, 284] on label "[MEDICAL_DATA]" at bounding box center [647, 291] width 87 height 14
checkbox input "true"
click at [843, 215] on button "Add" at bounding box center [834, 229] width 65 height 28
type input "0"
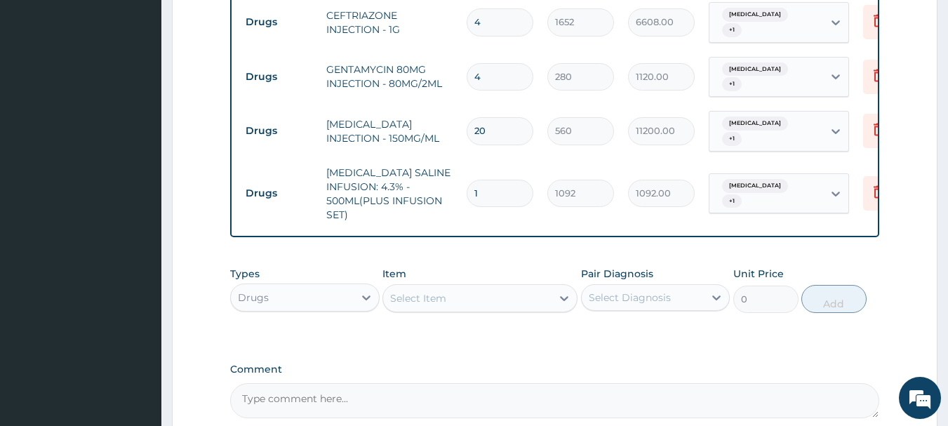
click at [489, 287] on div "Select Item" at bounding box center [467, 298] width 168 height 22
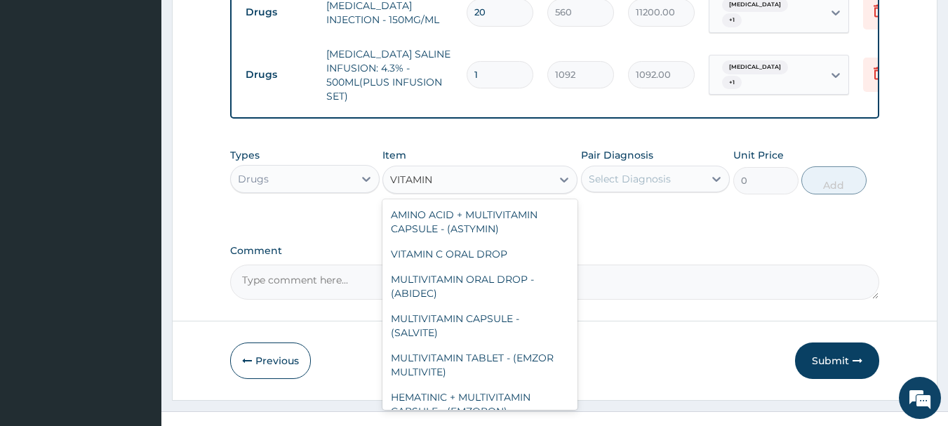
scroll to position [0, 0]
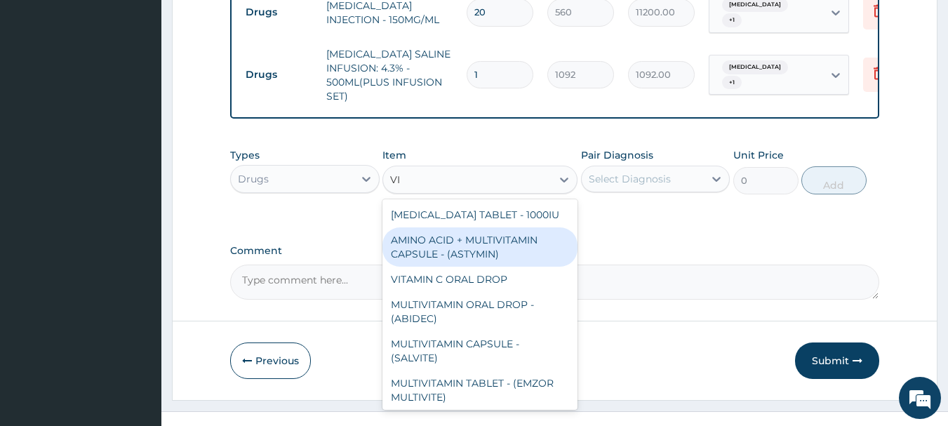
type input "V"
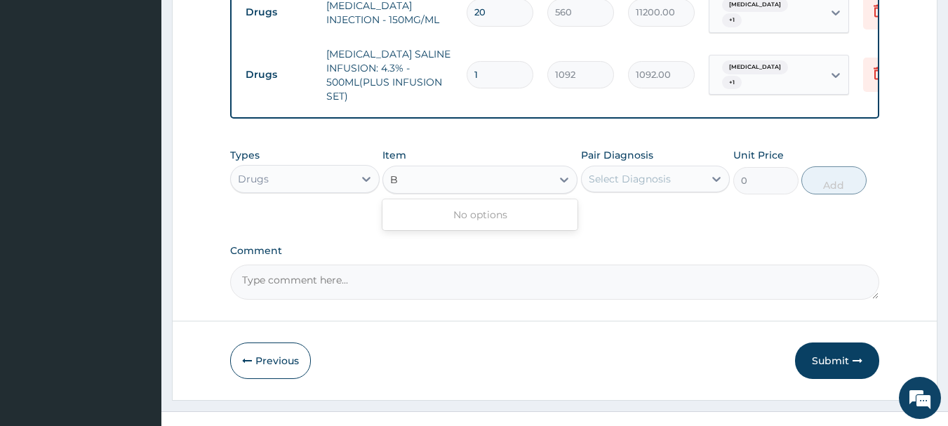
type input "B"
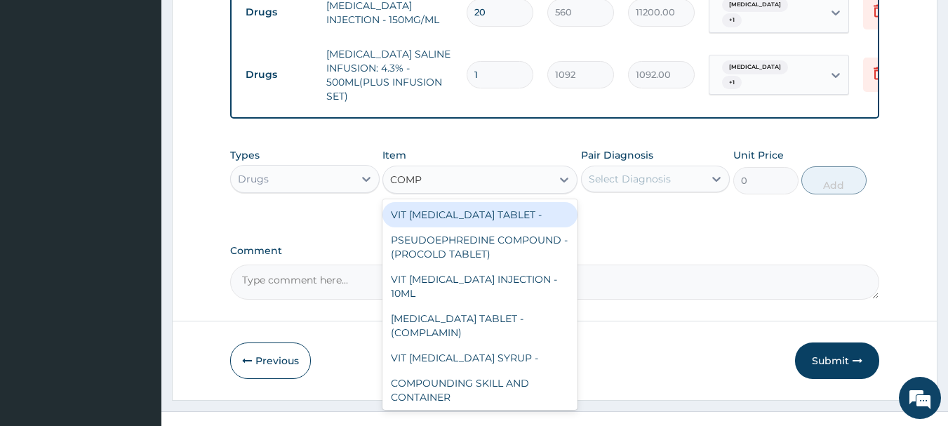
type input "COMPL"
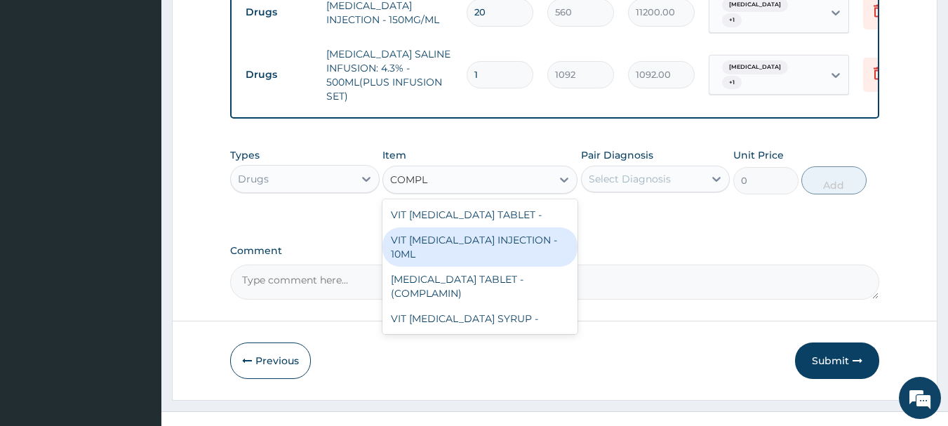
click at [466, 227] on div "VIT [MEDICAL_DATA] INJECTION - 10ML" at bounding box center [480, 246] width 195 height 39
type input "154"
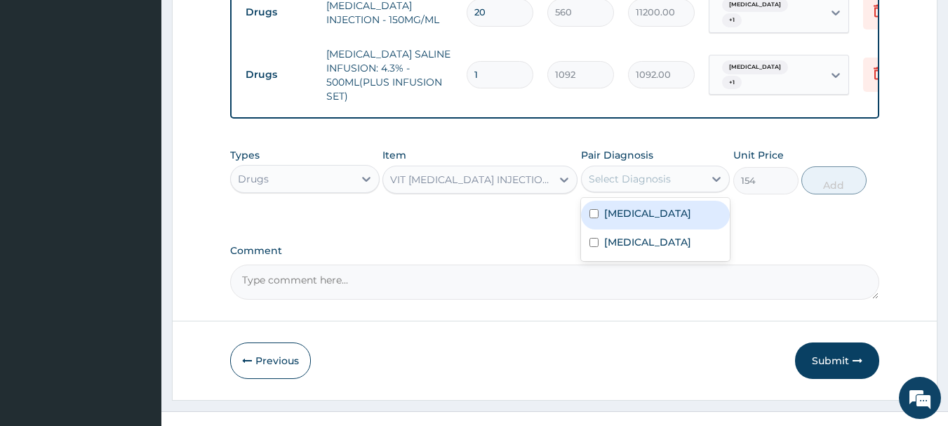
click at [654, 172] on div "Select Diagnosis" at bounding box center [630, 179] width 82 height 14
click at [644, 201] on div "[MEDICAL_DATA]" at bounding box center [656, 215] width 150 height 29
checkbox input "true"
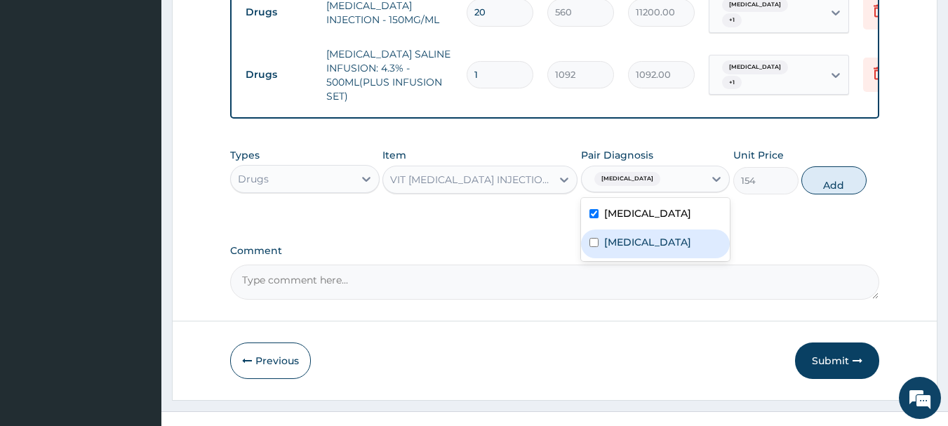
click at [645, 230] on div "[MEDICAL_DATA]" at bounding box center [656, 244] width 150 height 29
checkbox input "true"
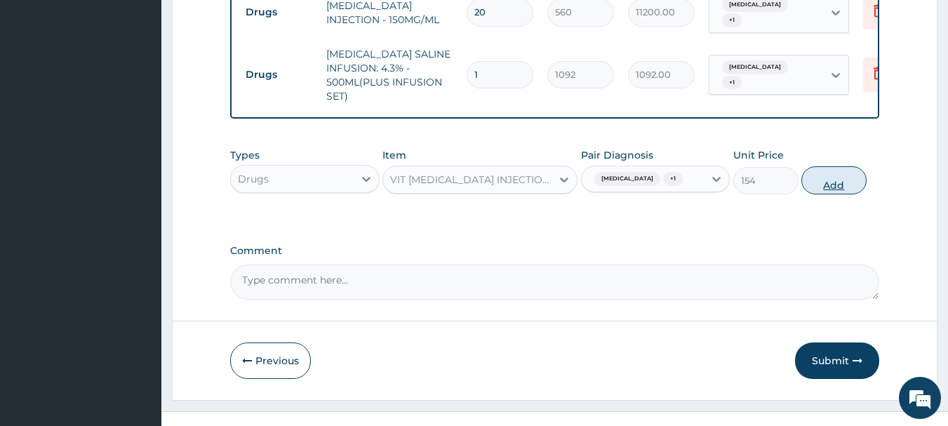
click at [831, 166] on button "Add" at bounding box center [834, 180] width 65 height 28
type input "0"
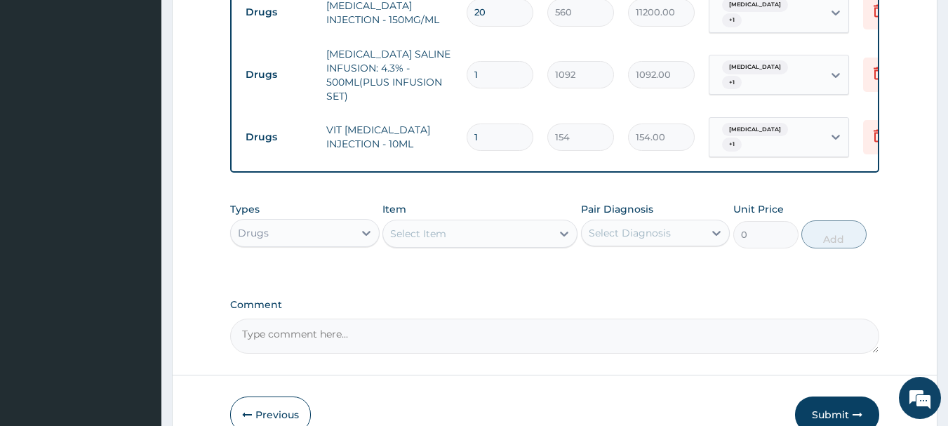
type input "0.00"
type input "2"
type input "308.00"
type input "2"
click at [433, 227] on div "Select Item" at bounding box center [418, 234] width 56 height 14
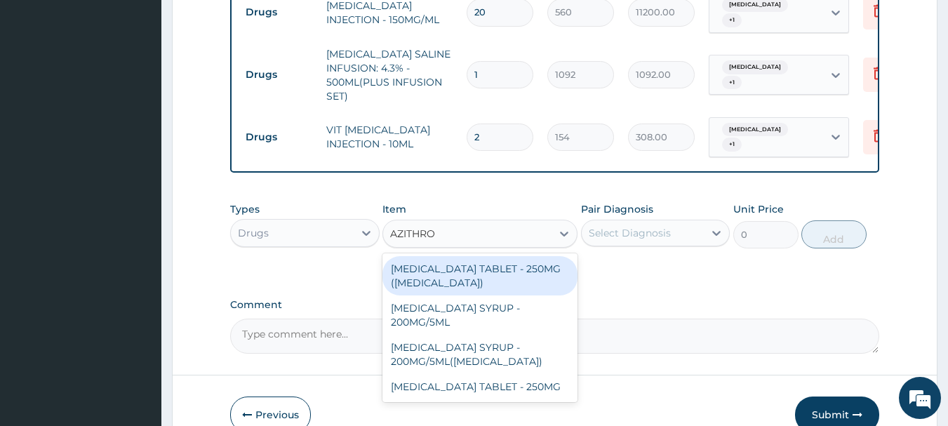
type input "AZITHROM"
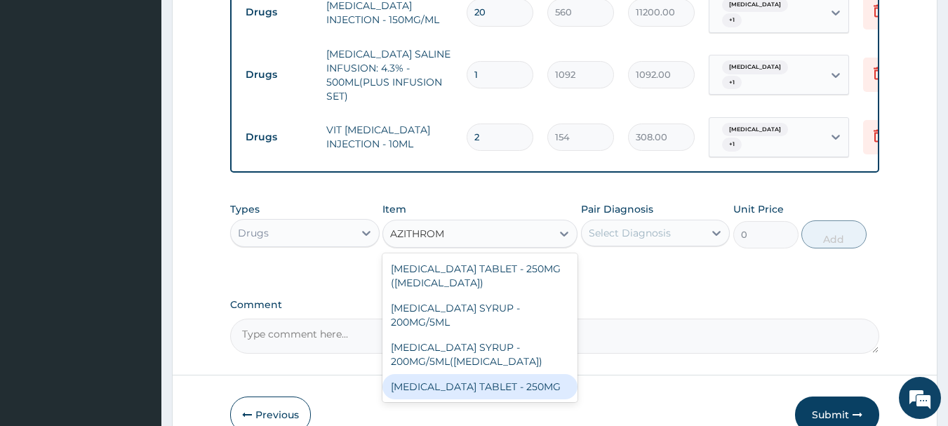
click at [433, 374] on div "[MEDICAL_DATA] TABLET - 250MG" at bounding box center [480, 386] width 195 height 25
type input "280"
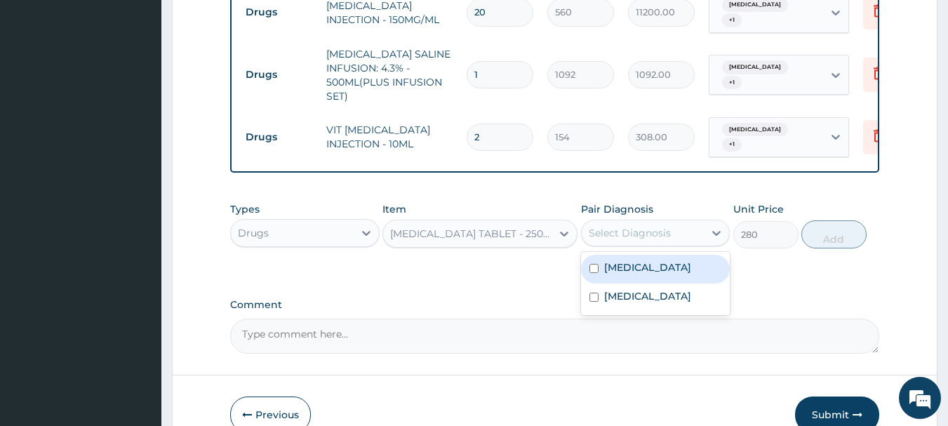
click at [621, 226] on div "Select Diagnosis" at bounding box center [630, 233] width 82 height 14
click at [621, 260] on label "[MEDICAL_DATA]" at bounding box center [647, 267] width 87 height 14
checkbox input "true"
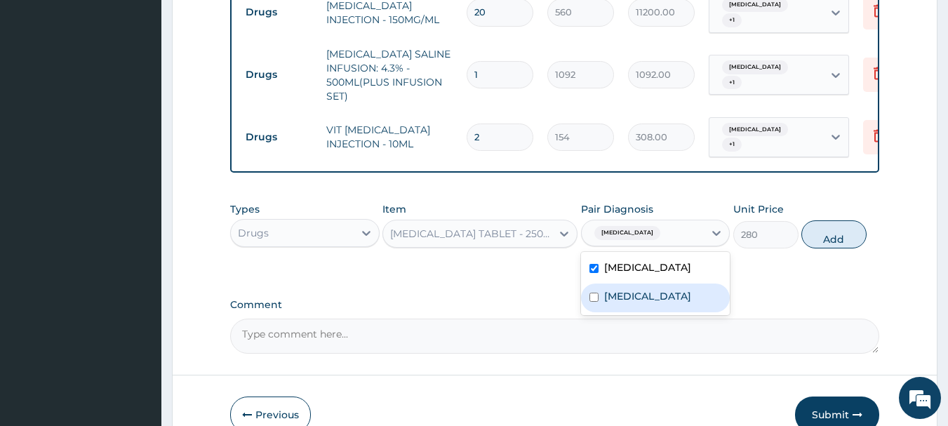
click at [628, 284] on div "[MEDICAL_DATA]" at bounding box center [656, 298] width 150 height 29
checkbox input "true"
click at [826, 220] on button "Add" at bounding box center [834, 234] width 65 height 28
type input "0"
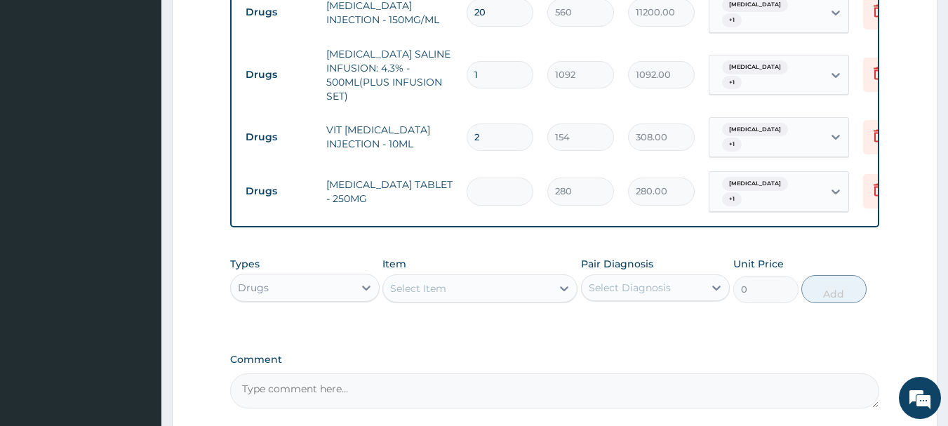
type input "0.00"
type input "9"
type input "2520.00"
type input "9"
click at [448, 277] on div "Select Item" at bounding box center [467, 288] width 168 height 22
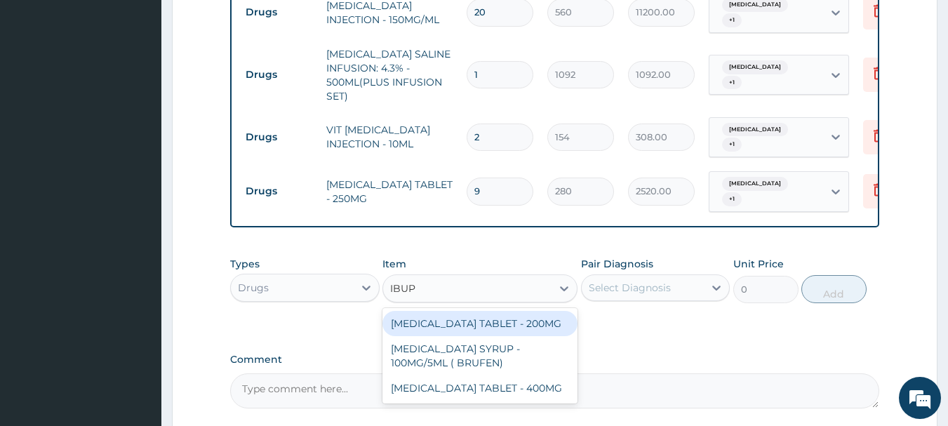
type input "IBUPR"
click at [497, 311] on div "[MEDICAL_DATA] TABLET - 200MG" at bounding box center [480, 323] width 195 height 25
type input "672"
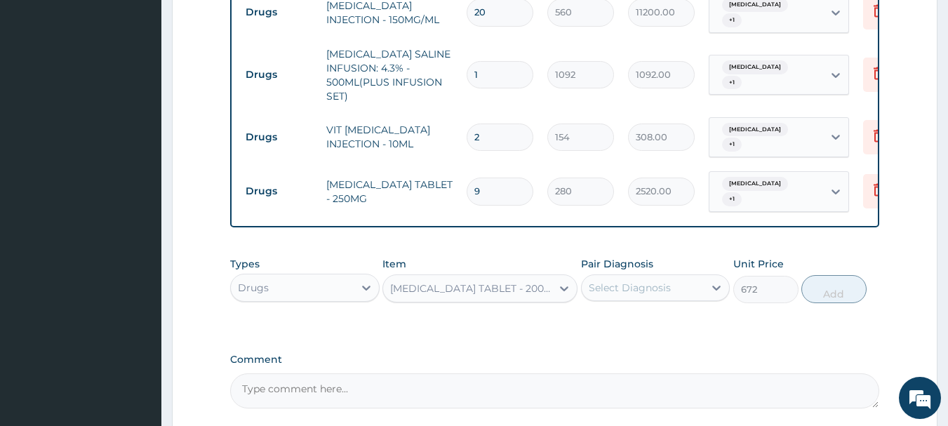
click at [494, 178] on input "9" at bounding box center [500, 191] width 67 height 27
type input "0.00"
type input "6"
type input "1680.00"
type input "6"
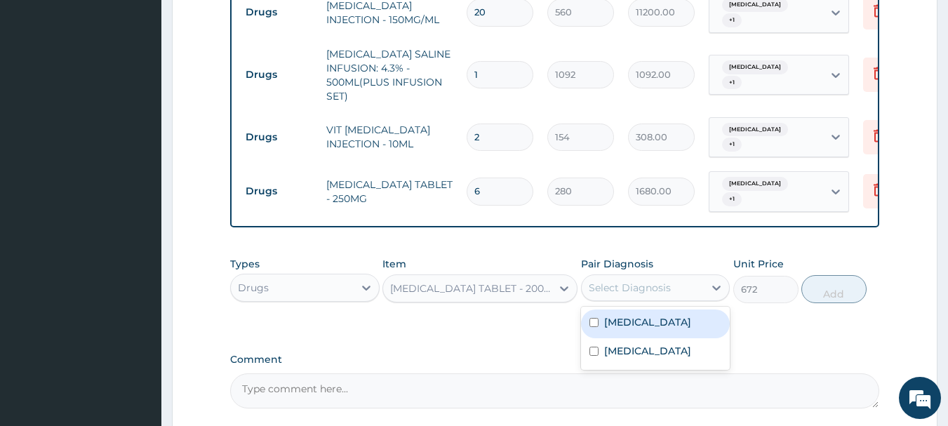
click at [627, 281] on div "Select Diagnosis" at bounding box center [630, 288] width 82 height 14
drag, startPoint x: 641, startPoint y: 288, endPoint x: 641, endPoint y: 309, distance: 21.1
click at [641, 310] on div "[MEDICAL_DATA]" at bounding box center [656, 324] width 150 height 29
checkbox input "true"
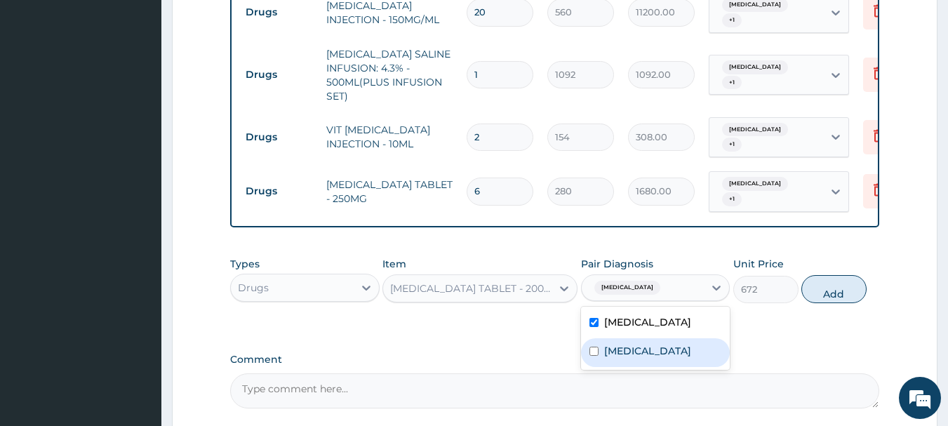
drag, startPoint x: 640, startPoint y: 316, endPoint x: 879, endPoint y: 233, distance: 252.6
click at [646, 338] on div "[MEDICAL_DATA]" at bounding box center [656, 352] width 150 height 29
checkbox input "true"
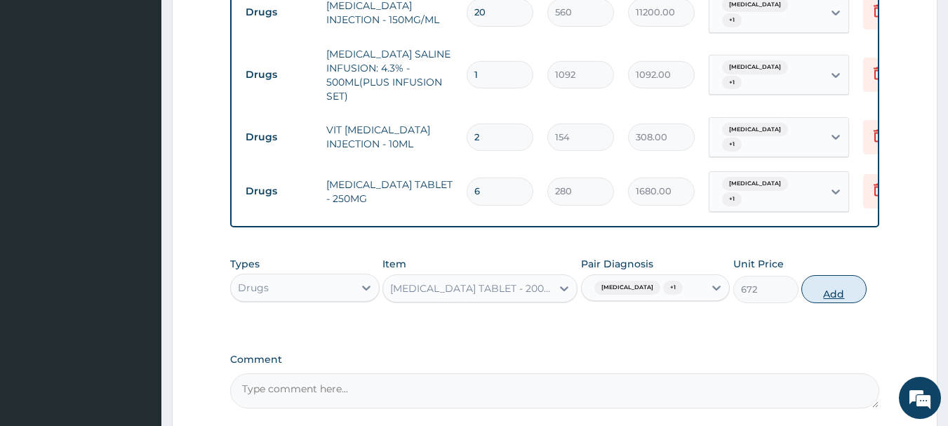
click at [847, 275] on button "Add" at bounding box center [834, 289] width 65 height 28
type input "0"
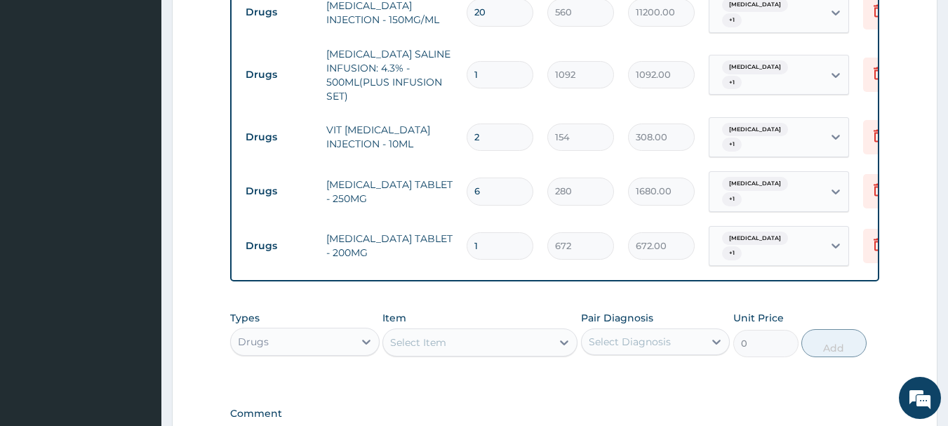
type input "0.00"
type input "9"
type input "6048.00"
click at [516, 232] on input "9" at bounding box center [500, 245] width 67 height 27
type input "0.00"
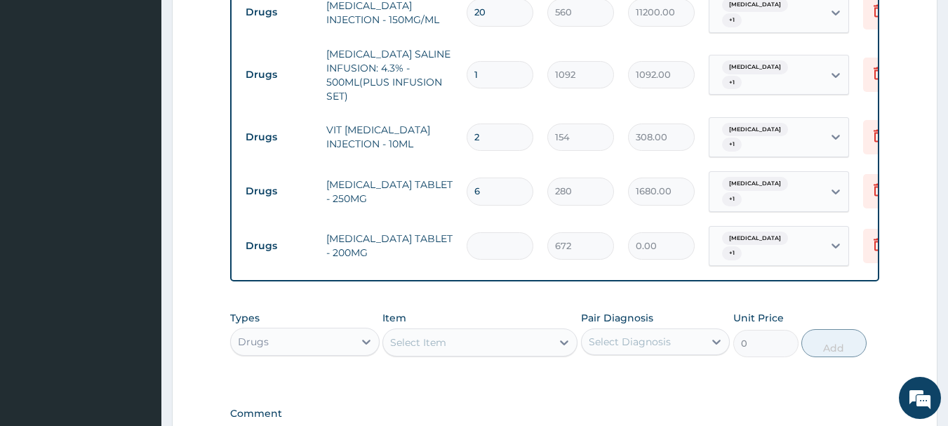
click at [422, 336] on div "Select Item" at bounding box center [418, 343] width 56 height 14
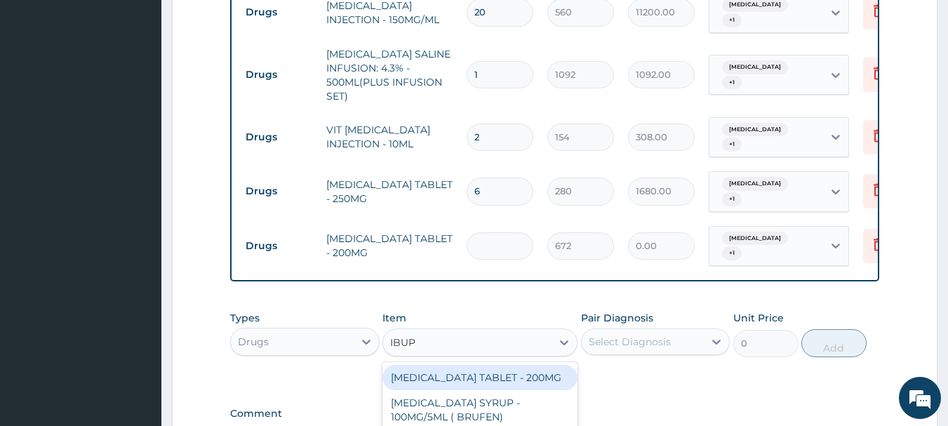
type input "IBUPR"
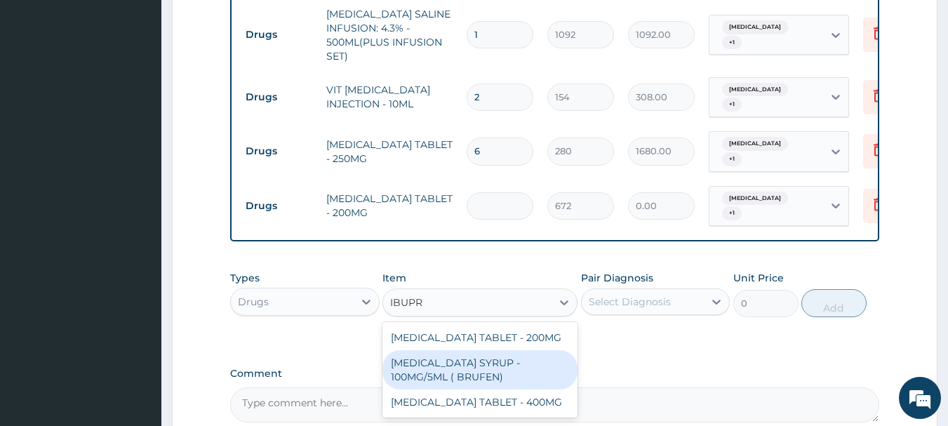
scroll to position [864, 0]
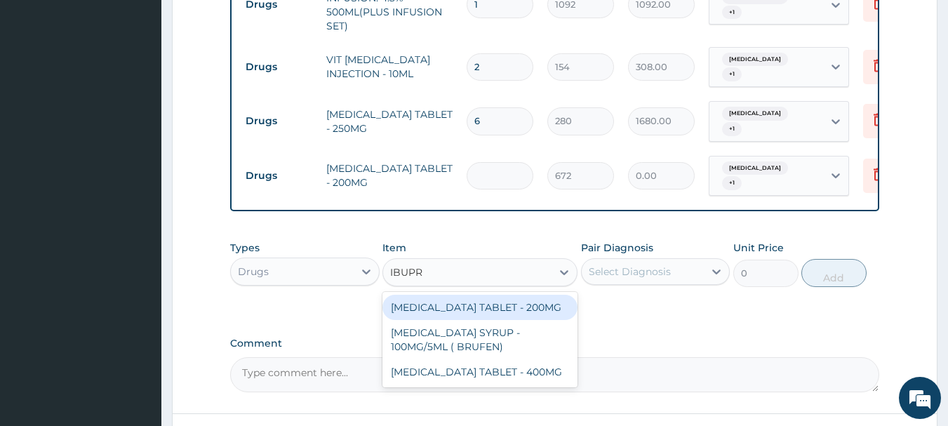
click at [452, 295] on div "IBUPROFEN TABLET - 200MG" at bounding box center [480, 307] width 195 height 25
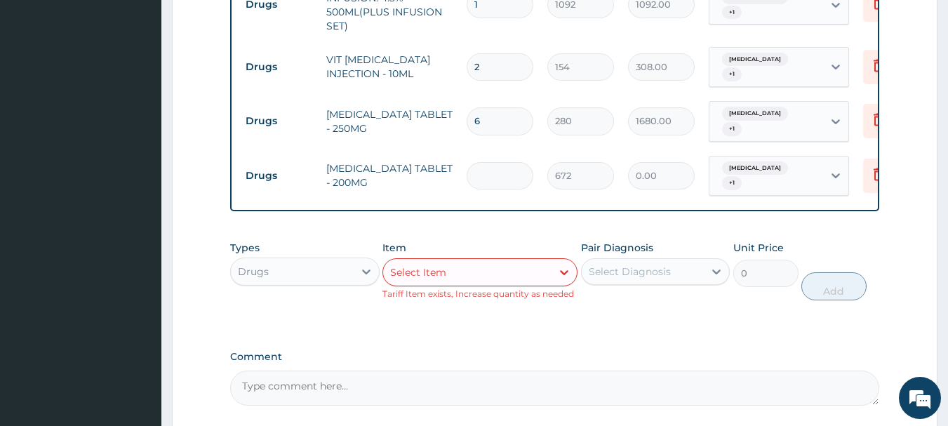
click at [491, 162] on input "number" at bounding box center [500, 175] width 67 height 27
type input "9"
type input "6048.00"
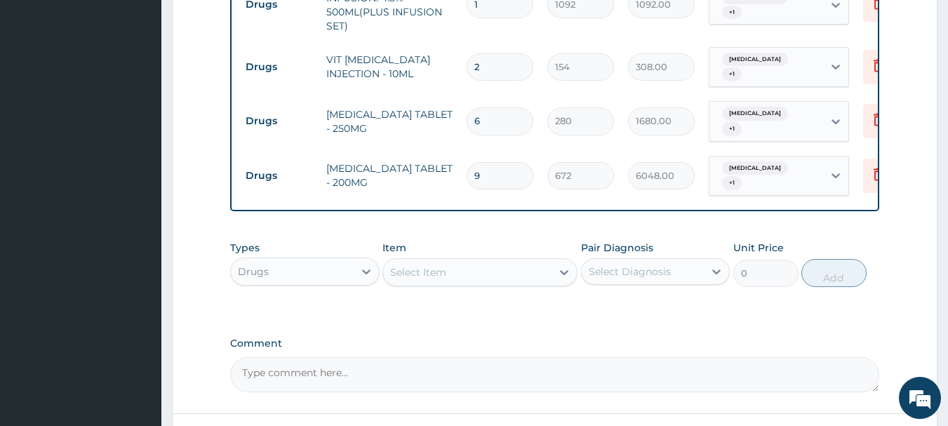
type input "9"
click at [317, 260] on div "Drugs" at bounding box center [292, 271] width 123 height 22
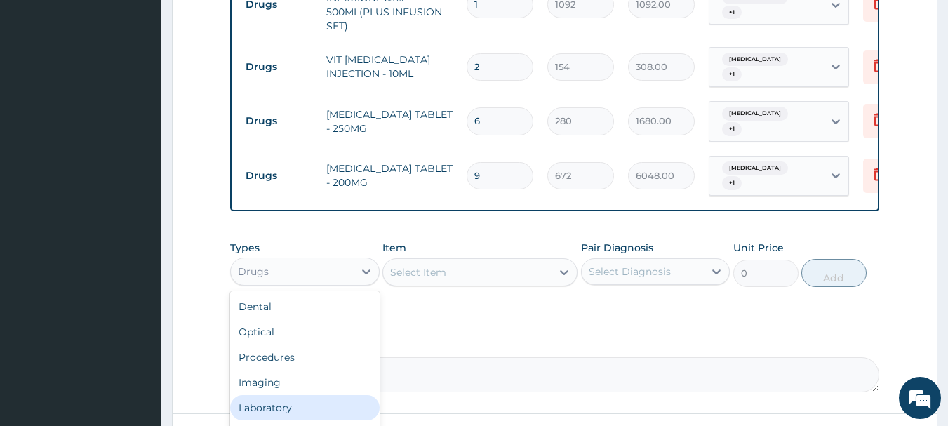
click at [270, 395] on div "Laboratory" at bounding box center [305, 407] width 150 height 25
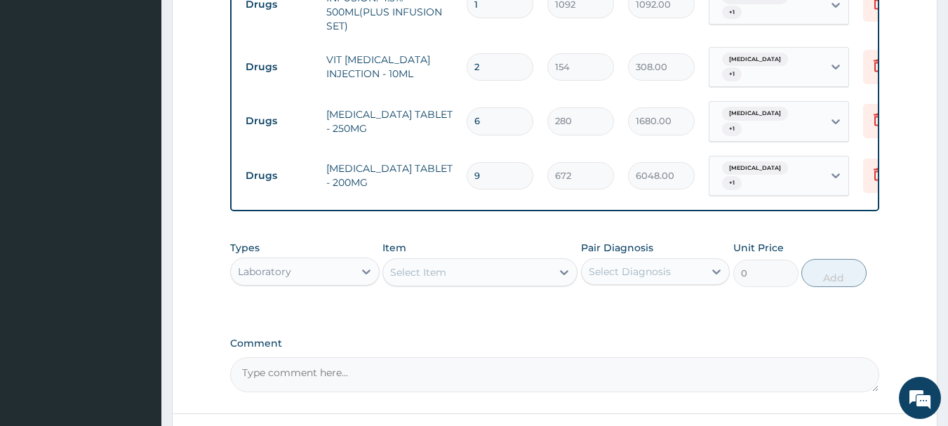
drag, startPoint x: 413, startPoint y: 233, endPoint x: 417, endPoint y: 224, distance: 9.8
click at [416, 265] on div "Select Item" at bounding box center [418, 272] width 56 height 14
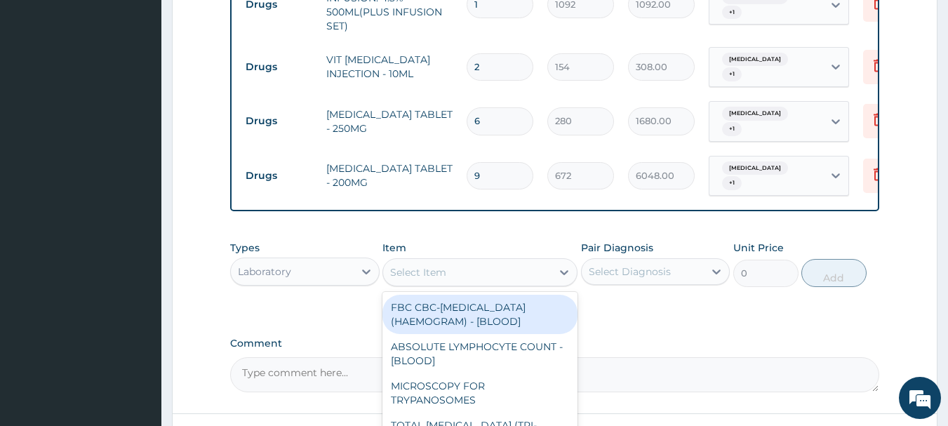
drag, startPoint x: 459, startPoint y: 271, endPoint x: 489, endPoint y: 266, distance: 29.9
click at [459, 295] on div "FBC CBC-COMPLETE BLOOD COUNT (HAEMOGRAM) - [BLOOD]" at bounding box center [480, 314] width 195 height 39
type input "5000"
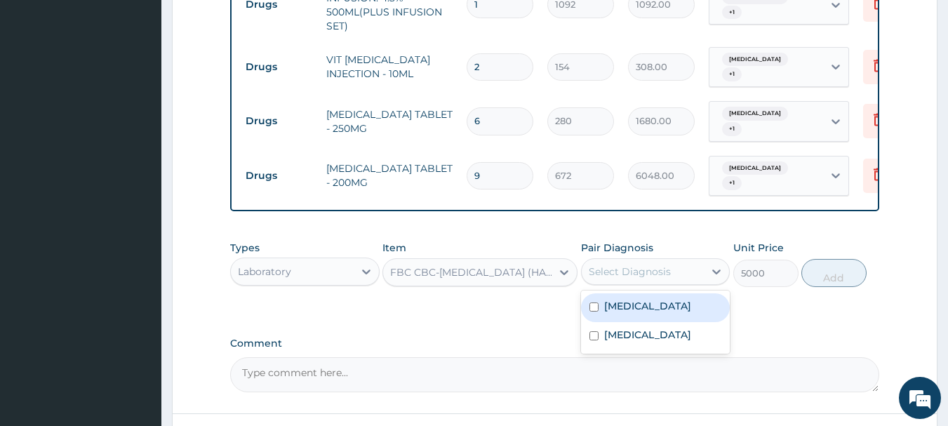
click at [623, 265] on div "Select Diagnosis" at bounding box center [630, 272] width 82 height 14
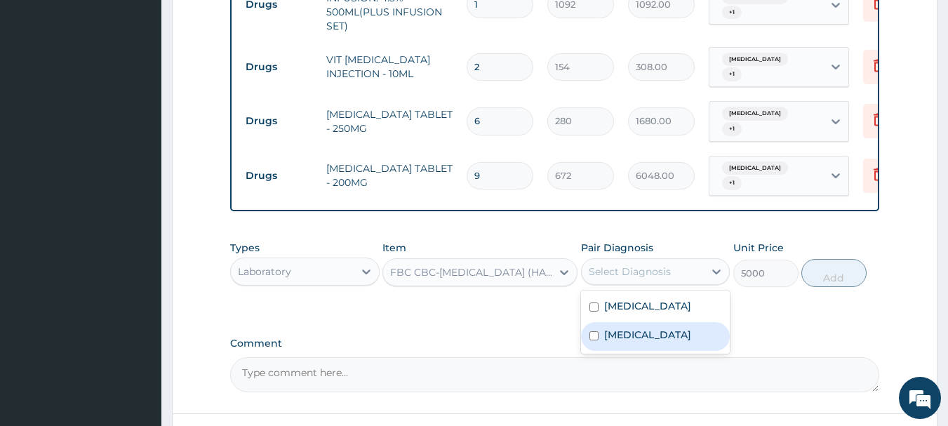
click at [629, 328] on label "Sepsis" at bounding box center [647, 335] width 87 height 14
checkbox input "true"
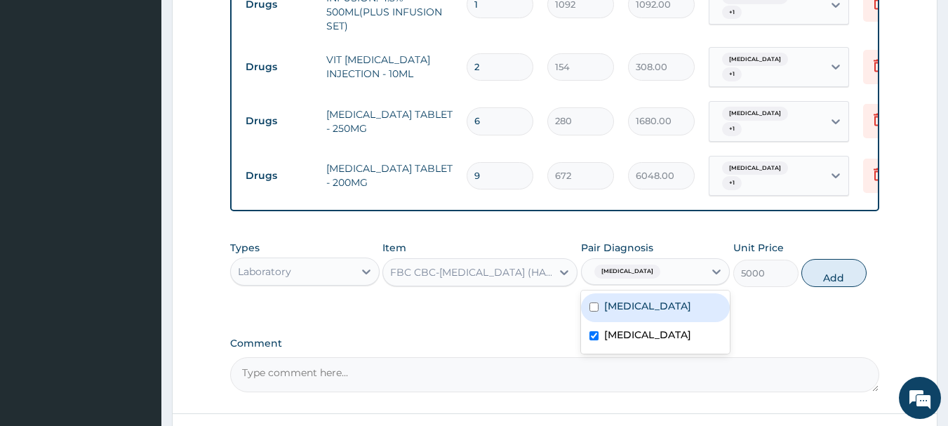
click at [618, 299] on label "Malaria" at bounding box center [647, 306] width 87 height 14
checkbox input "true"
drag, startPoint x: 827, startPoint y: 227, endPoint x: 383, endPoint y: 246, distance: 444.7
click at [826, 259] on button "Add" at bounding box center [834, 273] width 65 height 28
type input "0"
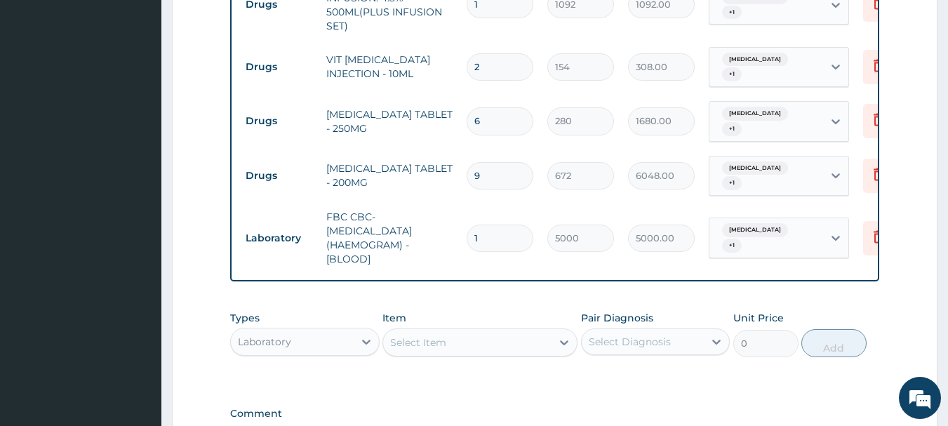
click at [465, 331] on div "Select Item" at bounding box center [467, 342] width 168 height 22
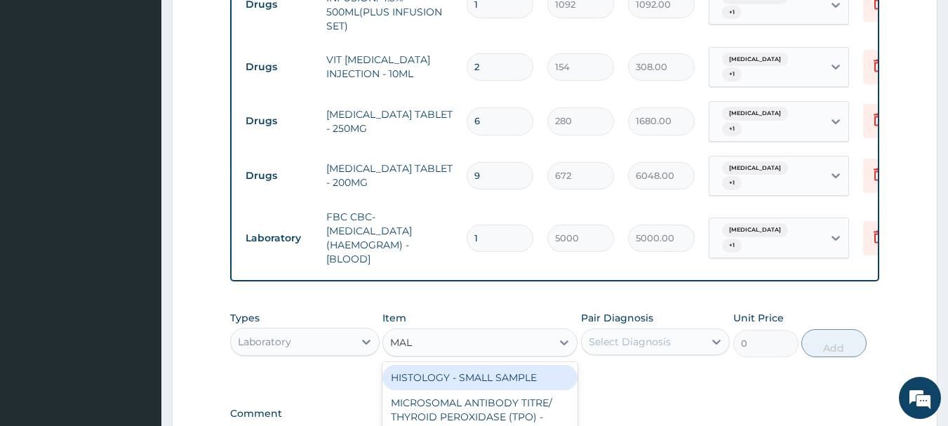
type input "MALA"
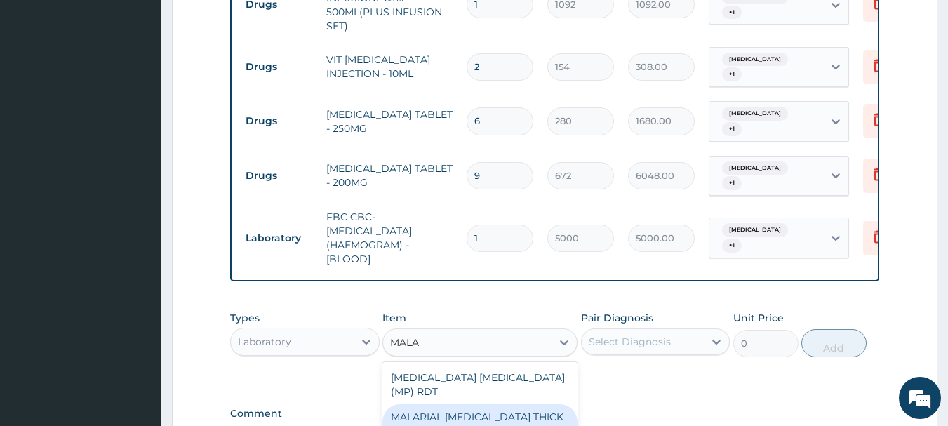
click at [470, 404] on div "MALARIAL PARASITE THICK AND THIN FILMS - [BLOOD]" at bounding box center [480, 423] width 195 height 39
type input "2187.5"
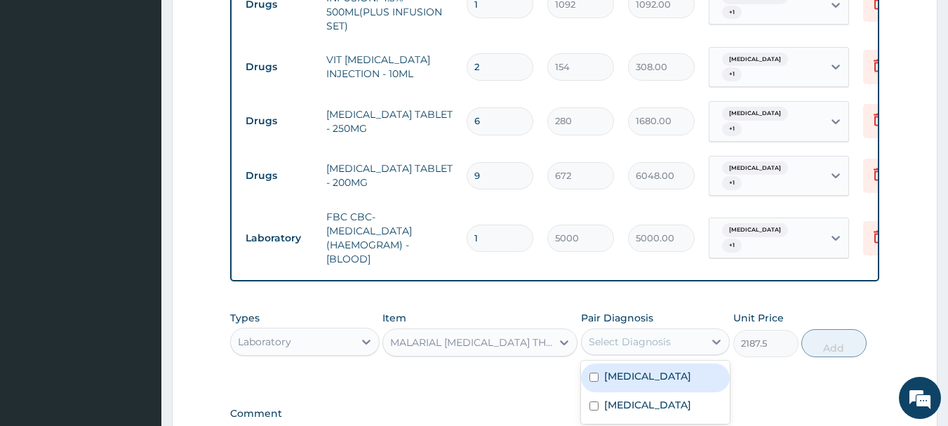
click at [644, 331] on div "Select Diagnosis" at bounding box center [643, 342] width 123 height 22
drag, startPoint x: 635, startPoint y: 338, endPoint x: 851, endPoint y: 298, distance: 219.2
click at [638, 369] on label "Malaria" at bounding box center [647, 376] width 87 height 14
checkbox input "true"
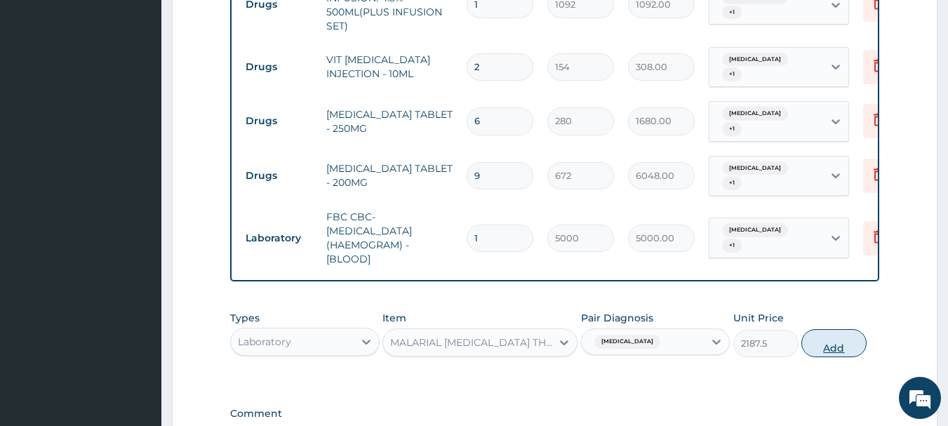
click at [847, 329] on button "Add" at bounding box center [834, 343] width 65 height 28
type input "0"
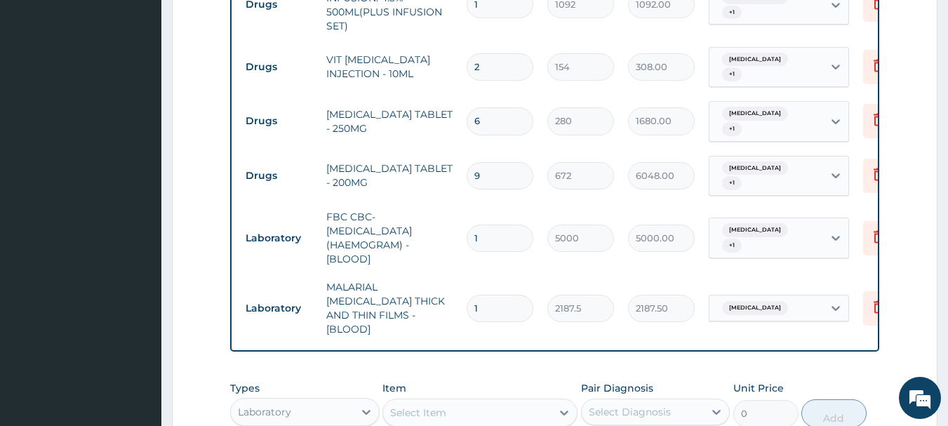
click at [293, 401] on div "Laboratory" at bounding box center [292, 412] width 123 height 22
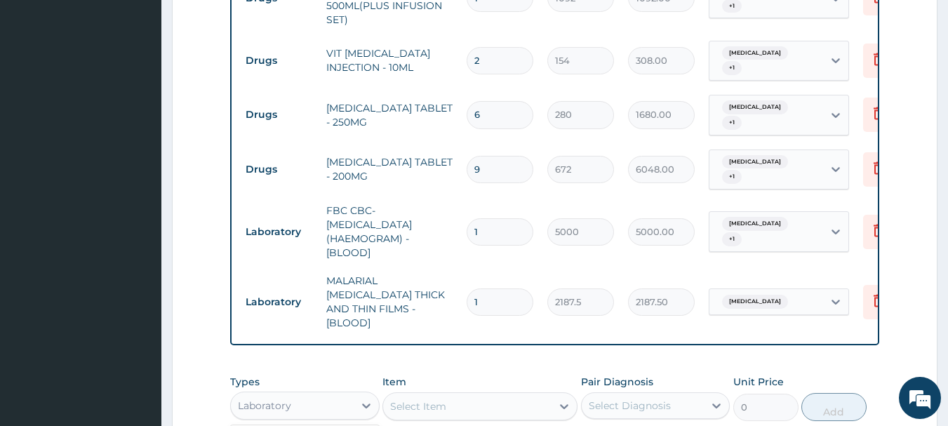
scroll to position [1066, 0]
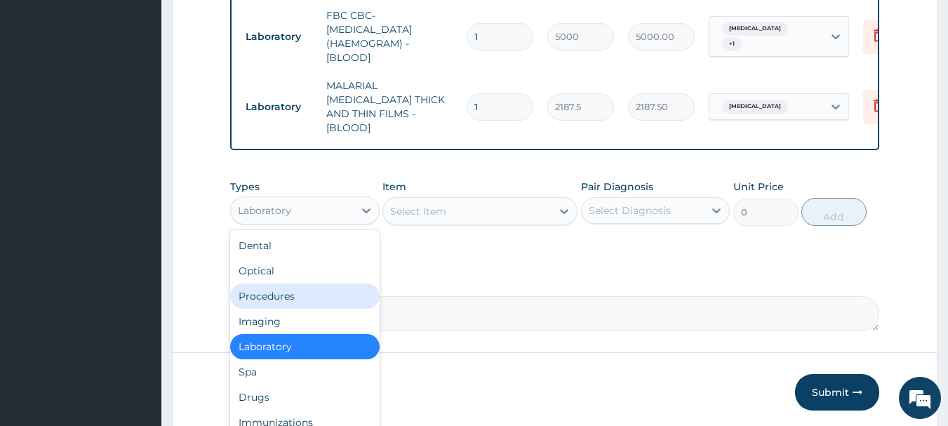
click at [289, 284] on div "Procedures" at bounding box center [305, 296] width 150 height 25
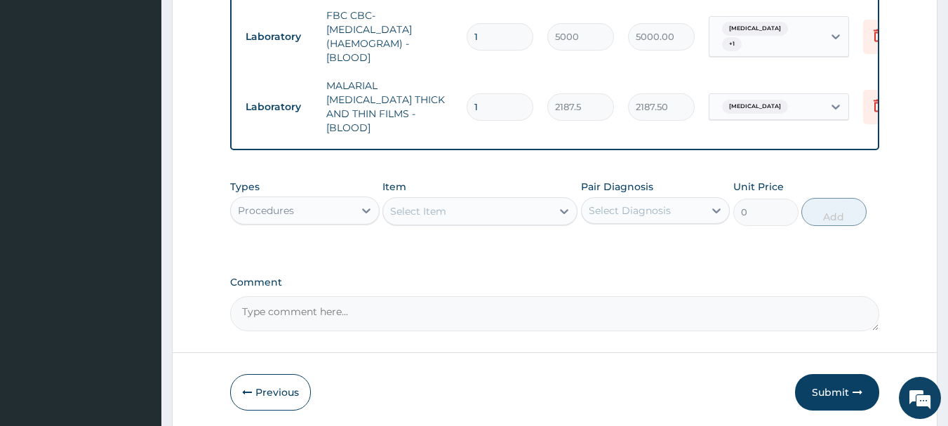
click at [522, 200] on div "Select Item" at bounding box center [467, 211] width 168 height 22
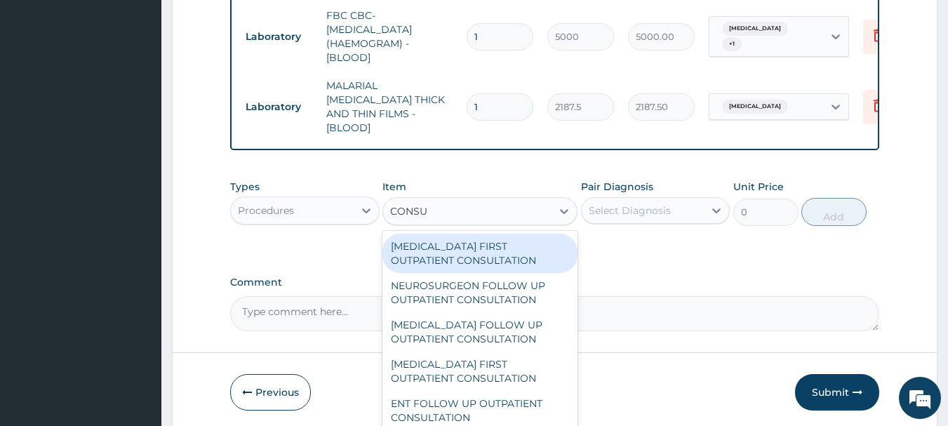
type input "CONSUL"
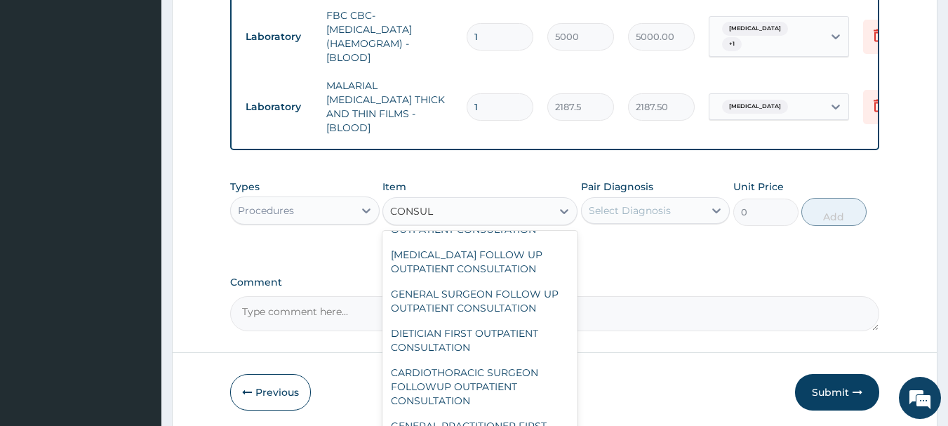
scroll to position [2241, 0]
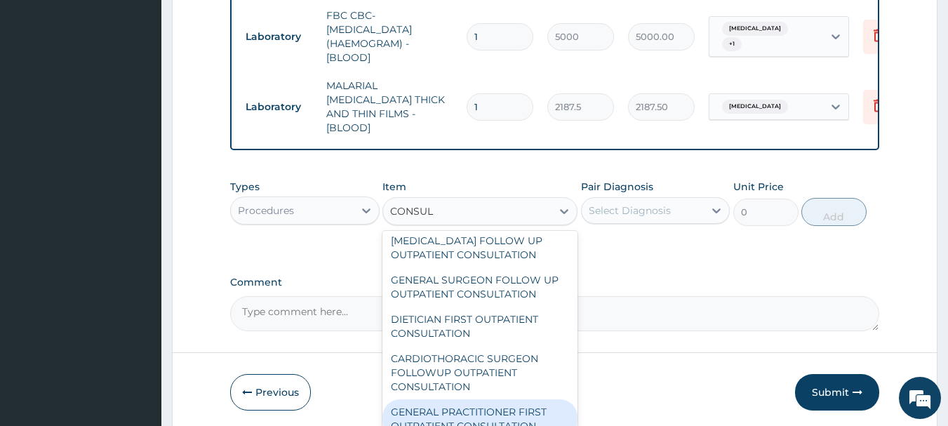
click at [441, 399] on div "GENERAL PRACTITIONER FIRST OUTPATIENT CONSULTATION" at bounding box center [480, 418] width 195 height 39
type input "3750"
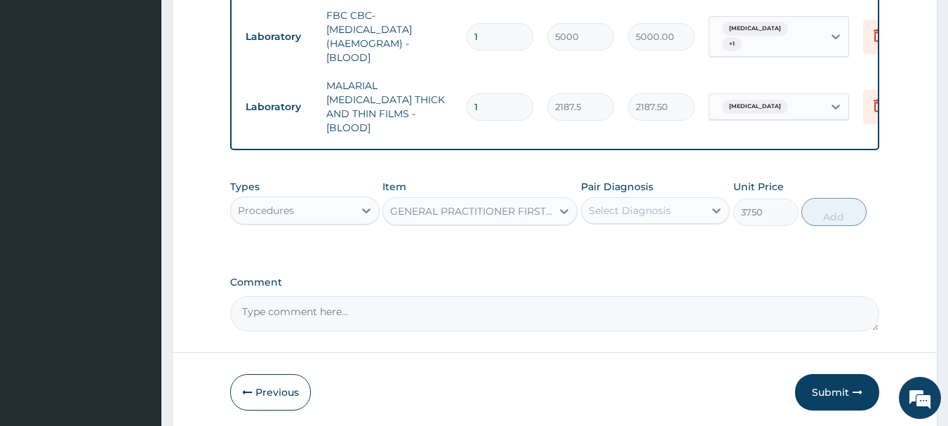
click at [626, 204] on div "Select Diagnosis" at bounding box center [630, 211] width 82 height 14
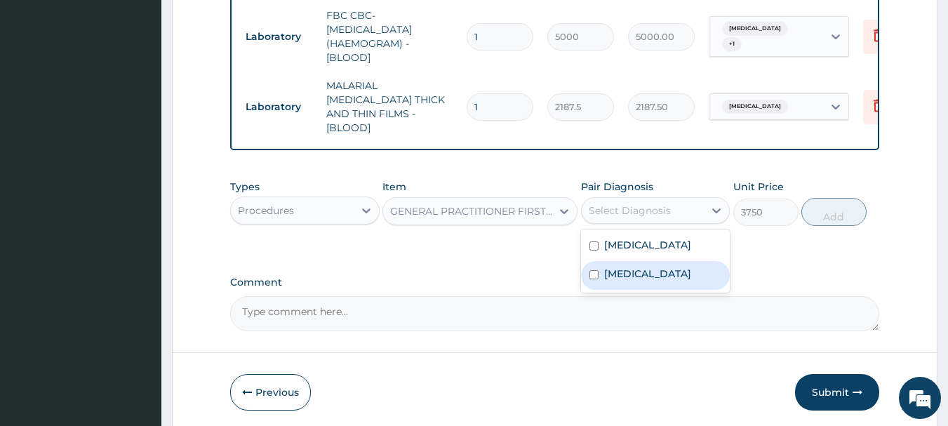
click at [619, 267] on label "Sepsis" at bounding box center [647, 274] width 87 height 14
checkbox input "true"
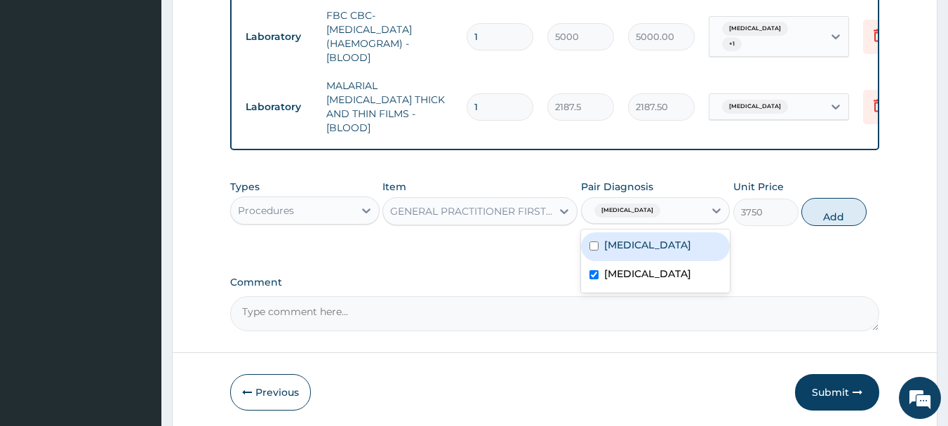
drag, startPoint x: 621, startPoint y: 187, endPoint x: 748, endPoint y: 166, distance: 128.1
click at [653, 232] on div "Malaria" at bounding box center [656, 246] width 150 height 29
checkbox input "true"
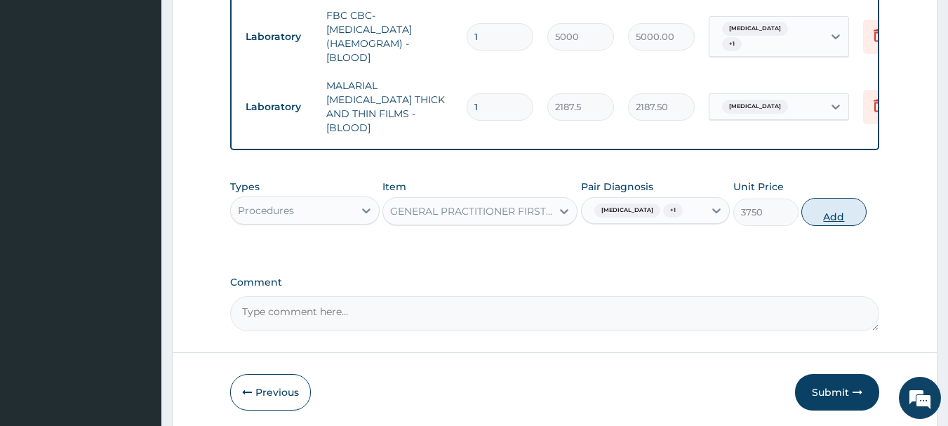
click at [816, 198] on button "Add" at bounding box center [834, 212] width 65 height 28
type input "0"
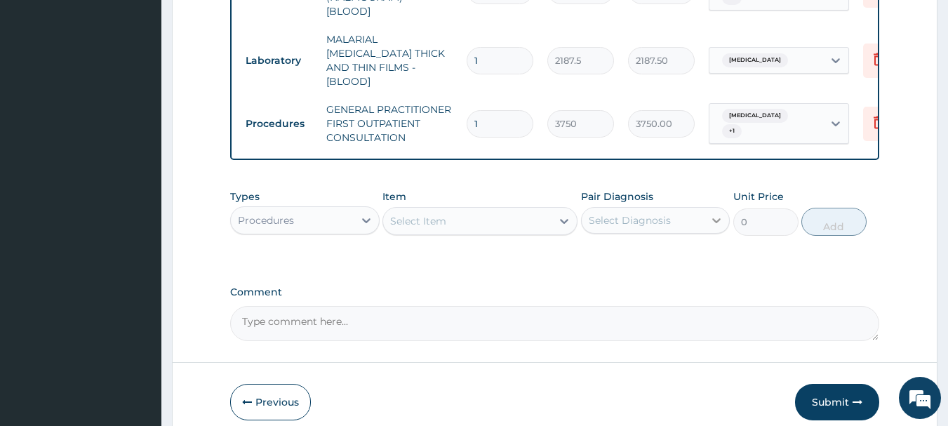
scroll to position [1122, 0]
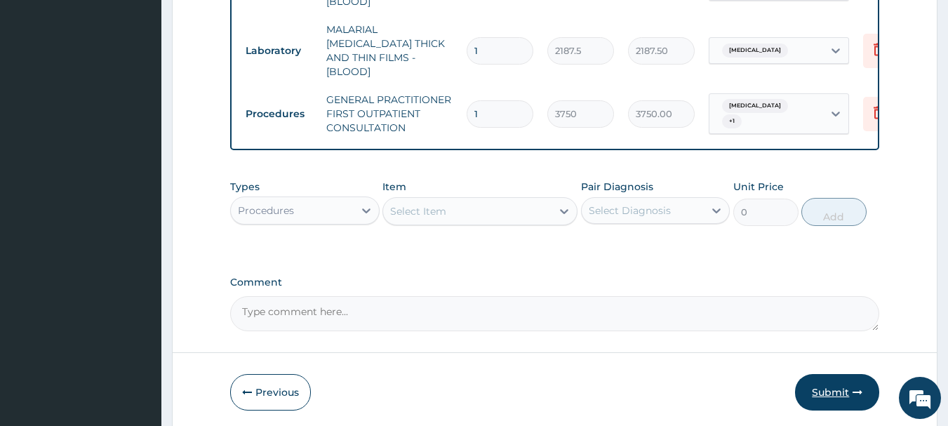
click at [833, 374] on button "Submit" at bounding box center [837, 392] width 84 height 37
